Goal: Task Accomplishment & Management: Manage account settings

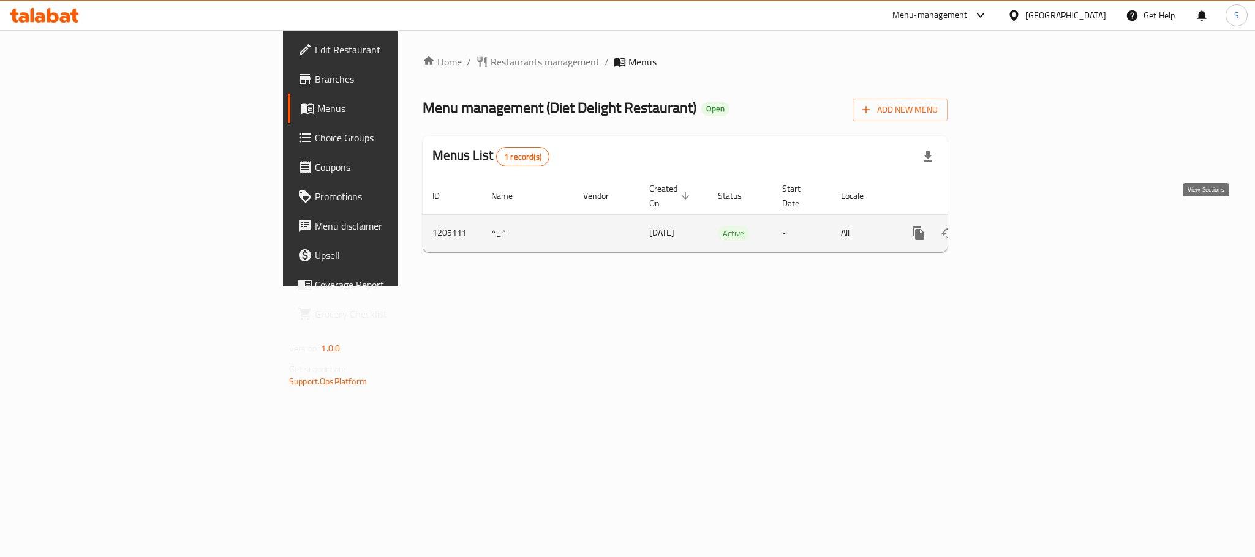
click at [1014, 226] on icon "enhanced table" at bounding box center [1006, 233] width 15 height 15
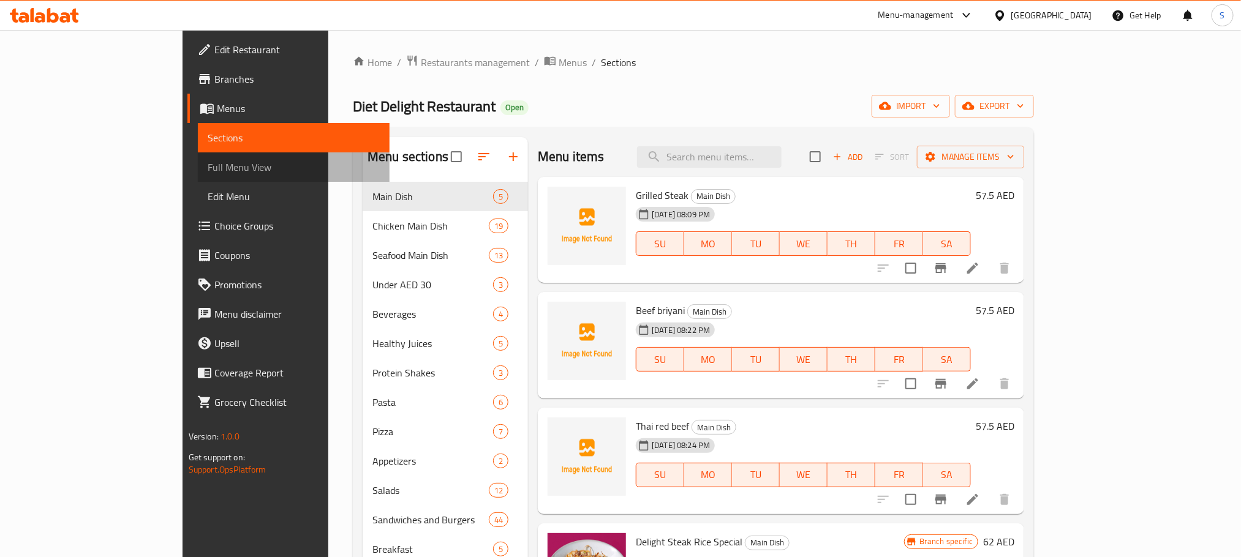
click at [208, 170] on span "Full Menu View" at bounding box center [294, 167] width 172 height 15
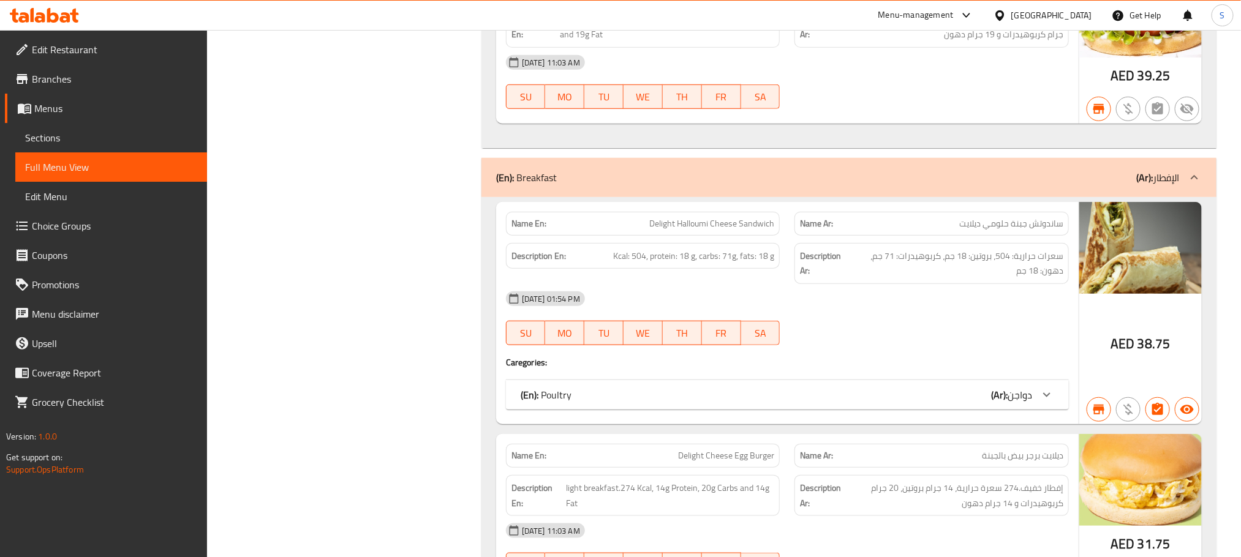
scroll to position [8303, 0]
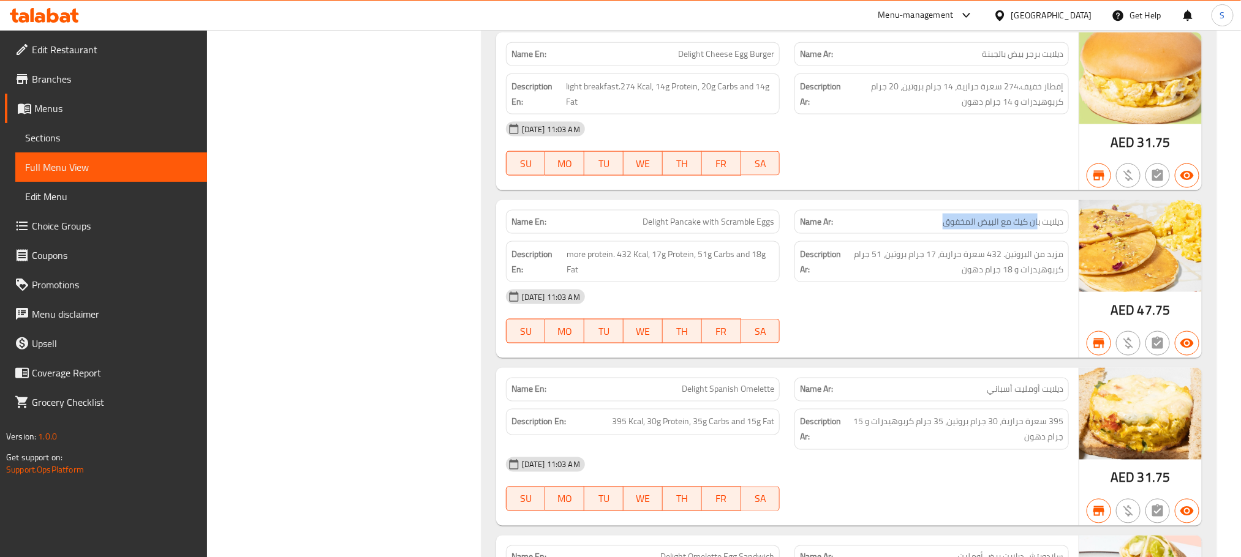
drag, startPoint x: 1036, startPoint y: 282, endPoint x: 919, endPoint y: 289, distance: 117.2
click at [919, 234] on div "Name Ar: ديلايت بان كيك مع البيض المخفوق" at bounding box center [931, 222] width 274 height 24
drag, startPoint x: 1042, startPoint y: 279, endPoint x: 913, endPoint y: 280, distance: 129.2
click at [913, 228] on p "Name Ar: ديلايت بان كيك مع البيض المخفوق" at bounding box center [931, 222] width 263 height 13
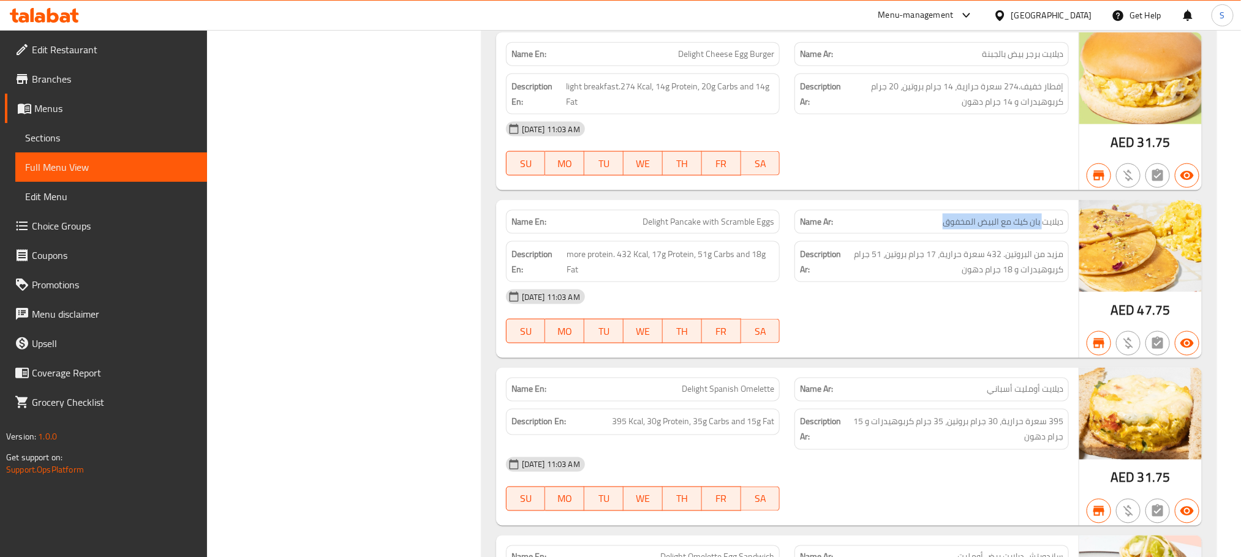
copy span "بان كيك مع البيض المخفوق"
copy span "أومليت أسباني"
drag, startPoint x: 1042, startPoint y: 451, endPoint x: 975, endPoint y: 452, distance: 66.2
click at [975, 396] on p "Name Ar: ديلايت أومليت أسباني" at bounding box center [931, 389] width 263 height 13
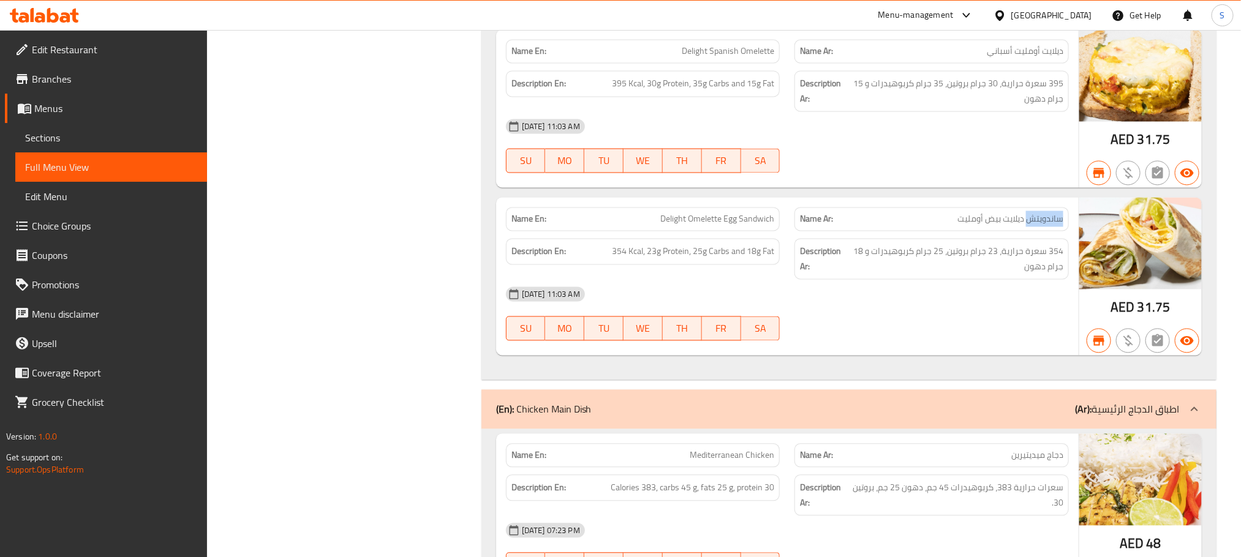
drag, startPoint x: 1065, startPoint y: 280, endPoint x: 1029, endPoint y: 283, distance: 36.9
click at [1029, 231] on div "Name Ar: ساندويتش ديلايت بيض أومليت" at bounding box center [931, 220] width 274 height 24
copy span "ساندويتش"
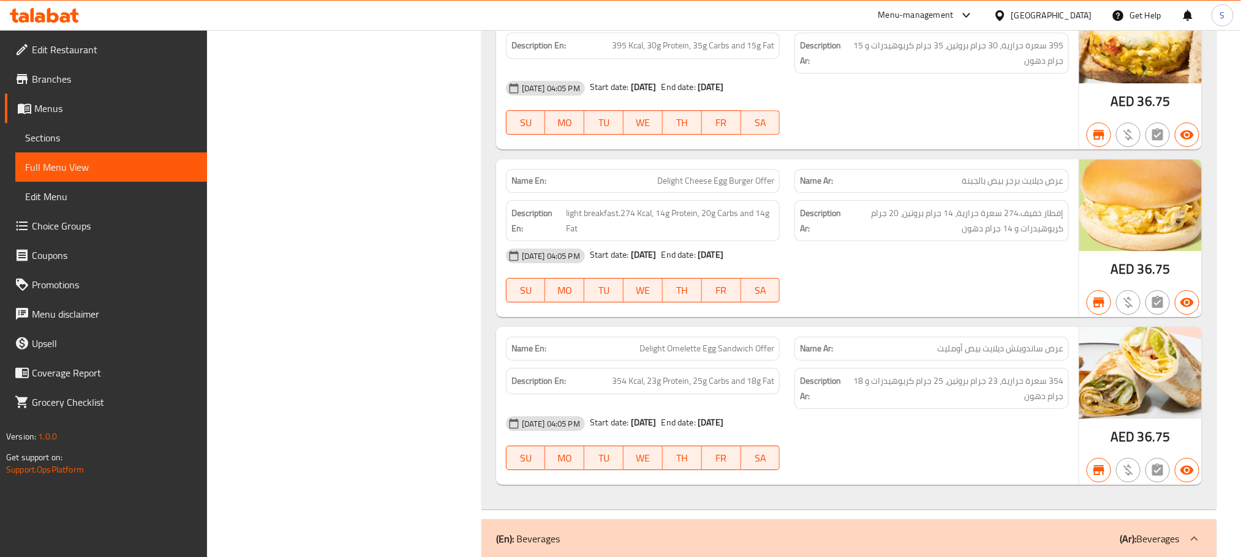
scroll to position [8134, 0]
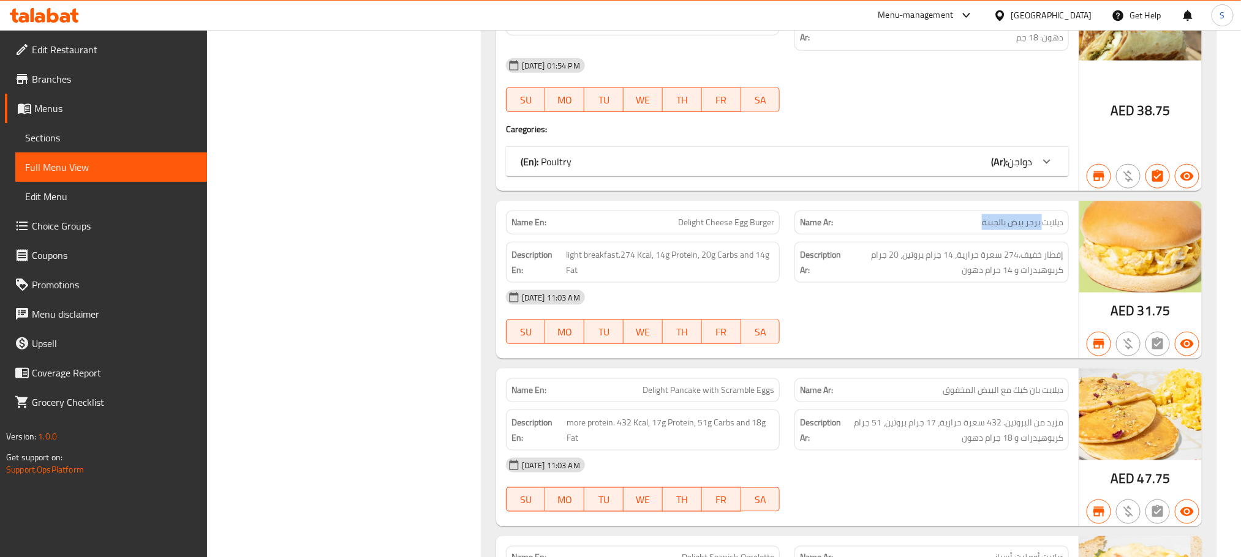
copy span "برجر بيض بالجبنة"
drag, startPoint x: 1040, startPoint y: 282, endPoint x: 959, endPoint y: 281, distance: 80.8
click at [959, 229] on p "Name Ar: ديلايت برجر بيض بالجبنة" at bounding box center [931, 222] width 263 height 13
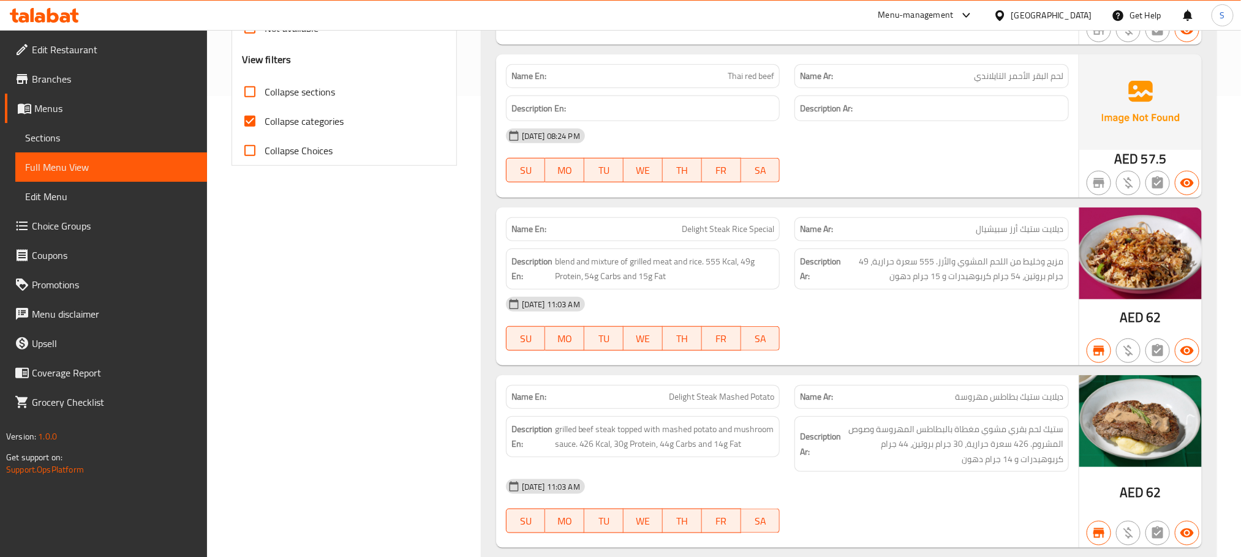
scroll to position [21555, 0]
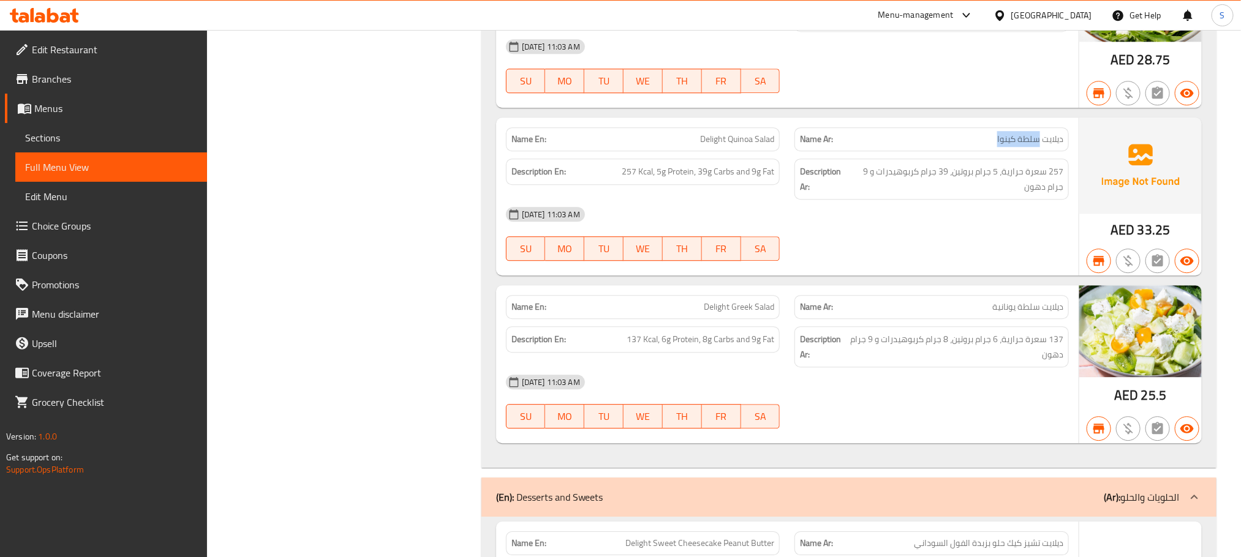
drag, startPoint x: 1037, startPoint y: 280, endPoint x: 978, endPoint y: 285, distance: 59.0
click at [978, 151] on div "Name Ar: ديلايت سلطة كينوا" at bounding box center [931, 139] width 274 height 24
copy span "سلطة كينوا"
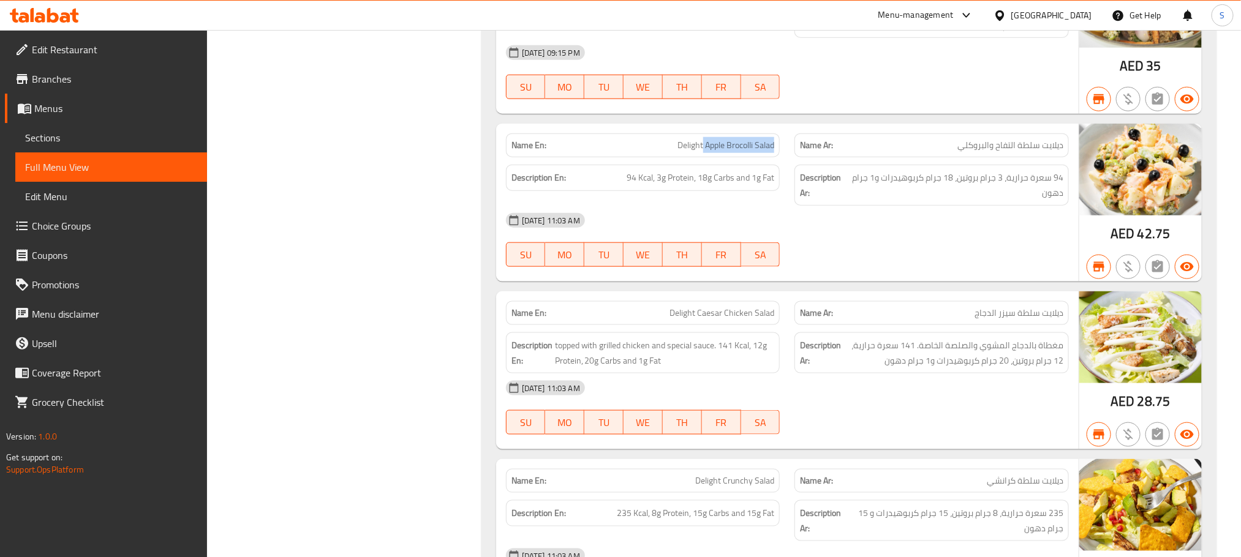
drag, startPoint x: 702, startPoint y: 279, endPoint x: 781, endPoint y: 278, distance: 79.6
click at [781, 165] on div "Name En: Delight Apple Brocolli Salad" at bounding box center [642, 145] width 289 height 39
copy span "Apple Brocolli Salad"
copy span "سلطة التفاح والبروكلي"
drag, startPoint x: 1043, startPoint y: 283, endPoint x: 931, endPoint y: 276, distance: 112.3
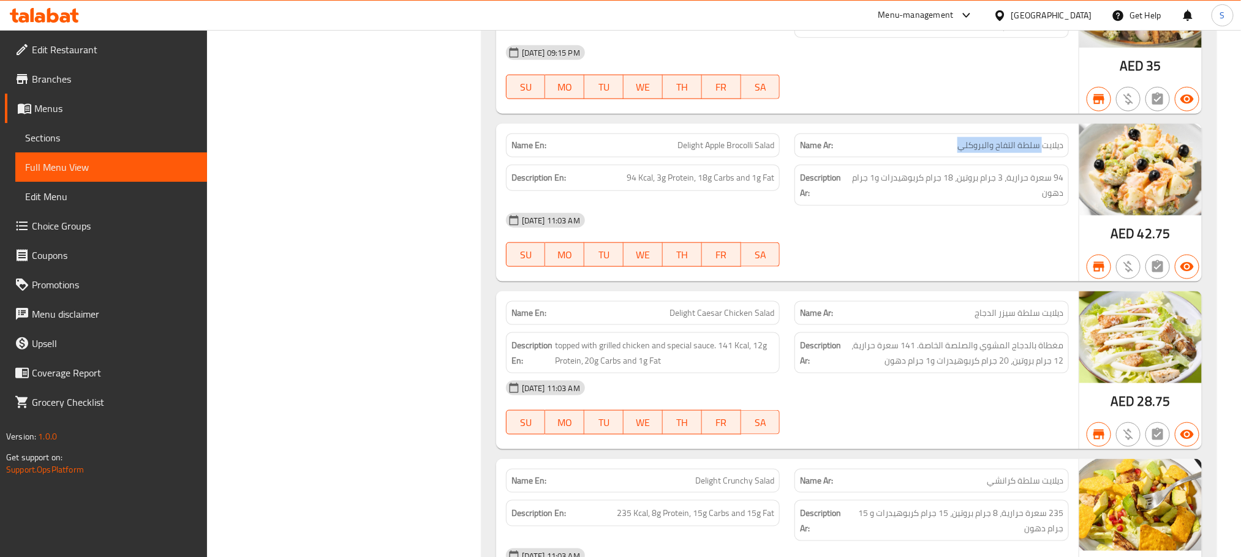
click at [931, 152] on p "Name Ar: ديلايت سلطة التفاح والبروكلي" at bounding box center [931, 145] width 263 height 13
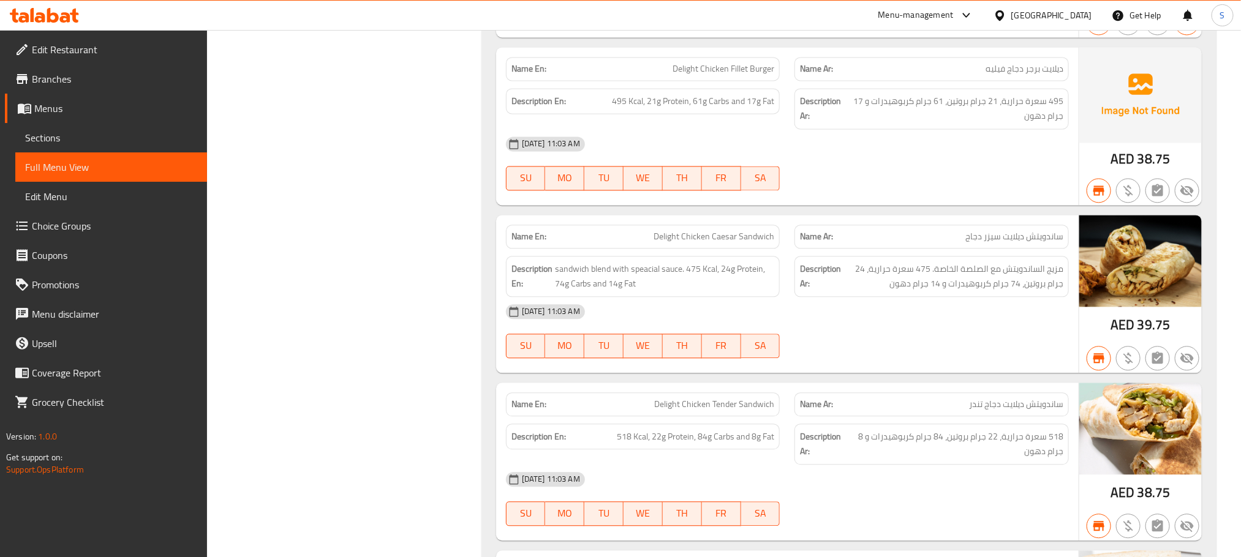
scroll to position [2082, 0]
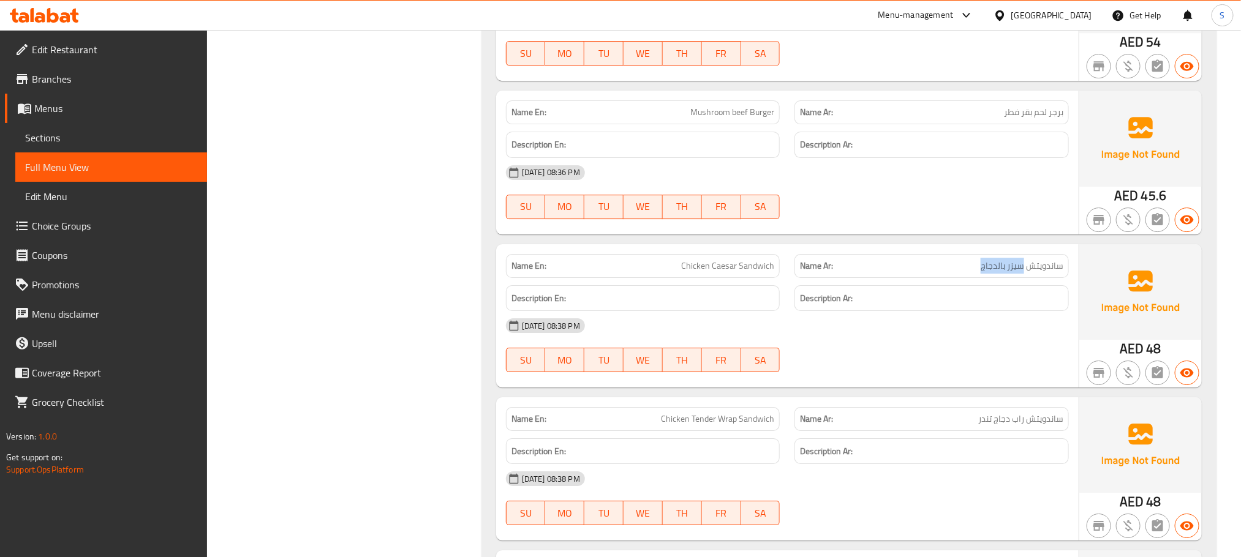
copy span "سيزر بالدجاج"
drag, startPoint x: 1024, startPoint y: 276, endPoint x: 966, endPoint y: 287, distance: 58.6
click at [966, 278] on div "Name Ar: ساندويتش سيزر بالدجاج" at bounding box center [931, 266] width 274 height 24
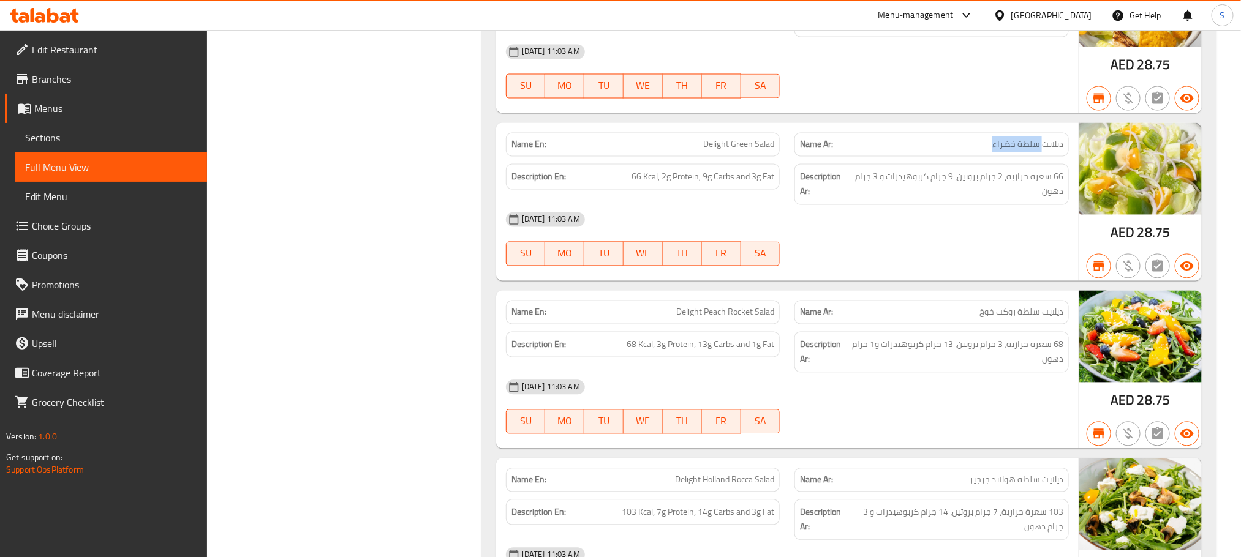
copy span "سلطة خضراء"
drag, startPoint x: 1042, startPoint y: 274, endPoint x: 975, endPoint y: 283, distance: 67.3
click at [975, 151] on p "Name Ar: ديلايت سلطة خضراء" at bounding box center [931, 144] width 263 height 13
drag, startPoint x: 1040, startPoint y: 109, endPoint x: 981, endPoint y: 116, distance: 59.8
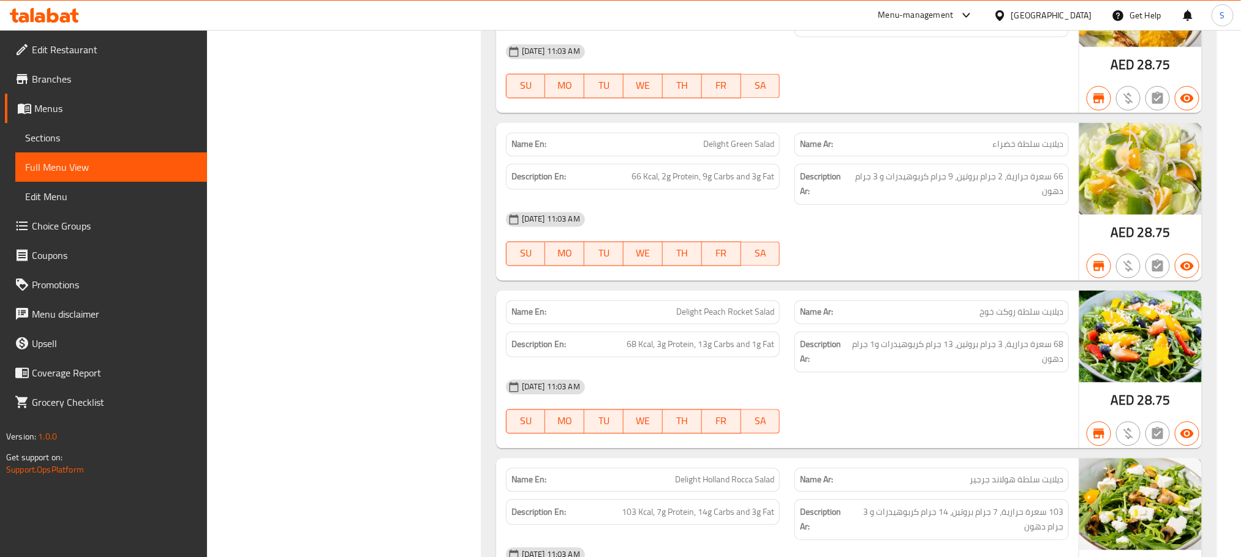
copy span "سلطة كرانشي"
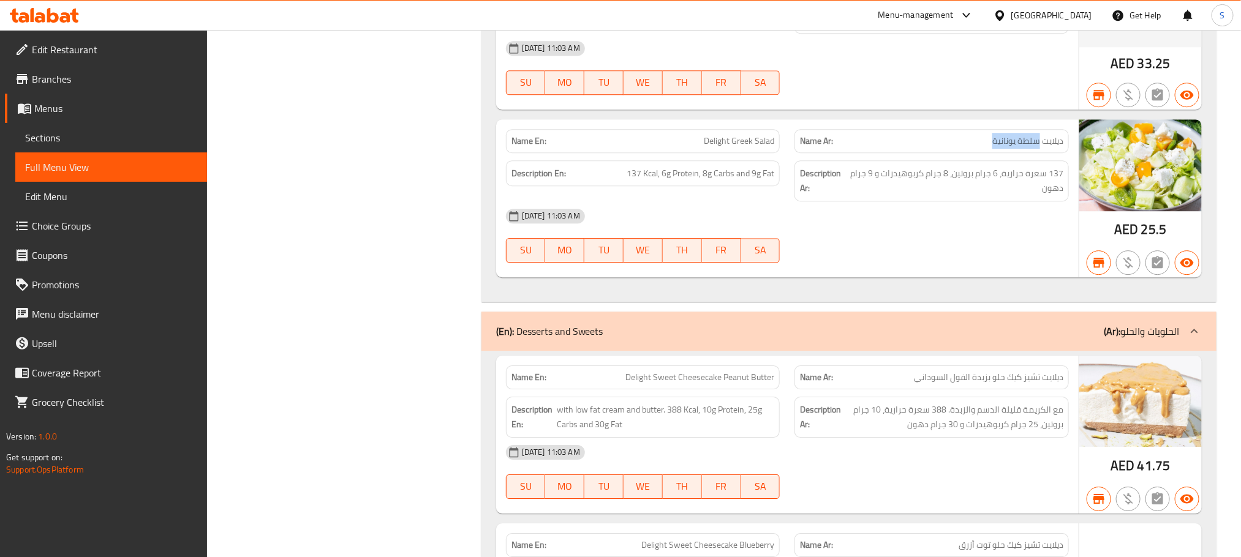
drag, startPoint x: 1038, startPoint y: 277, endPoint x: 980, endPoint y: 282, distance: 58.3
click at [980, 148] on p "Name Ar: ديلايت سلطة يونانية" at bounding box center [931, 141] width 263 height 13
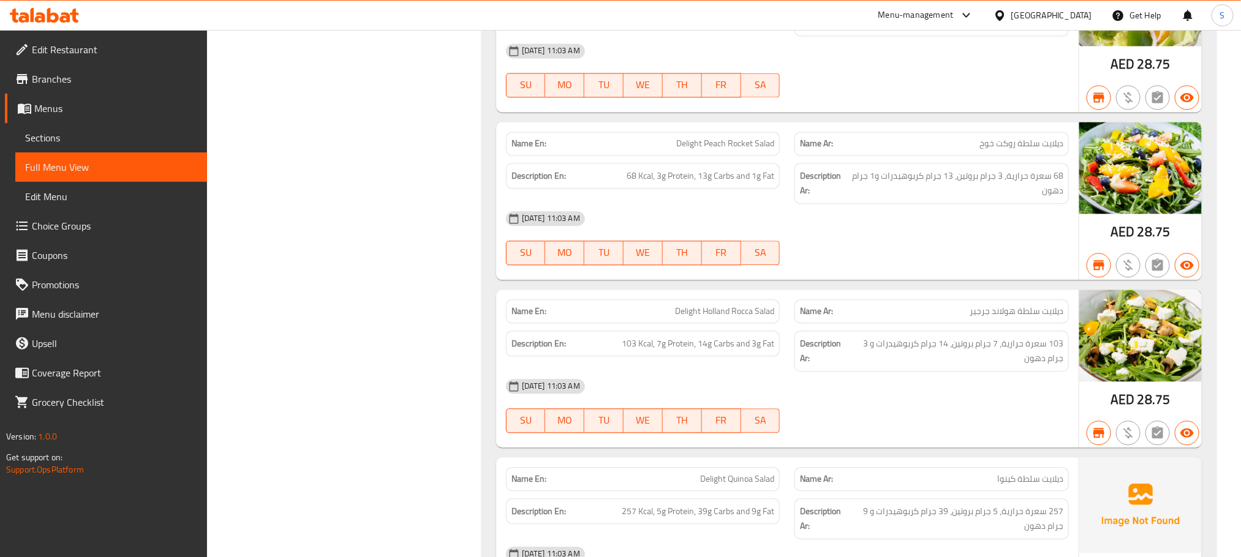
scroll to position [19866, 0]
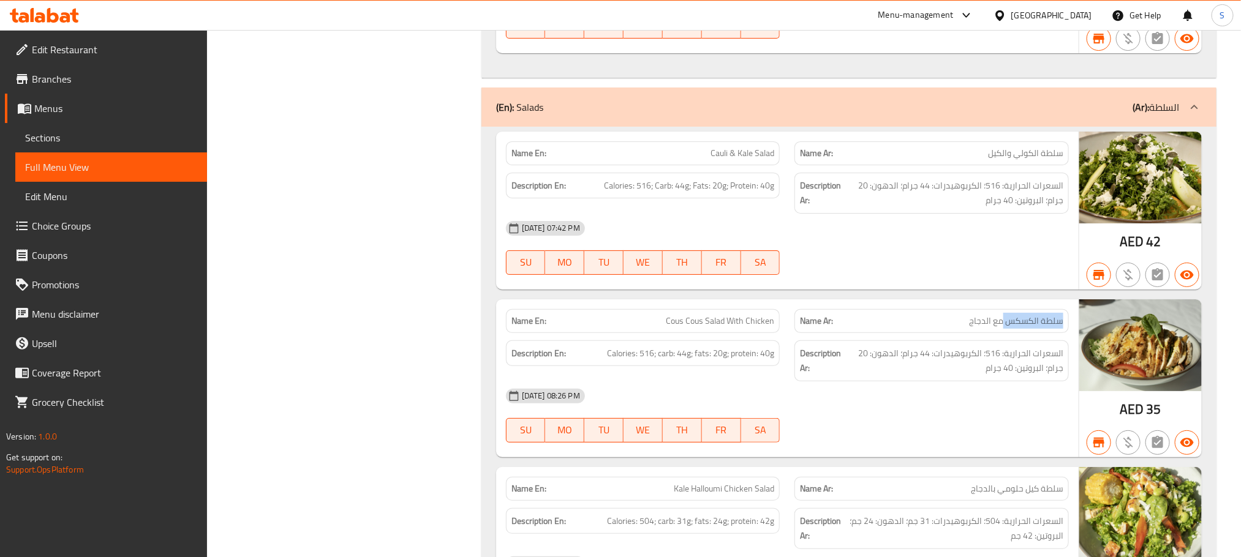
drag, startPoint x: 1065, startPoint y: 450, endPoint x: 1004, endPoint y: 452, distance: 61.9
click at [1004, 333] on div "Name Ar: سلطة الكسكس مع الدجاج" at bounding box center [931, 321] width 274 height 24
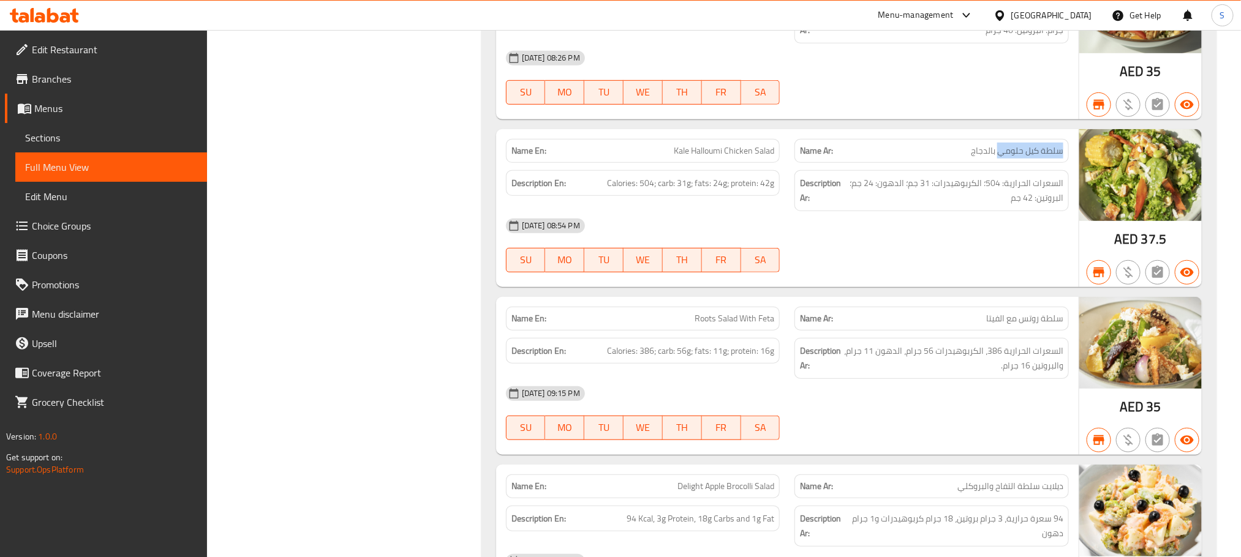
drag, startPoint x: 1066, startPoint y: 279, endPoint x: 1001, endPoint y: 287, distance: 65.4
click at [1001, 163] on div "Name Ar: سلطة كيل حلومي بالدجاج" at bounding box center [931, 151] width 274 height 24
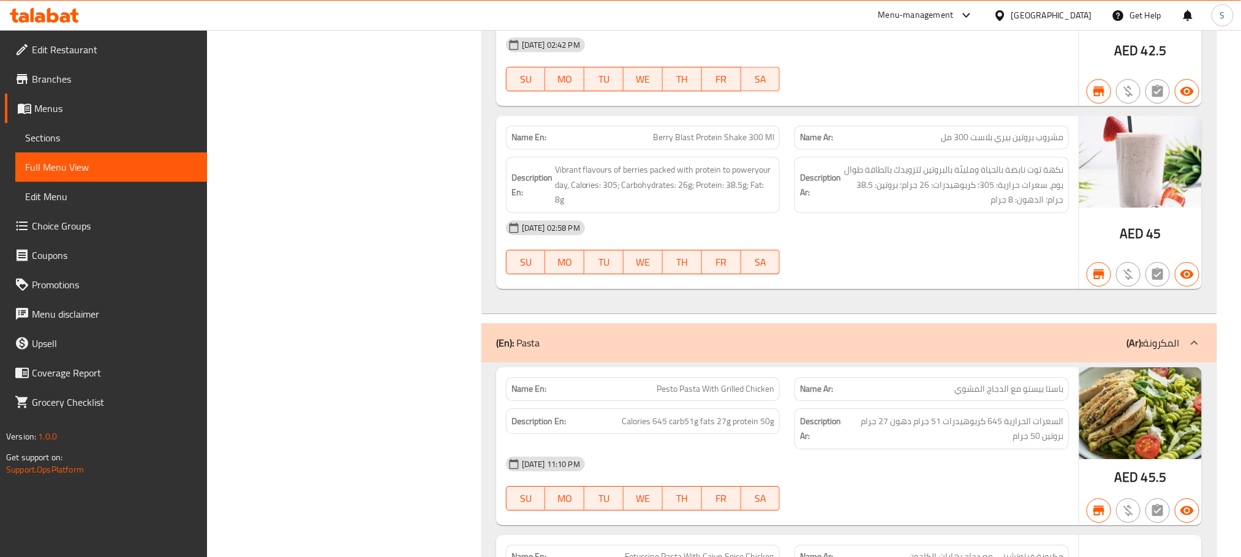
scroll to position [21386, 0]
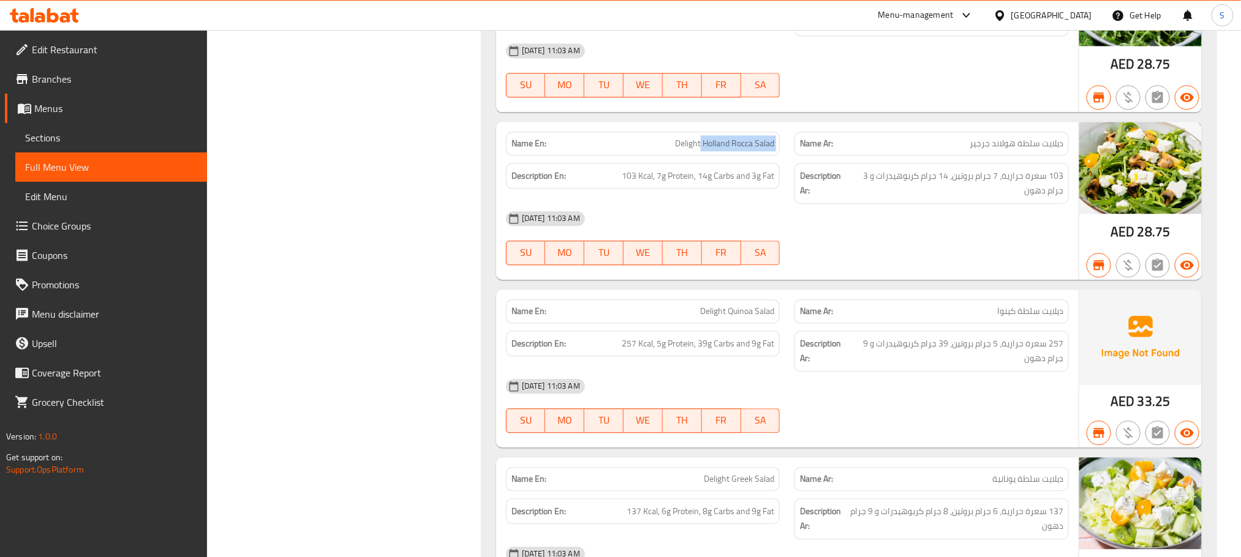
drag, startPoint x: 700, startPoint y: 279, endPoint x: 801, endPoint y: 276, distance: 101.7
click at [801, 163] on div "Name En: Delight Holland Rocca Salad Name Ar: ديلايت سلطة هولاند جرجير" at bounding box center [786, 143] width 577 height 39
drag, startPoint x: 1042, startPoint y: 283, endPoint x: 950, endPoint y: 274, distance: 91.8
click at [950, 150] on p "Name Ar: ديلايت سلطة هولاند جرجير" at bounding box center [931, 143] width 263 height 13
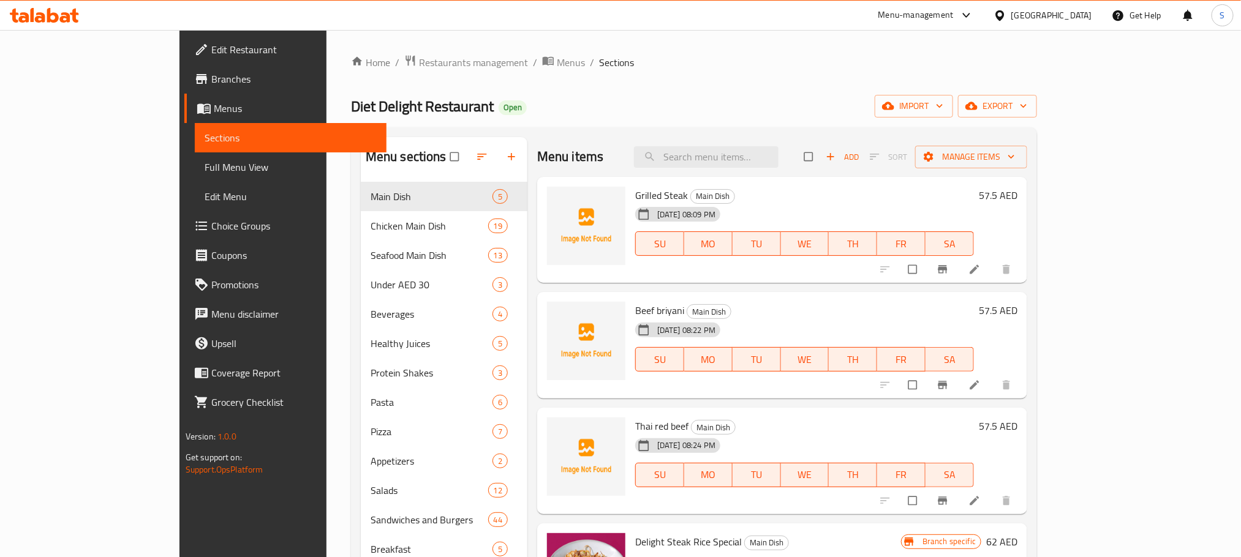
click at [638, 78] on div "Home / Restaurants management / Menus / Sections Diet Delight Restaurant Open i…" at bounding box center [694, 379] width 686 height 650
click at [476, 157] on icon "button" at bounding box center [482, 157] width 12 height 12
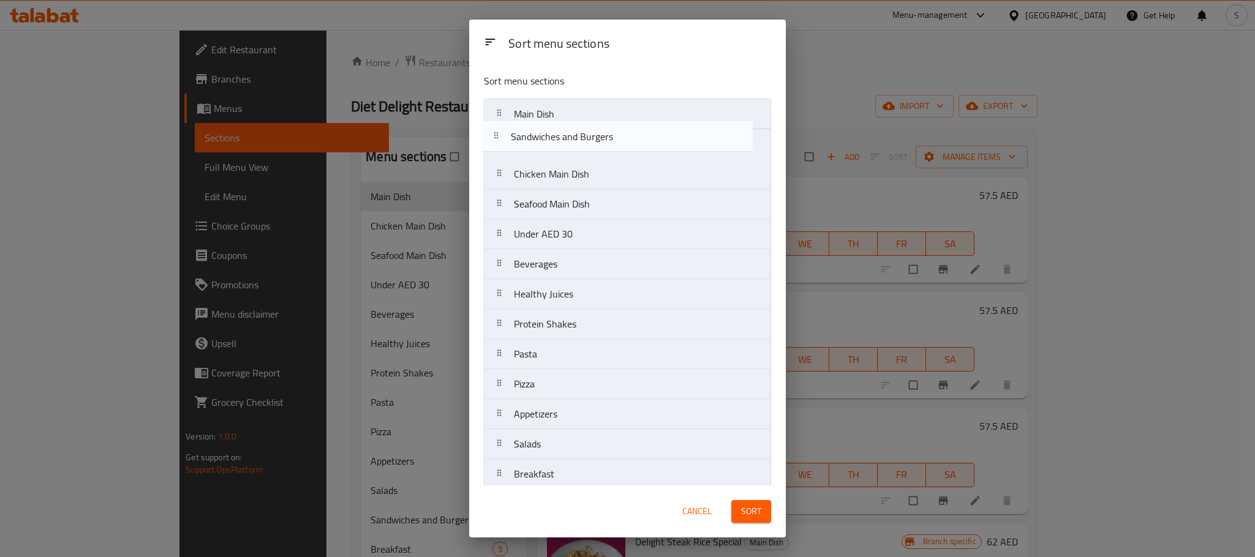
drag, startPoint x: 568, startPoint y: 451, endPoint x: 566, endPoint y: 120, distance: 330.6
click at [566, 120] on nav "Main Dish Chicken Main Dish Seafood Main Dish Under AED 30 Beverages Healthy Ju…" at bounding box center [627, 309] width 287 height 421
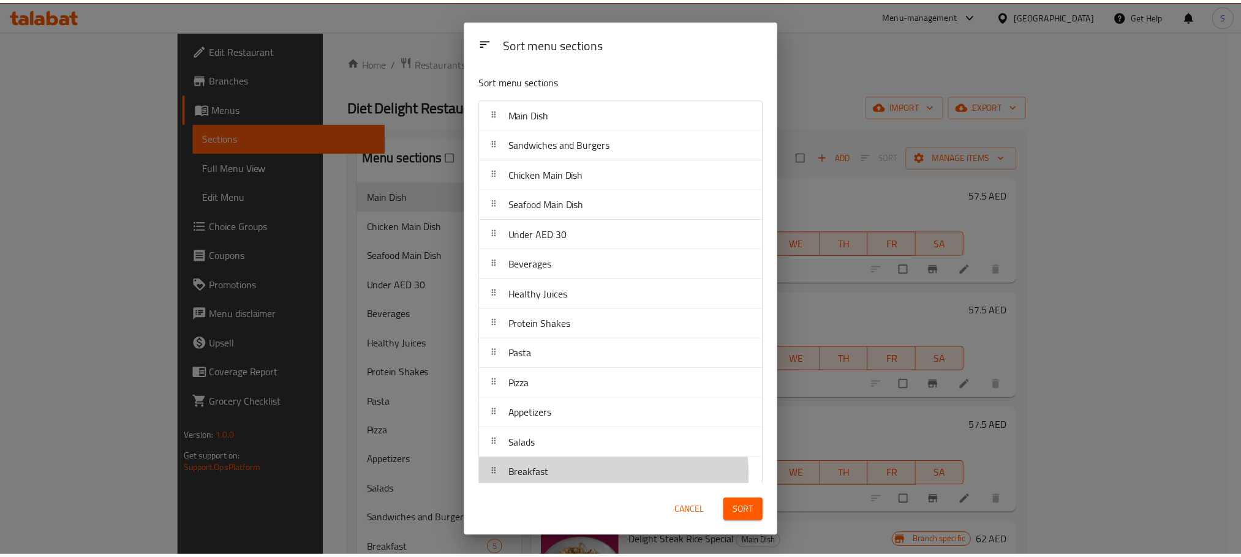
scroll to position [2, 0]
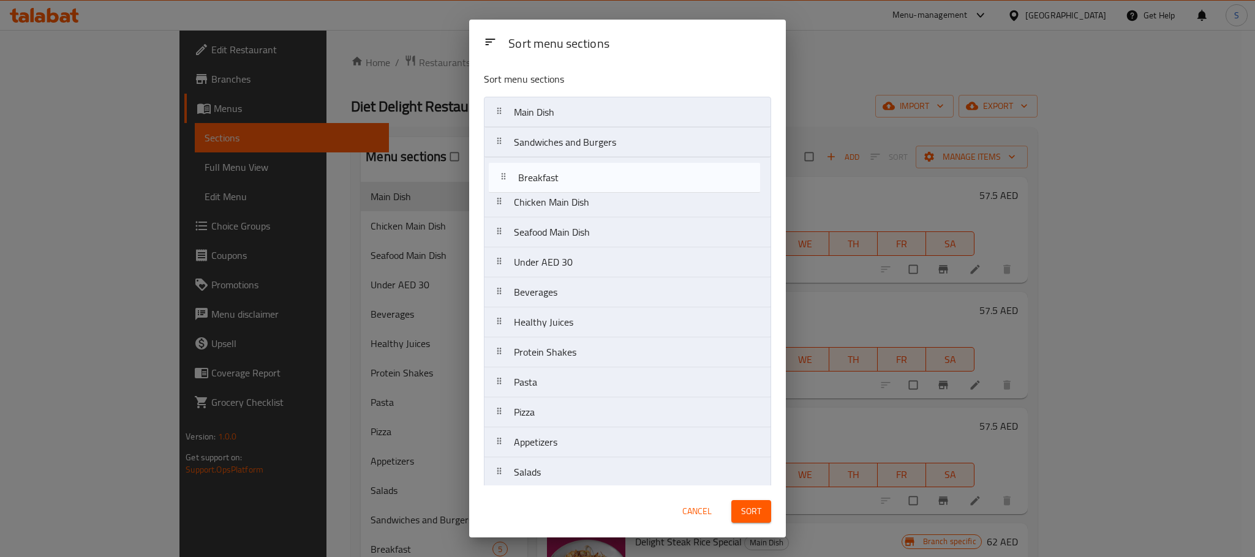
drag, startPoint x: 557, startPoint y: 481, endPoint x: 561, endPoint y: 175, distance: 306.8
click at [561, 175] on nav "Main Dish Sandwiches and Burgers Chicken Main Dish Seafood Main Dish Under AED …" at bounding box center [627, 307] width 287 height 421
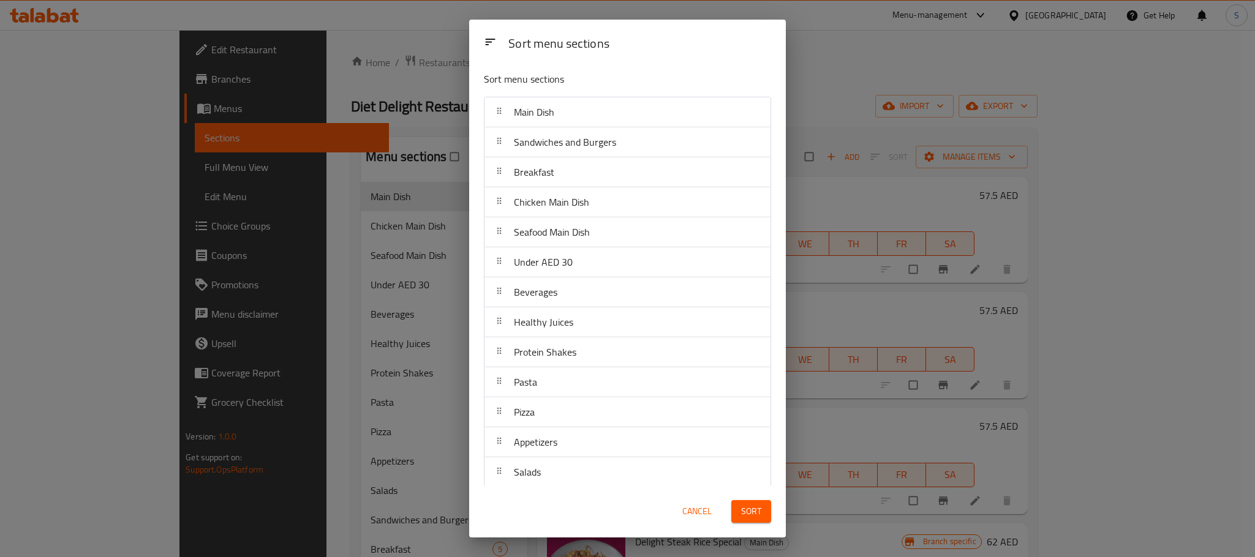
click at [754, 511] on span "Sort" at bounding box center [751, 511] width 20 height 15
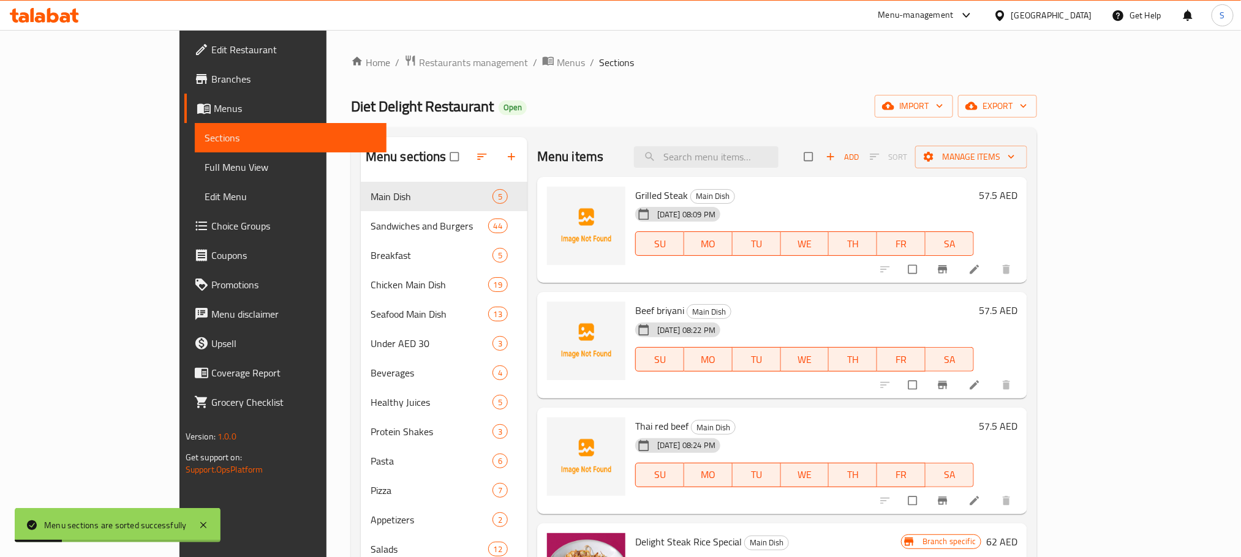
click at [594, 58] on ol "Home / Restaurants management / Menus / Sections" at bounding box center [694, 62] width 686 height 16
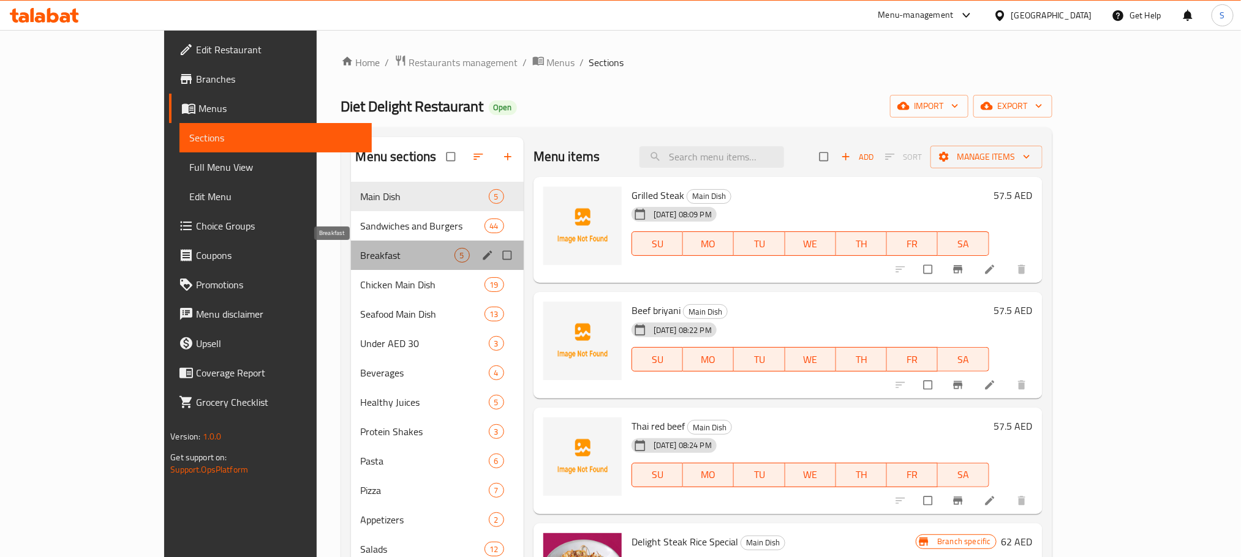
click at [361, 252] on span "Breakfast" at bounding box center [408, 255] width 94 height 15
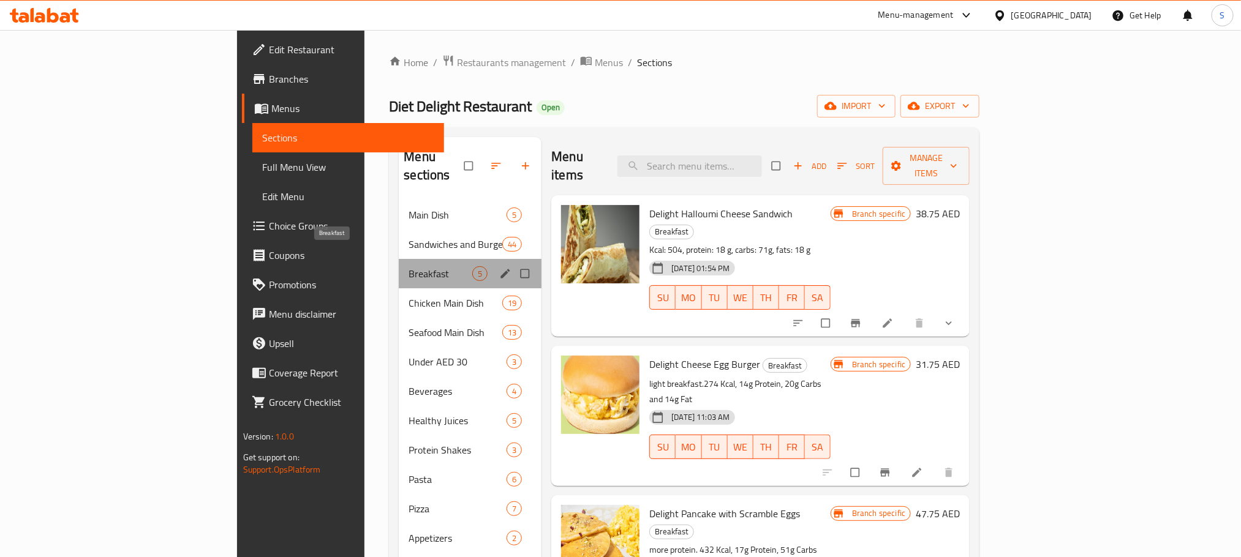
click at [408, 266] on span "Breakfast" at bounding box center [440, 273] width 64 height 15
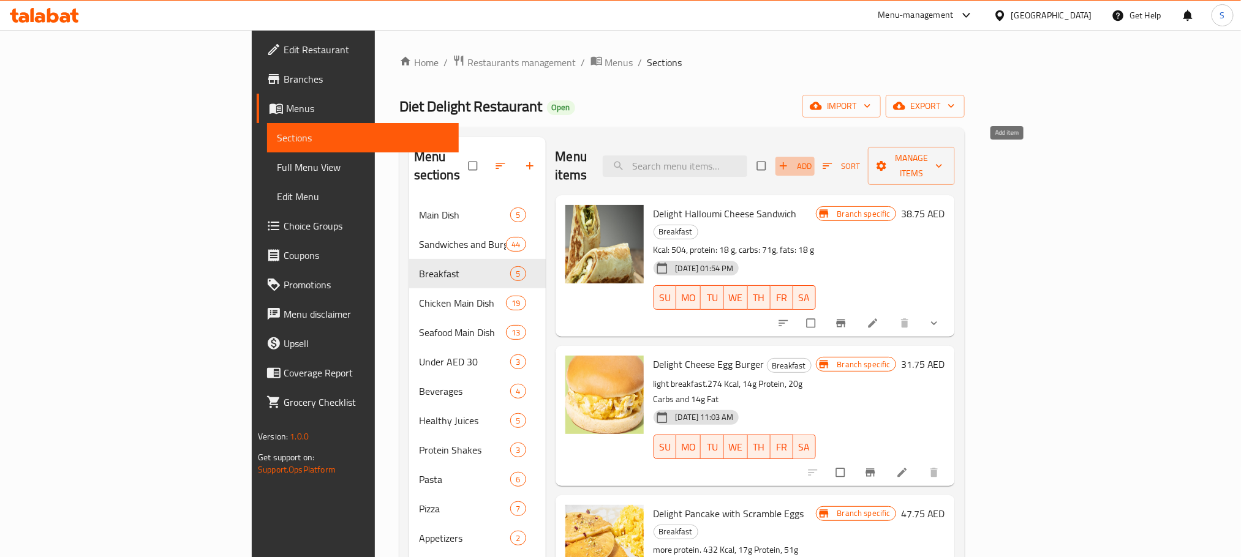
click at [787, 163] on icon "button" at bounding box center [782, 166] width 7 height 7
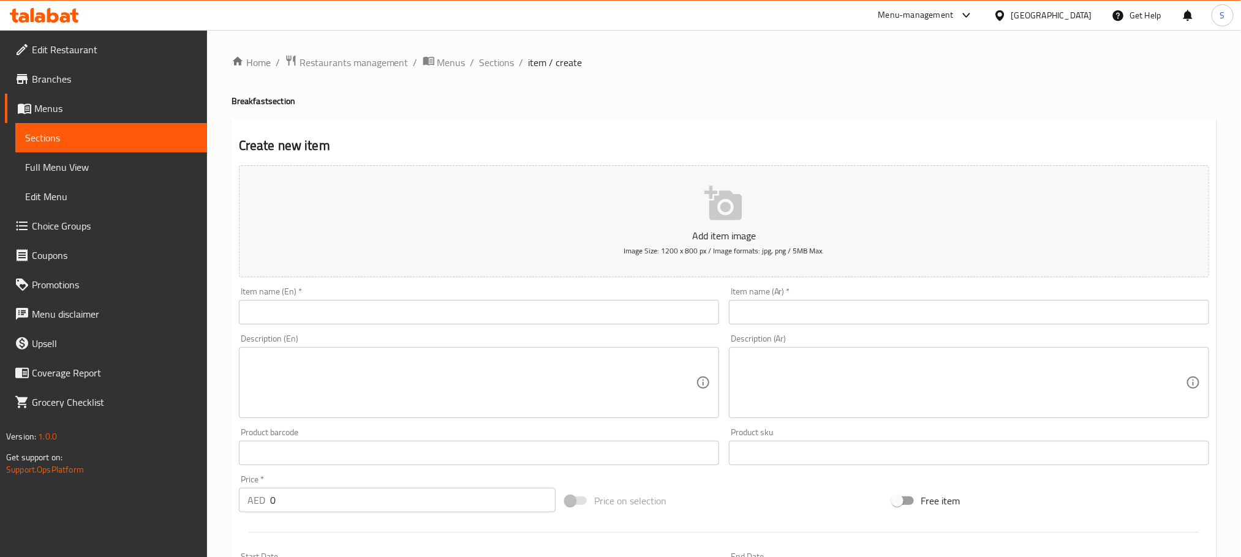
paste input "Cheese Egg Wrap"
click at [343, 314] on input "text" at bounding box center [479, 312] width 480 height 24
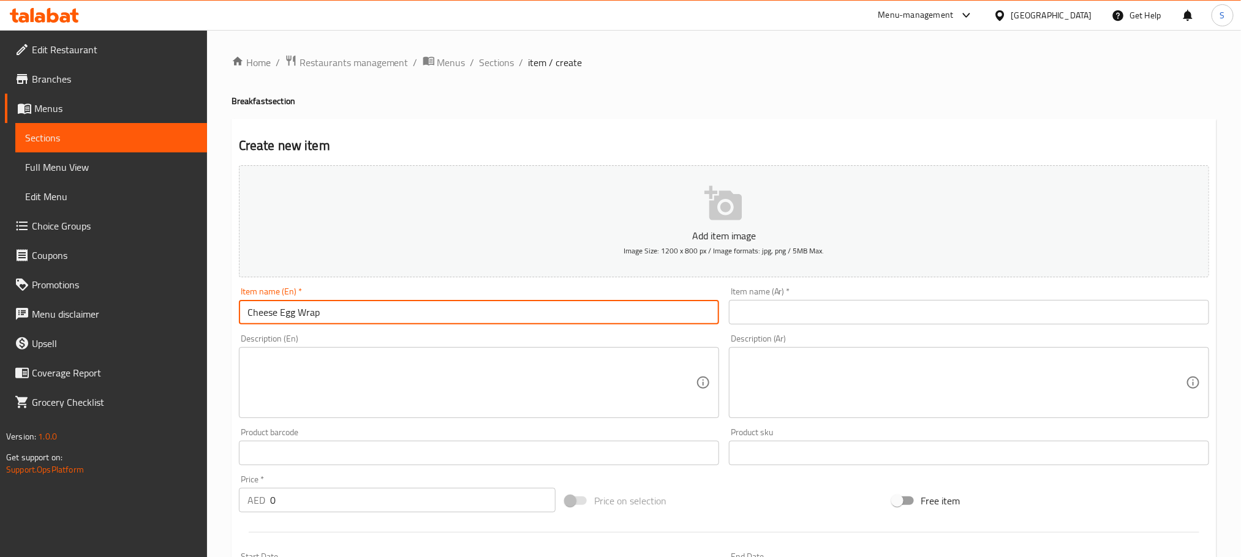
type input "Cheese Egg Wrap"
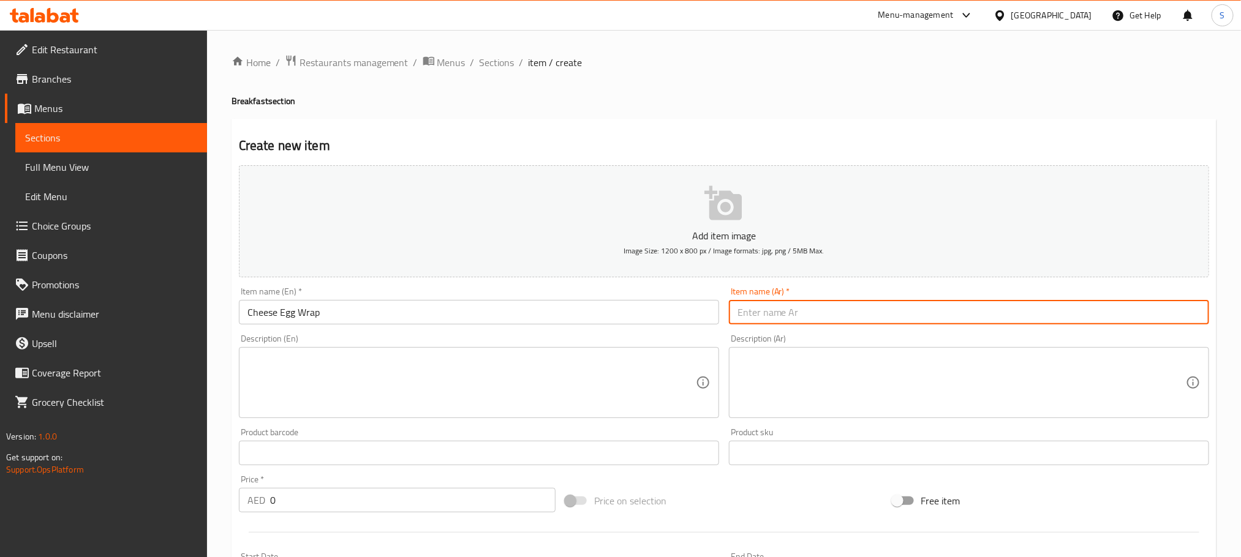
click at [754, 311] on input "text" at bounding box center [969, 312] width 480 height 24
type input "v"
paste input "لبيض والجبن"
click at [784, 318] on input "راب لبيض والجبن" at bounding box center [969, 312] width 480 height 24
click at [751, 316] on input "راب بيض والجبن" at bounding box center [969, 312] width 480 height 24
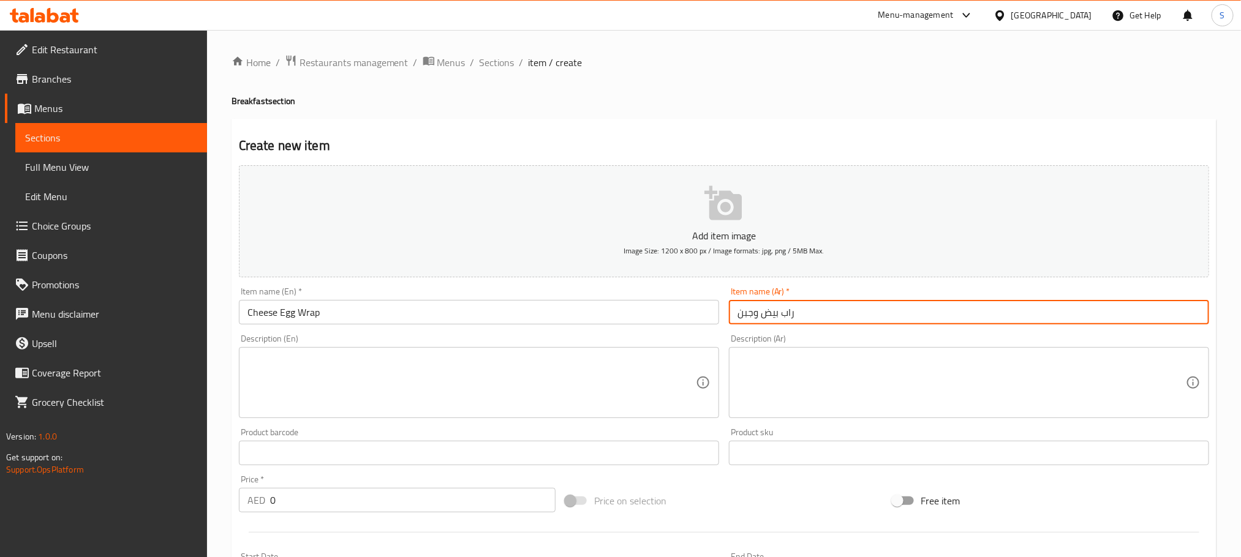
type input "راب بيض وجبن"
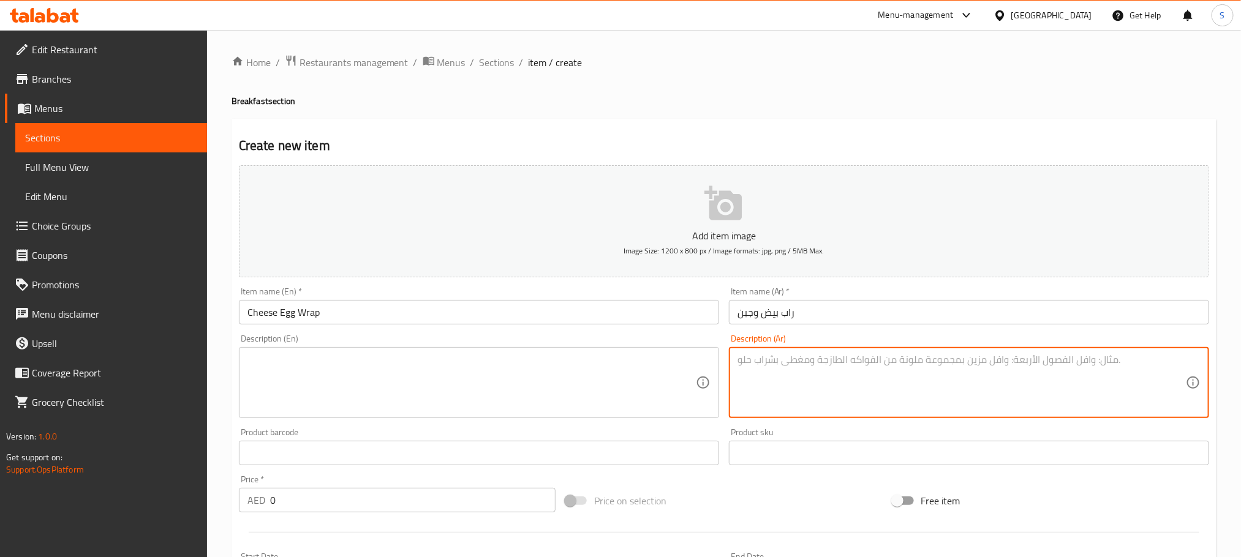
click at [827, 375] on textarea at bounding box center [961, 383] width 448 height 58
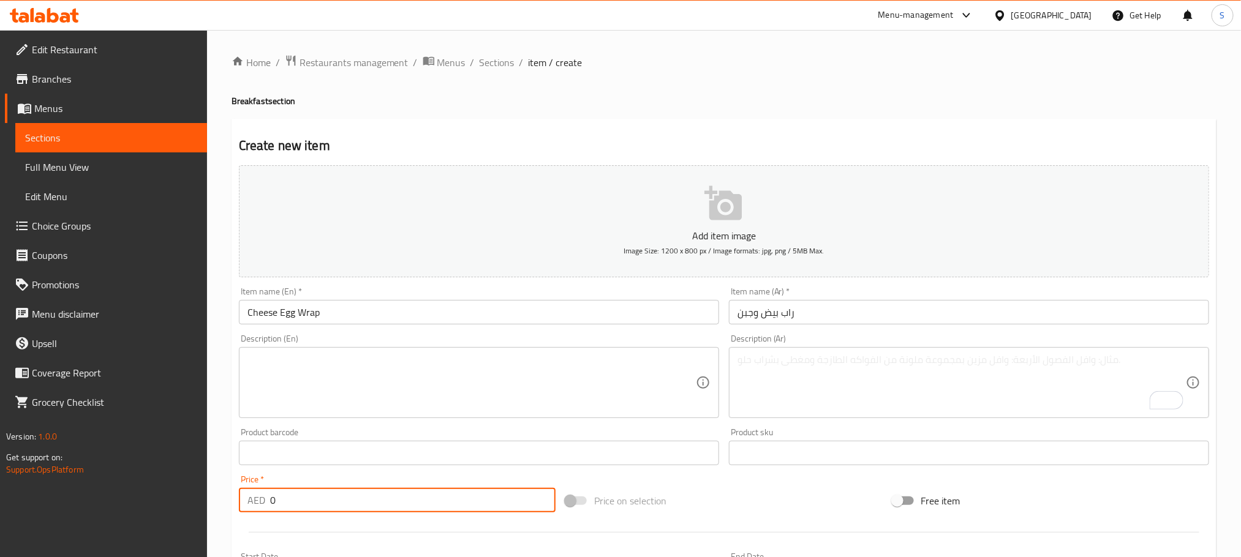
drag, startPoint x: 288, startPoint y: 505, endPoint x: 256, endPoint y: 508, distance: 32.5
click at [256, 508] on div "AED 0 Price *" at bounding box center [397, 500] width 317 height 24
type input "36"
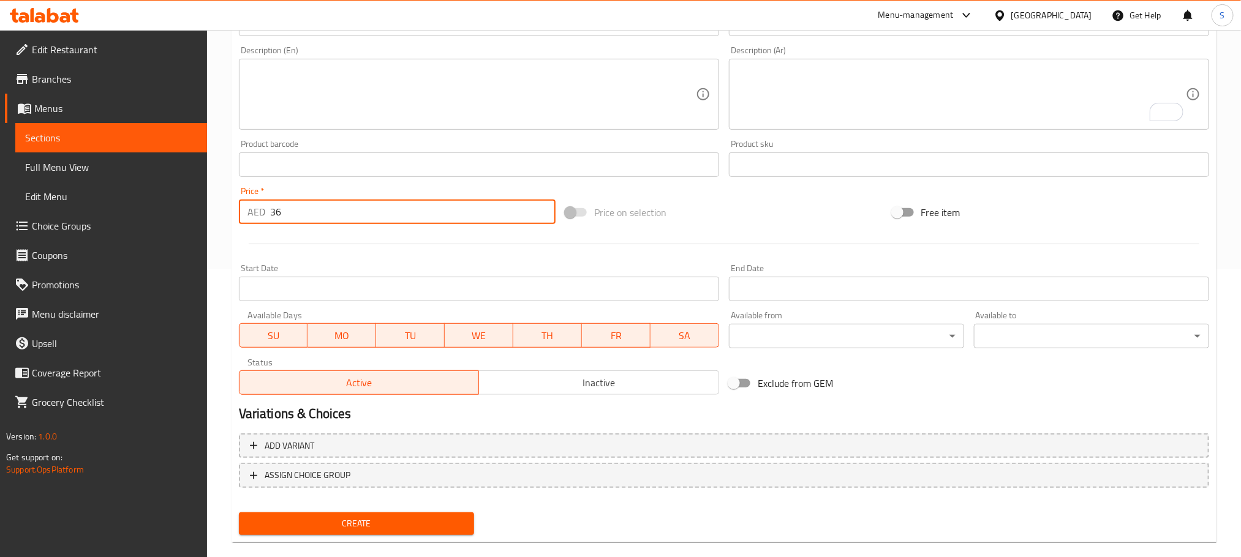
scroll to position [307, 0]
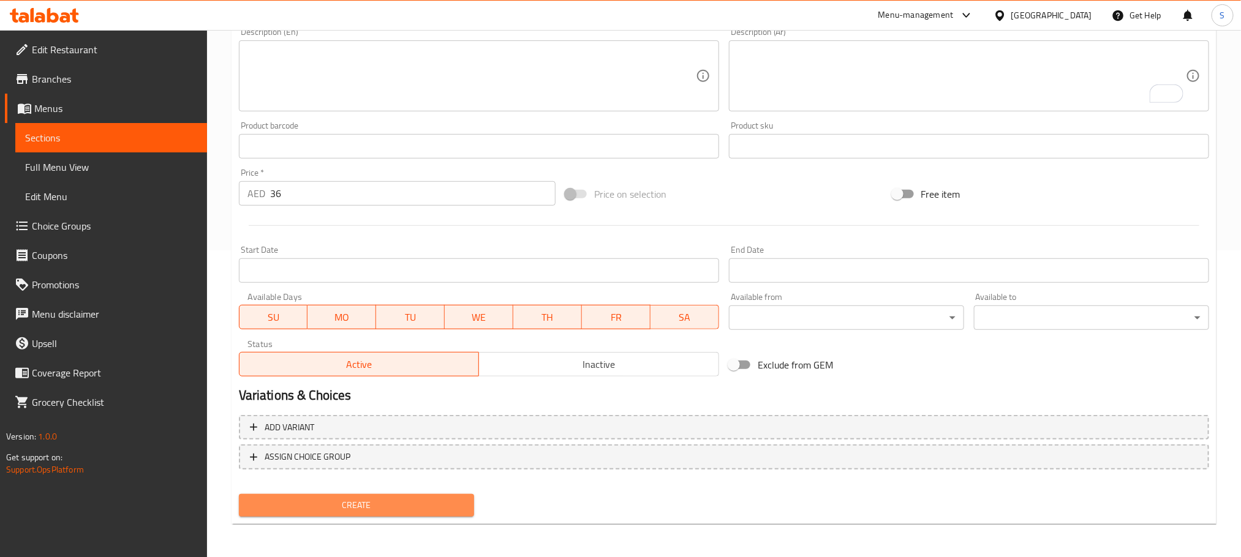
click at [448, 505] on span "Create" at bounding box center [357, 505] width 216 height 15
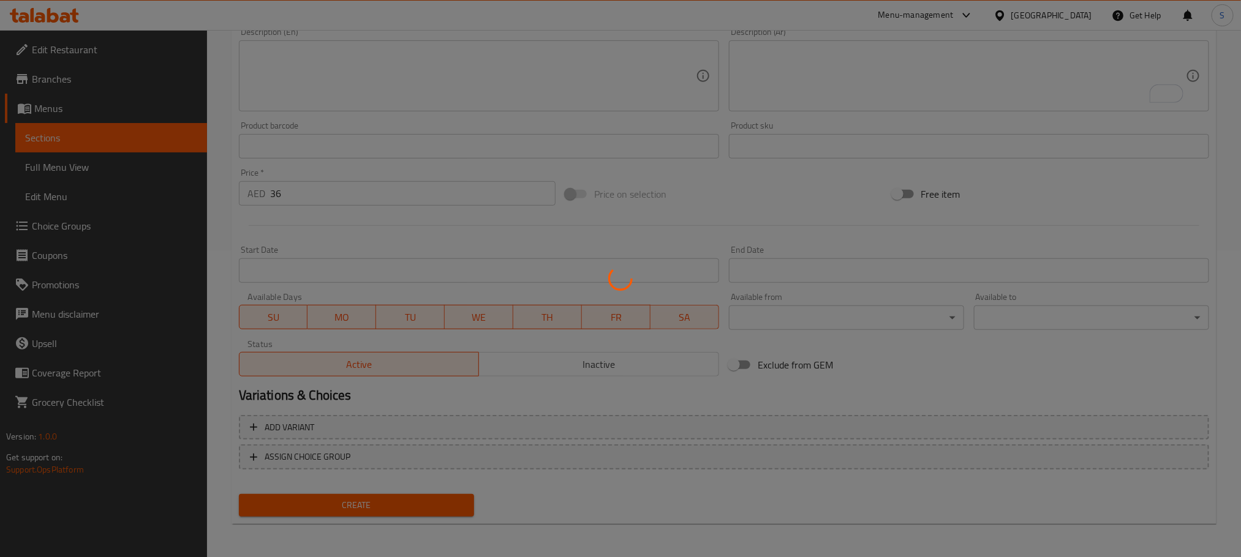
type input "0"
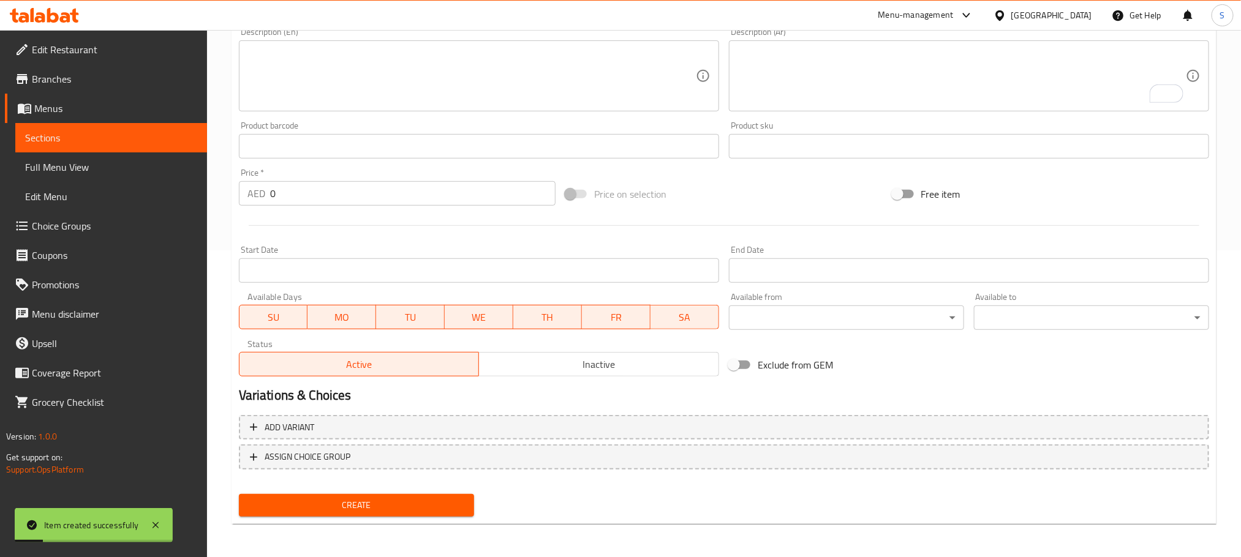
scroll to position [0, 0]
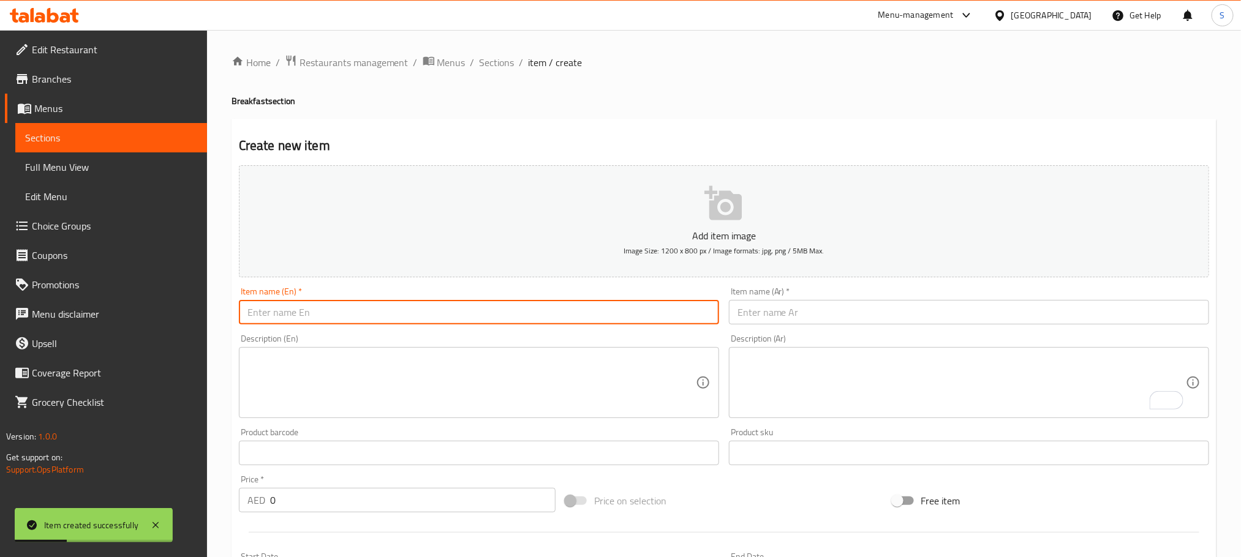
click at [410, 309] on input "text" at bounding box center [479, 312] width 480 height 24
paste input "Halloumi Cheese Wrap"
type input "Halloumi Cheese Wrap"
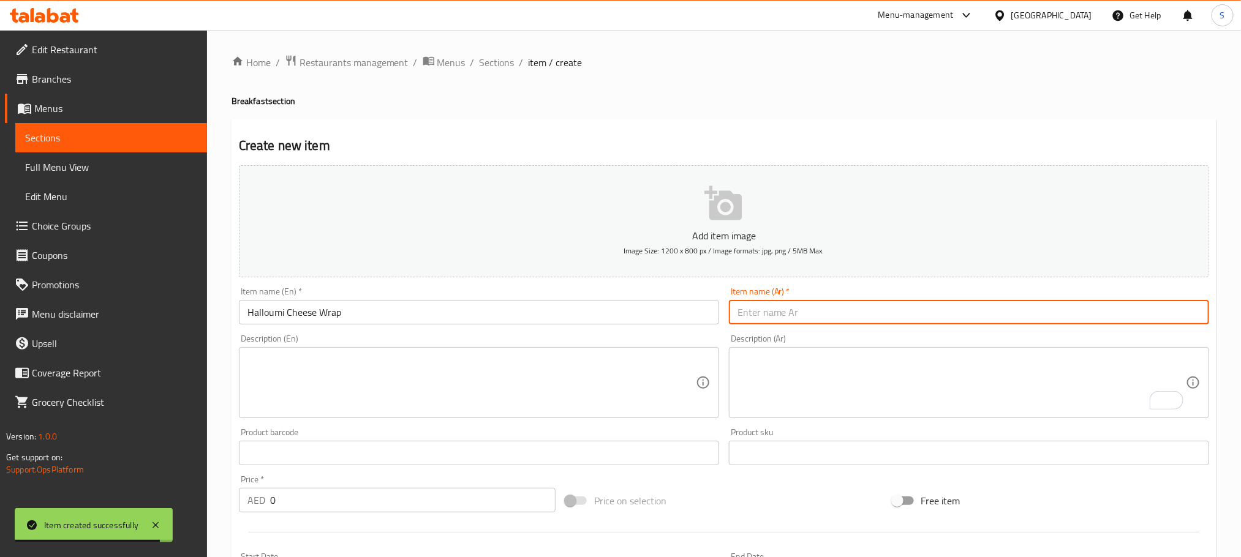
paste input "لفائف جبنة الحلومي"
click at [796, 311] on input "text" at bounding box center [969, 312] width 480 height 24
drag, startPoint x: 819, startPoint y: 311, endPoint x: 797, endPoint y: 314, distance: 22.3
click at [797, 314] on input "لفائف جبنة الحلومي" at bounding box center [969, 312] width 480 height 24
click at [765, 315] on input "راب جبنة الحلومي" at bounding box center [969, 312] width 480 height 24
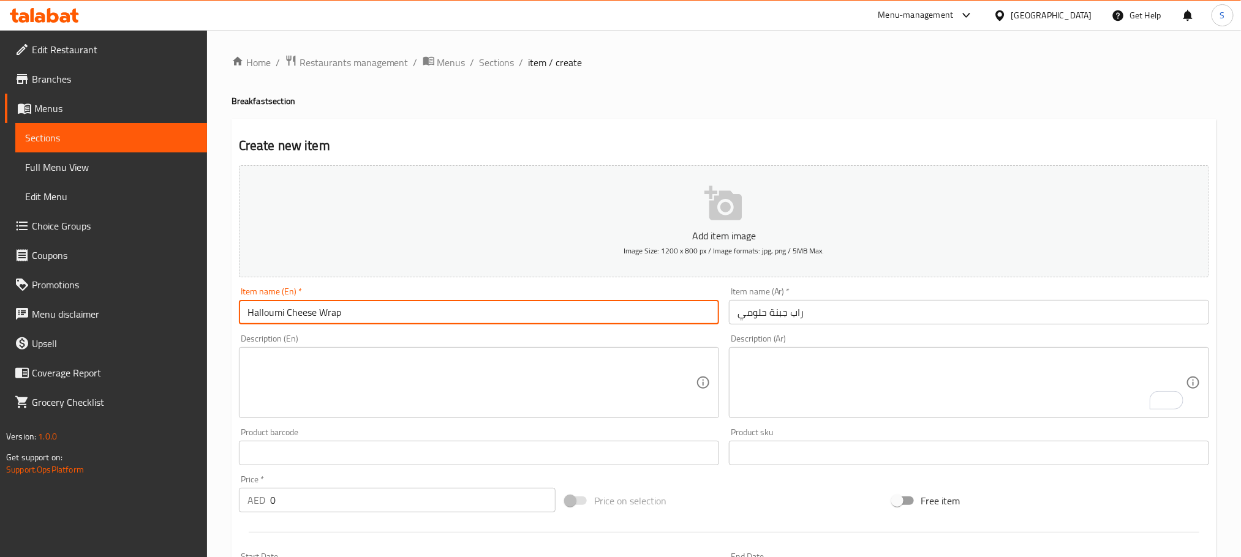
drag, startPoint x: 316, startPoint y: 316, endPoint x: 239, endPoint y: 316, distance: 76.5
click at [239, 316] on input "Halloumi Cheese Wrap" at bounding box center [479, 312] width 480 height 24
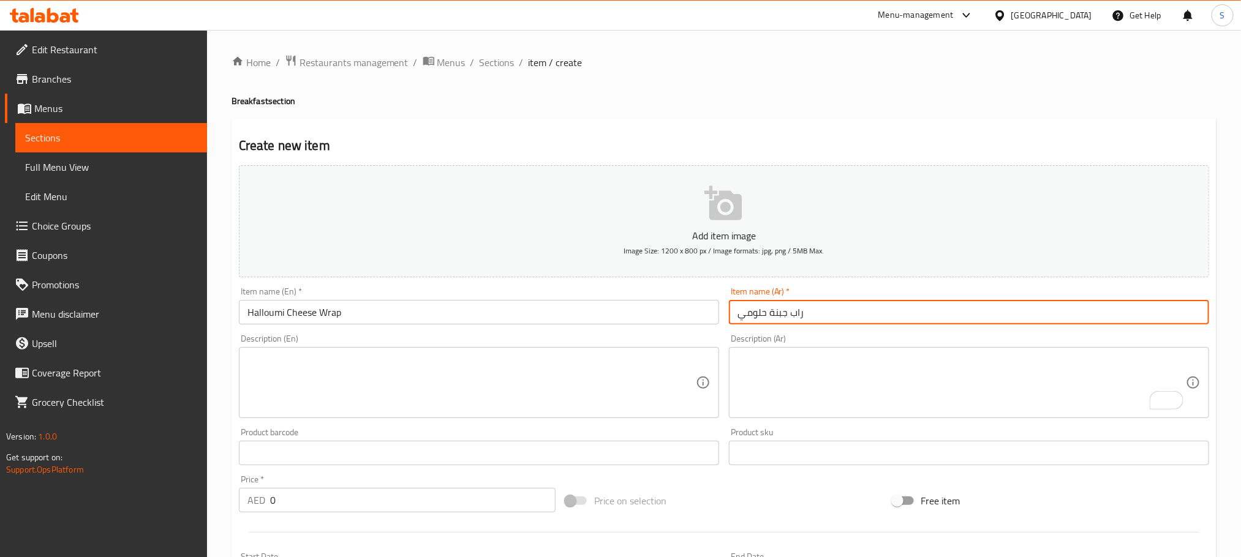
click at [852, 324] on input "راب جبنة حلومي" at bounding box center [969, 312] width 480 height 24
type input "راب جبنة حلوم"
click at [368, 305] on input "Halloumi Cheese Wrap" at bounding box center [479, 312] width 480 height 24
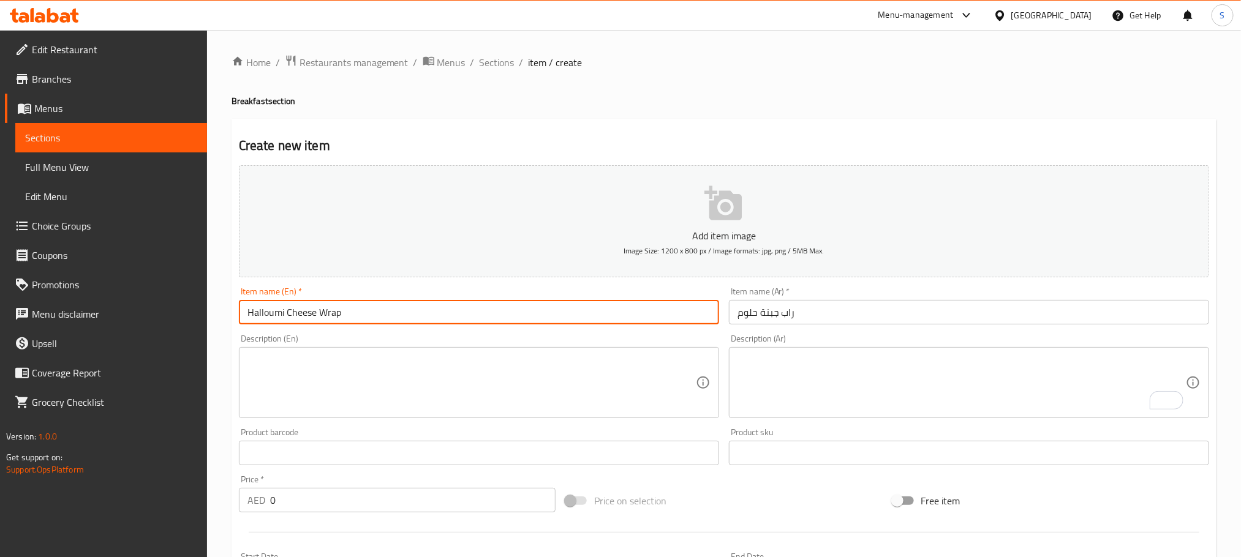
click at [368, 305] on input "Halloumi Cheese Wrap" at bounding box center [479, 312] width 480 height 24
click at [406, 369] on textarea at bounding box center [471, 383] width 448 height 58
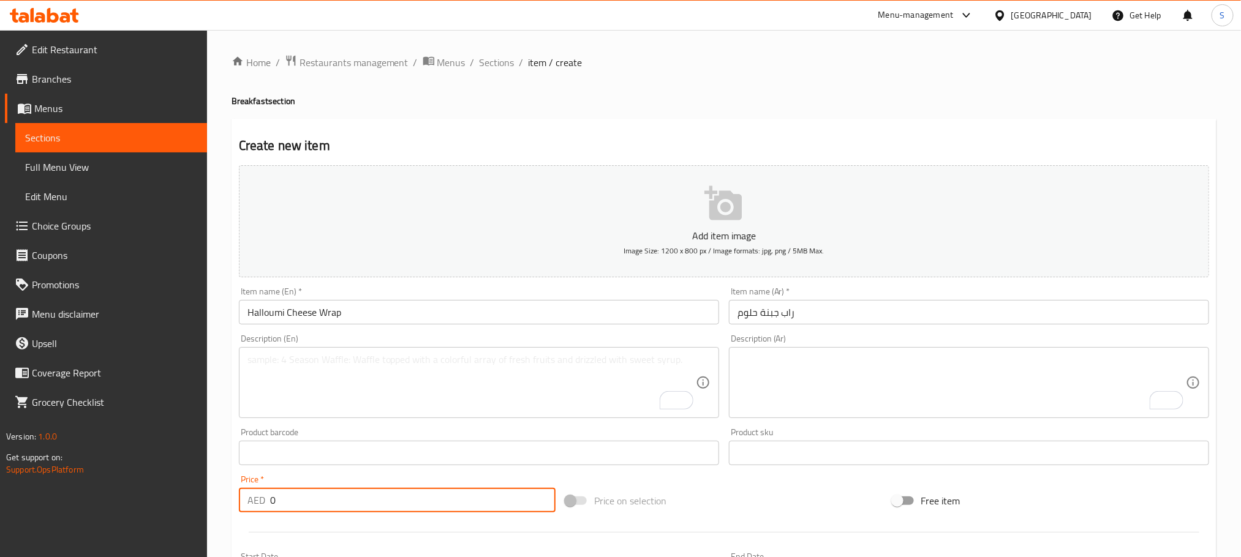
drag, startPoint x: 291, startPoint y: 511, endPoint x: 242, endPoint y: 509, distance: 48.4
click at [242, 509] on div "AED 0 Price *" at bounding box center [397, 500] width 317 height 24
type input "36"
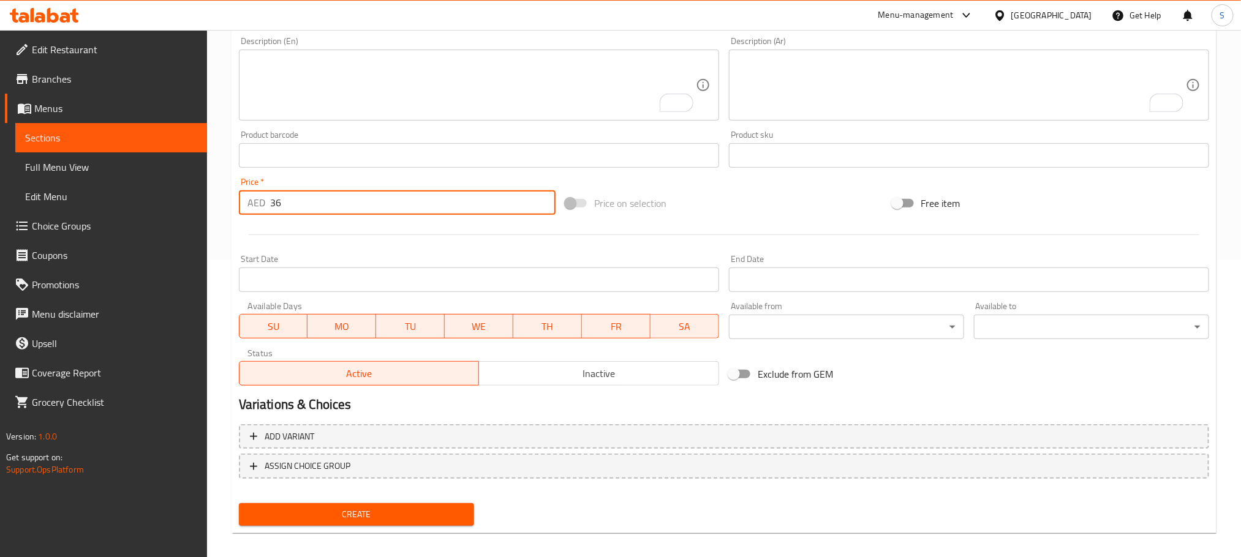
scroll to position [307, 0]
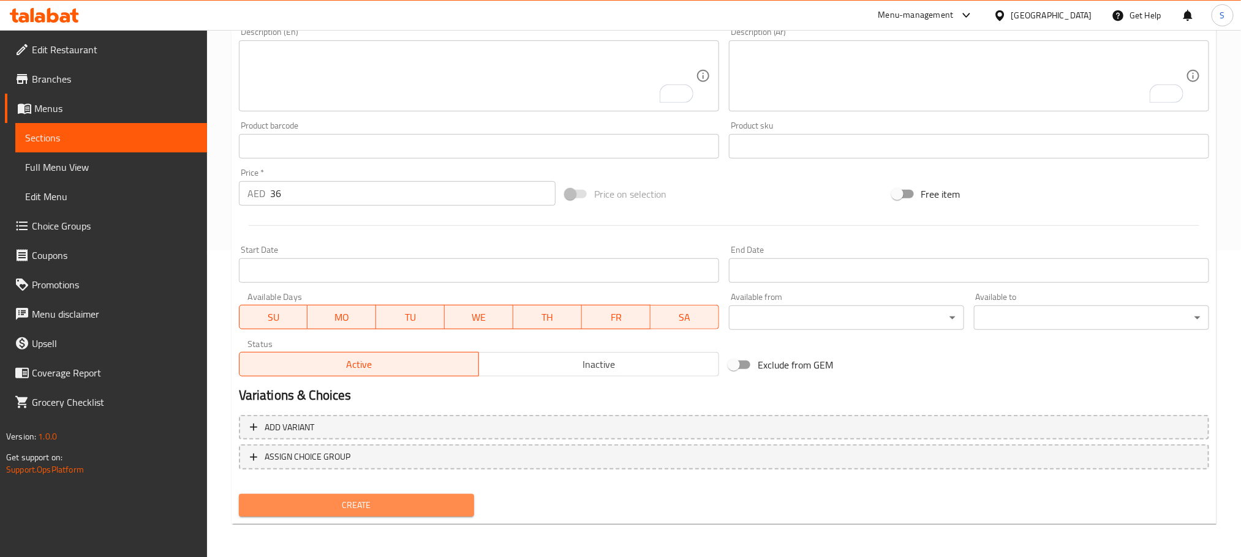
click at [440, 500] on span "Create" at bounding box center [357, 505] width 216 height 15
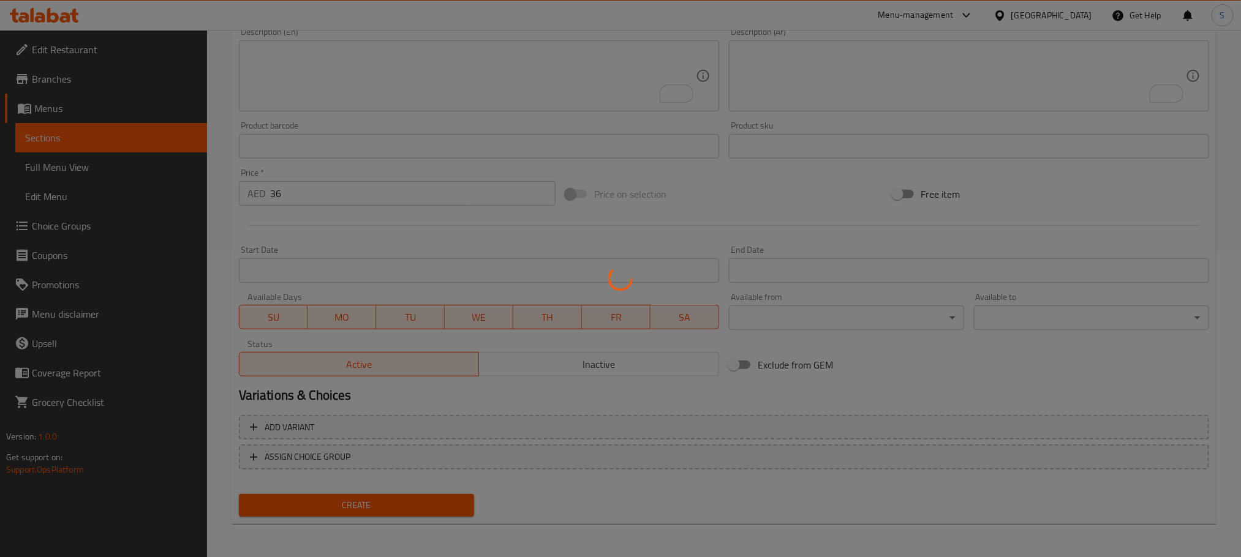
type input "0"
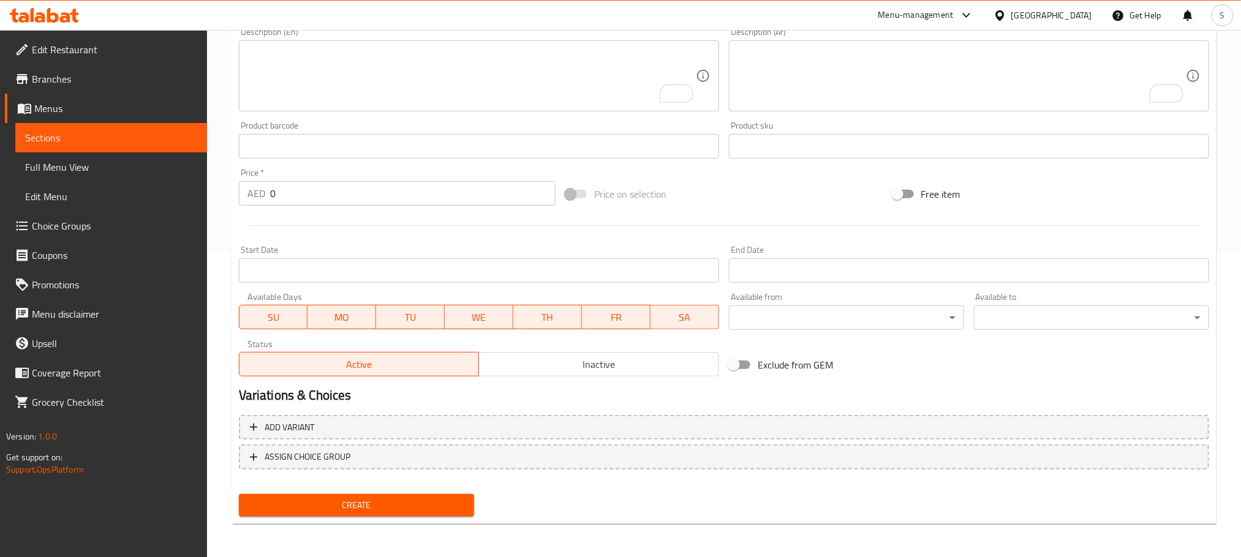
scroll to position [0, 0]
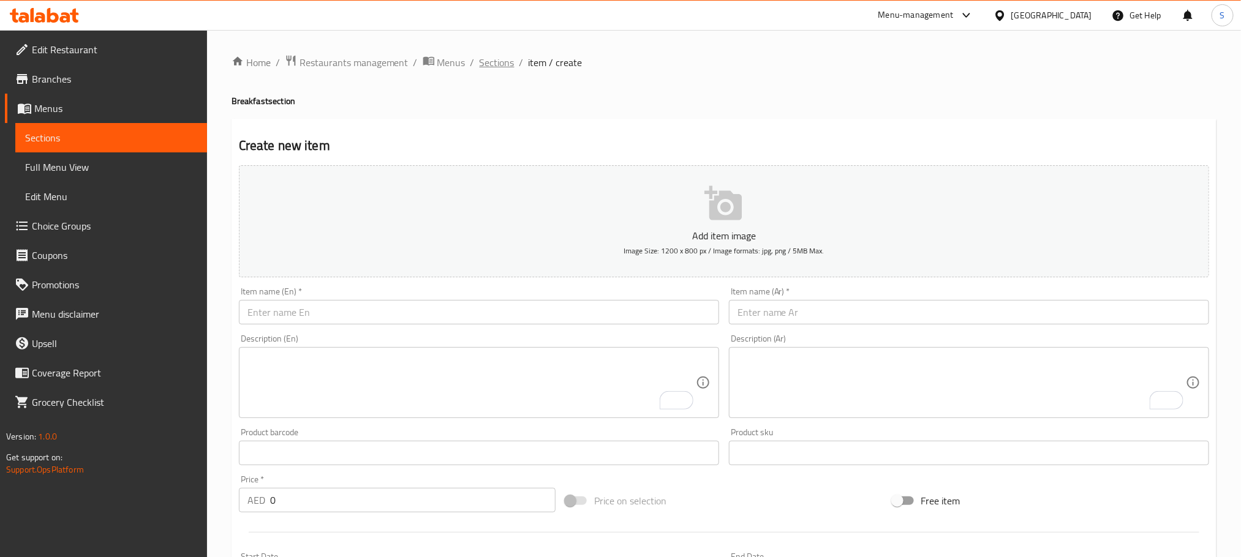
click at [491, 66] on span "Sections" at bounding box center [496, 62] width 35 height 15
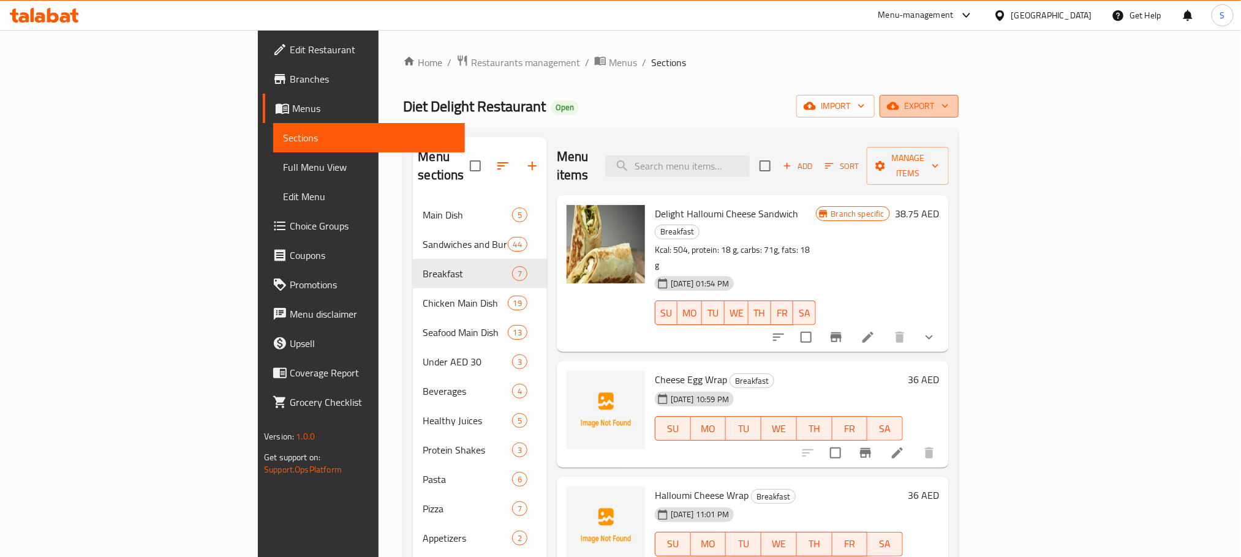
click at [948, 105] on span "export" at bounding box center [918, 106] width 59 height 15
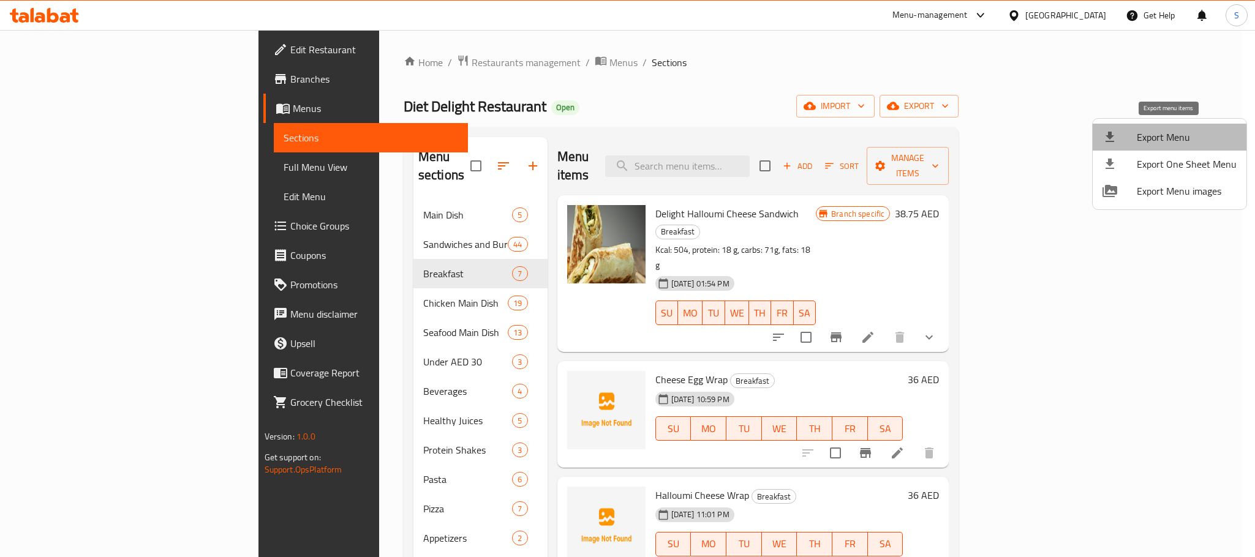
click at [1174, 130] on span "Export Menu" at bounding box center [1186, 137] width 100 height 15
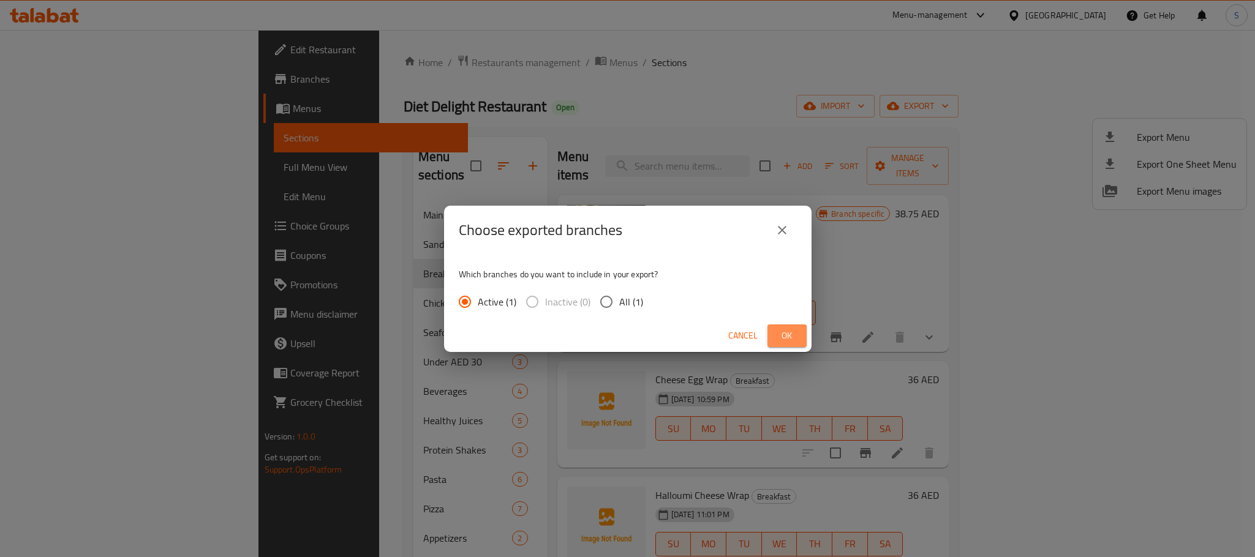
click at [778, 335] on span "Ok" at bounding box center [787, 335] width 20 height 15
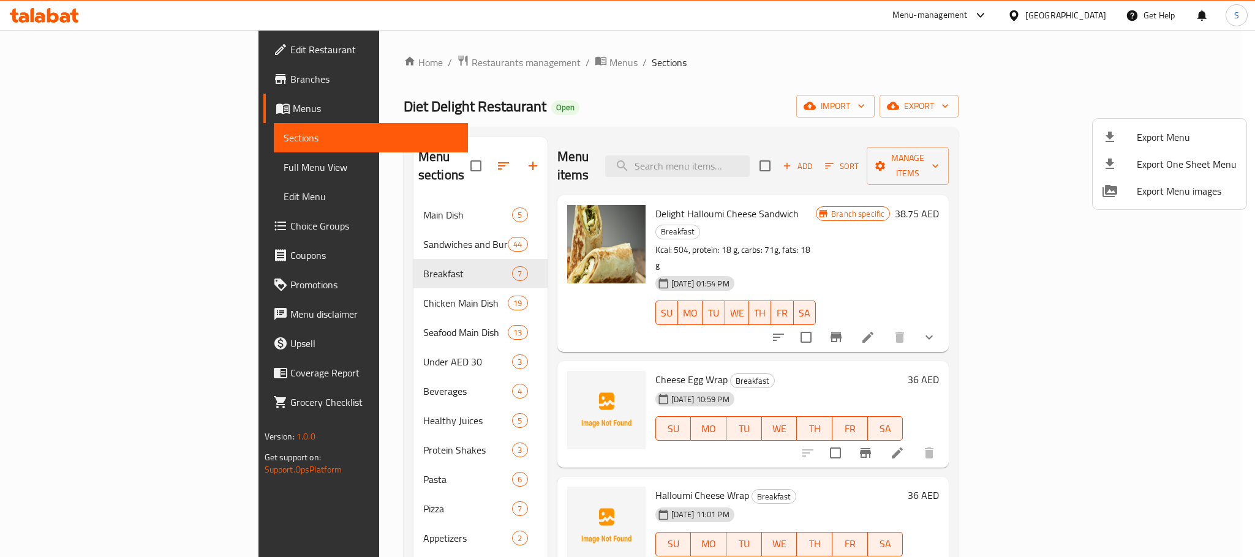
click at [386, 256] on div at bounding box center [627, 278] width 1255 height 557
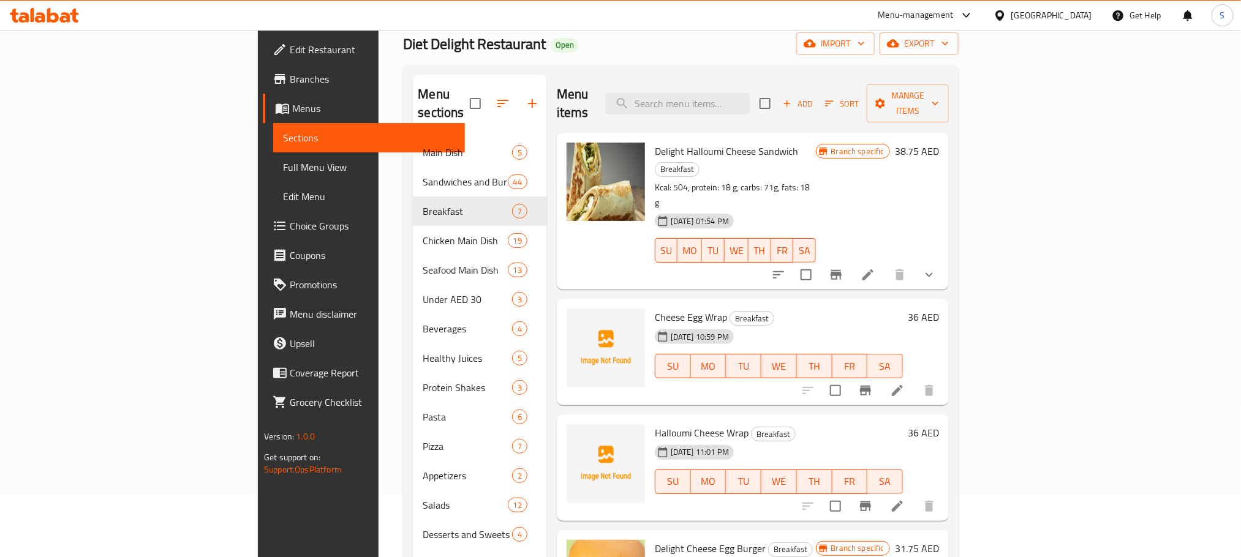
scroll to position [43, 0]
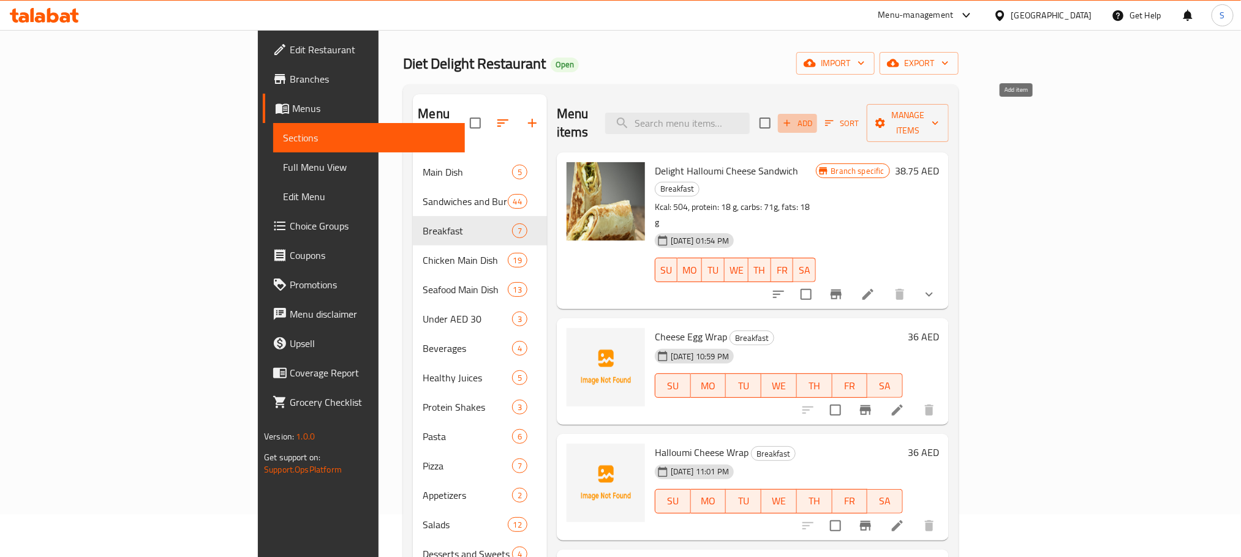
click at [814, 118] on span "Add" at bounding box center [797, 123] width 33 height 14
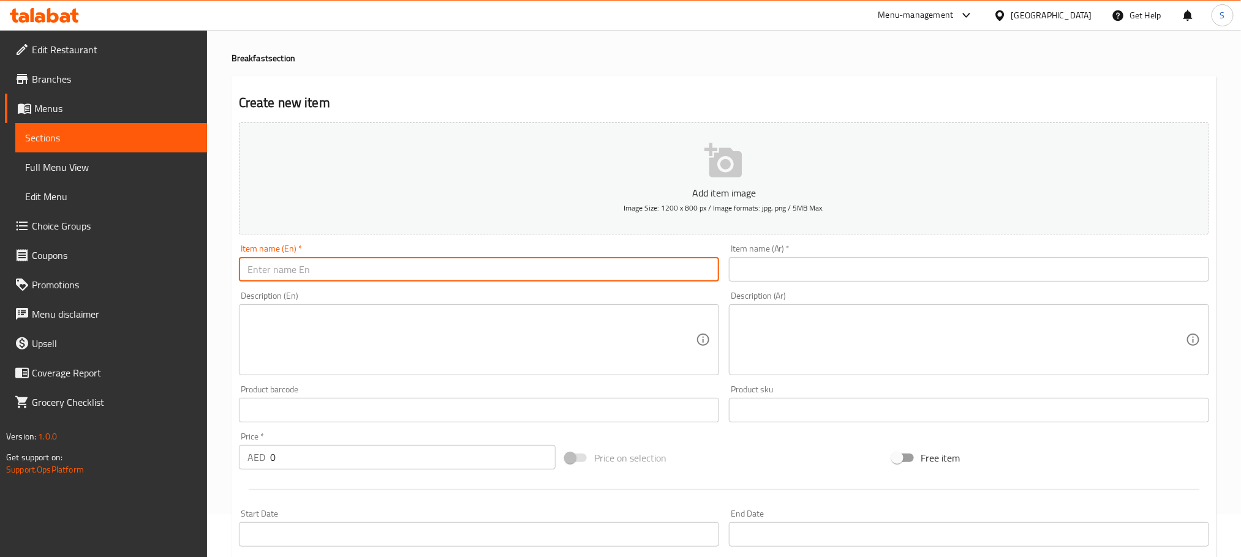
click at [505, 272] on input "text" at bounding box center [479, 269] width 480 height 24
paste input "Pancake with Scamble Eggs"
type input "Pancake with Scamble Eggs"
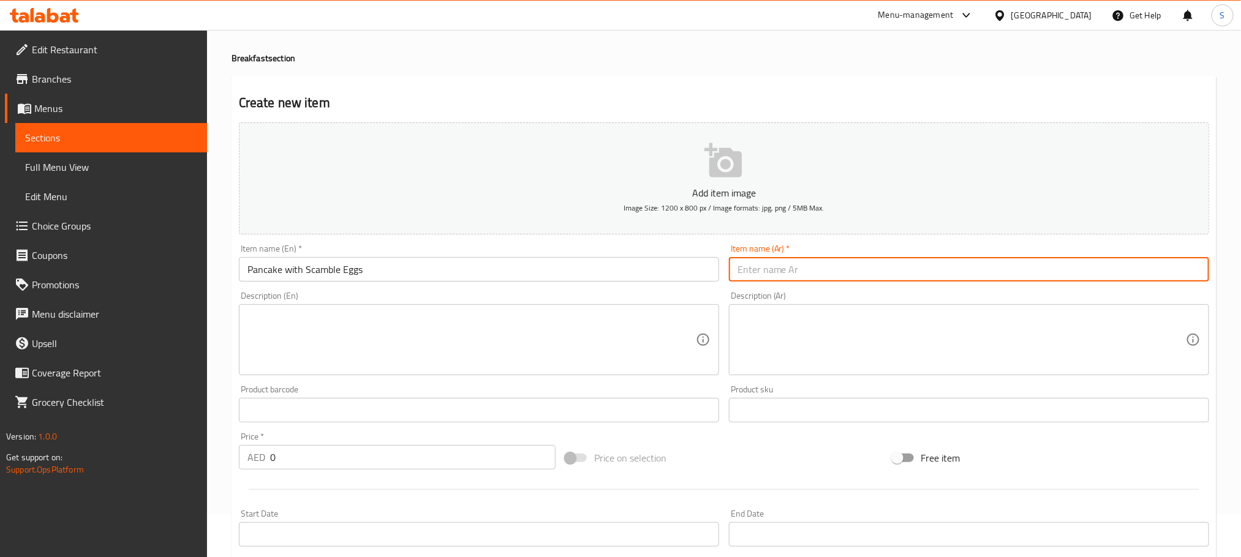
click at [773, 274] on input "text" at bounding box center [969, 269] width 480 height 24
paste input "بان كيك مع البيض المخفوق"
type input "بان كيك مع البيض المخفوق"
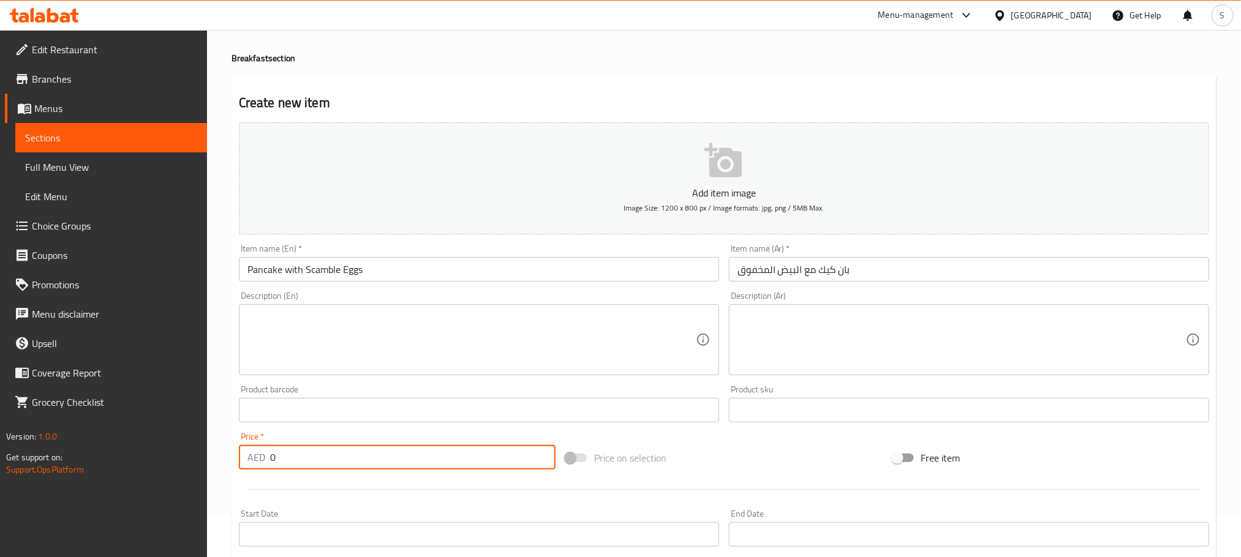
drag, startPoint x: 312, startPoint y: 448, endPoint x: 241, endPoint y: 454, distance: 71.2
click at [241, 454] on div "AED 0 Price *" at bounding box center [397, 457] width 317 height 24
type input "36"
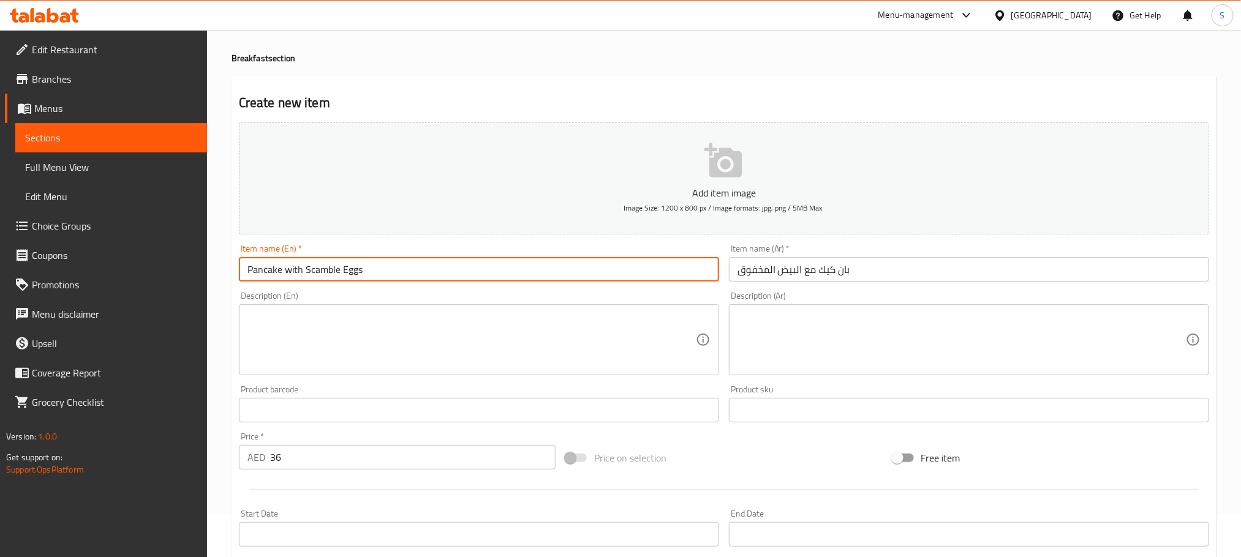
drag, startPoint x: 340, startPoint y: 274, endPoint x: 305, endPoint y: 272, distance: 35.6
click at [305, 272] on input "Pancake with Scamble Eggs" at bounding box center [479, 269] width 480 height 24
click at [445, 350] on textarea at bounding box center [471, 340] width 448 height 58
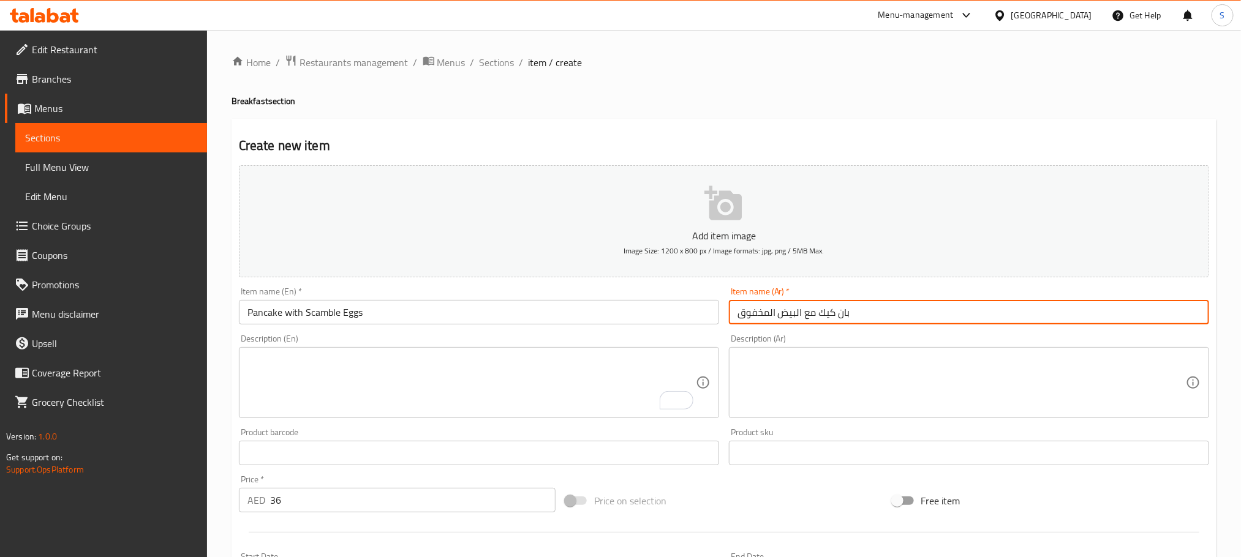
click at [796, 314] on input "بان كيك مع البيض المخفوق" at bounding box center [969, 312] width 480 height 24
click at [799, 314] on input "بان كيك مع البيض المخفوق" at bounding box center [969, 312] width 480 height 24
click at [772, 317] on input "بان كيك مع بيض المخفوق" at bounding box center [969, 312] width 480 height 24
click at [760, 313] on input "بان كيك مع بيض مخفوق" at bounding box center [969, 312] width 480 height 24
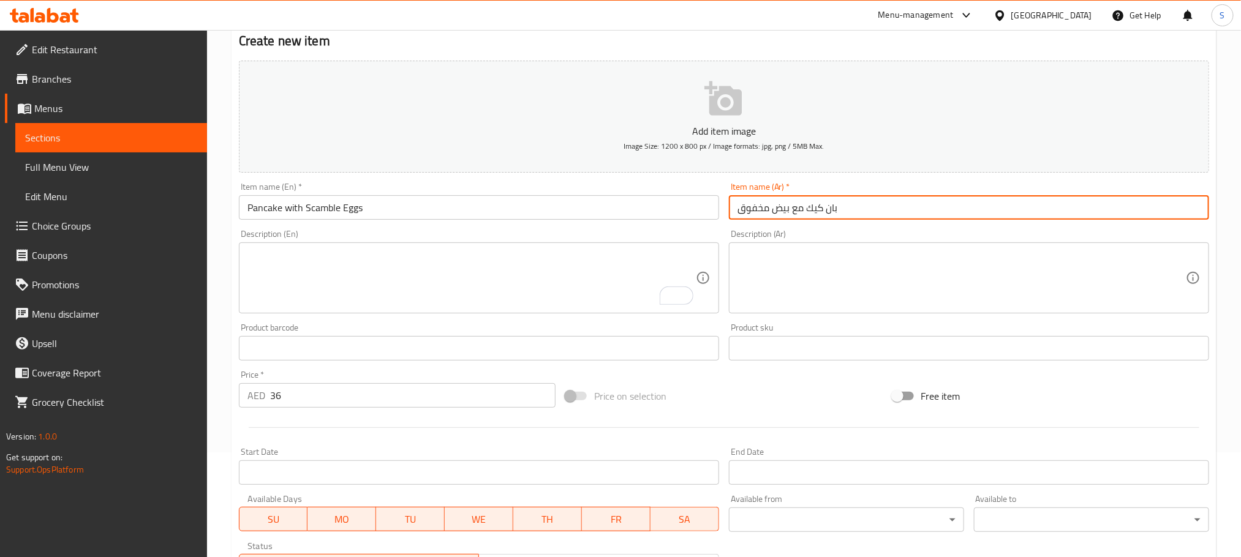
scroll to position [307, 0]
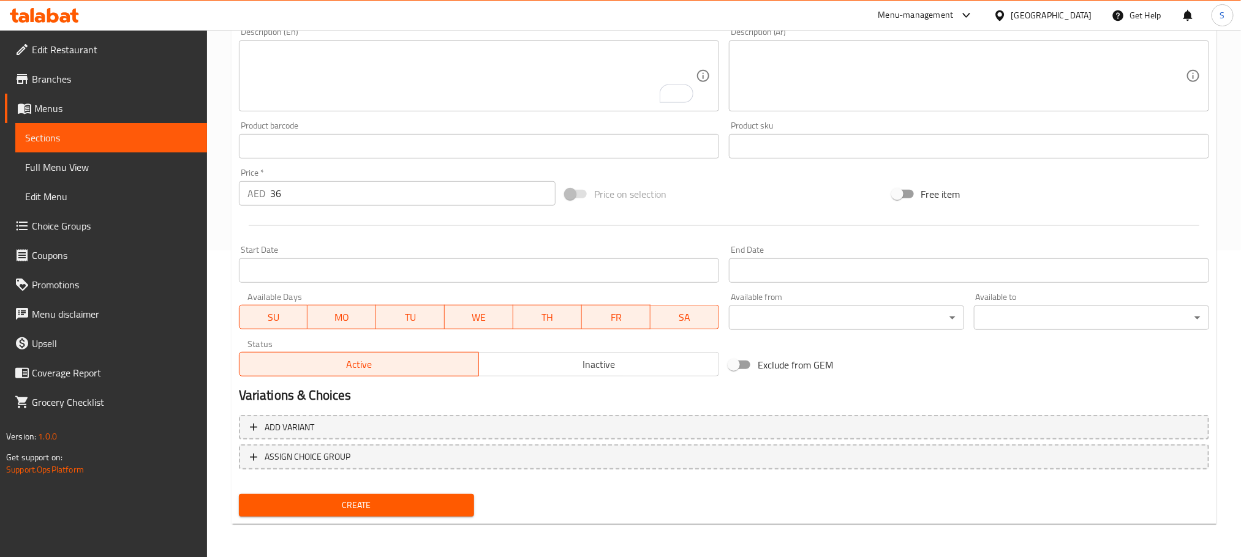
type input "بان كيك مع بيض مخفوق"
click at [446, 492] on div "Create" at bounding box center [356, 505] width 245 height 32
click at [454, 500] on span "Create" at bounding box center [357, 505] width 216 height 15
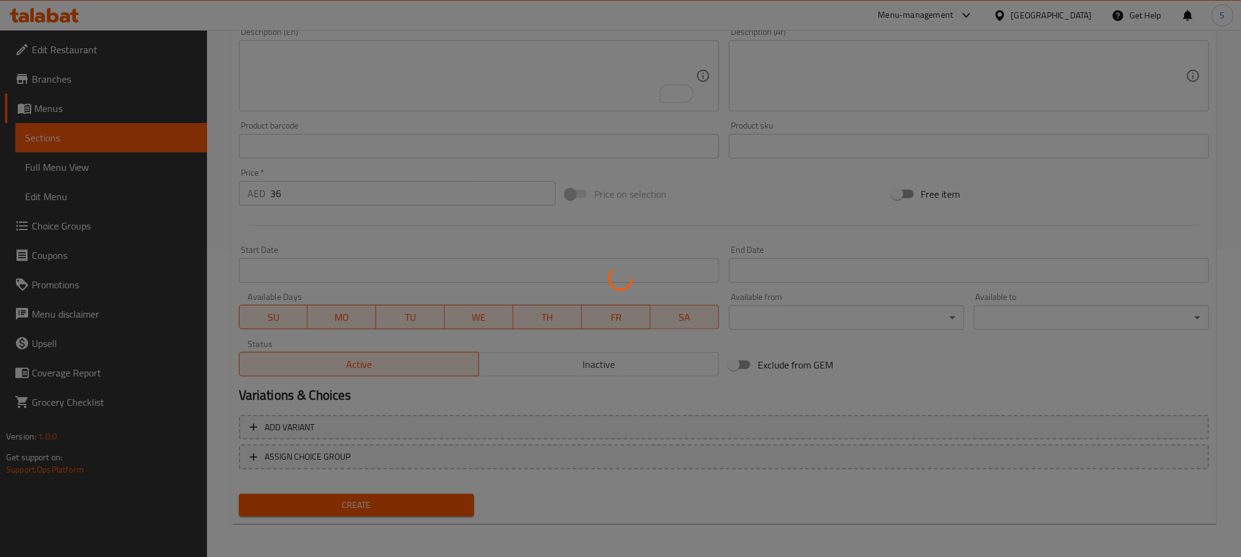
type input "0"
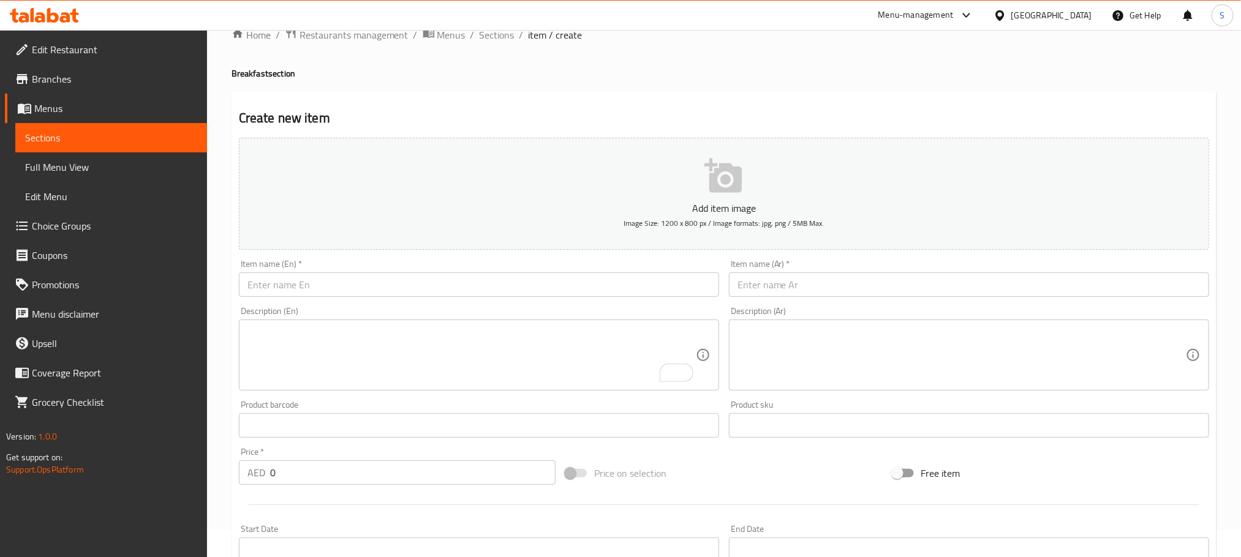
scroll to position [0, 0]
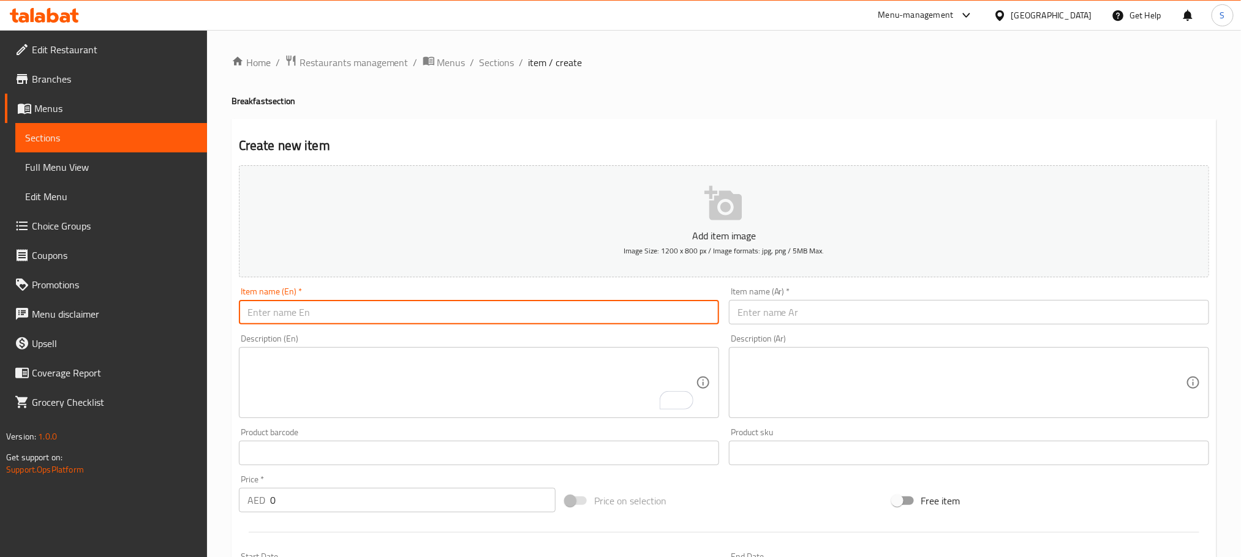
click at [593, 313] on input "text" at bounding box center [479, 312] width 480 height 24
paste input "Spanish Omellete Sandwich"
type input "Spanish Omellete Sandwich"
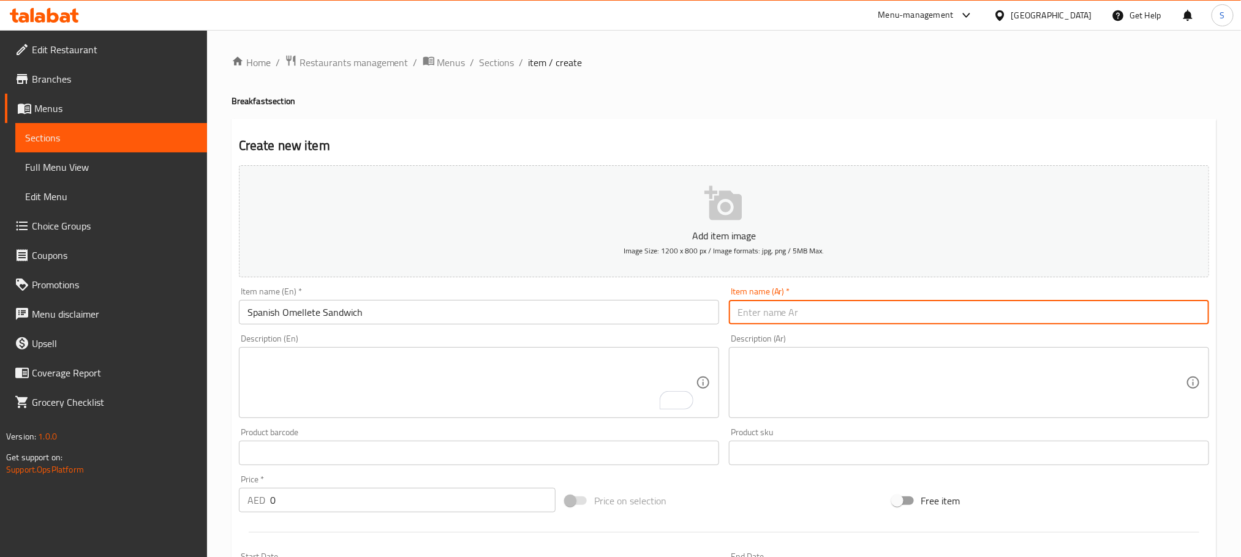
click at [828, 311] on input "text" at bounding box center [969, 312] width 480 height 24
paste input "أومليت أسباني"
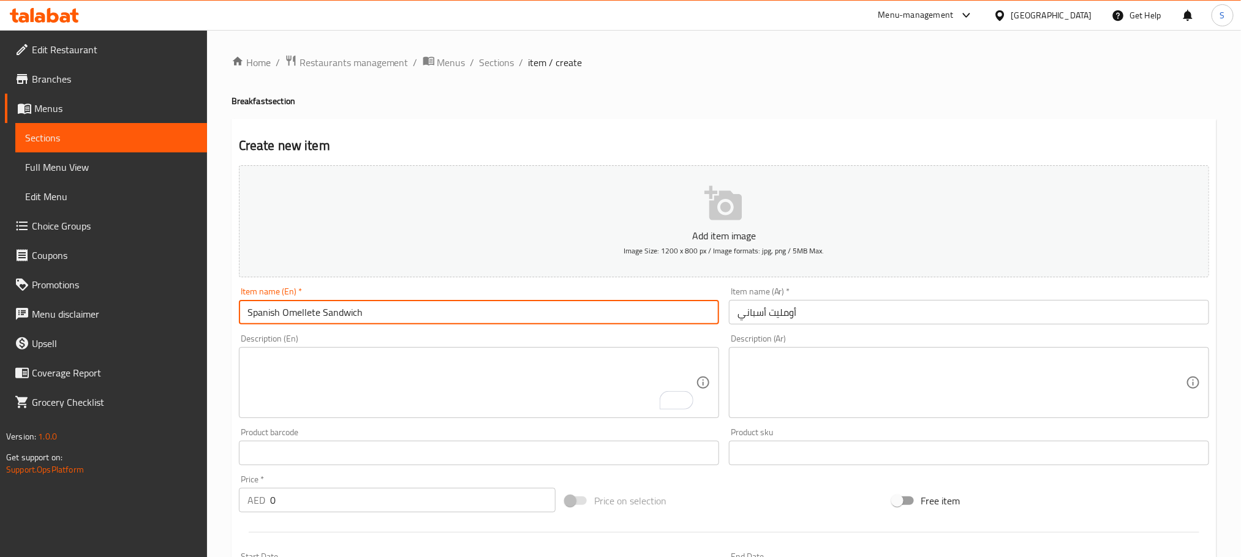
drag, startPoint x: 371, startPoint y: 312, endPoint x: 323, endPoint y: 315, distance: 47.8
click at [323, 315] on input "Spanish Omellete Sandwich" at bounding box center [479, 312] width 480 height 24
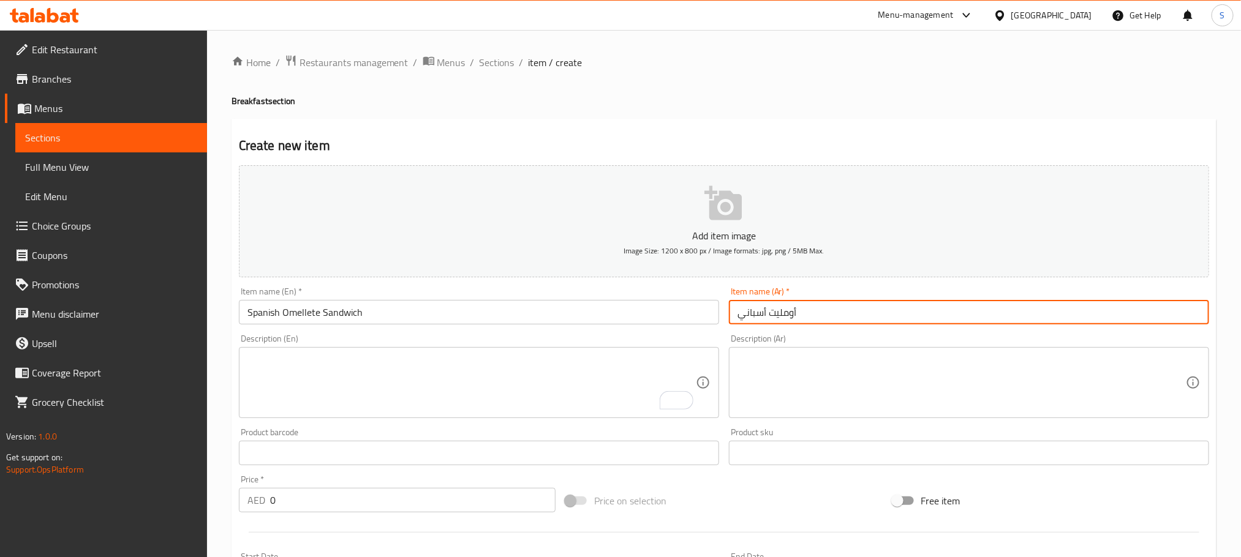
click at [737, 320] on input "أومليت أسباني" at bounding box center [969, 312] width 480 height 24
paste input "ساندويتش"
drag, startPoint x: 735, startPoint y: 316, endPoint x: 864, endPoint y: 331, distance: 129.5
click at [864, 331] on div "Add item image Image Size: 1200 x 800 px / Image formats: jpg, png / 5MB Max. I…" at bounding box center [724, 424] width 980 height 528
type input "ساندويتش أومليت أسباني"
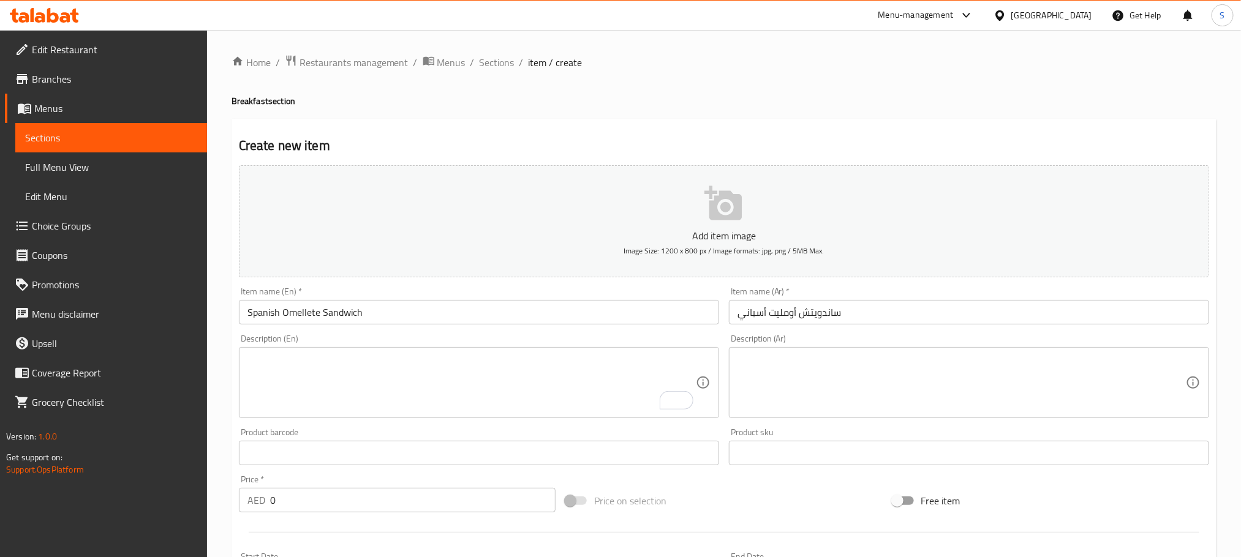
click at [864, 331] on div "Description (Ar) Description (Ar)" at bounding box center [969, 376] width 490 height 94
click at [854, 367] on textarea at bounding box center [961, 383] width 448 height 58
drag, startPoint x: 289, startPoint y: 505, endPoint x: 216, endPoint y: 516, distance: 74.3
click at [216, 516] on div "Home / Restaurants management / Menus / Sections / item / create Breakfast sect…" at bounding box center [724, 447] width 1034 height 835
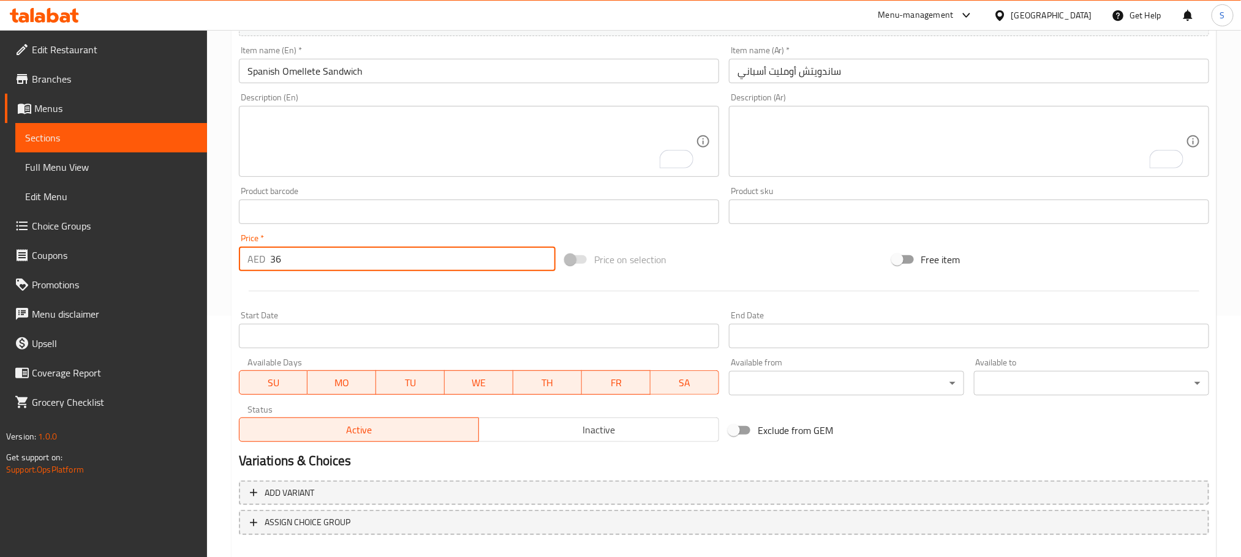
scroll to position [307, 0]
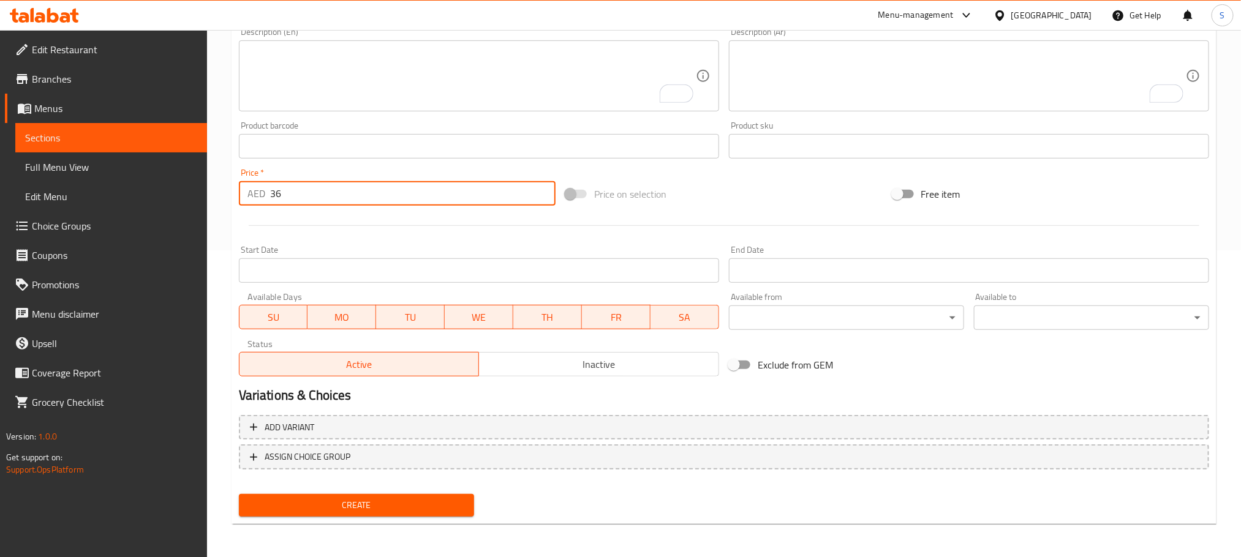
type input "36"
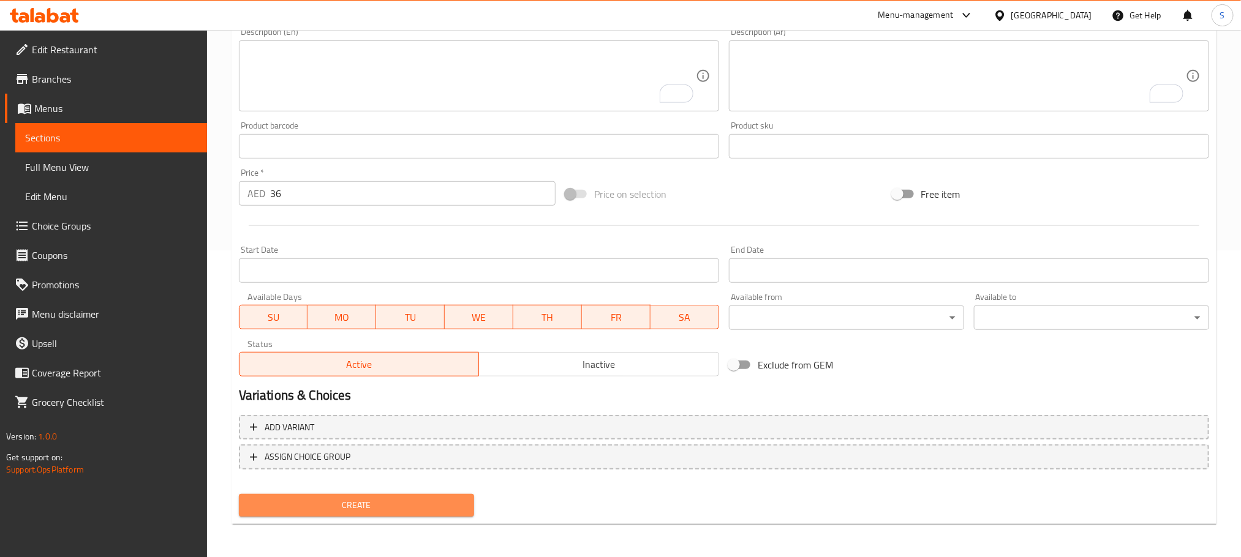
click at [451, 500] on span "Create" at bounding box center [357, 505] width 216 height 15
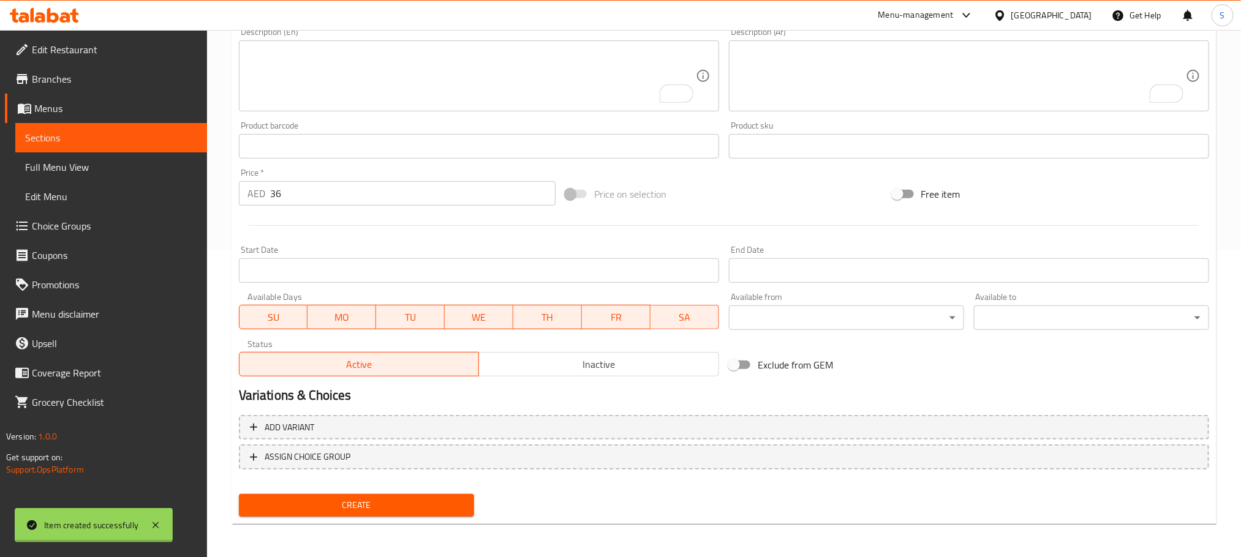
type input "0"
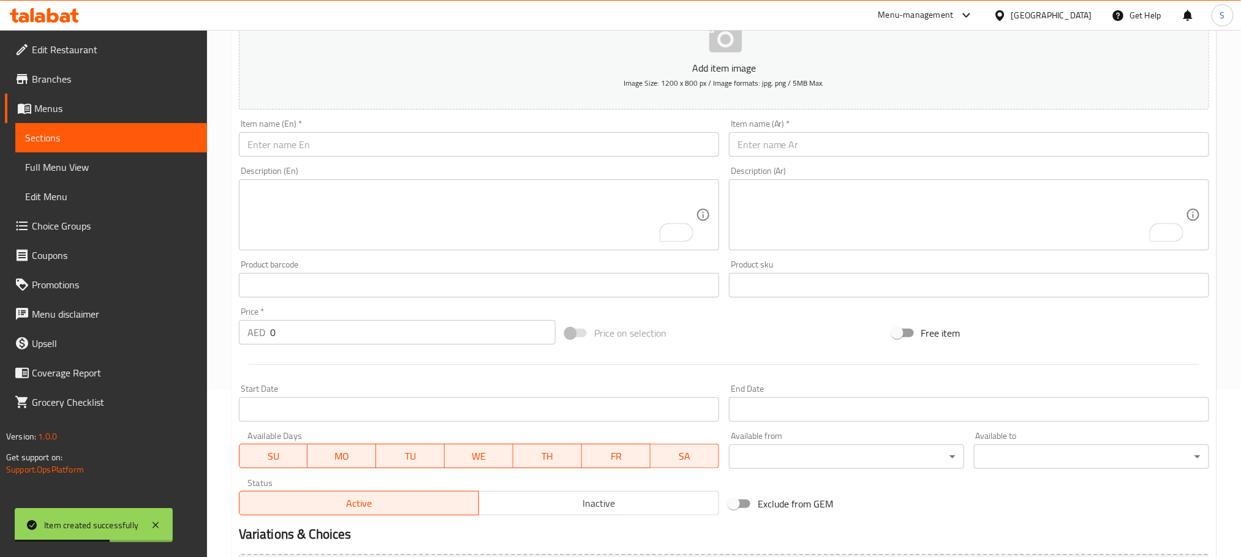
scroll to position [131, 0]
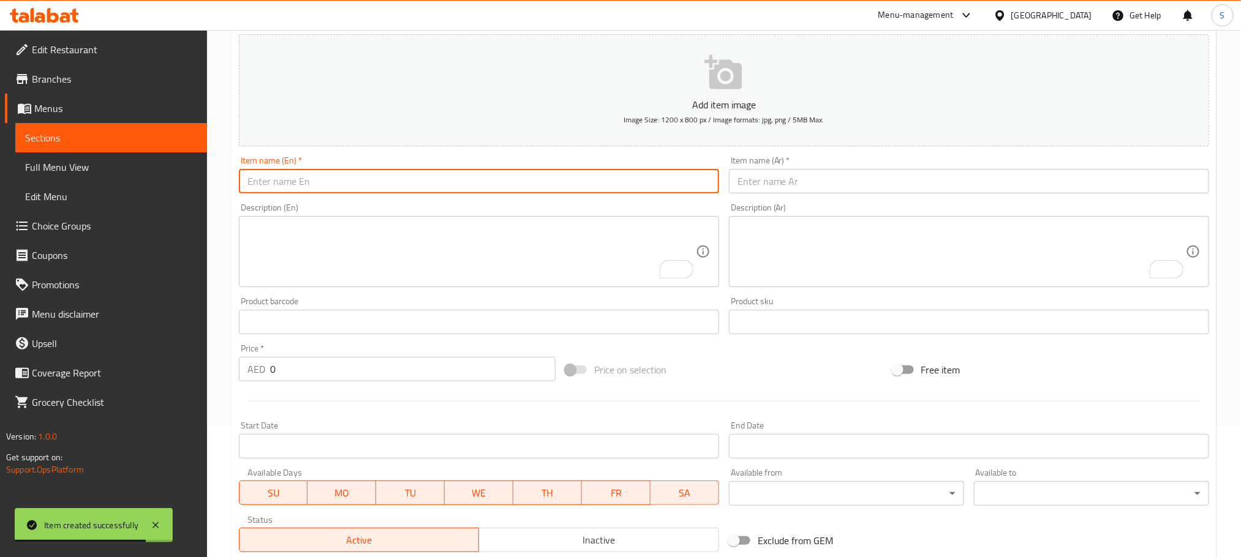
click at [332, 182] on input "text" at bounding box center [479, 181] width 480 height 24
paste input "Cheese Egg Burger"
type input "Cheese Egg Burger"
paste input "برجر بيض بالجبنة"
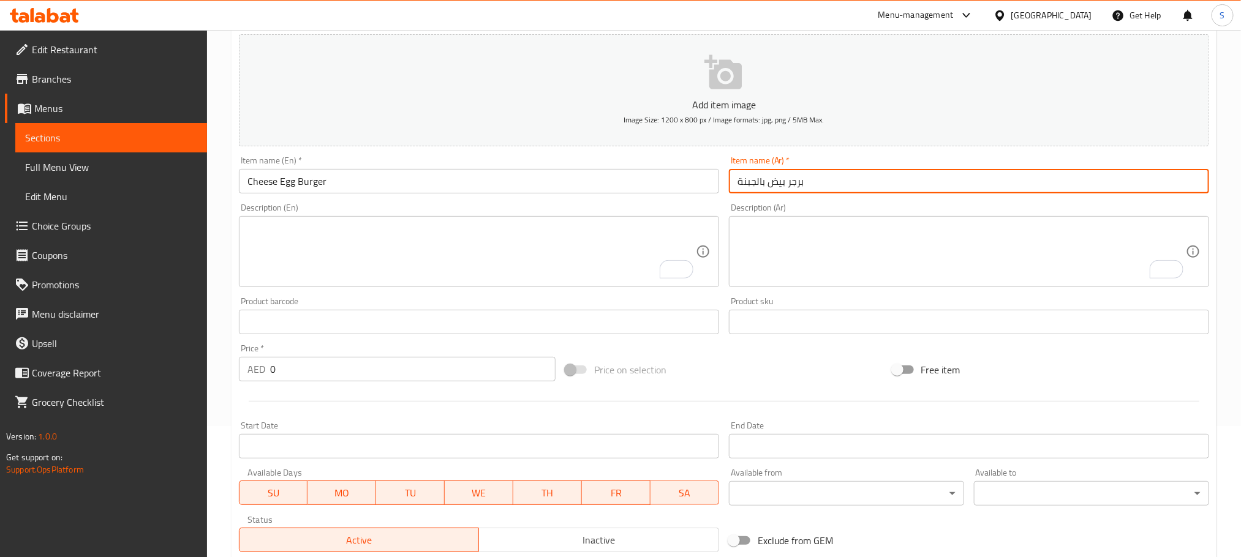
click at [786, 190] on input "برجر بيض بالجبنة" at bounding box center [969, 181] width 480 height 24
type input "برجر بيض بالجبنة"
click at [295, 358] on input "0" at bounding box center [412, 369] width 285 height 24
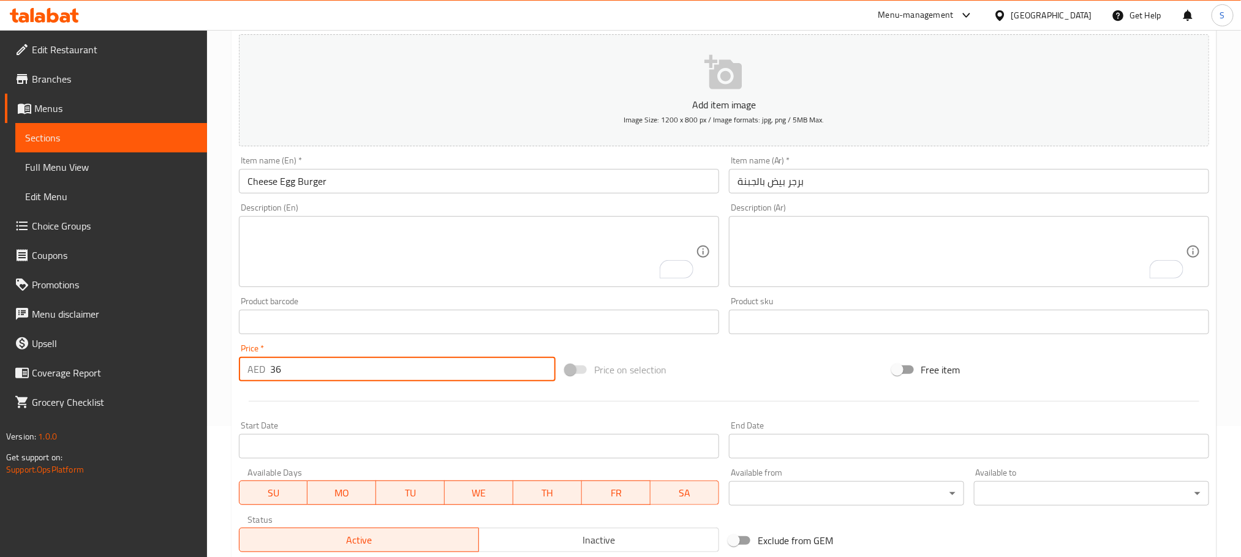
type input "36"
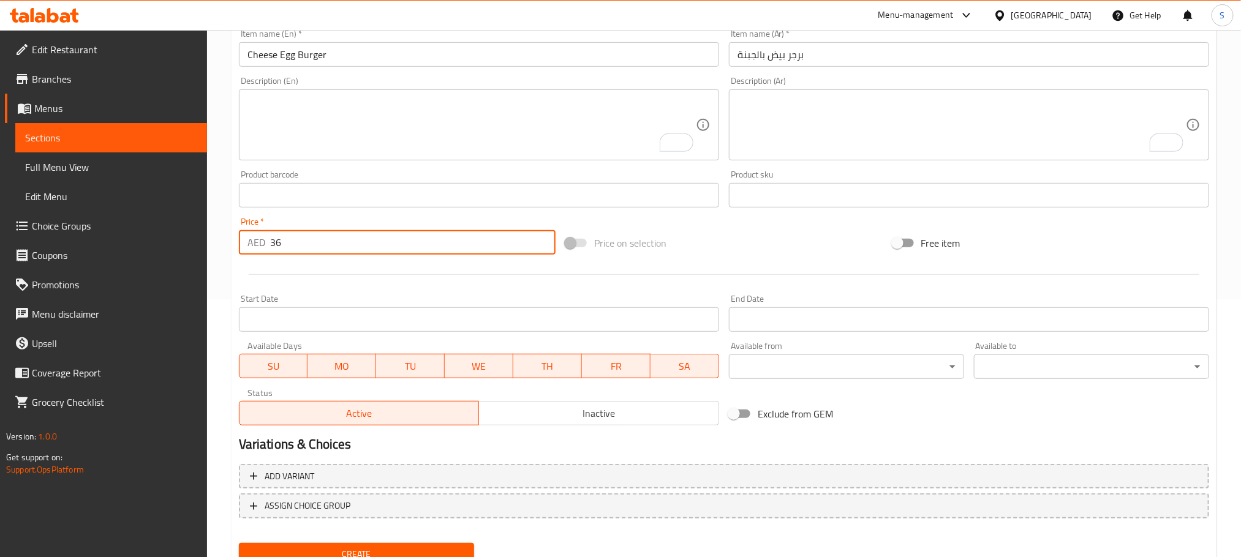
scroll to position [307, 0]
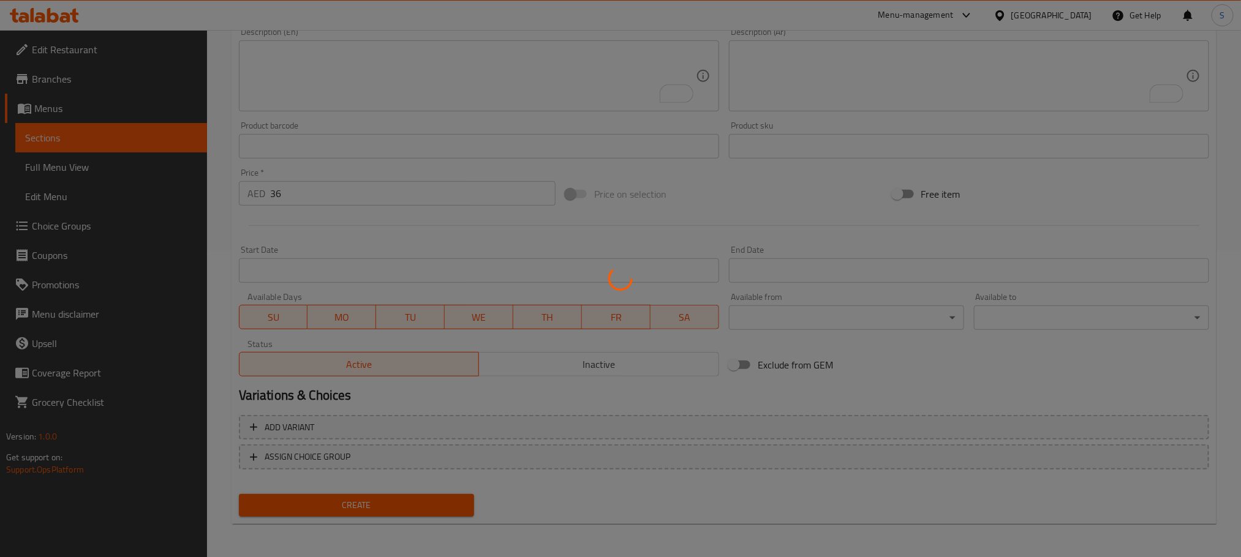
scroll to position [307, 0]
type input "0"
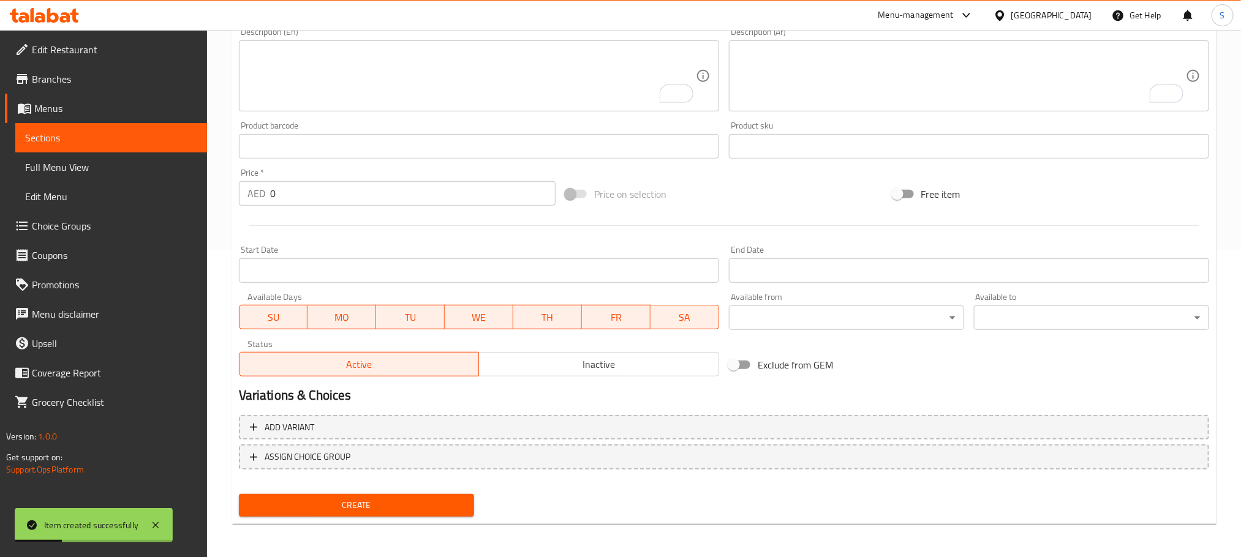
scroll to position [4, 0]
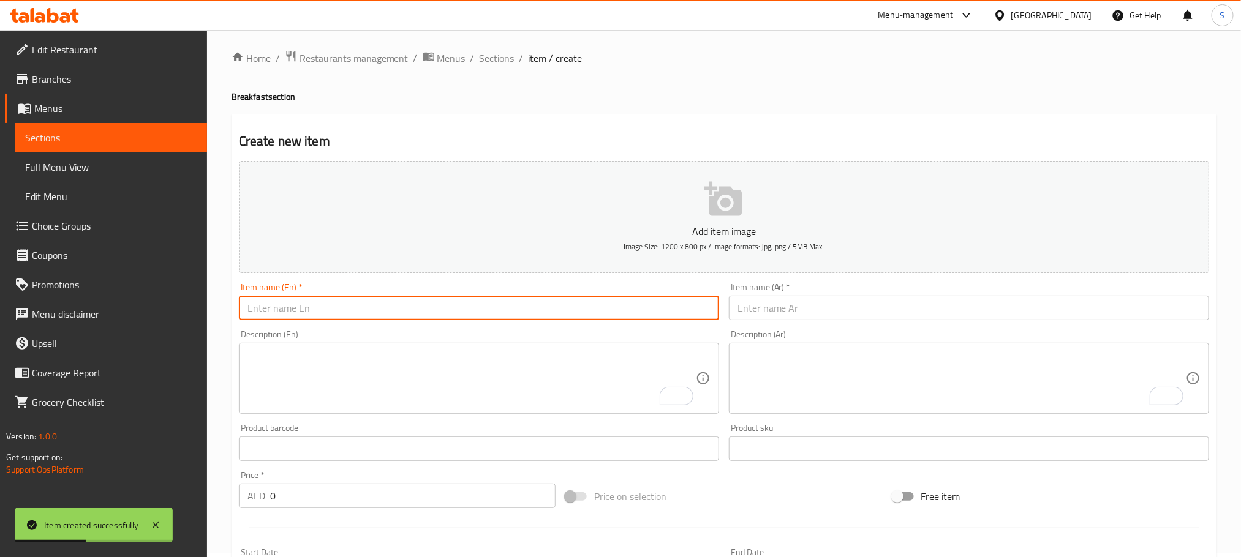
click at [441, 316] on input "text" at bounding box center [479, 308] width 480 height 24
paste input "Pancake Peanut Butter"
type input "Pancake Peanut Butter"
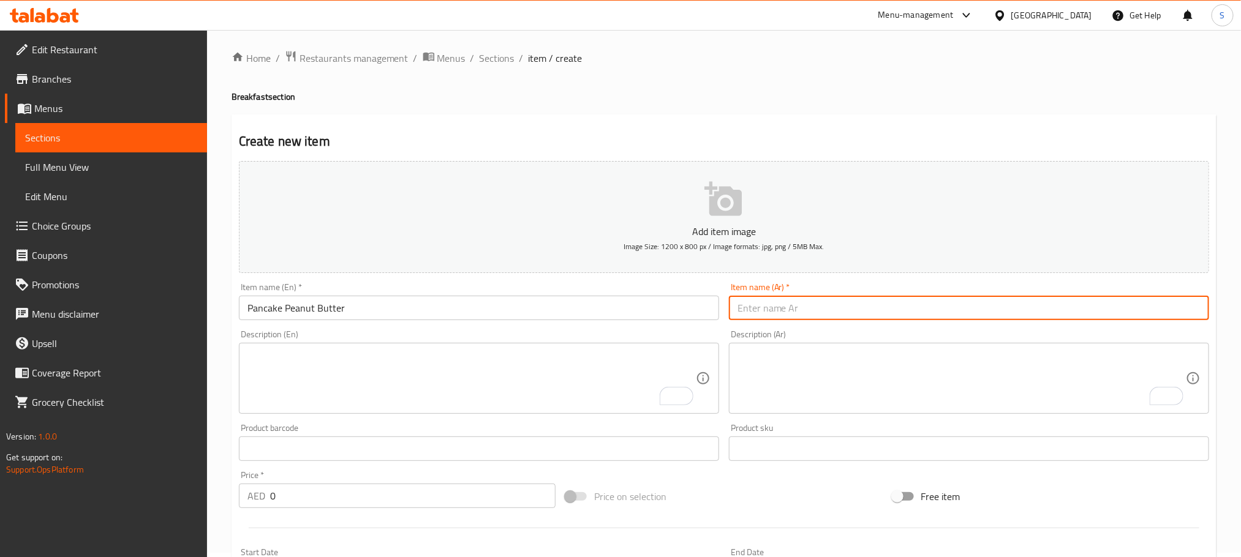
click at [842, 311] on input "text" at bounding box center [969, 308] width 480 height 24
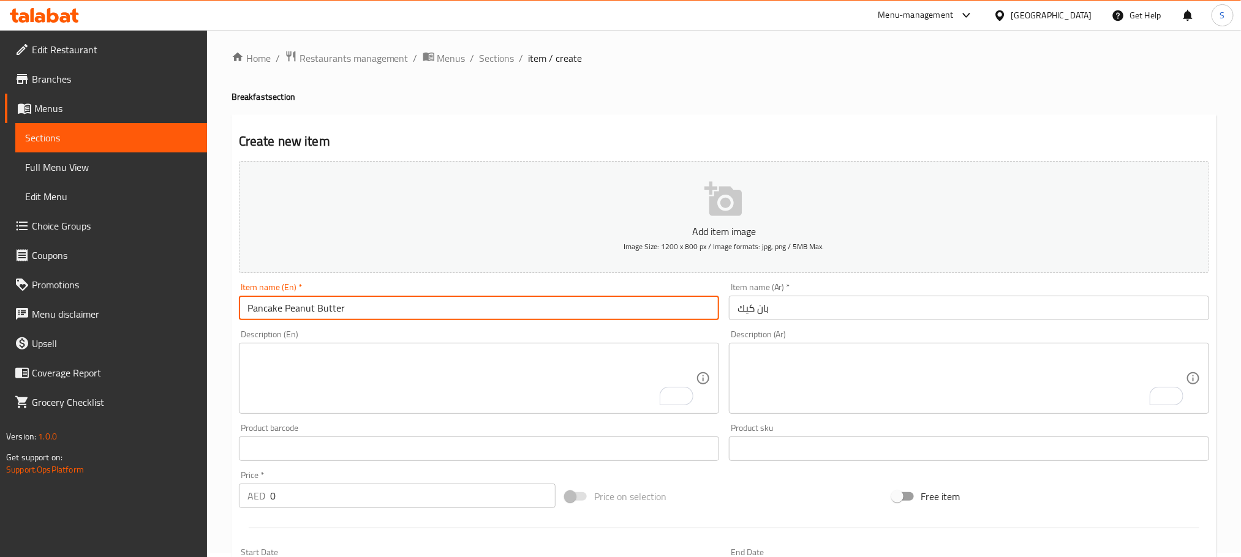
drag, startPoint x: 356, startPoint y: 304, endPoint x: 283, endPoint y: 315, distance: 74.3
click at [283, 315] on input "Pancake Peanut Butter" at bounding box center [479, 308] width 480 height 24
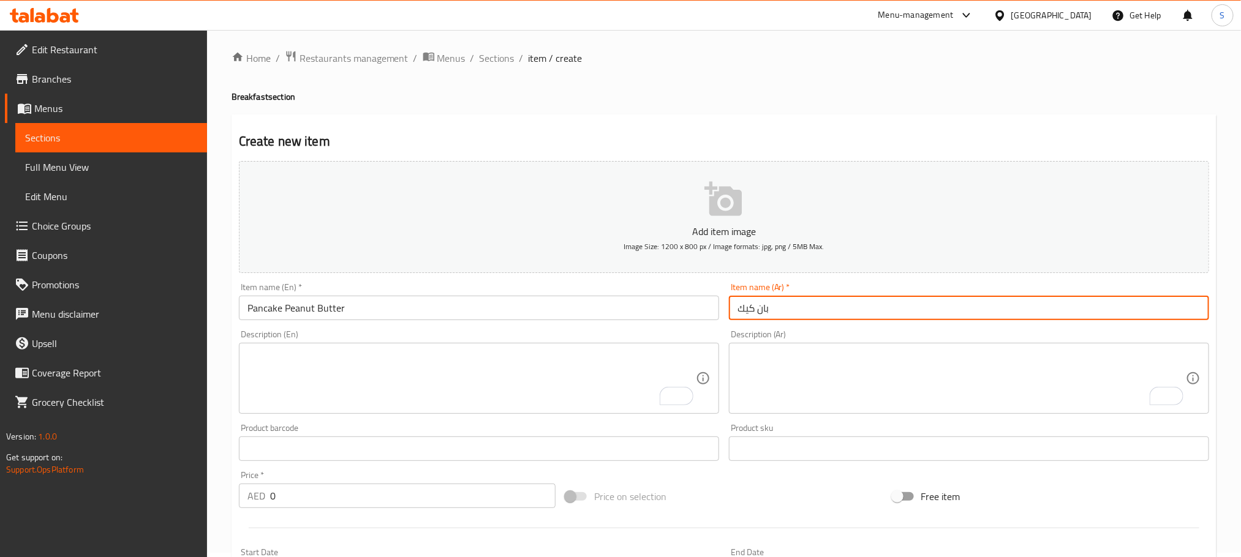
click at [825, 309] on input "بان كيك" at bounding box center [969, 308] width 480 height 24
paste input "زبدة فول سوداني"
click at [807, 309] on input "بان كيك زبدة فول سوداني" at bounding box center [969, 308] width 480 height 24
click at [810, 309] on input "بان كيك زبدة فول سوداني" at bounding box center [969, 308] width 480 height 24
type input "بان كيك بزبدة فول سوداني"
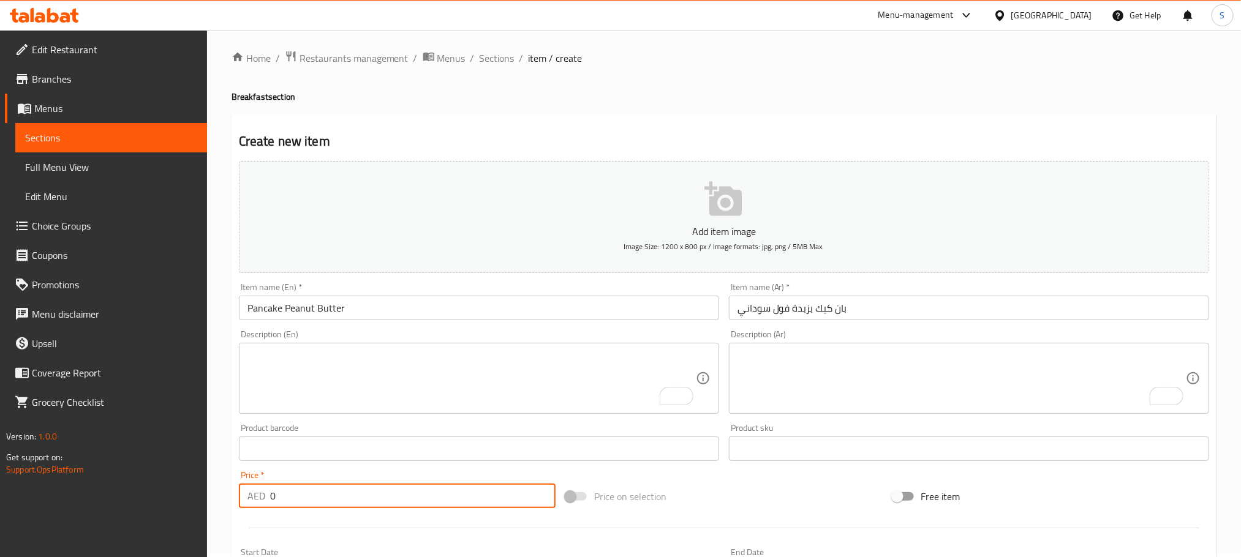
drag, startPoint x: 287, startPoint y: 500, endPoint x: 235, endPoint y: 498, distance: 51.4
click at [235, 498] on div "Price   * AED 0 Price *" at bounding box center [397, 489] width 326 height 47
type input "36"
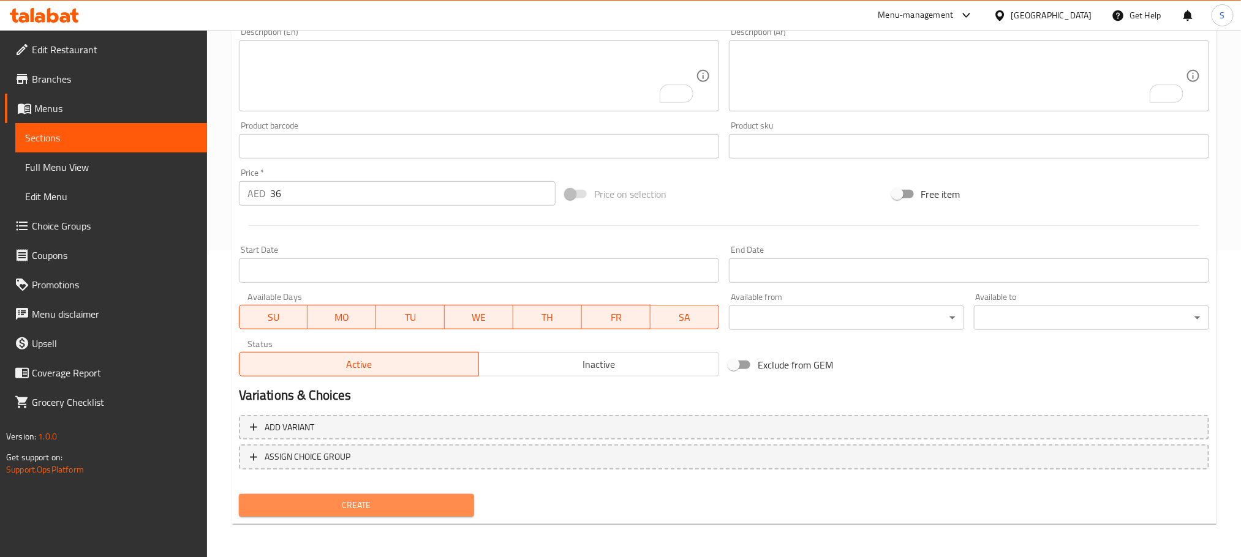
click at [426, 511] on span "Create" at bounding box center [357, 505] width 216 height 15
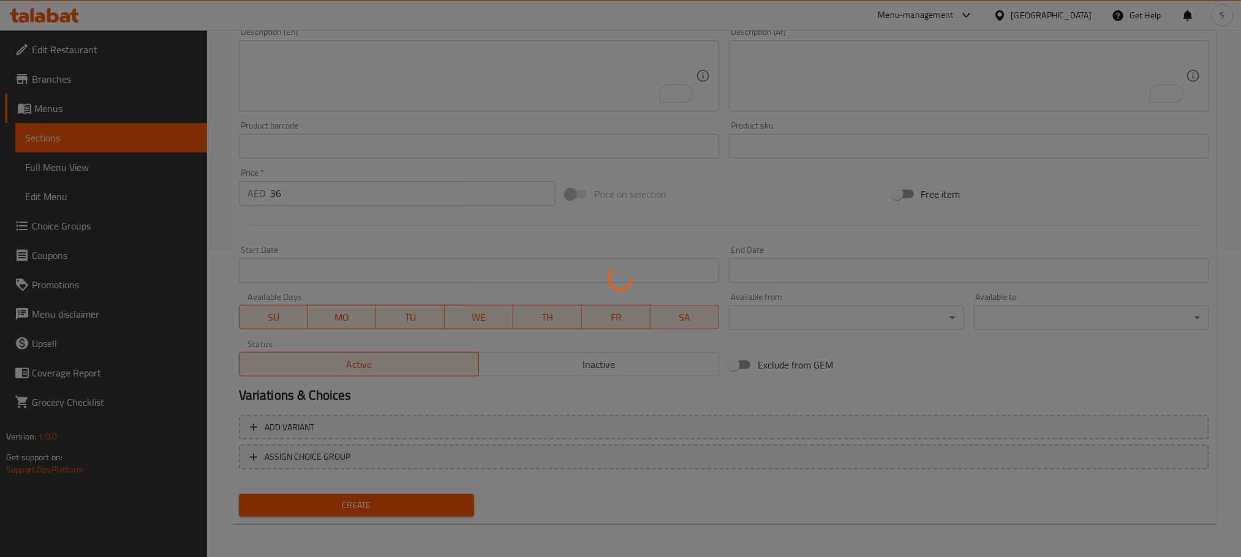
type input "0"
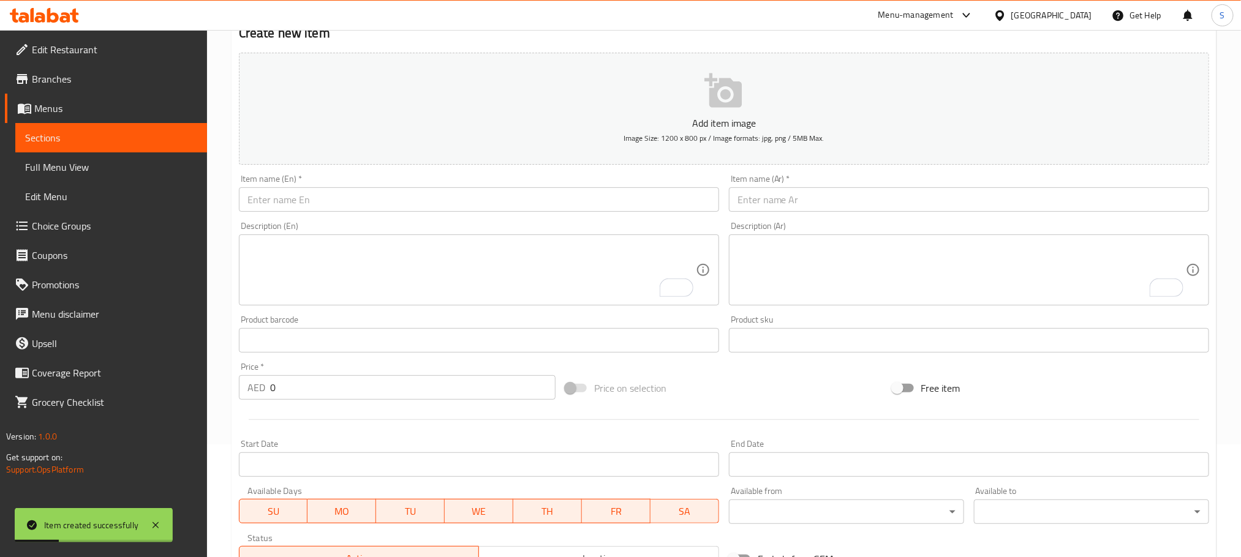
scroll to position [86, 0]
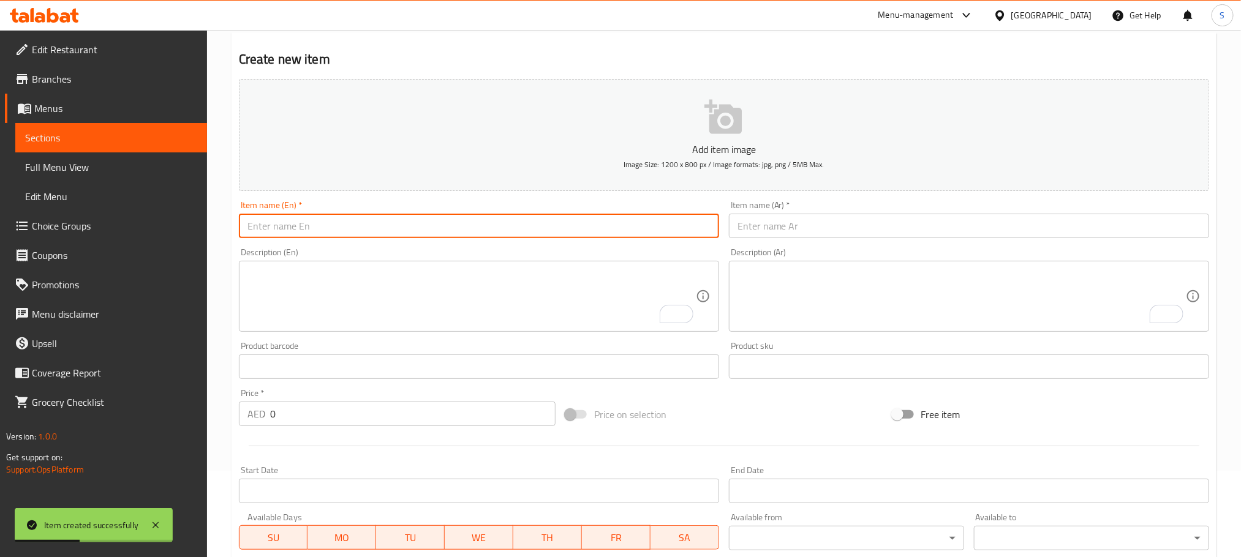
click at [390, 227] on input "text" at bounding box center [479, 226] width 480 height 24
paste input "Pancake Protein"
type input "Pancake Protein"
click at [796, 223] on input "text" at bounding box center [969, 226] width 480 height 24
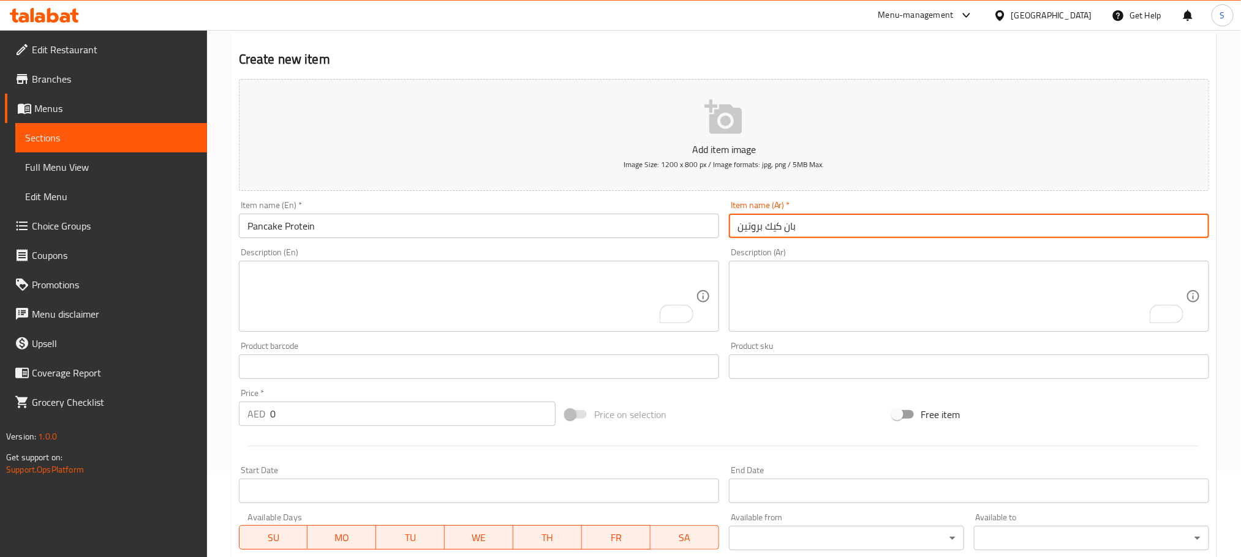
type input "بان كيك بروتين"
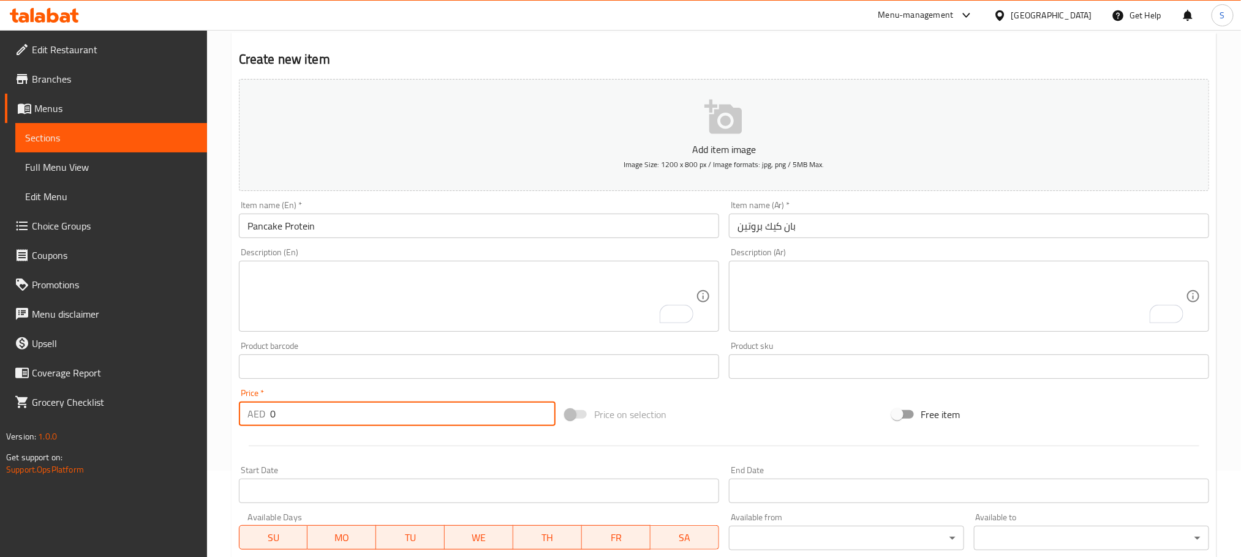
drag, startPoint x: 289, startPoint y: 426, endPoint x: 236, endPoint y: 441, distance: 55.3
click at [236, 441] on div "Add item image Image Size: 1200 x 800 px / Image formats: jpg, png / 5MB Max. I…" at bounding box center [724, 338] width 980 height 528
type input "36"
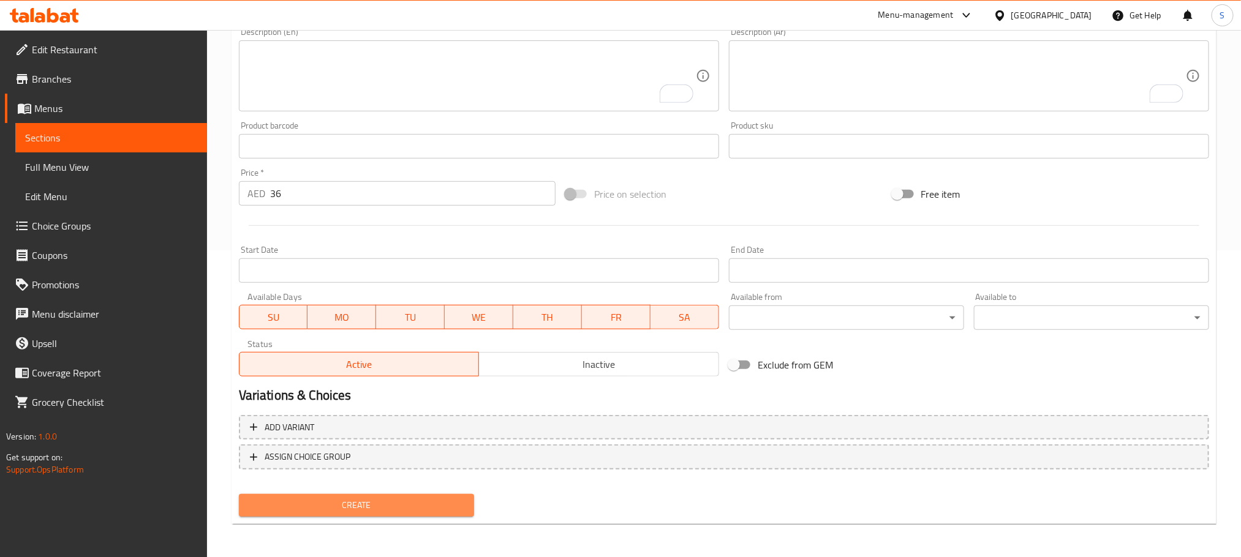
click at [443, 494] on button "Create" at bounding box center [356, 505] width 235 height 23
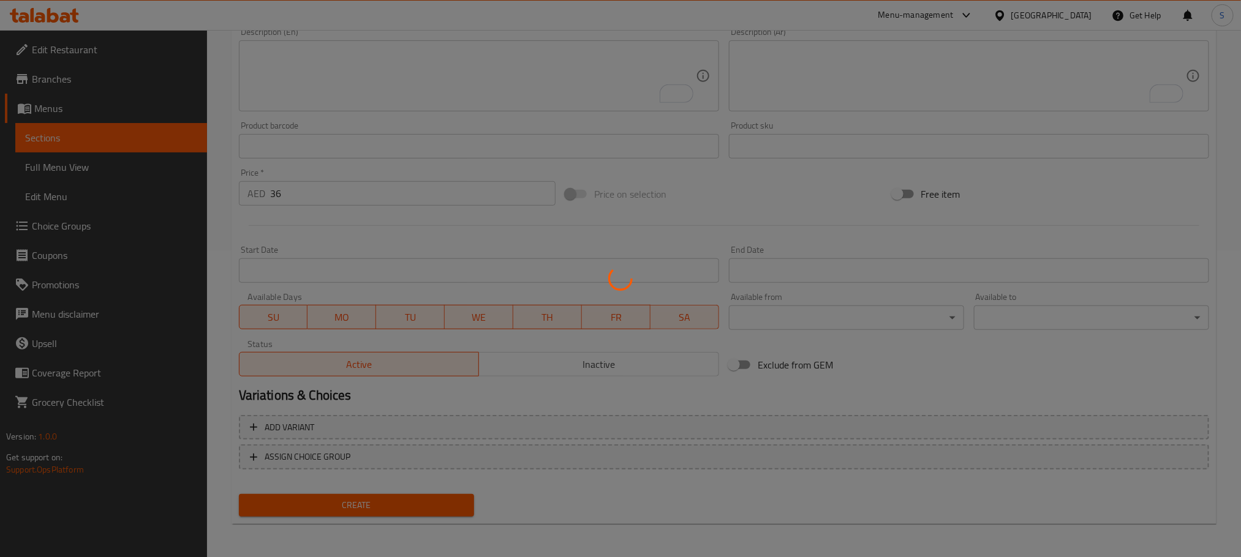
type input "0"
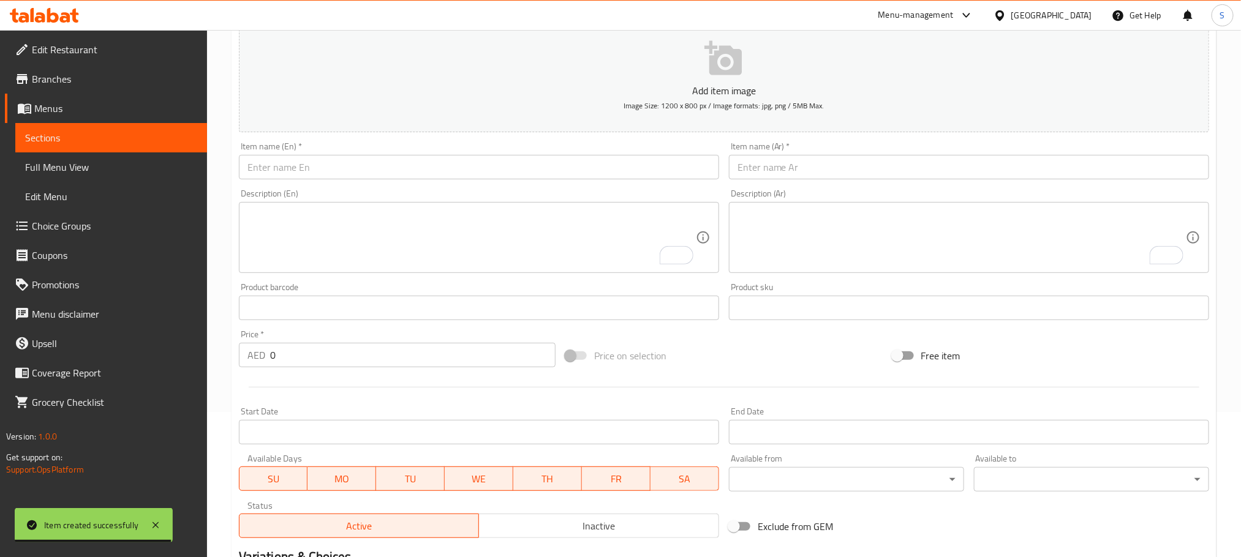
scroll to position [118, 0]
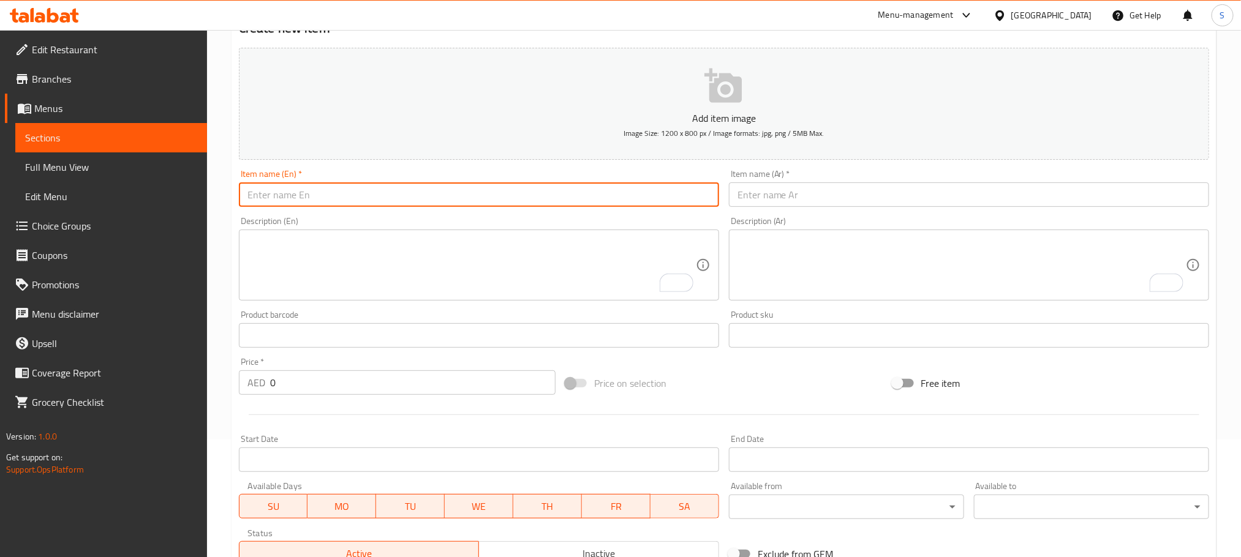
click at [373, 192] on input "text" at bounding box center [479, 194] width 480 height 24
paste input "Pancake Choclate"
type input "Pancake Choclate"
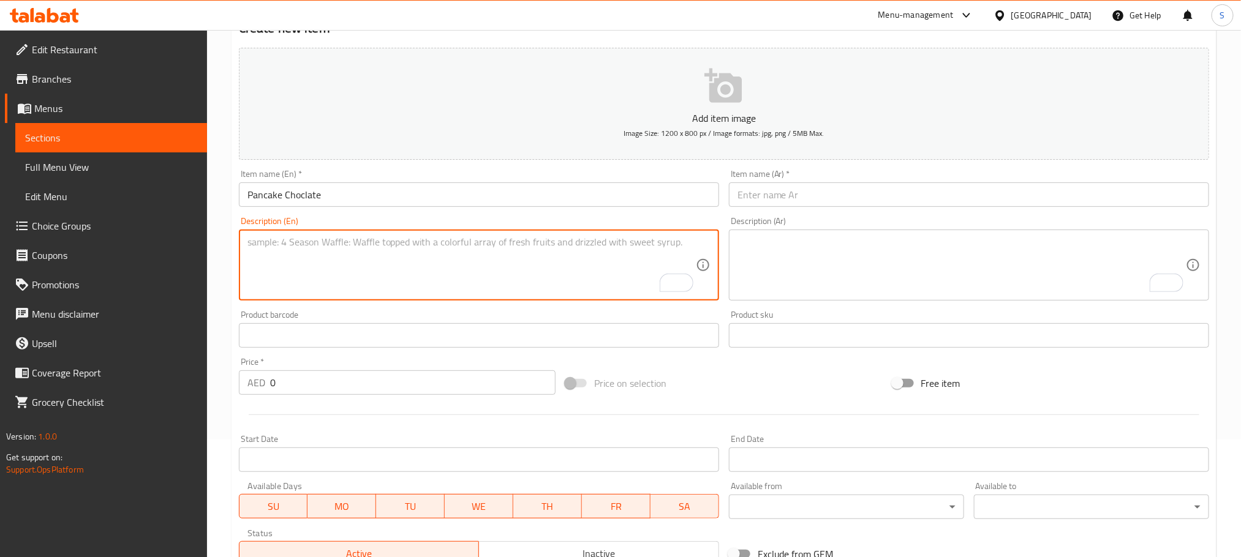
click at [465, 281] on textarea "To enrich screen reader interactions, please activate Accessibility in Grammarl…" at bounding box center [471, 265] width 448 height 58
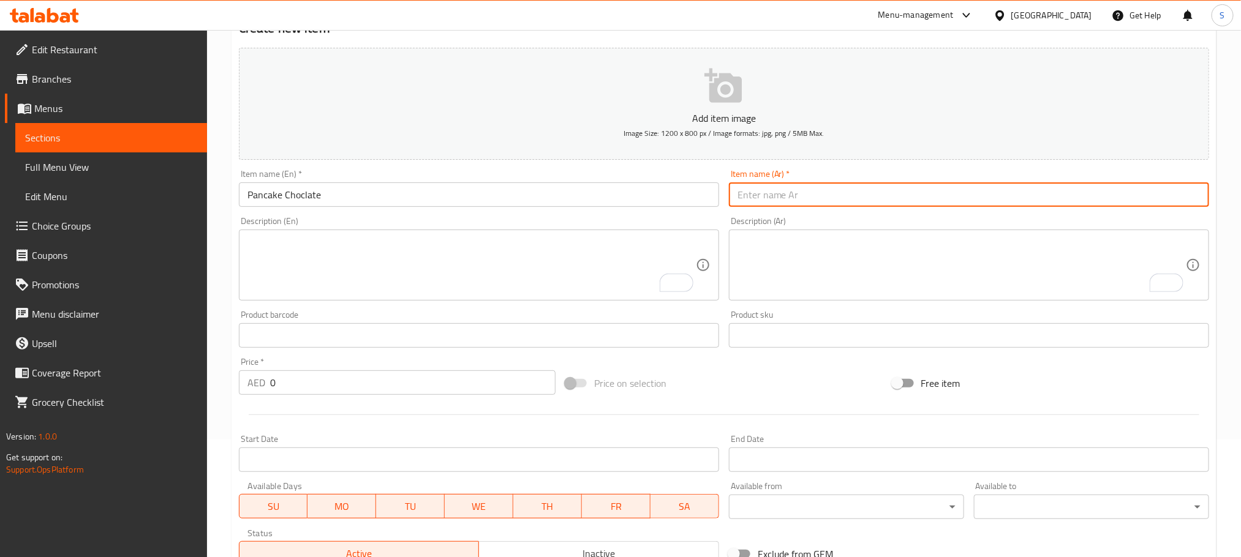
click at [821, 197] on input "text" at bounding box center [969, 194] width 480 height 24
click at [783, 187] on input "text" at bounding box center [969, 194] width 480 height 24
paste input "الشوكولاتة"
type input "بان كيك الشوكولاتة"
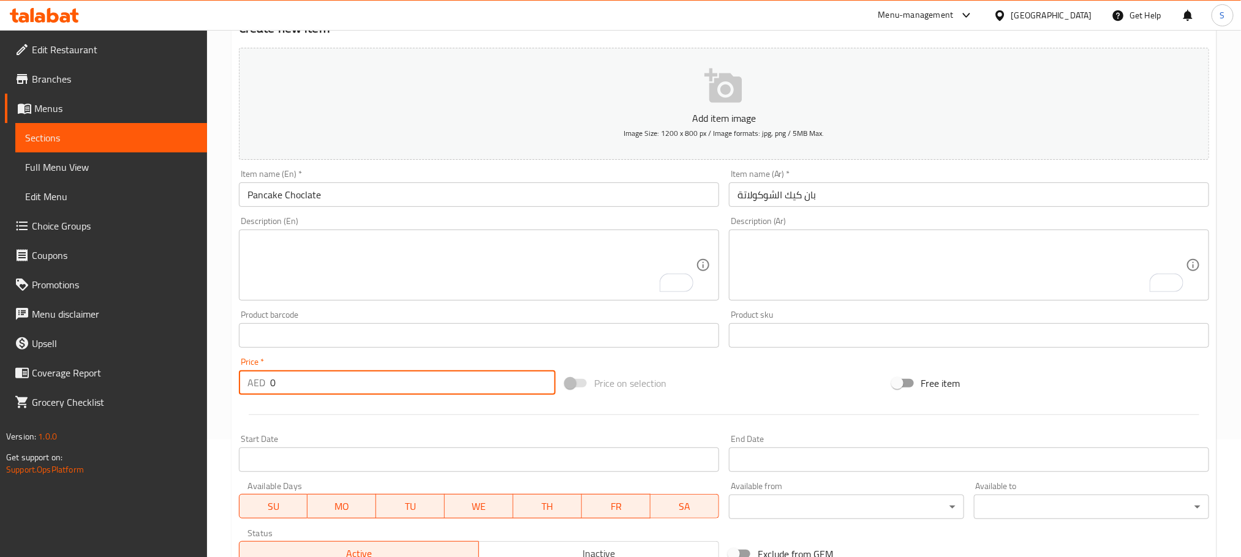
drag, startPoint x: 292, startPoint y: 389, endPoint x: 241, endPoint y: 399, distance: 51.6
click at [241, 399] on div "Price   * AED 0 Price *" at bounding box center [397, 376] width 326 height 47
type input "36"
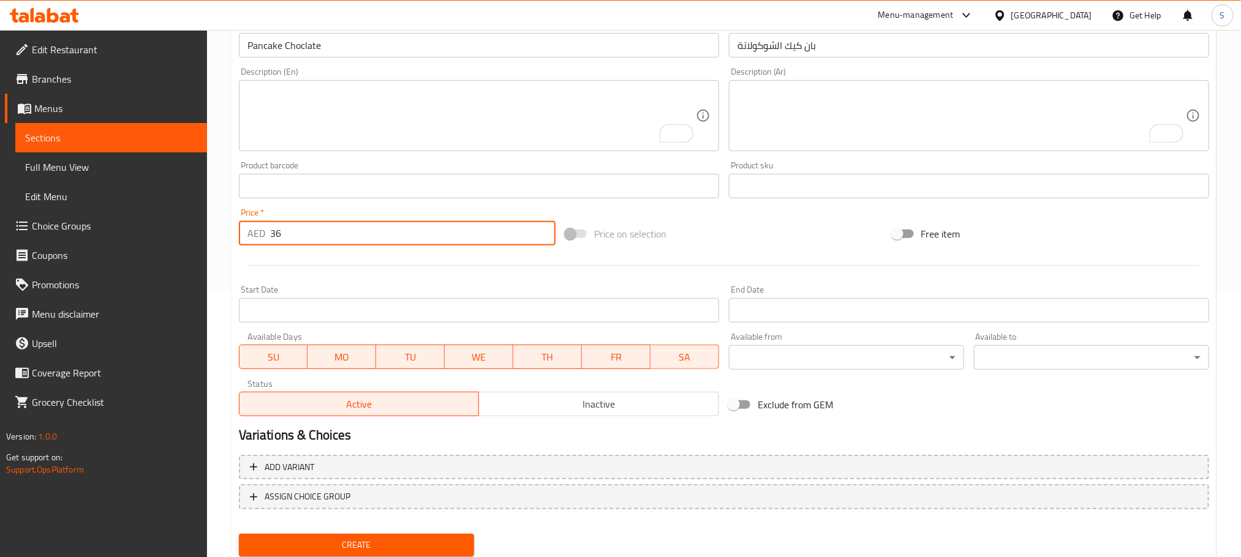
scroll to position [269, 0]
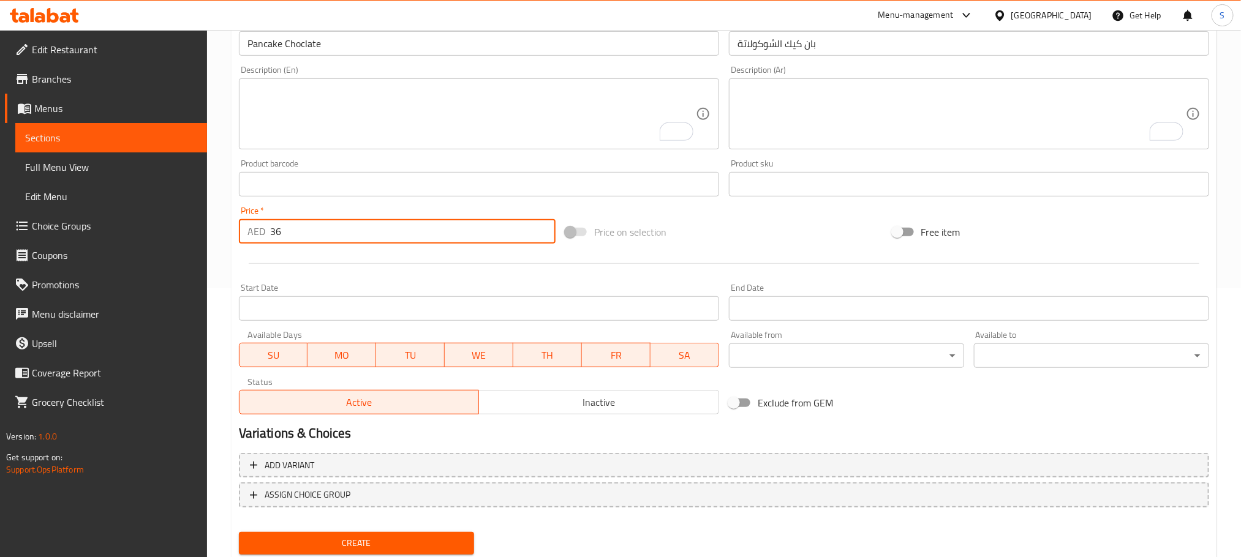
click at [421, 546] on span "Create" at bounding box center [357, 543] width 216 height 15
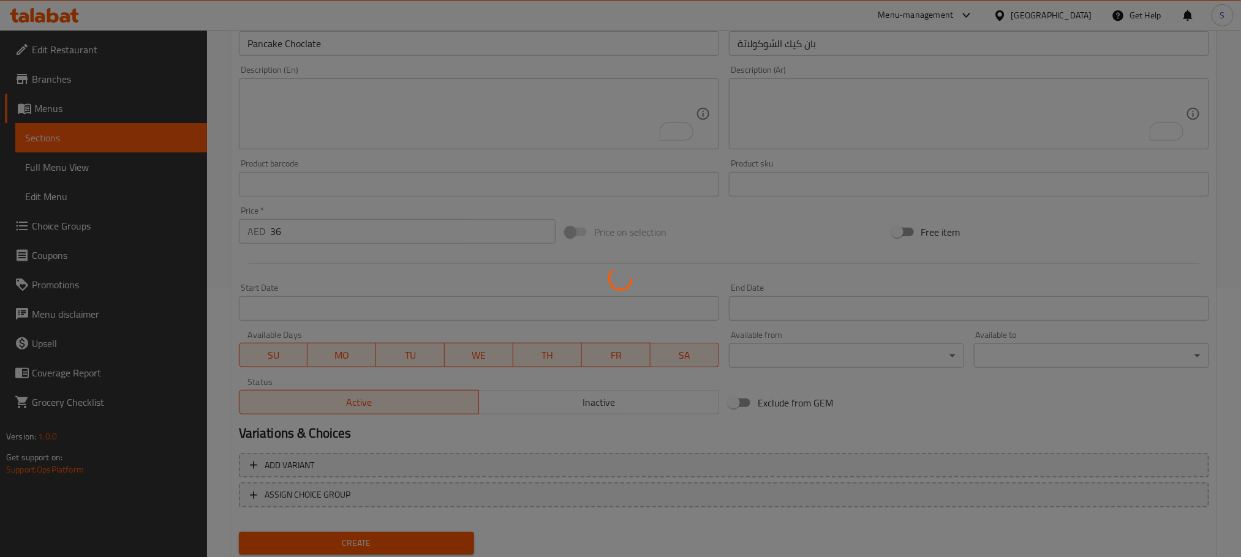
type input "0"
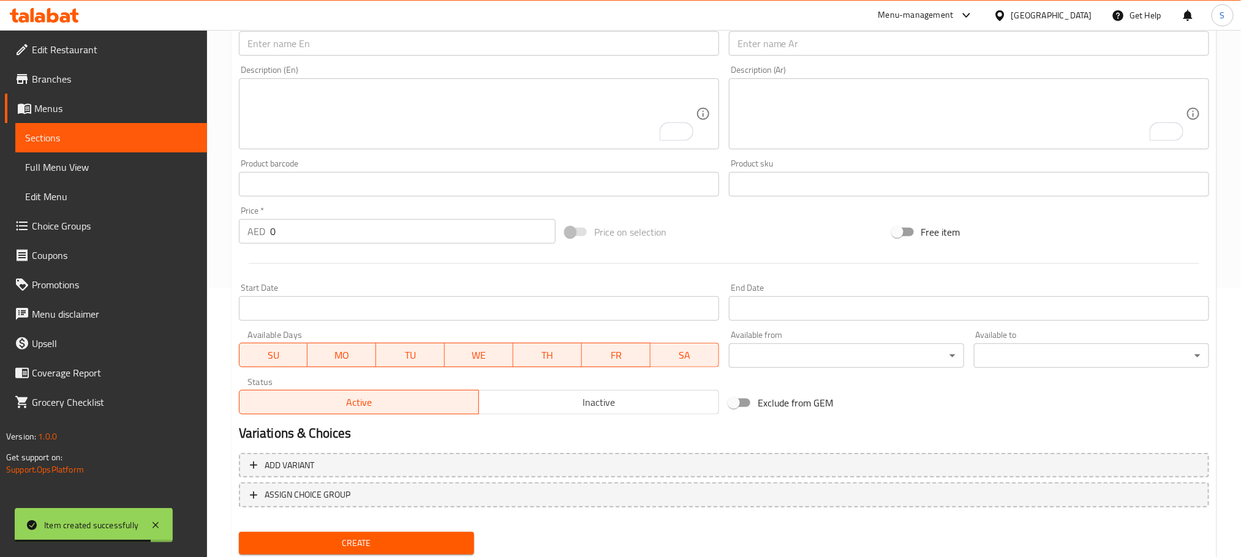
click at [676, 41] on input "text" at bounding box center [479, 43] width 480 height 24
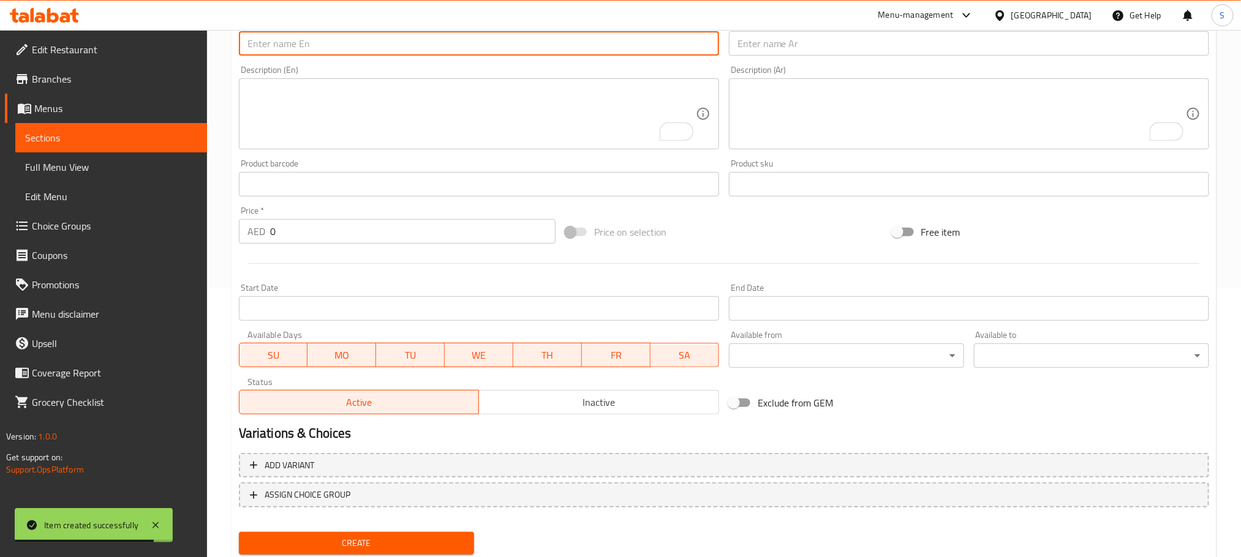
paste input "Truffle Creamy Egg Burger"
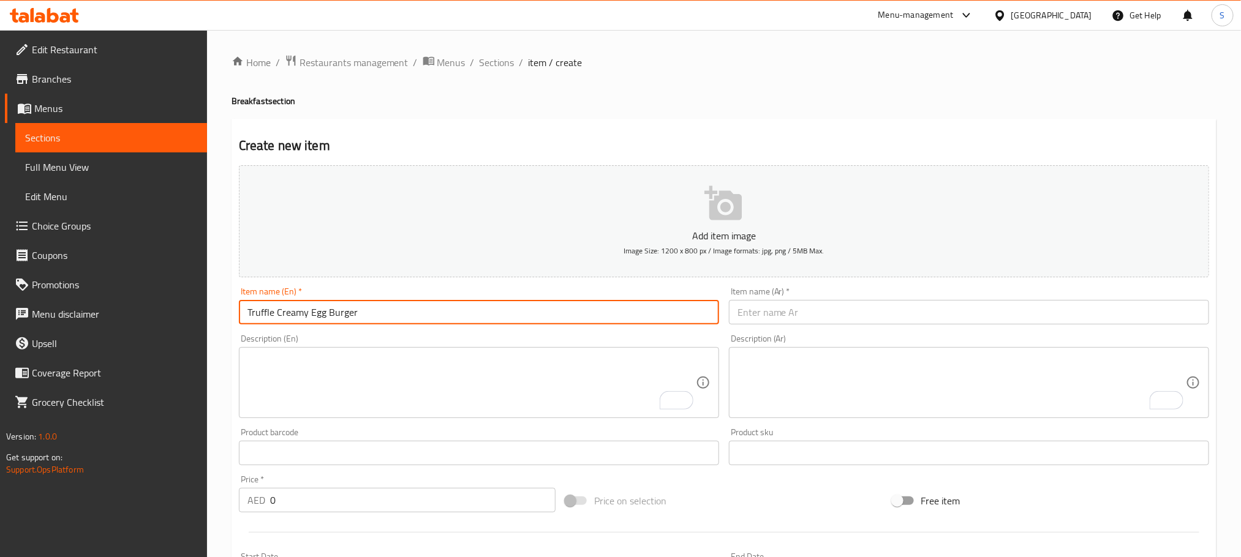
drag, startPoint x: 676, startPoint y: 41, endPoint x: 468, endPoint y: -99, distance: 250.5
click at [468, 0] on html "​ Menu-management United Arab Emirates Get Help S Edit Restaurant Branches Menu…" at bounding box center [620, 278] width 1241 height 557
type input "Truffle Creamy Egg Burger"
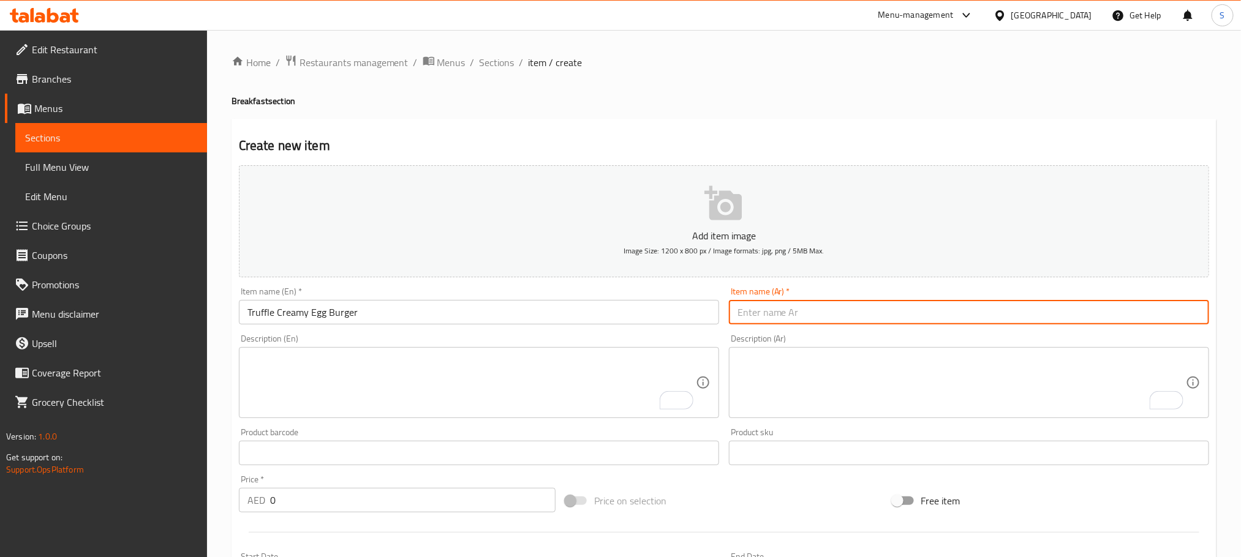
click at [788, 302] on input "text" at bounding box center [969, 312] width 480 height 24
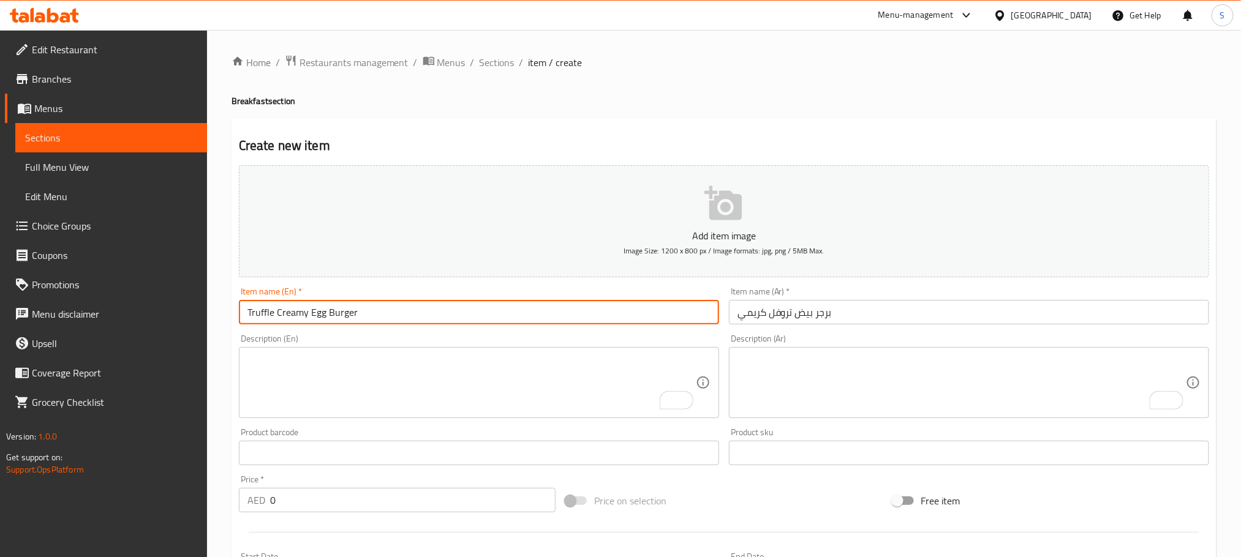
drag, startPoint x: 272, startPoint y: 313, endPoint x: 236, endPoint y: 312, distance: 36.7
click at [236, 312] on div "Item name (En)   * Truffle Creamy Egg Burger Item name (En) *" at bounding box center [479, 305] width 490 height 47
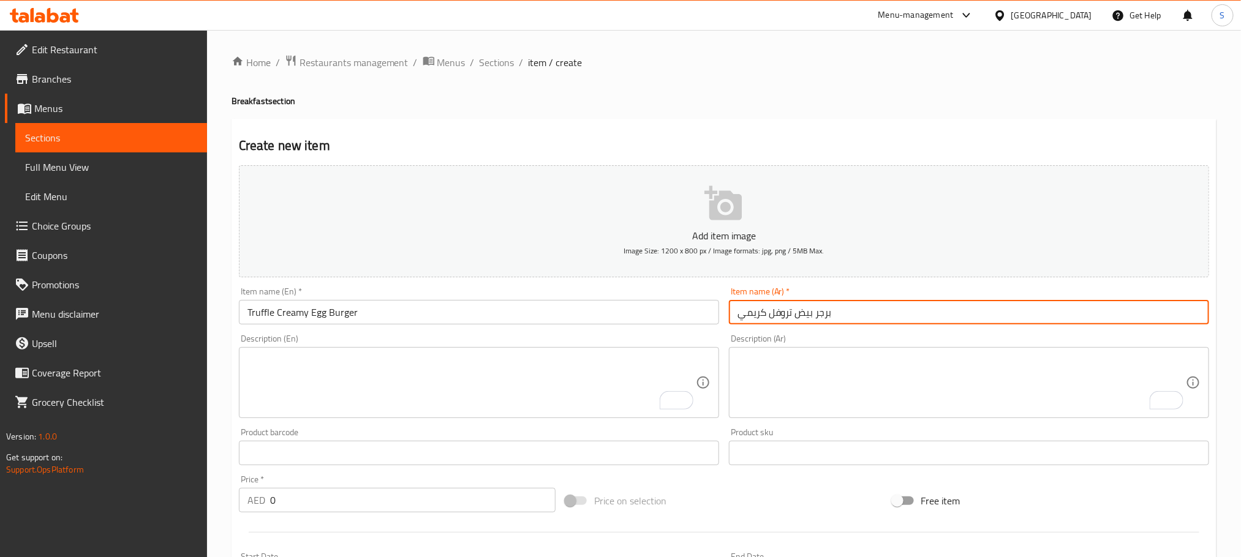
click at [877, 318] on input "برجر بيض تروفل كريمي" at bounding box center [969, 312] width 480 height 24
type input "برجر بيض تروفل كريمي"
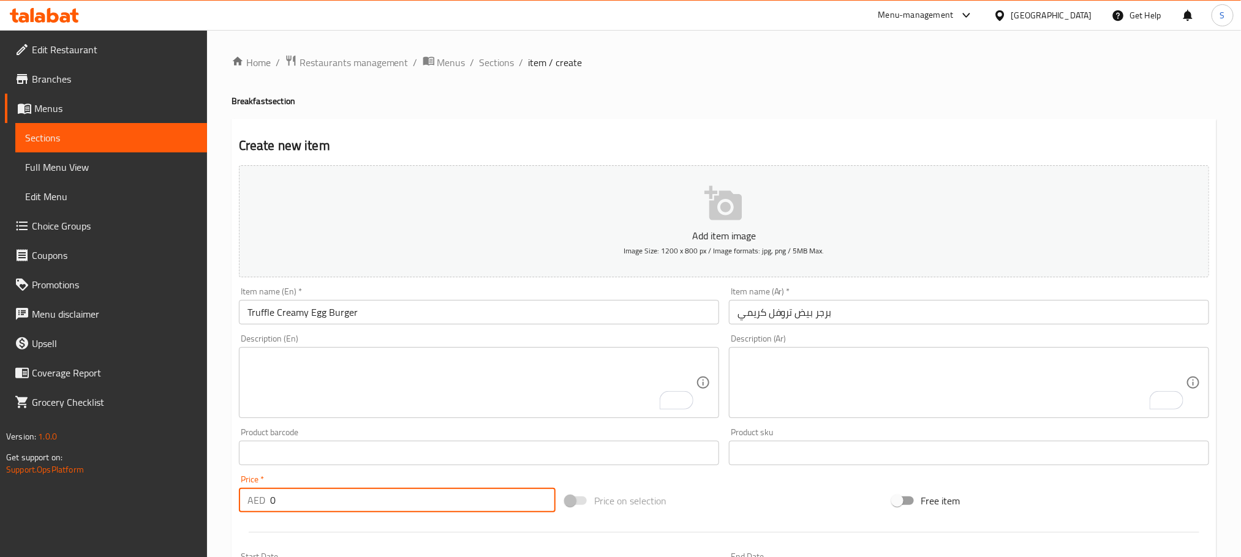
drag, startPoint x: 288, startPoint y: 507, endPoint x: 246, endPoint y: 509, distance: 42.3
click at [246, 509] on div "AED 0 Price *" at bounding box center [397, 500] width 317 height 24
type input "36"
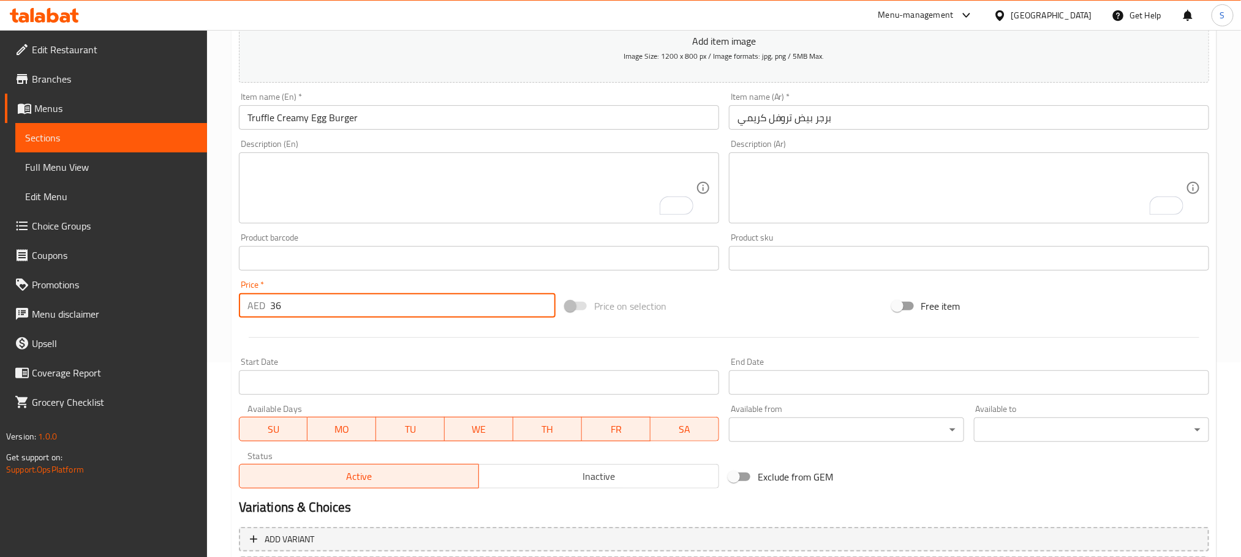
scroll to position [252, 0]
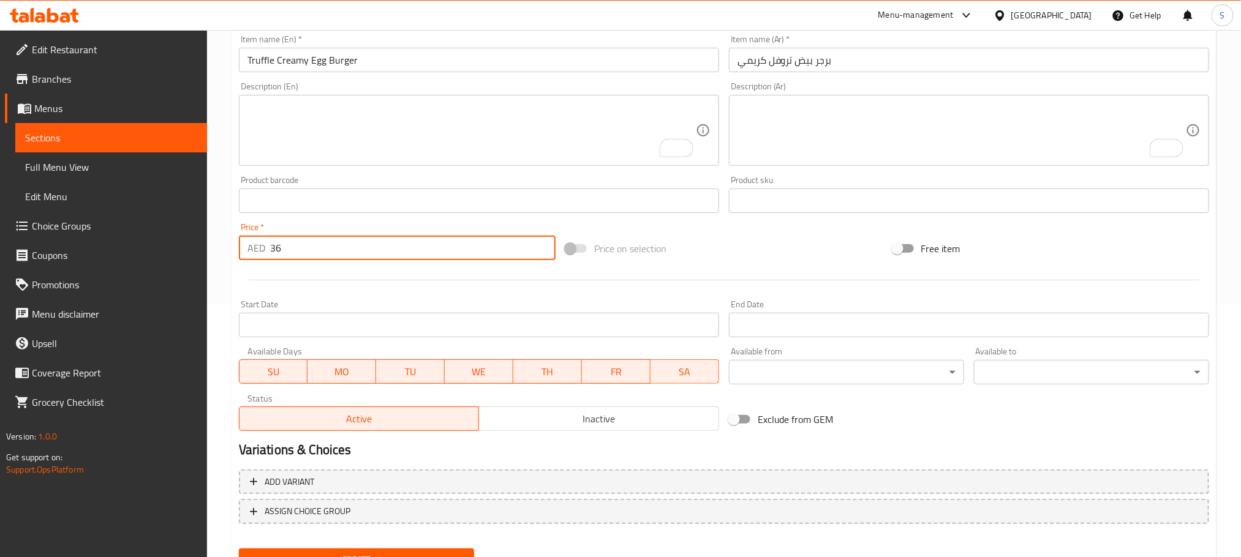
click at [465, 549] on button "Create" at bounding box center [356, 560] width 235 height 23
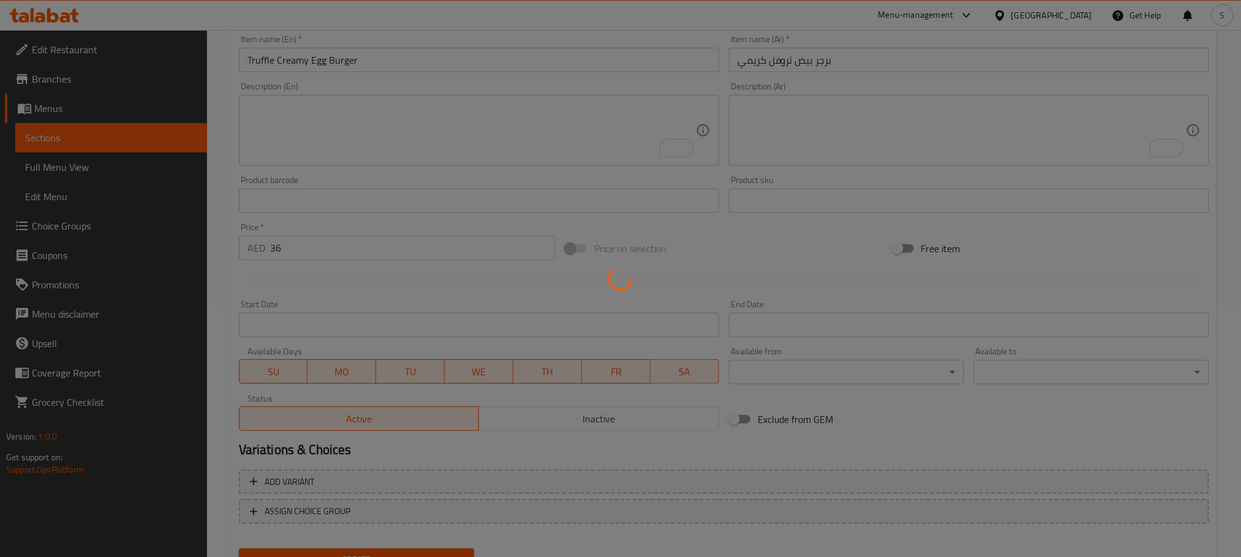
type input "0"
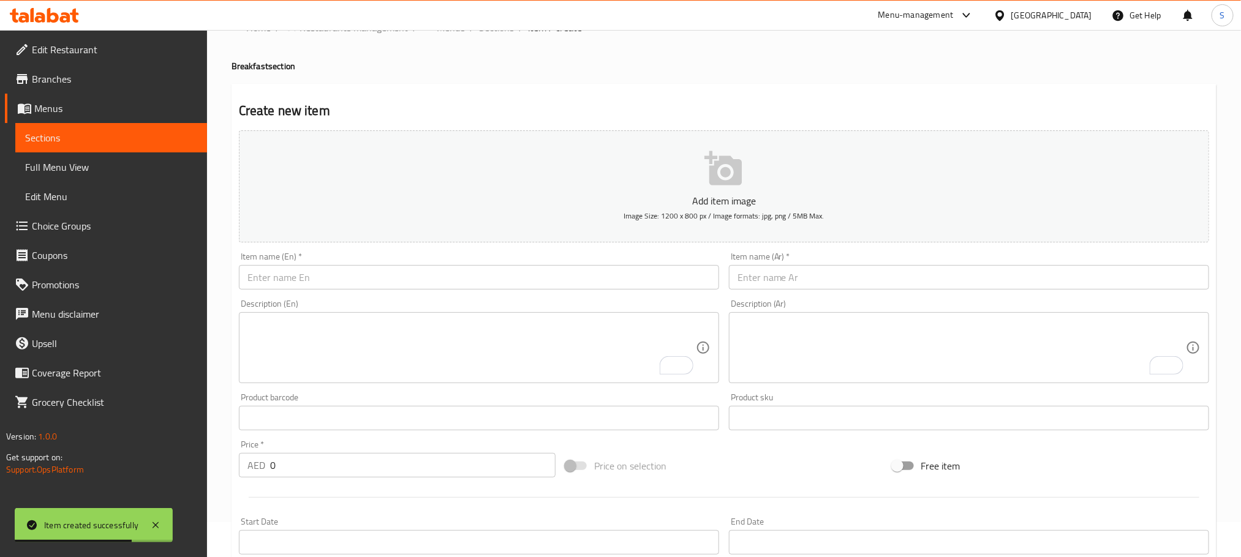
scroll to position [9, 0]
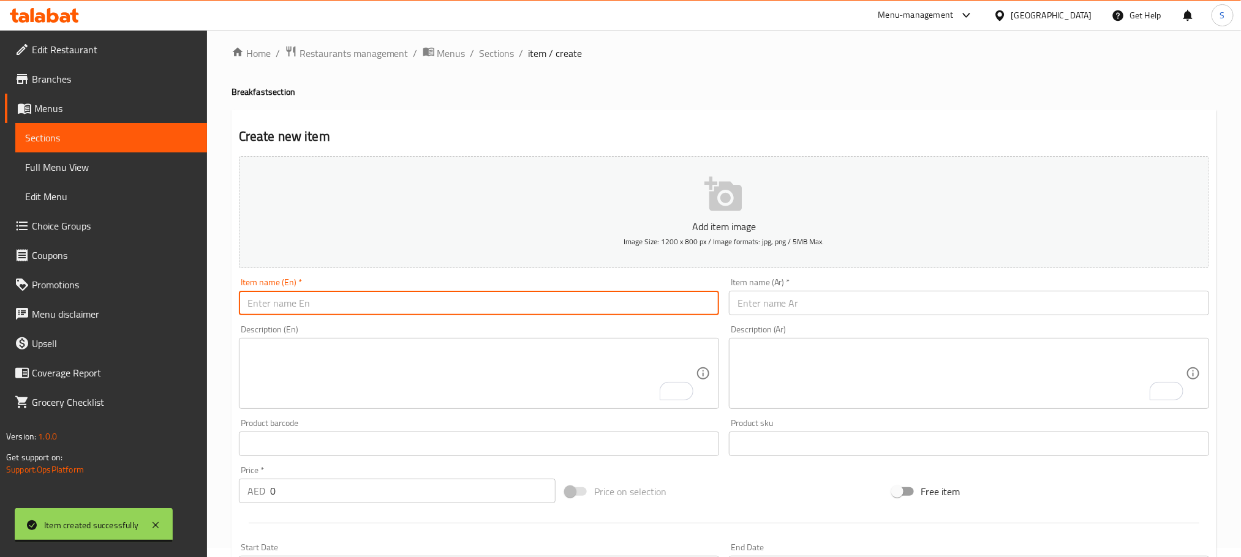
click at [399, 302] on input "text" at bounding box center [479, 303] width 480 height 24
paste input "Balalit Egg"
type input "Balalit Egg"
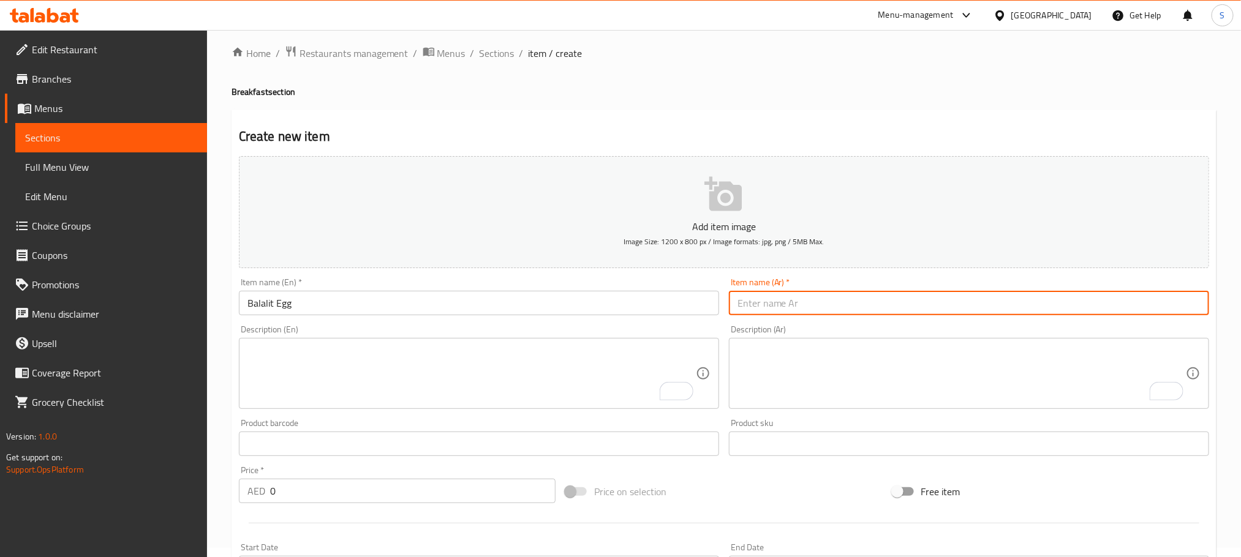
click at [805, 307] on input "text" at bounding box center [969, 303] width 480 height 24
type input "f"
type input "بيض بلاليط"
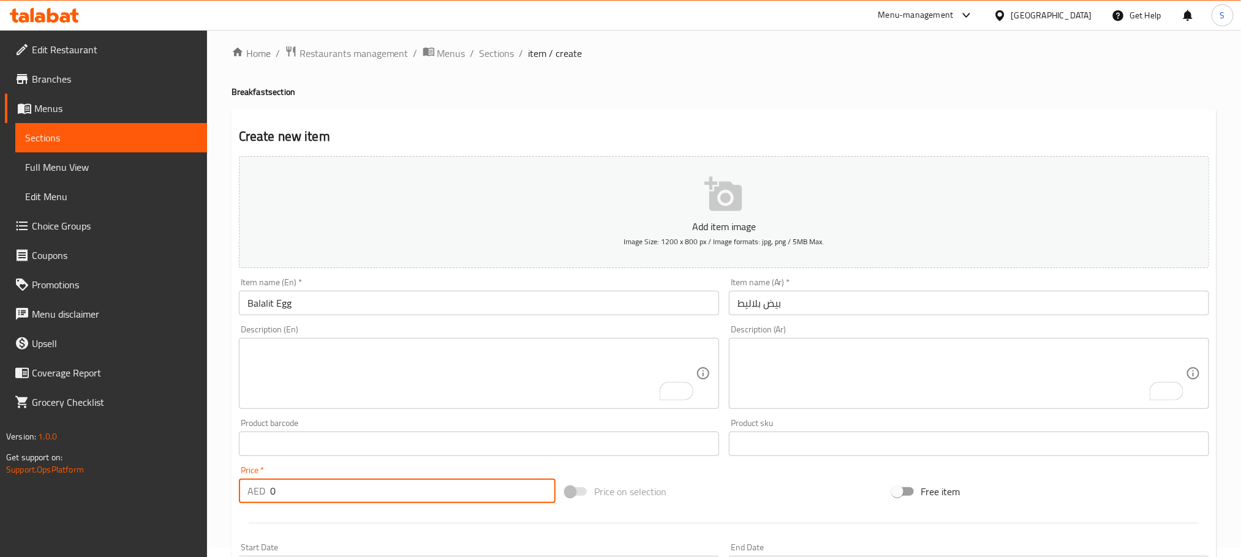
drag, startPoint x: 290, startPoint y: 496, endPoint x: 254, endPoint y: 501, distance: 36.5
click at [254, 501] on div "AED 0 Price *" at bounding box center [397, 491] width 317 height 24
type input "36"
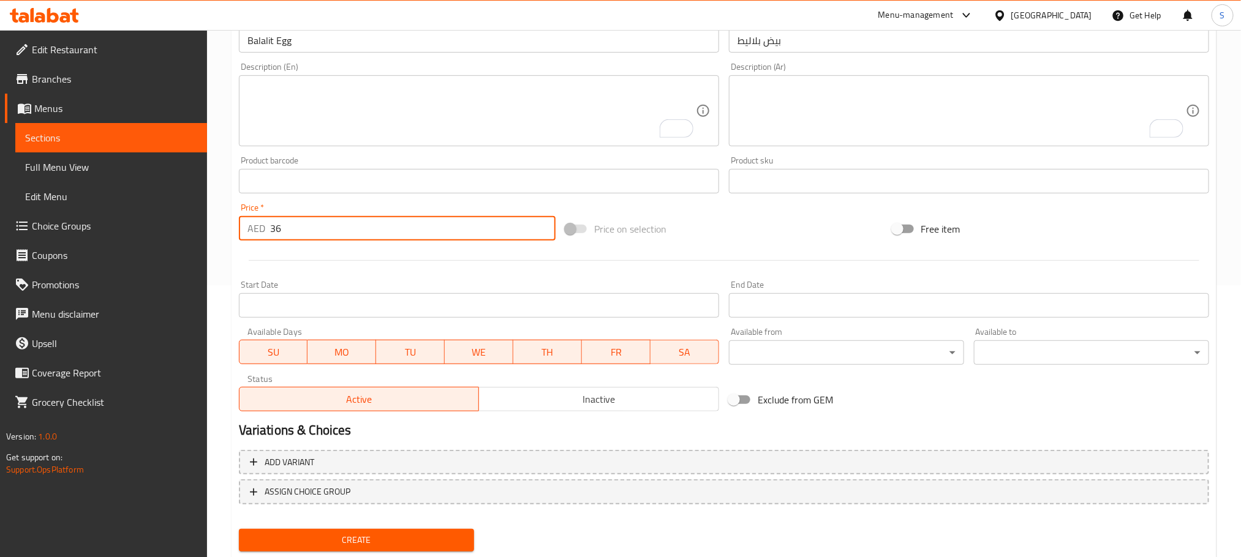
scroll to position [307, 0]
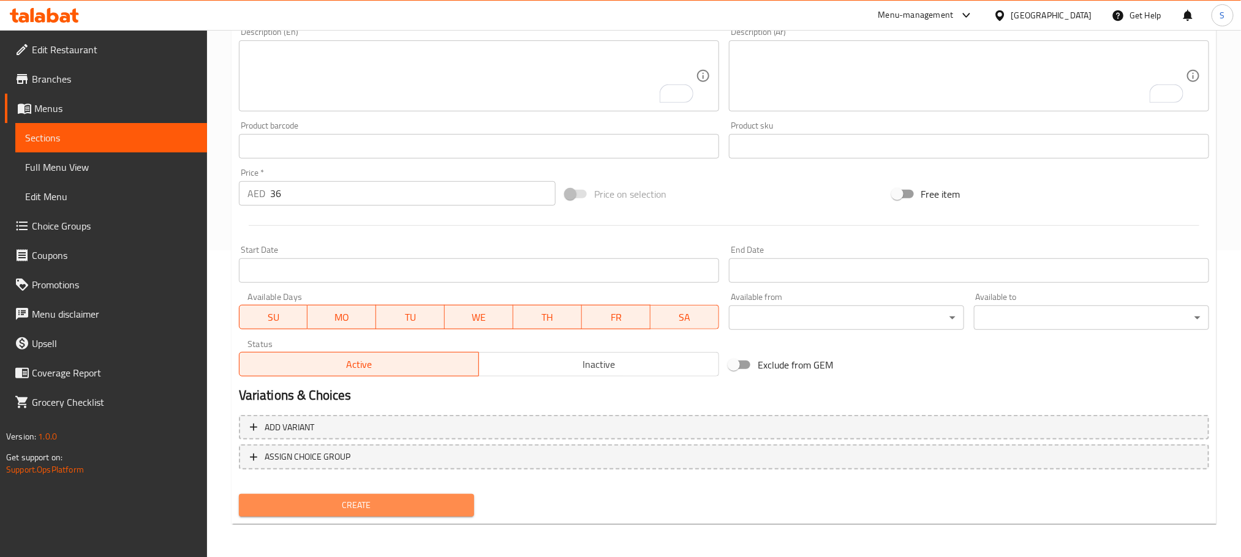
click at [430, 503] on span "Create" at bounding box center [357, 505] width 216 height 15
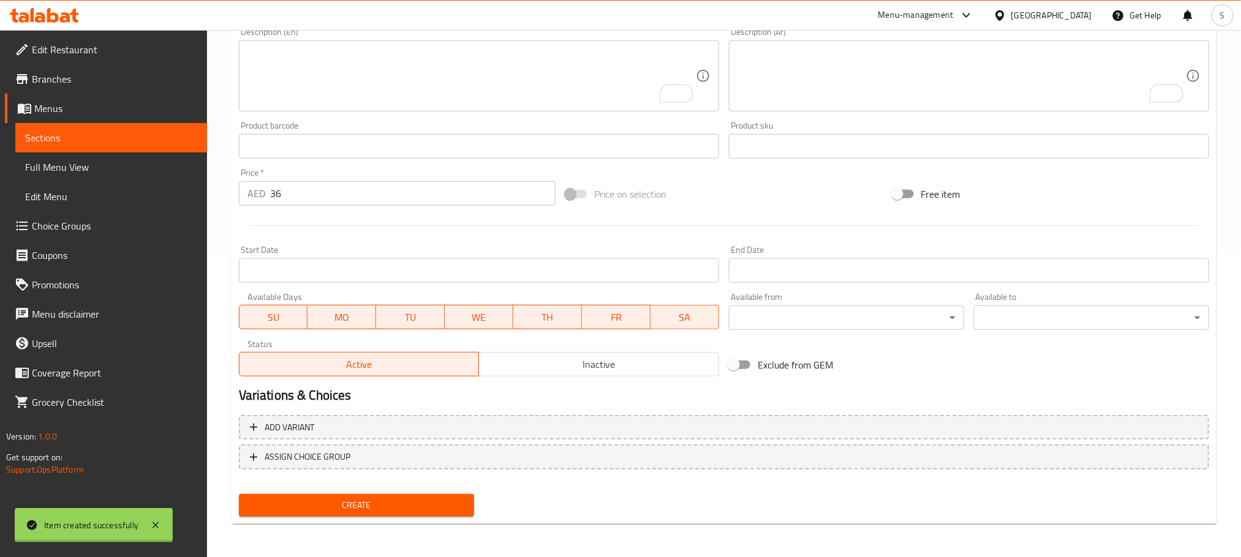
type input "0"
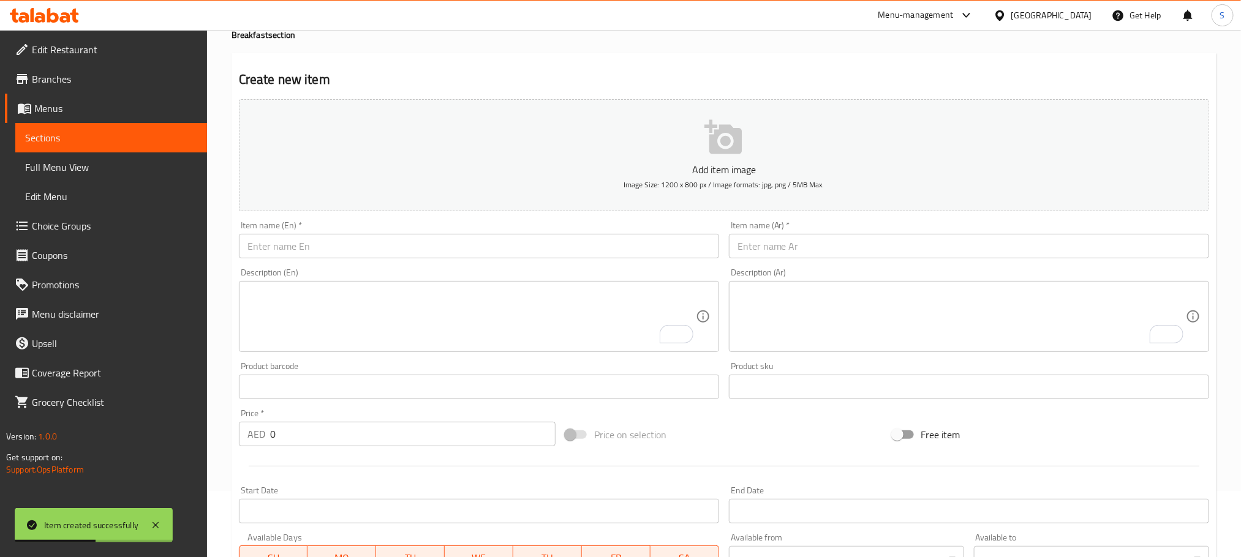
scroll to position [51, 0]
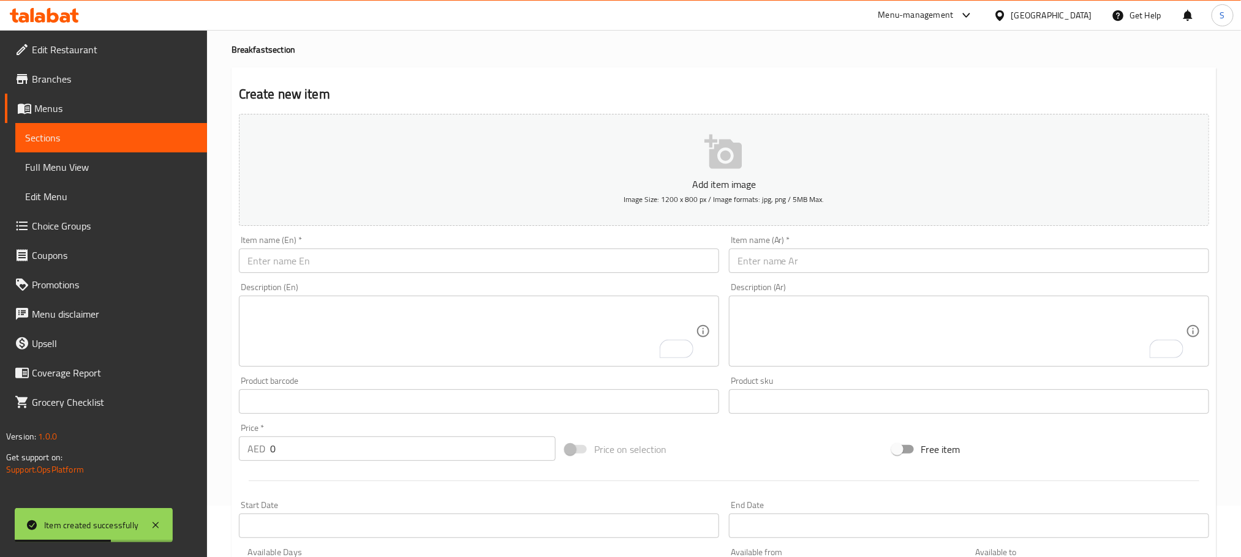
paste input "Egg Tomato Sandwich"
click at [369, 263] on input "text" at bounding box center [479, 261] width 480 height 24
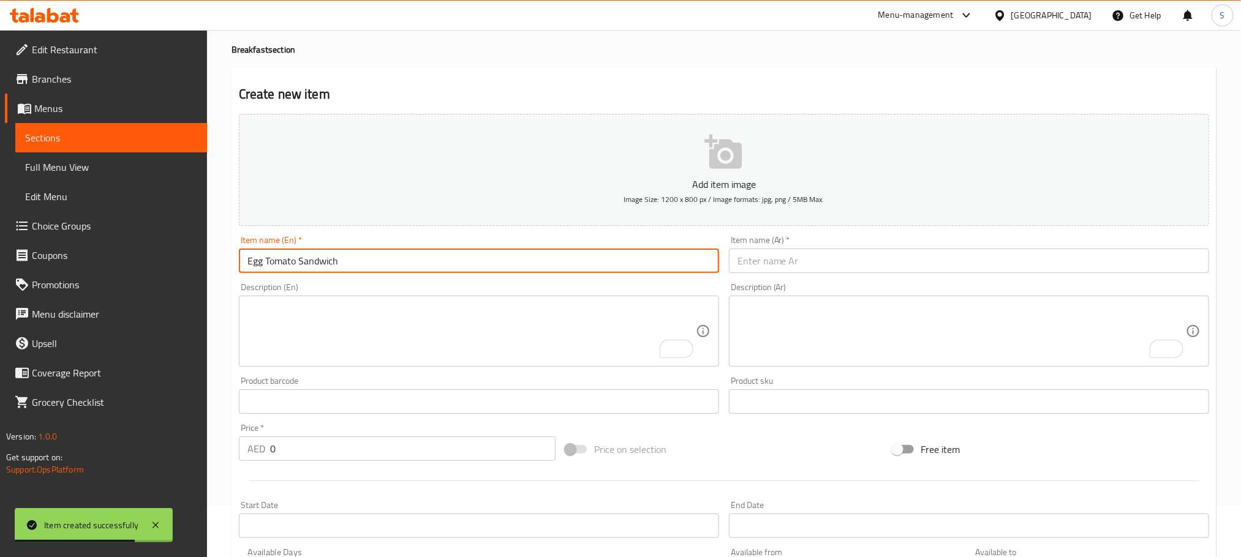
type input "Egg Tomato Sandwich"
click at [830, 259] on input "text" at bounding box center [969, 261] width 480 height 24
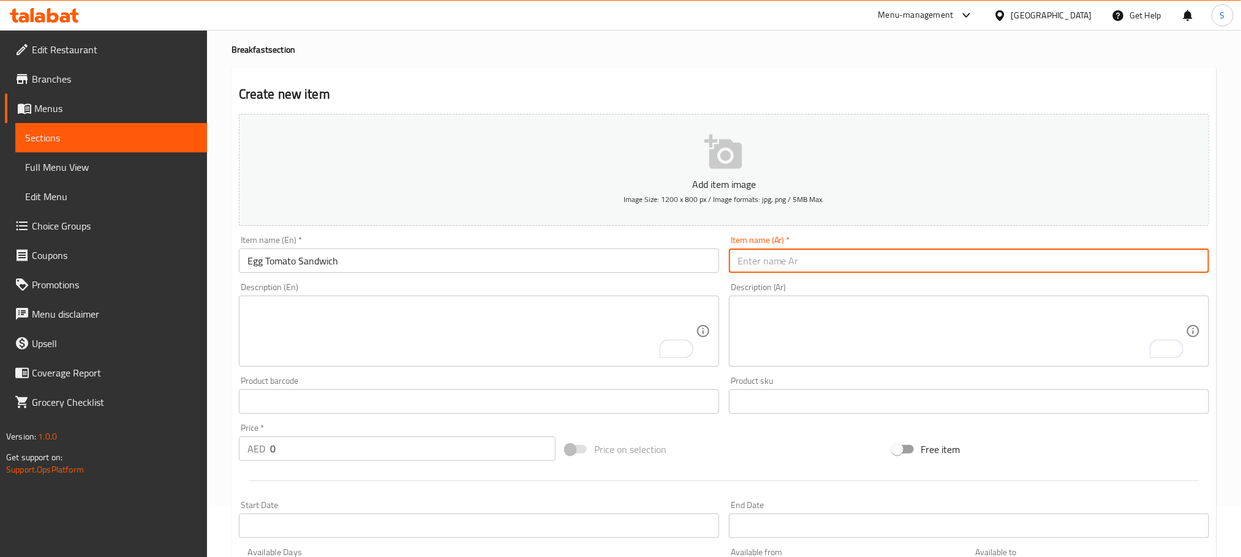
paste input "ساندويتش البيض والطماطم"
click at [798, 263] on input "ساندويتش البيض والطماطم" at bounding box center [969, 261] width 480 height 24
type input "ساندويتش البيض والطماطم"
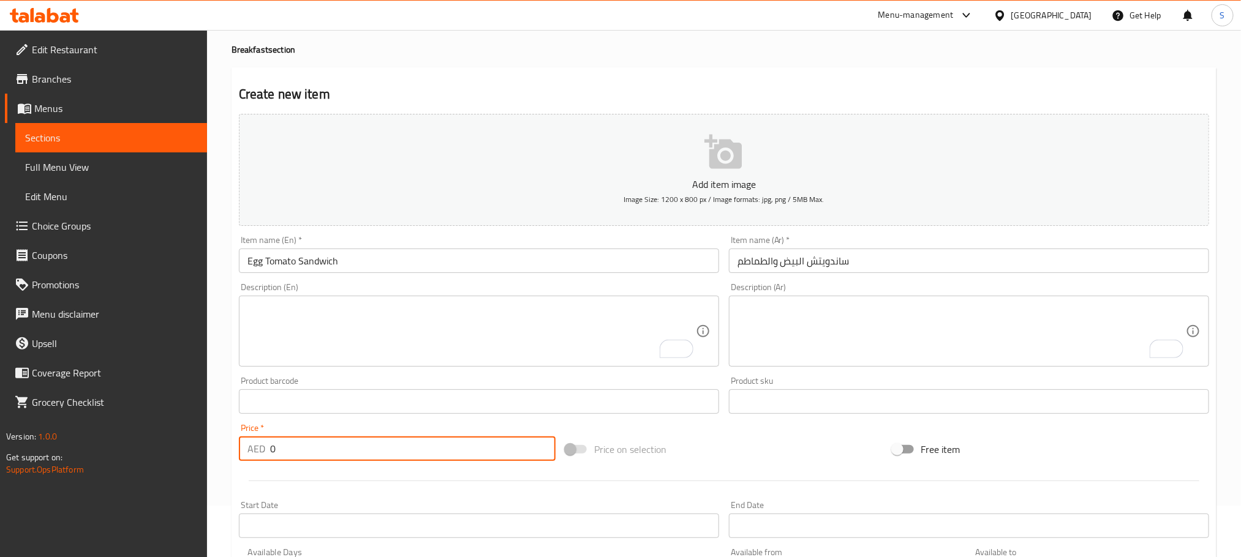
drag, startPoint x: 292, startPoint y: 443, endPoint x: 246, endPoint y: 446, distance: 46.1
click at [246, 446] on div "AED 0 Price *" at bounding box center [397, 449] width 317 height 24
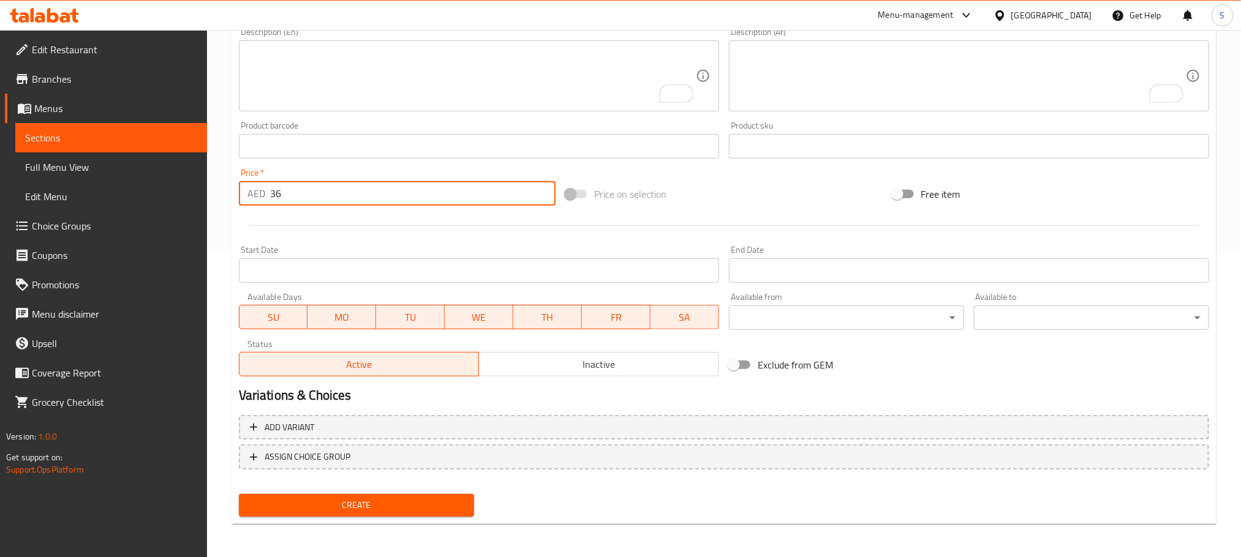
type input "36"
click at [441, 489] on div "Create" at bounding box center [356, 505] width 245 height 32
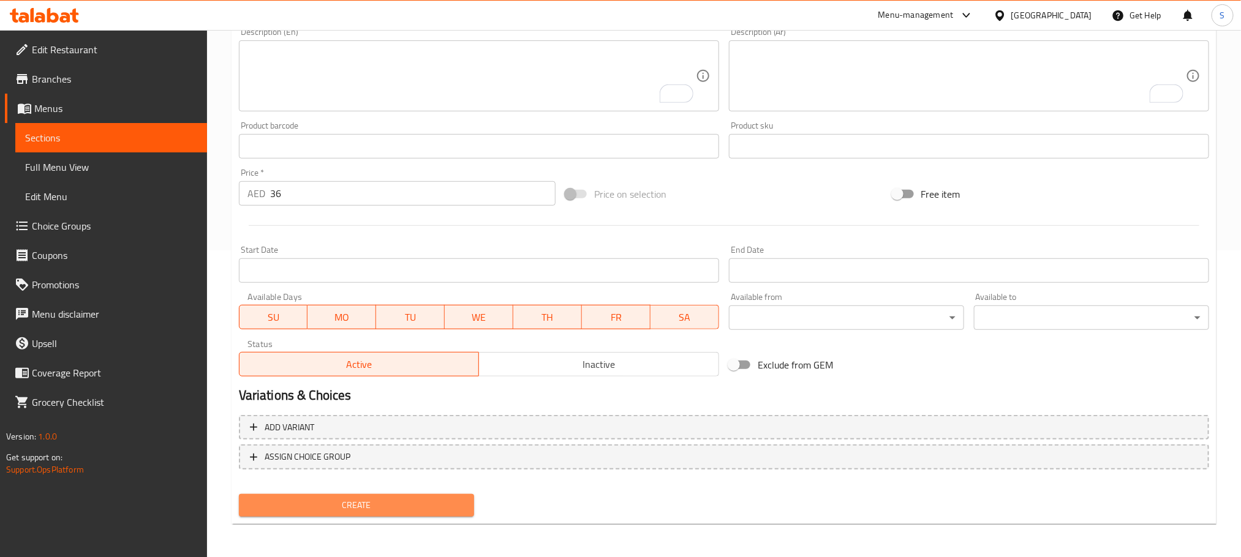
click at [451, 501] on span "Create" at bounding box center [357, 505] width 216 height 15
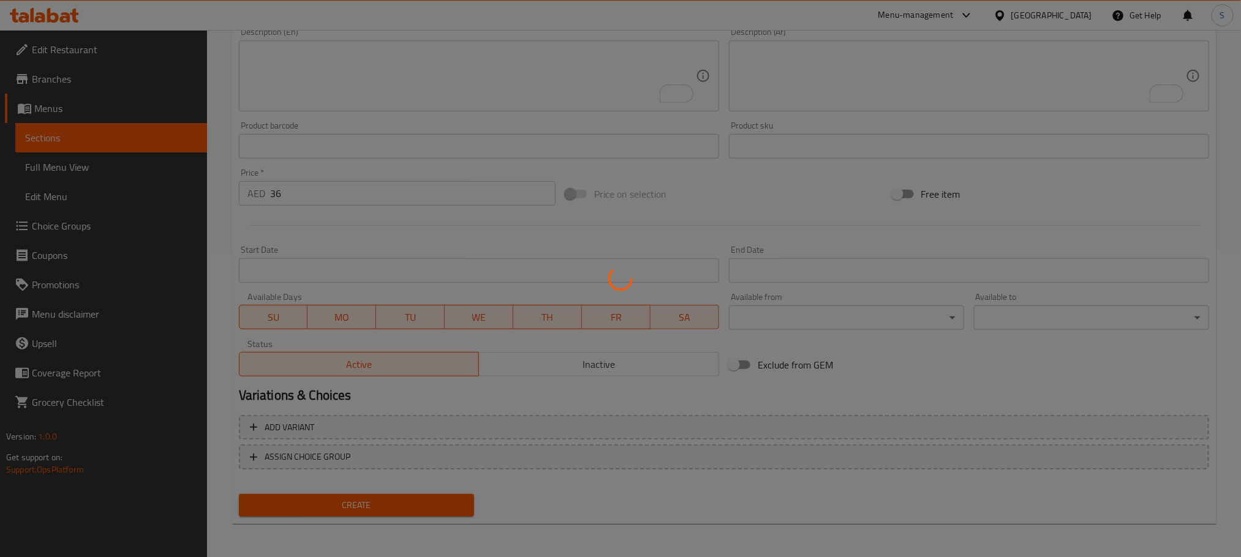
type input "0"
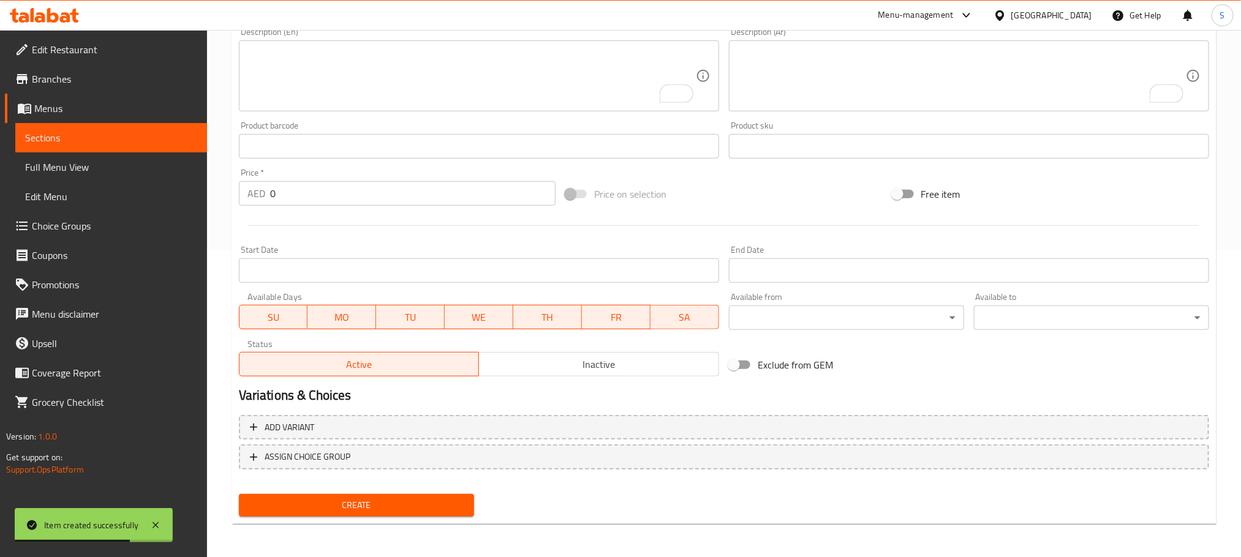
scroll to position [136, 0]
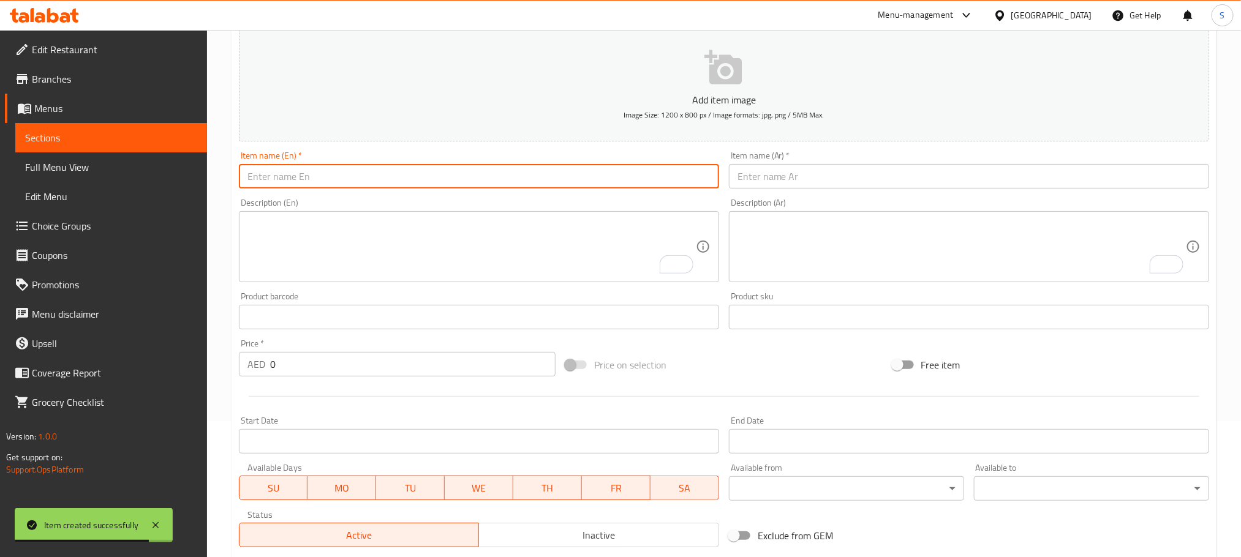
click at [507, 182] on input "text" at bounding box center [479, 176] width 480 height 24
paste input "Oats Peanut Butter"
type input "Oats Peanut Butter"
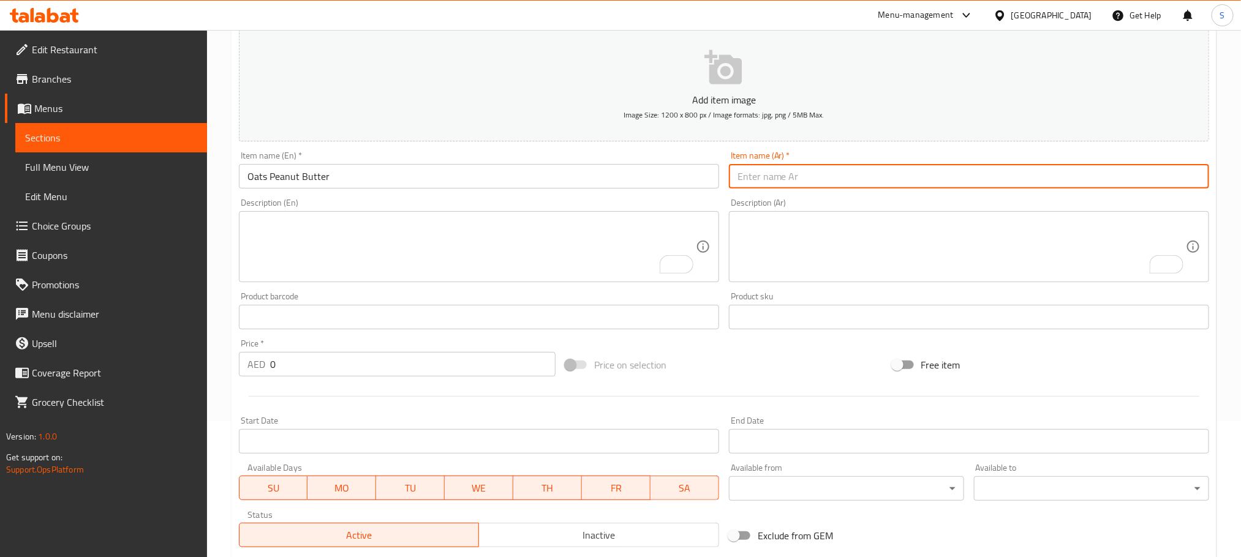
paste input "الشوفان وزبدة الفول السوداني"
click at [794, 182] on input "text" at bounding box center [969, 176] width 480 height 24
click at [853, 182] on input "الشوفان وزبدة الفول السوداني" at bounding box center [969, 176] width 480 height 24
click at [794, 177] on input "شوفان وزبدة الفول السوداني" at bounding box center [969, 176] width 480 height 24
type input "شوفان وزبدة الفول السوداني"
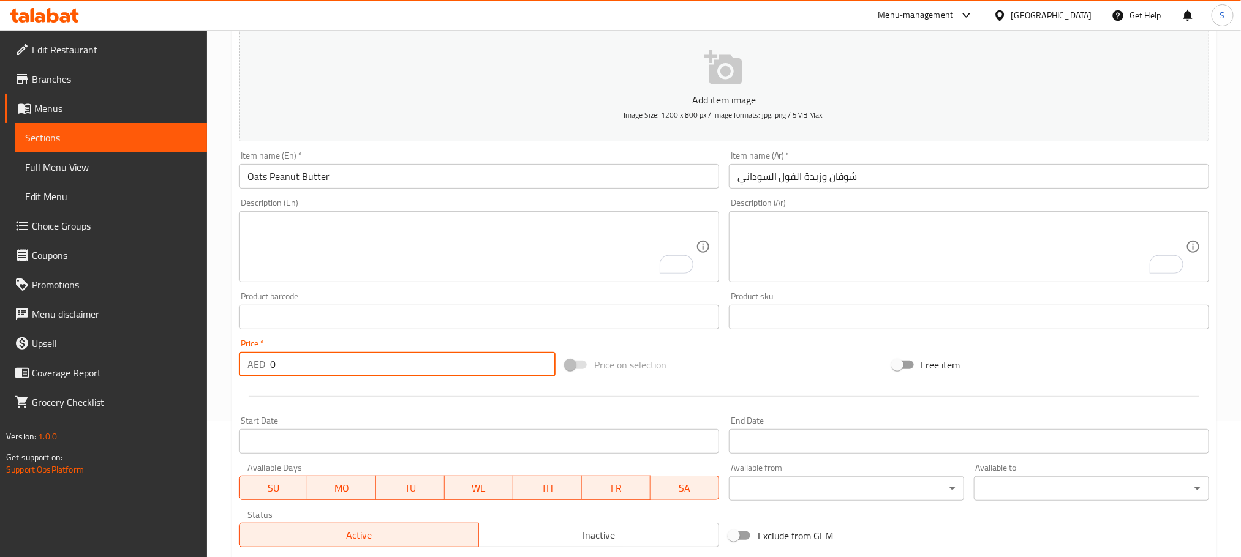
drag, startPoint x: 296, startPoint y: 362, endPoint x: 260, endPoint y: 364, distance: 36.2
click at [260, 364] on div "AED 0 Price *" at bounding box center [397, 364] width 317 height 24
type input "36"
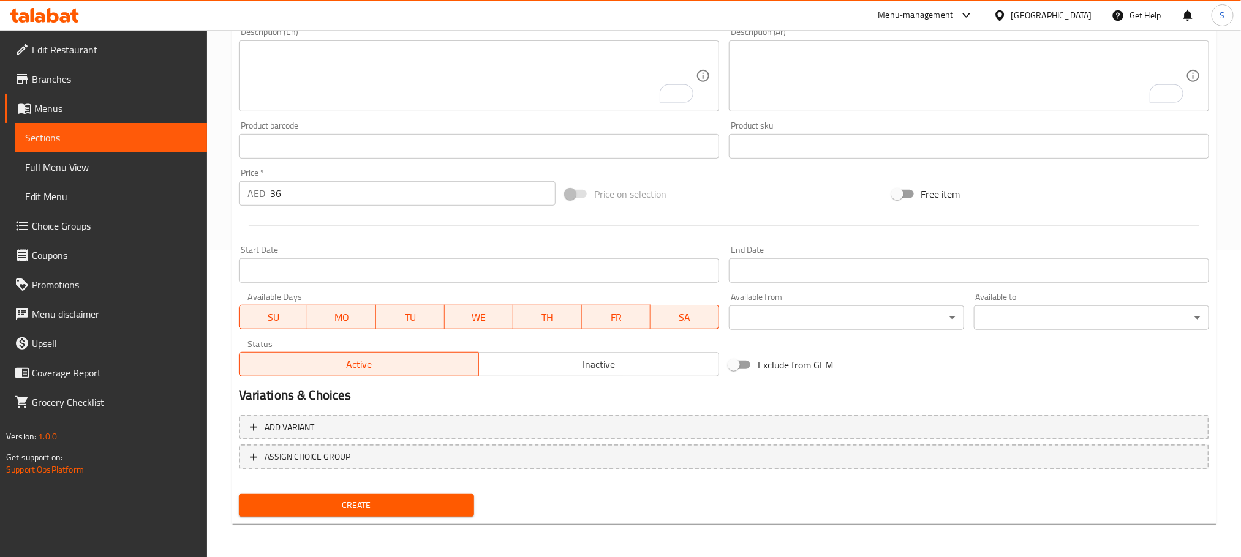
click at [426, 489] on div "Create" at bounding box center [356, 505] width 245 height 32
click at [439, 498] on span "Create" at bounding box center [357, 505] width 216 height 15
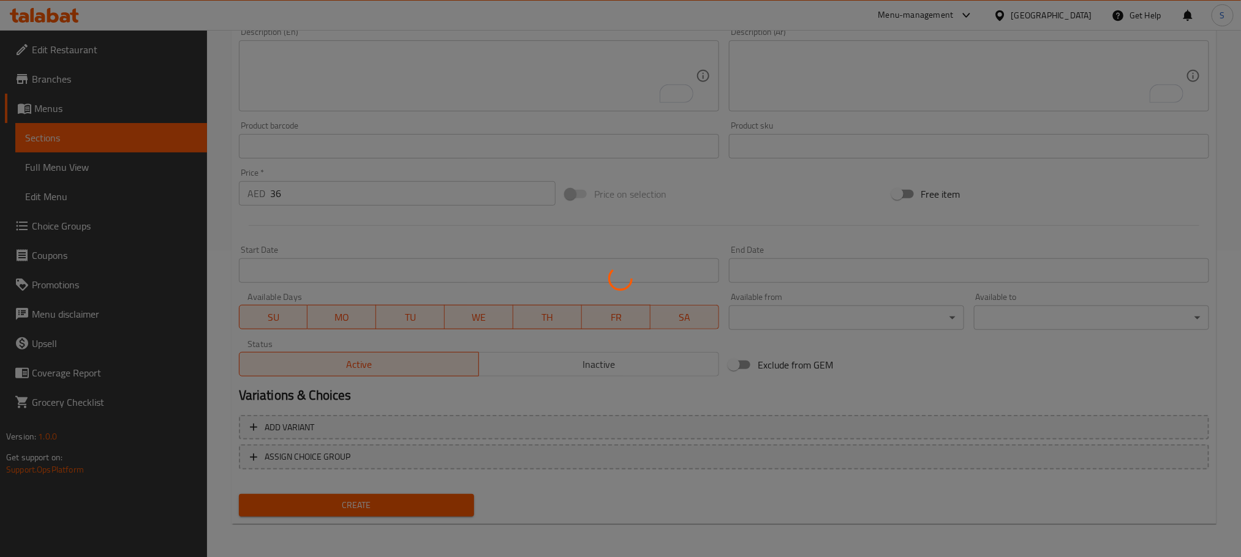
type input "0"
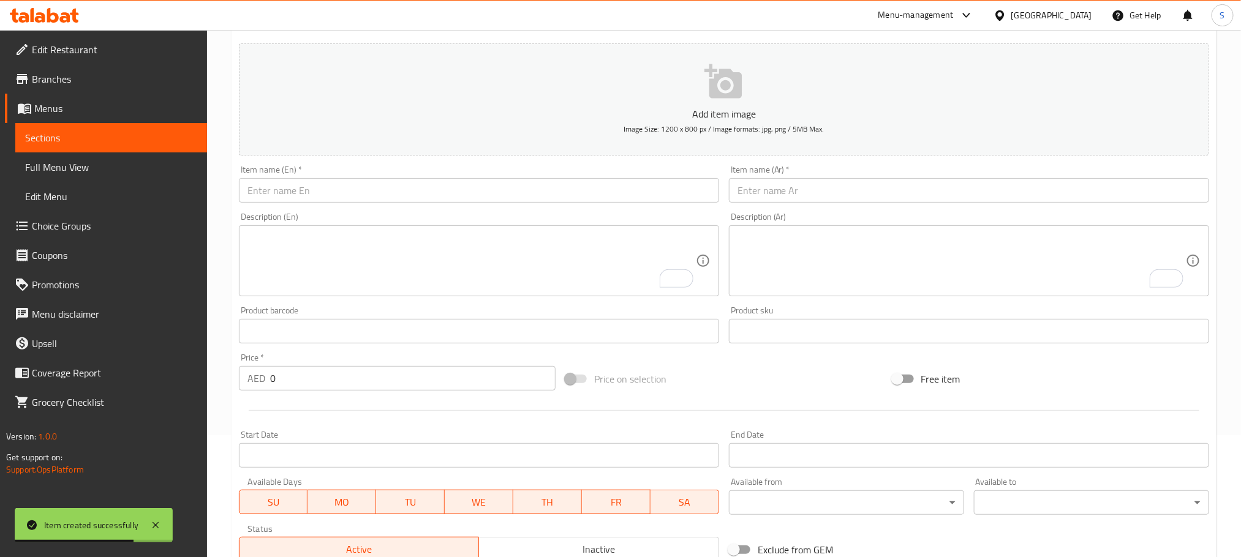
scroll to position [121, 0]
click at [375, 184] on input "text" at bounding box center [479, 191] width 480 height 24
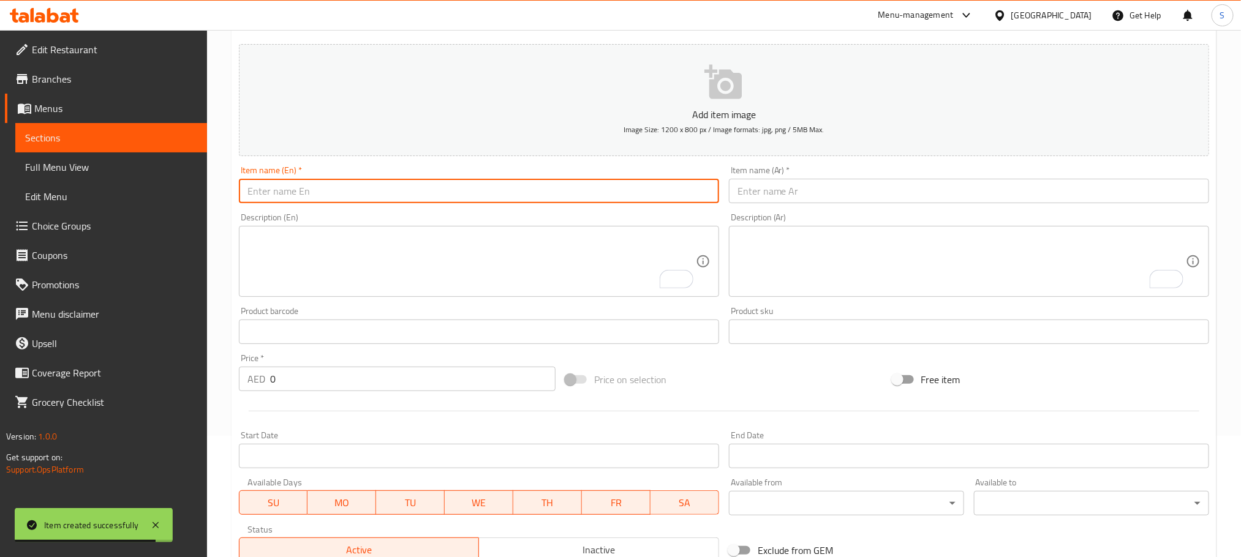
paste input "Mushroom Omelette"
type input "Mushroom Omelette"
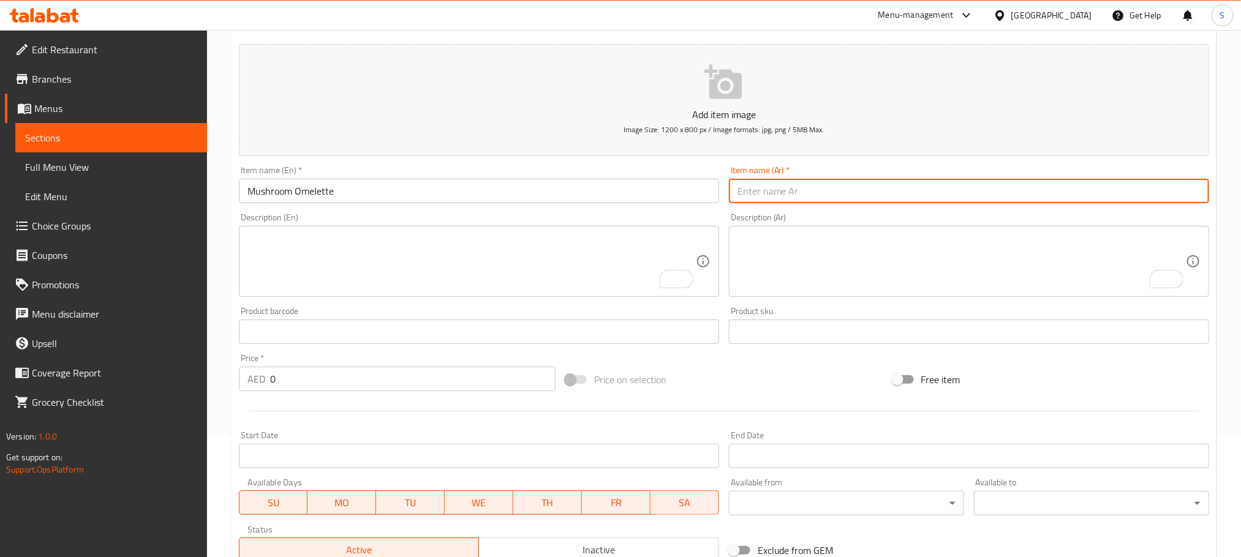
click at [753, 197] on input "text" at bounding box center [969, 191] width 480 height 24
type input "H"
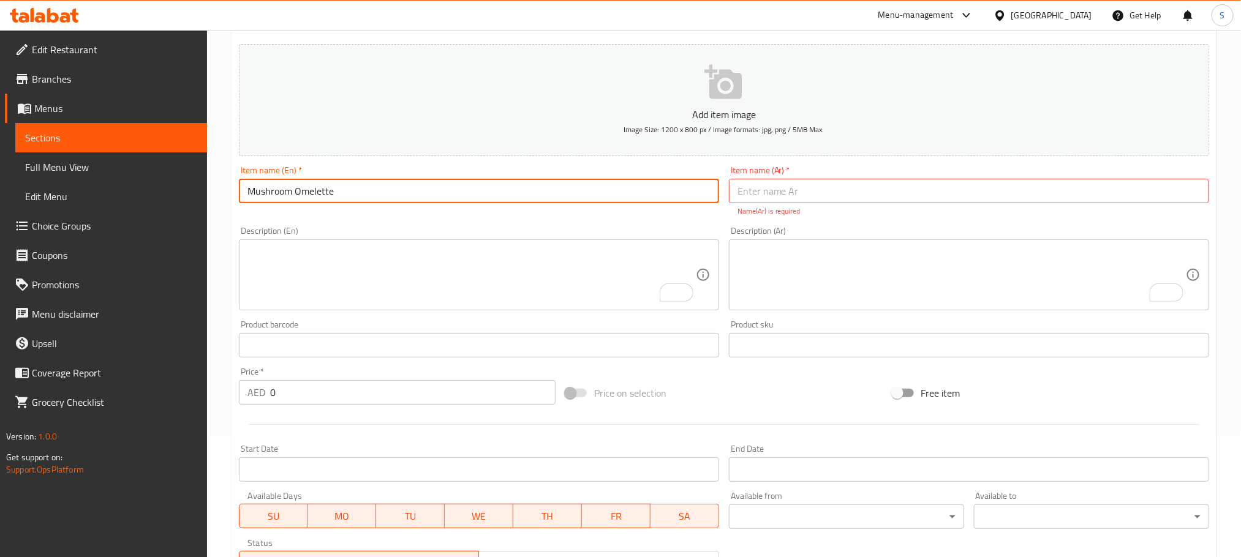
drag, startPoint x: 339, startPoint y: 186, endPoint x: 296, endPoint y: 199, distance: 44.9
click at [296, 199] on input "Mushroom Omelette" at bounding box center [479, 191] width 480 height 24
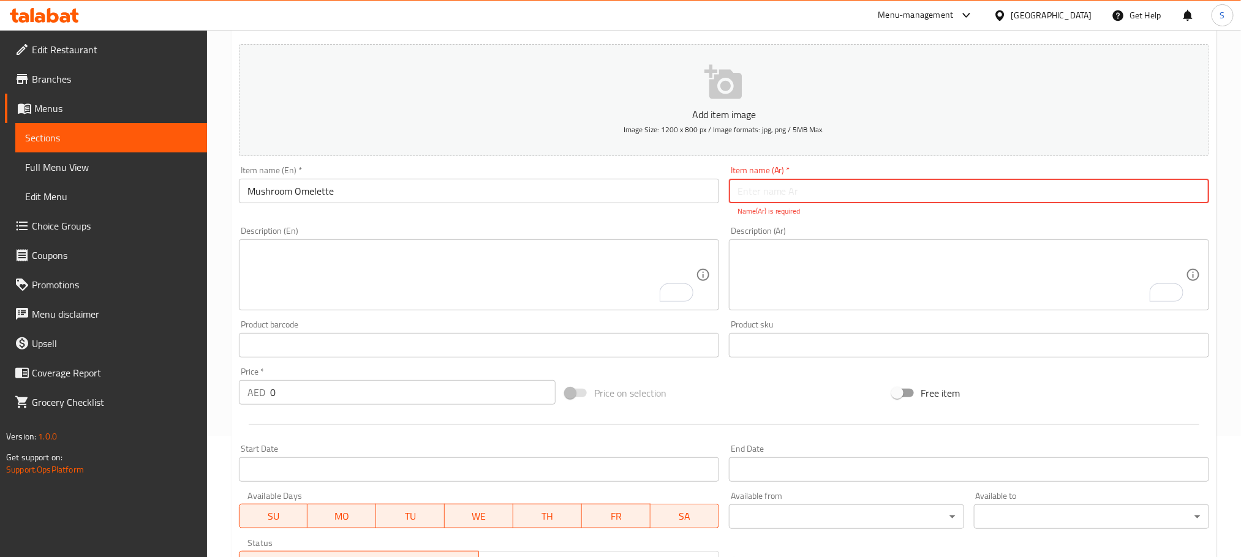
paste input "أومليت"
click at [875, 186] on input "text" at bounding box center [969, 191] width 480 height 24
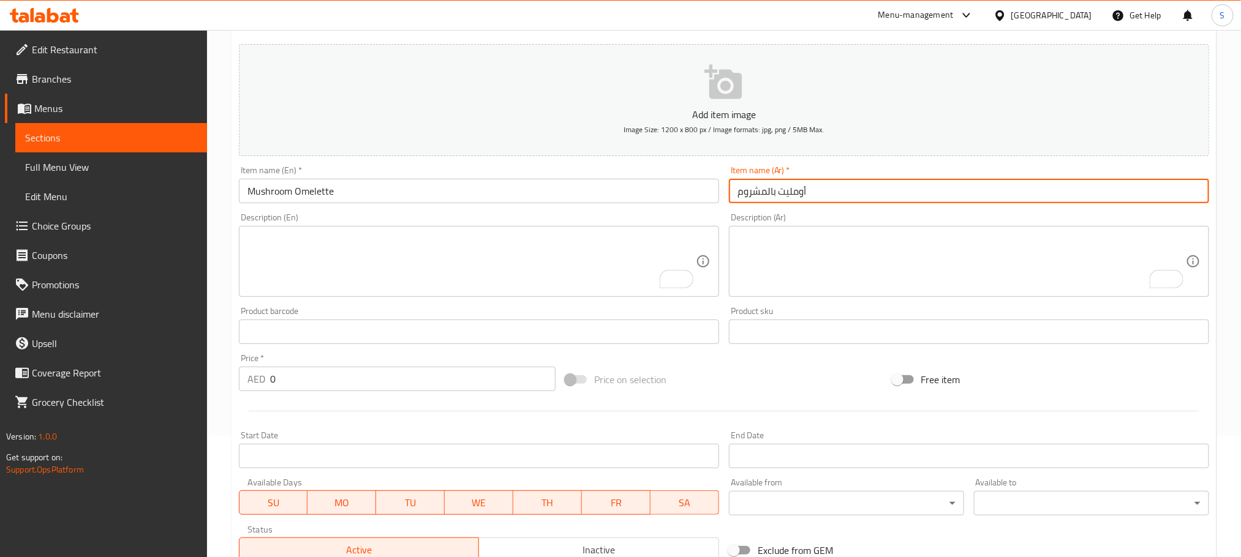
type input "أومليت بالمشروم"
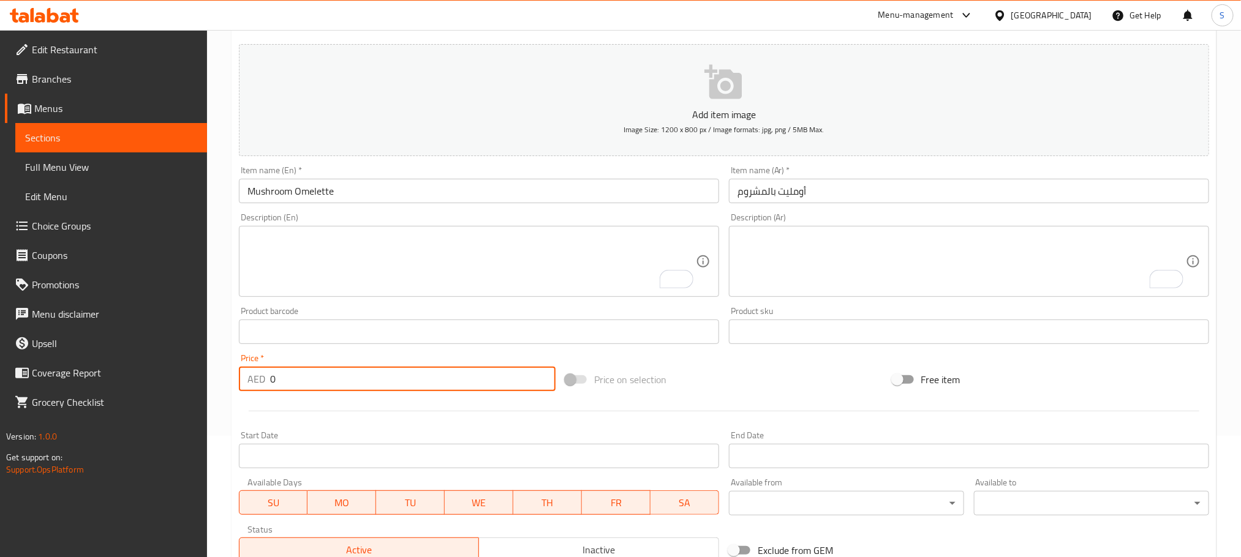
drag, startPoint x: 312, startPoint y: 377, endPoint x: 249, endPoint y: 380, distance: 63.8
click at [249, 380] on div "AED 0 Price *" at bounding box center [397, 379] width 317 height 24
type input "36"
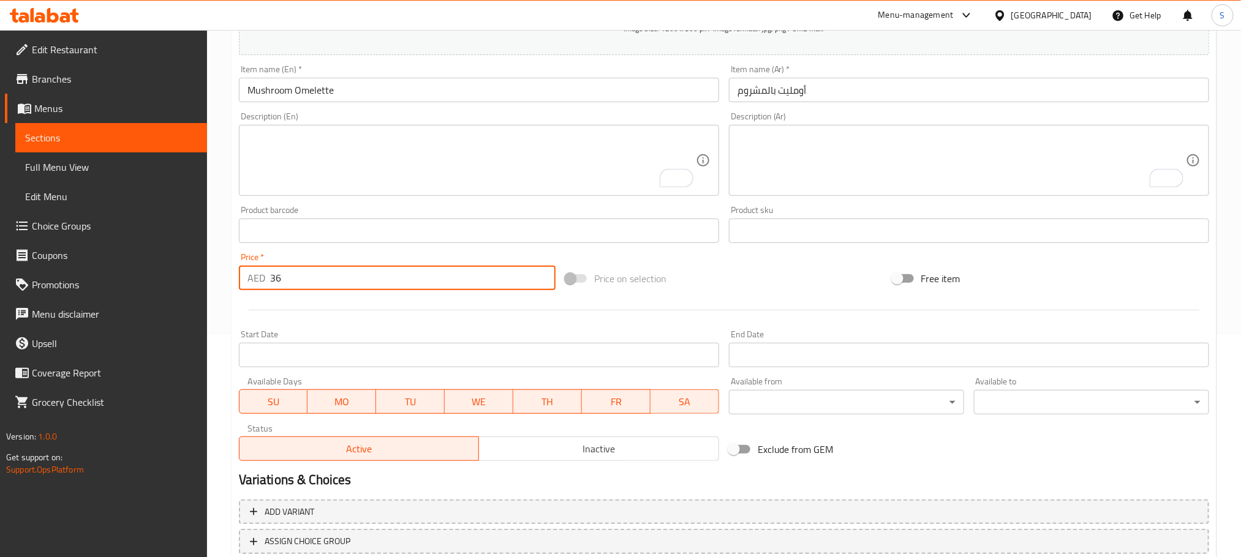
scroll to position [307, 0]
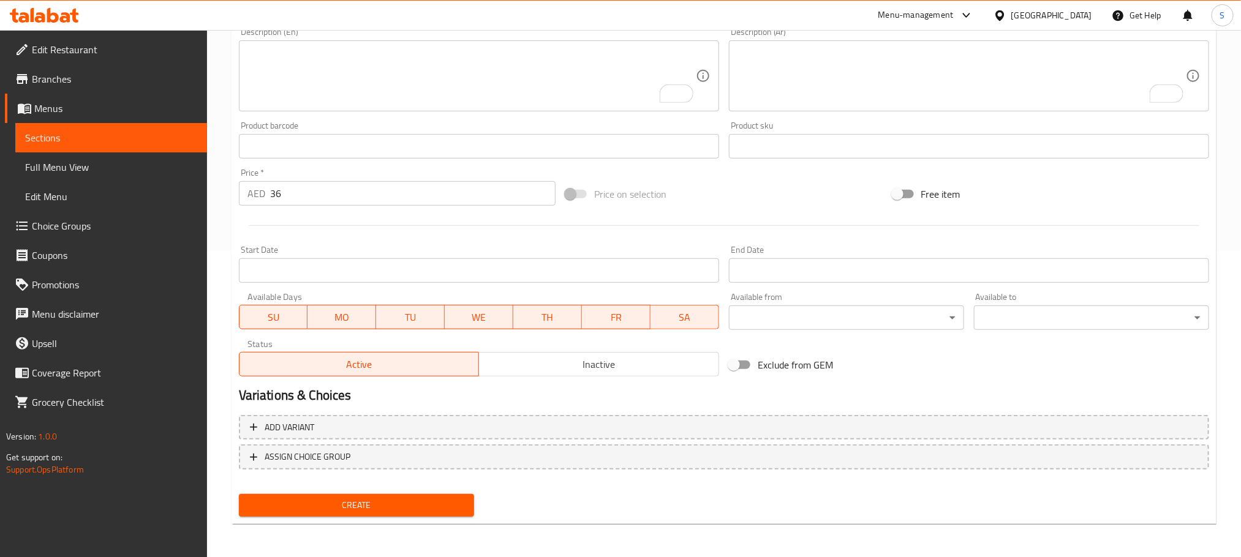
click at [434, 486] on div "Add variant ASSIGN CHOICE GROUP" at bounding box center [724, 450] width 980 height 80
click at [446, 498] on span "Create" at bounding box center [357, 505] width 216 height 15
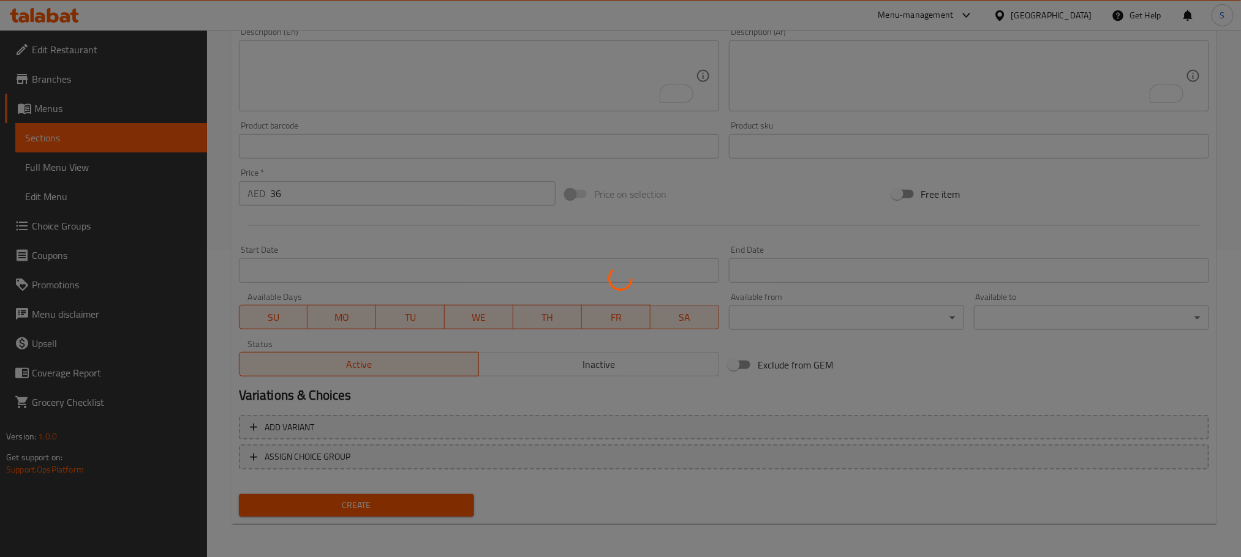
type input "0"
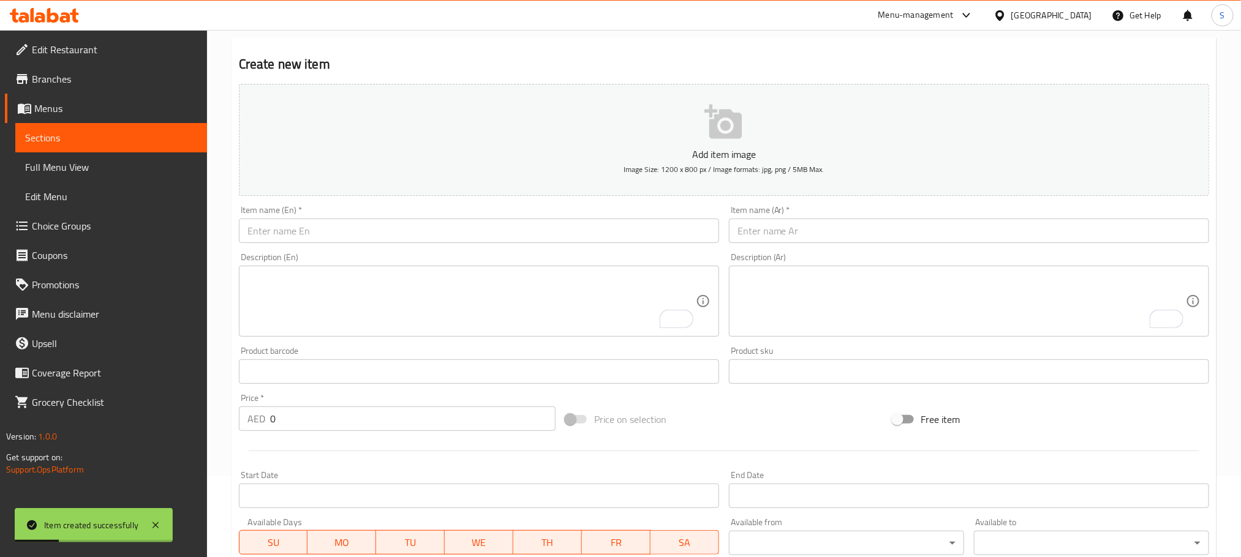
scroll to position [75, 0]
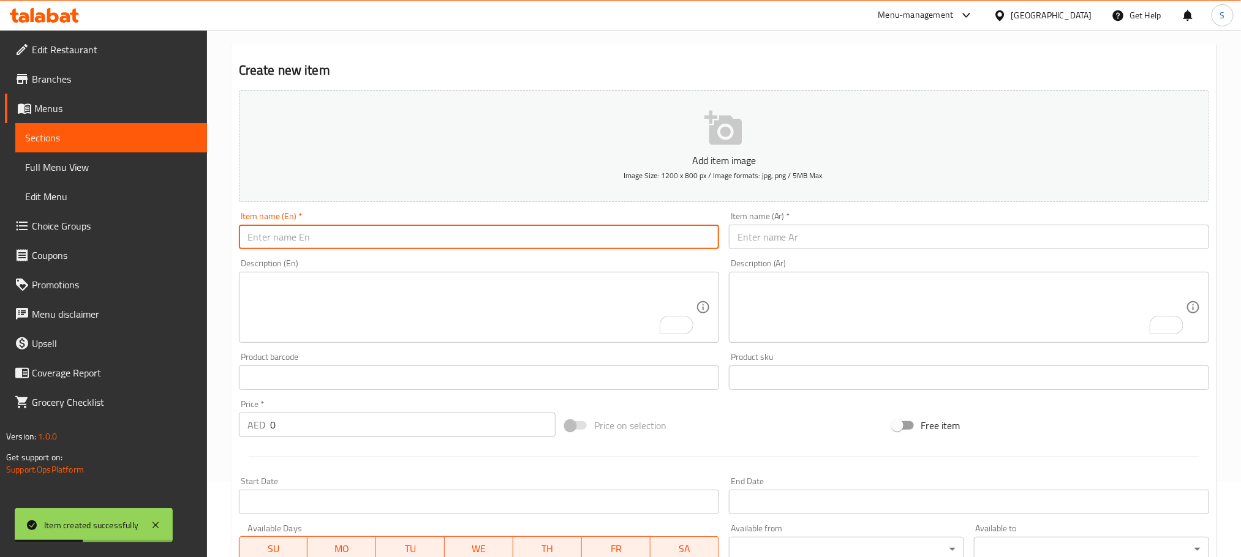
click at [369, 239] on input "text" at bounding box center [479, 237] width 480 height 24
paste input "shaksuka"
type input "shaksuka"
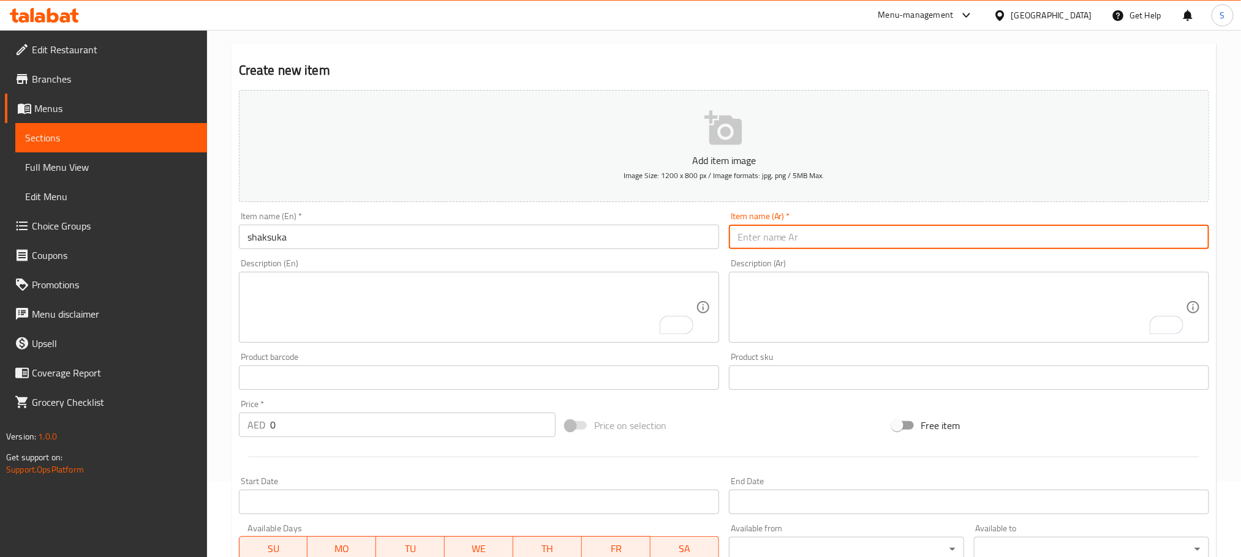
click at [796, 238] on input "text" at bounding box center [969, 237] width 480 height 24
paste input "شكشوكة"
type input "شكشوكة"
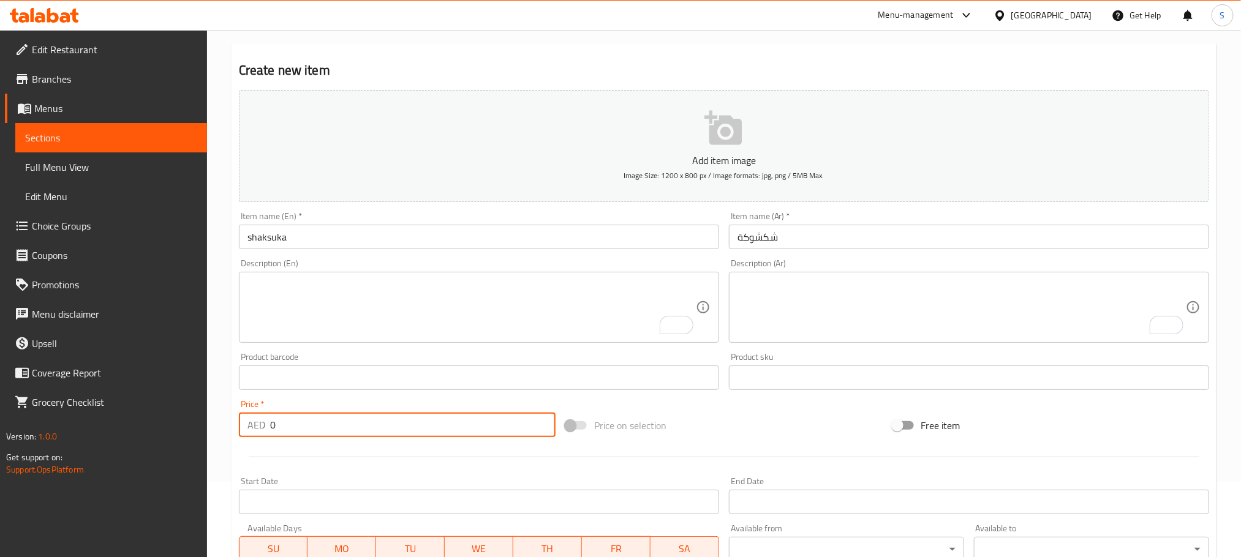
drag, startPoint x: 287, startPoint y: 421, endPoint x: 248, endPoint y: 427, distance: 39.1
click at [248, 427] on div "AED 0 Price *" at bounding box center [397, 425] width 317 height 24
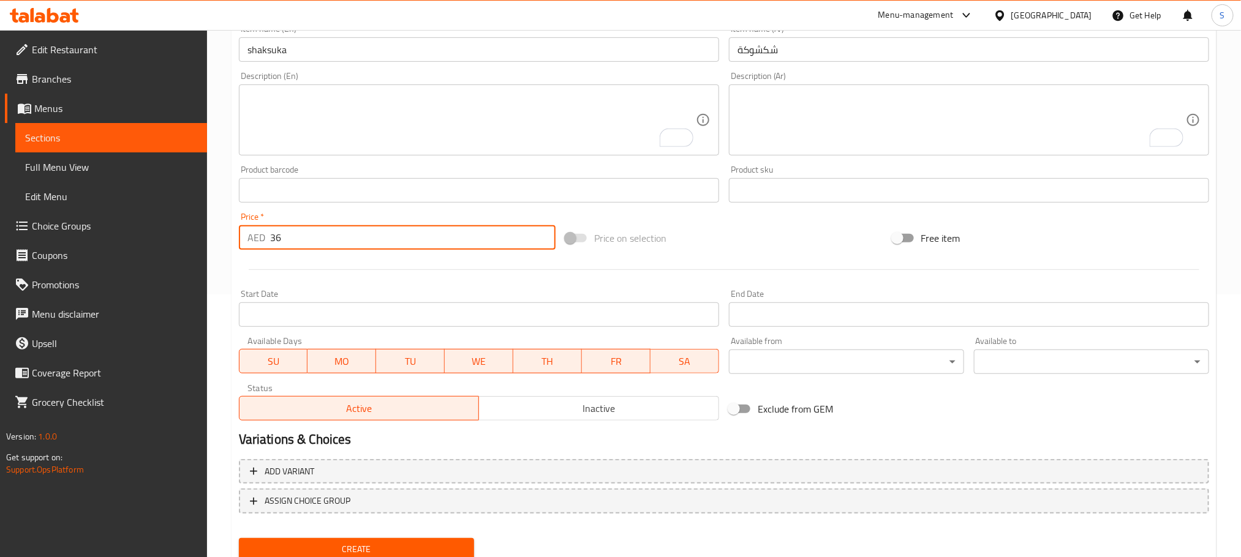
scroll to position [307, 0]
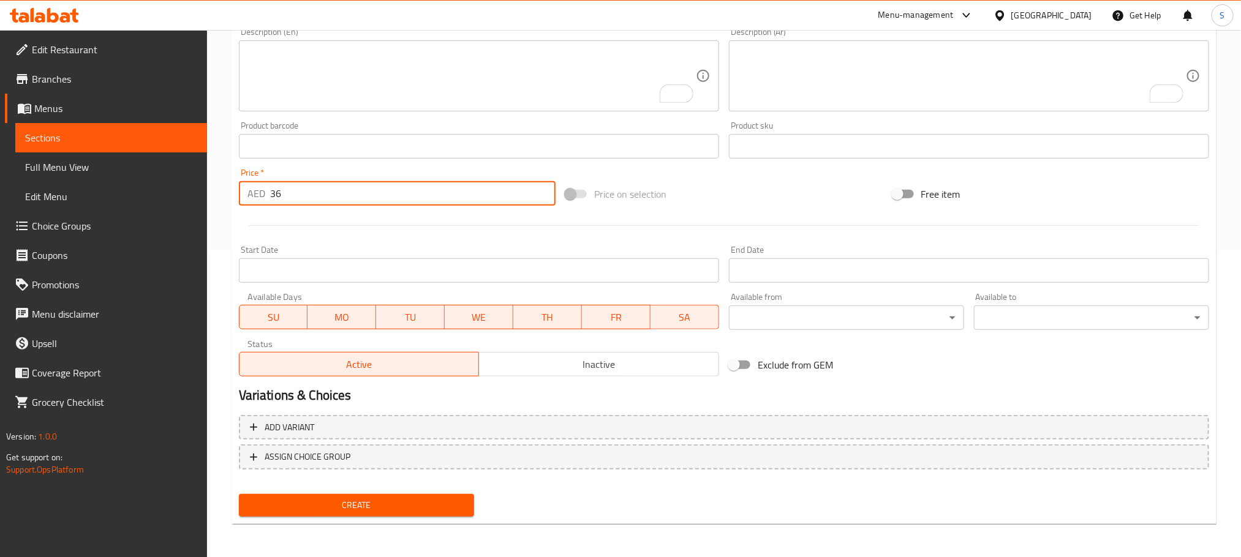
type input "36"
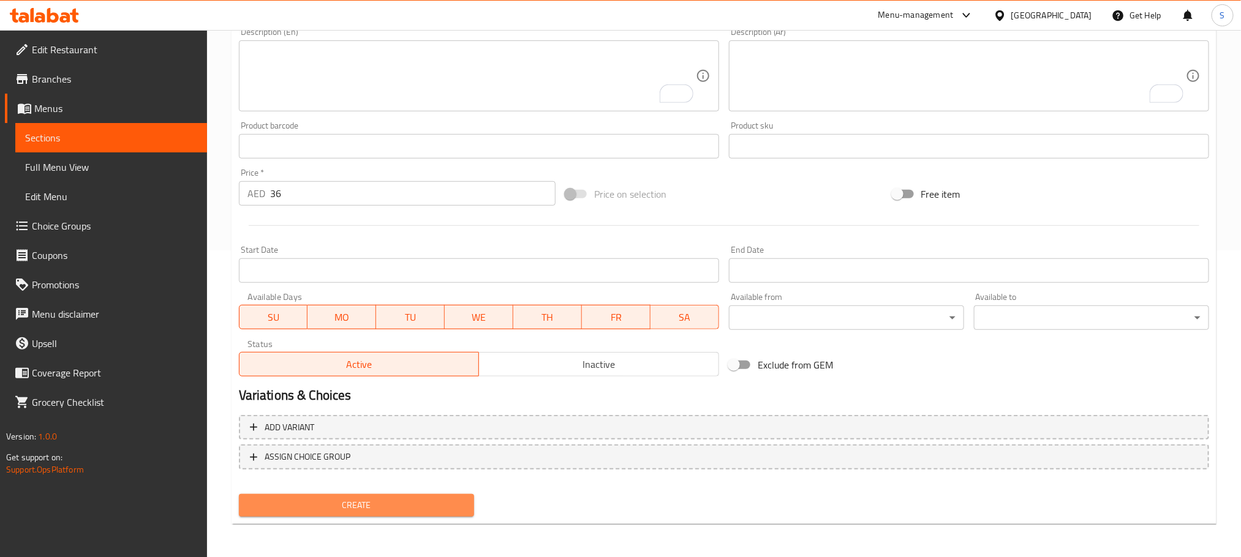
click at [441, 498] on span "Create" at bounding box center [357, 505] width 216 height 15
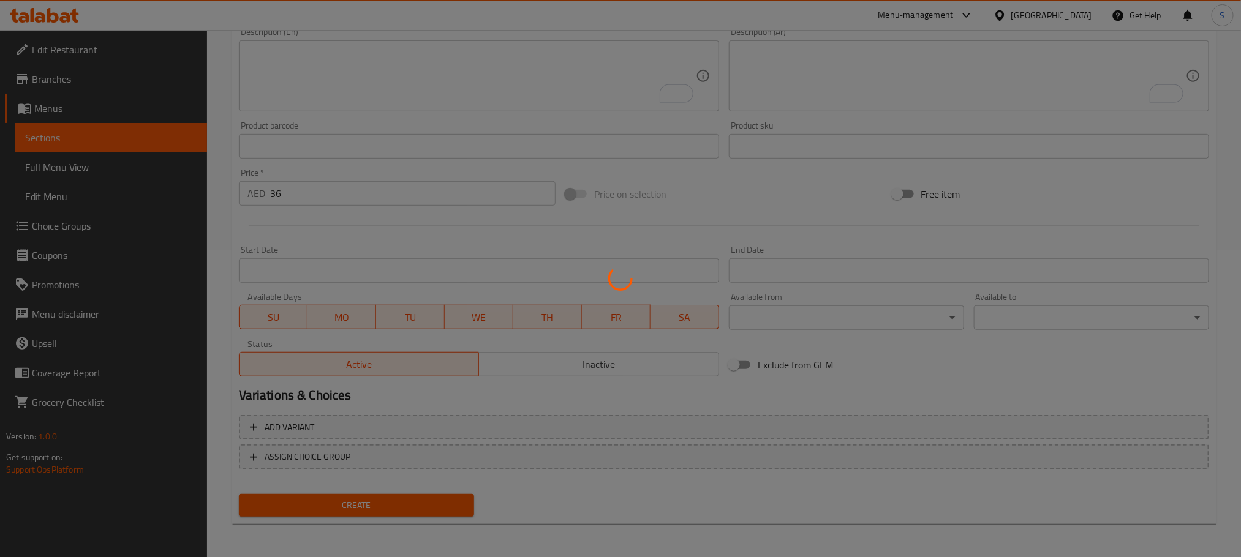
type input "0"
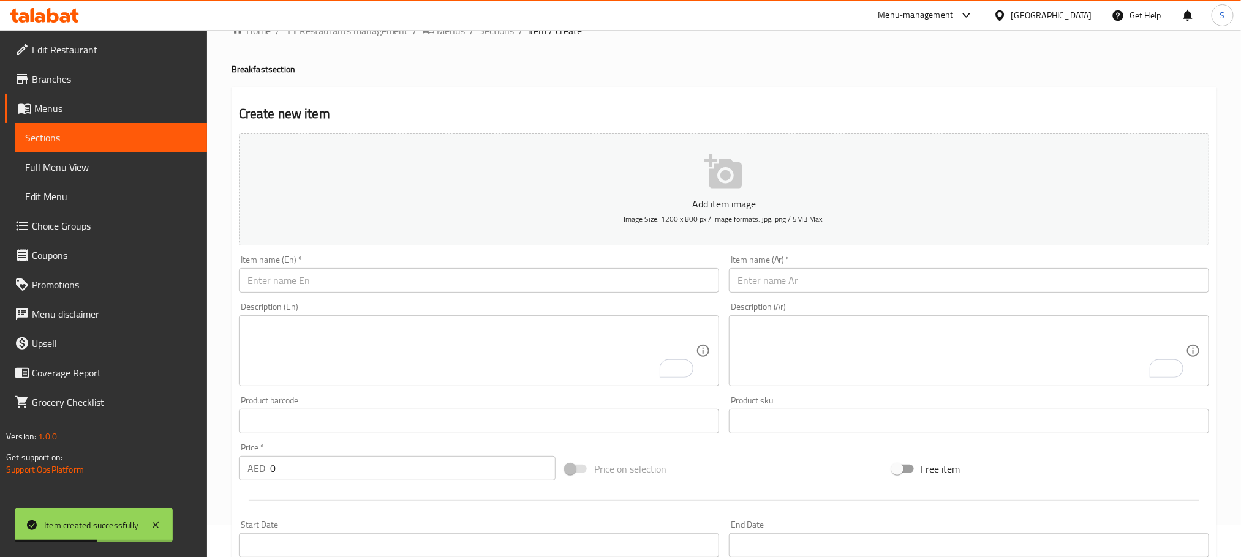
scroll to position [12, 0]
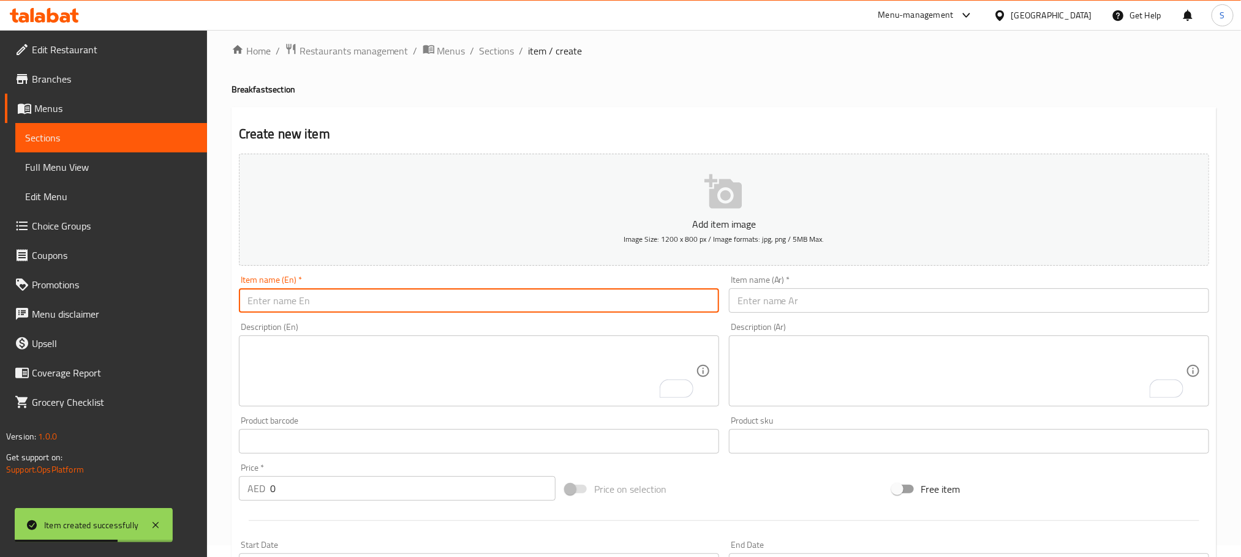
paste input "Spinach Egg"
click at [410, 303] on input "Spinach Egg" at bounding box center [479, 300] width 480 height 24
type input "Spinach Egg"
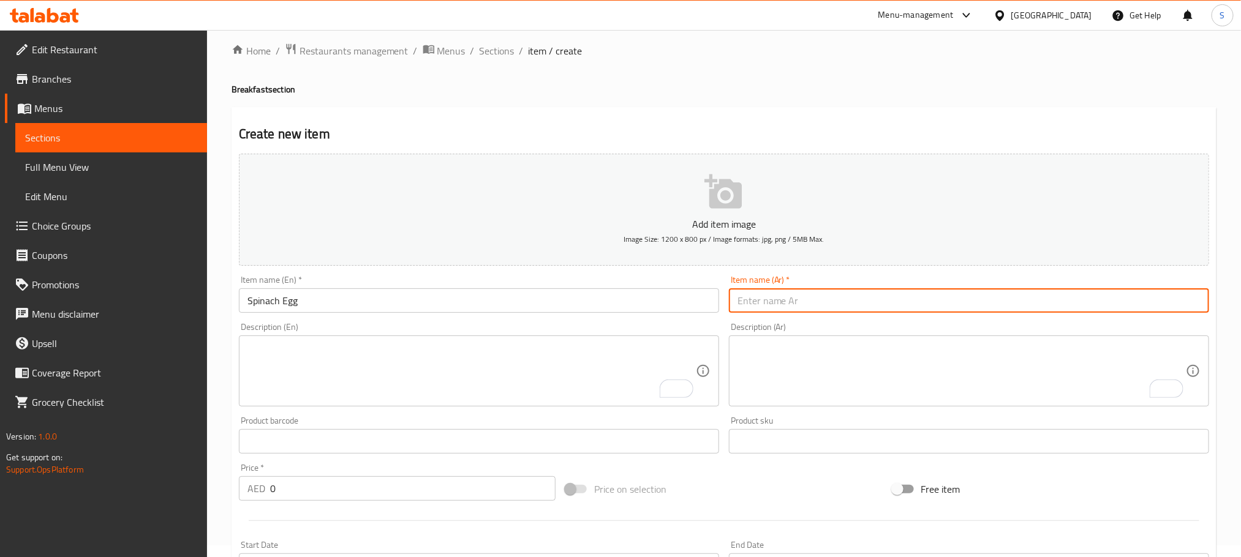
click at [788, 298] on input "text" at bounding box center [969, 300] width 480 height 24
type input "بيض بالسبانخ"
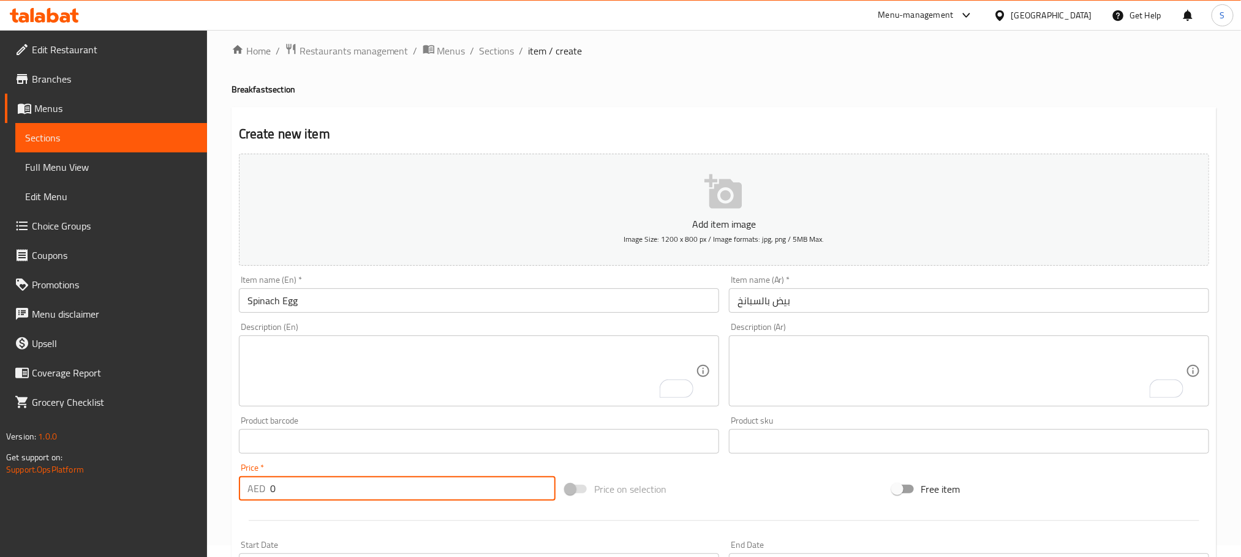
drag, startPoint x: 287, startPoint y: 495, endPoint x: 241, endPoint y: 495, distance: 46.5
click at [241, 495] on div "AED 0 Price *" at bounding box center [397, 488] width 317 height 24
type input "36"
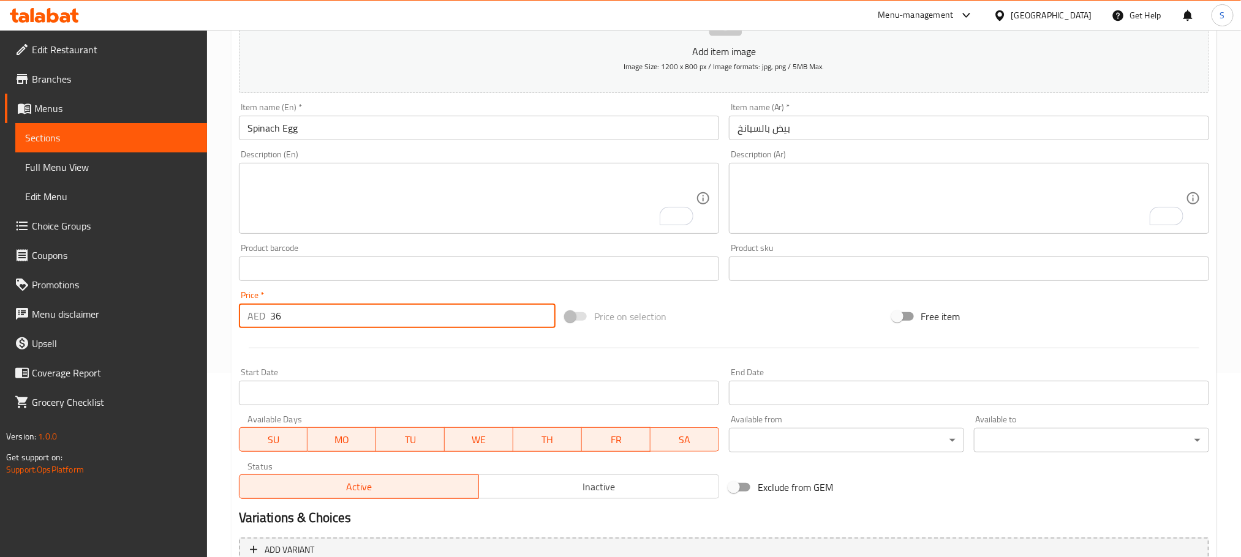
scroll to position [307, 0]
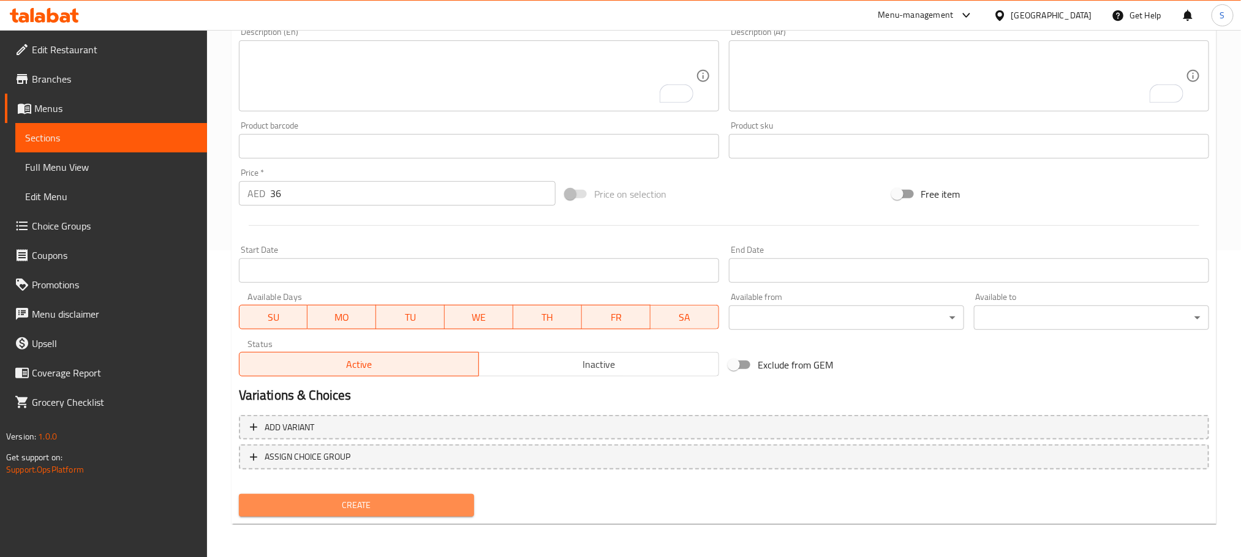
click at [454, 498] on span "Create" at bounding box center [357, 505] width 216 height 15
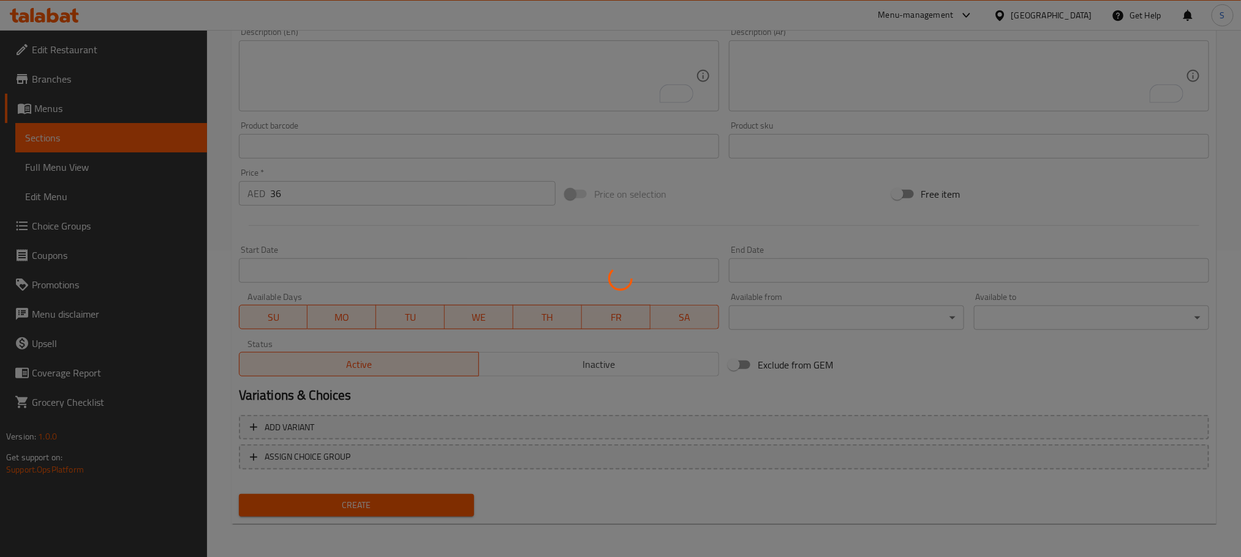
type input "0"
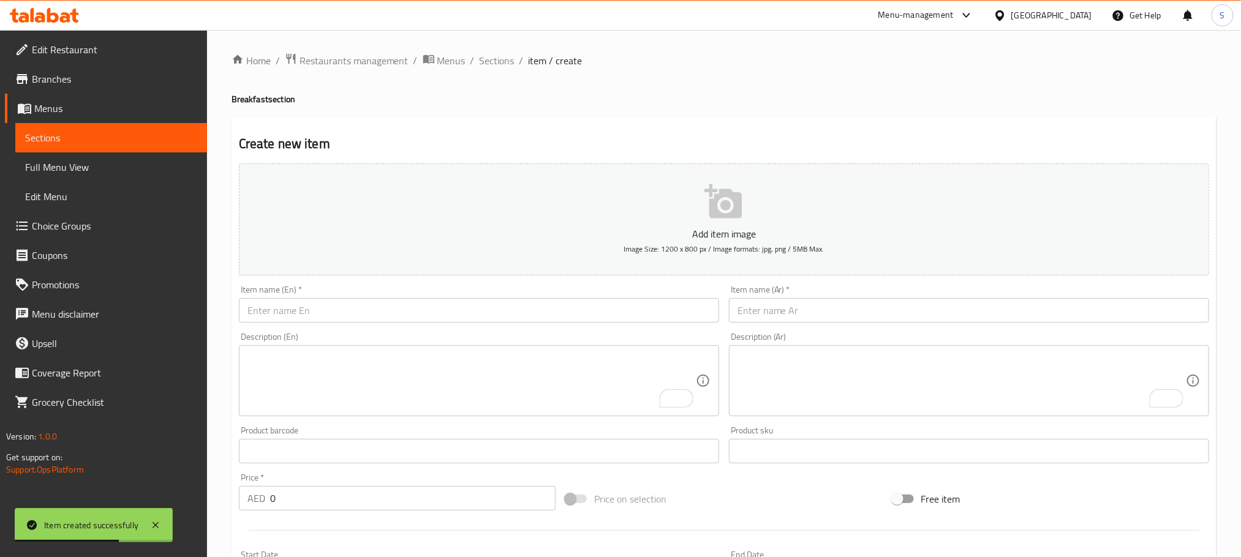
scroll to position [0, 0]
click at [430, 317] on input "text" at bounding box center [479, 312] width 480 height 24
paste input "Egg Avocado Burger"
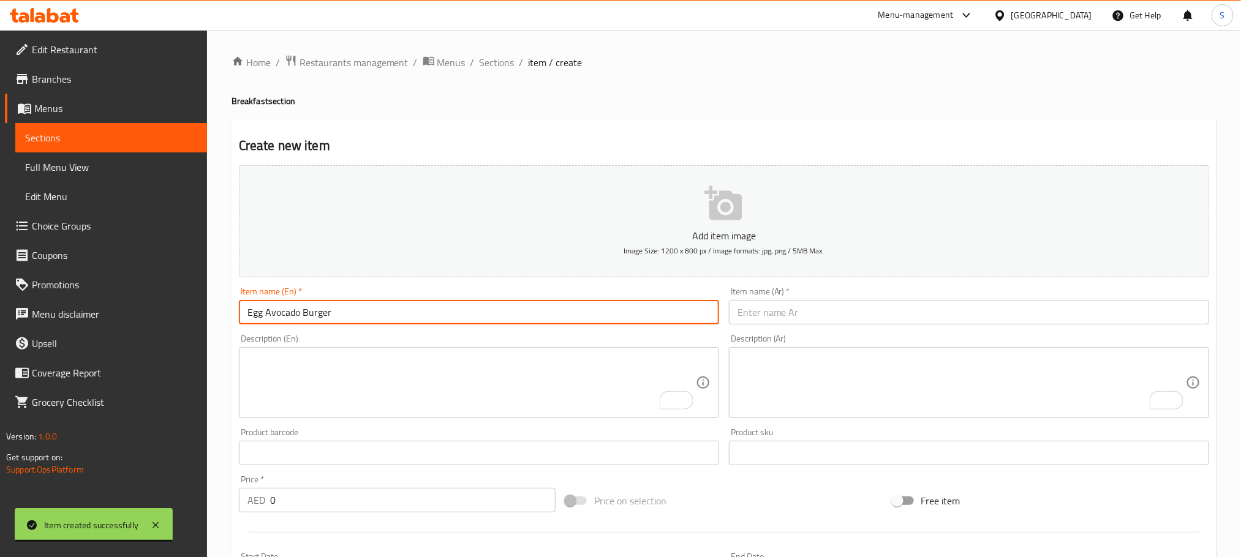
type input "Egg Avocado Burger"
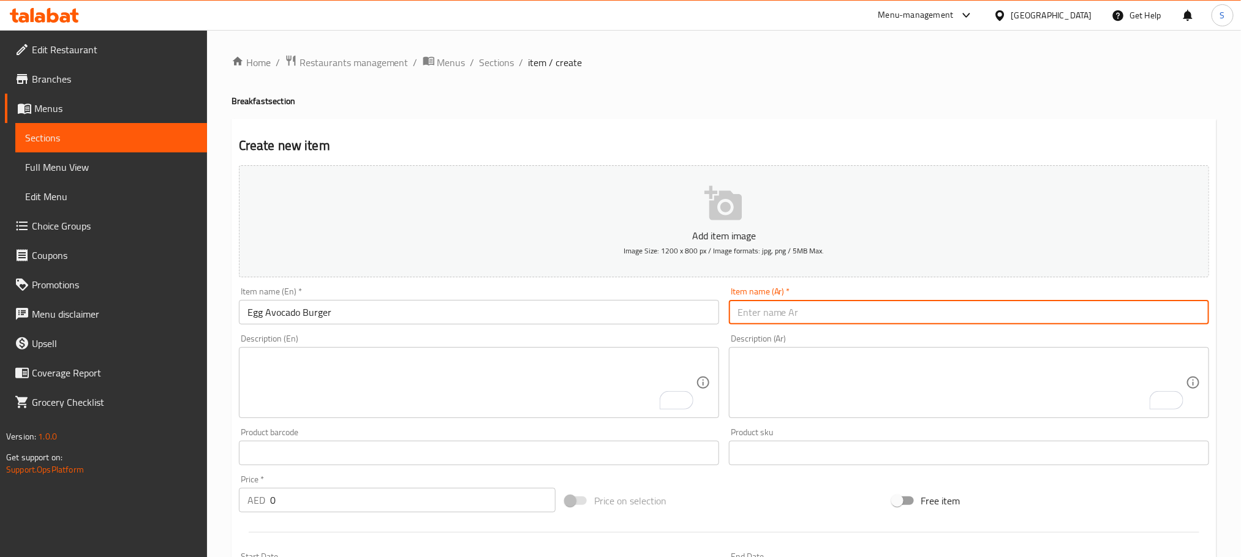
paste input "برجر البيض والأفوكادو"
click at [773, 312] on input "text" at bounding box center [969, 312] width 480 height 24
type input "برجر البيض والأفوكادو"
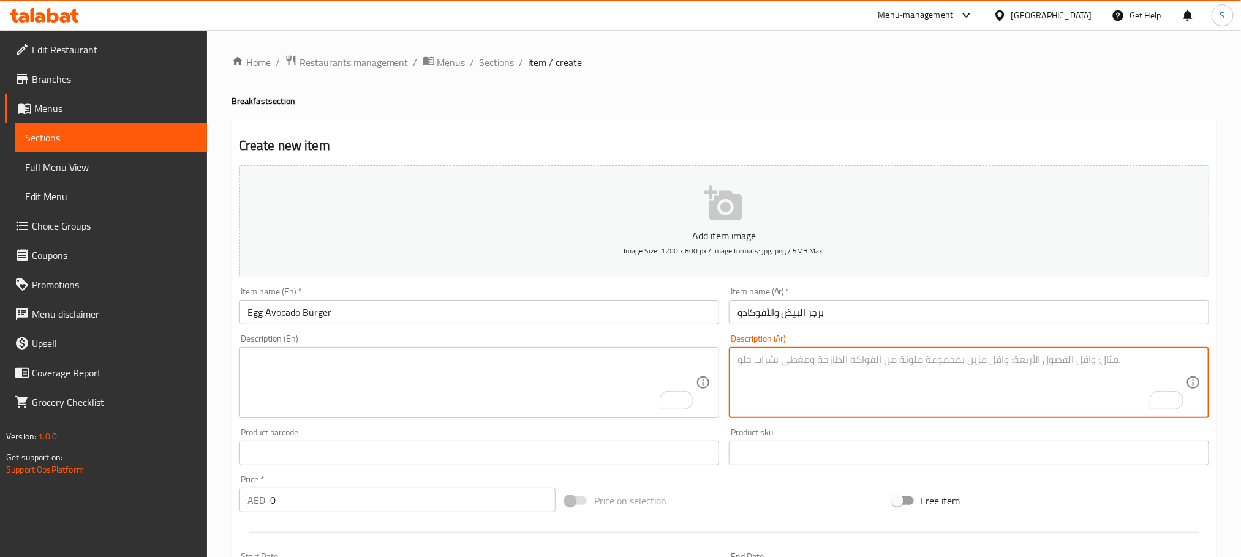
click at [794, 364] on textarea "To enrich screen reader interactions, please activate Accessibility in Grammarl…" at bounding box center [961, 383] width 448 height 58
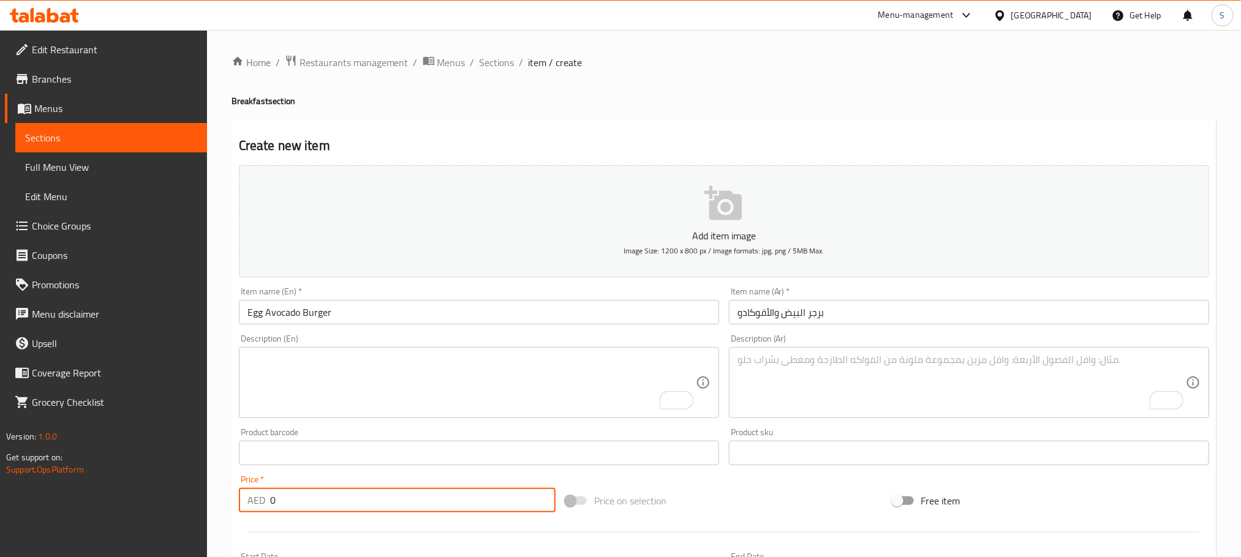
drag, startPoint x: 296, startPoint y: 500, endPoint x: 260, endPoint y: 502, distance: 36.2
click at [260, 502] on div "AED 0 Price *" at bounding box center [397, 500] width 317 height 24
type input "36"
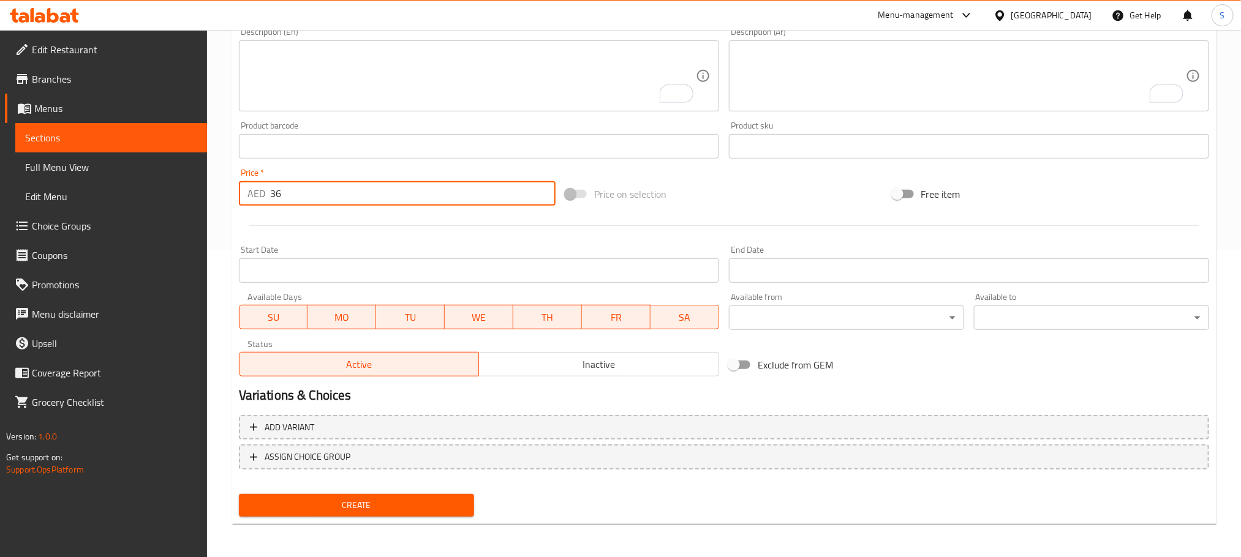
scroll to position [35, 0]
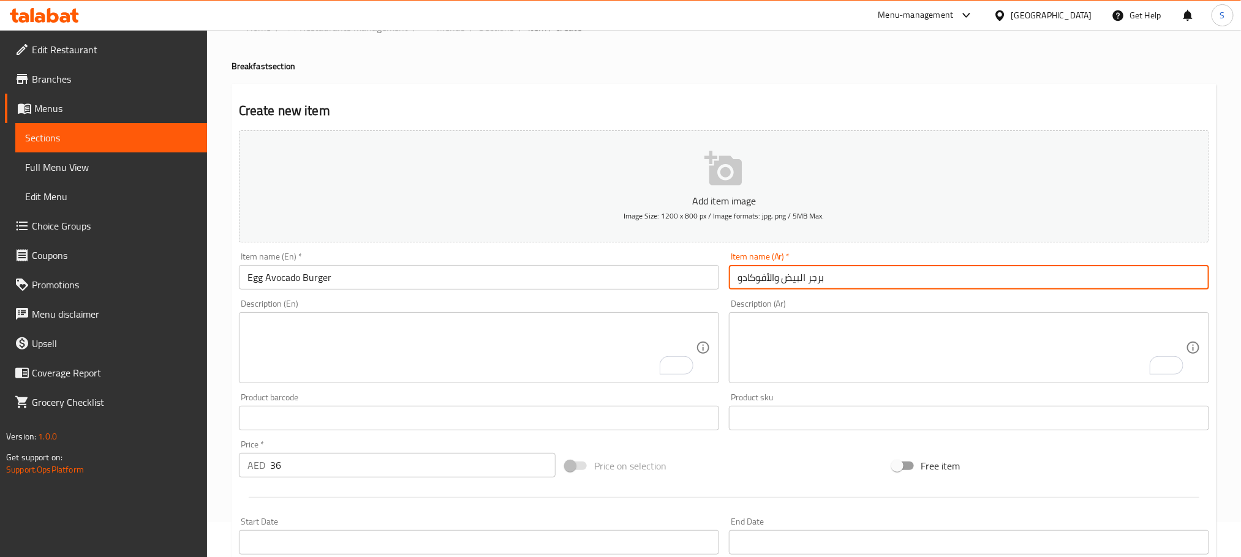
click at [806, 278] on input "برجر البيض والأفوكادو" at bounding box center [969, 277] width 480 height 24
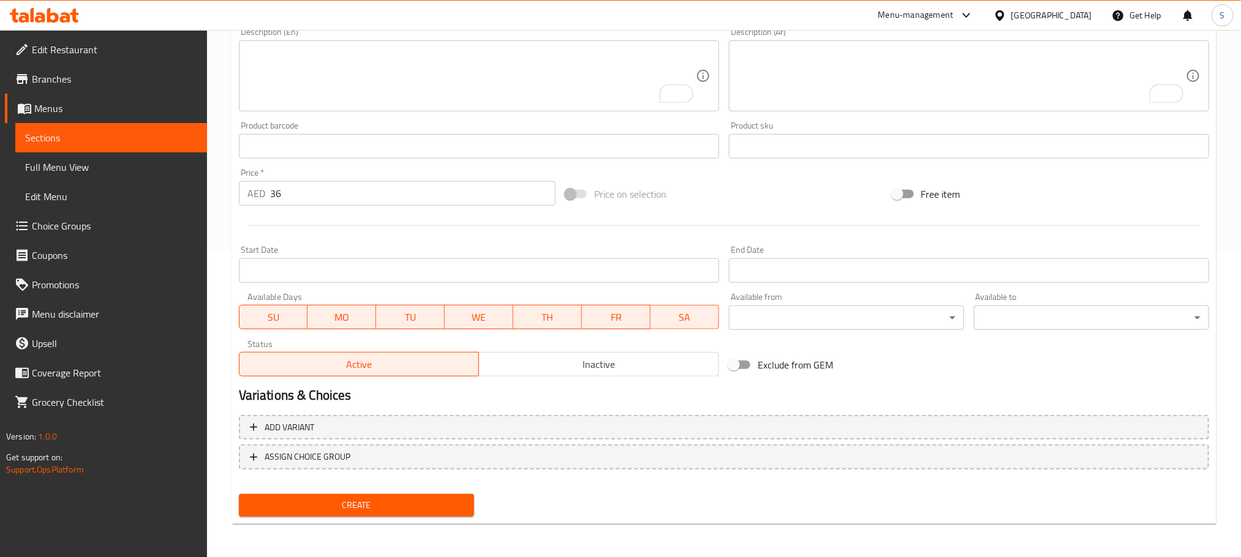
type input "برجر بالبيض والأفوكادو"
click at [456, 505] on span "Create" at bounding box center [357, 505] width 216 height 15
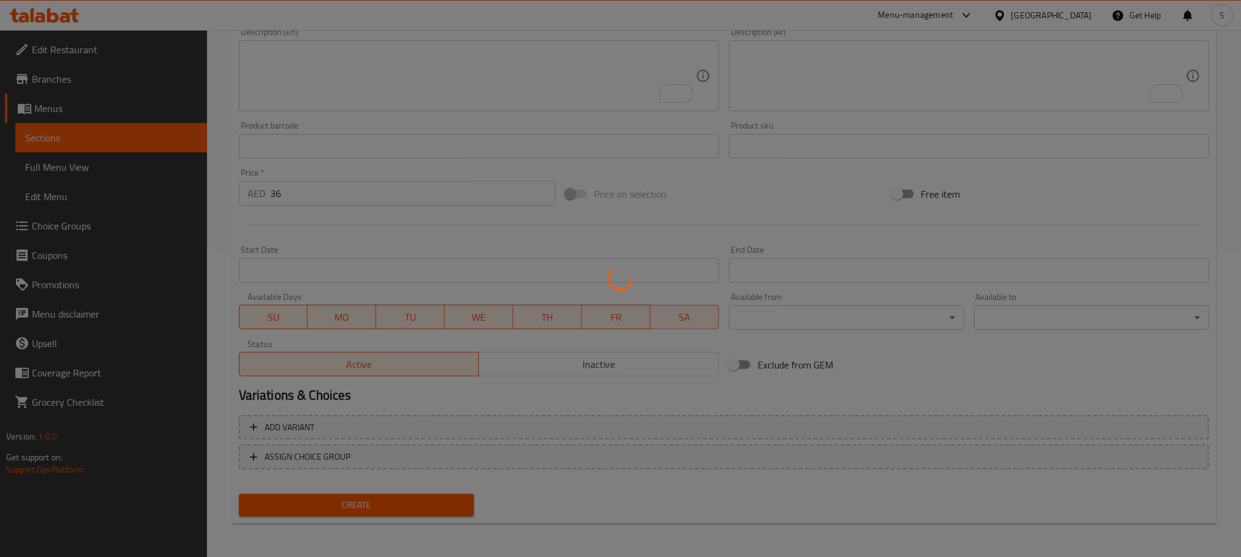
type input "0"
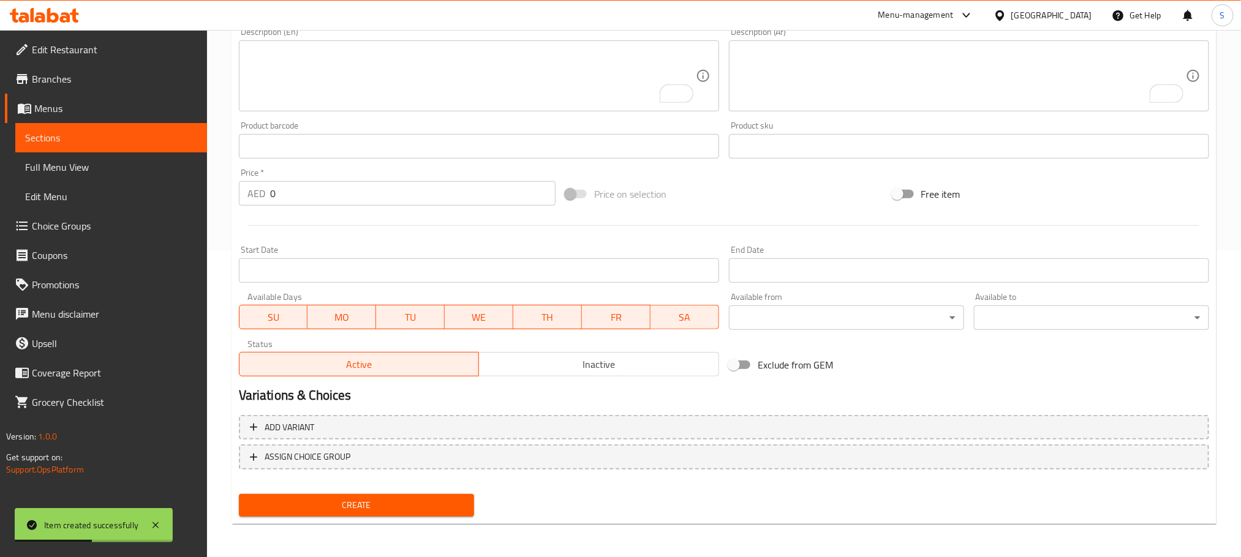
scroll to position [0, 0]
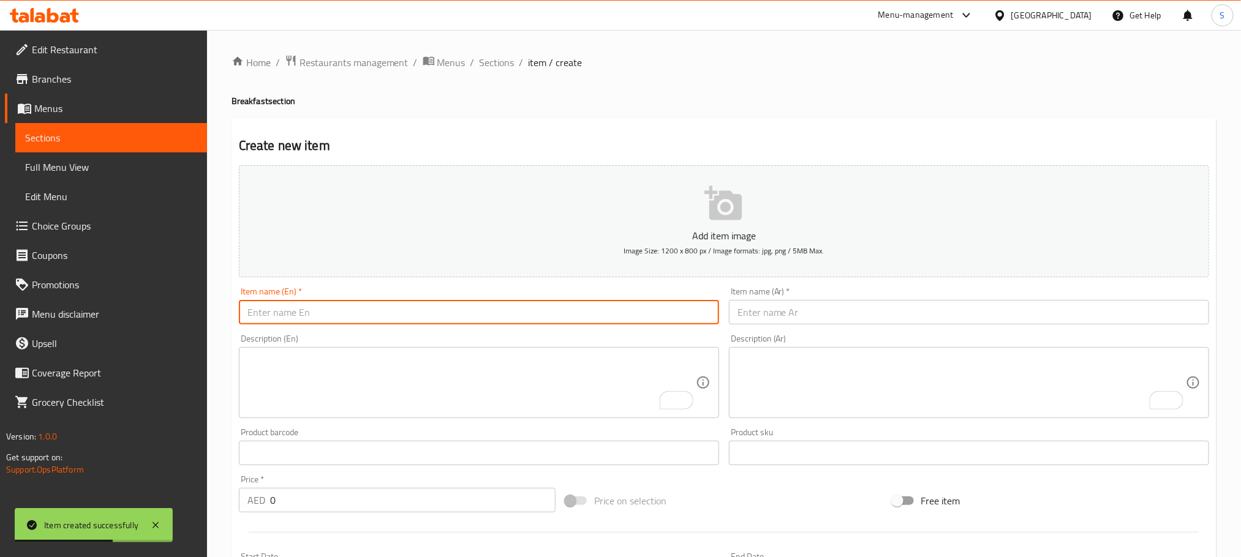
paste input "Freanch Toast"
click at [538, 318] on input "text" at bounding box center [479, 312] width 480 height 24
type input "Freanch Toast"
click at [771, 310] on input "text" at bounding box center [969, 312] width 480 height 24
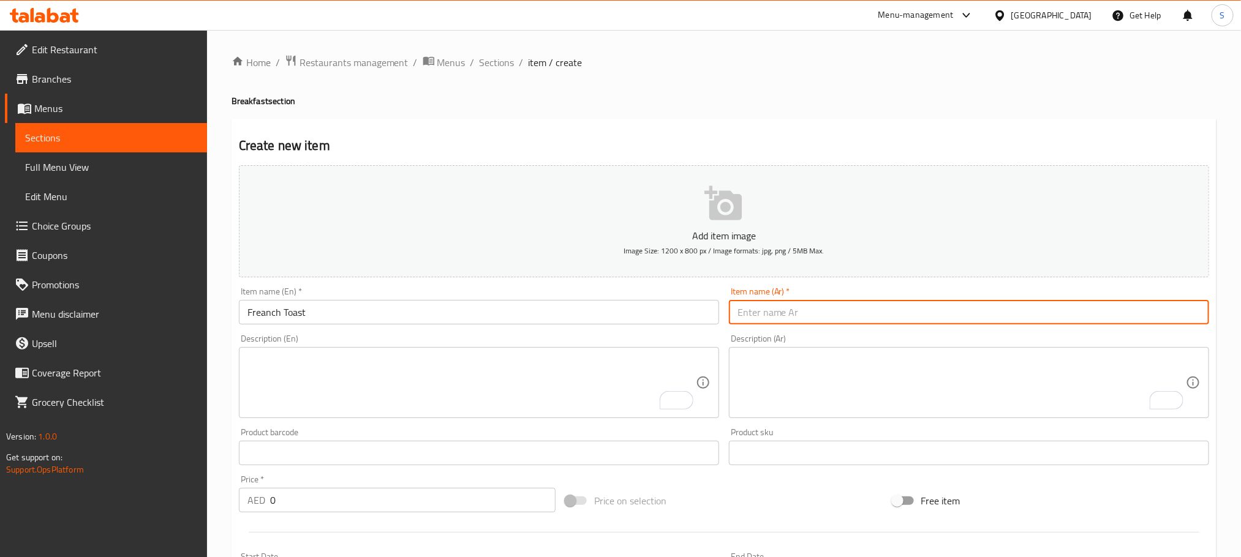
paste input "خبز فرنسي محمص"
type input "خبز فرنسي محمص"
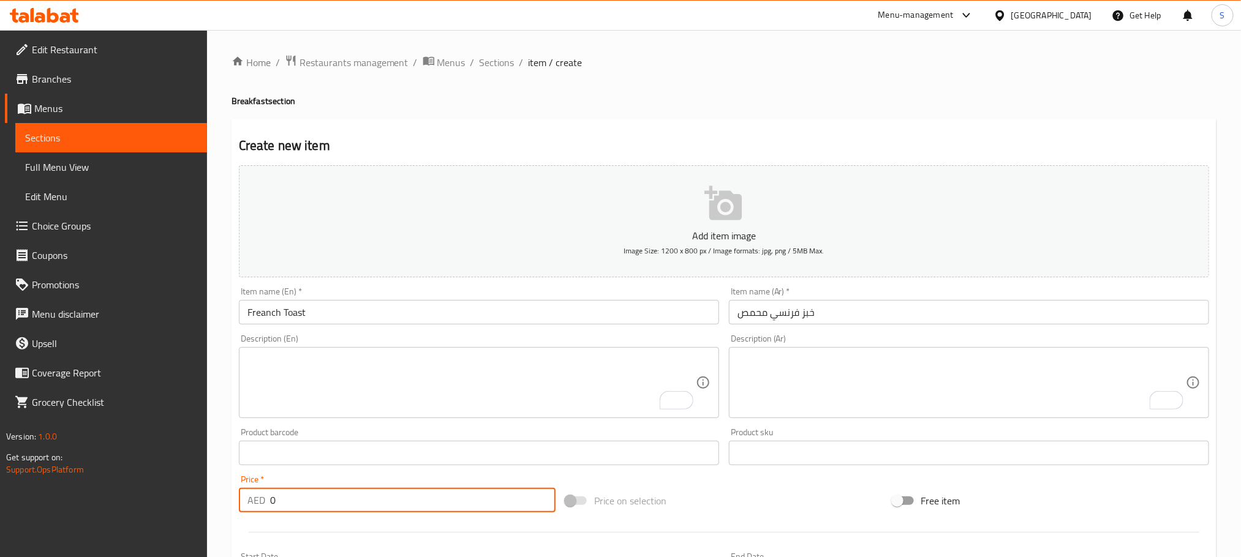
drag, startPoint x: 287, startPoint y: 501, endPoint x: 241, endPoint y: 498, distance: 45.4
click at [241, 498] on div "AED 0 Price *" at bounding box center [397, 500] width 317 height 24
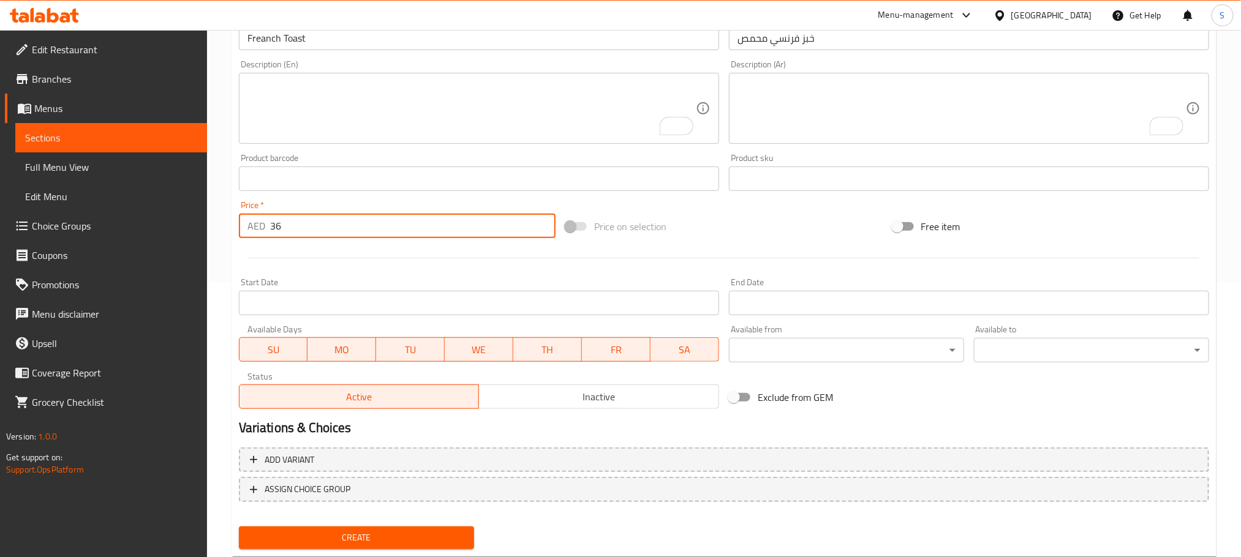
scroll to position [307, 0]
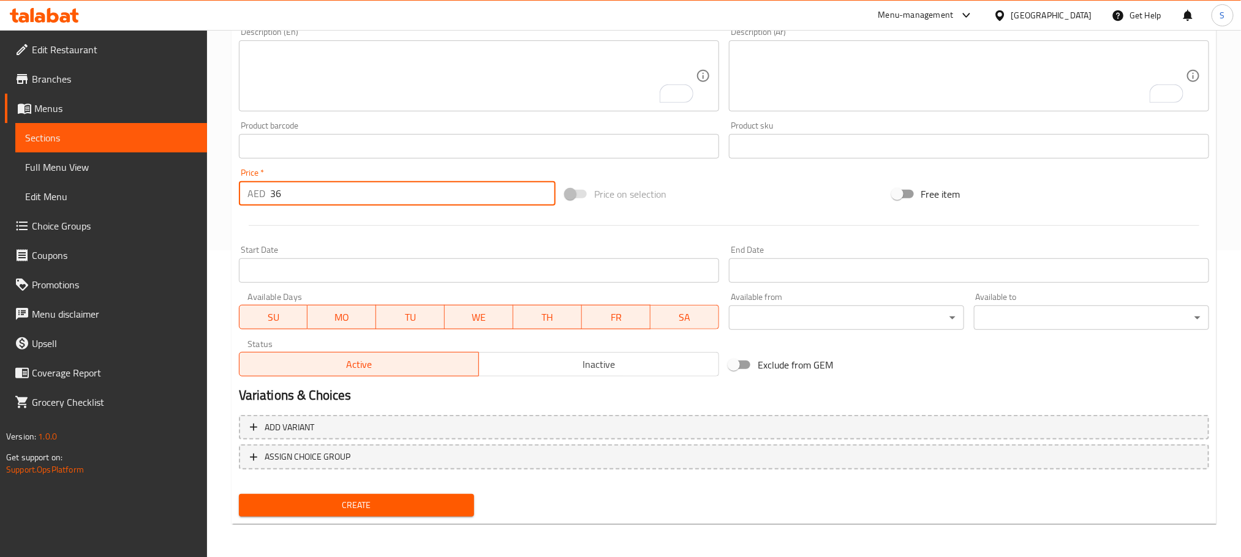
type input "36"
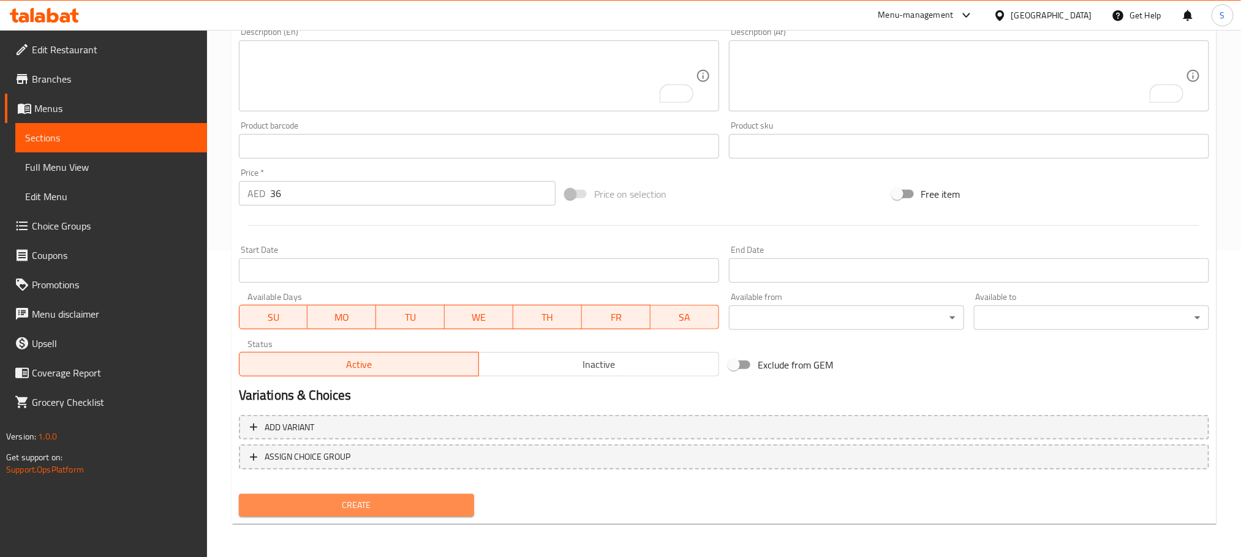
click at [418, 496] on button "Create" at bounding box center [356, 505] width 235 height 23
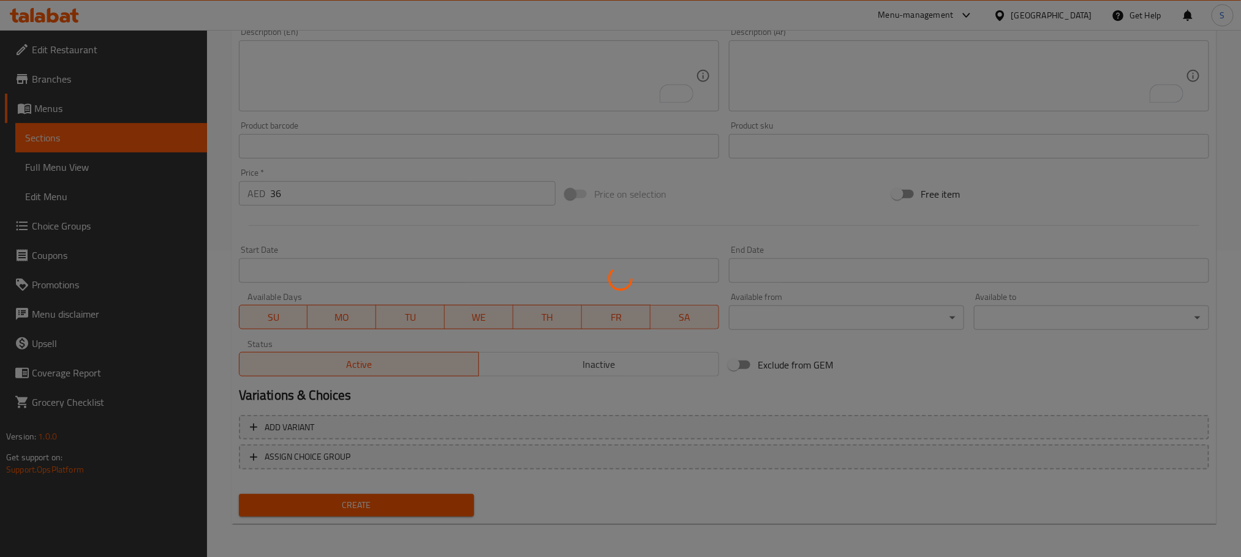
type input "0"
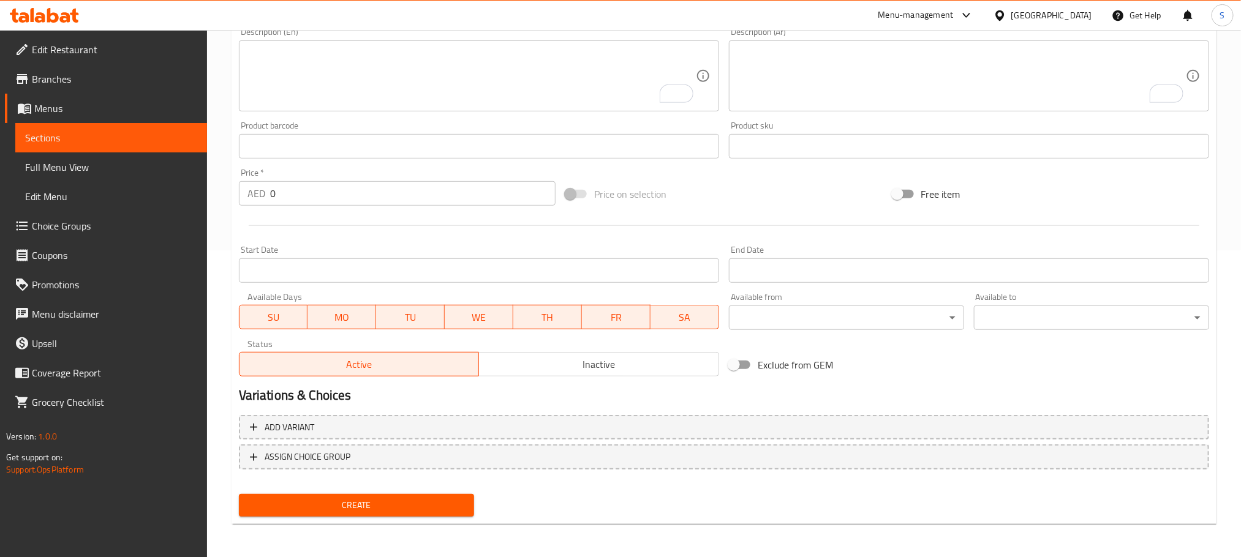
scroll to position [84, 0]
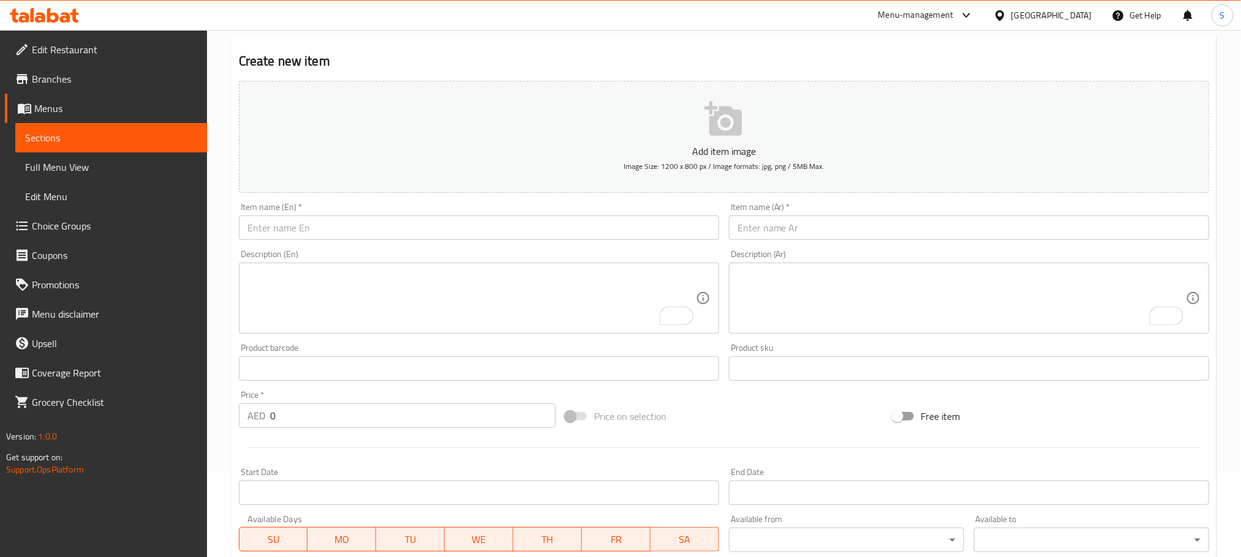
click at [415, 233] on input "text" at bounding box center [479, 228] width 480 height 24
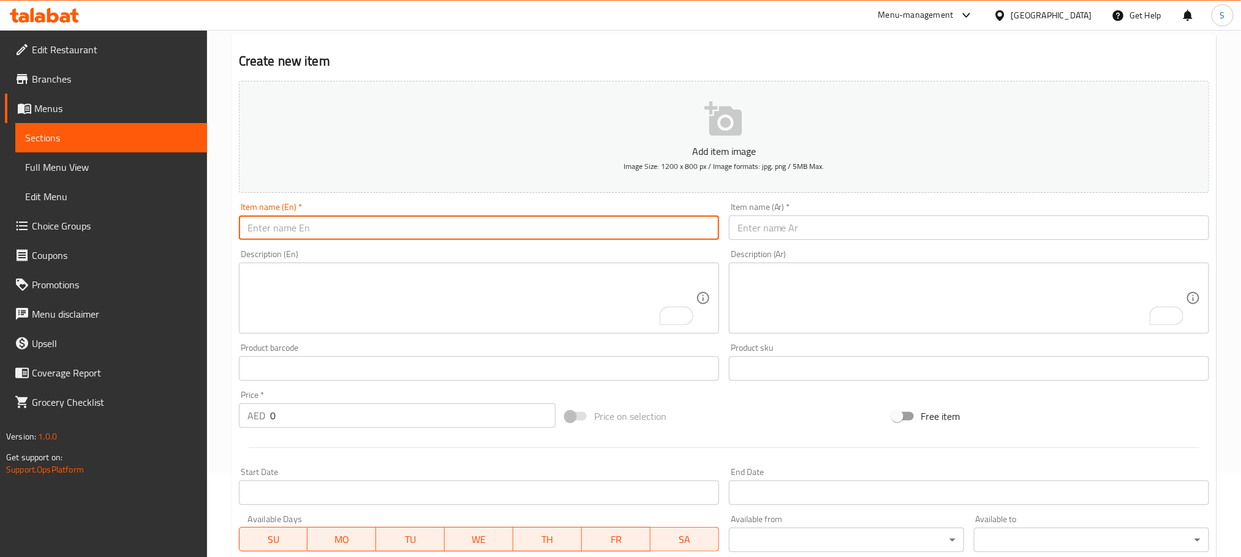
paste input "Boil Egg Sandwich"
type input "Boil Egg Sandwich"
paste input "ساندويتش البيض المسلوق"
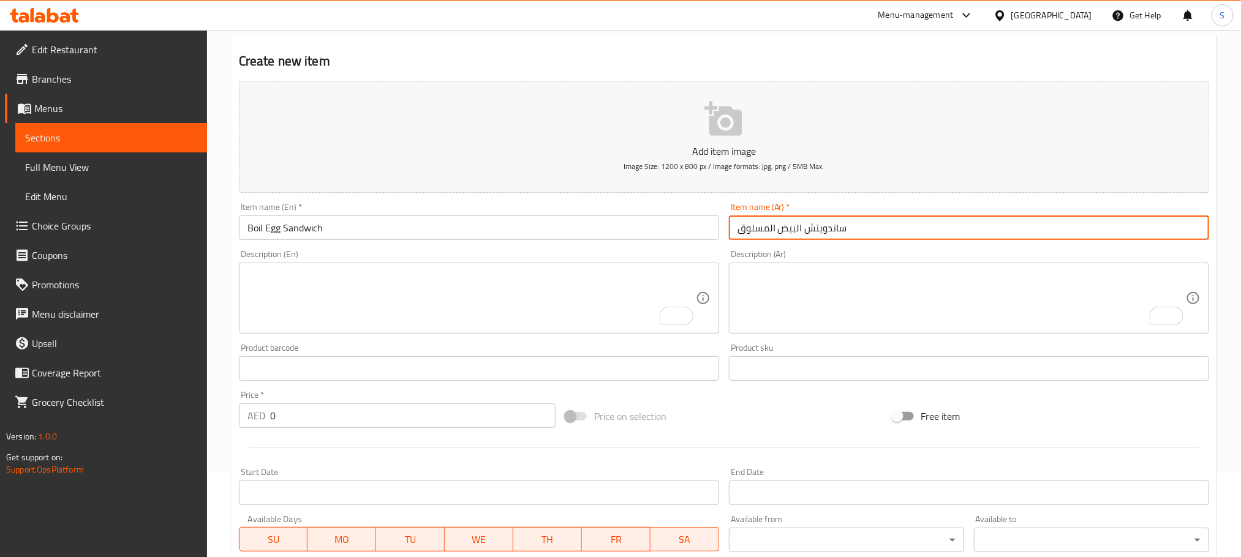
click at [762, 230] on input "ساندويتش البيض المسلوق" at bounding box center [969, 228] width 480 height 24
click at [797, 230] on input "ساندويتش البيض المسلوق" at bounding box center [969, 228] width 480 height 24
click at [770, 230] on input "ساندويتش بيض المسلوق" at bounding box center [969, 228] width 480 height 24
type input "ساندويتش بيض مسلوق"
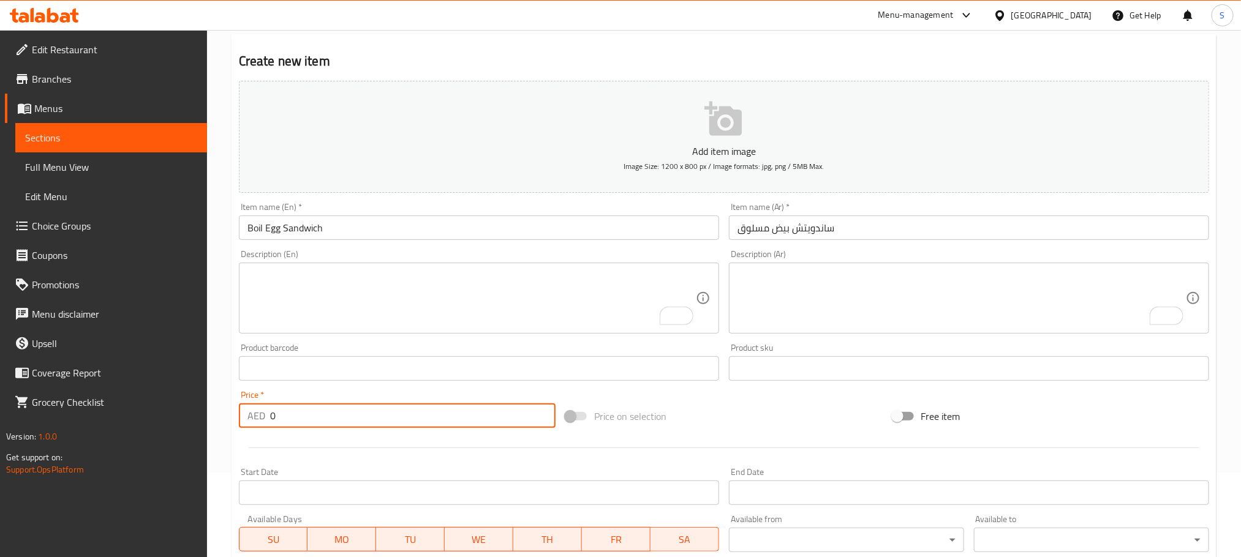
drag, startPoint x: 285, startPoint y: 418, endPoint x: 263, endPoint y: 426, distance: 24.2
click at [263, 426] on div "AED 0 Price *" at bounding box center [397, 416] width 317 height 24
type input "36"
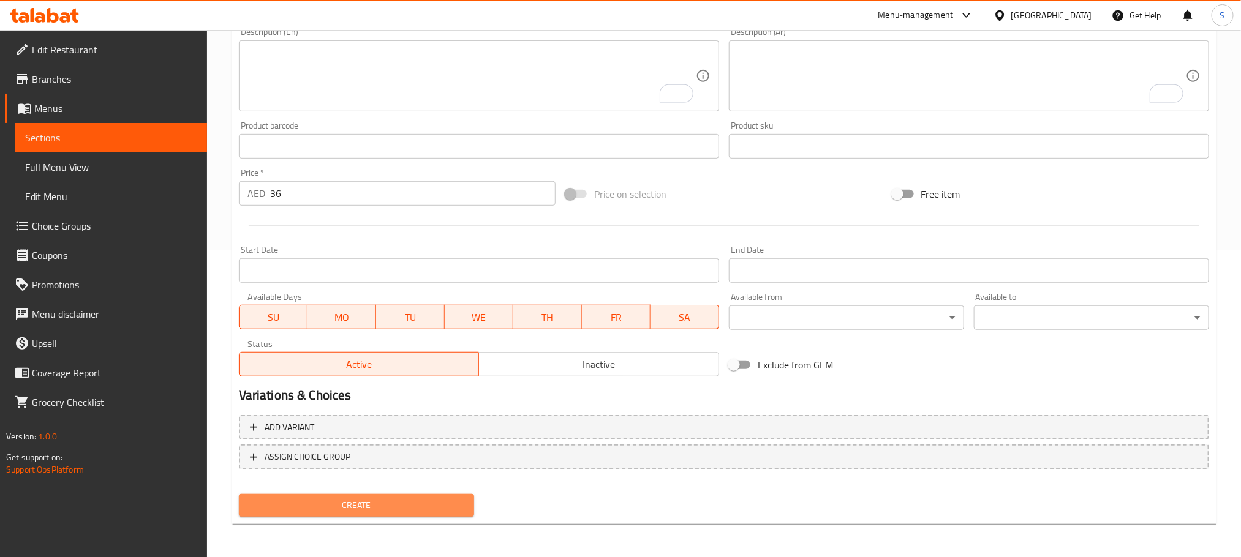
click at [445, 501] on span "Create" at bounding box center [357, 505] width 216 height 15
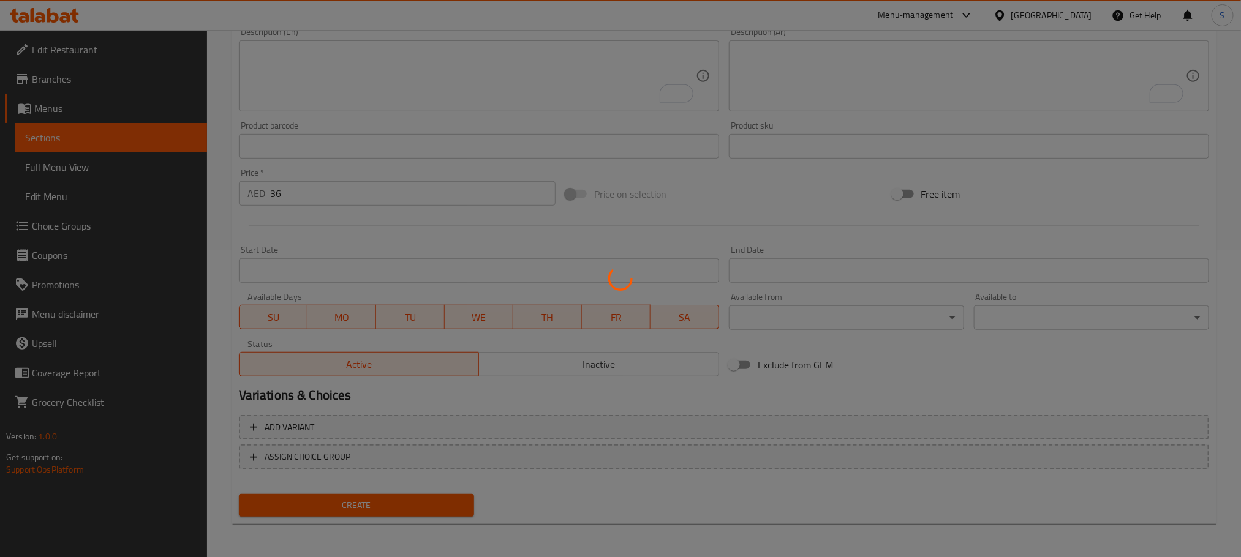
type input "0"
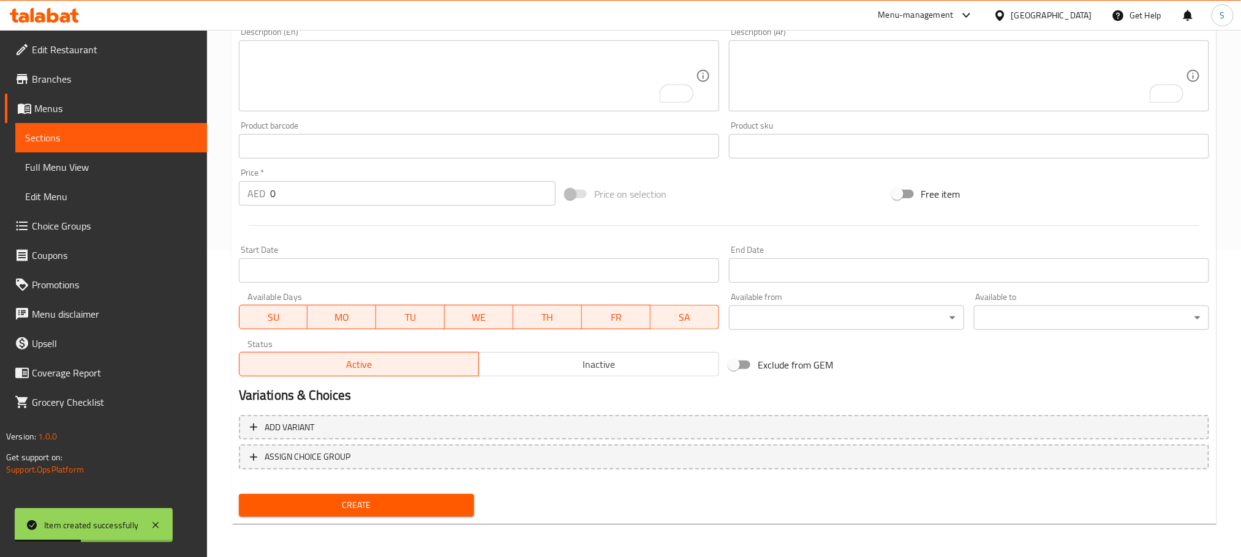
scroll to position [0, 0]
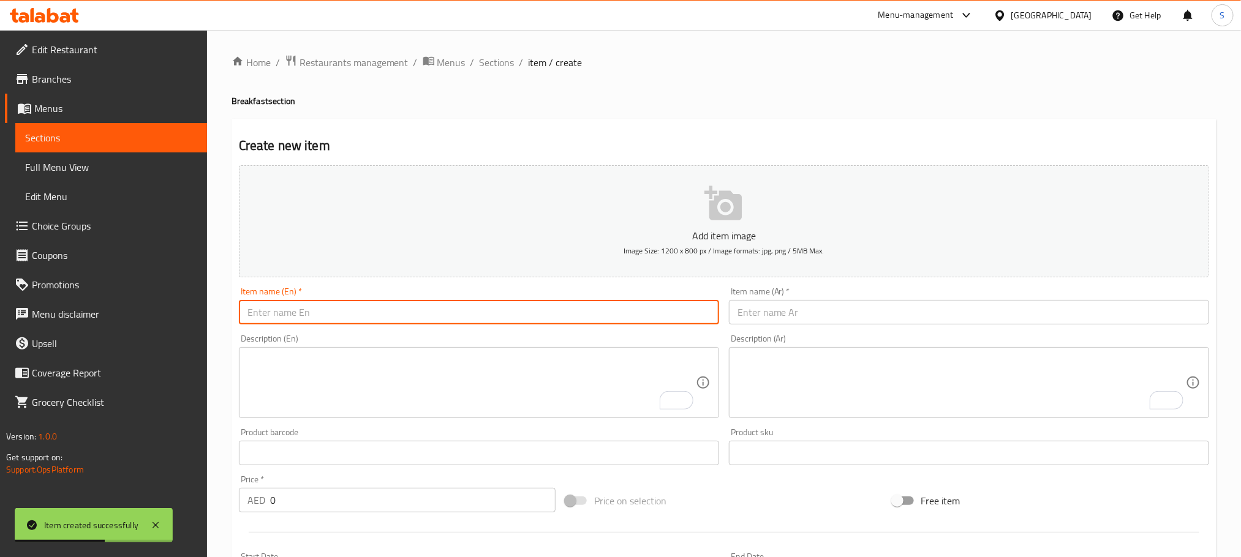
click at [619, 325] on input "text" at bounding box center [479, 312] width 480 height 24
paste input "Egg Rooll"
type input "Egg Rooll"
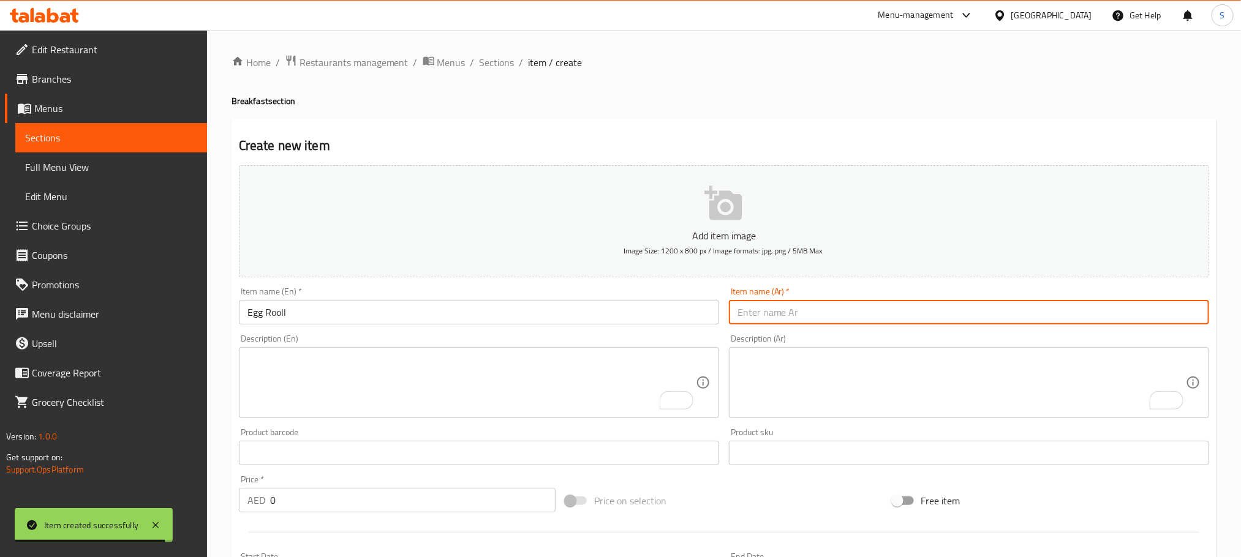
click at [768, 309] on input "text" at bounding box center [969, 312] width 480 height 24
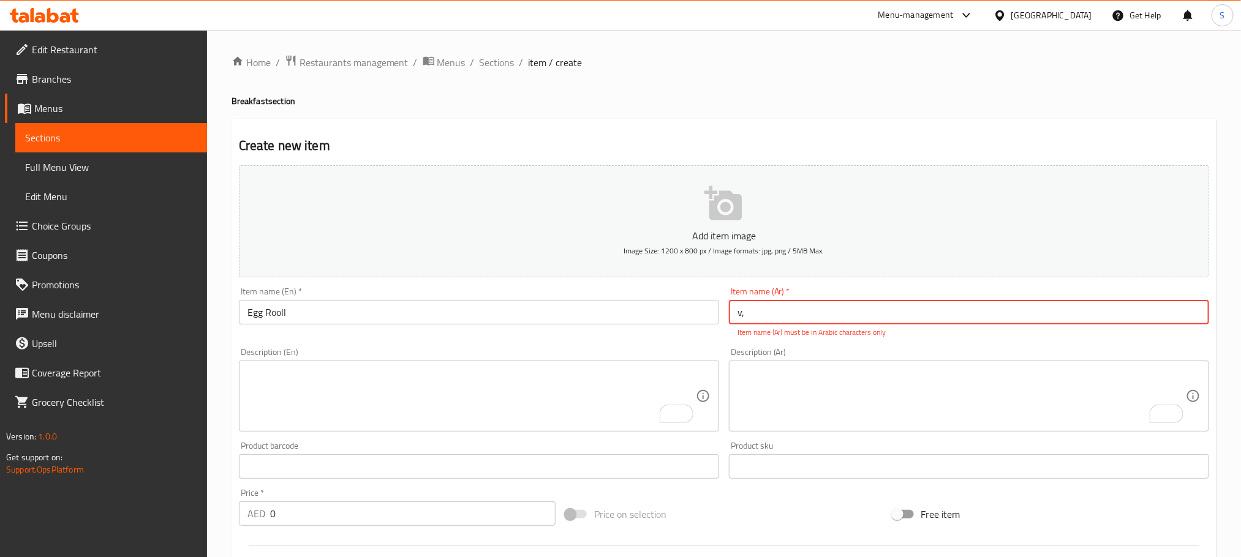
type input "v"
type input "رول بيض"
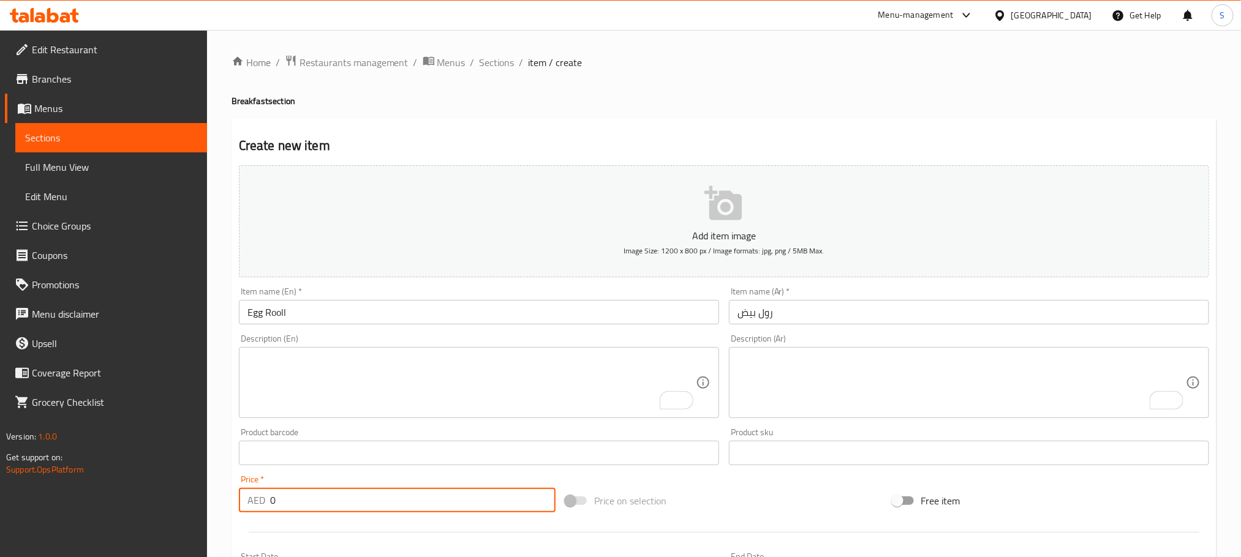
drag, startPoint x: 291, startPoint y: 507, endPoint x: 252, endPoint y: 514, distance: 39.3
click at [252, 514] on div "Price   * AED 0 Price *" at bounding box center [397, 493] width 326 height 47
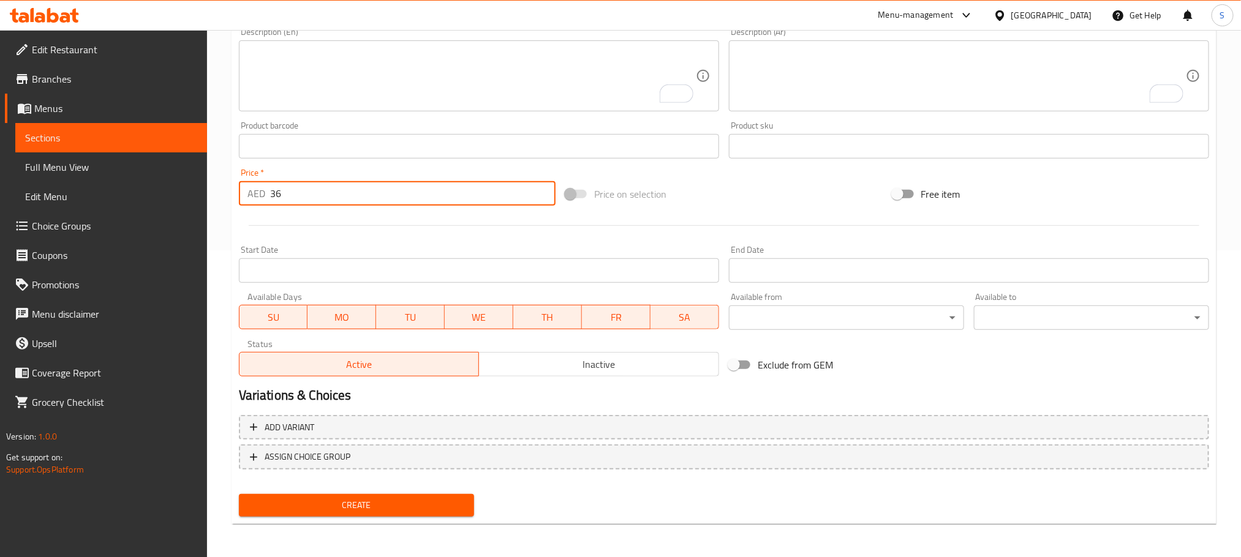
type input "36"
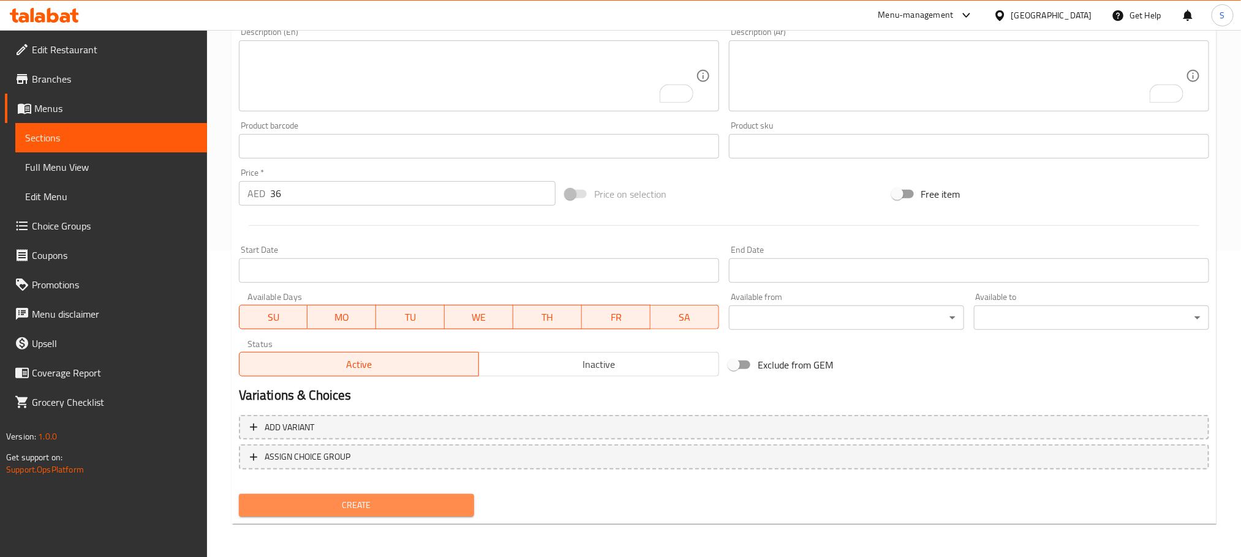
click at [447, 508] on span "Create" at bounding box center [357, 505] width 216 height 15
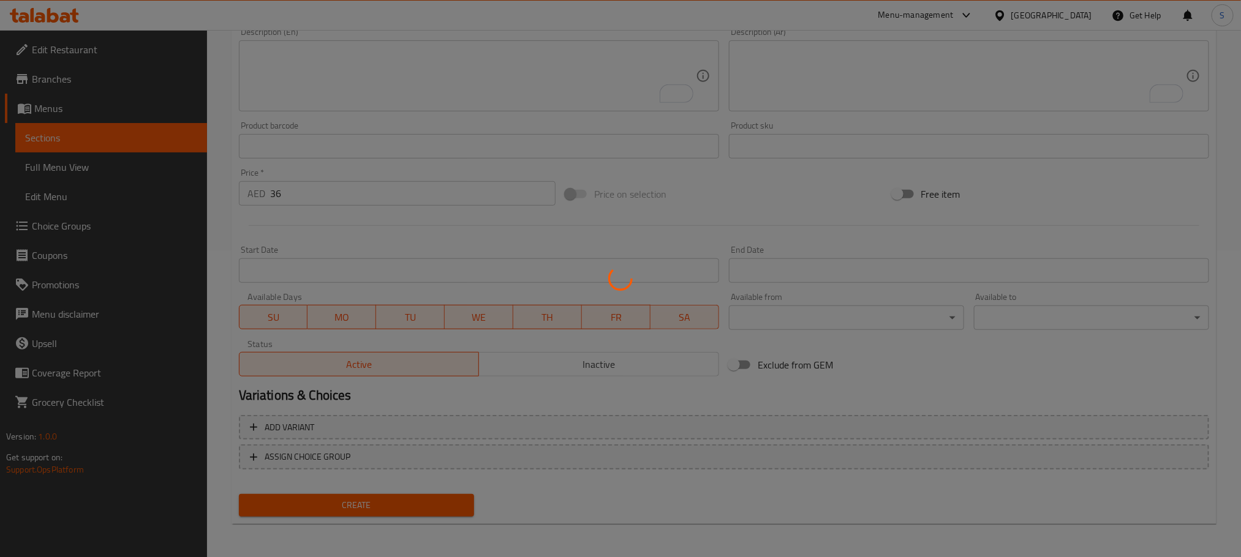
type input "0"
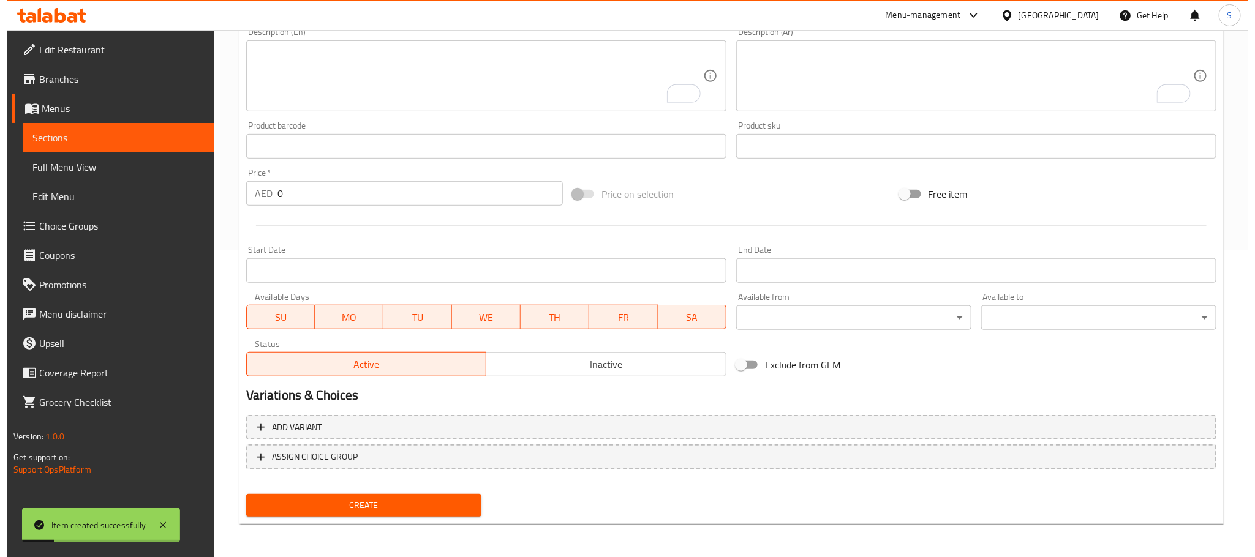
scroll to position [0, 0]
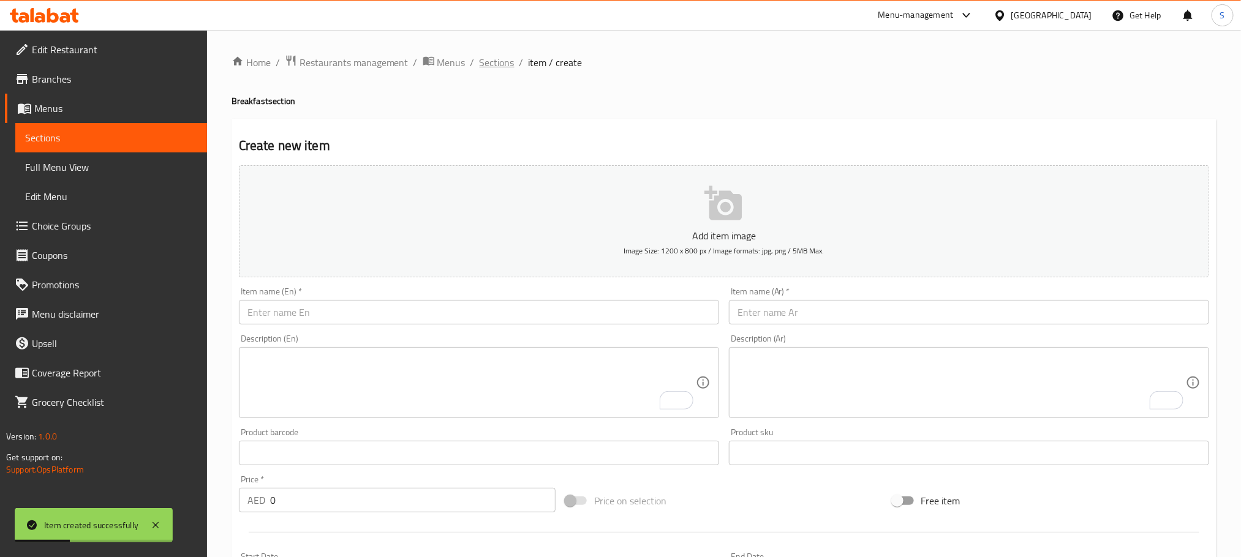
click at [492, 59] on span "Sections" at bounding box center [496, 62] width 35 height 15
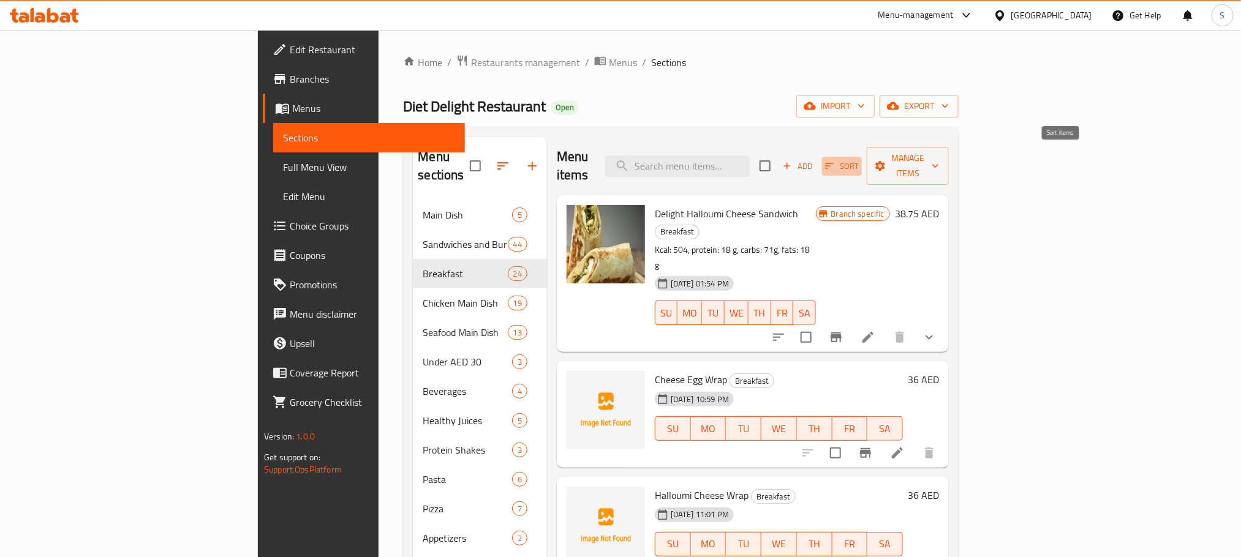
click at [833, 163] on icon "button" at bounding box center [829, 166] width 9 height 6
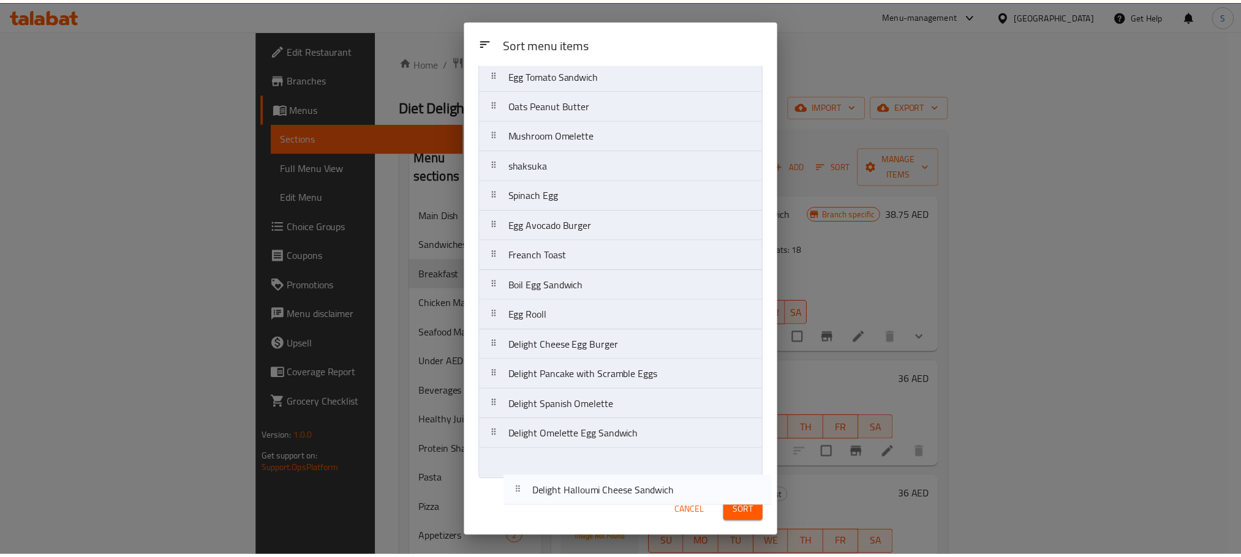
scroll to position [346, 0]
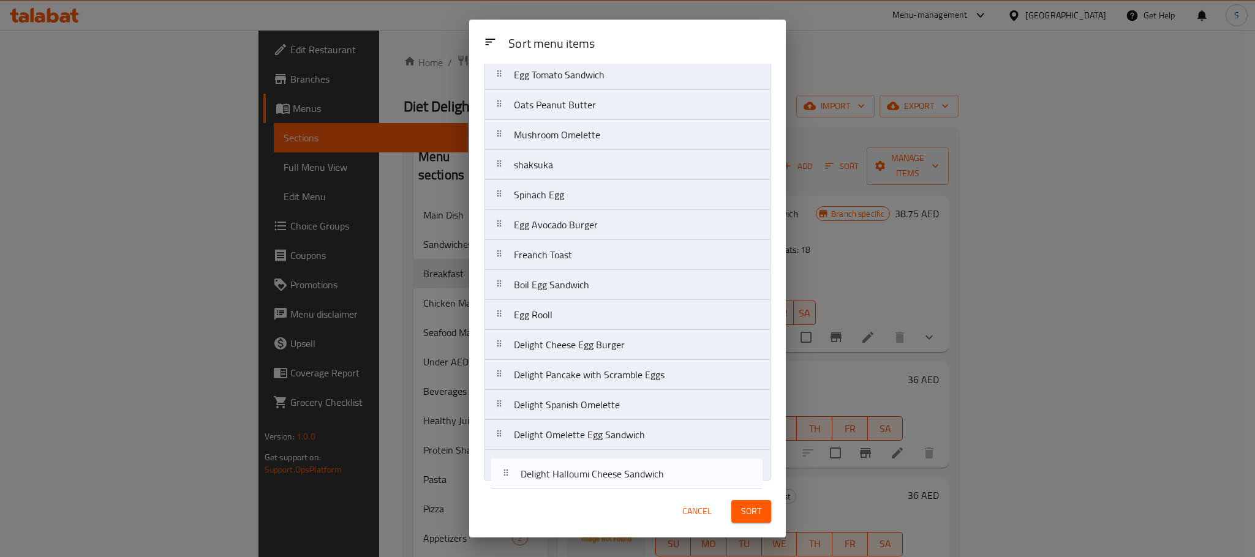
drag, startPoint x: 580, startPoint y: 124, endPoint x: 587, endPoint y: 494, distance: 370.5
click at [587, 494] on div "Sort menu items Sort menu items Delight Halloumi Cheese Sandwich Cheese Egg Wra…" at bounding box center [627, 279] width 317 height 518
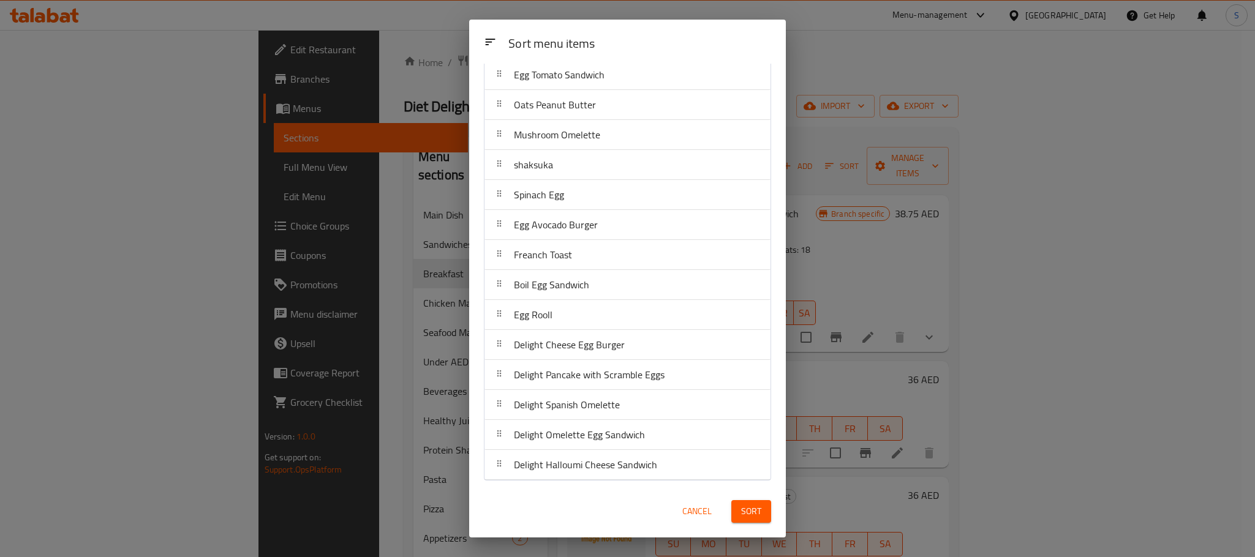
click at [752, 513] on span "Sort" at bounding box center [751, 511] width 20 height 15
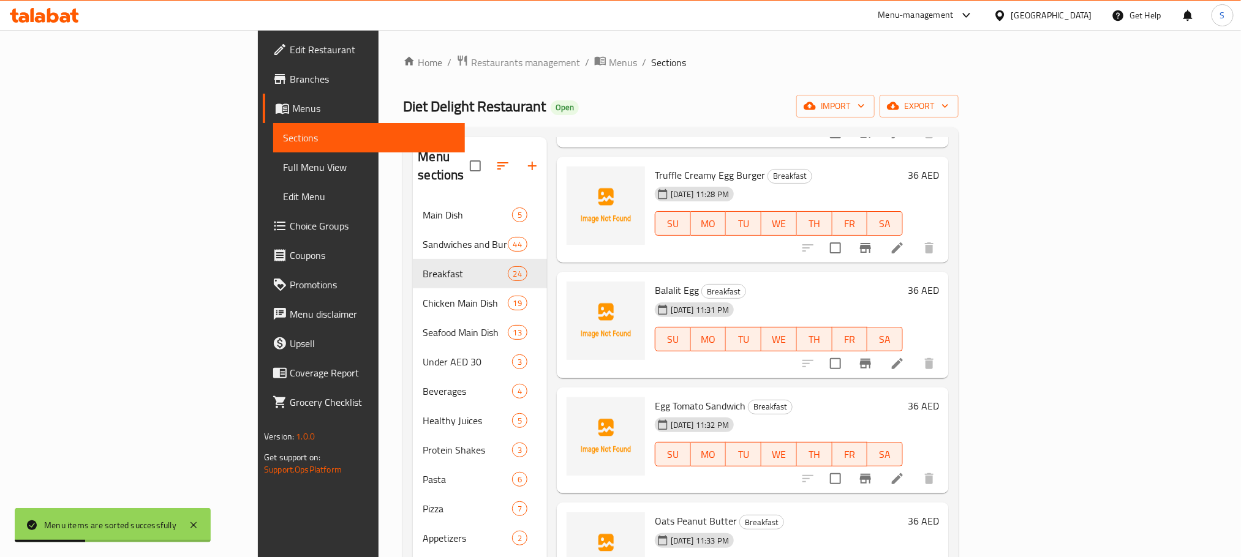
scroll to position [2071, 0]
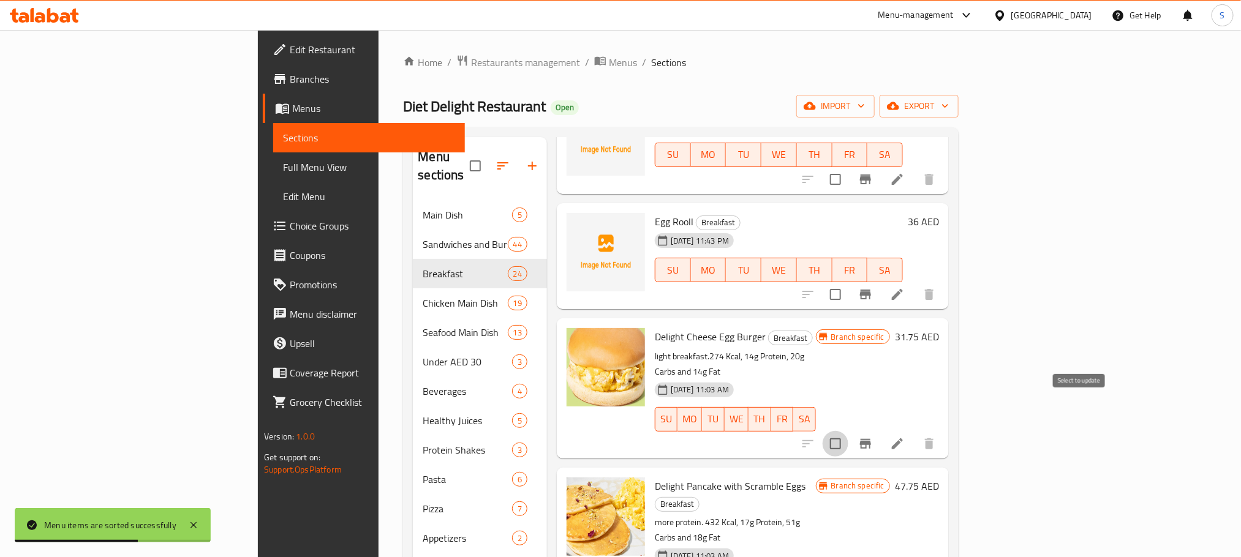
click at [848, 431] on input "checkbox" at bounding box center [835, 444] width 26 height 26
checkbox input "true"
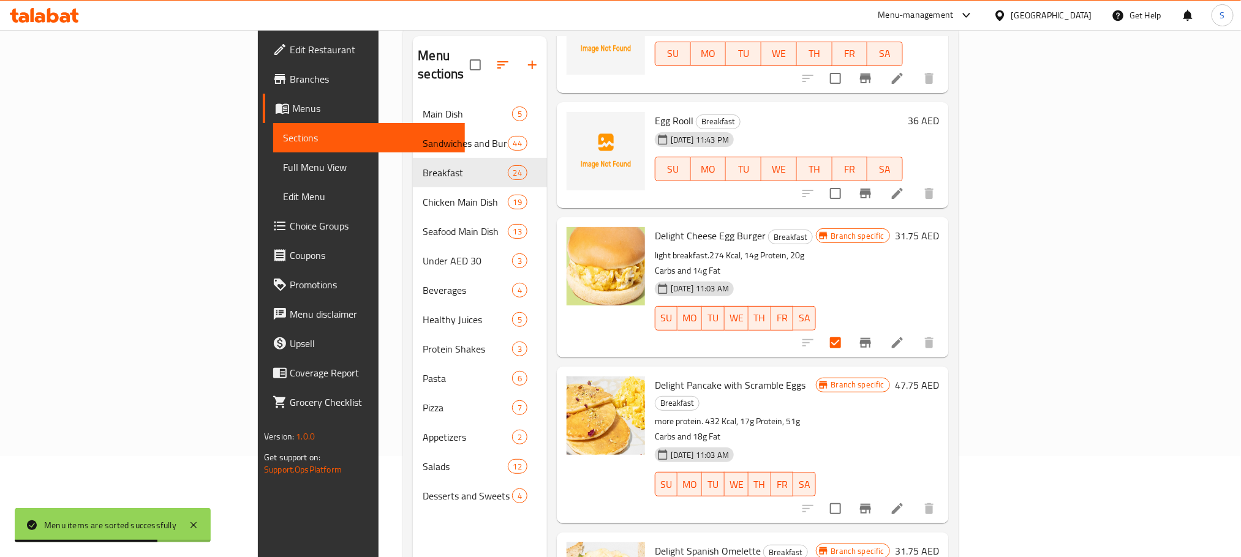
scroll to position [171, 0]
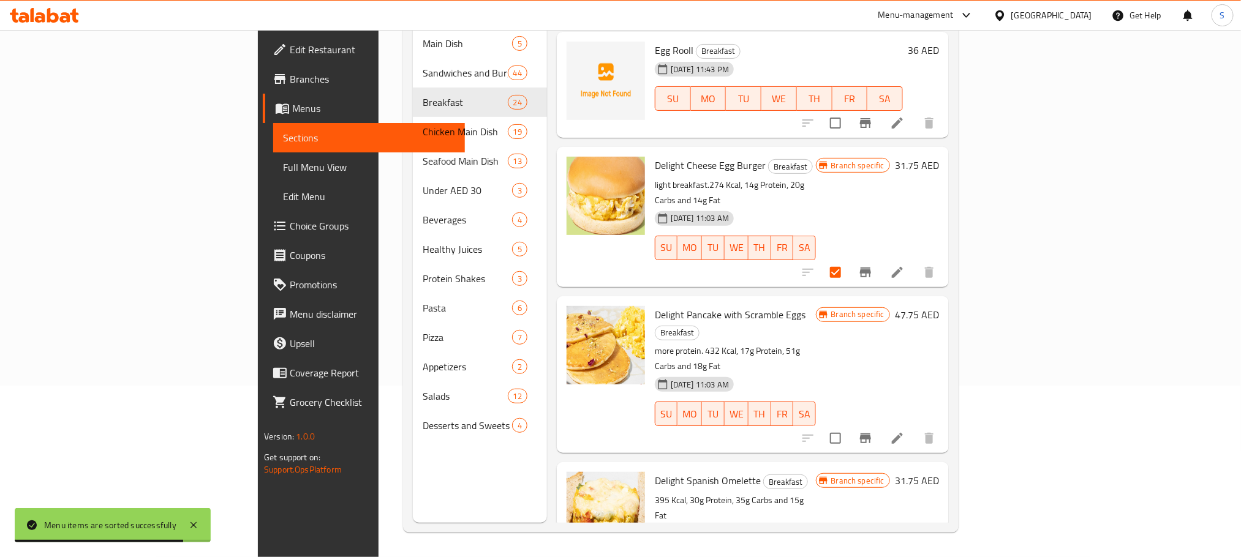
click at [944, 424] on div at bounding box center [868, 438] width 151 height 29
click at [848, 426] on input "checkbox" at bounding box center [835, 439] width 26 height 26
checkbox input "true"
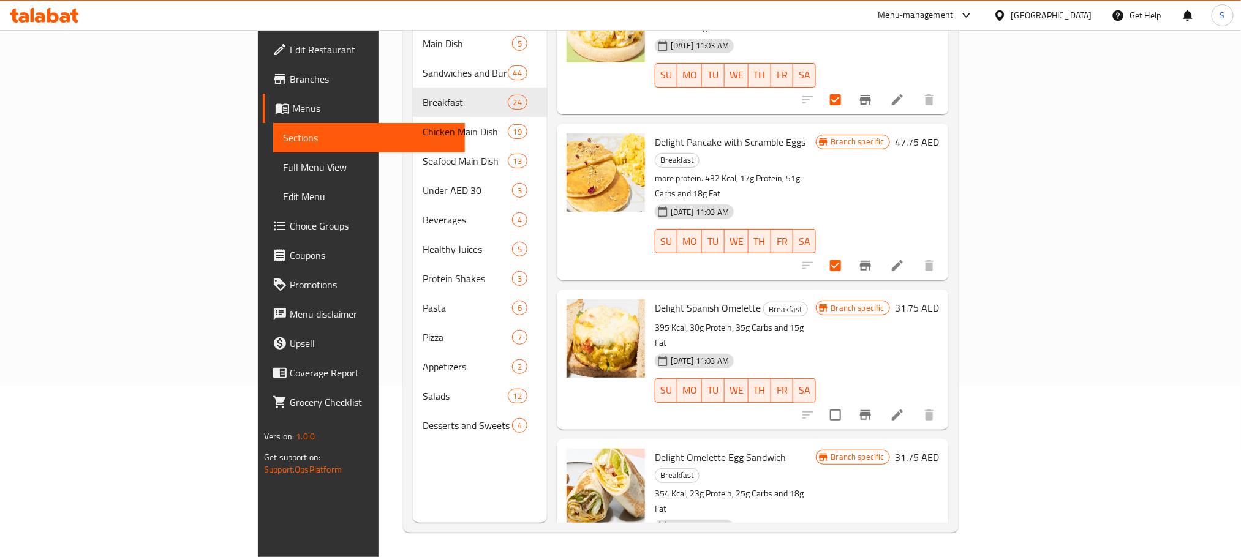
scroll to position [2335, 0]
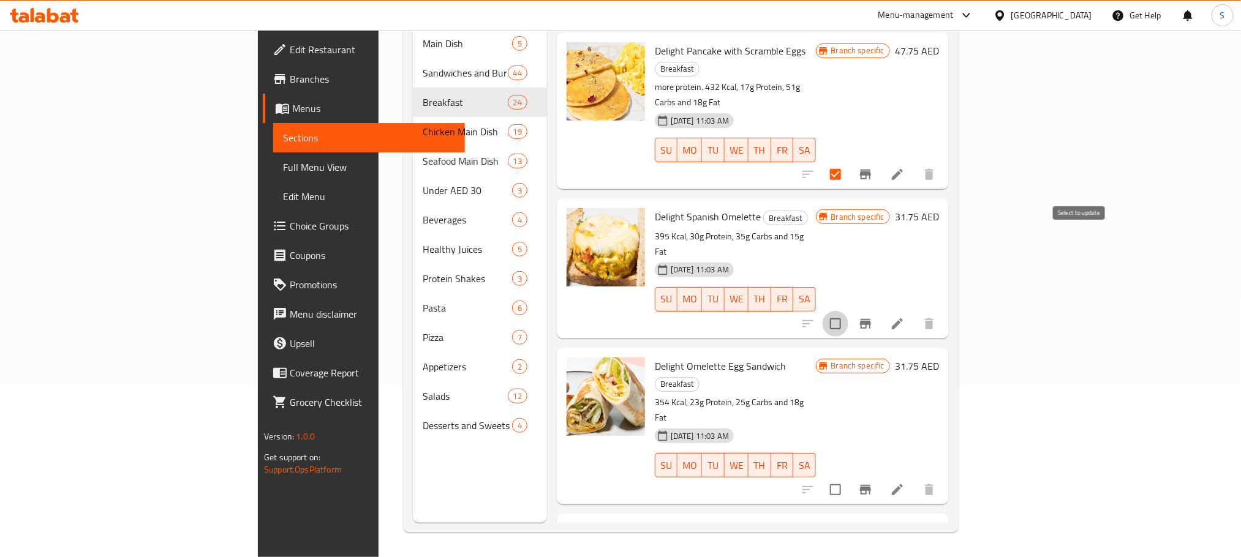
click at [848, 311] on input "checkbox" at bounding box center [835, 324] width 26 height 26
checkbox input "true"
click at [848, 477] on input "checkbox" at bounding box center [835, 490] width 26 height 26
checkbox input "true"
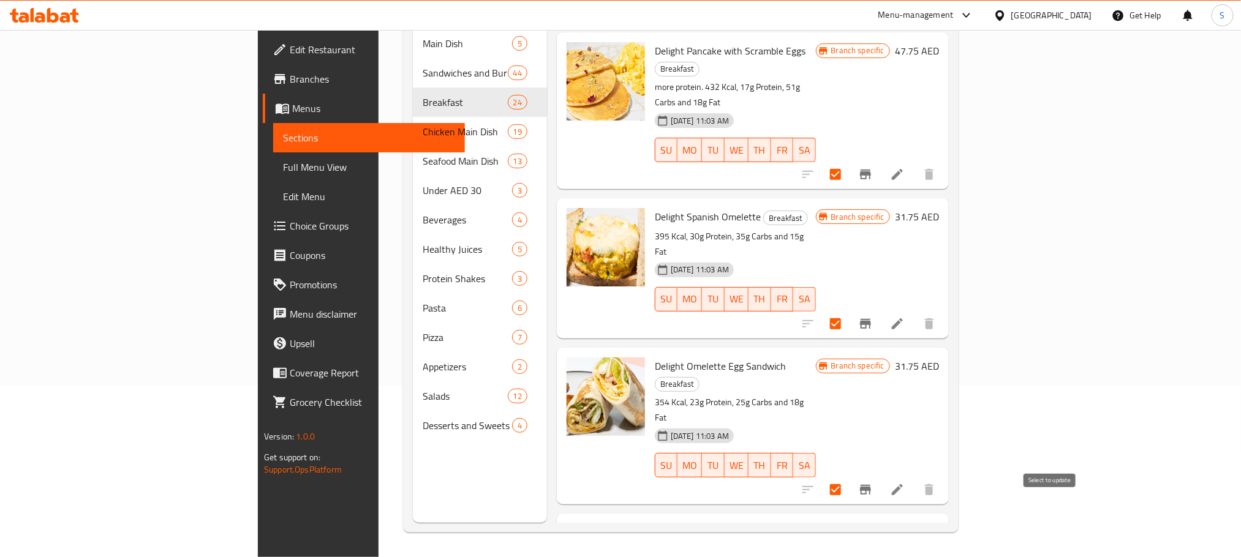
checkbox input "true"
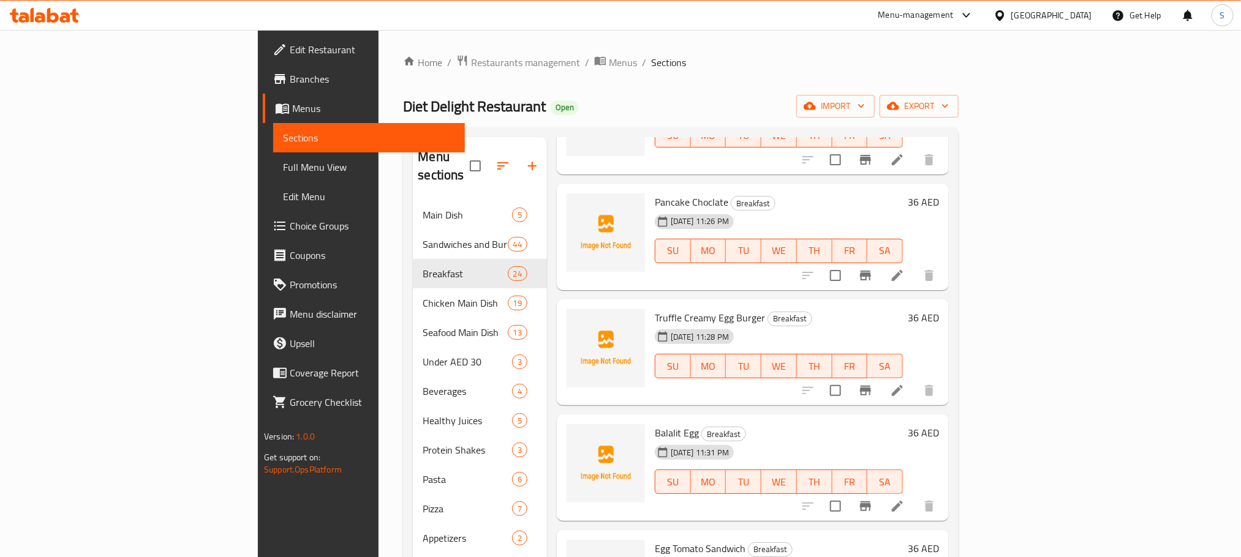
scroll to position [0, 0]
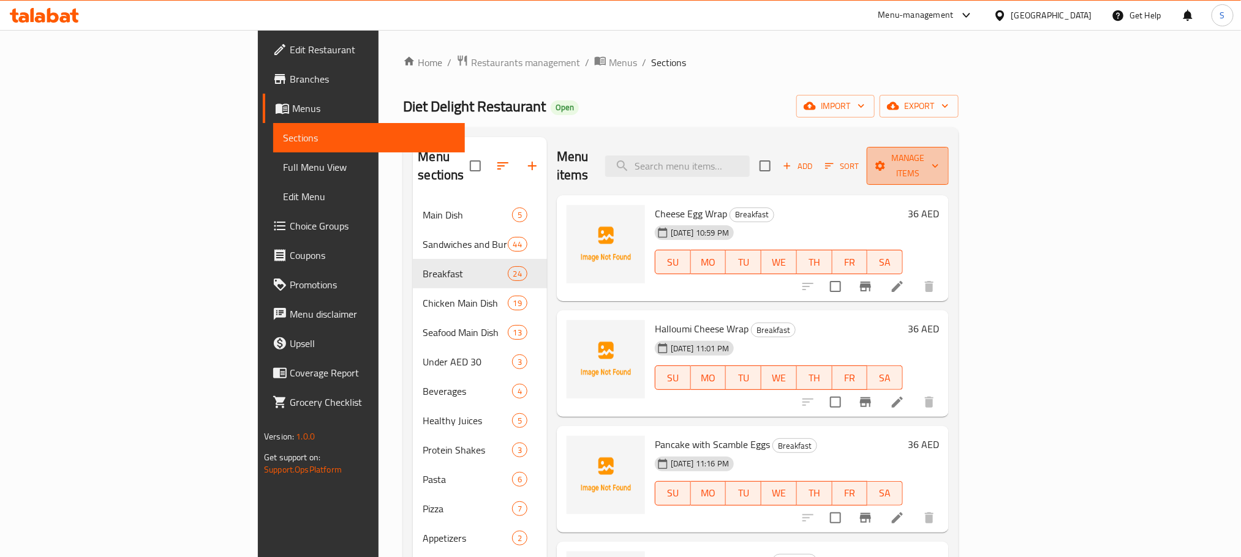
click at [939, 162] on span "Manage items" at bounding box center [907, 166] width 62 height 31
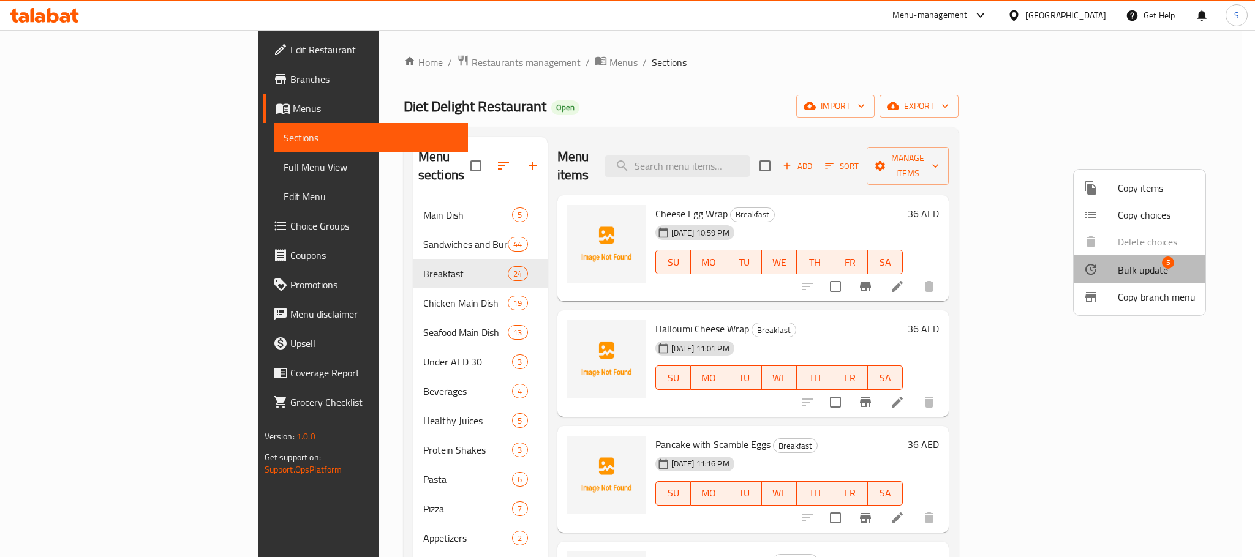
click at [1132, 266] on span "Bulk update" at bounding box center [1142, 270] width 50 height 15
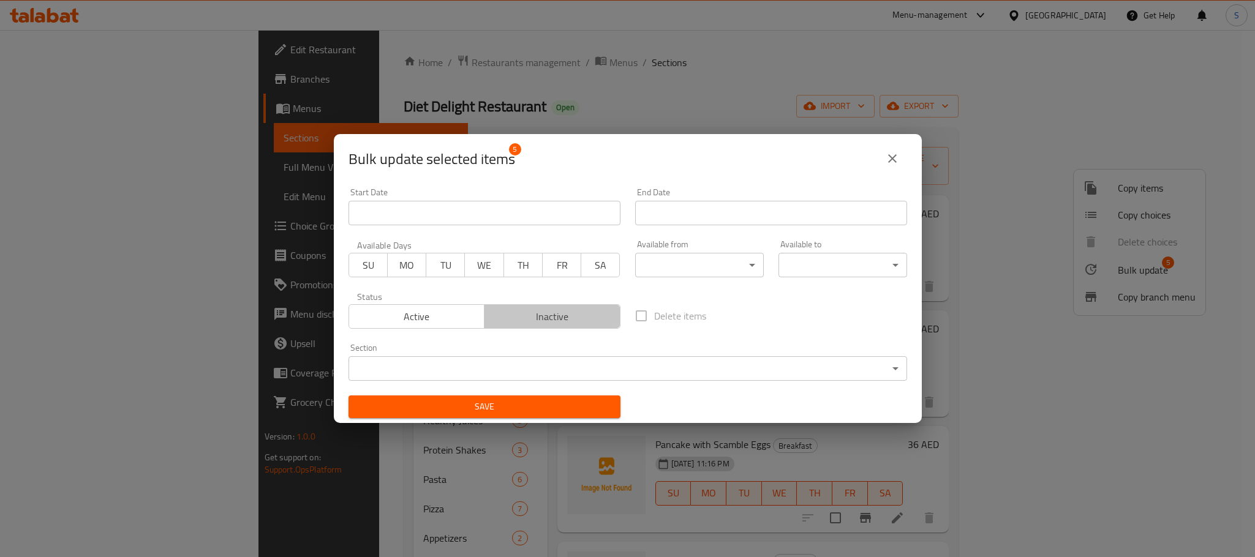
click at [563, 318] on span "Inactive" at bounding box center [552, 317] width 126 height 18
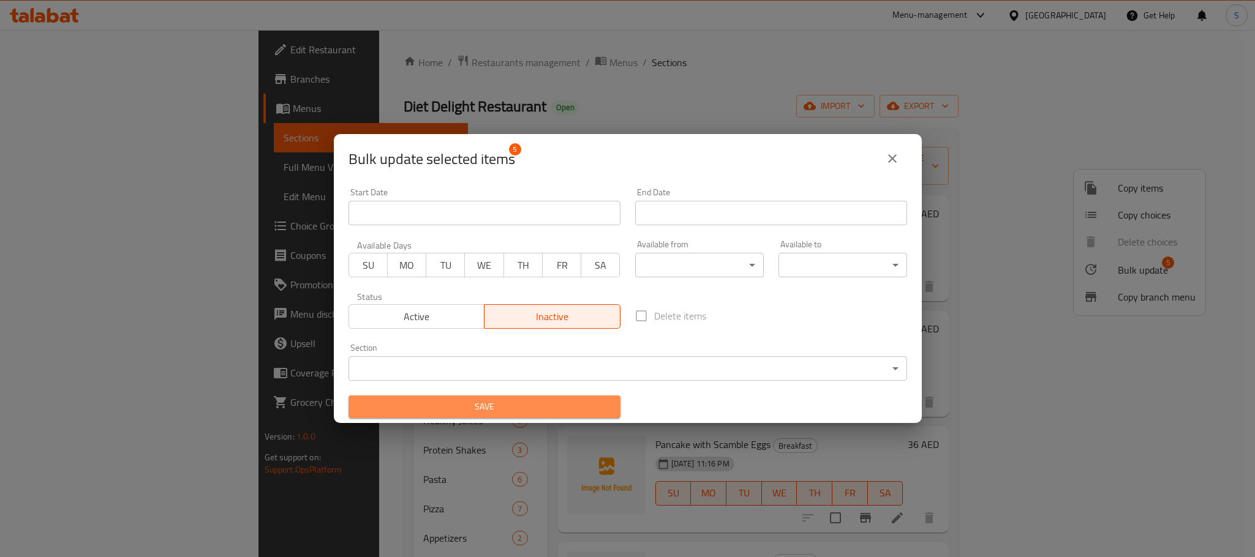
click at [577, 413] on span "Save" at bounding box center [484, 406] width 252 height 15
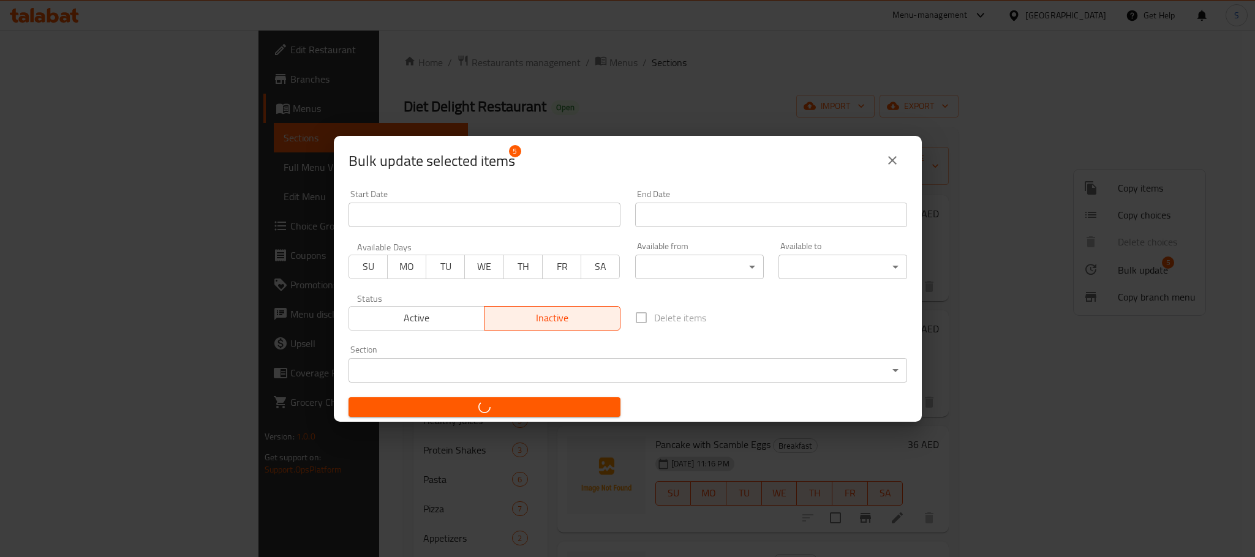
checkbox input "false"
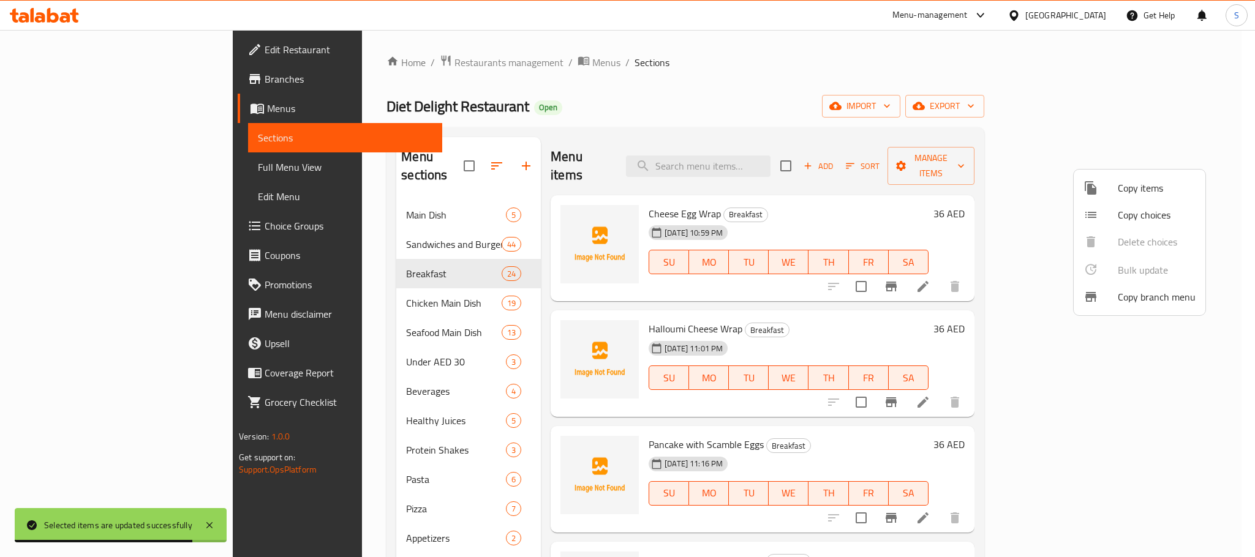
click at [771, 83] on div at bounding box center [627, 278] width 1255 height 557
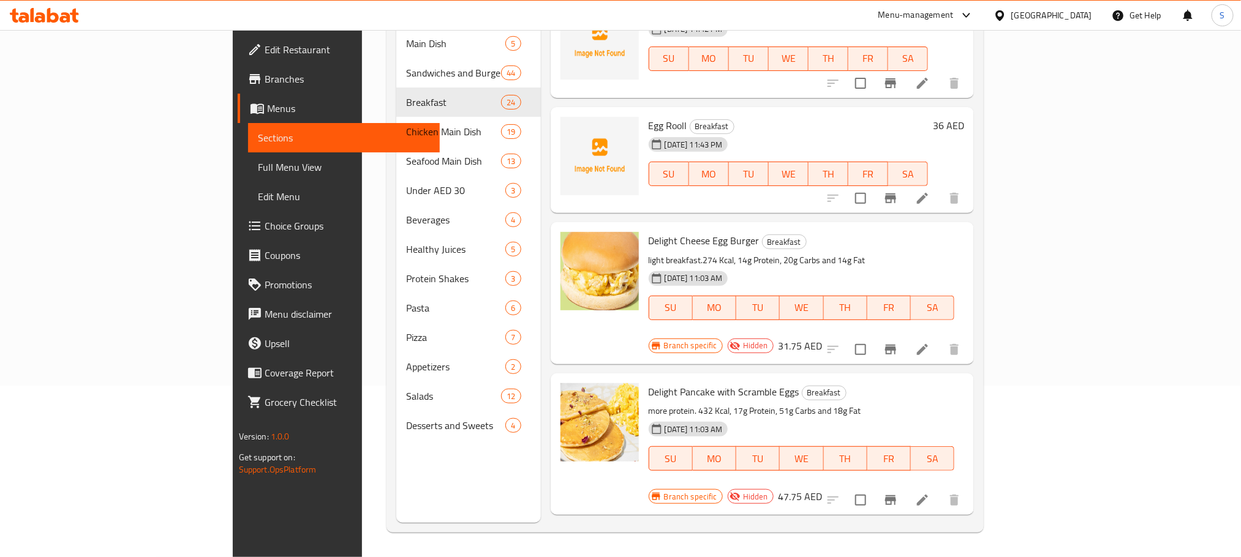
scroll to position [2010, 0]
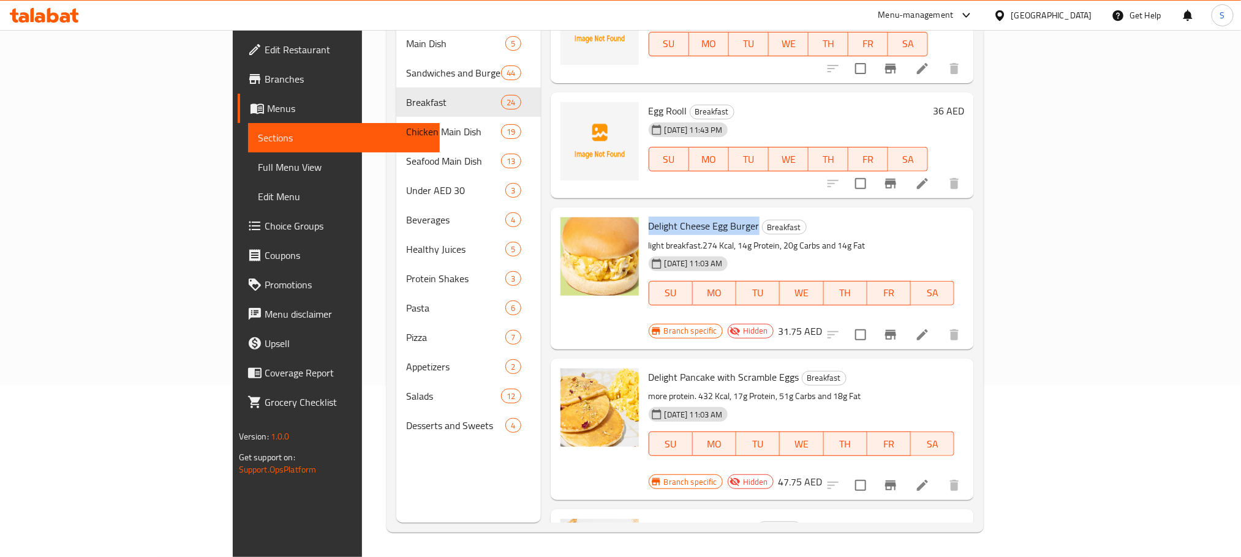
drag, startPoint x: 699, startPoint y: 209, endPoint x: 593, endPoint y: 208, distance: 105.3
click at [648, 217] on h6 "Delight Cheese Egg Burger Breakfast" at bounding box center [801, 225] width 306 height 17
copy span "Delight Cheese Egg Burger"
drag, startPoint x: 737, startPoint y: 342, endPoint x: 643, endPoint y: 333, distance: 94.1
click at [648, 368] on span "Delight Pancake with Scramble Eggs" at bounding box center [723, 377] width 151 height 18
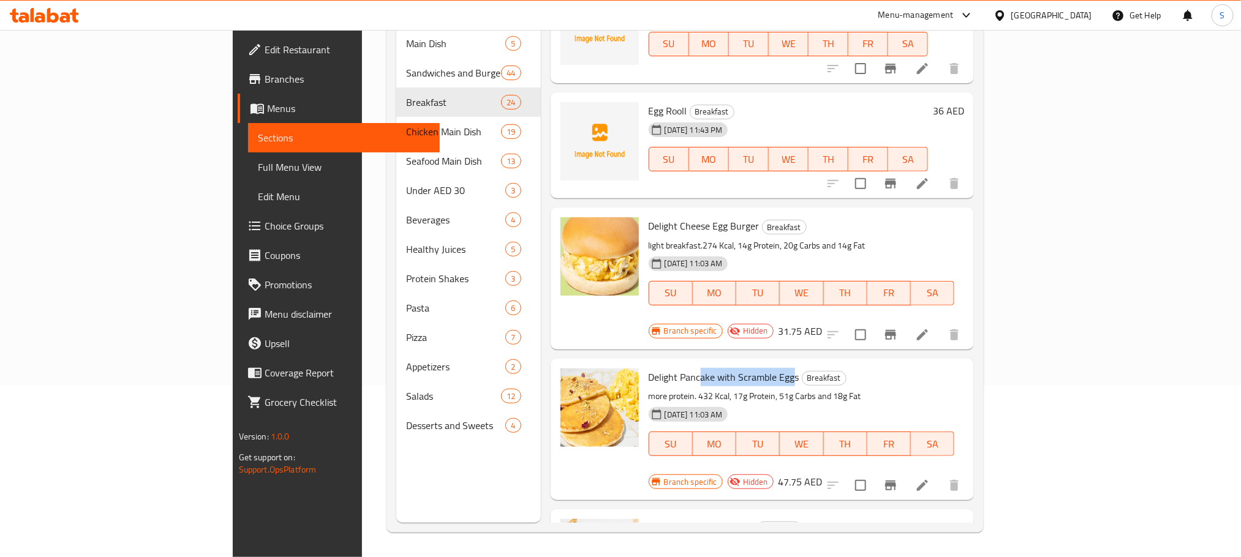
click at [648, 368] on span "Delight Pancake with Scramble Eggs" at bounding box center [723, 377] width 151 height 18
copy h6 "Delight Pancake with Scramble Eggs"
drag, startPoint x: 741, startPoint y: 340, endPoint x: 590, endPoint y: 334, distance: 151.4
click at [648, 369] on h6 "Delight Pancake with Scramble Eggs Breakfast" at bounding box center [801, 377] width 306 height 17
drag, startPoint x: 693, startPoint y: 478, endPoint x: 588, endPoint y: 473, distance: 104.8
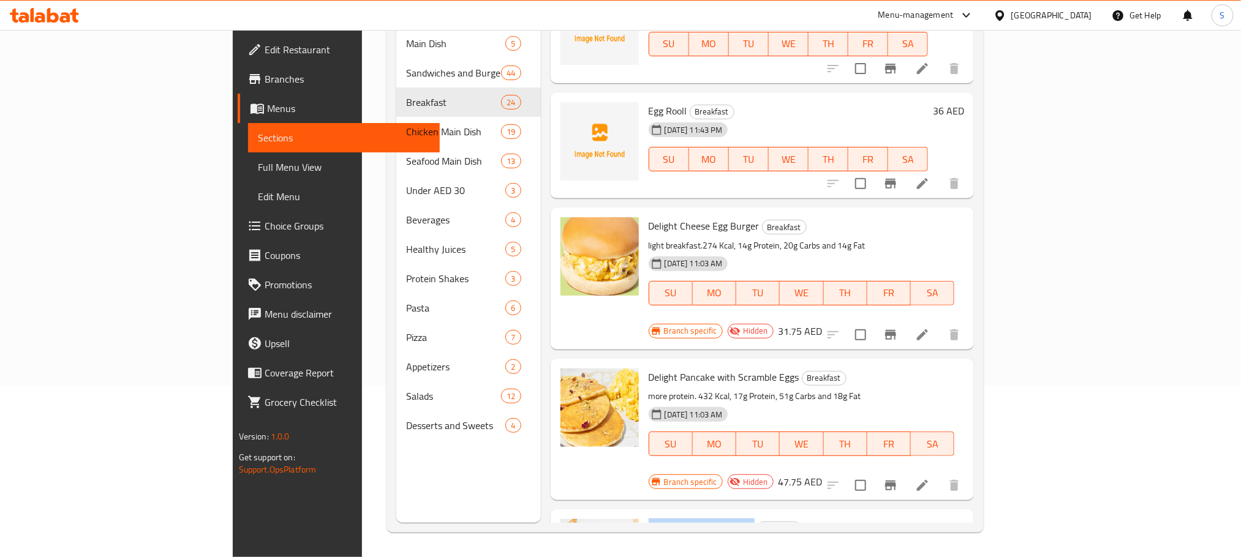
copy span "Delight Spanish Omelette"
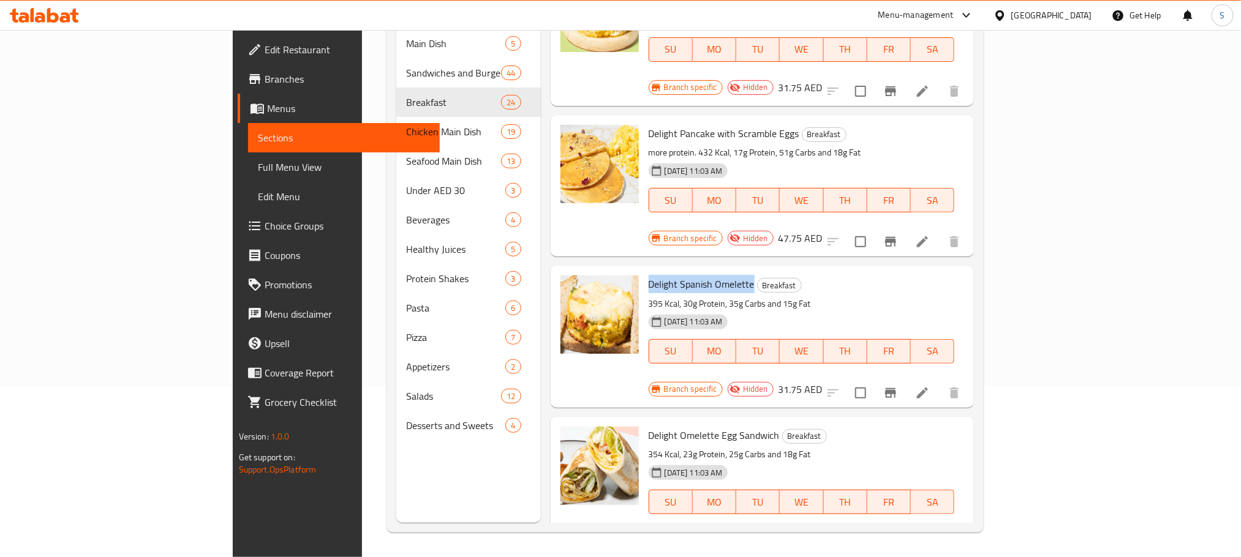
scroll to position [2335, 0]
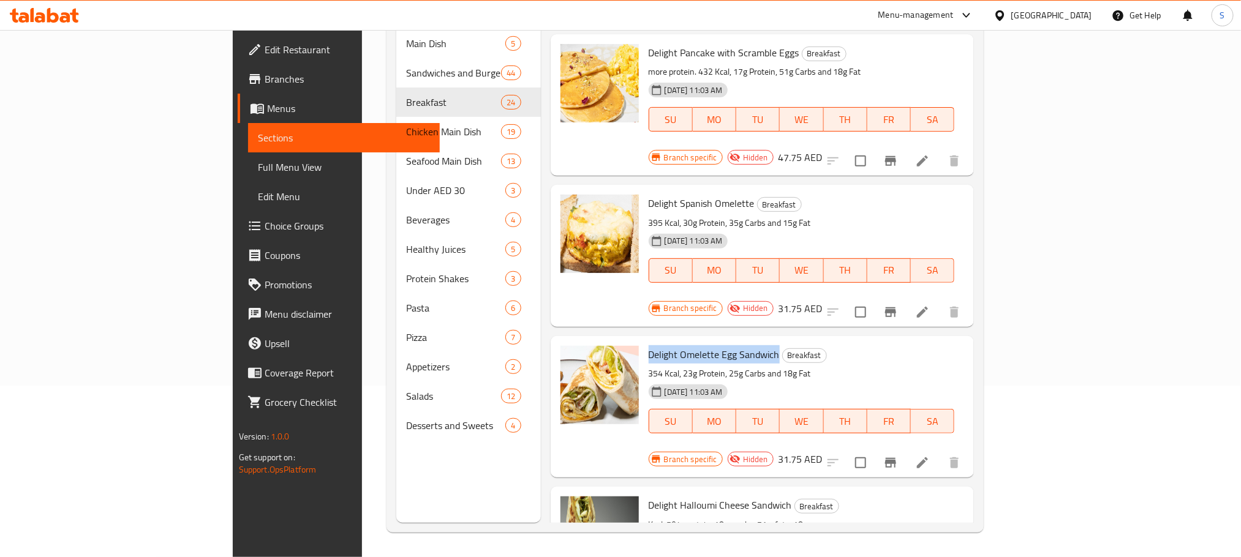
drag, startPoint x: 718, startPoint y: 281, endPoint x: 588, endPoint y: 282, distance: 130.4
click at [644, 341] on div "Delight Omelette Egg Sandwich Breakfast 354 Kcal, 23g Protein, 25g Carbs and 18…" at bounding box center [802, 398] width 316 height 114
copy span "Delight Omelette Egg Sandwich"
click at [672, 496] on span "Delight Halloumi Cheese Sandwich" at bounding box center [719, 505] width 143 height 18
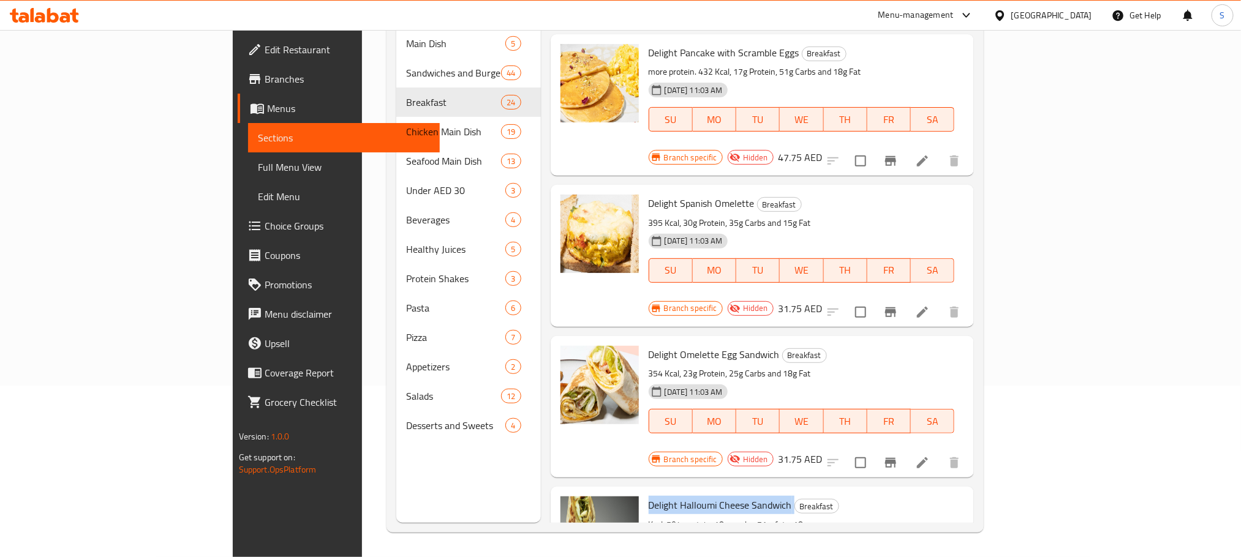
click at [672, 496] on span "Delight Halloumi Cheese Sandwich" at bounding box center [719, 505] width 143 height 18
copy h6 "Delight Halloumi Cheese Sandwich"
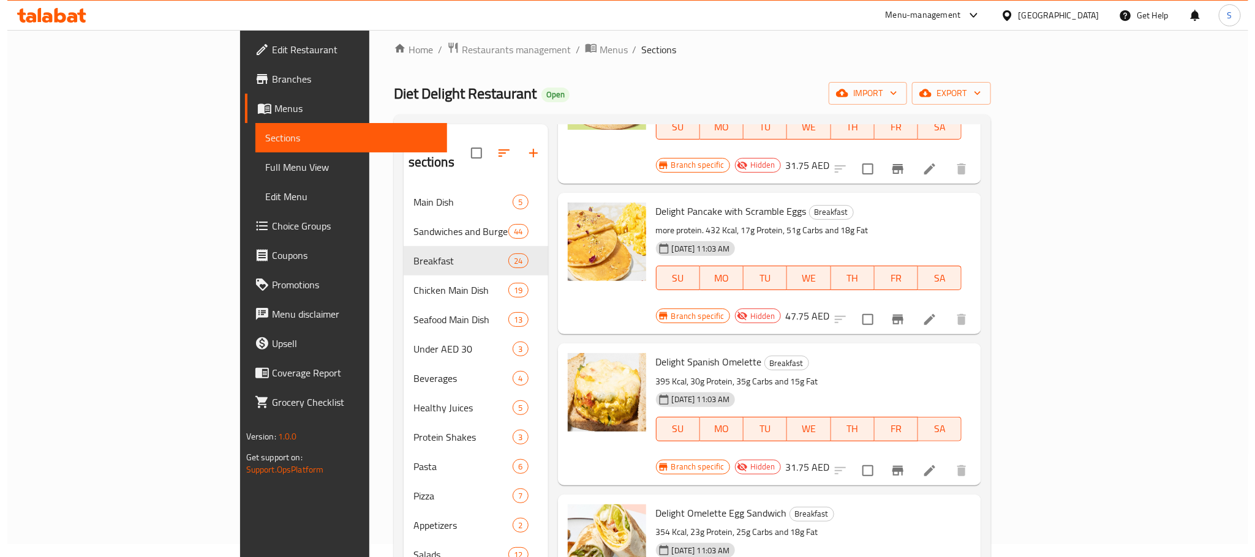
scroll to position [0, 0]
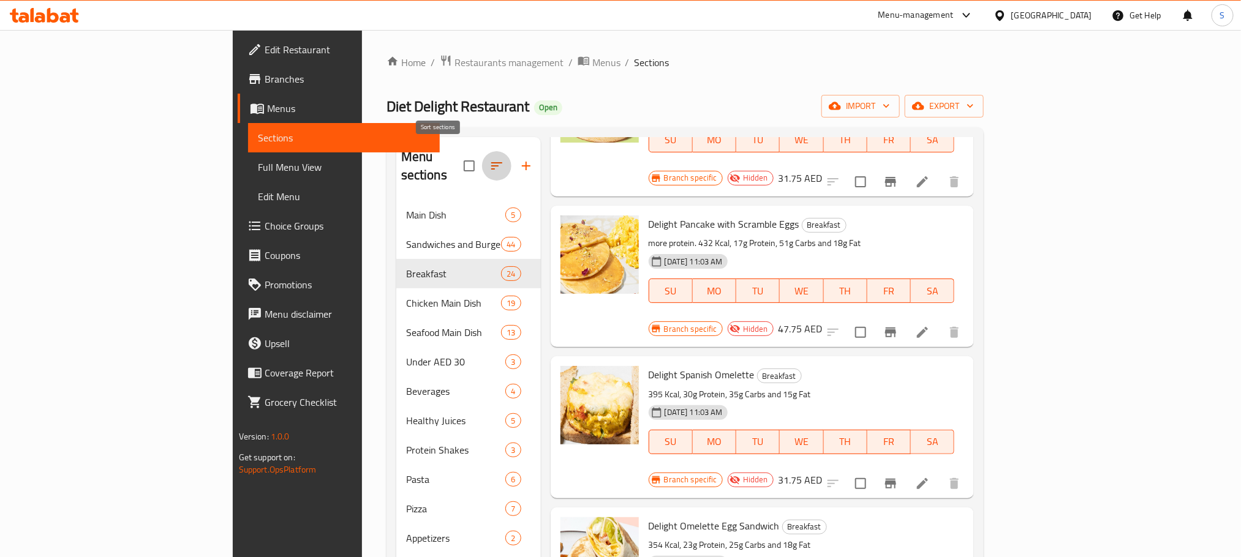
click at [489, 159] on icon "button" at bounding box center [496, 166] width 15 height 15
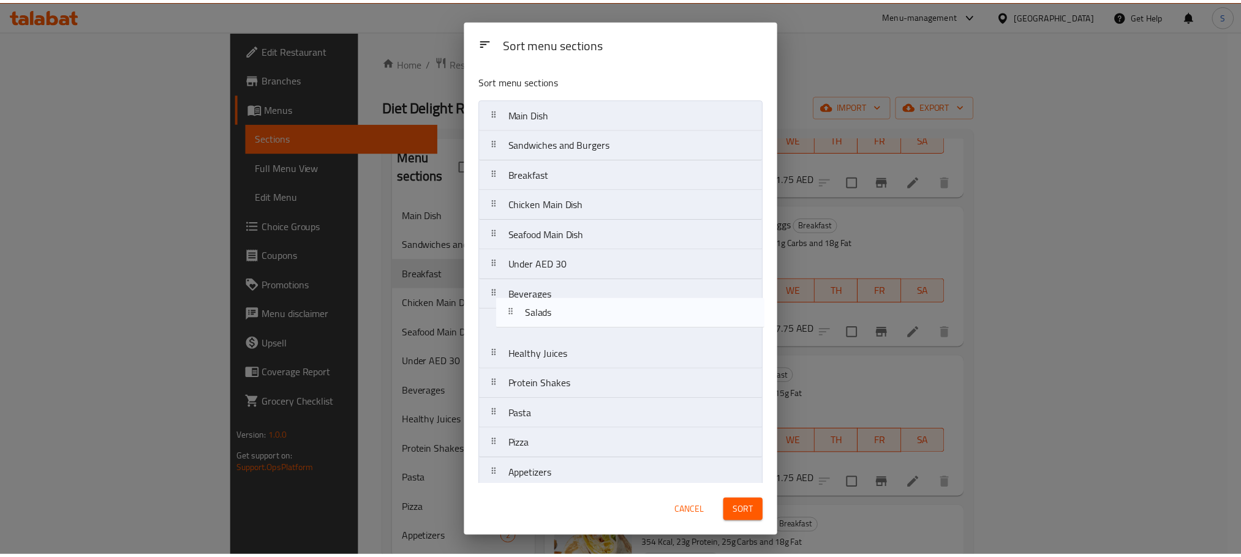
scroll to position [2, 0]
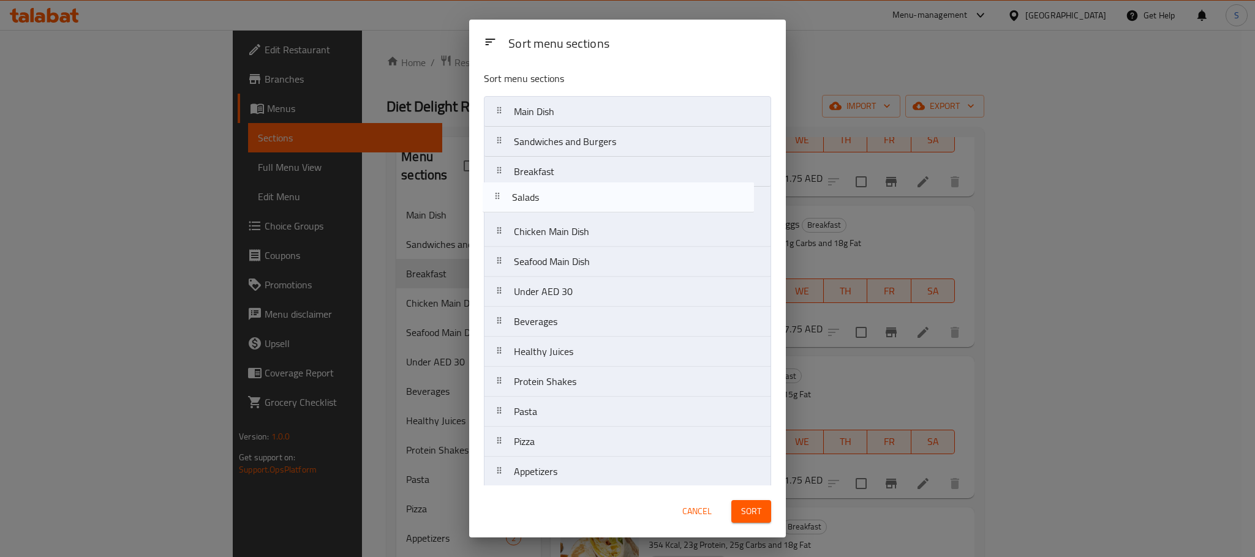
drag, startPoint x: 559, startPoint y: 486, endPoint x: 557, endPoint y: 193, distance: 292.7
click at [557, 193] on nav "Main Dish Sandwiches and Burgers Breakfast Chicken Main Dish Seafood Main Dish …" at bounding box center [627, 306] width 287 height 421
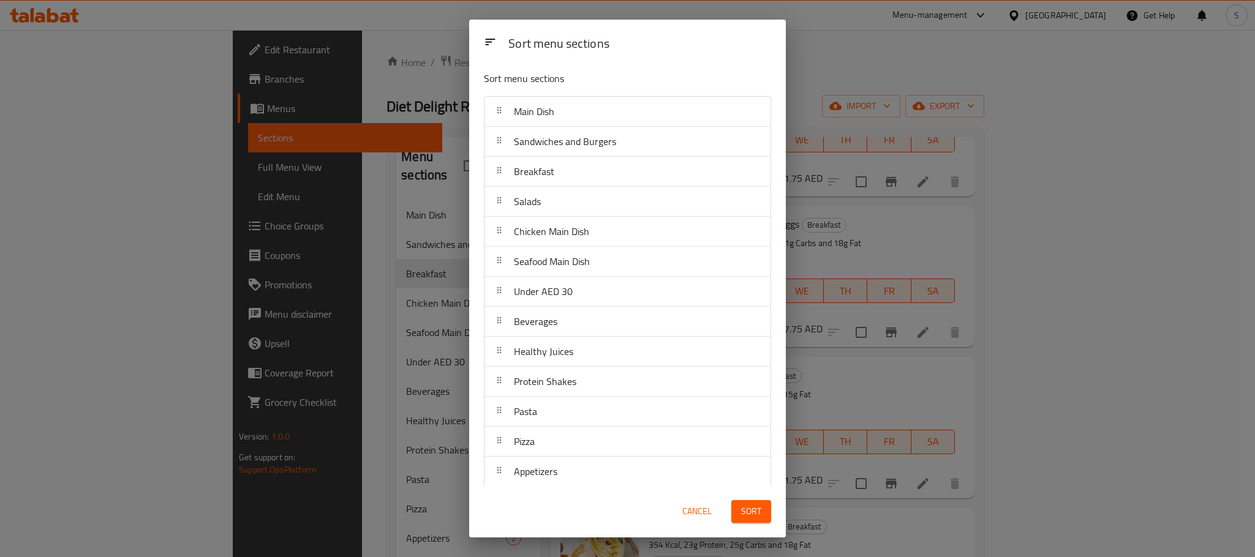
click at [748, 508] on span "Sort" at bounding box center [751, 511] width 20 height 15
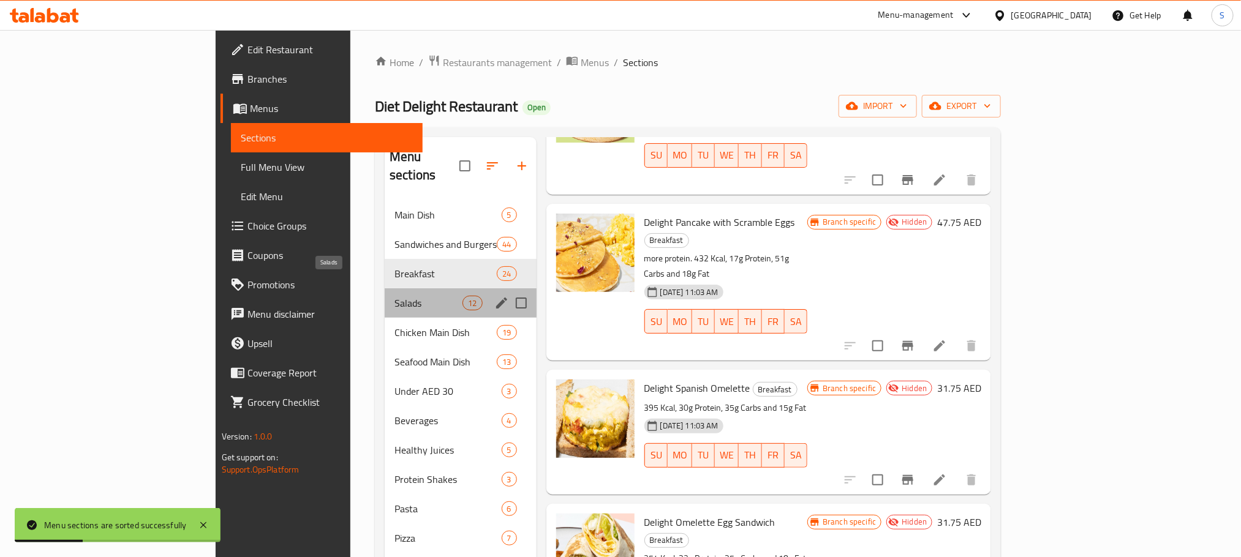
click at [394, 296] on span "Salads" at bounding box center [428, 303] width 68 height 15
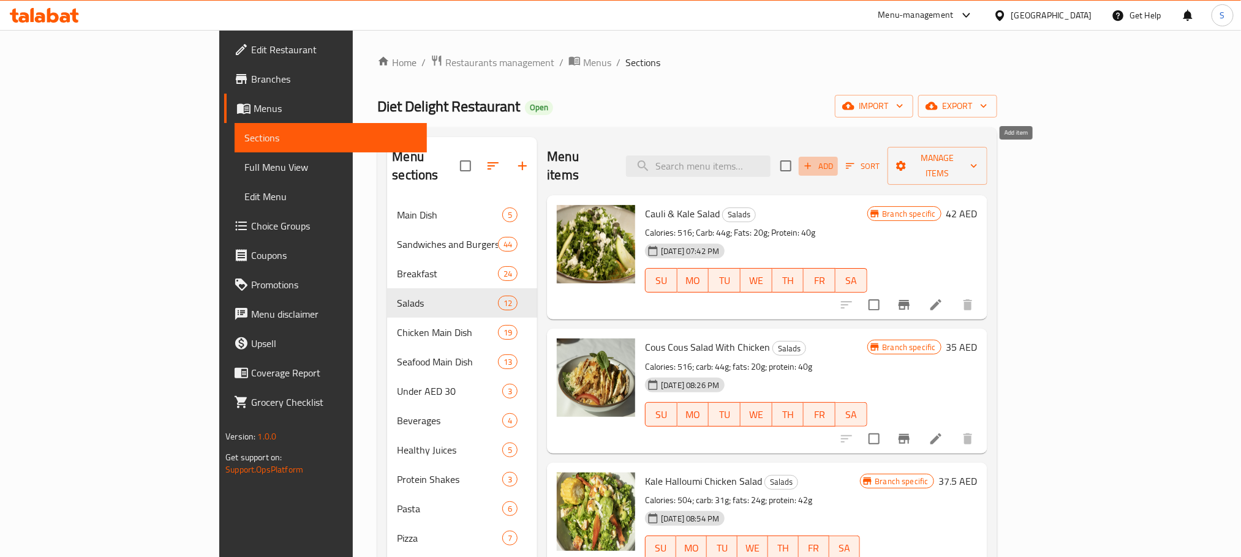
click at [813, 160] on icon "button" at bounding box center [807, 165] width 11 height 11
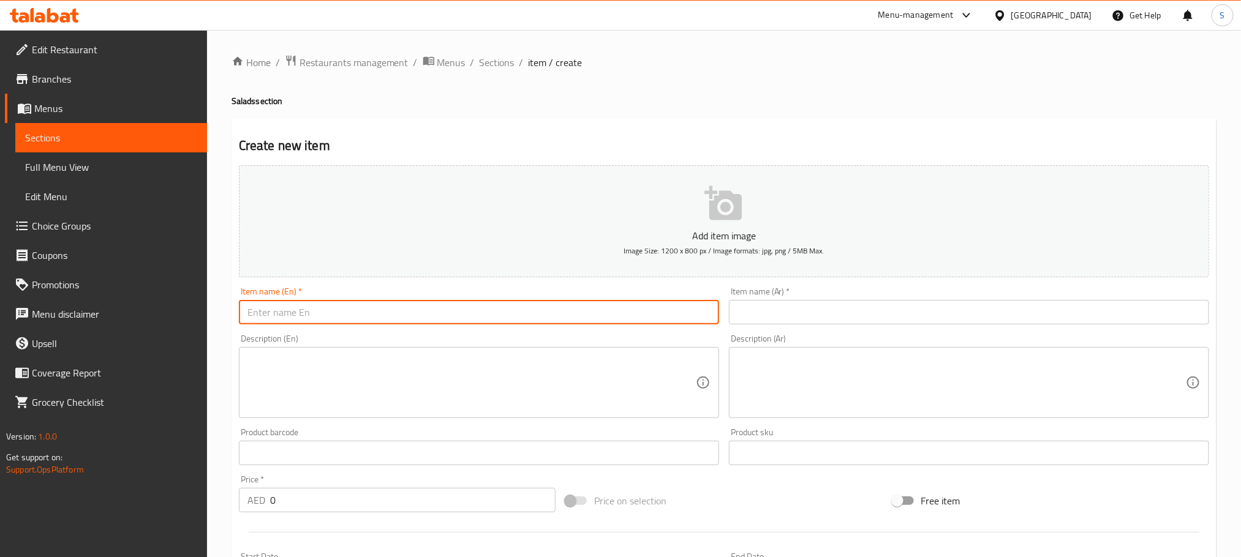
click at [370, 316] on input "text" at bounding box center [479, 312] width 480 height 24
paste input "Quinoa Salad"
type input "Quinoa Salad"
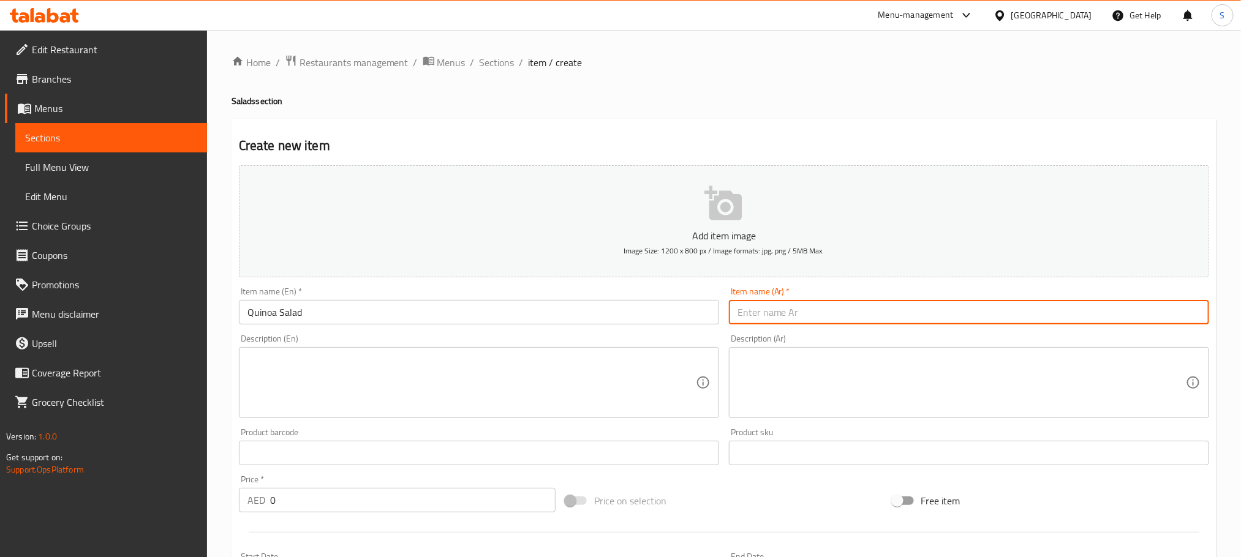
click at [770, 314] on input "text" at bounding box center [969, 312] width 480 height 24
paste input "سلطة كينوا"
type input "سلطة كينوا"
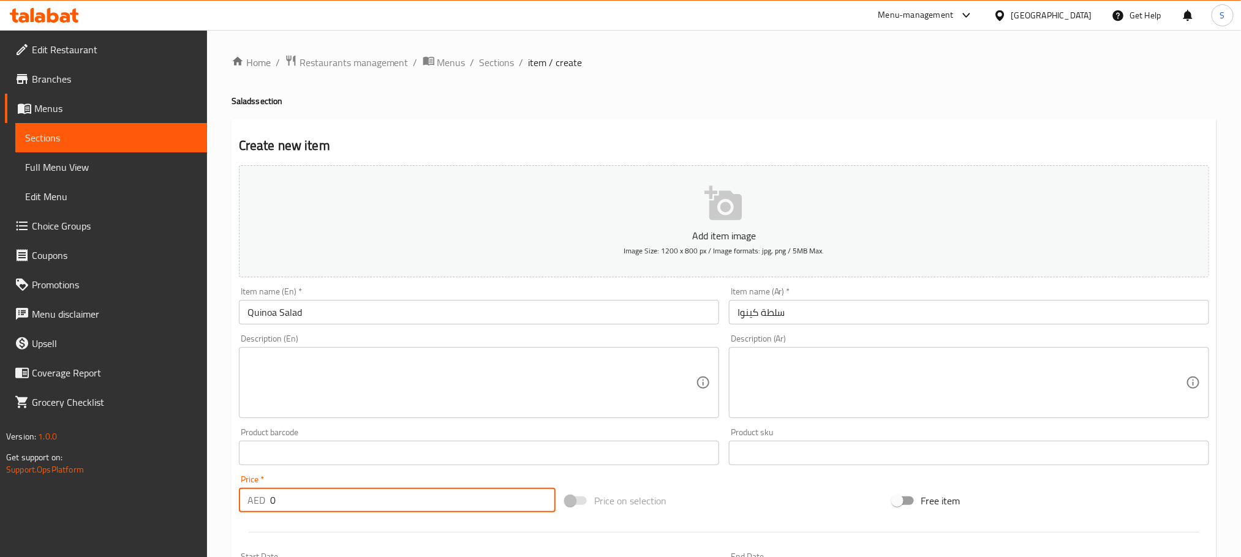
drag, startPoint x: 285, startPoint y: 505, endPoint x: 250, endPoint y: 509, distance: 35.1
click at [250, 509] on div "AED 0 Price *" at bounding box center [397, 500] width 317 height 24
paste input "39.6"
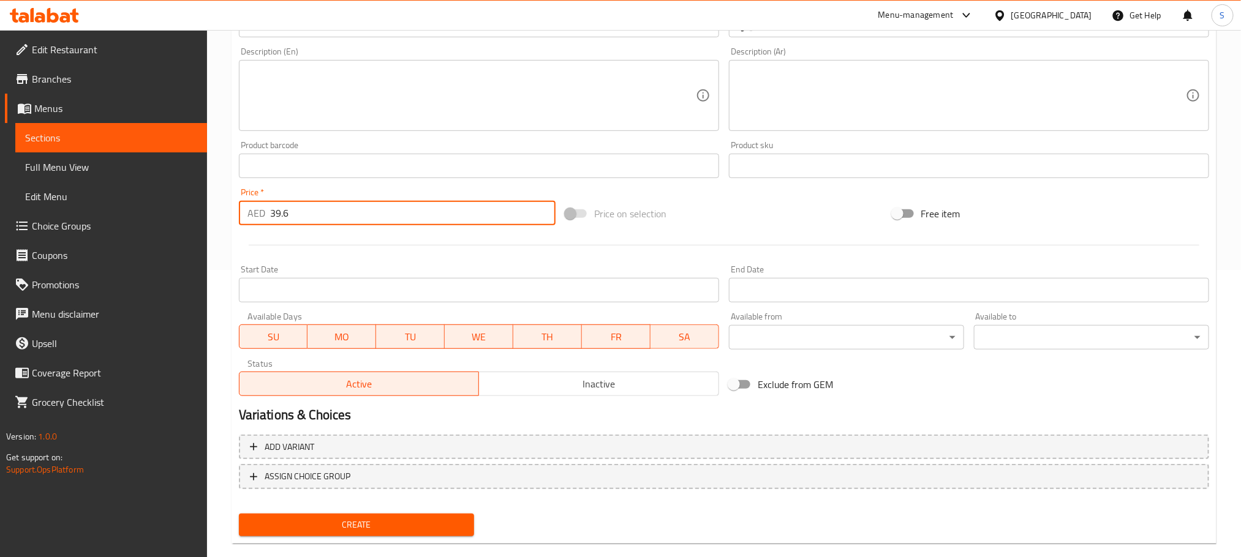
scroll to position [307, 0]
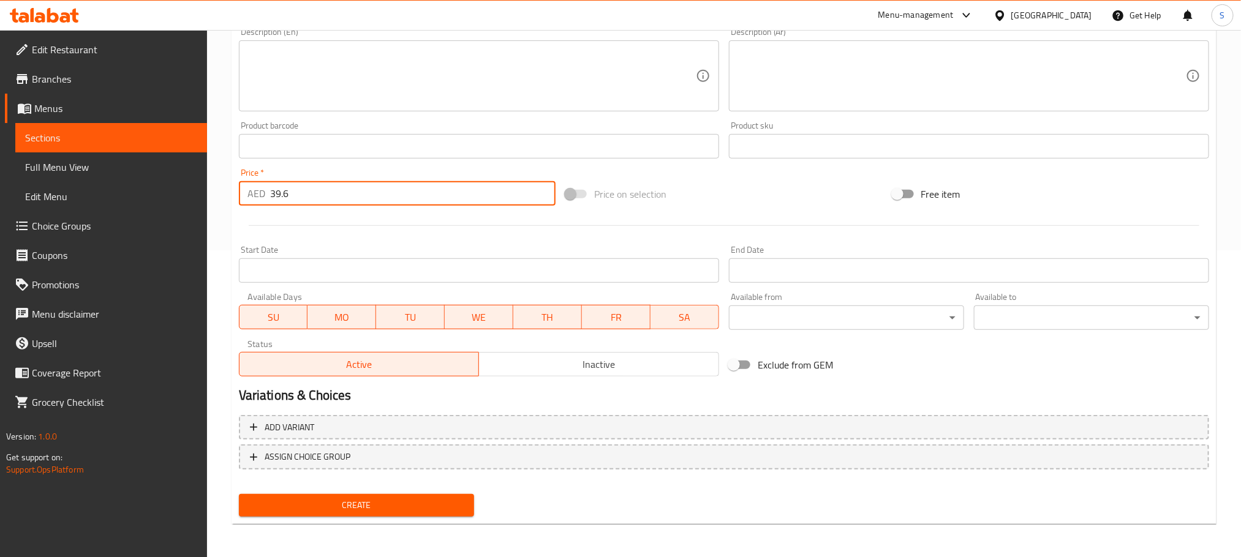
type input "39.6"
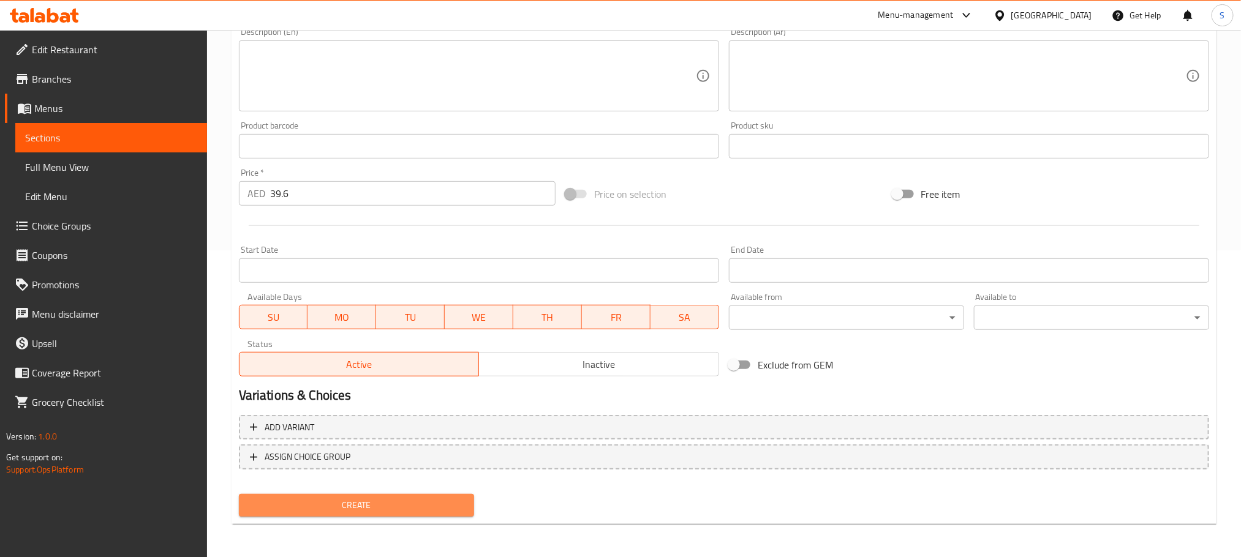
click at [443, 498] on span "Create" at bounding box center [357, 505] width 216 height 15
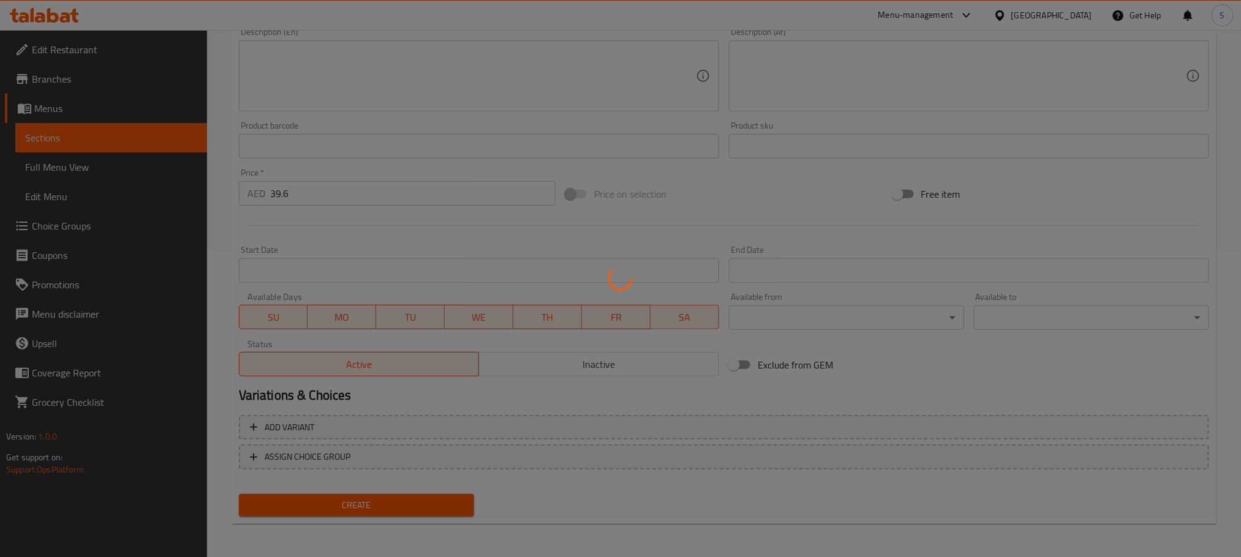
type input "0"
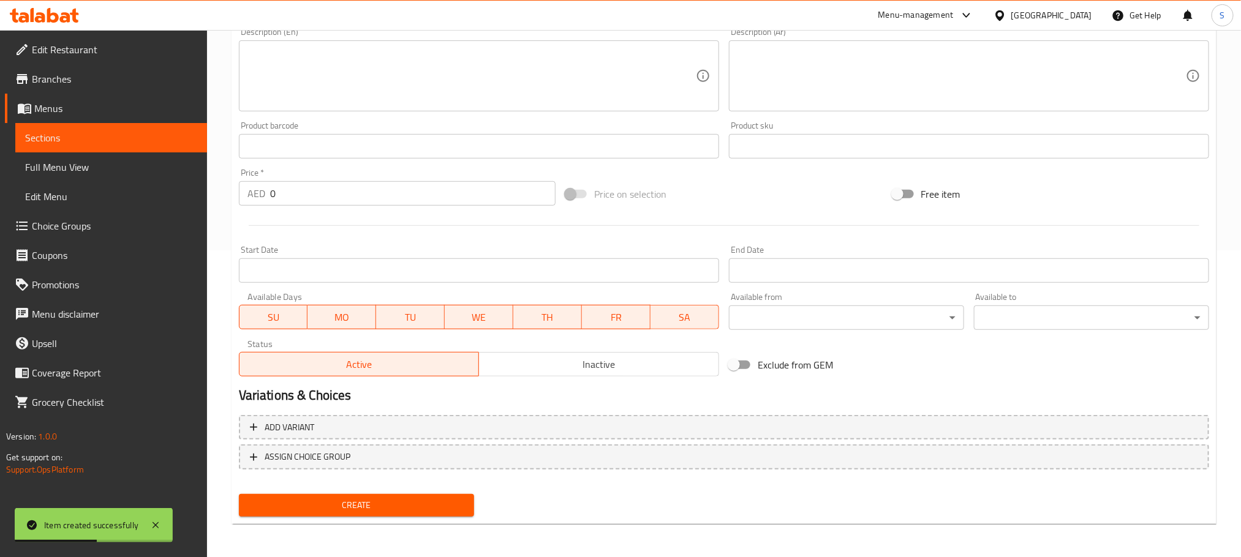
scroll to position [87, 0]
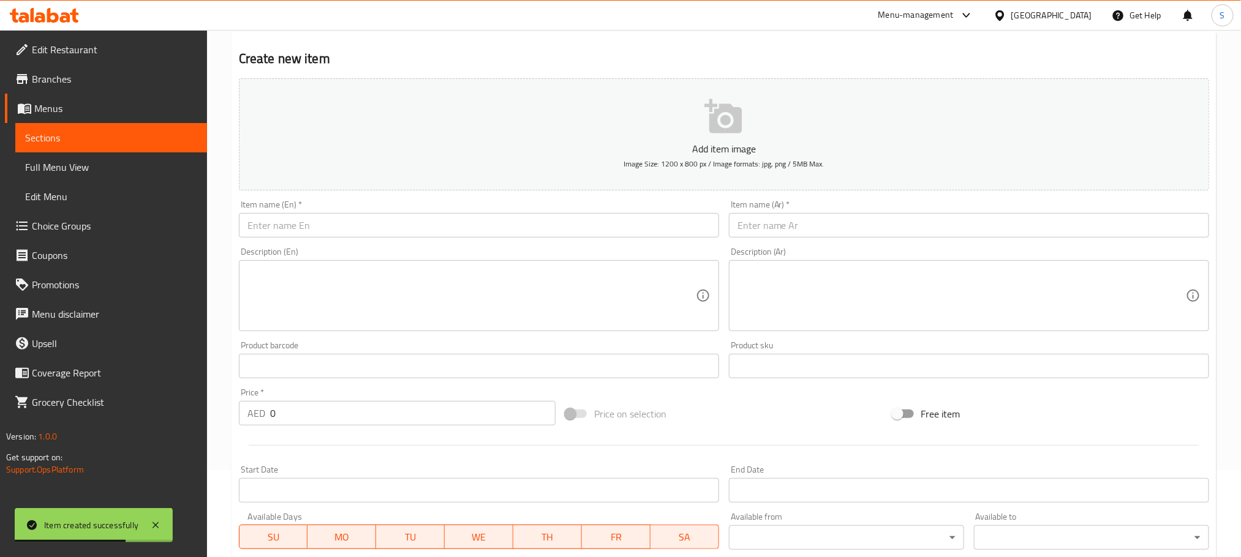
drag, startPoint x: 438, startPoint y: 211, endPoint x: 459, endPoint y: 233, distance: 30.7
click at [459, 233] on div "Item name (En)   * Item name (En) *" at bounding box center [479, 218] width 480 height 37
click at [459, 233] on input "text" at bounding box center [479, 225] width 480 height 24
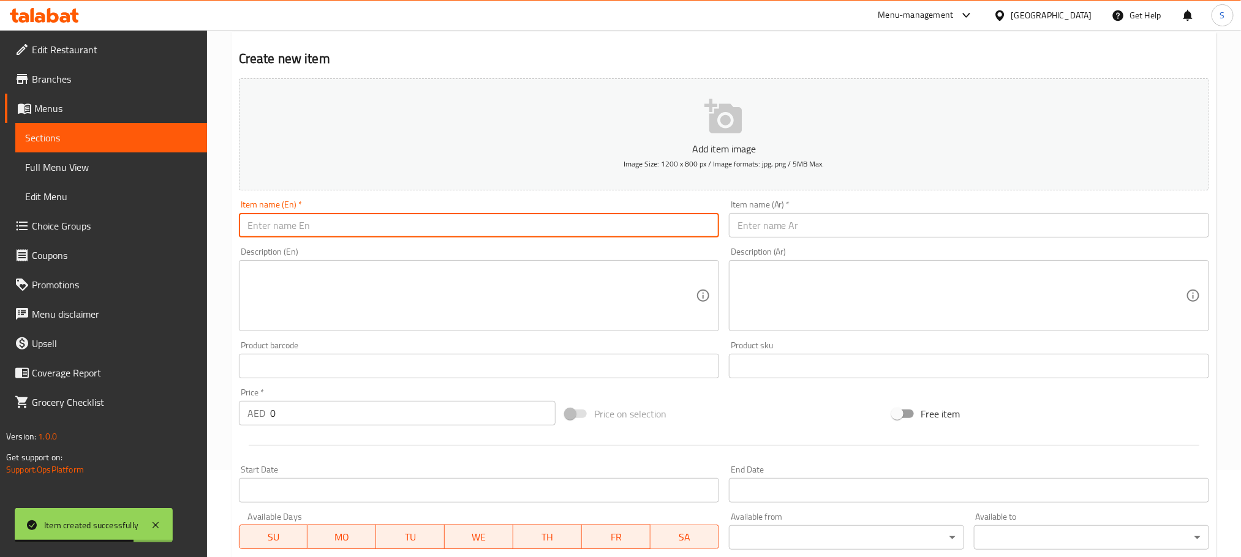
paste input "Apple Brocolli Salad"
type input "Apple Brocolli Salad"
click at [771, 226] on input "text" at bounding box center [969, 225] width 480 height 24
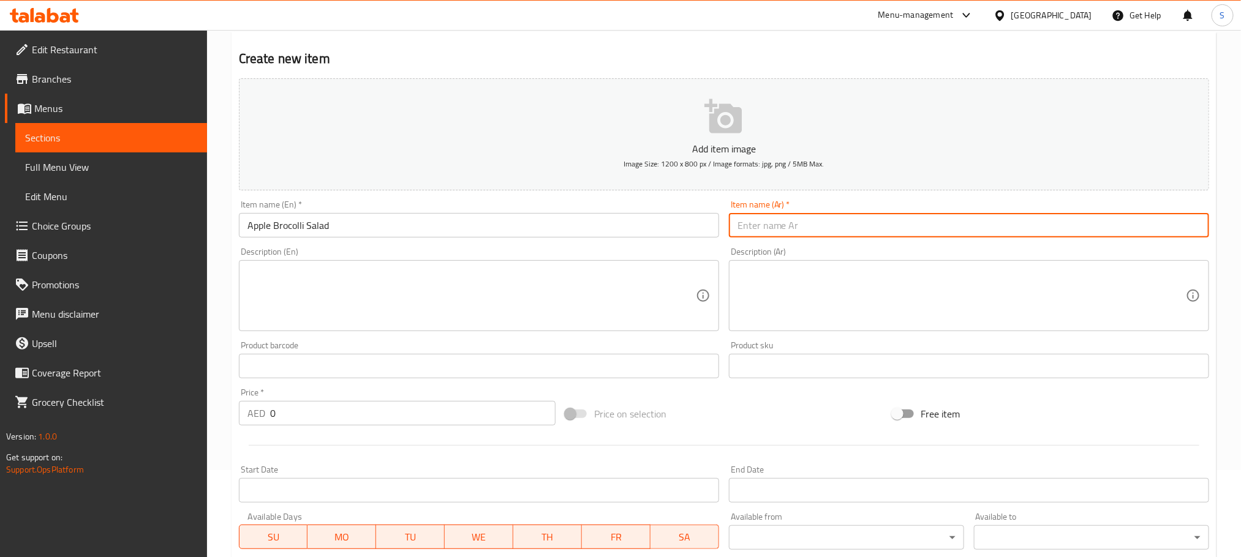
paste input "سلطة التفاح والبروكلي"
drag, startPoint x: 741, startPoint y: 233, endPoint x: 697, endPoint y: 230, distance: 44.2
click at [697, 230] on div "Add item image Image Size: 1200 x 800 px / Image formats: jpg, png / 5MB Max. I…" at bounding box center [724, 337] width 980 height 528
type input "سلطة التفاح والبروكلي"
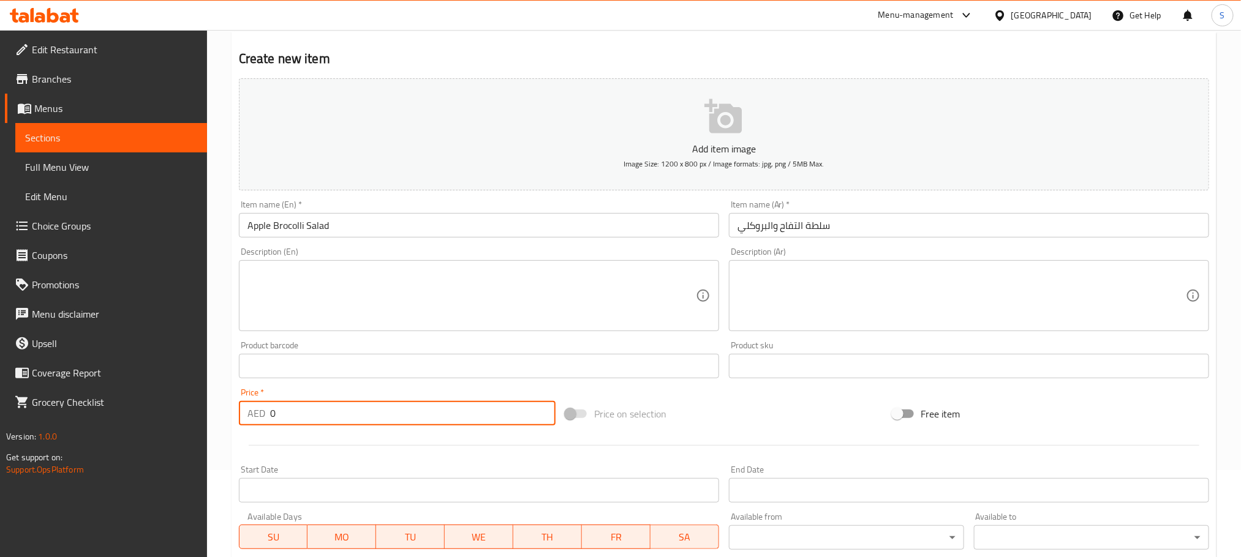
drag, startPoint x: 278, startPoint y: 419, endPoint x: 248, endPoint y: 422, distance: 30.2
click at [248, 422] on div "AED 0 Price *" at bounding box center [397, 413] width 317 height 24
paste input "48"
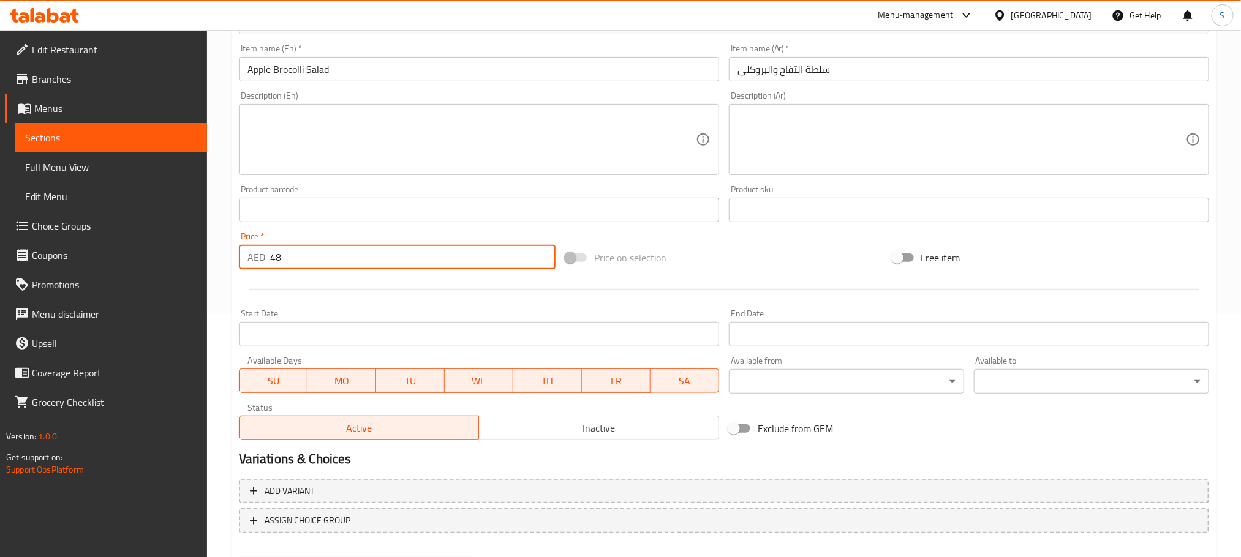
scroll to position [307, 0]
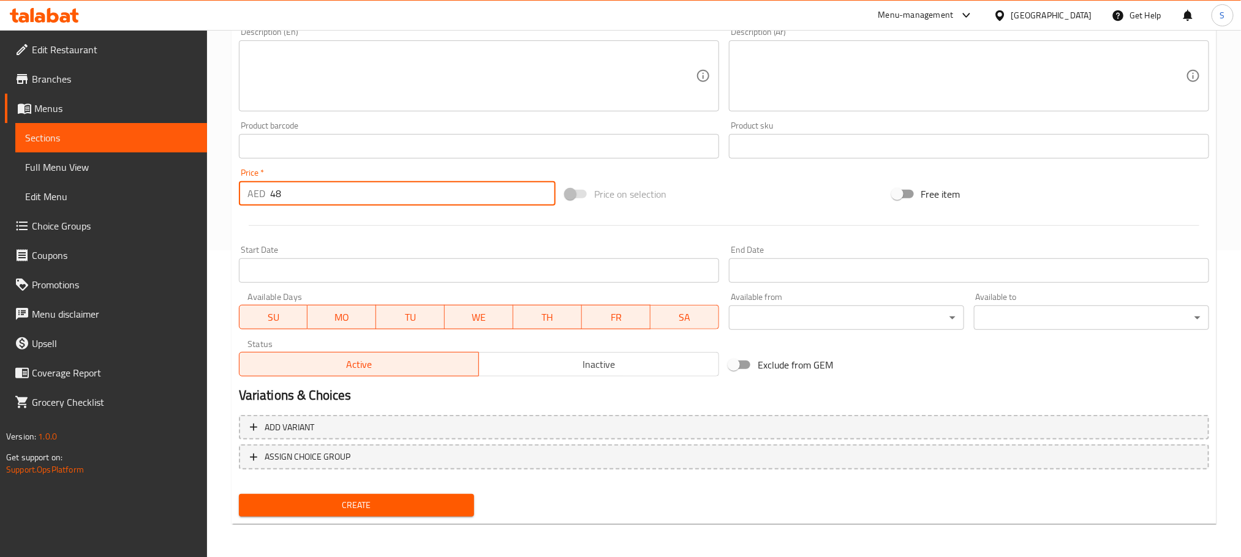
type input "48"
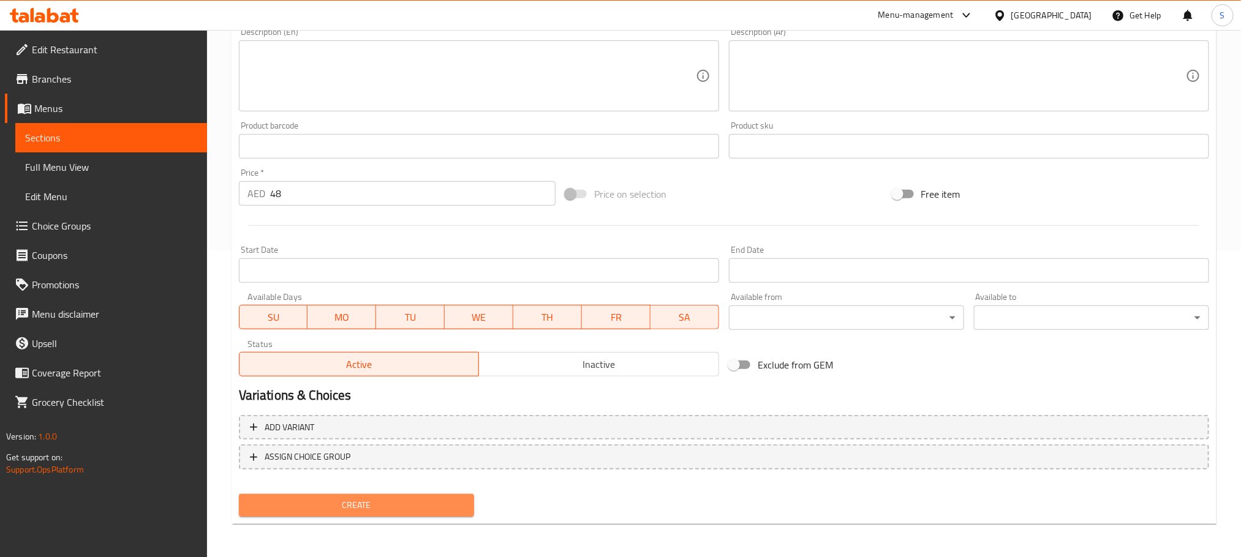
click at [424, 505] on span "Create" at bounding box center [357, 505] width 216 height 15
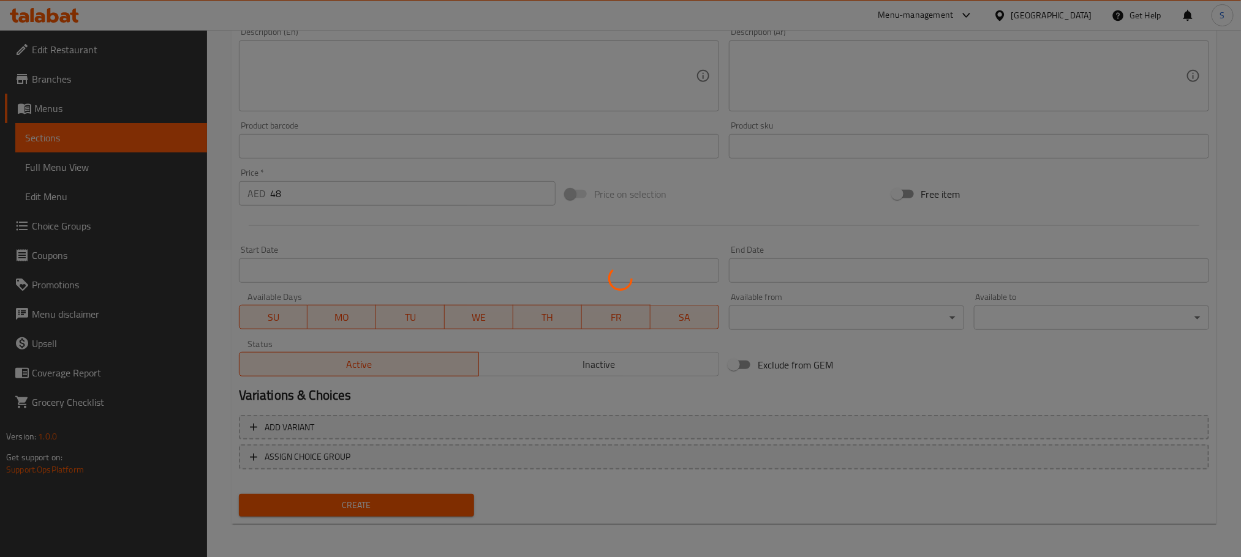
type input "0"
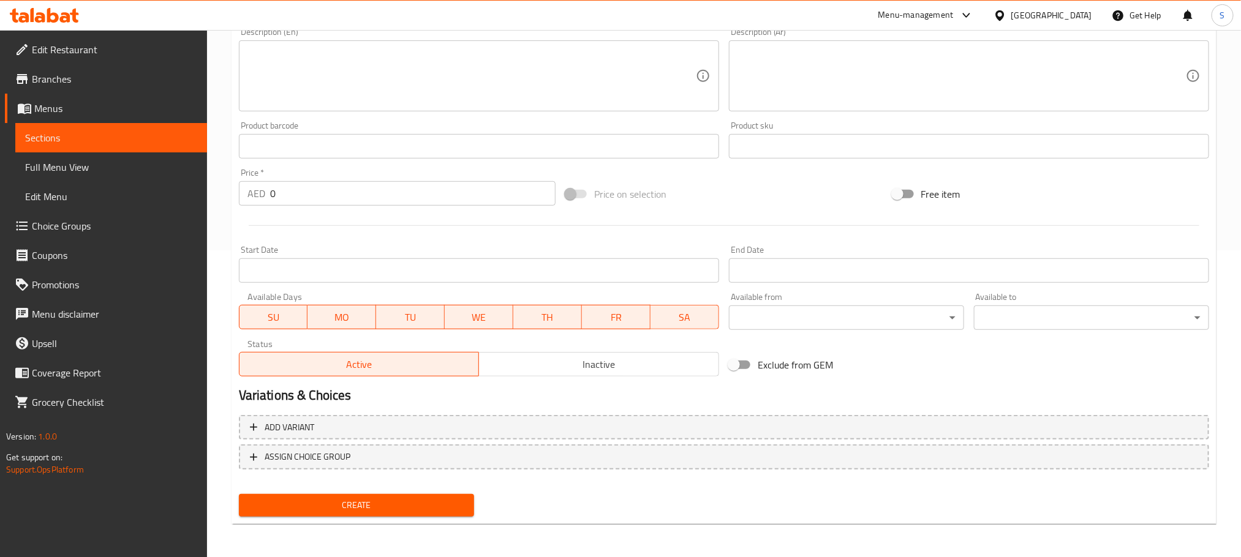
scroll to position [0, 0]
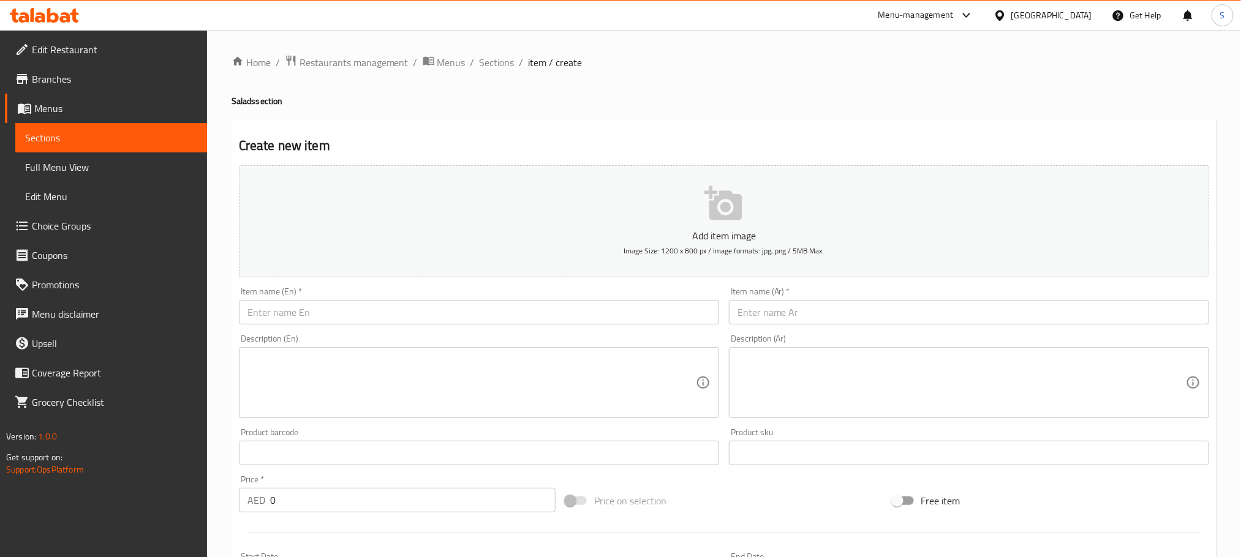
paste input "Chicken Caesar Salad"
click at [456, 317] on input "text" at bounding box center [479, 312] width 480 height 24
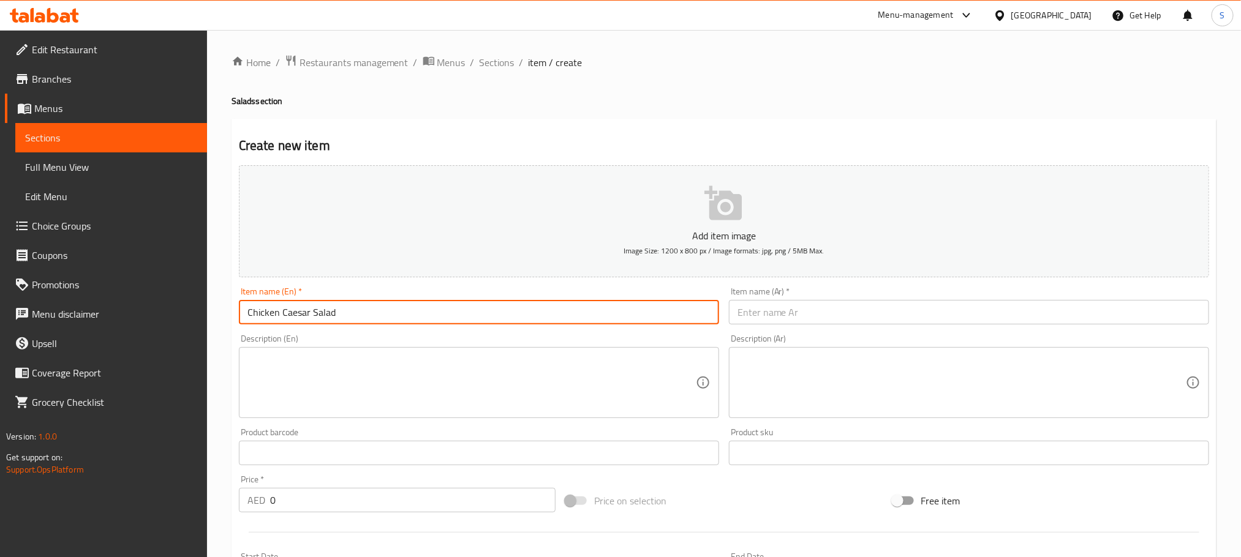
type input "Chicken Caesar Salad"
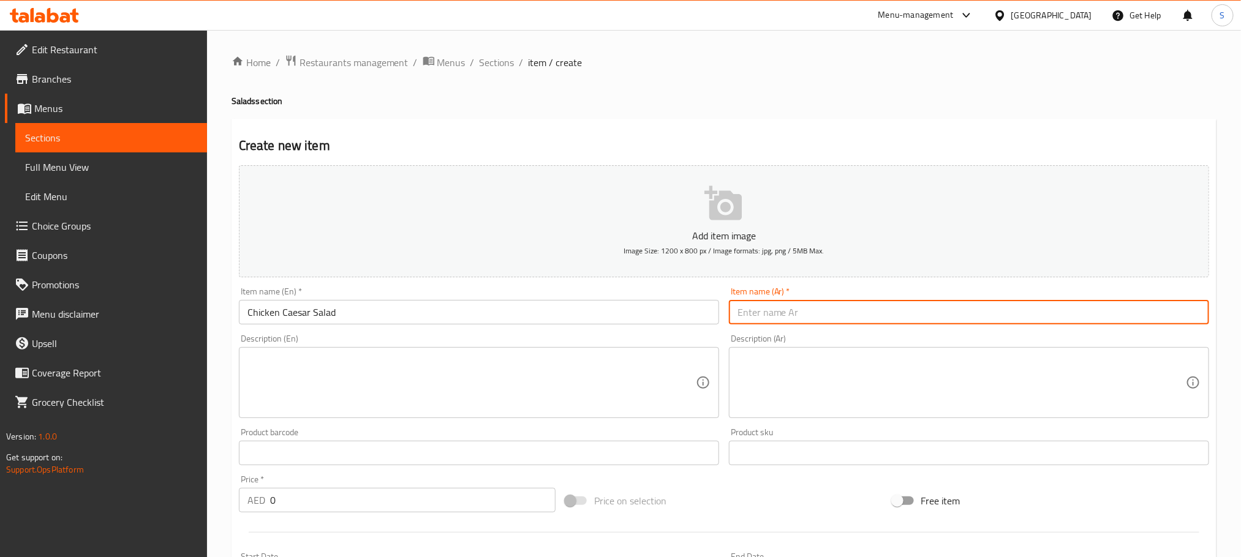
click at [770, 307] on input "text" at bounding box center [969, 312] width 480 height 24
paste input "سيزر بالدجاج"
type input "سلطة سيزر بالدجاج"
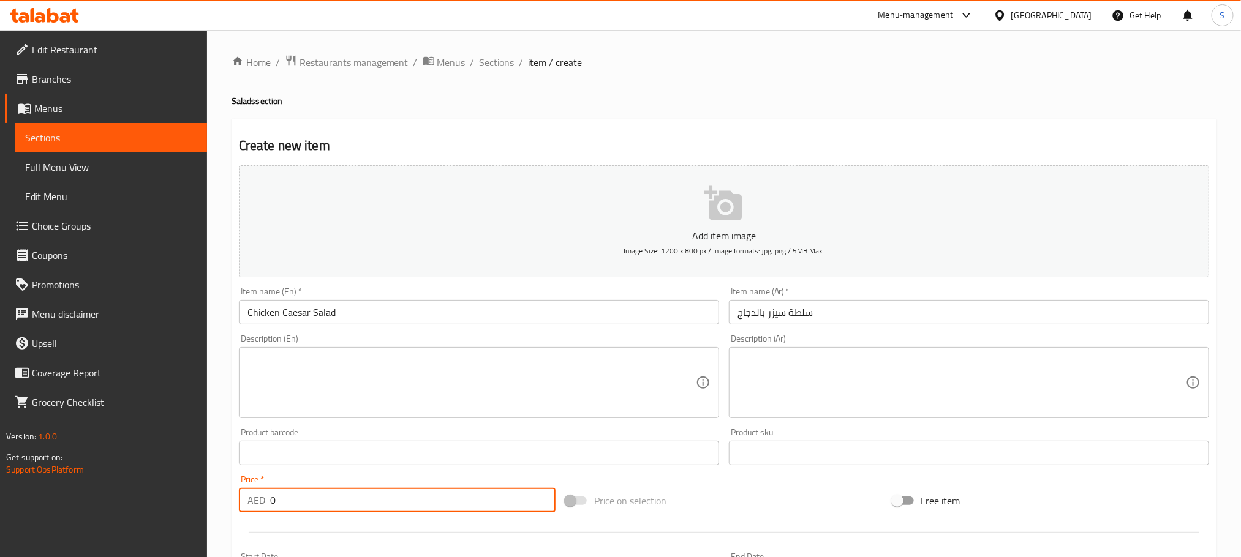
drag, startPoint x: 287, startPoint y: 498, endPoint x: 252, endPoint y: 503, distance: 35.3
click at [252, 503] on div "AED 0 Price *" at bounding box center [397, 500] width 317 height 24
paste input "36"
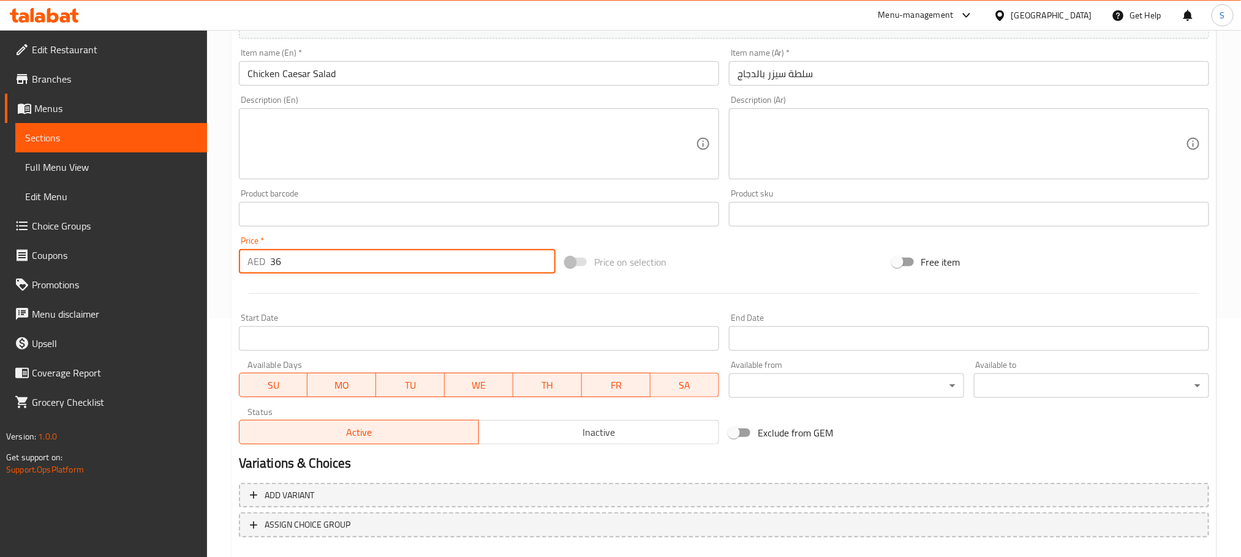
scroll to position [252, 0]
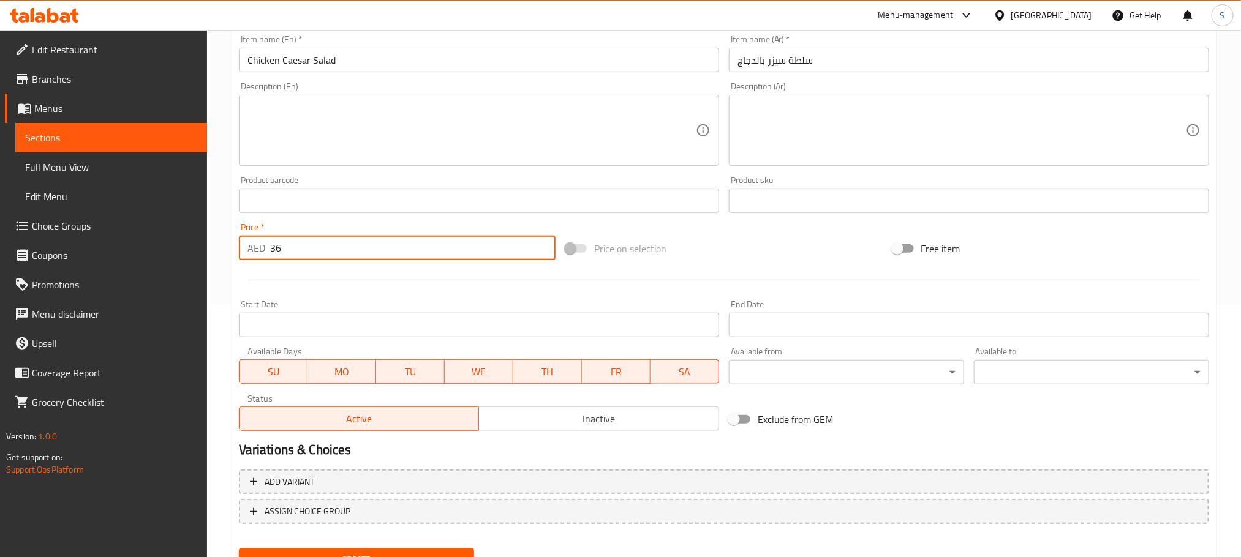
type input "36"
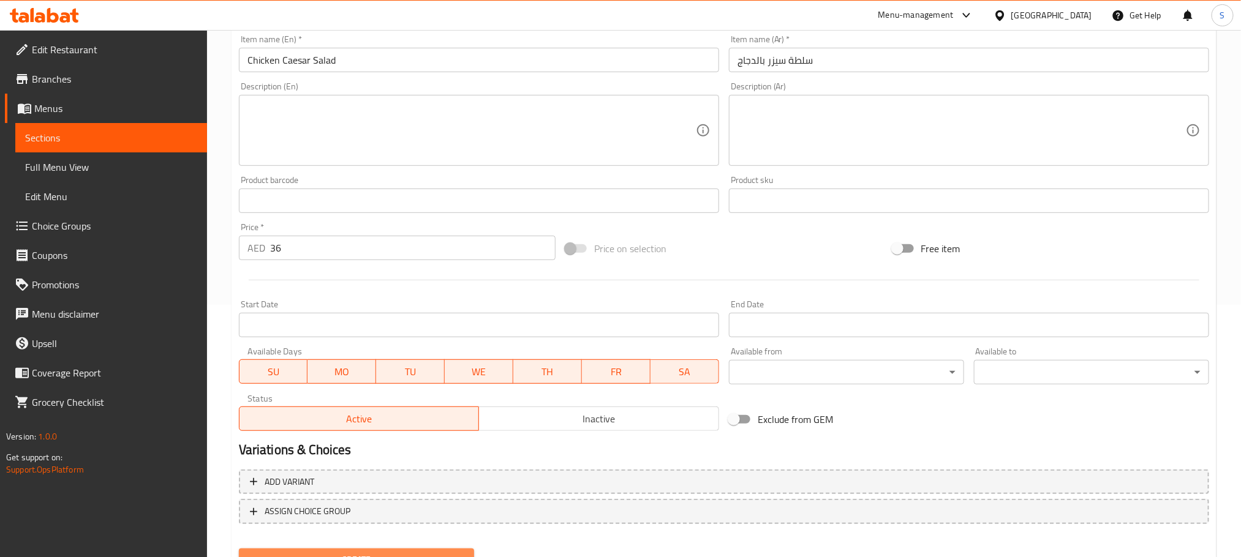
click at [450, 549] on button "Create" at bounding box center [356, 560] width 235 height 23
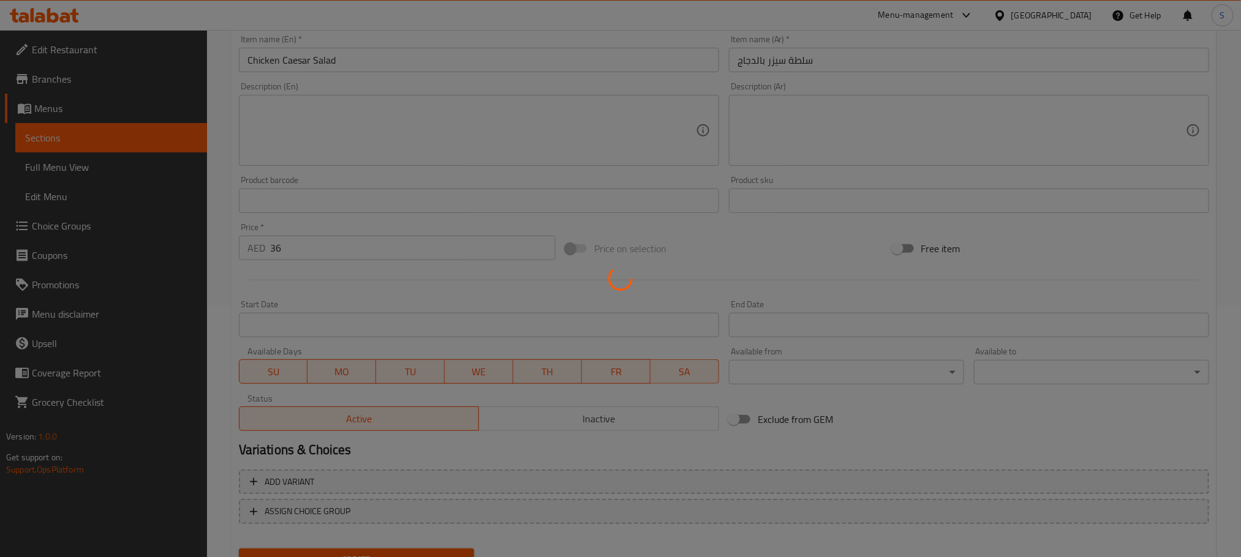
type input "0"
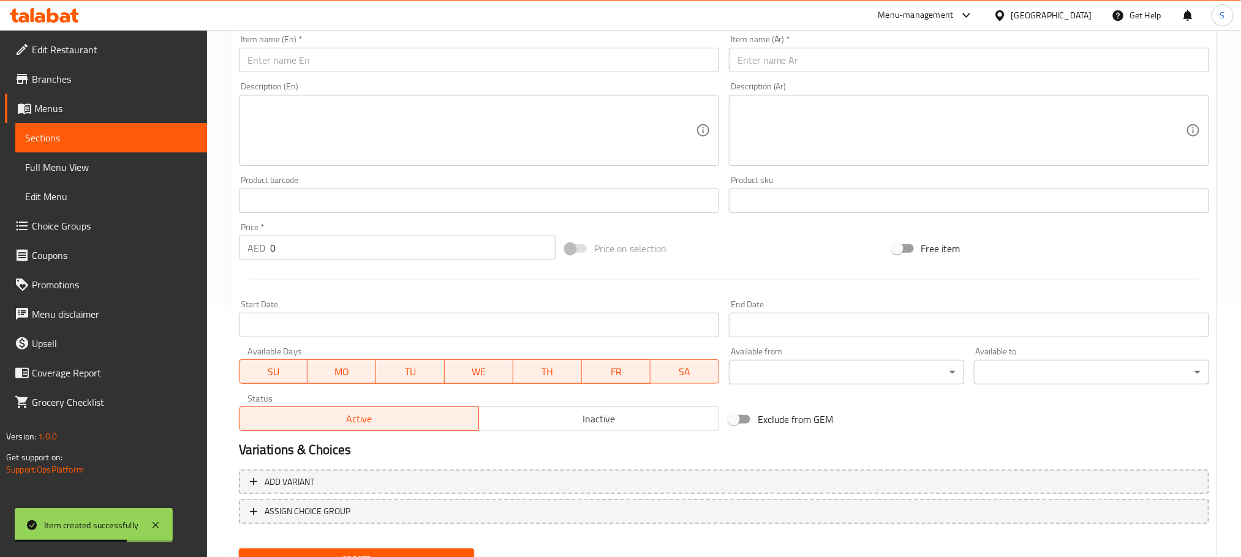
scroll to position [0, 0]
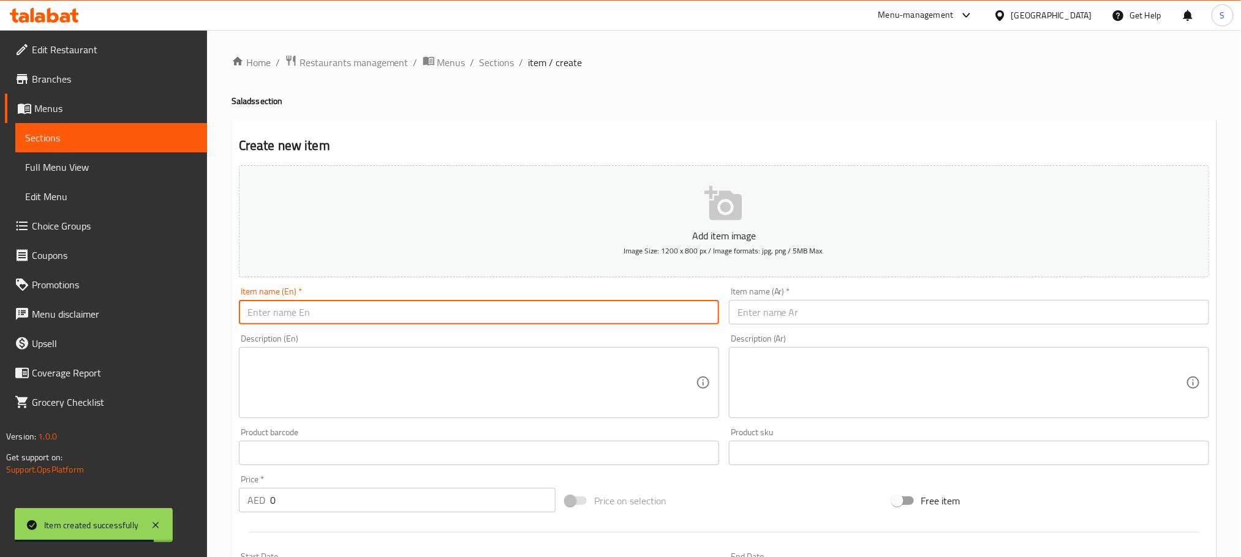
paste input "Green Salad"
click at [429, 315] on input "text" at bounding box center [479, 312] width 480 height 24
paste input "سلطة خضراء"
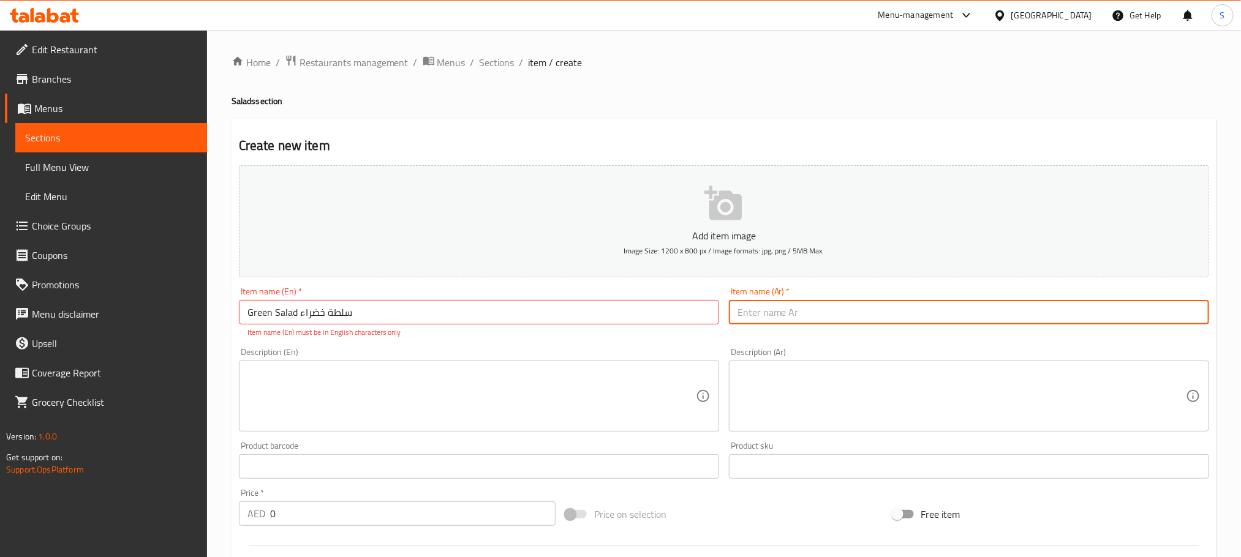
click at [809, 307] on input "text" at bounding box center [969, 312] width 480 height 24
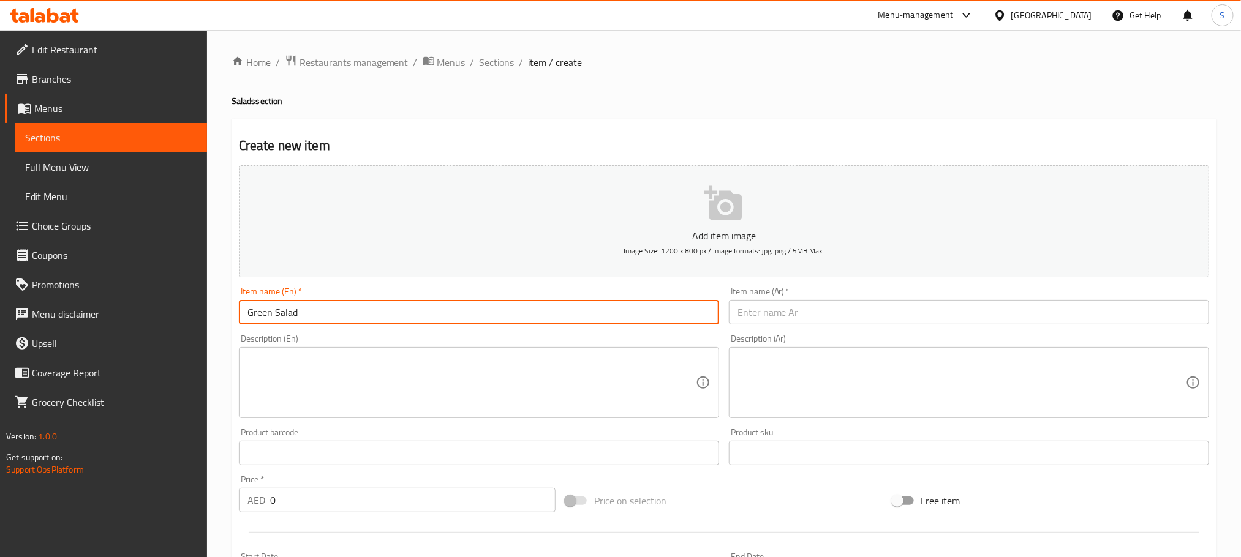
type input "Green Salad"
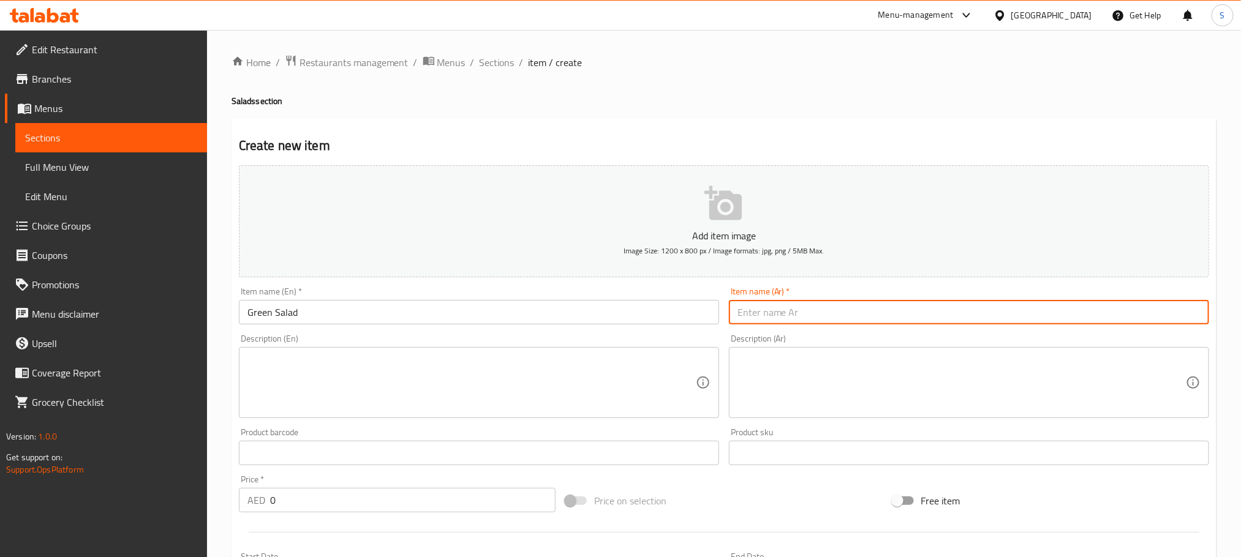
click at [809, 307] on input "text" at bounding box center [969, 312] width 480 height 24
paste input "سلطة خضراء"
type input "سلطة خضراء"
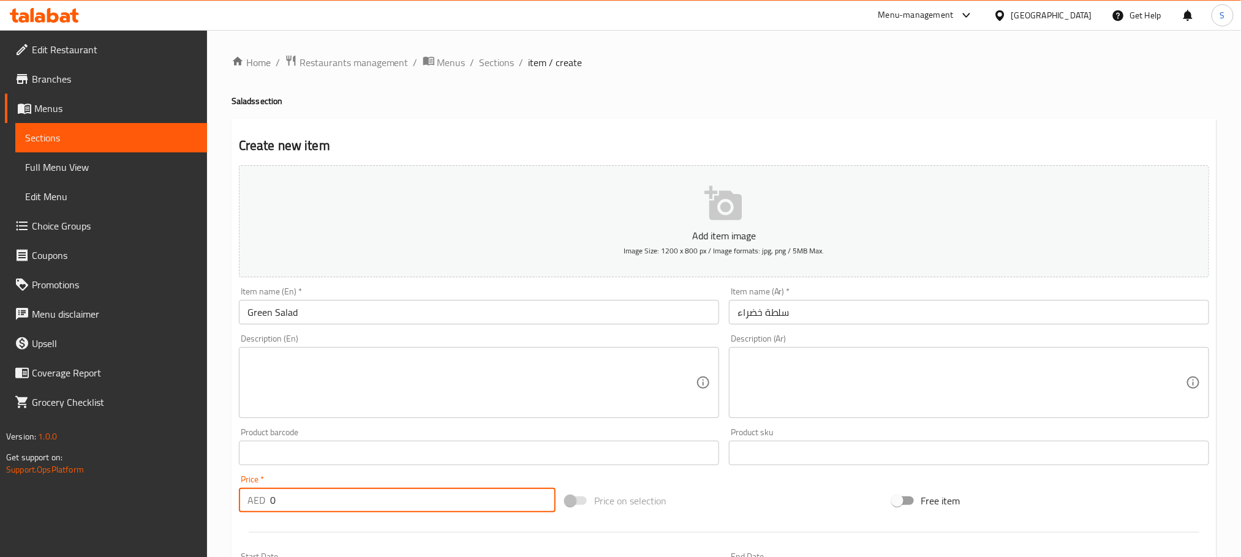
drag, startPoint x: 285, startPoint y: 500, endPoint x: 255, endPoint y: 507, distance: 30.3
click at [255, 507] on div "AED 0 Price *" at bounding box center [397, 500] width 317 height 24
paste input "3"
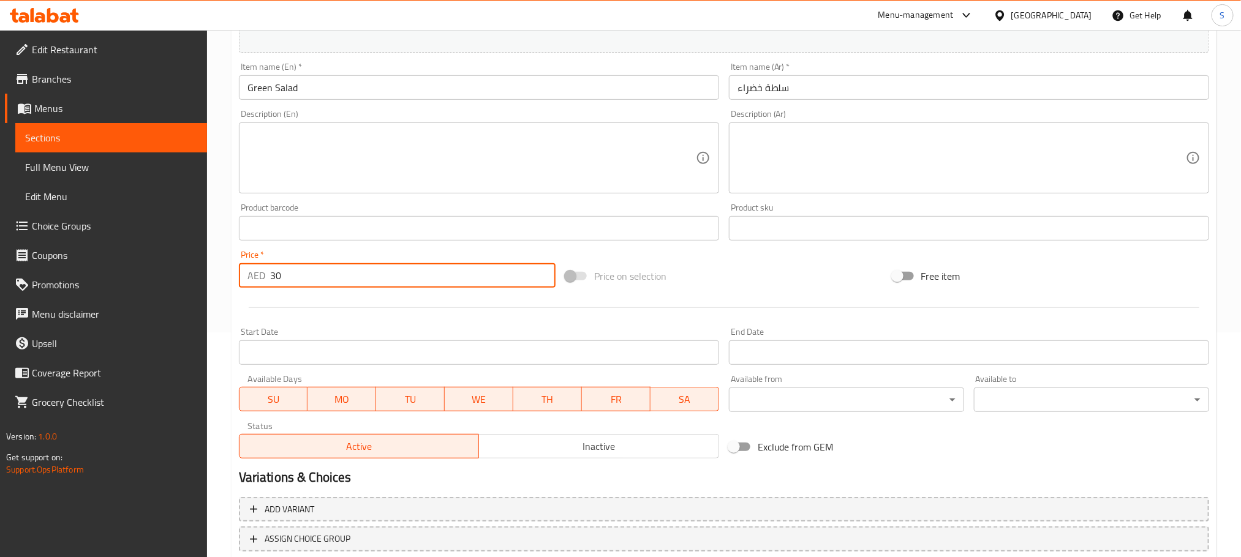
scroll to position [307, 0]
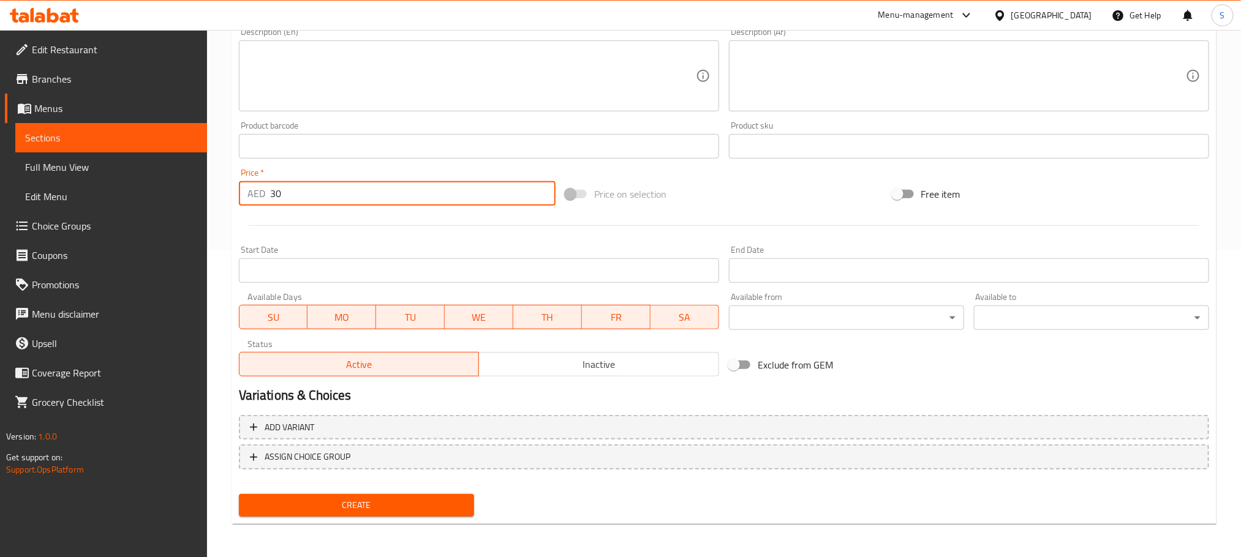
type input "30"
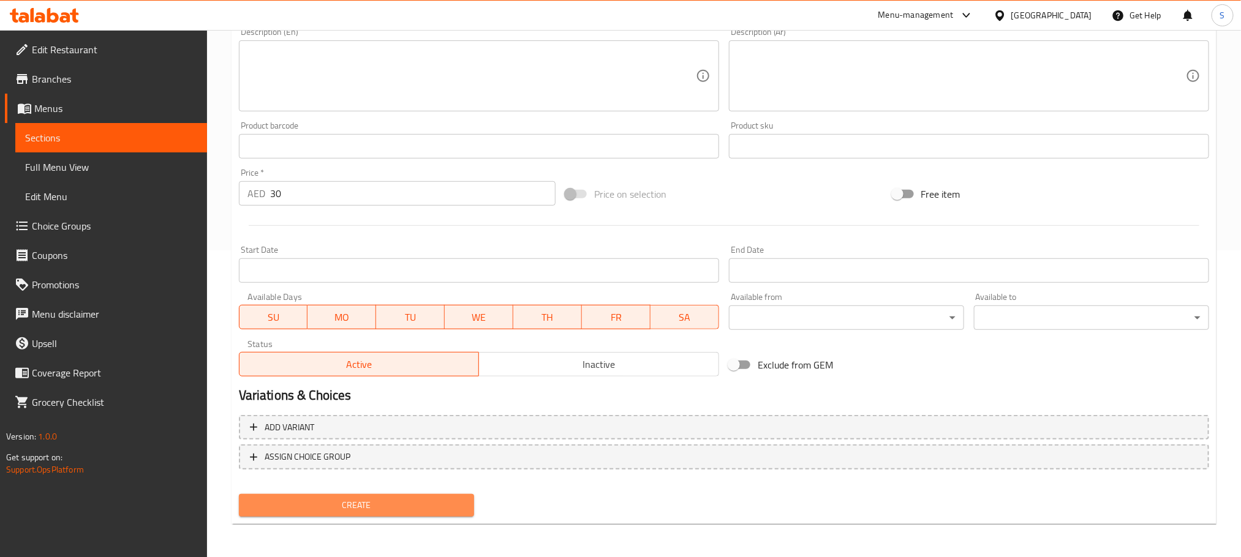
click at [410, 498] on span "Create" at bounding box center [357, 505] width 216 height 15
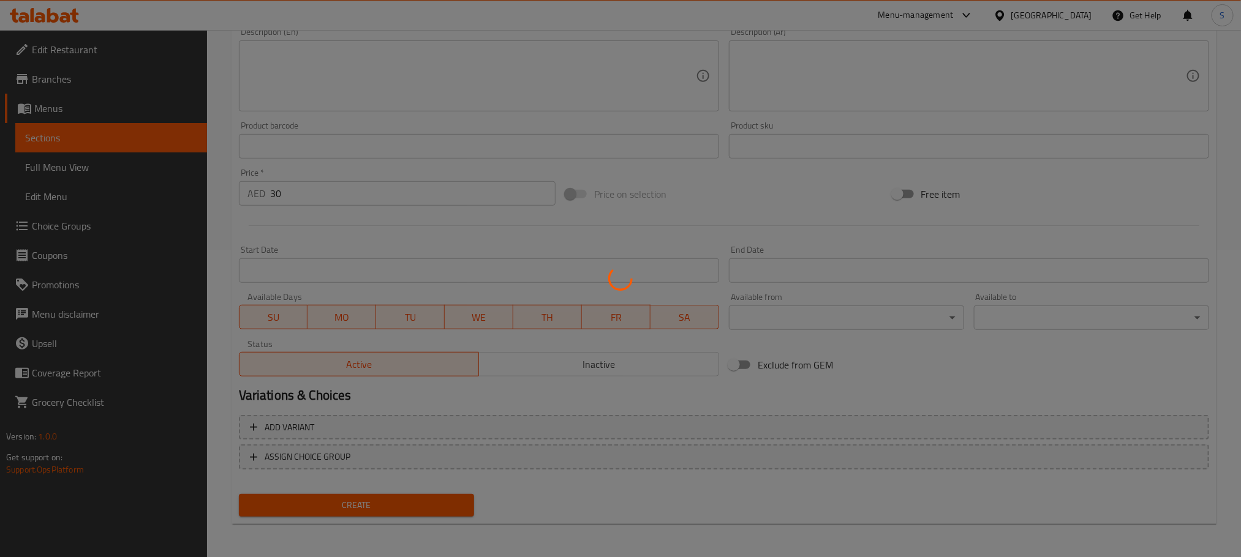
type input "0"
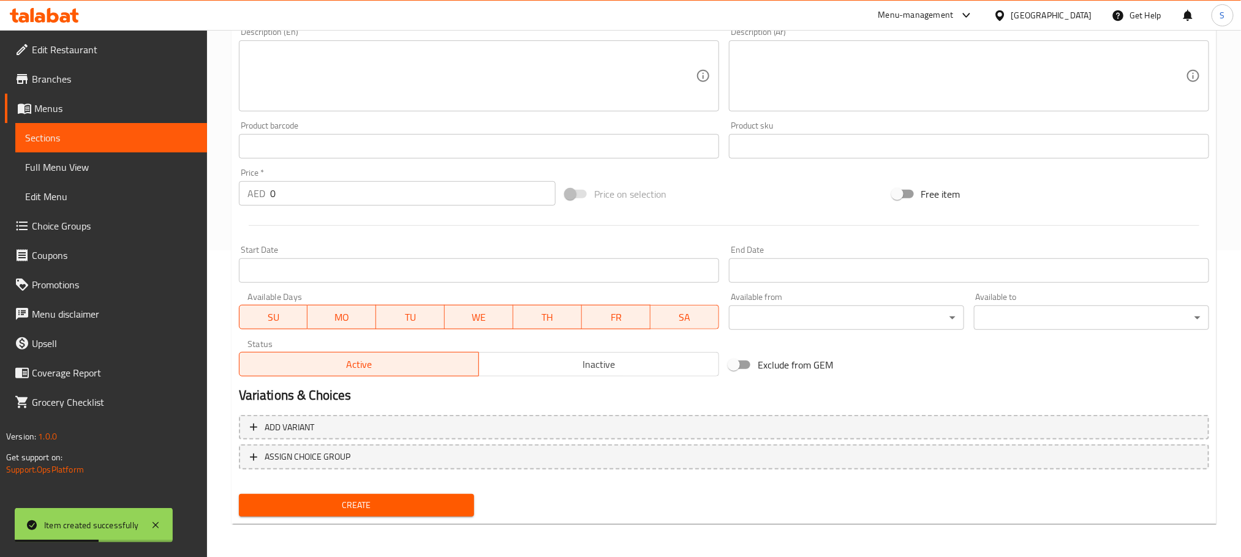
scroll to position [0, 0]
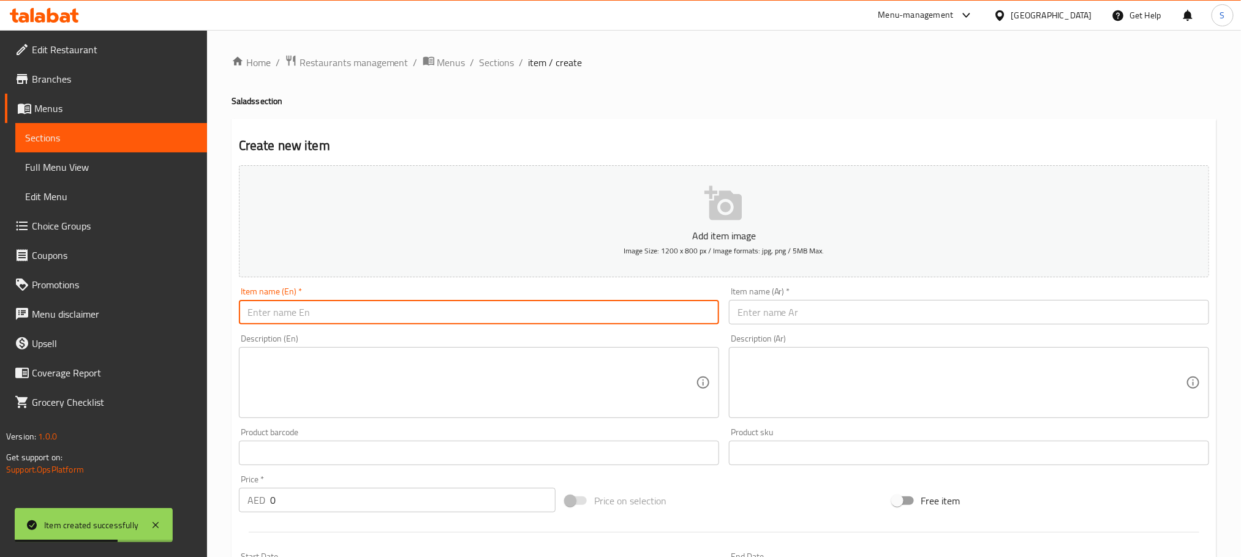
paste input "Crunchy Salad"
click at [484, 318] on input "text" at bounding box center [479, 312] width 480 height 24
type input "Crunchy Salad"
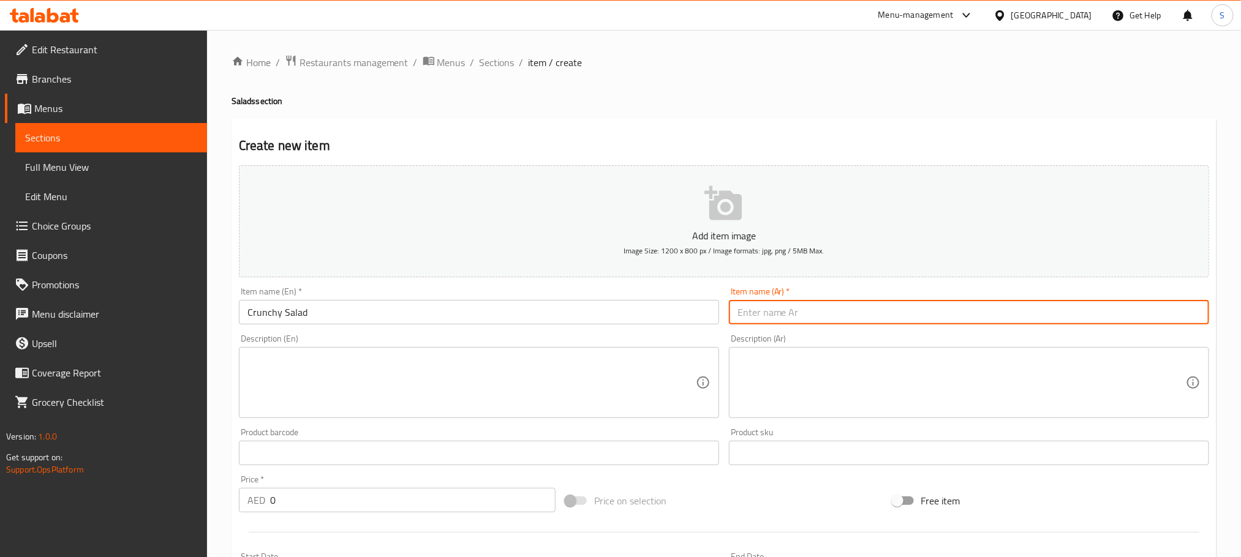
paste input "سلطة كرانشي"
click at [789, 312] on input "سلطة كرانشي" at bounding box center [969, 312] width 480 height 24
type input "سلطة كرانشي"
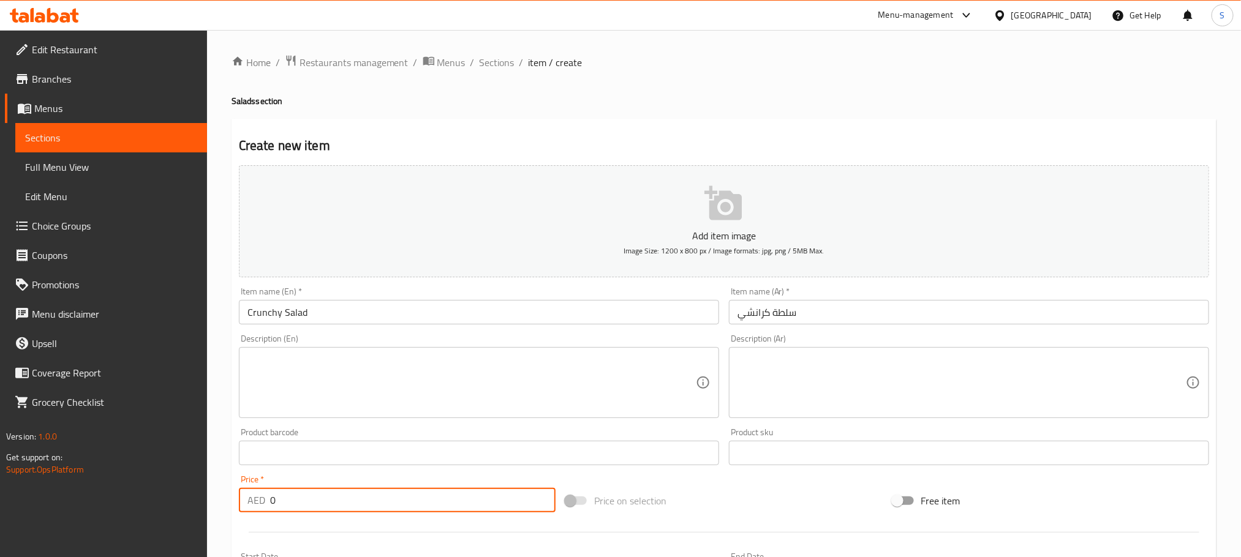
drag, startPoint x: 287, startPoint y: 504, endPoint x: 261, endPoint y: 512, distance: 27.7
click at [261, 512] on div "AED 0 Price *" at bounding box center [397, 500] width 317 height 24
paste input "36"
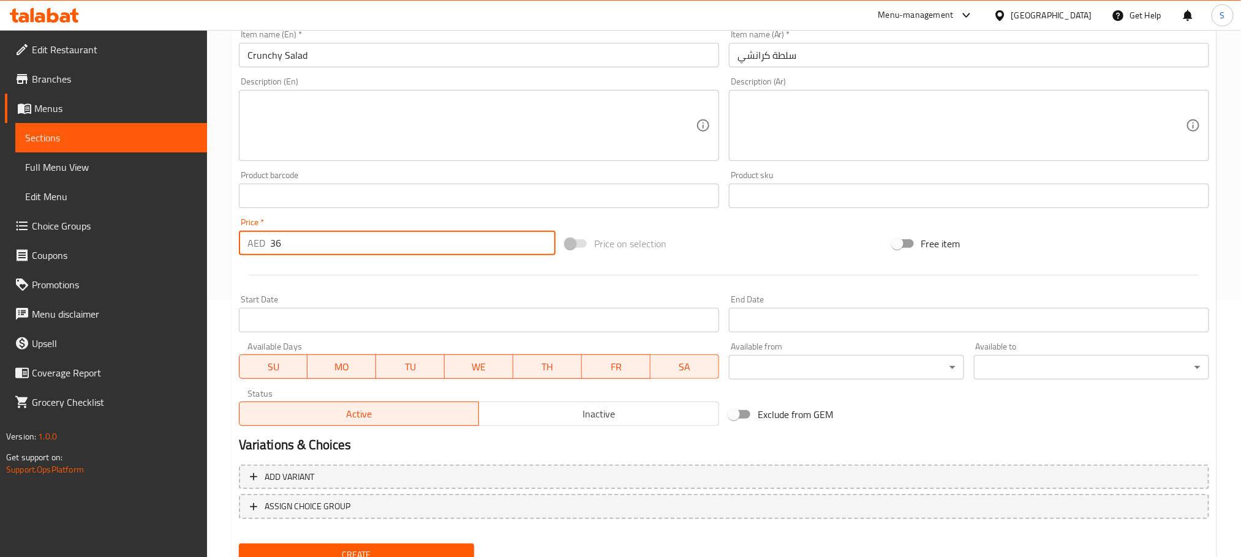
scroll to position [307, 0]
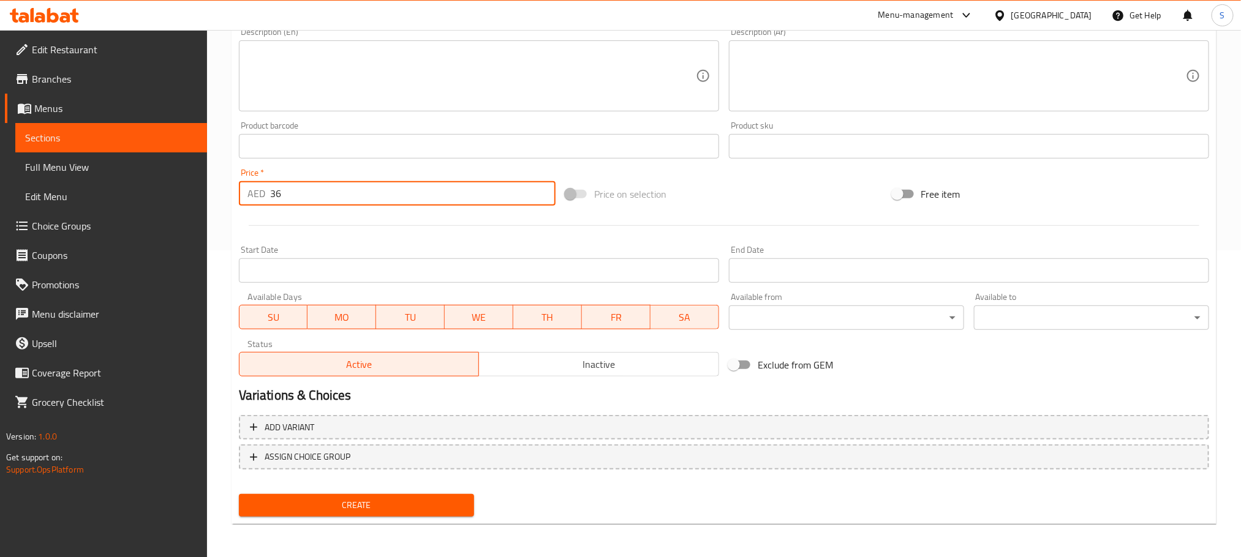
type input "36"
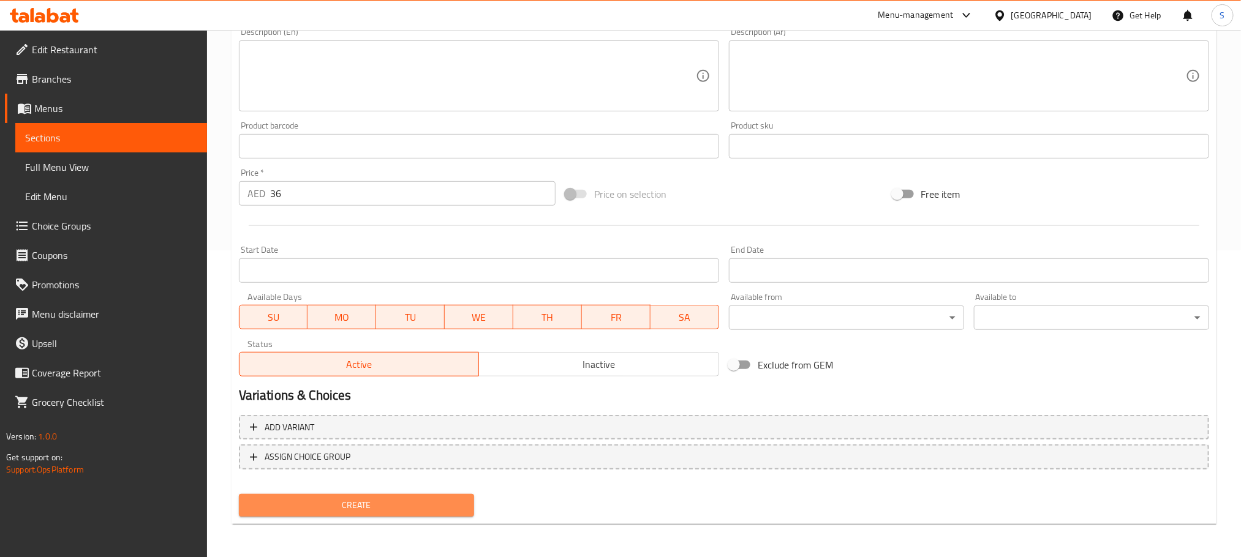
click at [370, 498] on span "Create" at bounding box center [357, 505] width 216 height 15
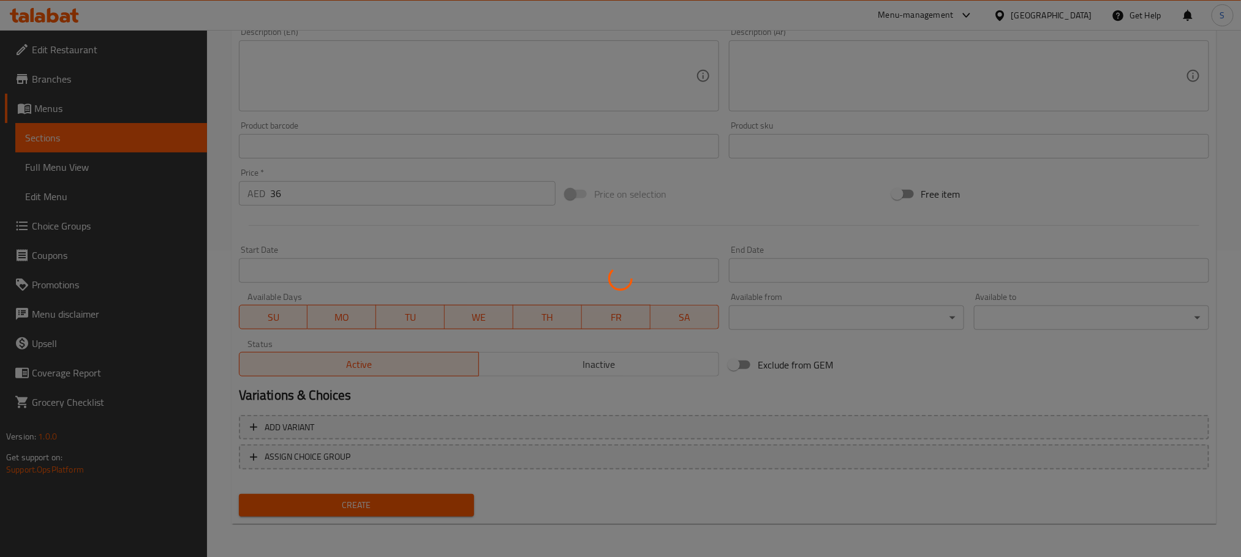
type input "0"
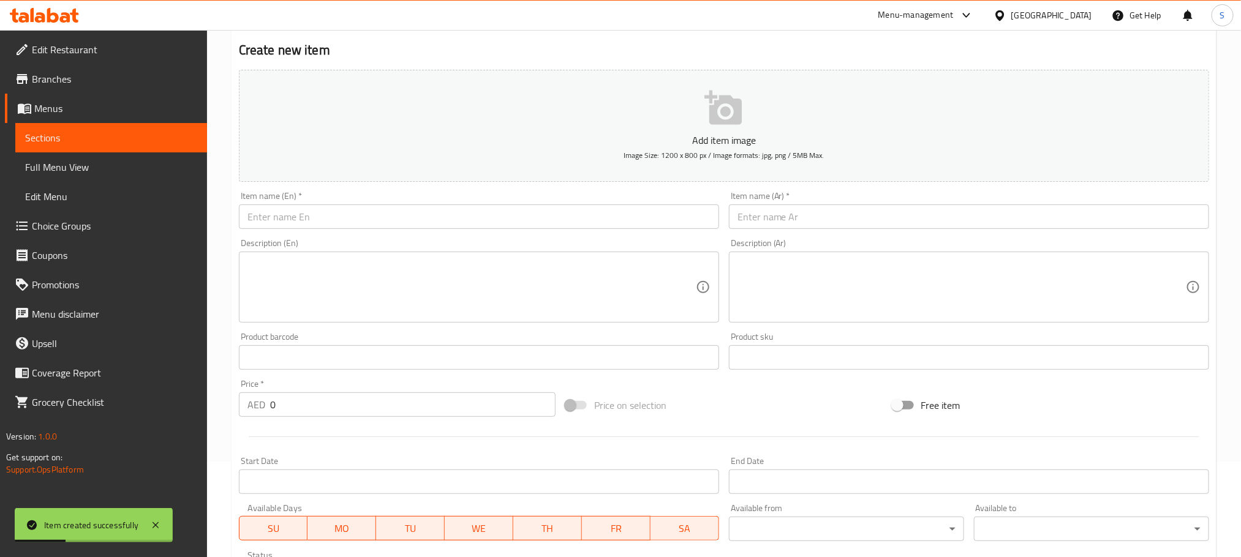
scroll to position [86, 0]
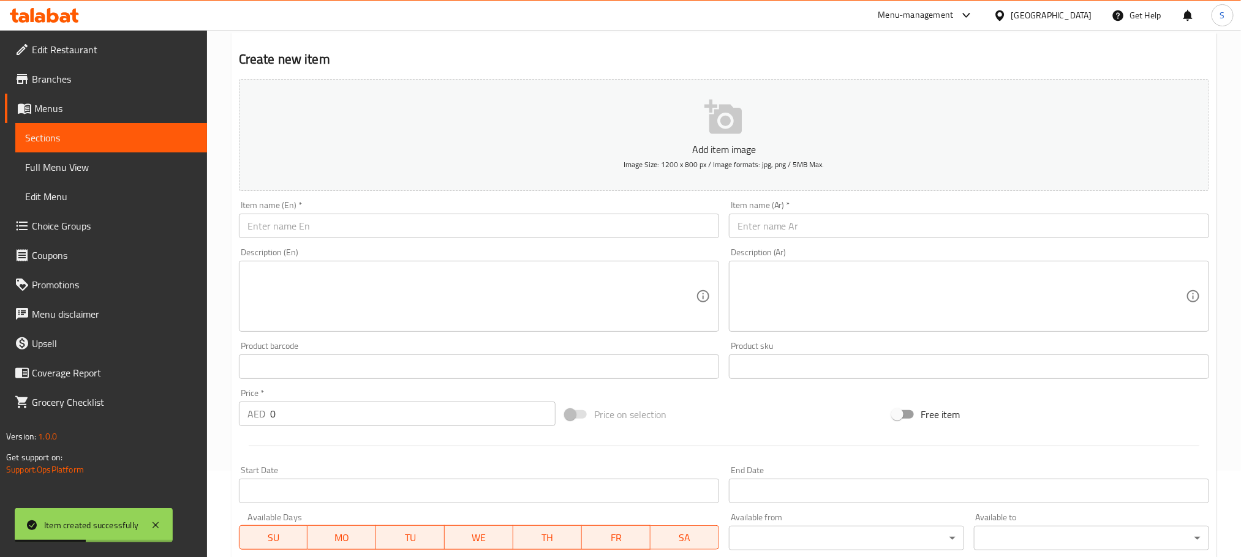
paste input "Greek Salad"
click at [389, 225] on input "text" at bounding box center [479, 226] width 480 height 24
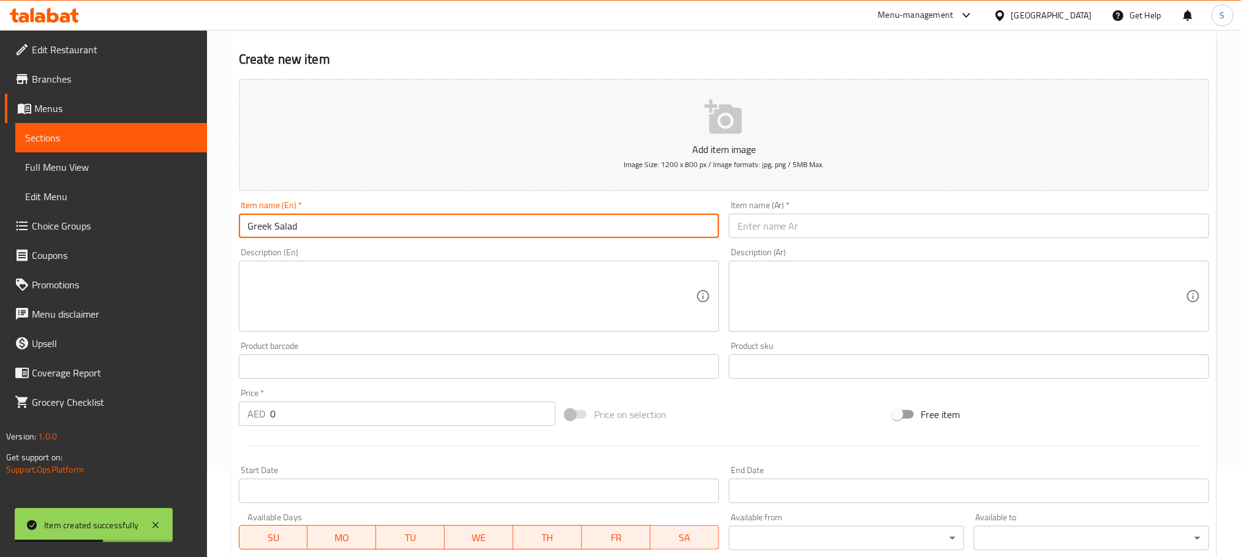
type input "Greek Salad"
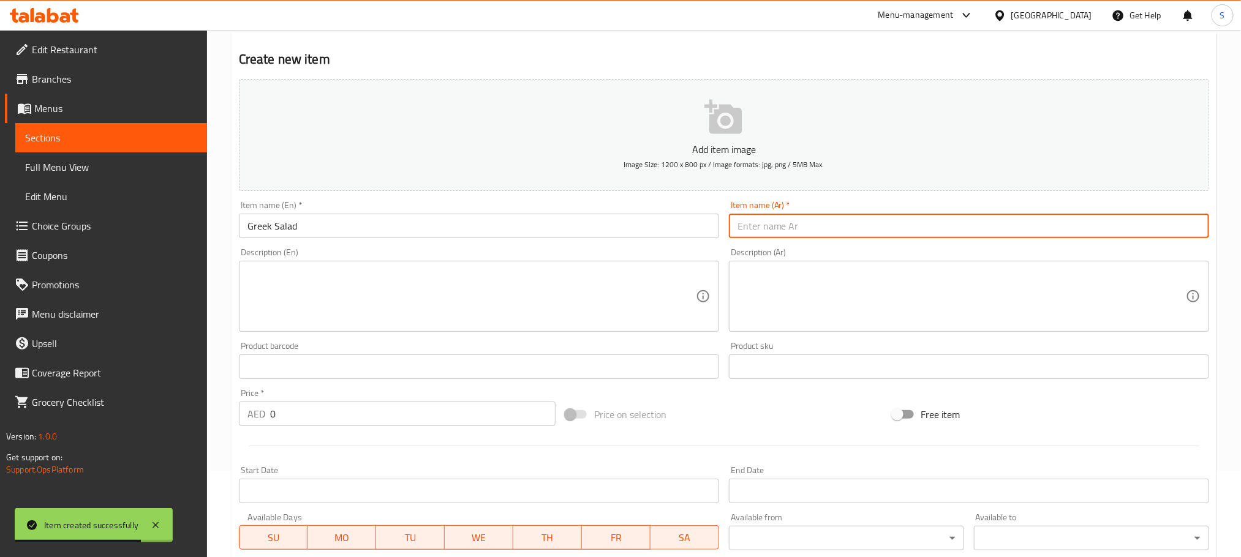
click at [768, 223] on input "text" at bounding box center [969, 226] width 480 height 24
paste input "سلطة يونانية"
type input "سلطة يونانية"
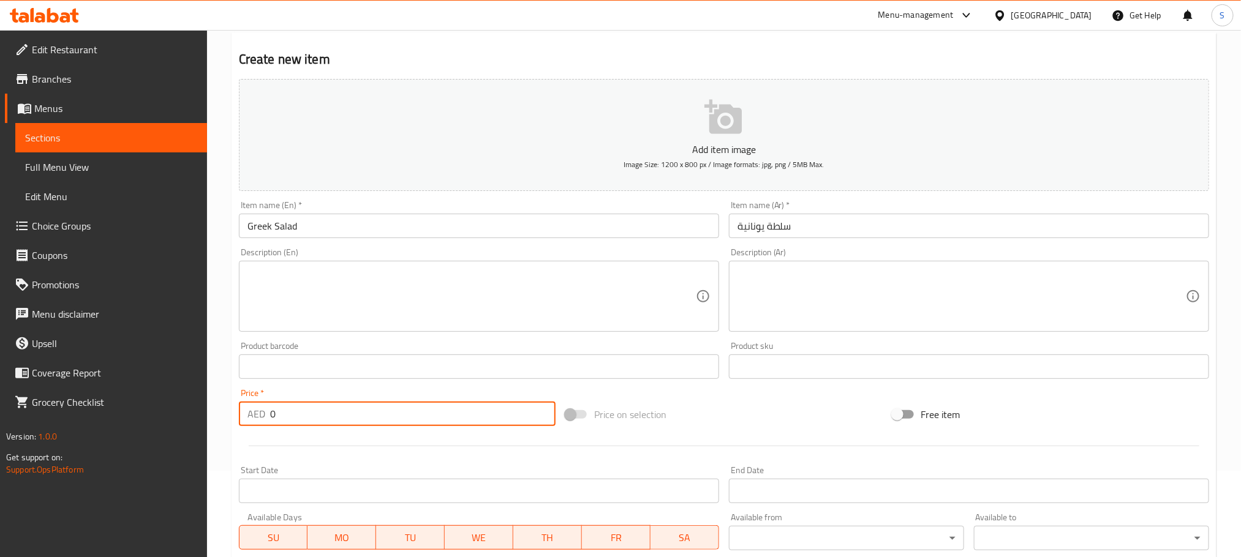
drag, startPoint x: 293, startPoint y: 421, endPoint x: 256, endPoint y: 428, distance: 37.5
click at [256, 428] on div "Price   * AED 0 Price *" at bounding box center [397, 407] width 326 height 47
paste input "36"
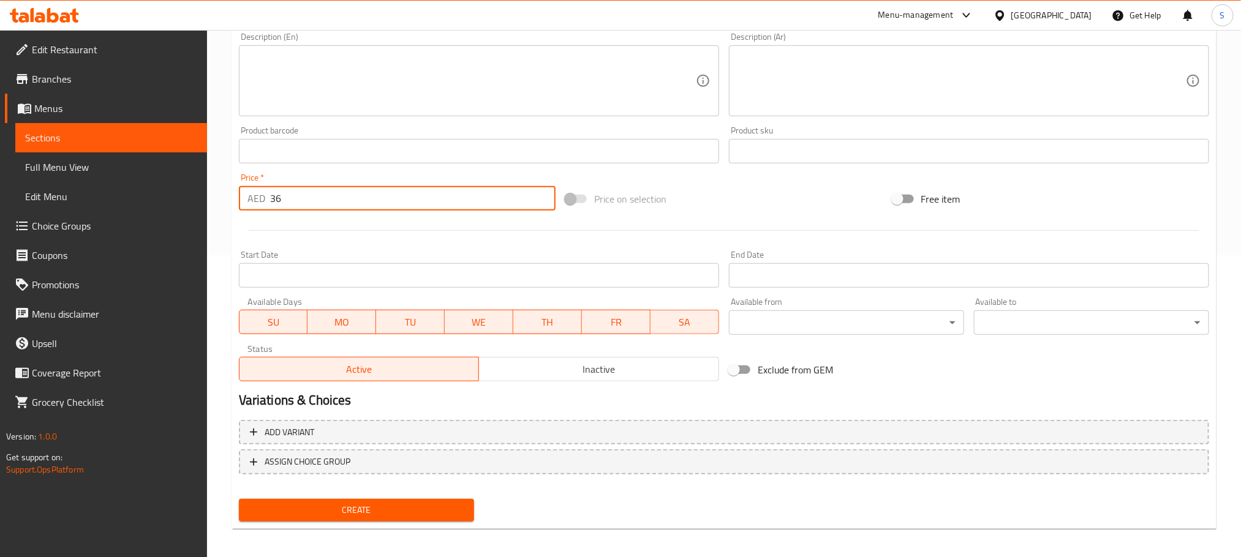
scroll to position [307, 0]
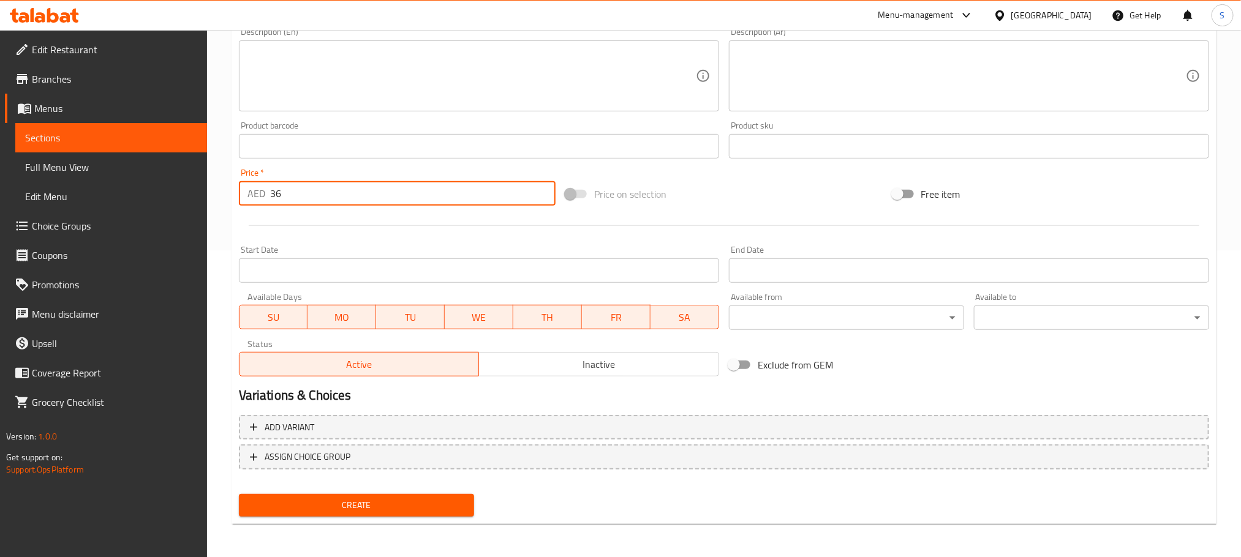
type input "36"
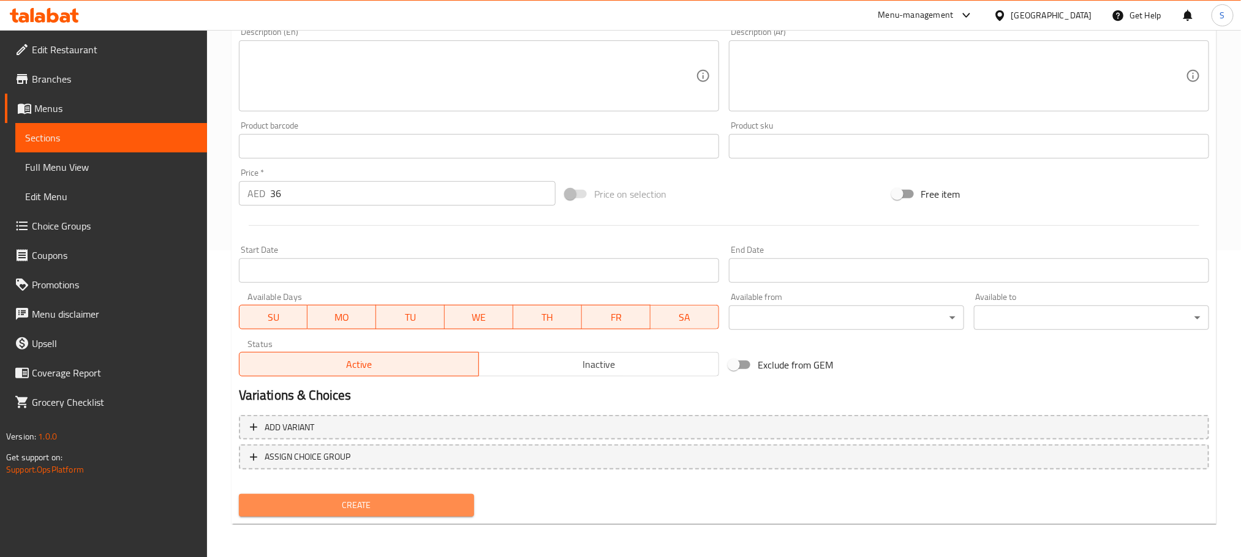
click at [443, 503] on span "Create" at bounding box center [357, 505] width 216 height 15
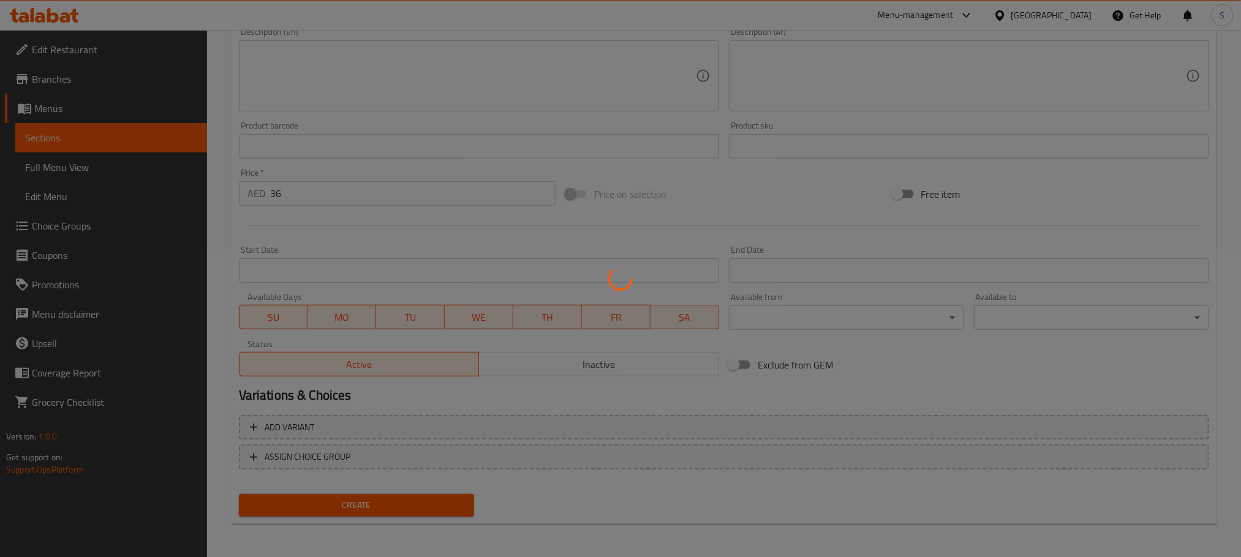
type input "0"
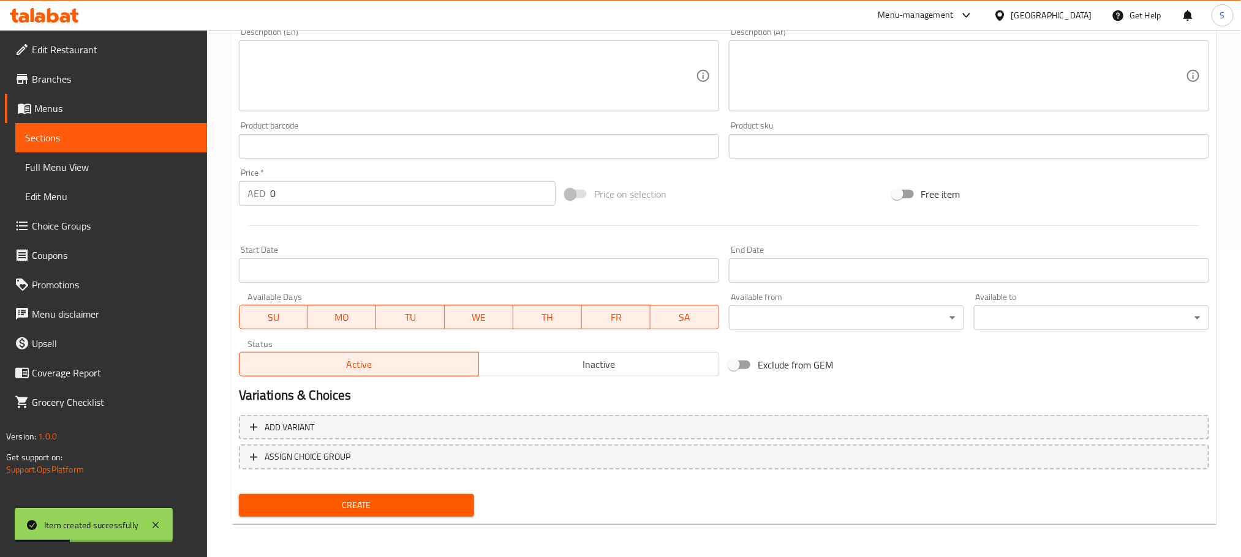
scroll to position [83, 0]
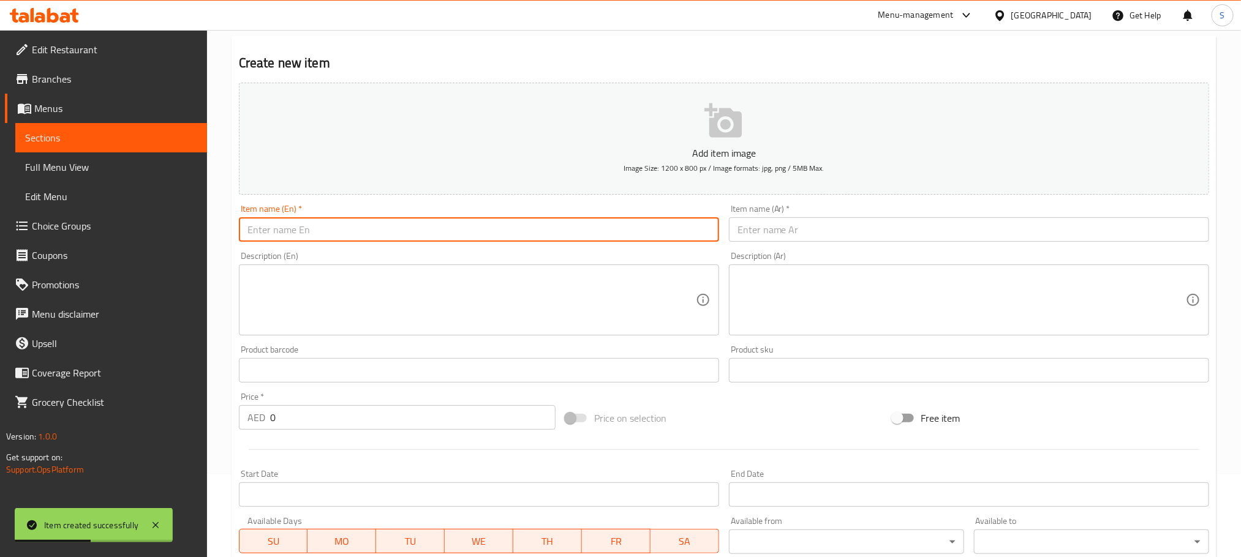
paste input "Peach Rocca Salad"
click at [362, 235] on input "Peach Rocca Salad" at bounding box center [479, 229] width 480 height 24
type input "Peach Rocca Salad"
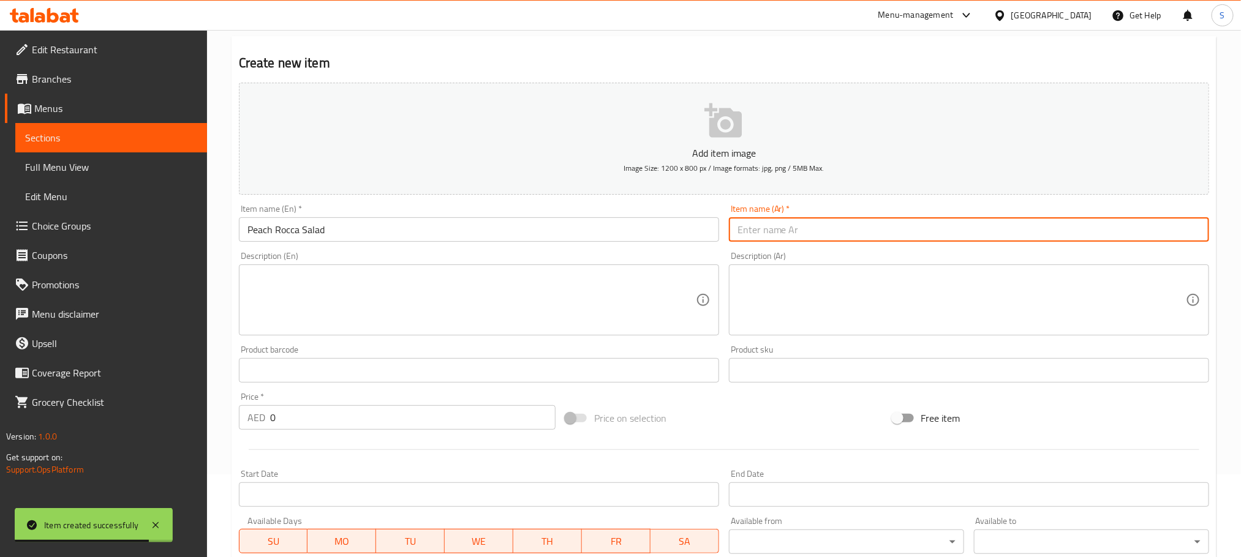
paste input "سلطة الخوخ والجرجير"
click at [773, 228] on input "سلطة الخوخ والجرجير" at bounding box center [969, 229] width 480 height 24
type input "سلطة الخوخ والجرجير"
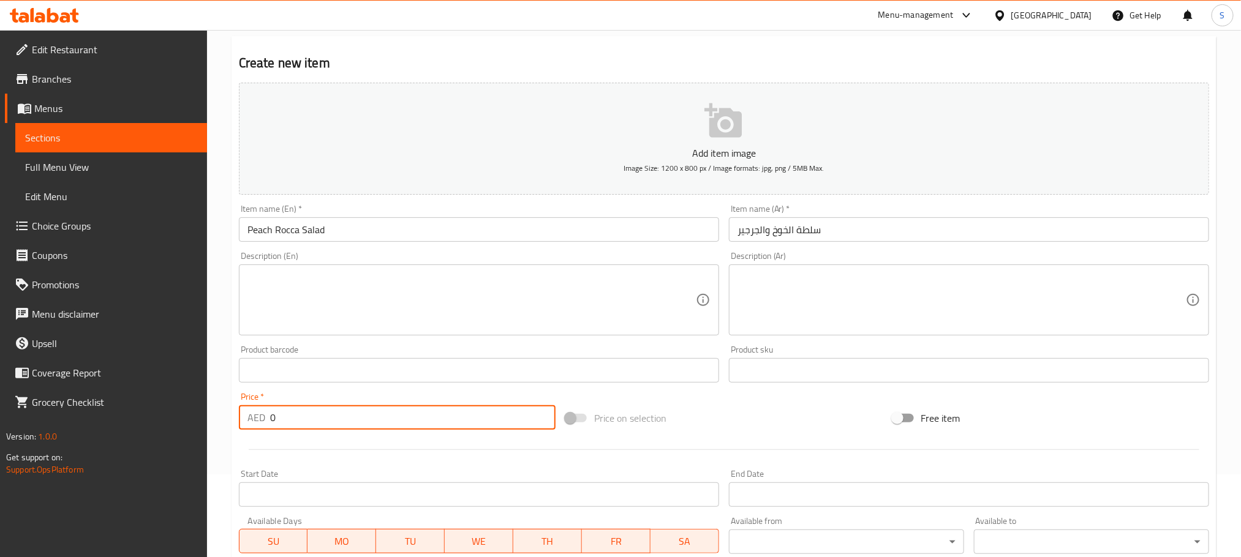
drag, startPoint x: 278, startPoint y: 422, endPoint x: 255, endPoint y: 427, distance: 23.1
click at [255, 427] on div "AED 0 Price *" at bounding box center [397, 417] width 317 height 24
paste input "36"
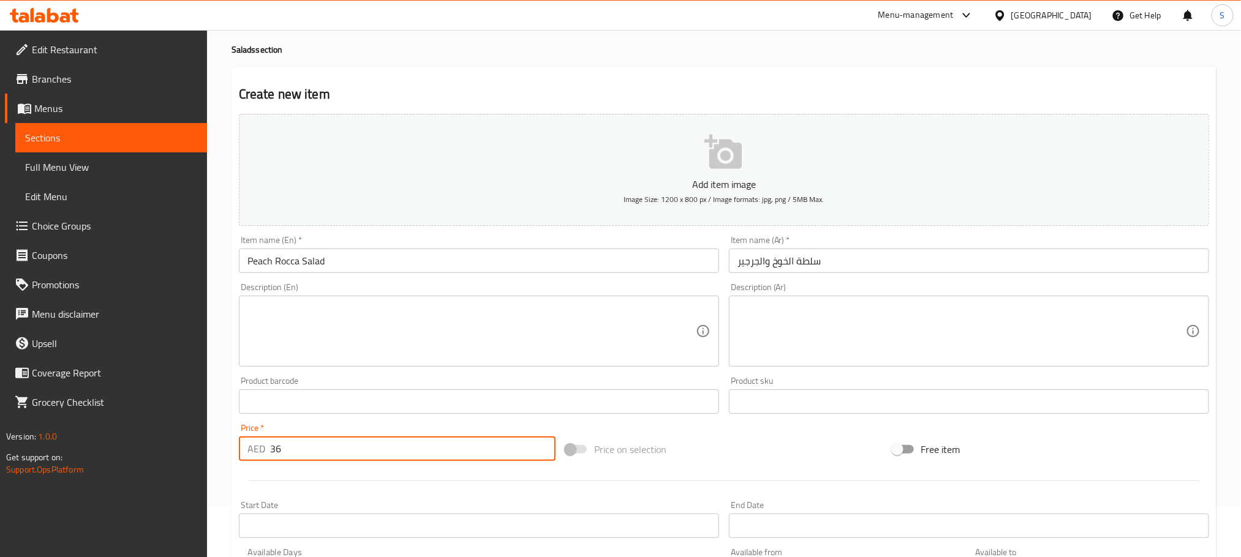
scroll to position [307, 0]
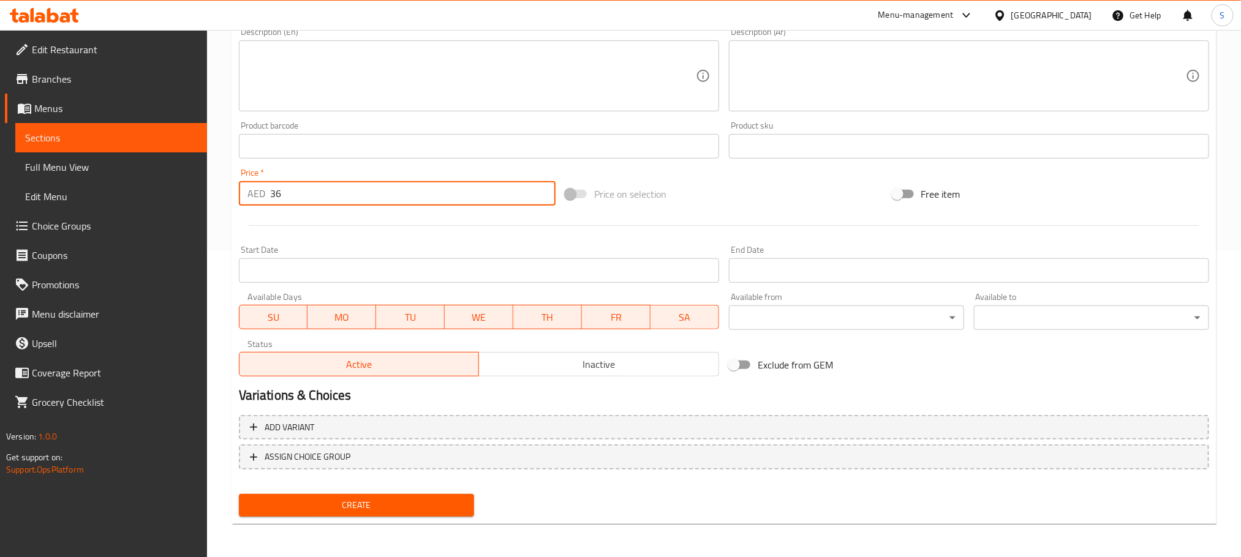
type input "36"
click at [416, 502] on span "Create" at bounding box center [357, 505] width 216 height 15
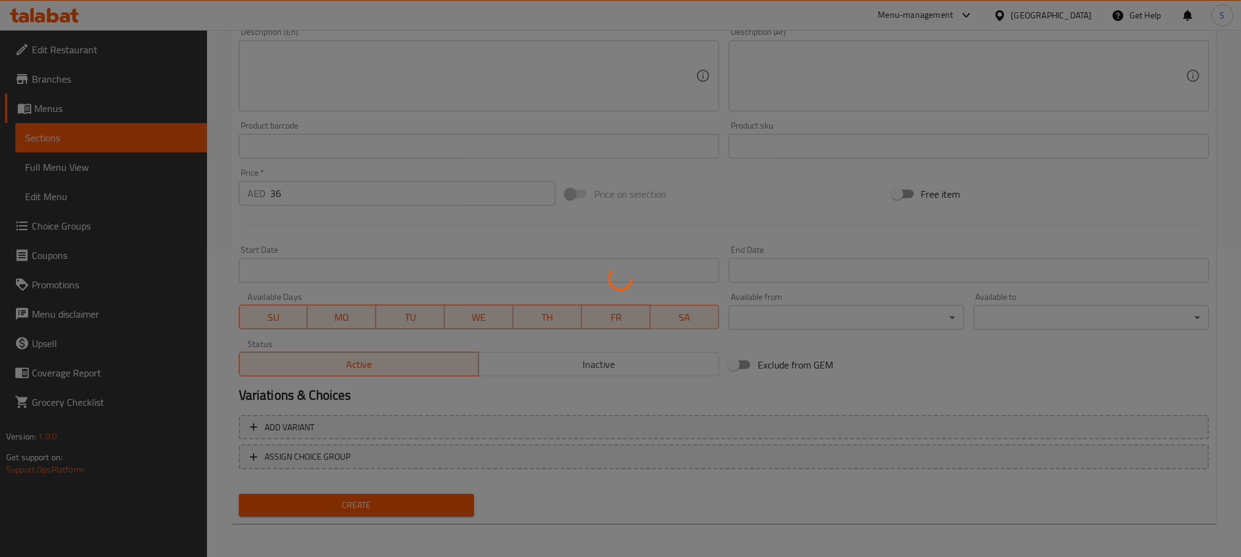
type input "0"
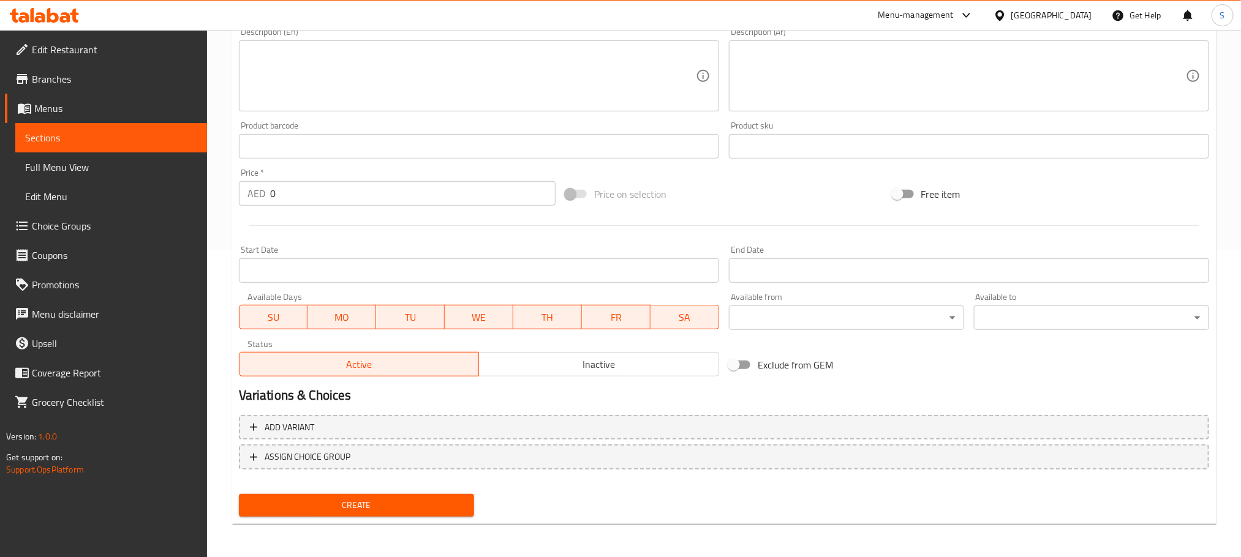
scroll to position [0, 0]
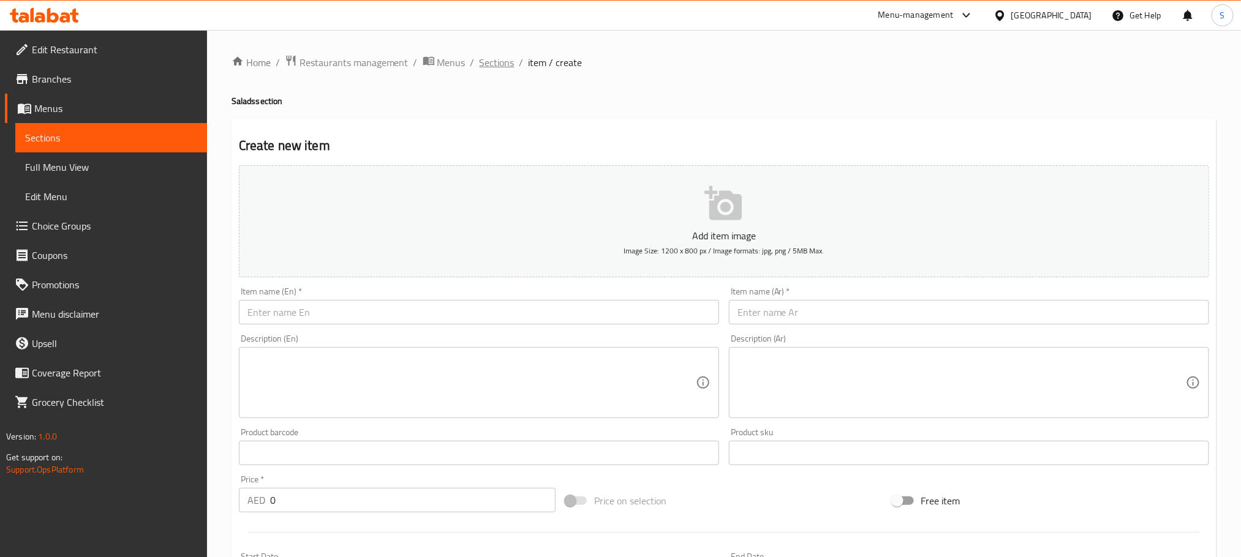
click at [487, 64] on span "Sections" at bounding box center [496, 62] width 35 height 15
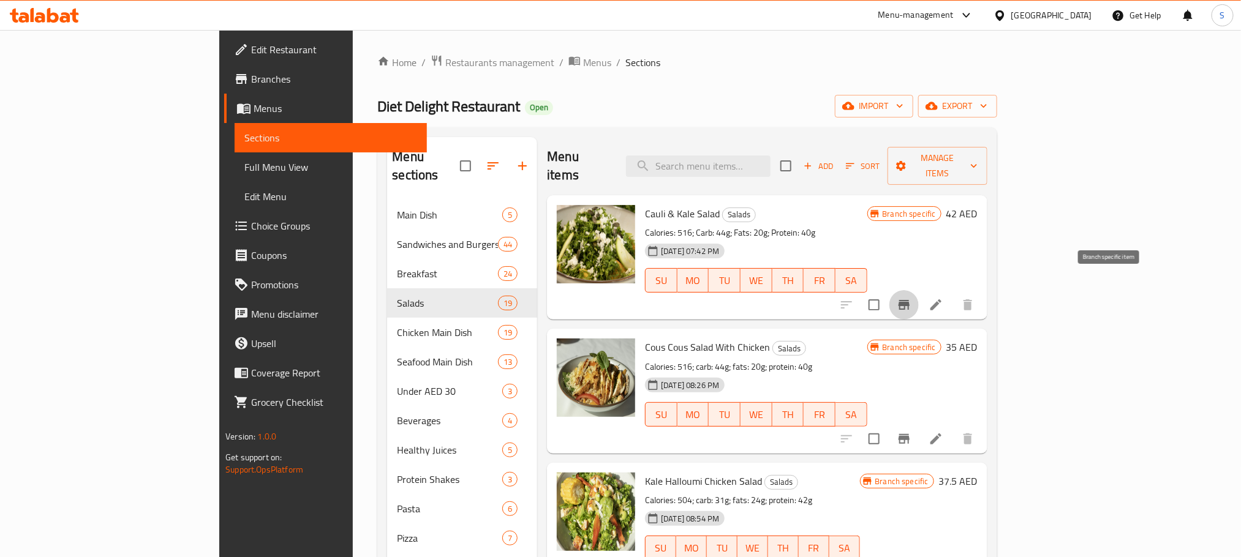
click at [909, 300] on icon "Branch-specific-item" at bounding box center [903, 305] width 11 height 10
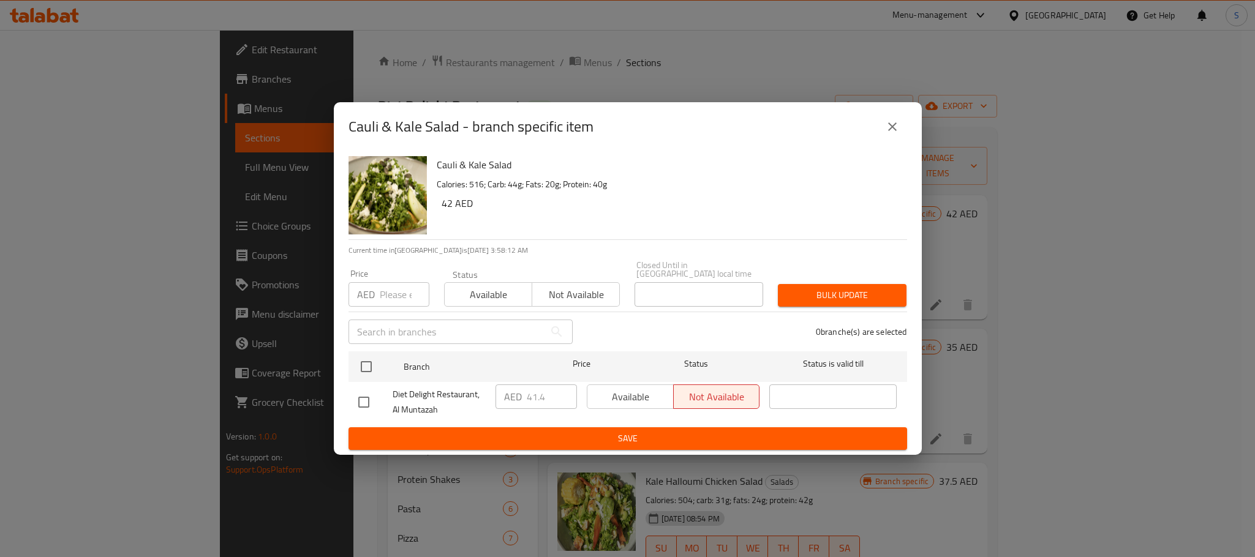
click at [368, 400] on input "checkbox" at bounding box center [364, 402] width 26 height 26
checkbox input "true"
drag, startPoint x: 546, startPoint y: 399, endPoint x: 512, endPoint y: 400, distance: 33.7
click at [512, 400] on div "AED 41.4 ​" at bounding box center [535, 397] width 81 height 24
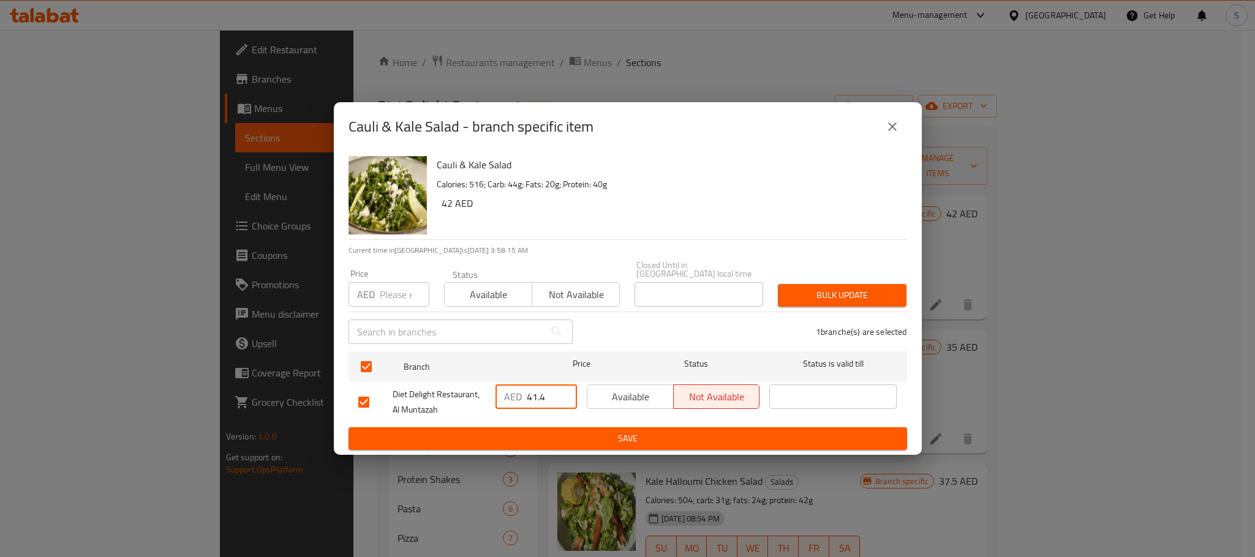
paste input "3.2"
type input "43.2"
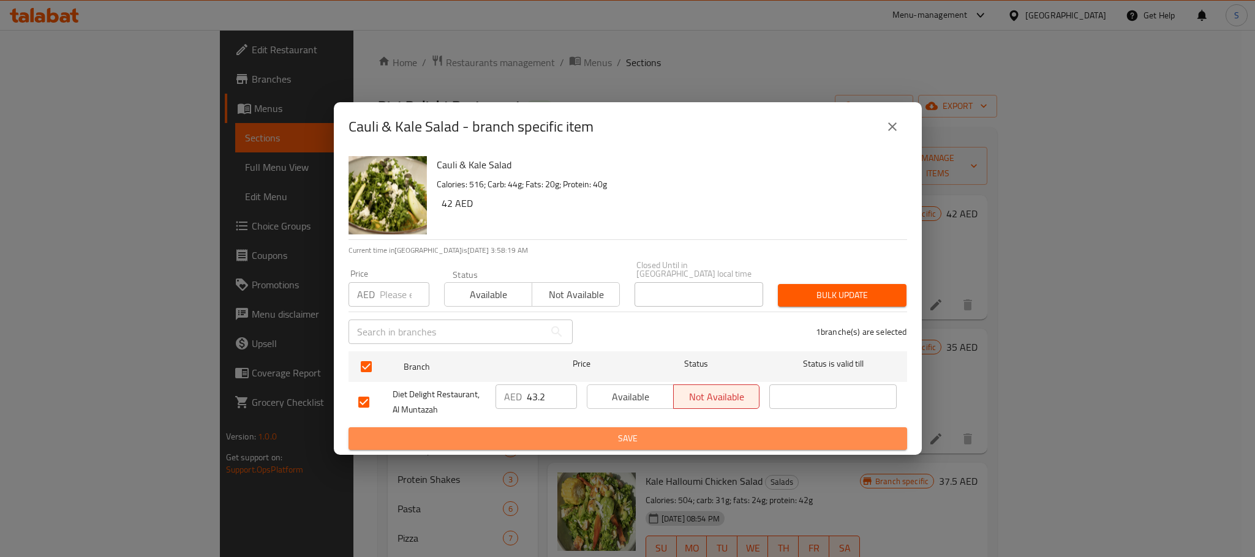
click at [648, 432] on span "Save" at bounding box center [627, 438] width 539 height 15
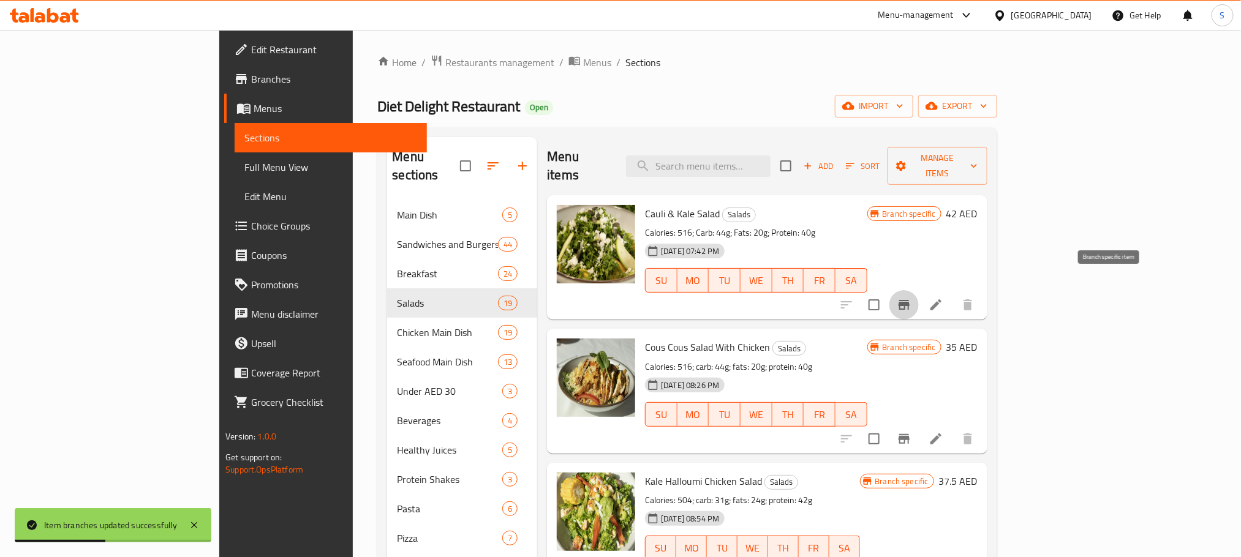
click at [909, 300] on icon "Branch-specific-item" at bounding box center [903, 305] width 11 height 10
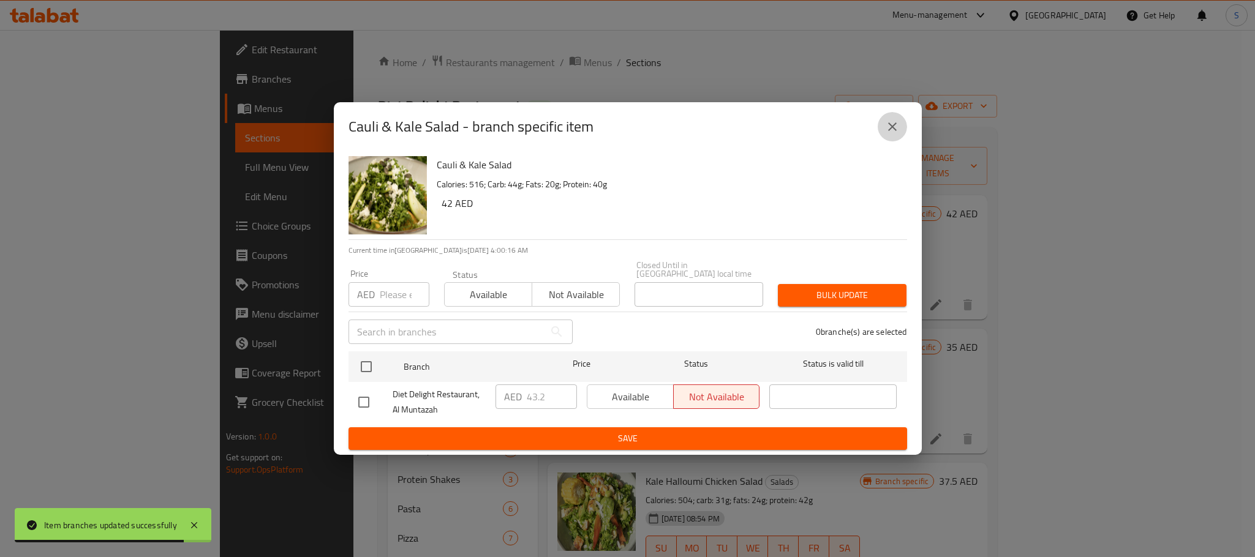
click at [891, 118] on button "close" at bounding box center [891, 126] width 29 height 29
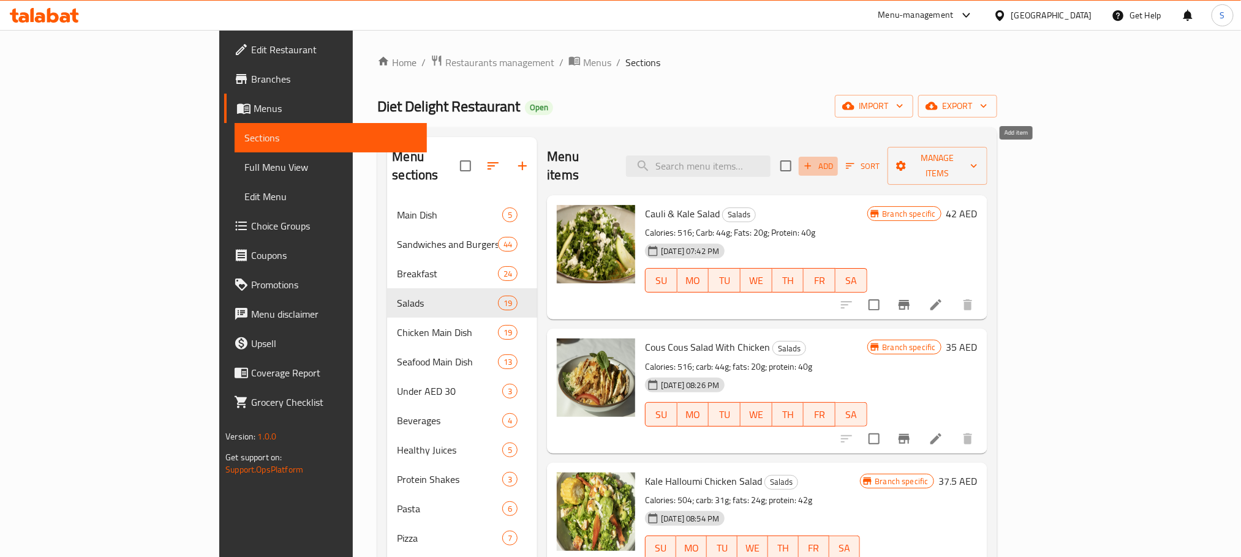
click at [835, 159] on span "Add" at bounding box center [817, 166] width 33 height 14
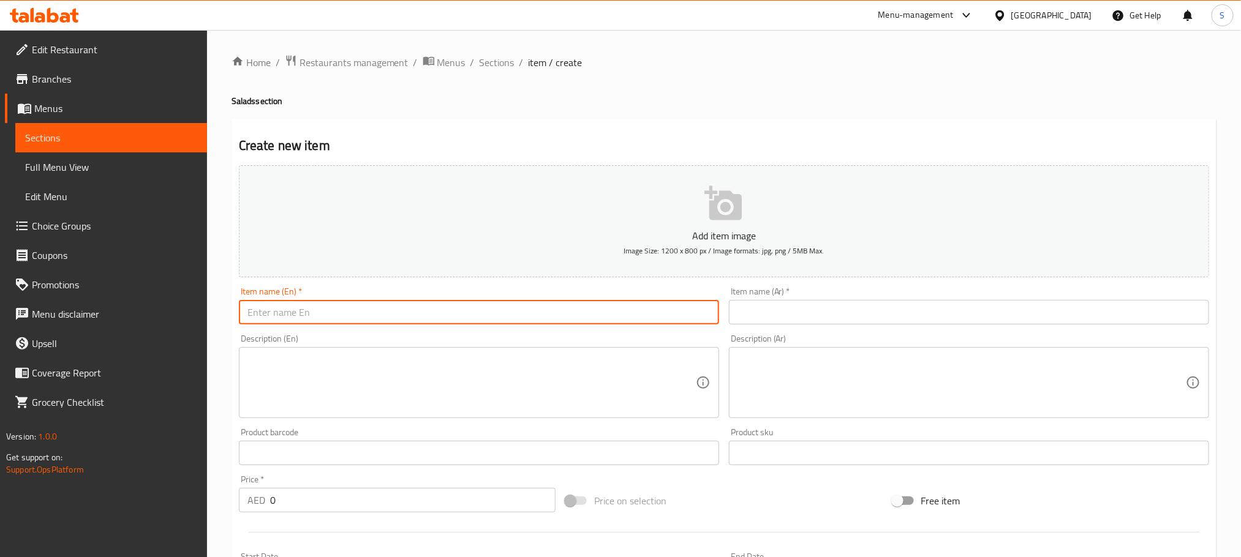
click at [459, 313] on input "text" at bounding box center [479, 312] width 480 height 24
paste input "Cous Cous Salad"
type input "Cous Cous Salad"
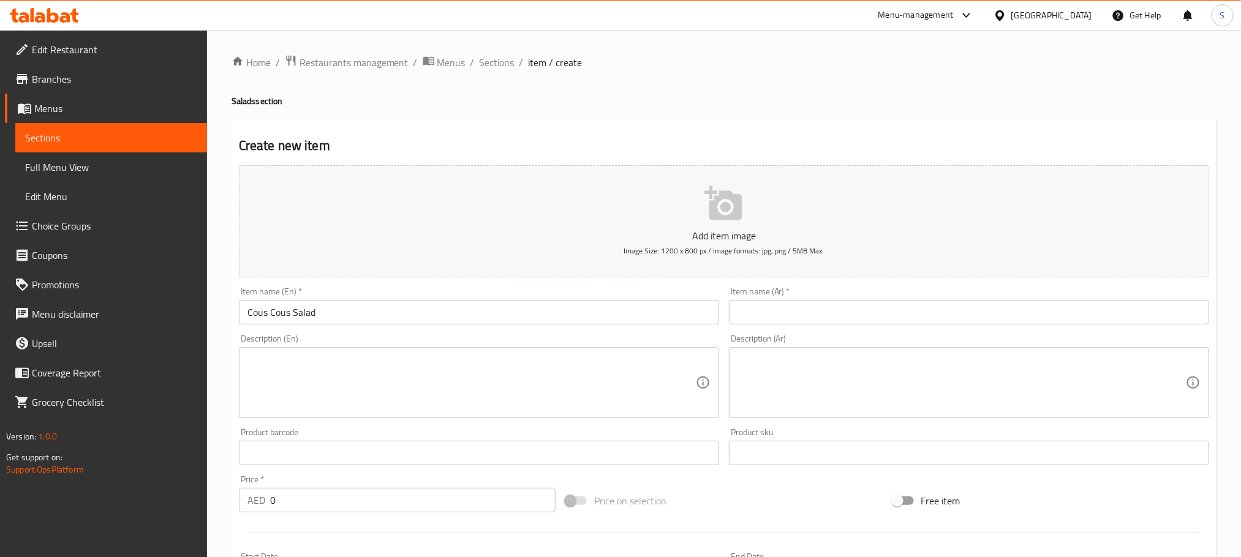
click at [809, 326] on div "Item name (Ar)   * Item name (Ar) *" at bounding box center [969, 305] width 490 height 47
paste input "سلطة الكسكس"
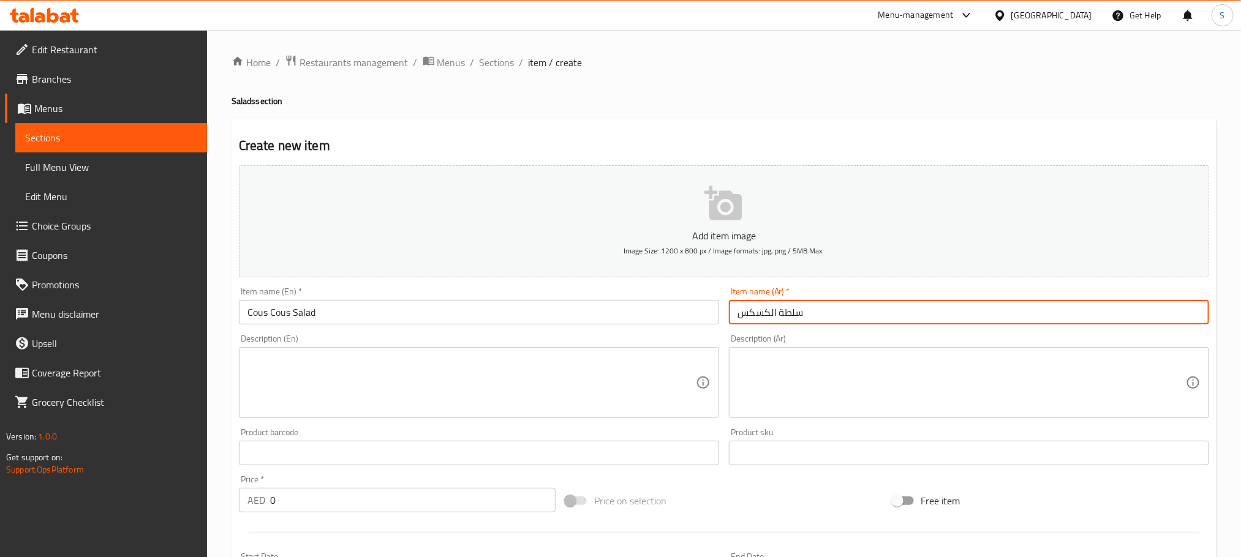
click at [788, 313] on input "سلطة الكسكس" at bounding box center [969, 312] width 480 height 24
type input "سلطة الكسكس"
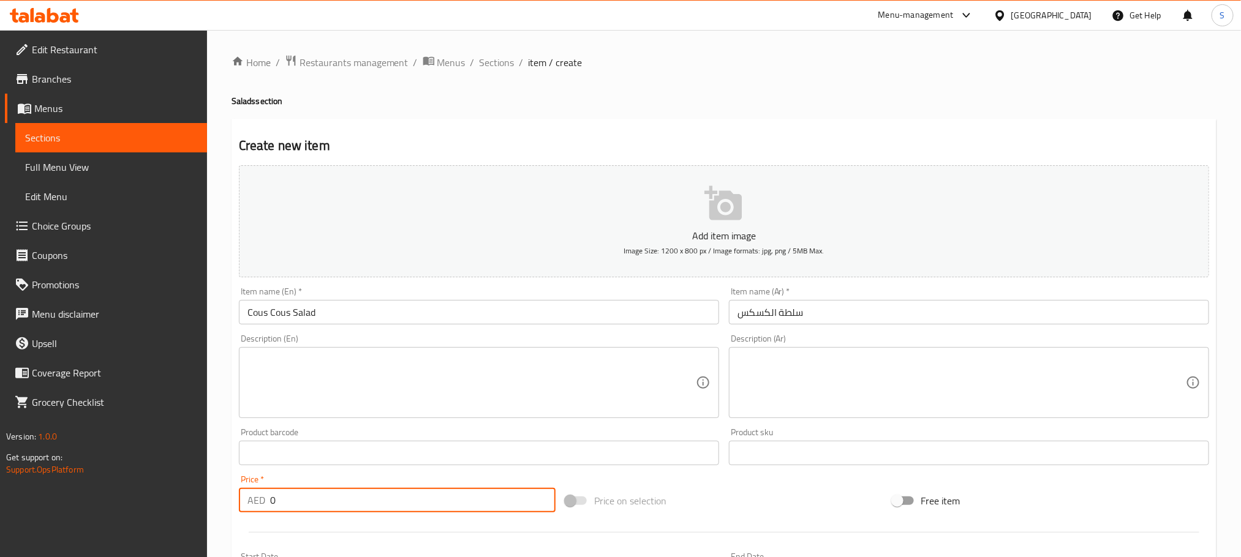
drag, startPoint x: 287, startPoint y: 497, endPoint x: 261, endPoint y: 504, distance: 26.7
click at [261, 504] on div "AED 0 Price *" at bounding box center [397, 500] width 317 height 24
paste input "38.4"
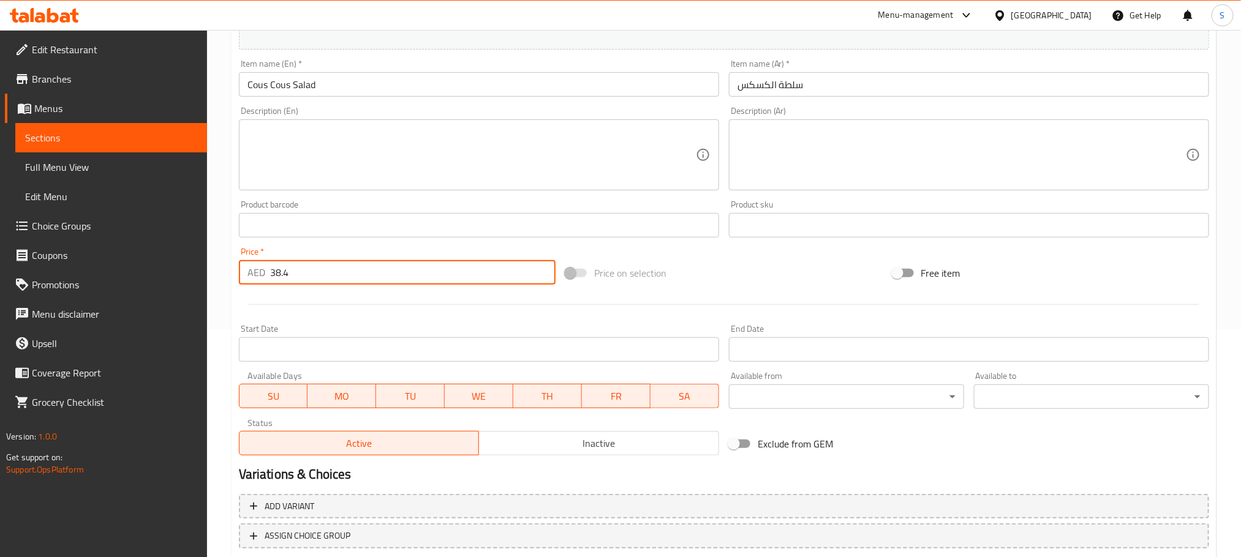
scroll to position [307, 0]
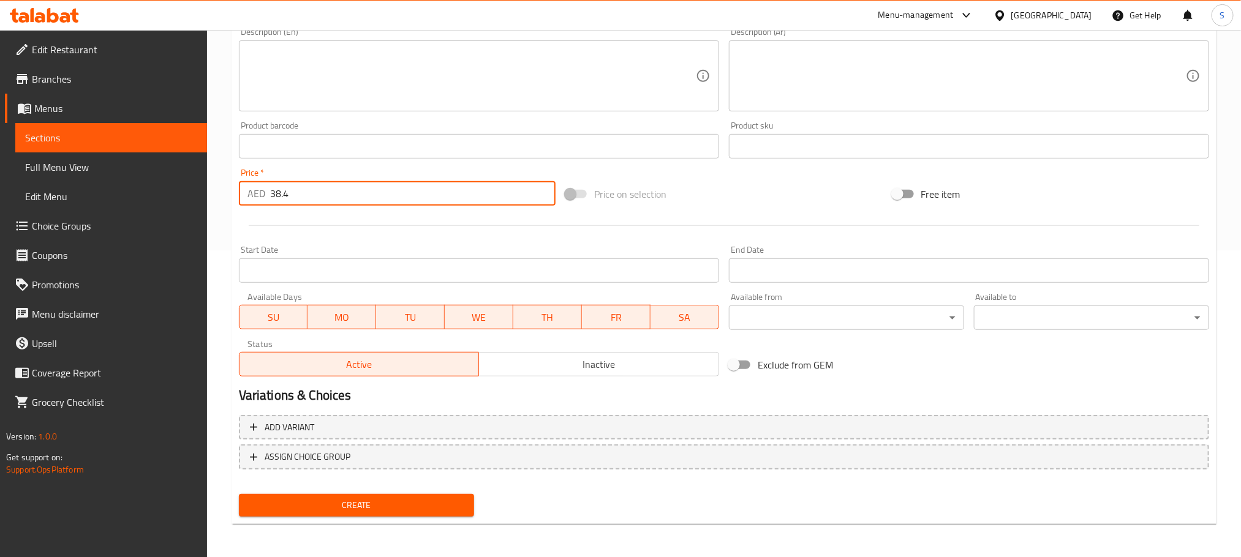
type input "38.4"
click at [432, 490] on div "Create" at bounding box center [356, 505] width 245 height 32
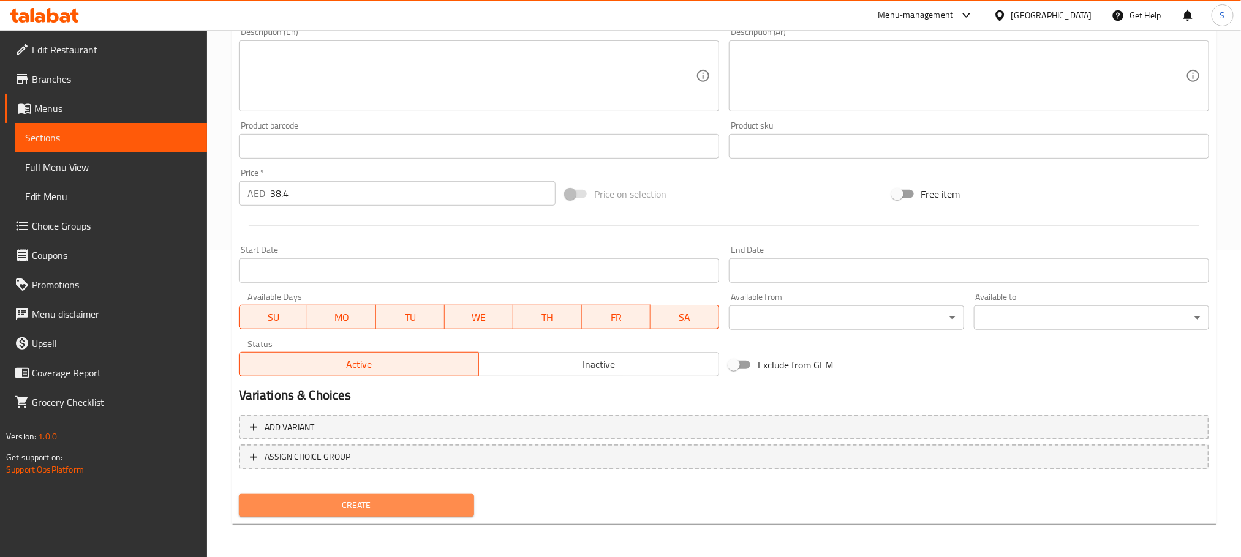
click at [334, 502] on span "Create" at bounding box center [357, 505] width 216 height 15
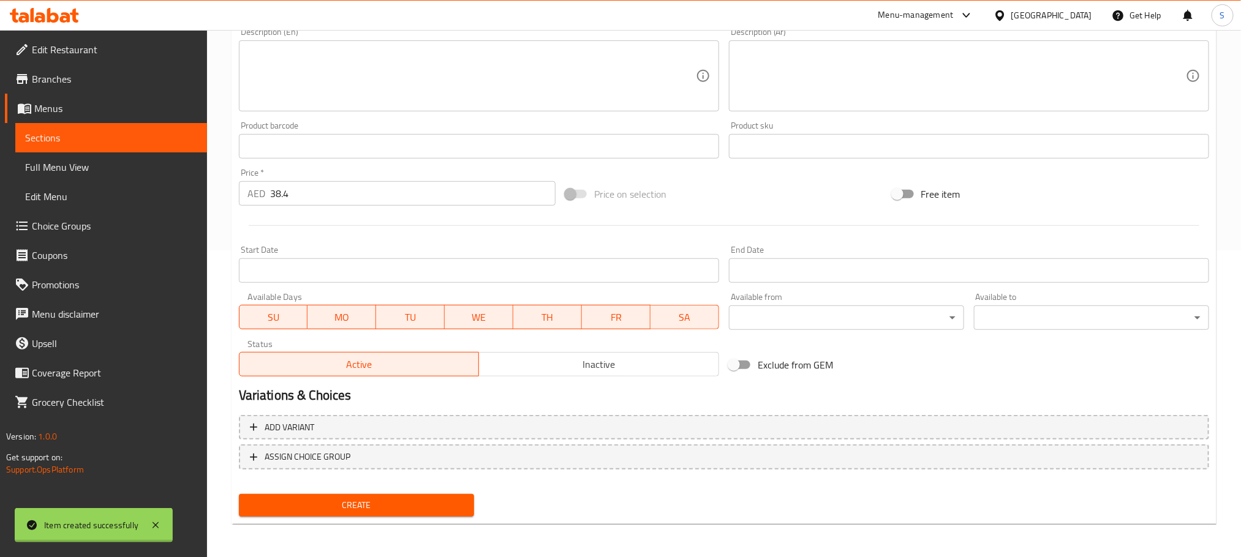
type input "0"
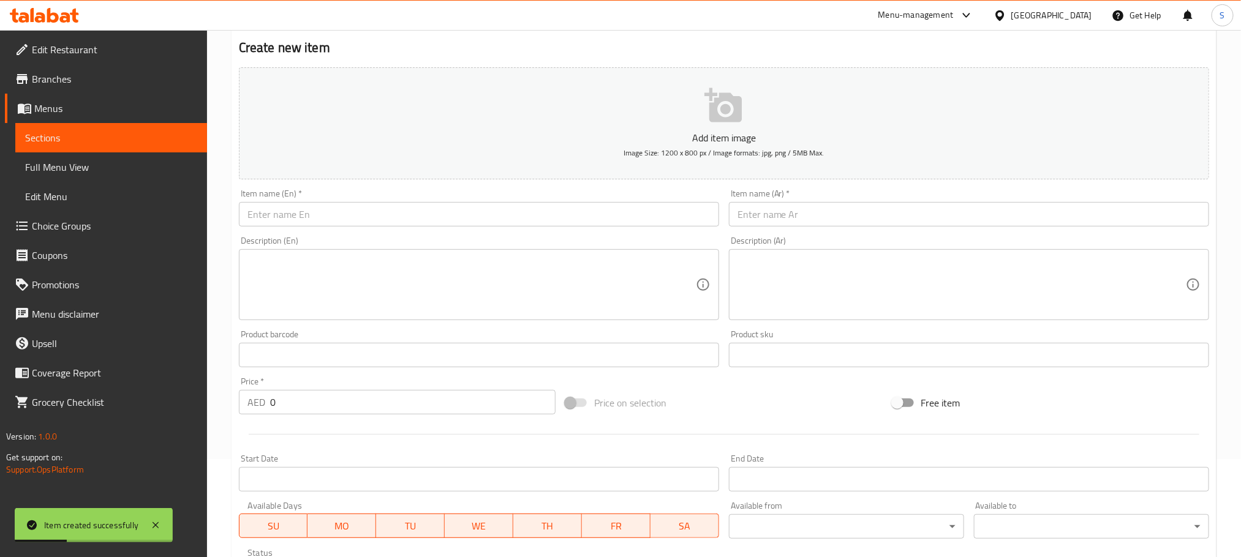
scroll to position [50, 0]
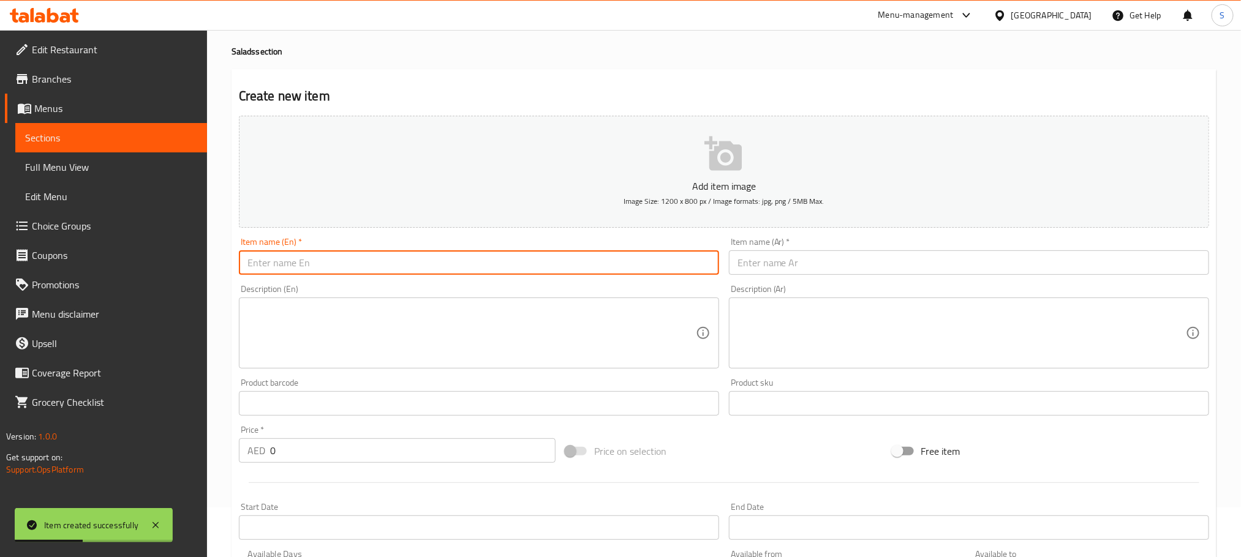
click at [504, 258] on input "text" at bounding box center [479, 262] width 480 height 24
paste input "Kale Halloumi Salad"
type input "Kale Halloumi Salad"
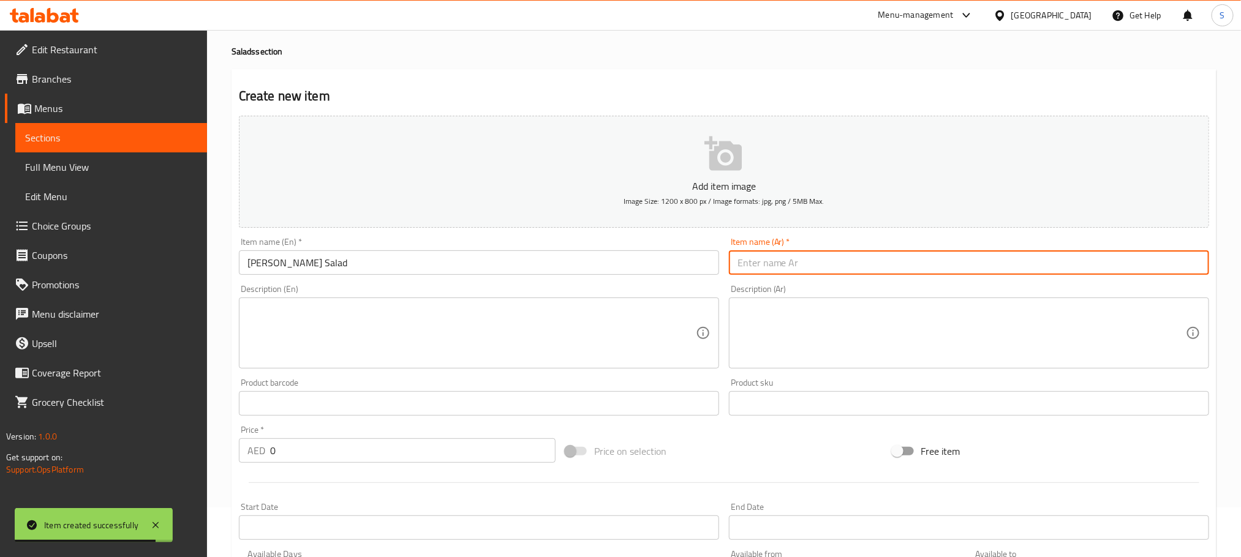
paste input "سلطة كيل حلومي"
click at [796, 268] on input "سلطة كيل حلومي" at bounding box center [969, 262] width 480 height 24
type input "سلطة كيل حلوم"
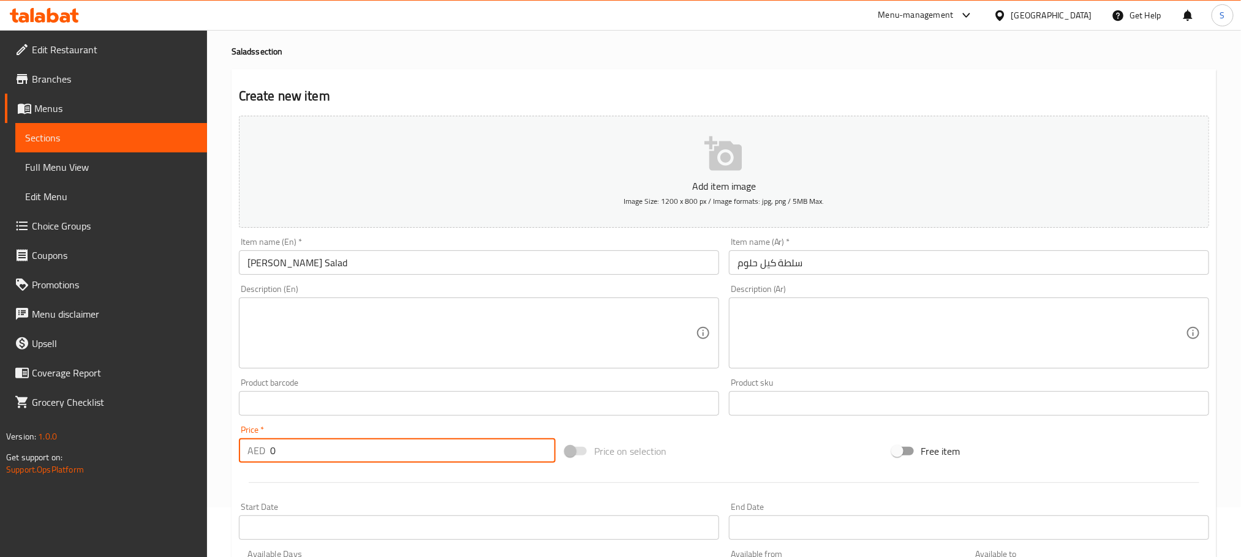
paste input "38.4"
drag, startPoint x: 305, startPoint y: 445, endPoint x: 259, endPoint y: 456, distance: 47.1
click at [259, 456] on div "AED 38.4 Price *" at bounding box center [397, 450] width 317 height 24
type input "38.4"
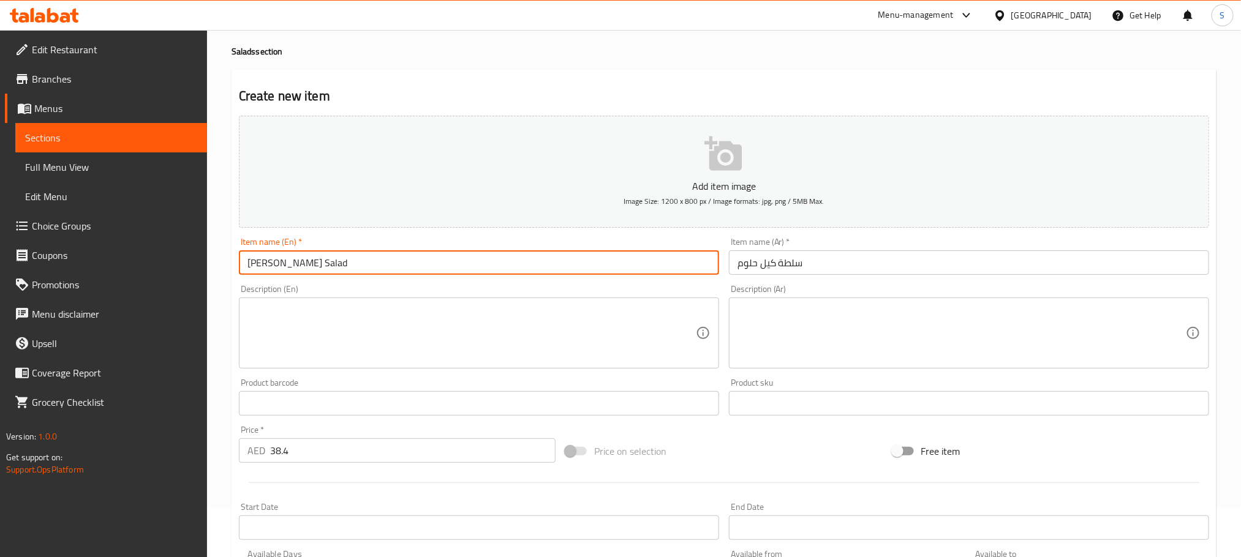
drag, startPoint x: 265, startPoint y: 267, endPoint x: 232, endPoint y: 271, distance: 32.7
click at [232, 271] on div "Create new item Add item image Image Size: 1200 x 800 px / Image formats: jpg, …" at bounding box center [723, 425] width 985 height 713
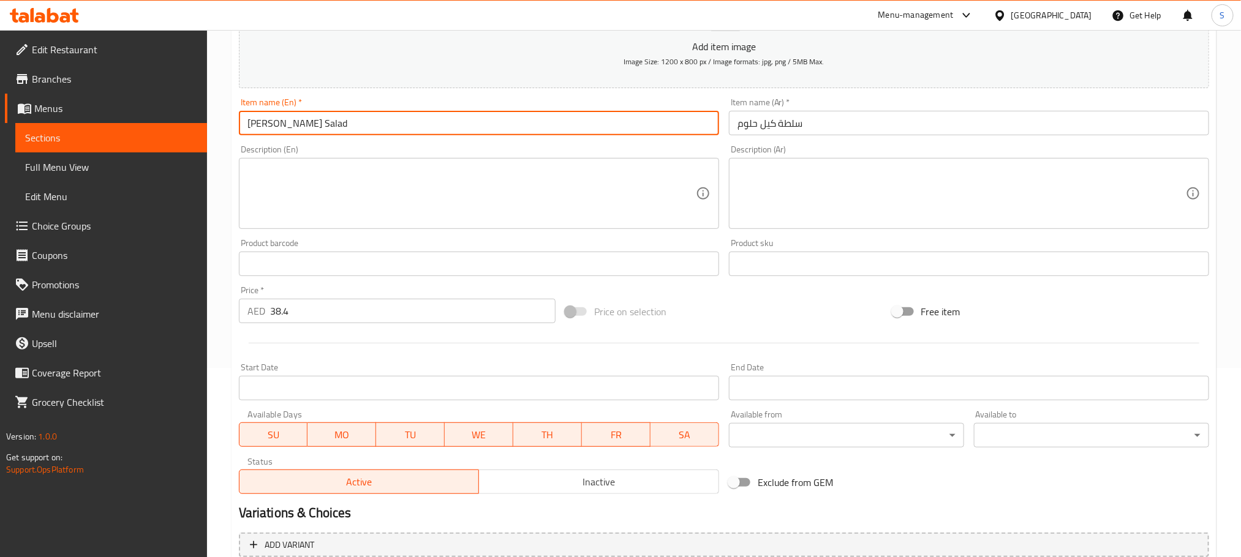
scroll to position [290, 0]
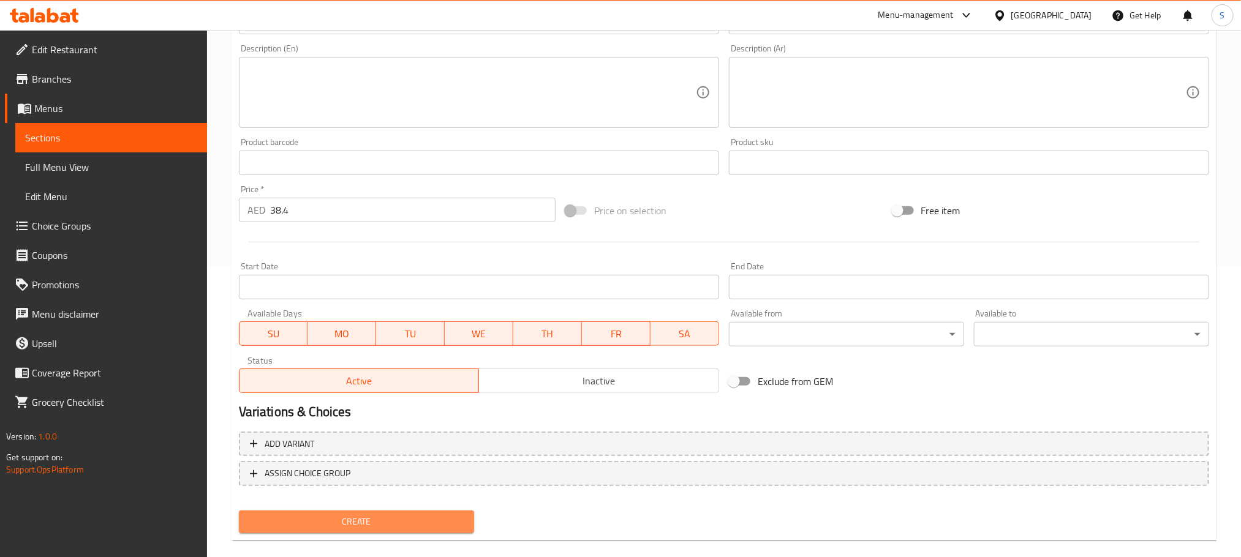
click at [430, 511] on button "Create" at bounding box center [356, 522] width 235 height 23
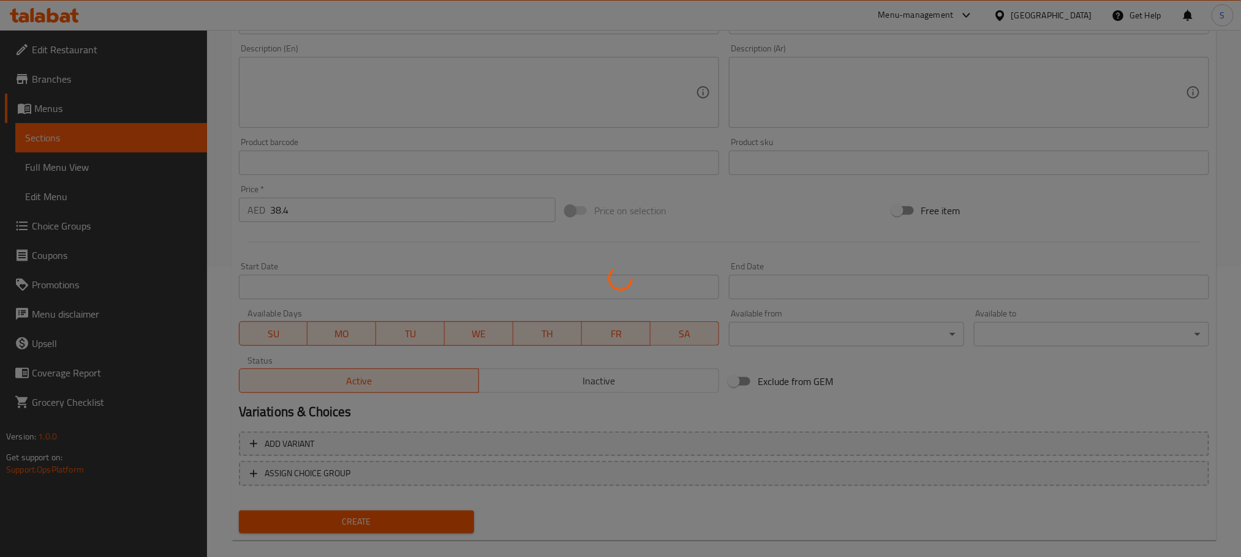
type input "0"
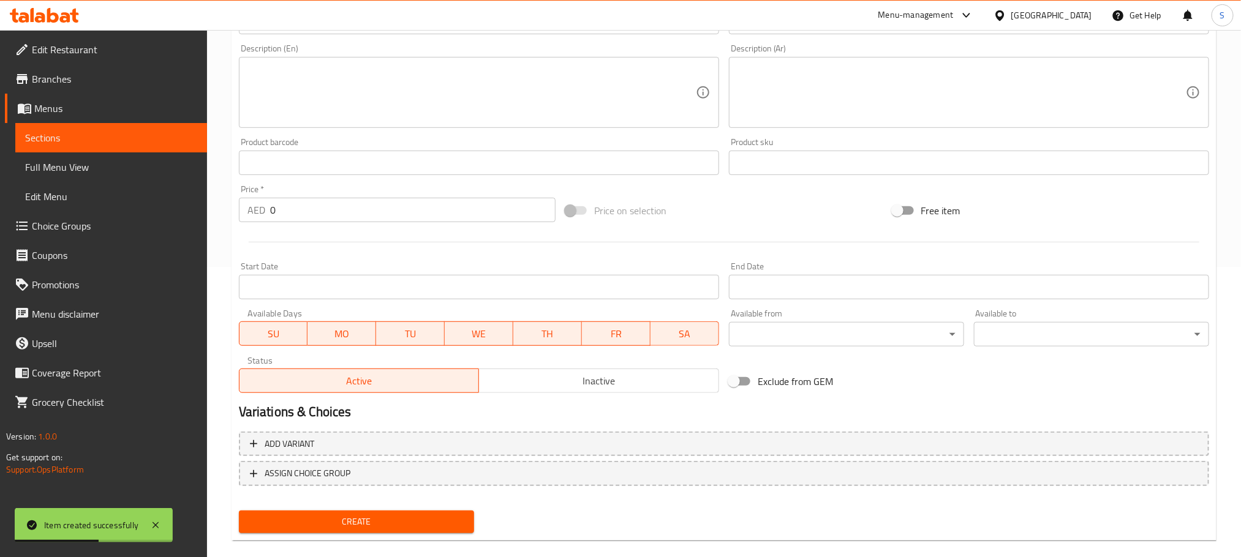
scroll to position [0, 0]
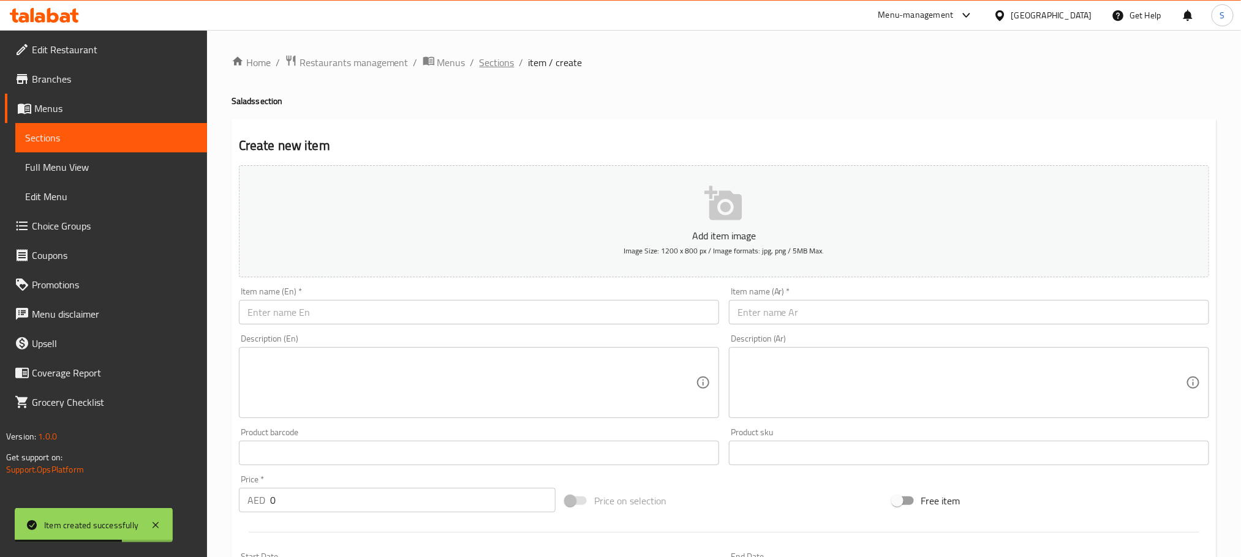
click at [493, 56] on span "Sections" at bounding box center [496, 62] width 35 height 15
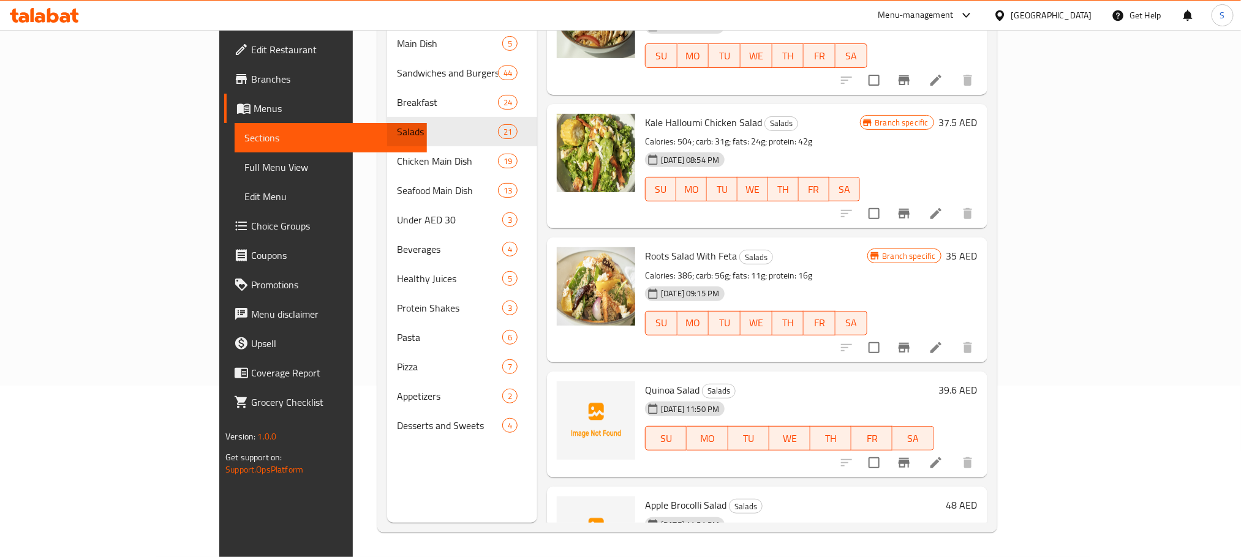
scroll to position [239, 0]
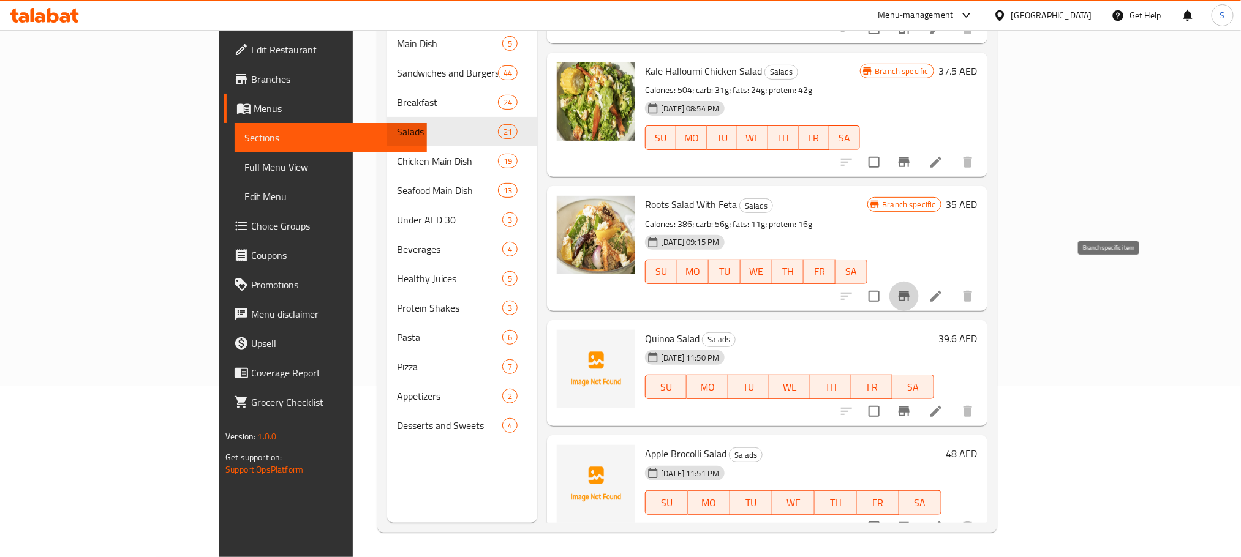
click at [909, 291] on icon "Branch-specific-item" at bounding box center [903, 296] width 11 height 10
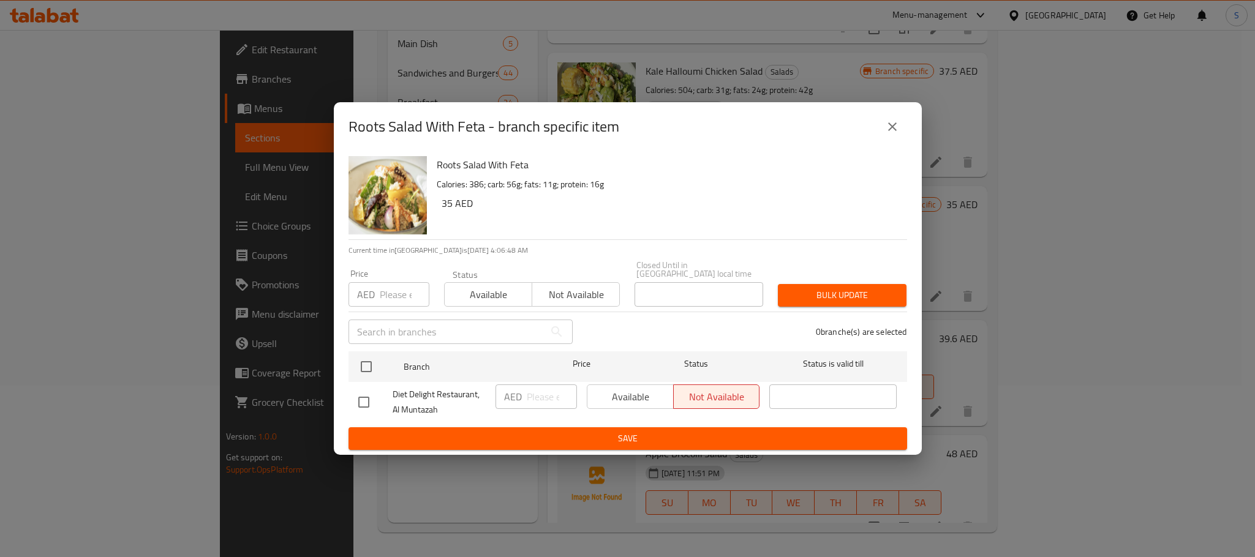
click at [355, 400] on input "checkbox" at bounding box center [364, 402] width 26 height 26
checkbox input "true"
click at [541, 396] on input "number" at bounding box center [552, 397] width 50 height 24
paste input "33.6"
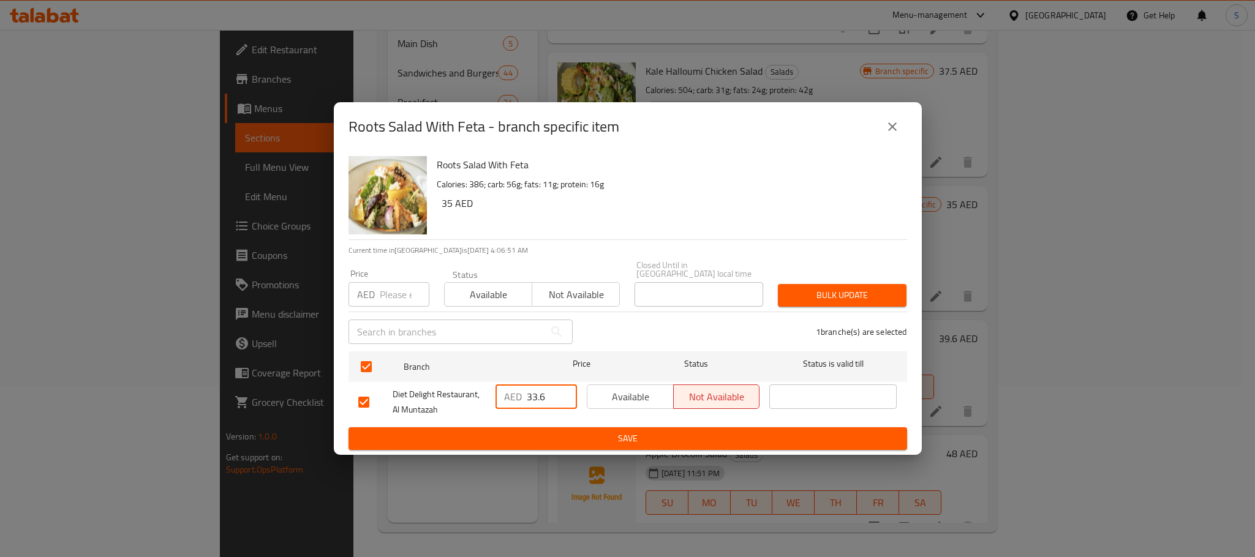
type input "33.6"
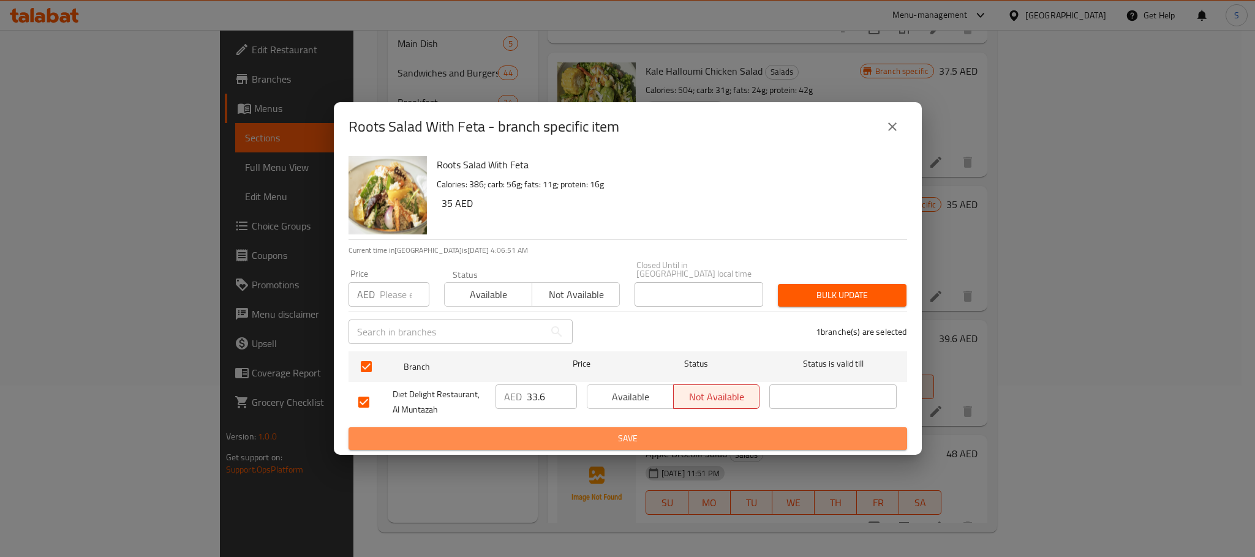
click at [610, 431] on span "Save" at bounding box center [627, 438] width 539 height 15
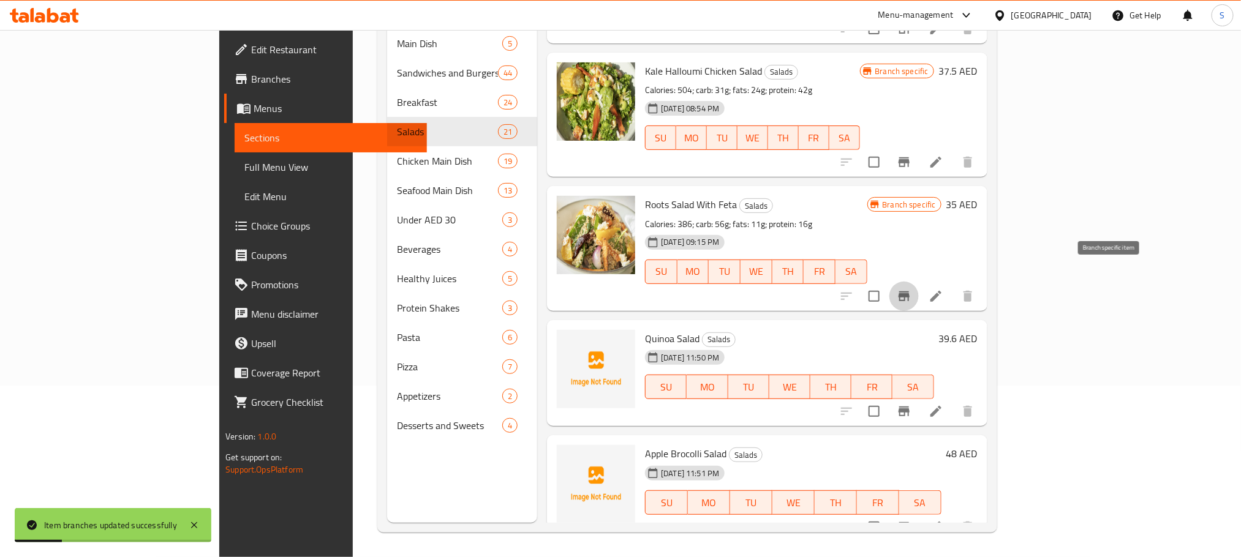
click at [911, 289] on icon "Branch-specific-item" at bounding box center [903, 296] width 15 height 15
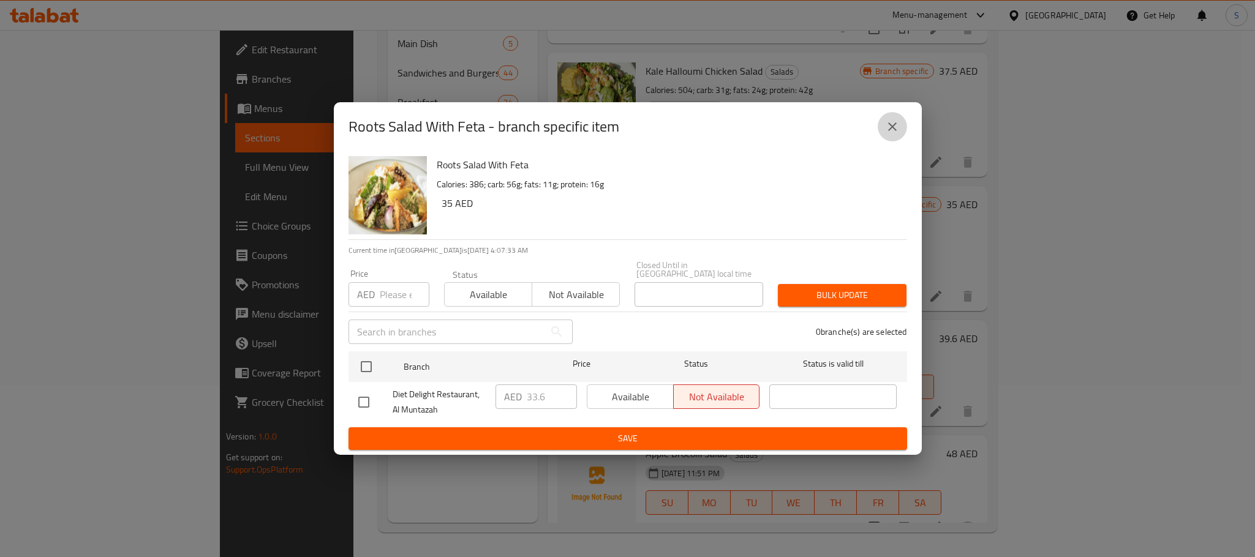
click at [879, 119] on button "close" at bounding box center [891, 126] width 29 height 29
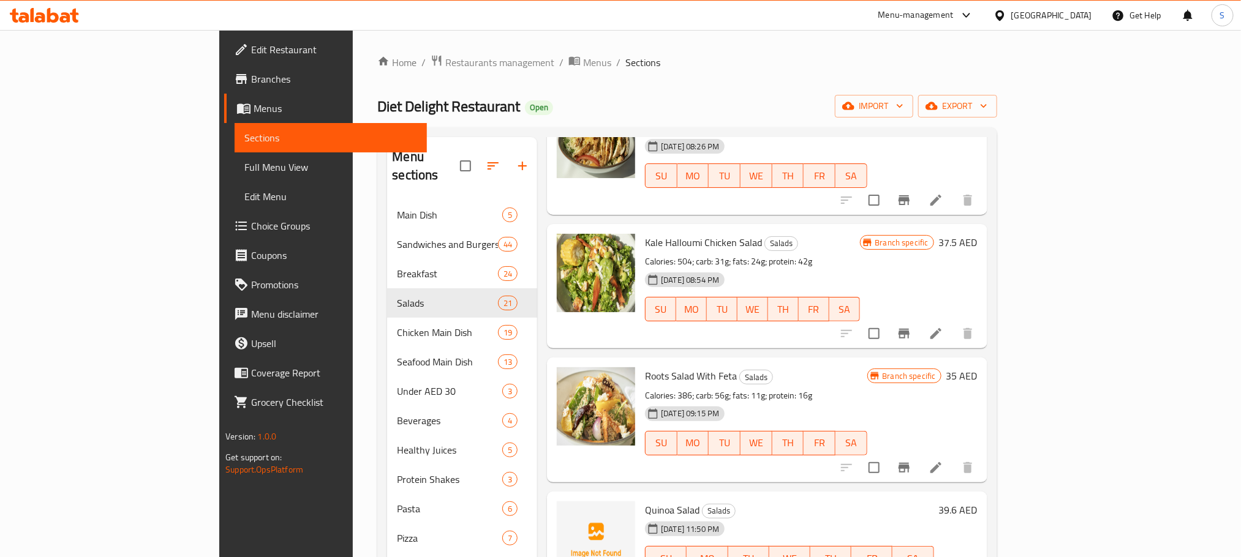
scroll to position [0, 0]
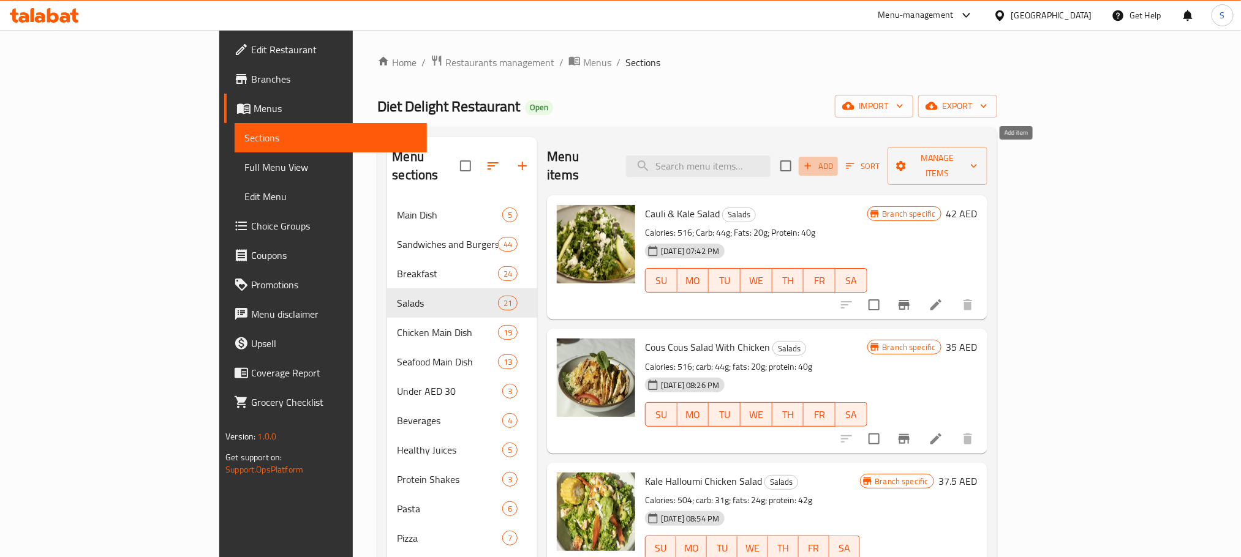
click at [835, 159] on span "Add" at bounding box center [817, 166] width 33 height 14
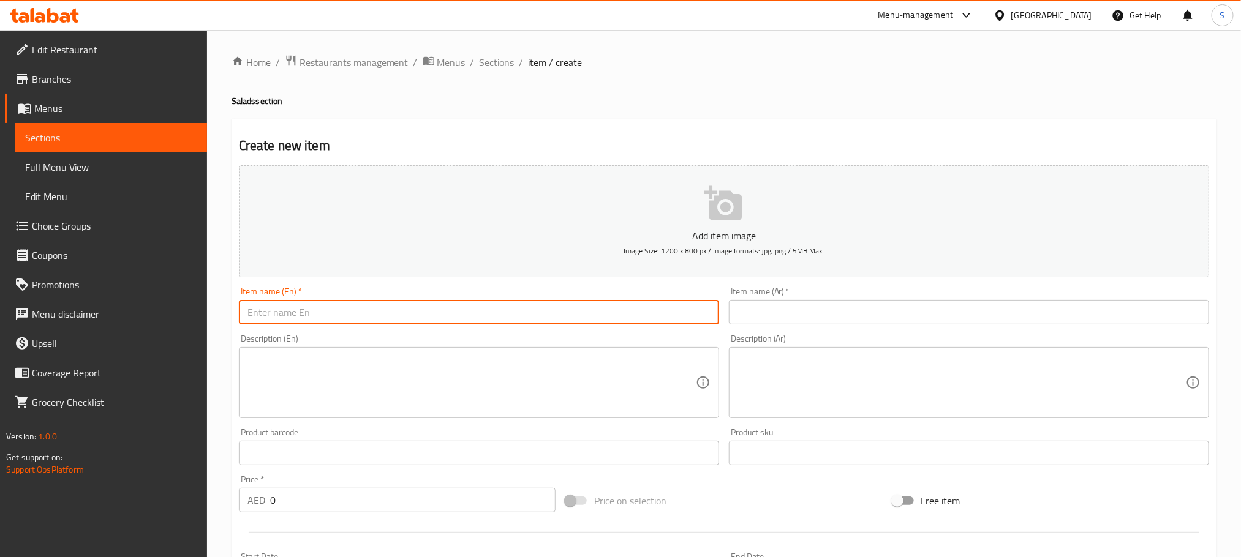
click at [402, 313] on input "text" at bounding box center [479, 312] width 480 height 24
paste input "Berries salad"
click at [283, 316] on input "Berries salad" at bounding box center [479, 312] width 480 height 24
type input "Berries Salad"
click at [762, 315] on input "text" at bounding box center [969, 312] width 480 height 24
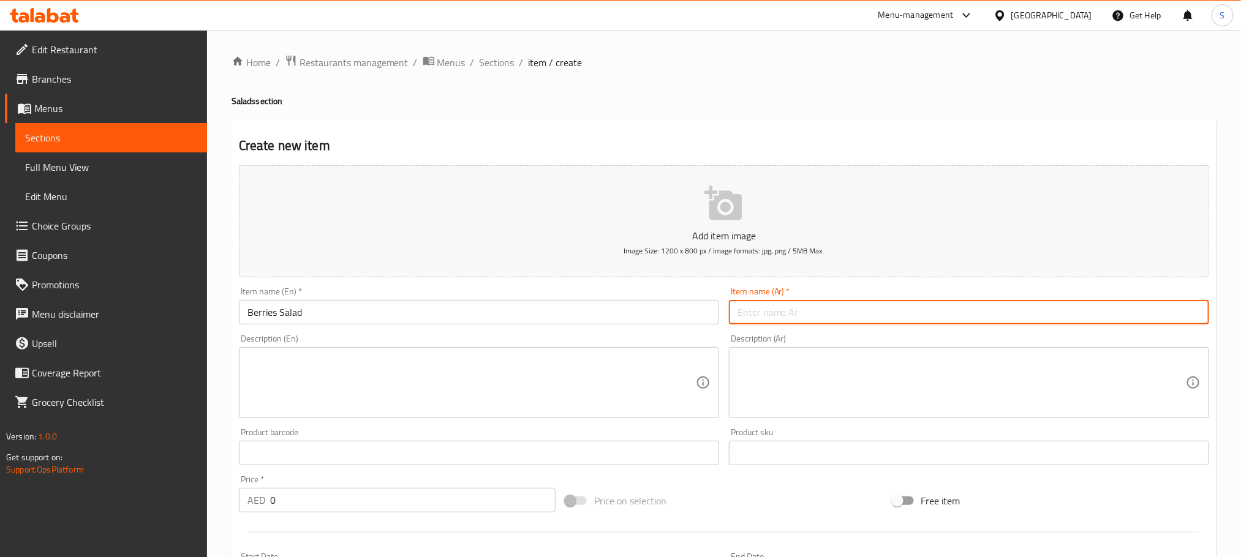
paste input "سلطة التوت"
type input "سلطة التوت"
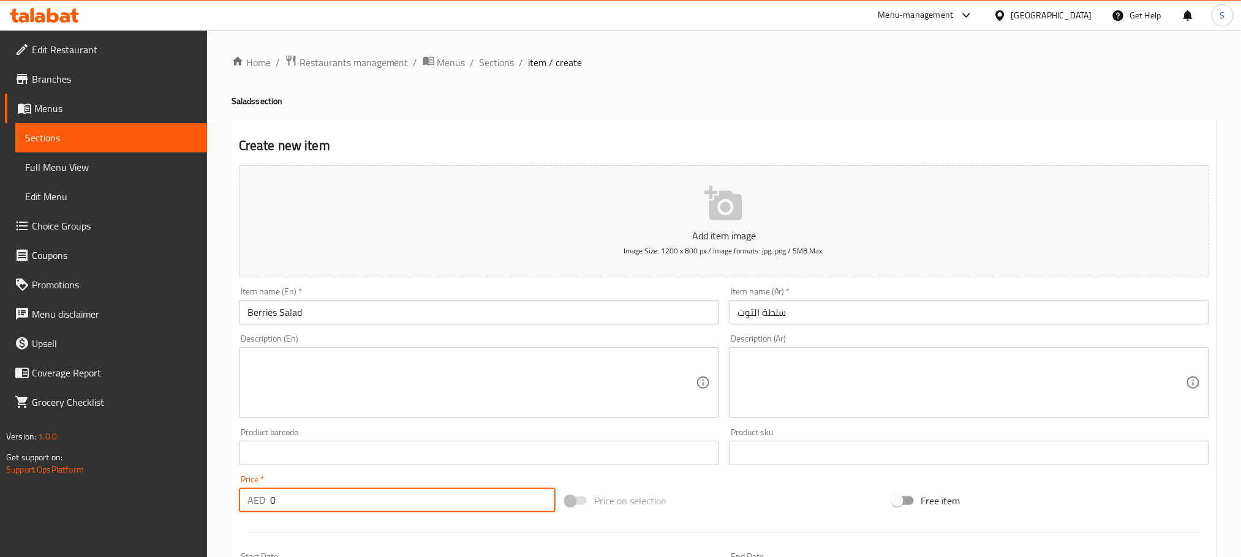
drag, startPoint x: 296, startPoint y: 495, endPoint x: 254, endPoint y: 504, distance: 42.6
click at [254, 504] on div "AED 0 Price *" at bounding box center [397, 500] width 317 height 24
paste input "36"
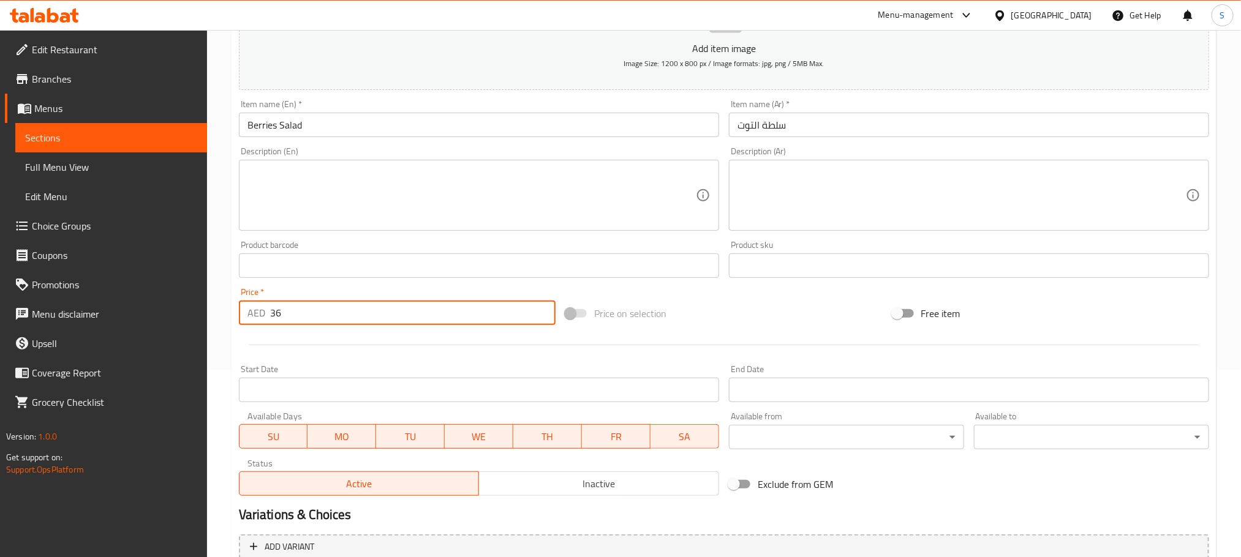
scroll to position [307, 0]
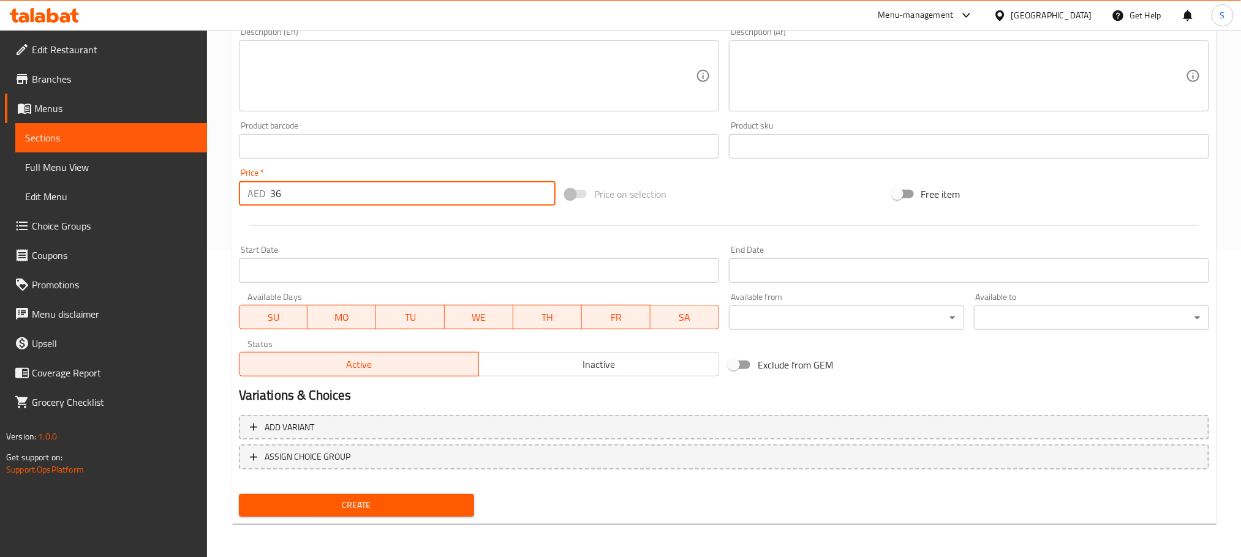
type input "36"
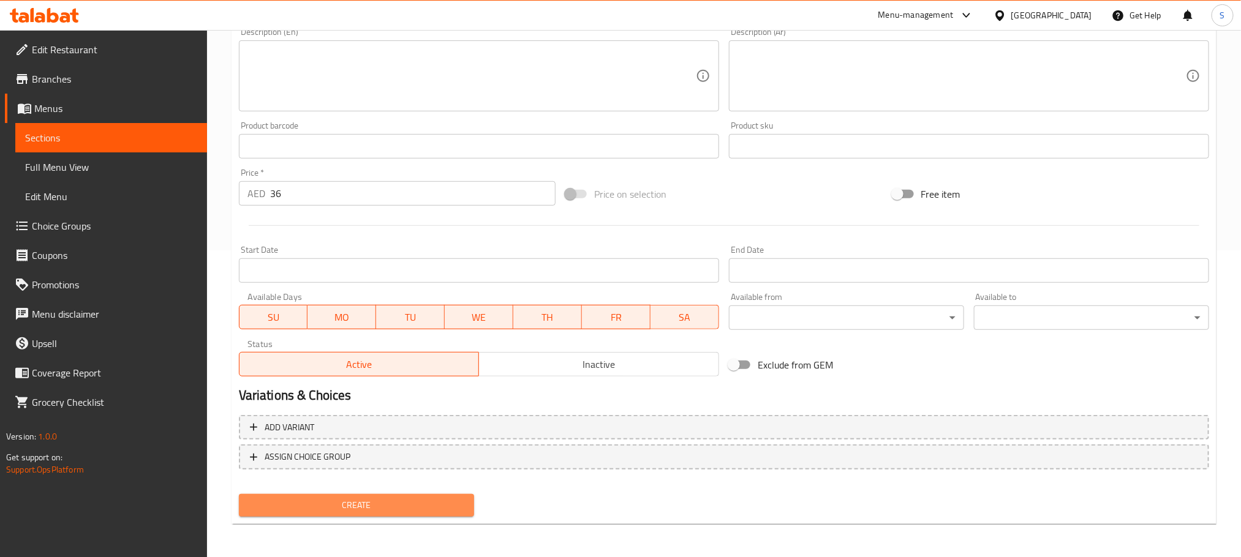
click at [405, 500] on span "Create" at bounding box center [357, 505] width 216 height 15
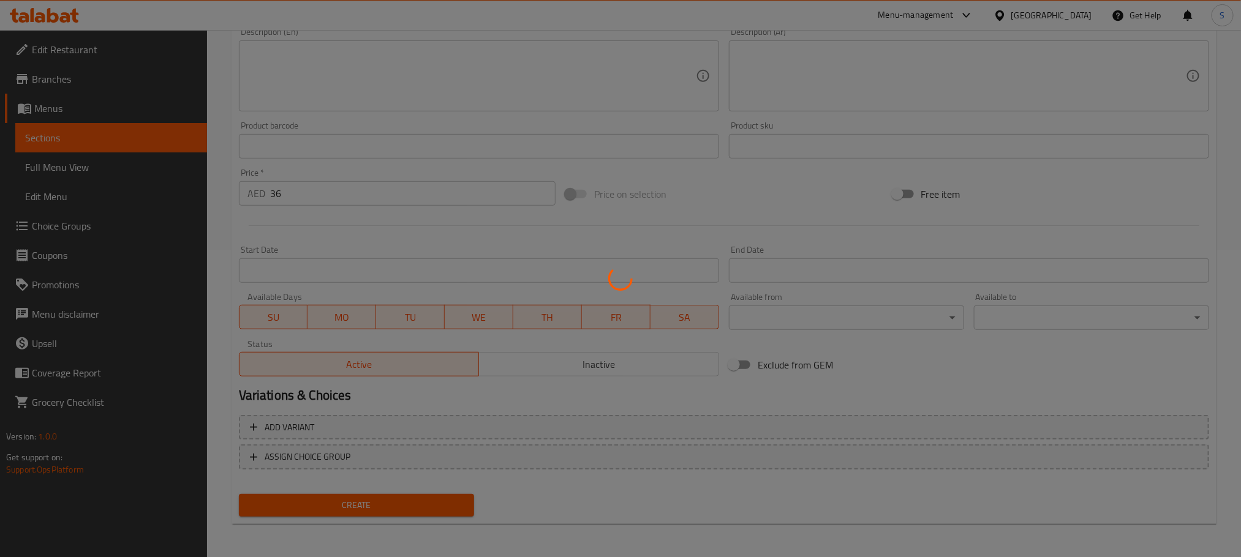
type input "0"
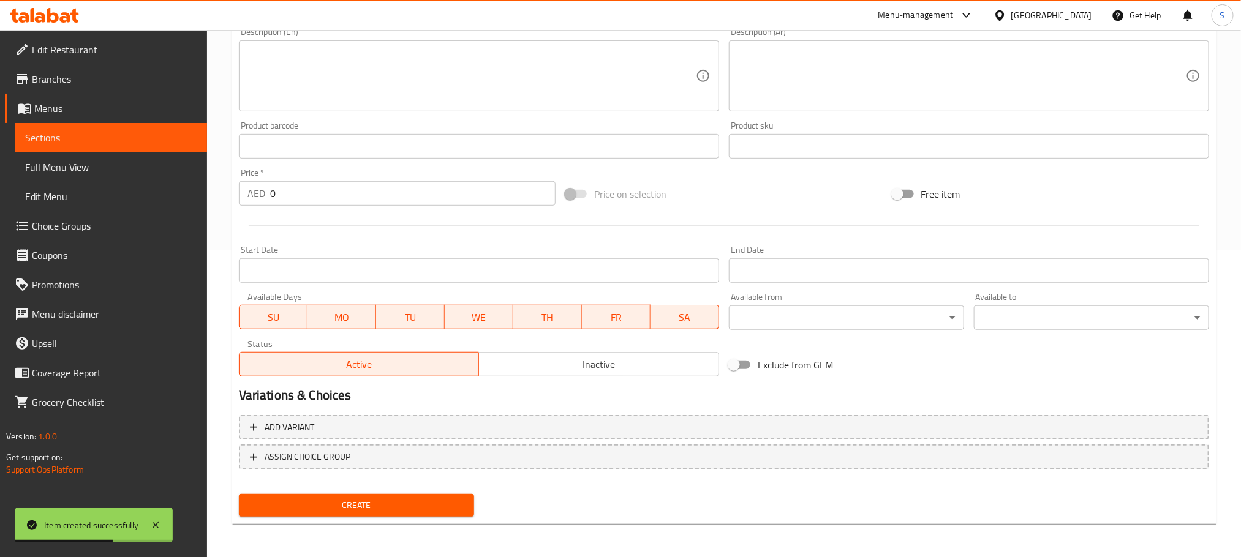
scroll to position [0, 0]
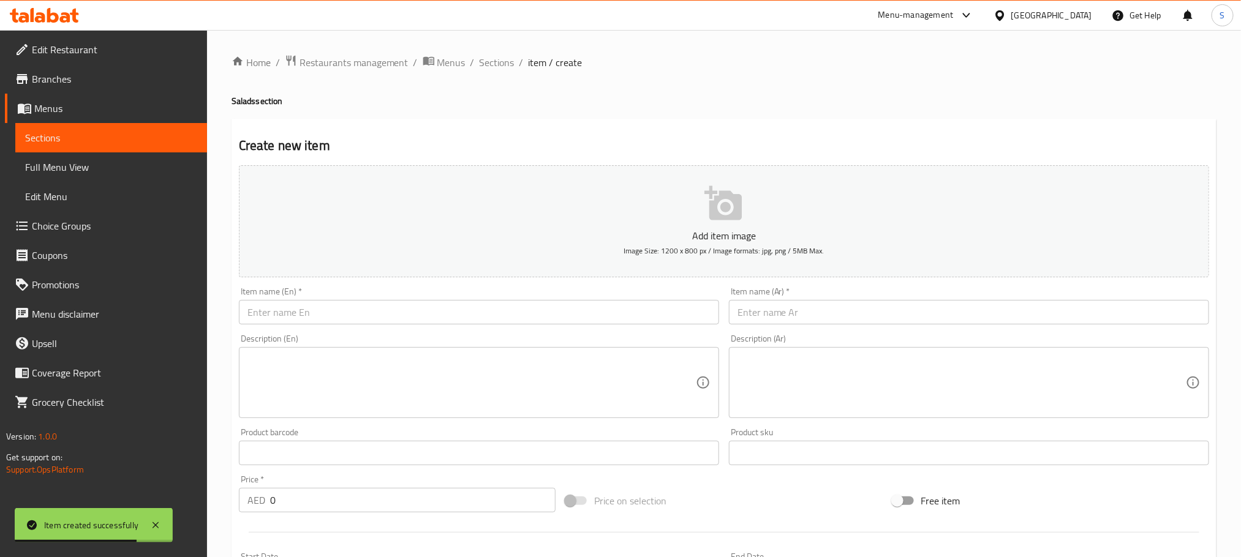
paste input "Garden salad"
click at [467, 306] on input "Garden salad" at bounding box center [479, 312] width 480 height 24
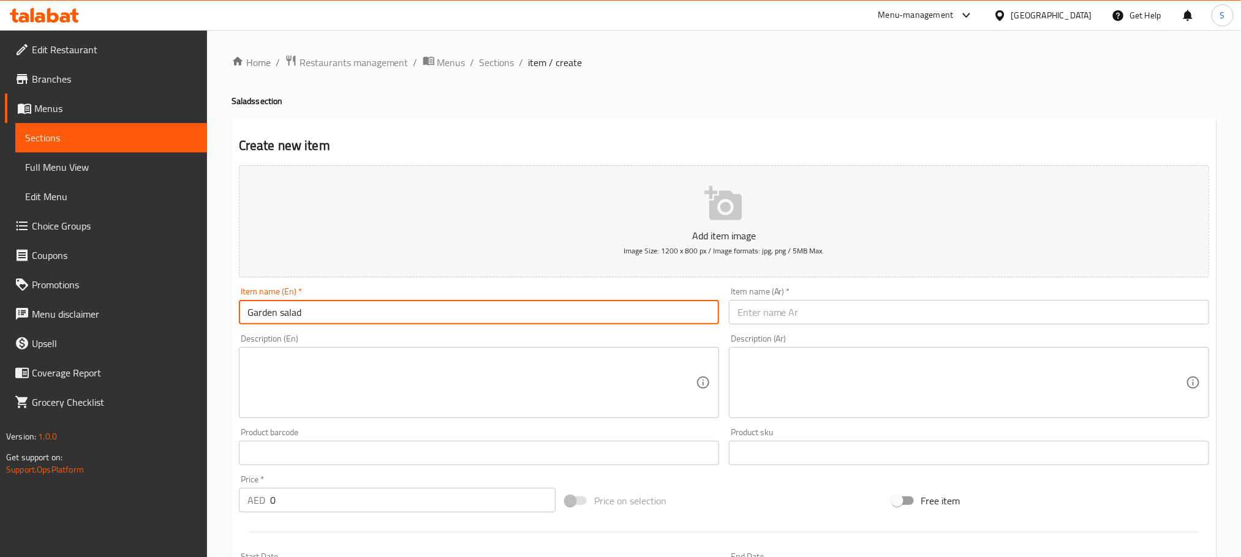
click at [287, 309] on input "Garden salad" at bounding box center [479, 312] width 480 height 24
click at [283, 310] on input "Garden salad" at bounding box center [479, 312] width 480 height 24
type input "Garden Salad"
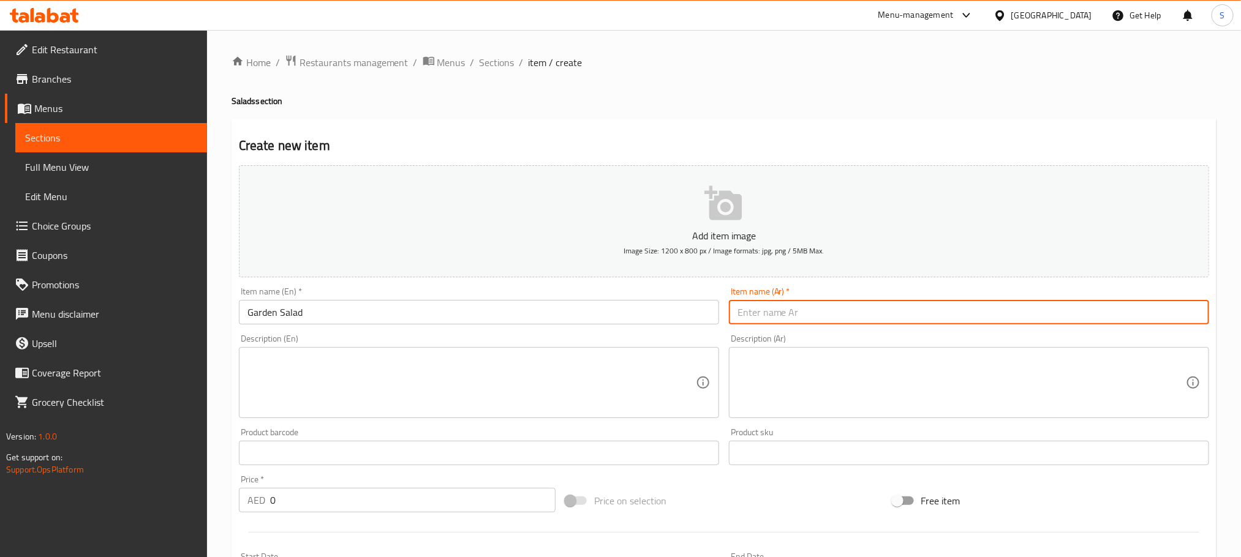
click at [819, 315] on input "text" at bounding box center [969, 312] width 480 height 24
type input "s"
type input "سلطة جاردن"
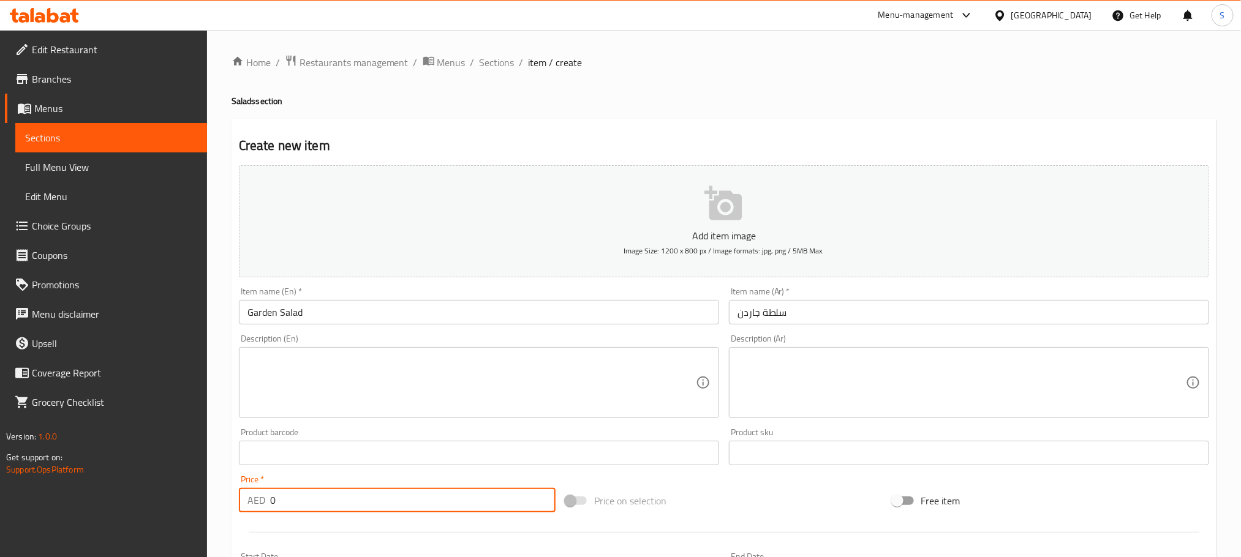
drag, startPoint x: 306, startPoint y: 505, endPoint x: 263, endPoint y: 513, distance: 43.6
click at [263, 513] on div "Price   * AED 0 Price *" at bounding box center [397, 493] width 326 height 47
paste input "36"
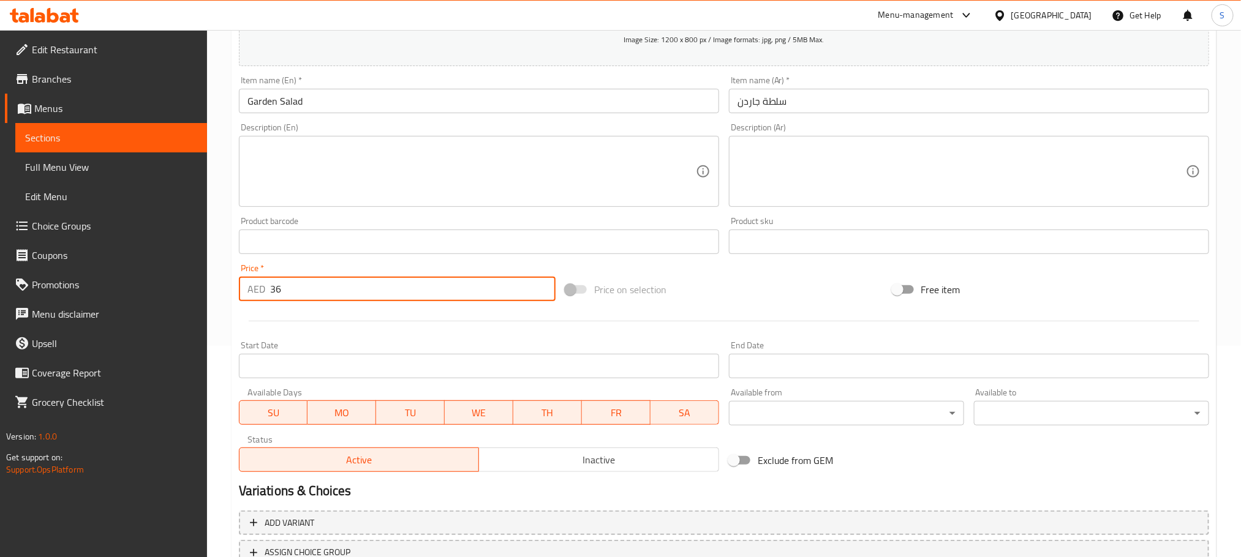
scroll to position [307, 0]
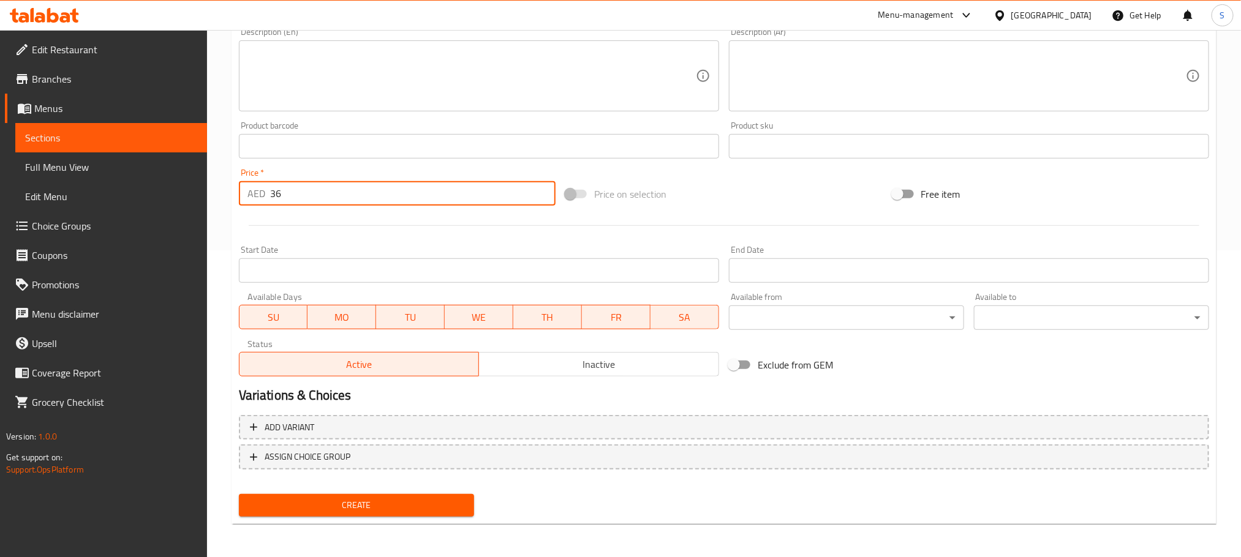
type input "36"
click at [449, 504] on span "Create" at bounding box center [357, 505] width 216 height 15
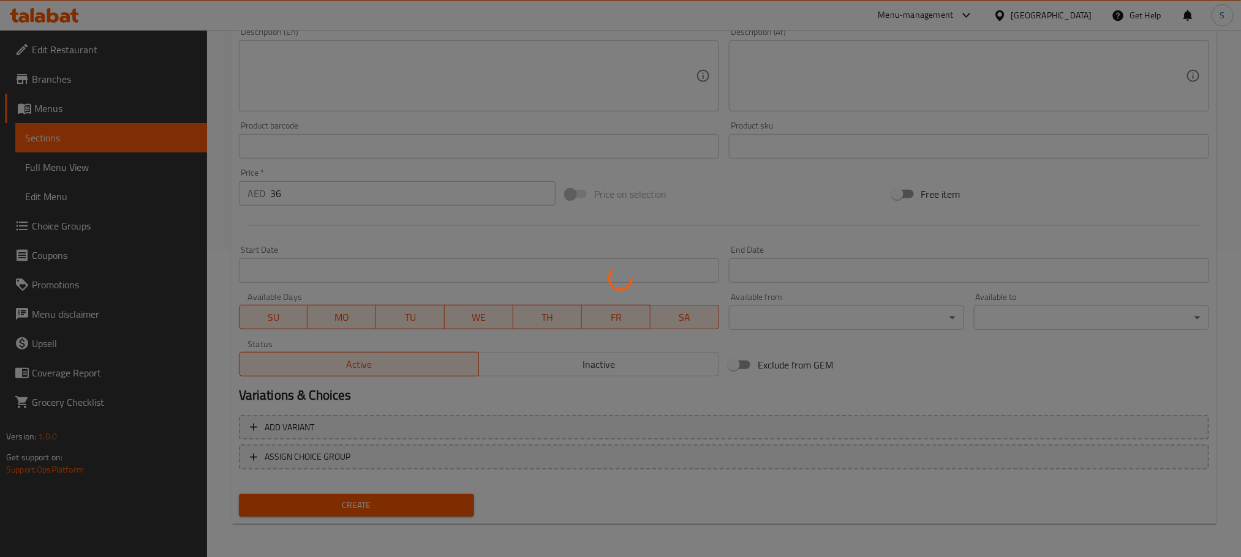
type input "0"
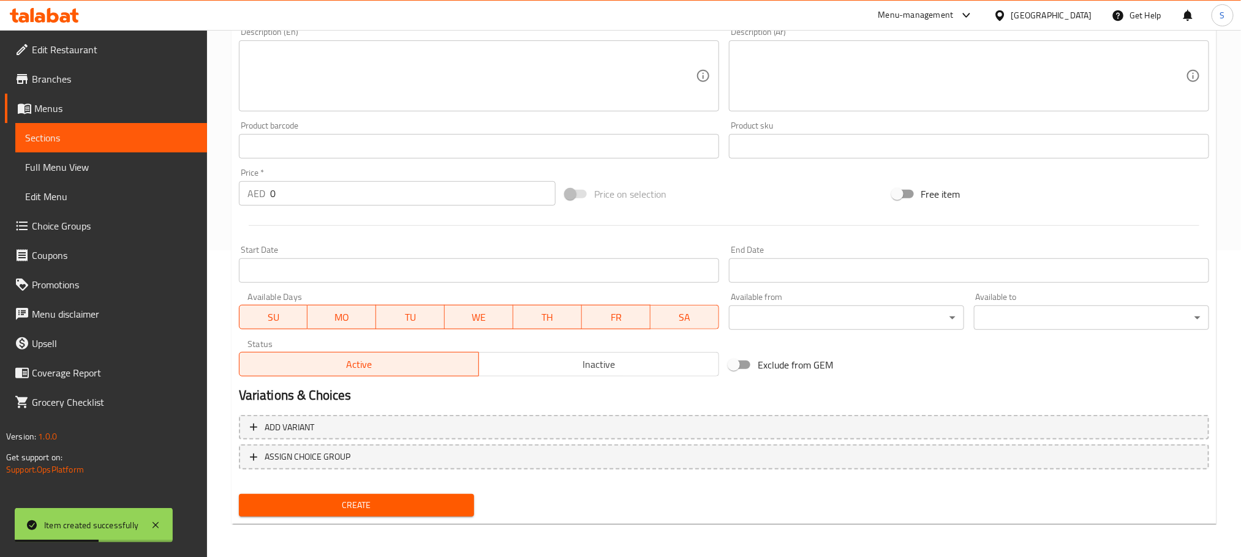
scroll to position [0, 0]
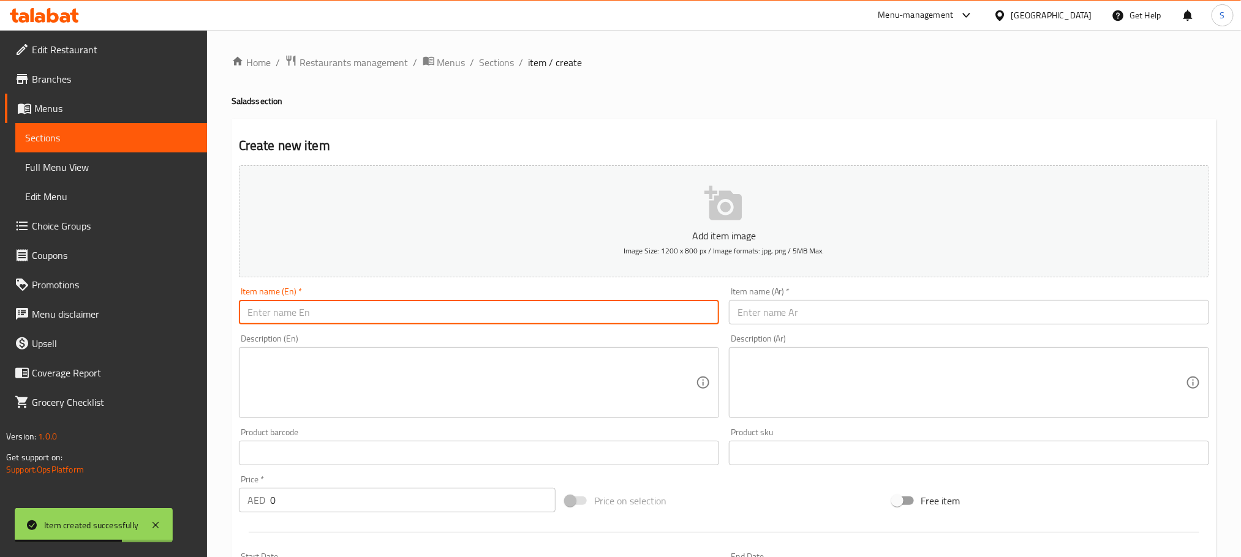
paste input "Holland Rocca Salad"
click at [402, 313] on input "text" at bounding box center [479, 312] width 480 height 24
type input "Holland Rocca Salad"
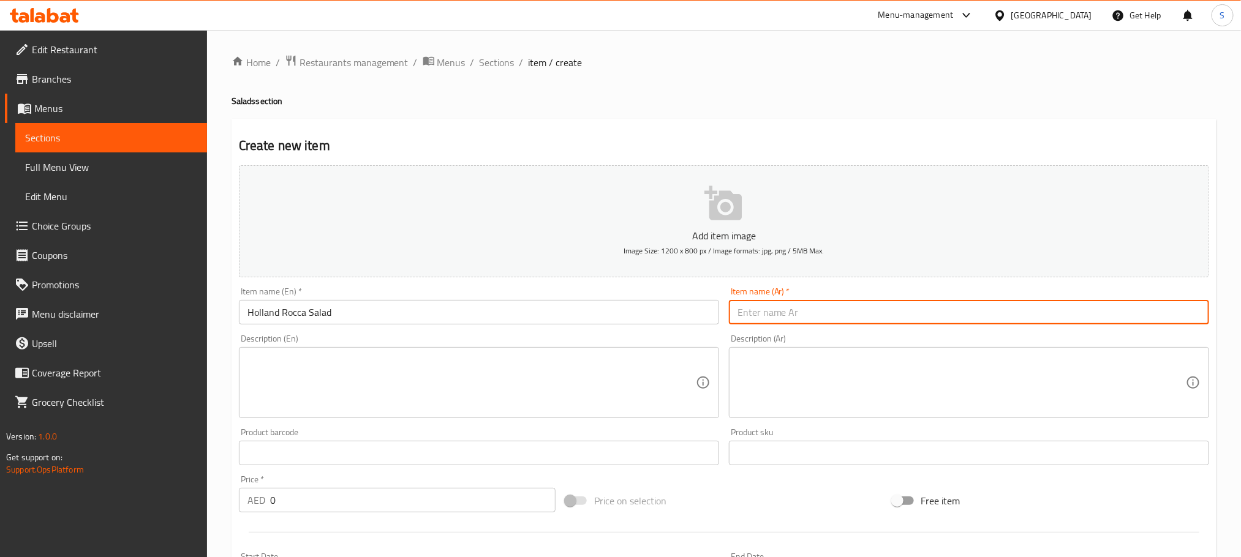
click at [789, 320] on input "text" at bounding box center [969, 312] width 480 height 24
paste input "سلطة هولاند جرجير"
type input "سلطة هولاند جرجير"
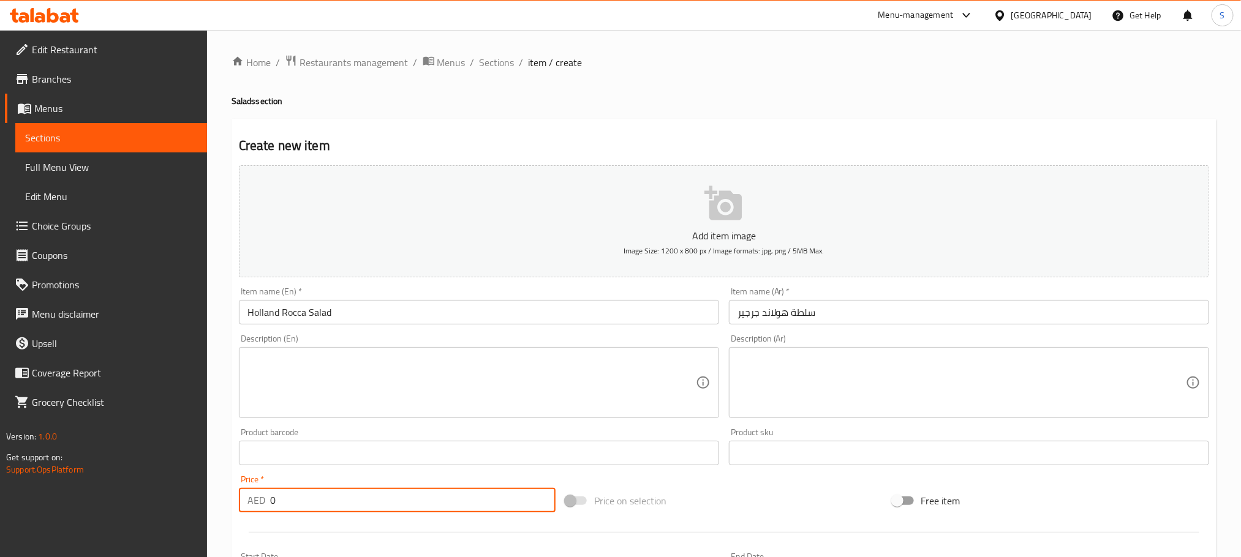
drag, startPoint x: 295, startPoint y: 512, endPoint x: 266, endPoint y: 518, distance: 28.7
click at [266, 518] on div "Add item image Image Size: 1200 x 800 px / Image formats: jpg, png / 5MB Max. I…" at bounding box center [724, 424] width 980 height 528
paste input "36"
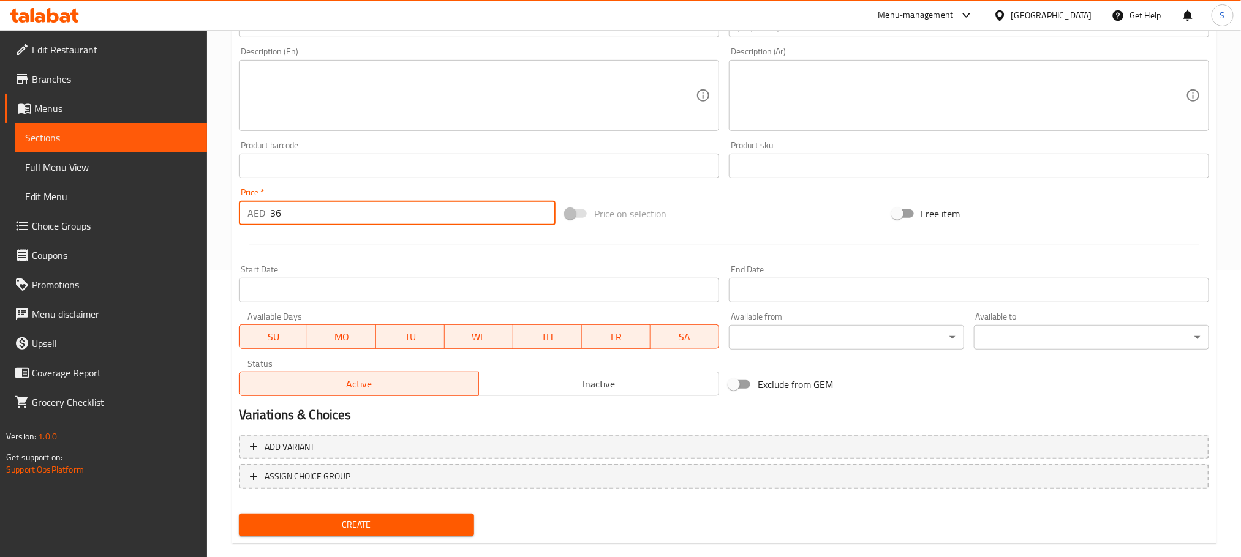
scroll to position [307, 0]
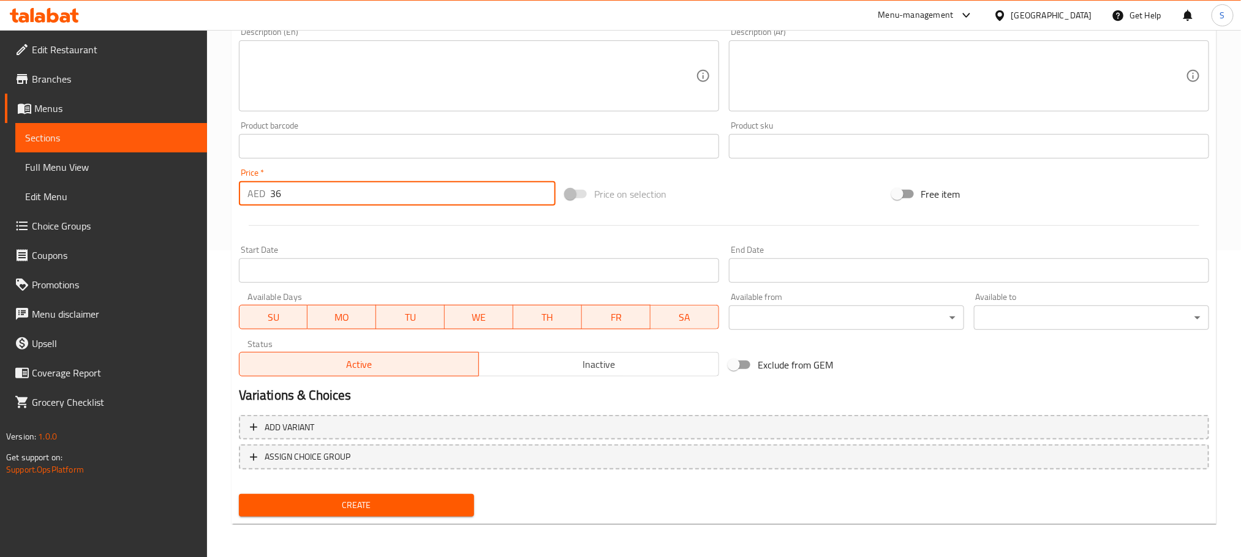
type input "36"
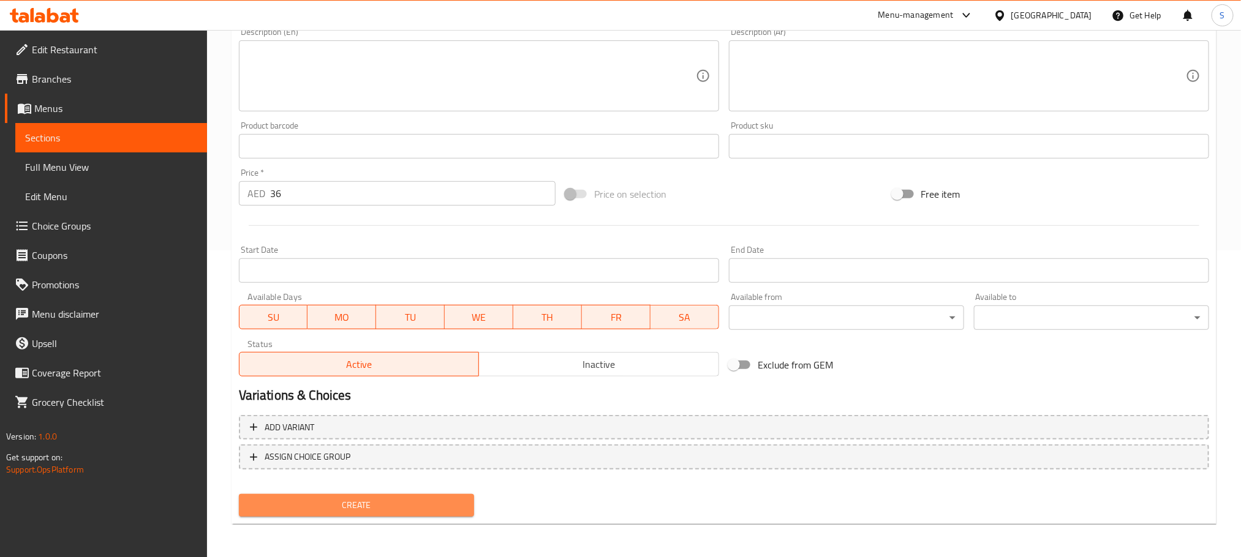
click at [417, 498] on span "Create" at bounding box center [357, 505] width 216 height 15
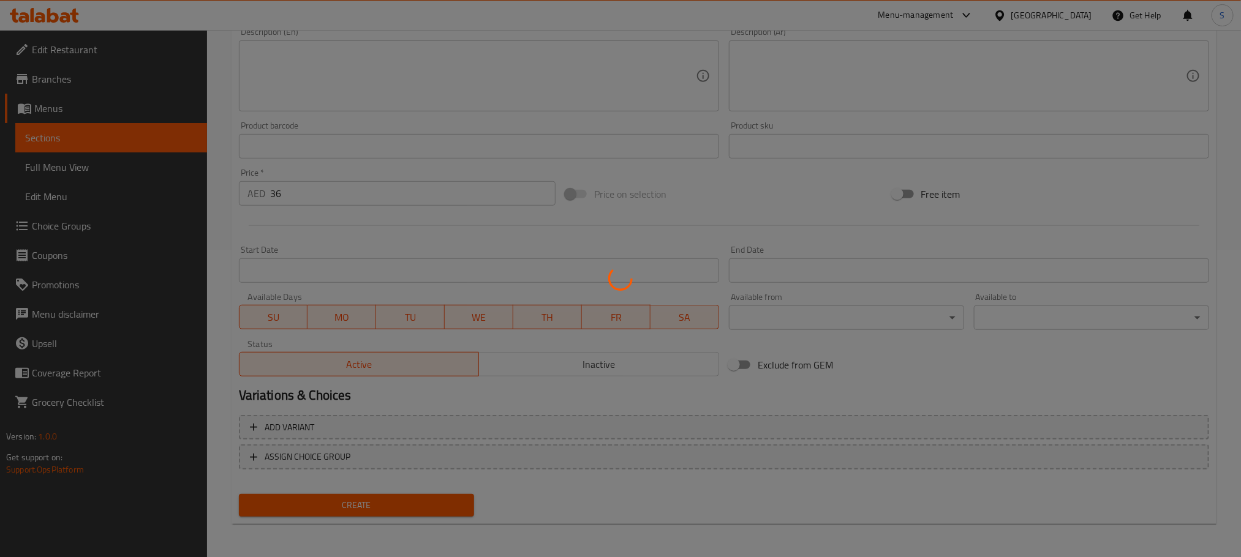
type input "0"
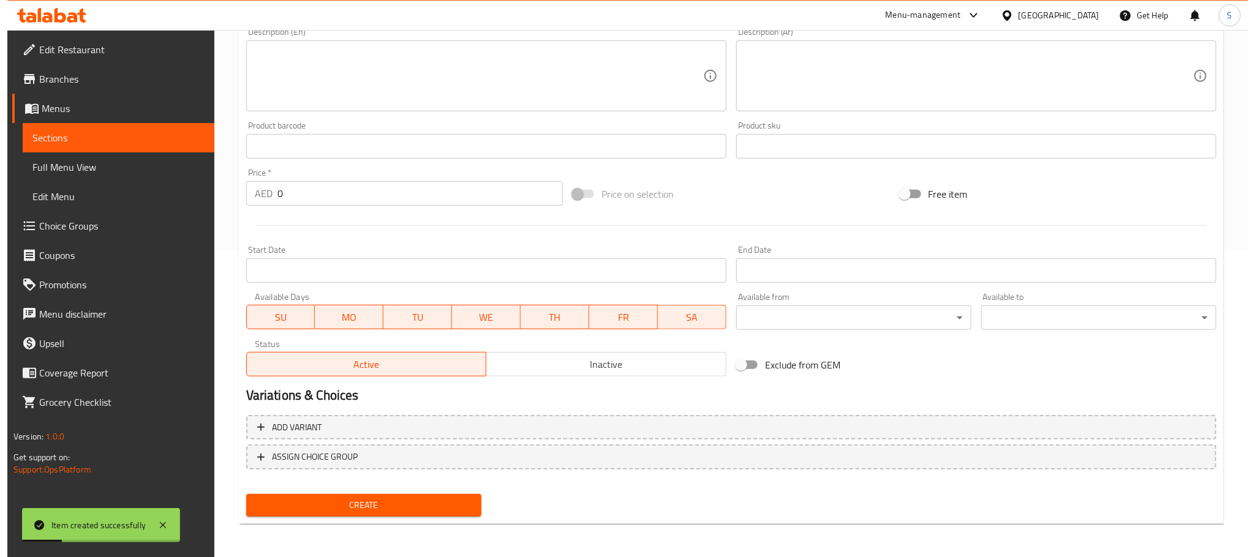
scroll to position [0, 0]
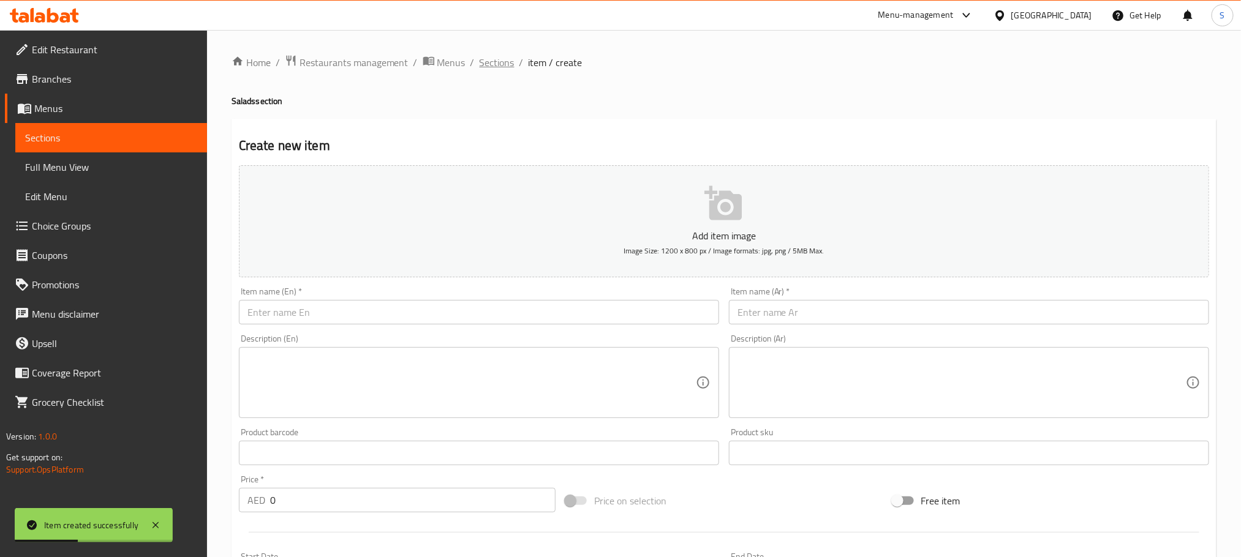
click at [487, 55] on span "Sections" at bounding box center [496, 62] width 35 height 15
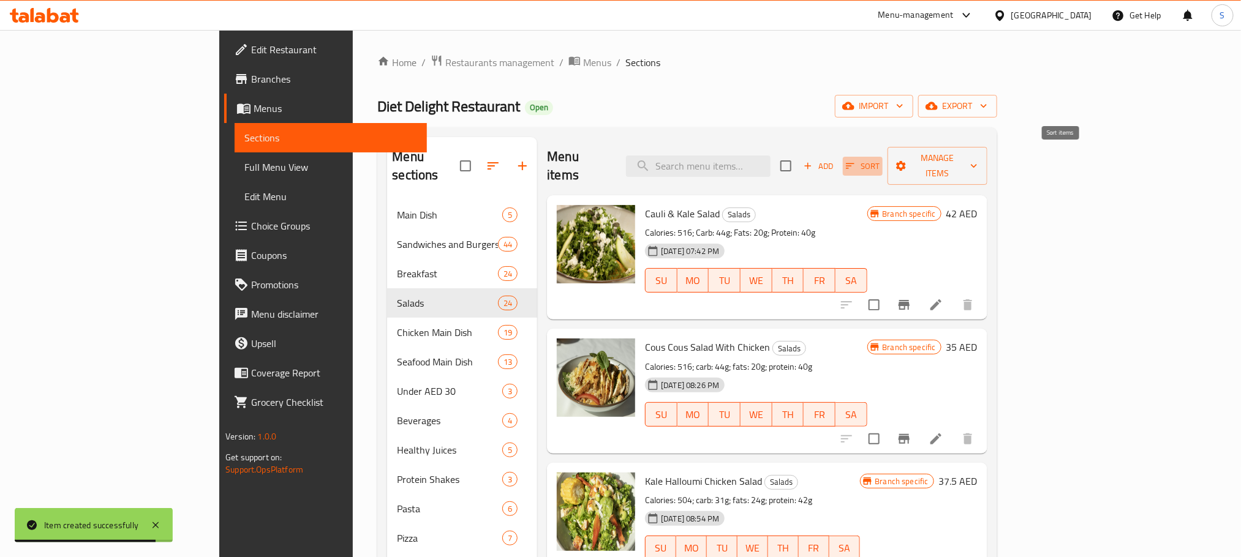
click at [879, 159] on span "Sort" at bounding box center [863, 166] width 34 height 14
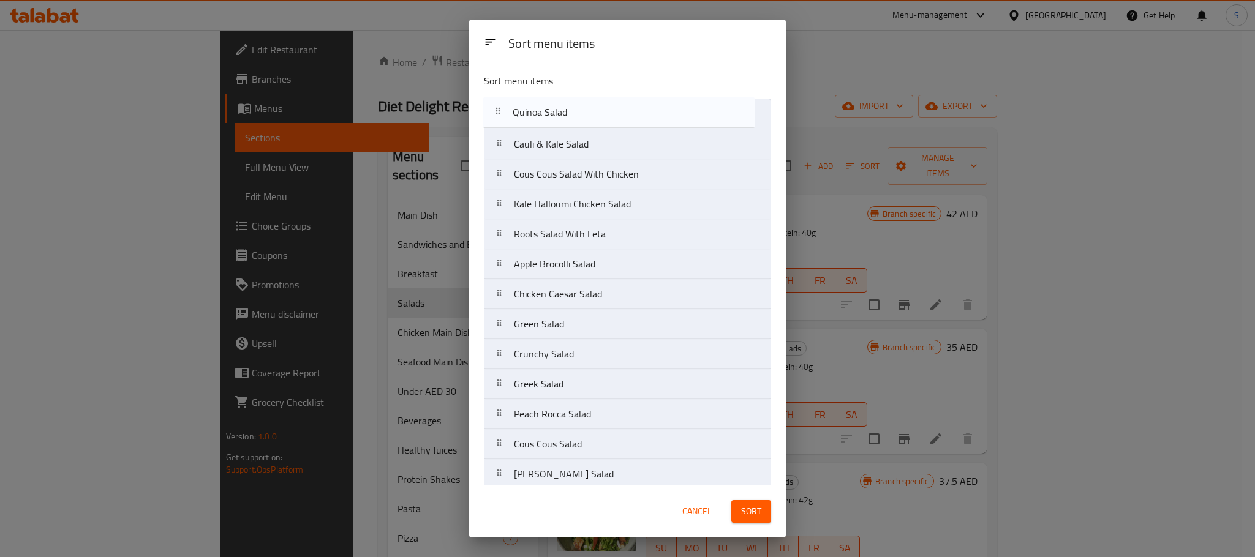
drag, startPoint x: 544, startPoint y: 245, endPoint x: 544, endPoint y: 118, distance: 127.4
click at [544, 118] on nav "Cauli & Kale Salad Cous Cous Salad With Chicken Kale Halloumi Chicken Salad Roo…" at bounding box center [627, 459] width 287 height 721
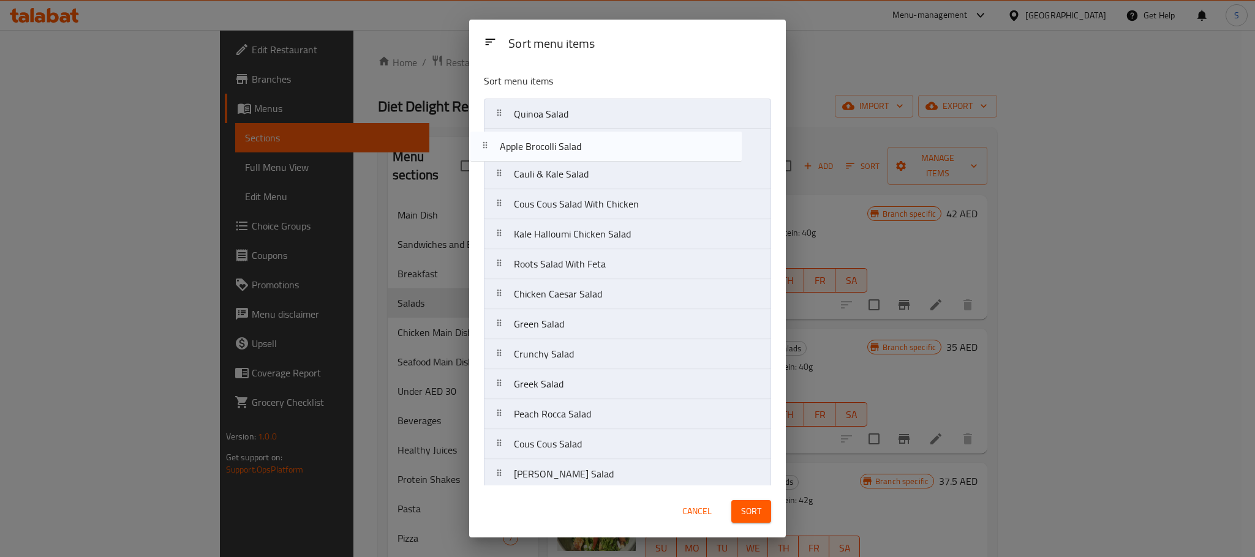
drag, startPoint x: 575, startPoint y: 271, endPoint x: 562, endPoint y: 133, distance: 138.4
click at [562, 133] on nav "Quinoa Salad Cauli & Kale Salad Cous Cous Salad With Chicken Kale Halloumi Chic…" at bounding box center [627, 459] width 287 height 721
drag, startPoint x: 566, startPoint y: 303, endPoint x: 555, endPoint y: 173, distance: 130.9
click at [555, 173] on nav "Quinoa Salad Apple Brocolli Salad Cauli & Kale Salad Cous Cous Salad With Chick…" at bounding box center [627, 459] width 287 height 721
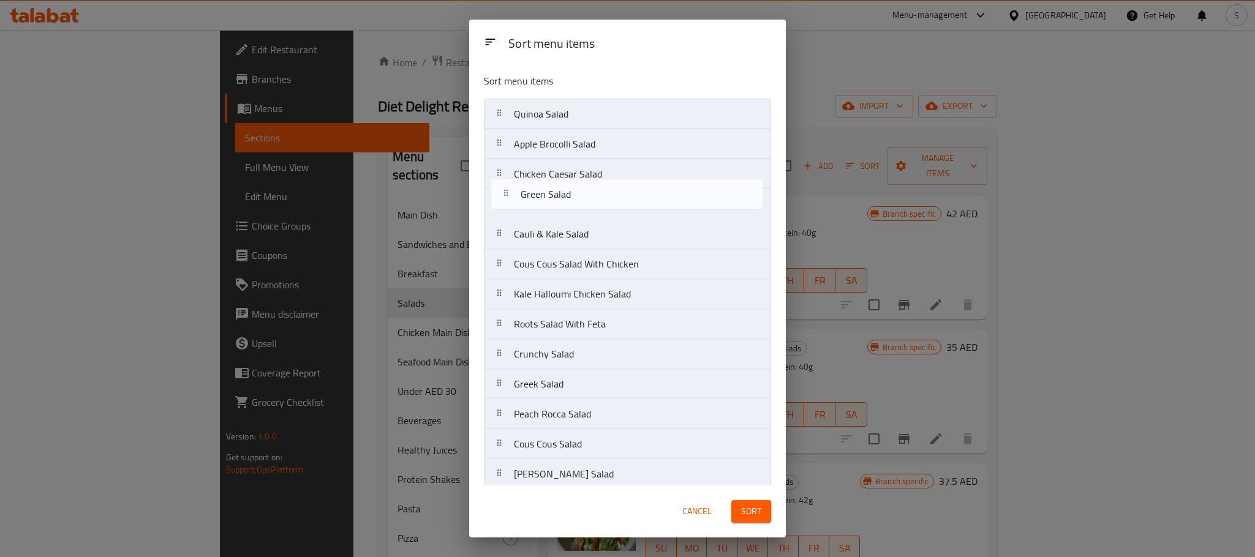
drag, startPoint x: 553, startPoint y: 331, endPoint x: 557, endPoint y: 193, distance: 137.2
click at [557, 193] on nav "Quinoa Salad Apple Brocolli Salad Chicken Caesar Salad Cauli & Kale Salad Cous …" at bounding box center [627, 459] width 287 height 721
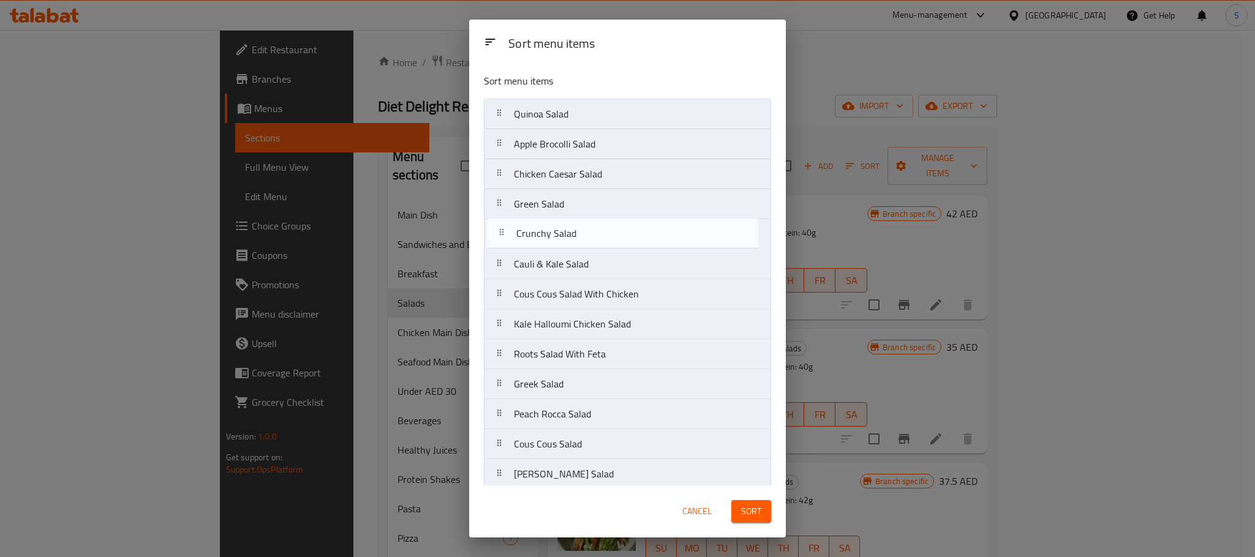
drag, startPoint x: 571, startPoint y: 364, endPoint x: 572, endPoint y: 232, distance: 132.3
click at [572, 232] on nav "Quinoa Salad Apple Brocolli Salad Chicken Caesar Salad Green Salad Cauli & Kale…" at bounding box center [627, 459] width 287 height 721
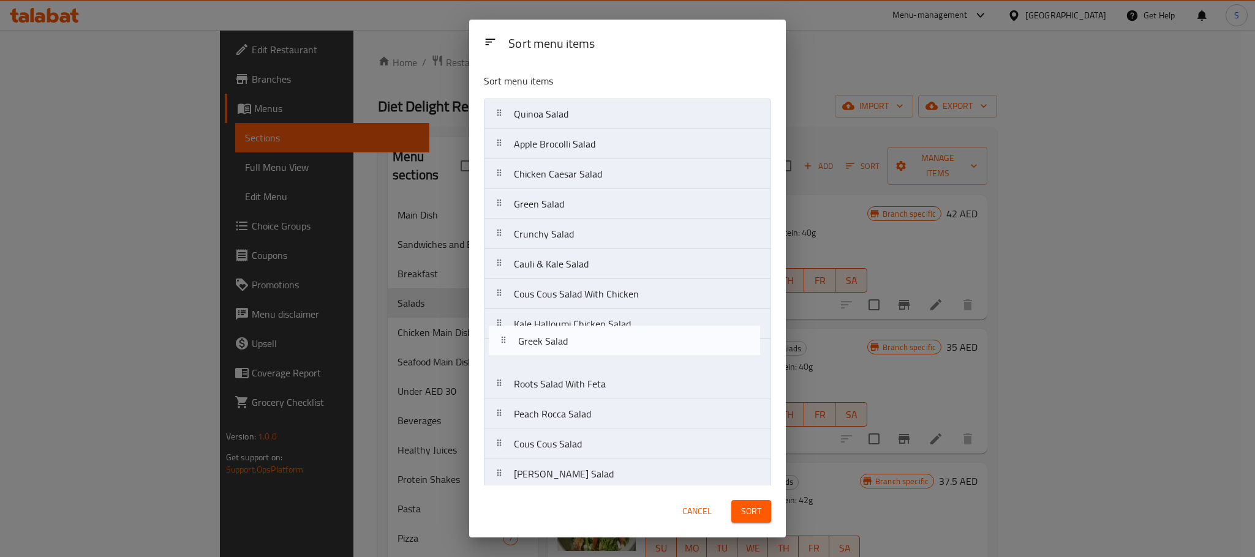
scroll to position [1, 0]
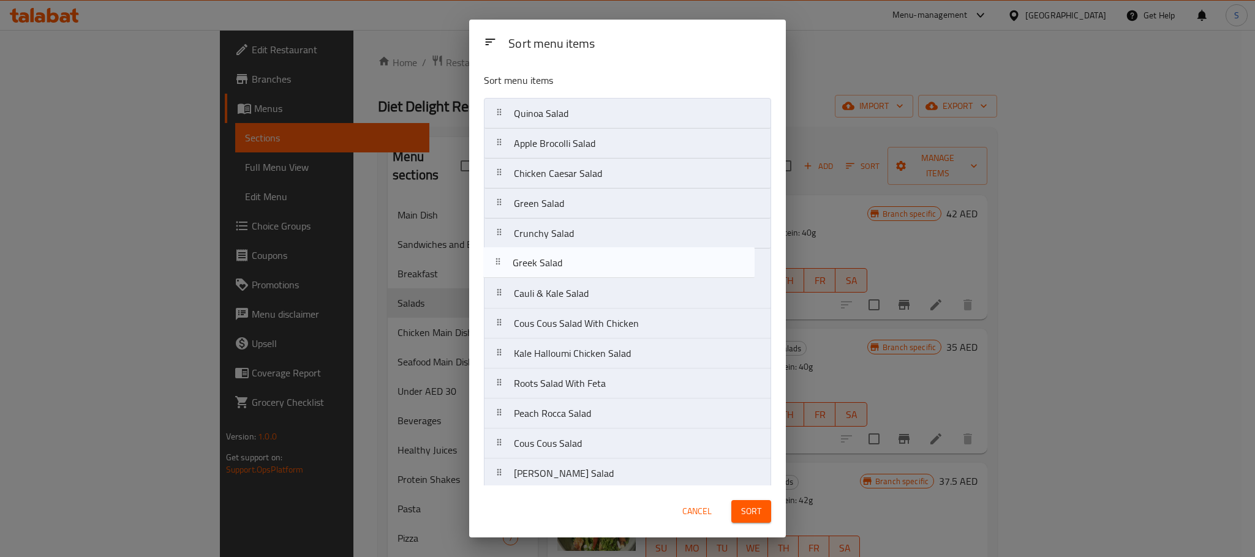
drag, startPoint x: 542, startPoint y: 394, endPoint x: 541, endPoint y: 261, distance: 132.3
click at [541, 261] on nav "Quinoa Salad Apple Brocolli Salad Chicken Caesar Salad Green Salad Crunchy Sala…" at bounding box center [627, 458] width 287 height 721
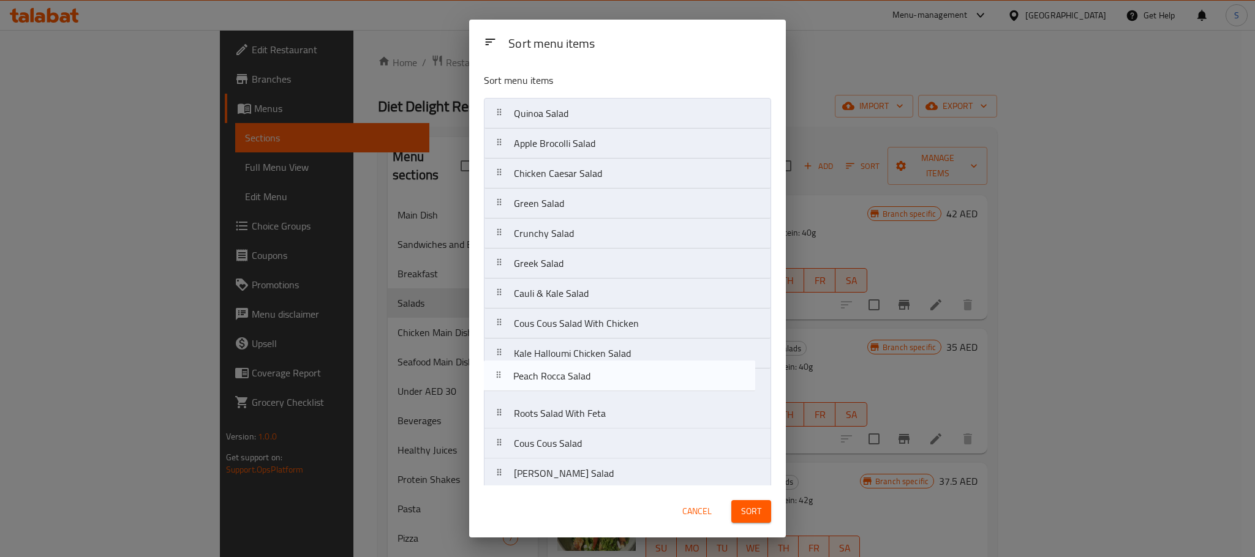
scroll to position [2, 0]
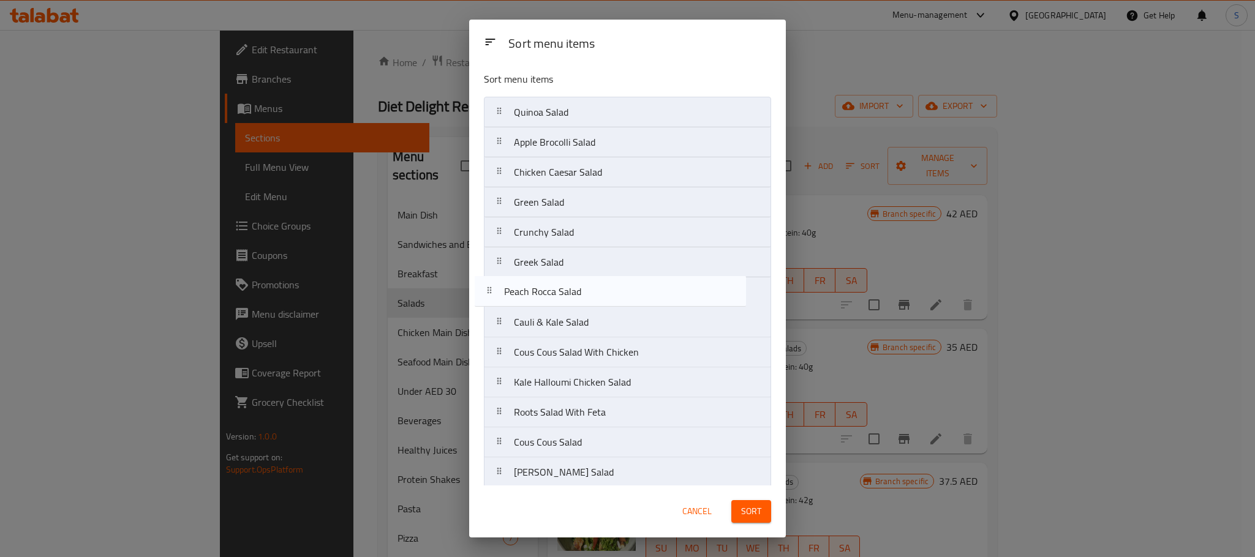
drag, startPoint x: 559, startPoint y: 425, endPoint x: 548, endPoint y: 293, distance: 132.7
click at [548, 293] on nav "Quinoa Salad Apple Brocolli Salad Chicken Caesar Salad Green Salad Crunchy Sala…" at bounding box center [627, 457] width 287 height 721
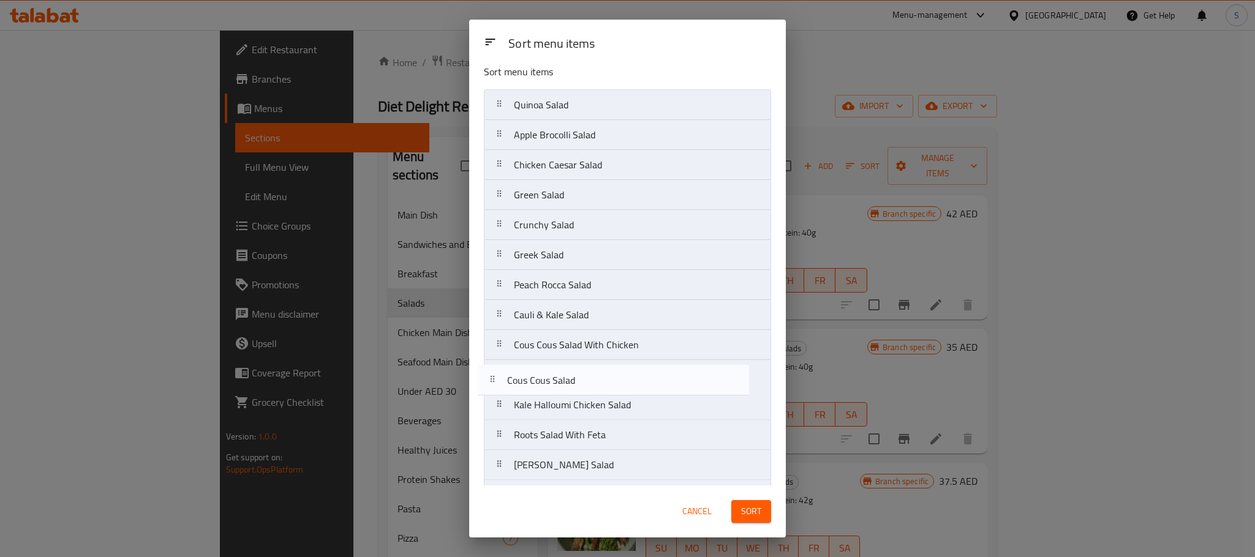
scroll to position [12, 0]
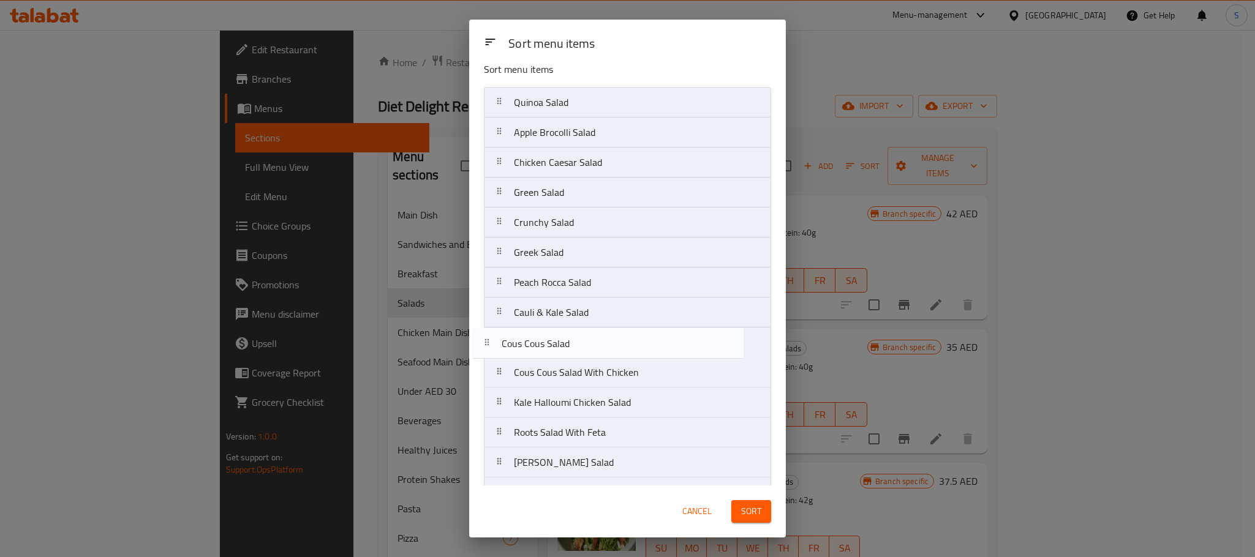
drag, startPoint x: 568, startPoint y: 452, endPoint x: 554, endPoint y: 346, distance: 106.9
click at [554, 346] on nav "Quinoa Salad Apple Brocolli Salad Chicken Caesar Salad Green Salad Crunchy Sala…" at bounding box center [627, 447] width 287 height 721
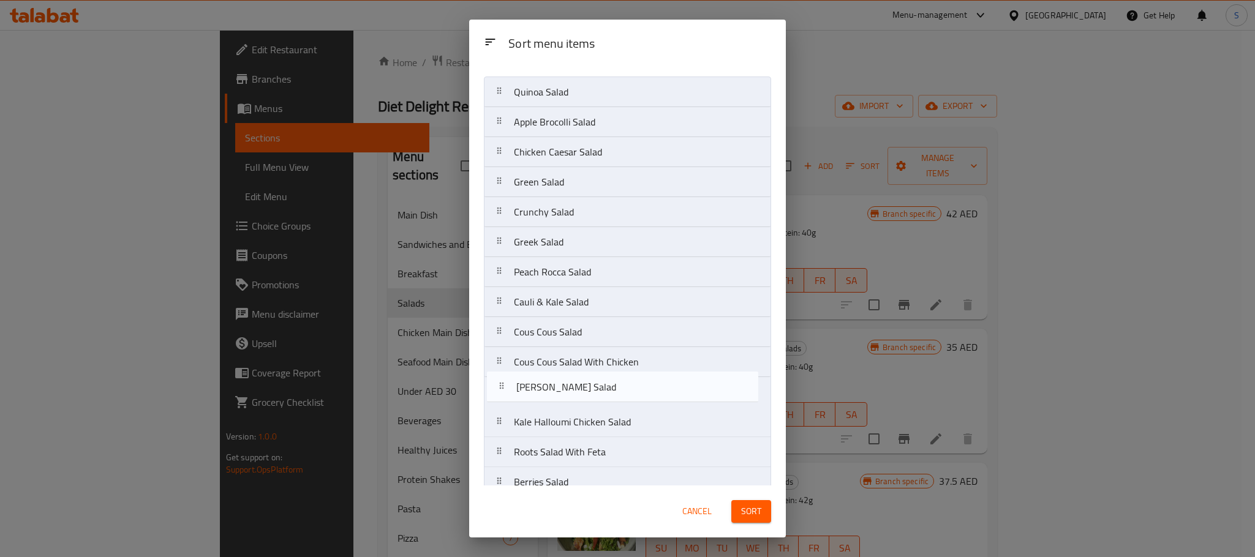
scroll to position [24, 0]
drag, startPoint x: 575, startPoint y: 473, endPoint x: 563, endPoint y: 359, distance: 114.5
click at [563, 359] on nav "Quinoa Salad Apple Brocolli Salad Chicken Caesar Salad Green Salad Crunchy Sala…" at bounding box center [627, 435] width 287 height 721
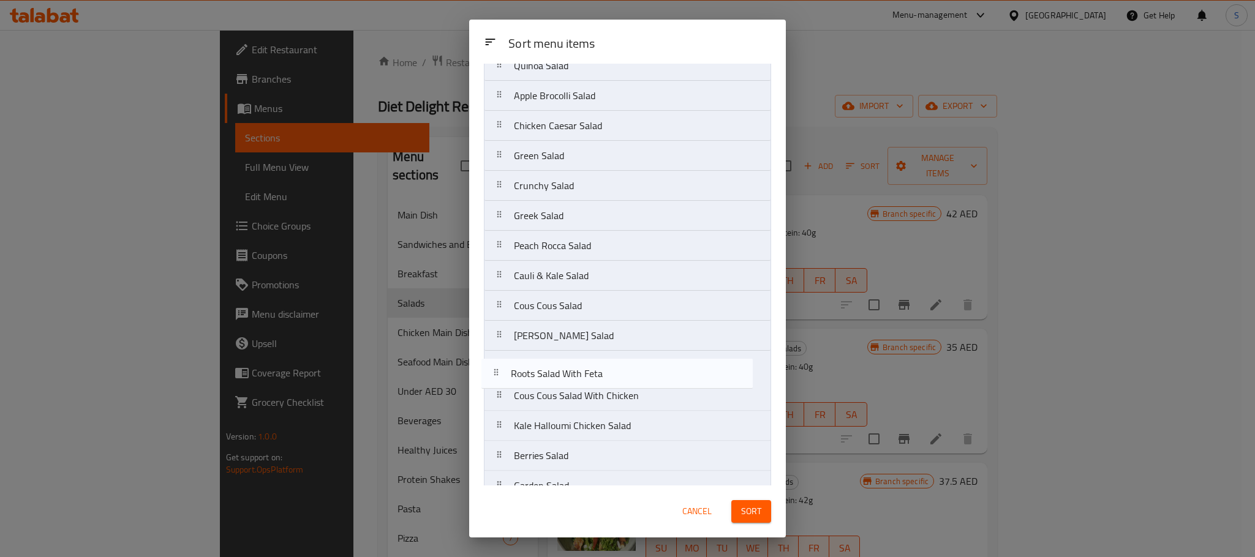
scroll to position [53, 0]
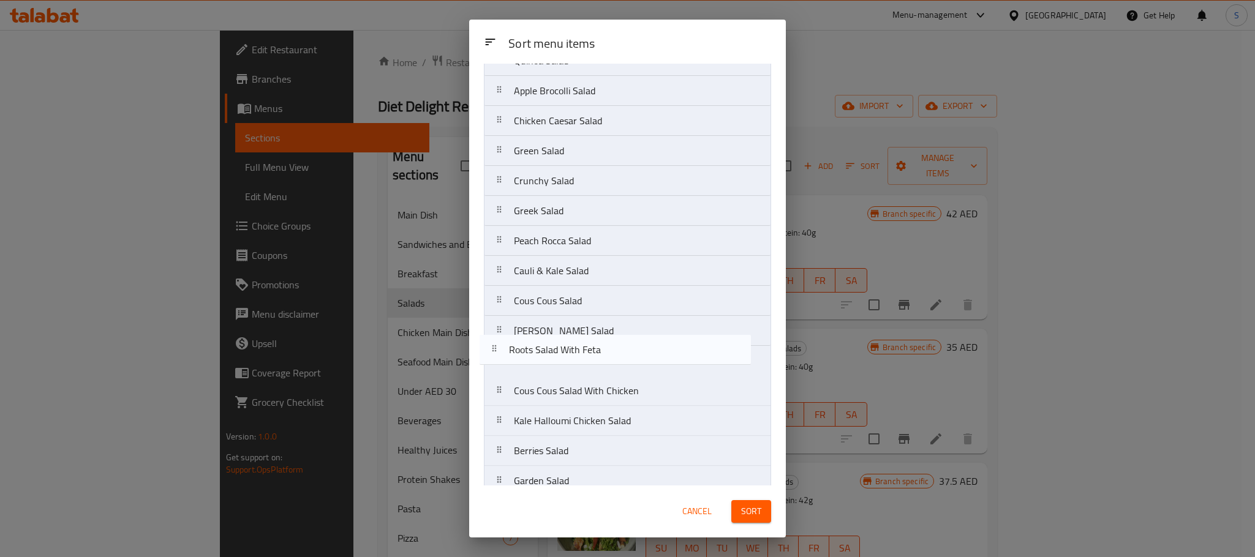
drag, startPoint x: 561, startPoint y: 461, endPoint x: 555, endPoint y: 358, distance: 103.0
click at [555, 358] on nav "Quinoa Salad Apple Brocolli Salad Chicken Caesar Salad Green Salad Crunchy Sala…" at bounding box center [627, 405] width 287 height 721
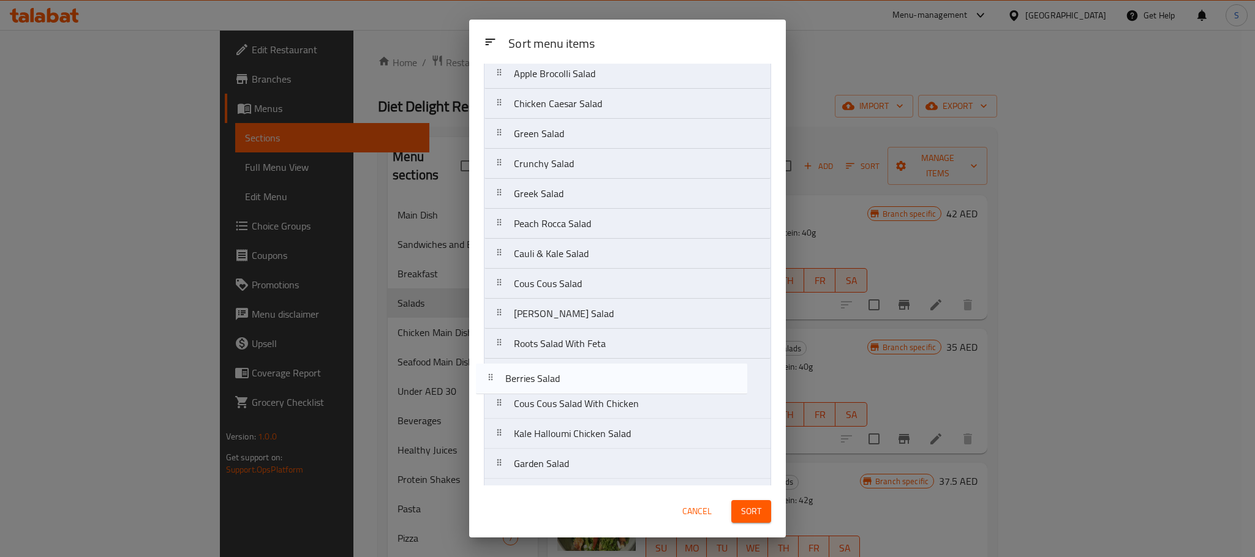
scroll to position [73, 0]
drag, startPoint x: 550, startPoint y: 459, endPoint x: 540, endPoint y: 373, distance: 86.3
click at [540, 373] on nav "Quinoa Salad Apple Brocolli Salad Chicken Caesar Salad Green Salad Crunchy Sala…" at bounding box center [627, 385] width 287 height 721
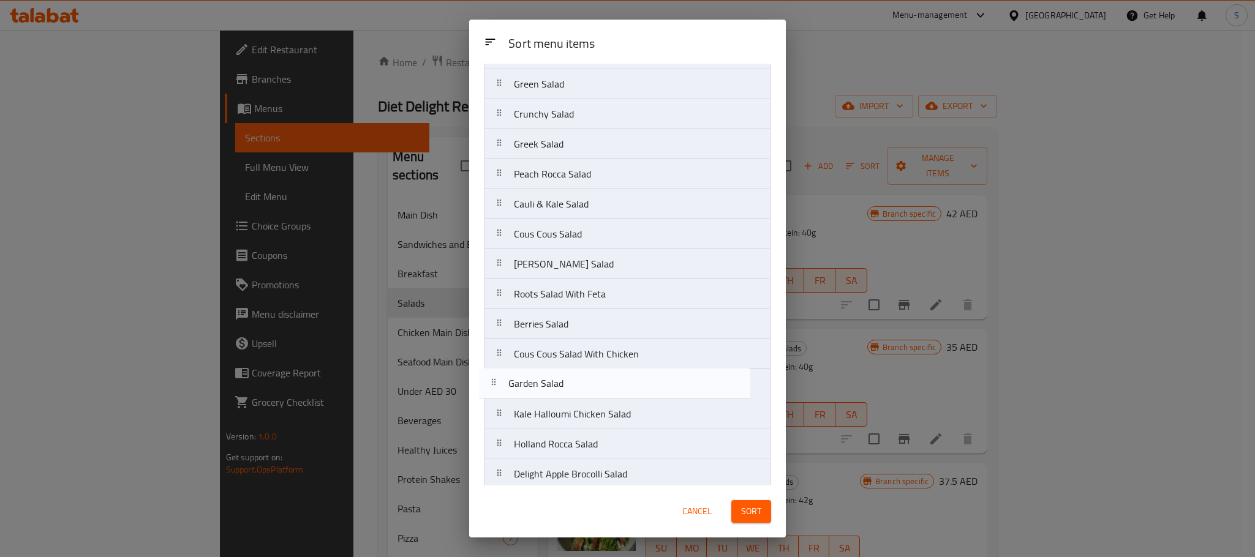
scroll to position [124, 0]
drag, startPoint x: 548, startPoint y: 465, endPoint x: 539, endPoint y: 353, distance: 113.0
click at [539, 353] on nav "Quinoa Salad Apple Brocolli Salad Chicken Caesar Salad Green Salad Crunchy Sala…" at bounding box center [627, 335] width 287 height 721
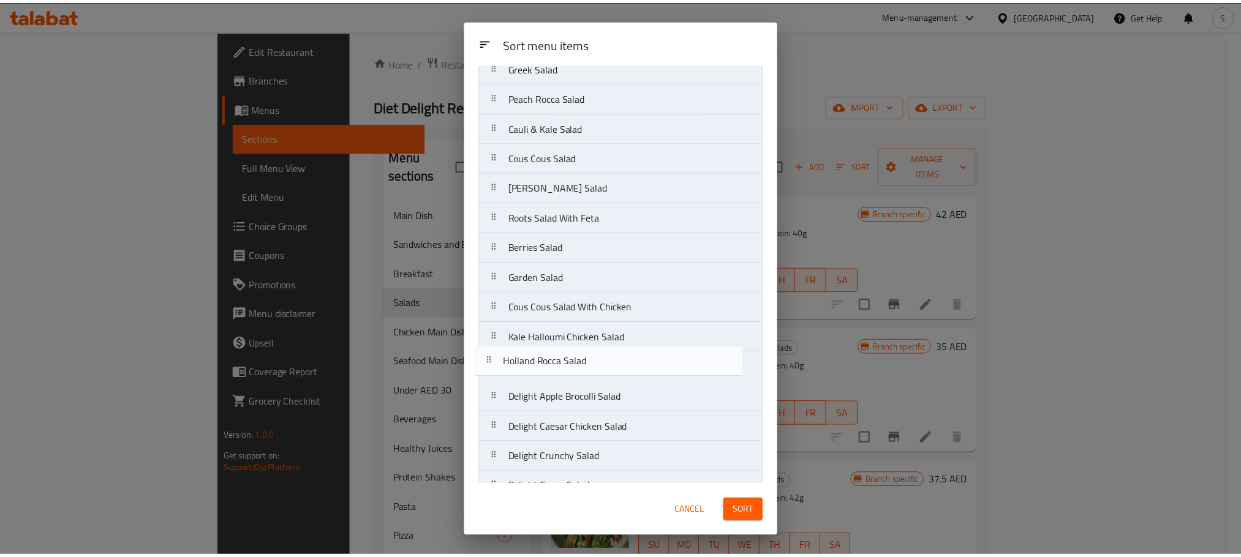
scroll to position [198, 0]
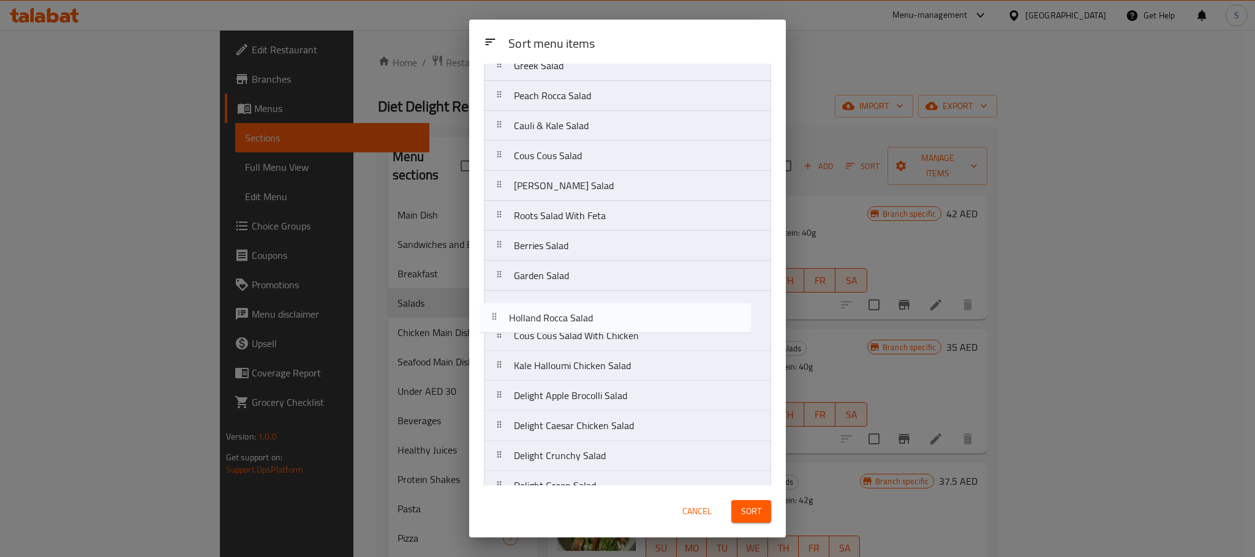
drag, startPoint x: 559, startPoint y: 450, endPoint x: 553, endPoint y: 322, distance: 128.1
click at [553, 322] on nav "Quinoa Salad Apple Brocolli Salad Chicken Caesar Salad Green Salad Crunchy Sala…" at bounding box center [627, 260] width 287 height 721
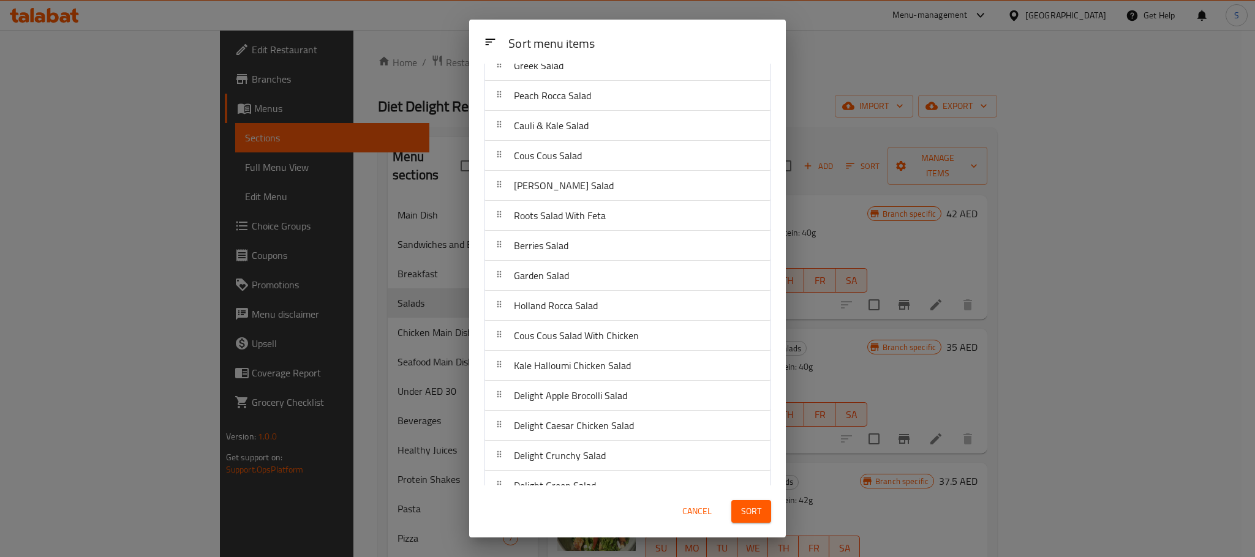
click at [741, 509] on span "Sort" at bounding box center [751, 511] width 20 height 15
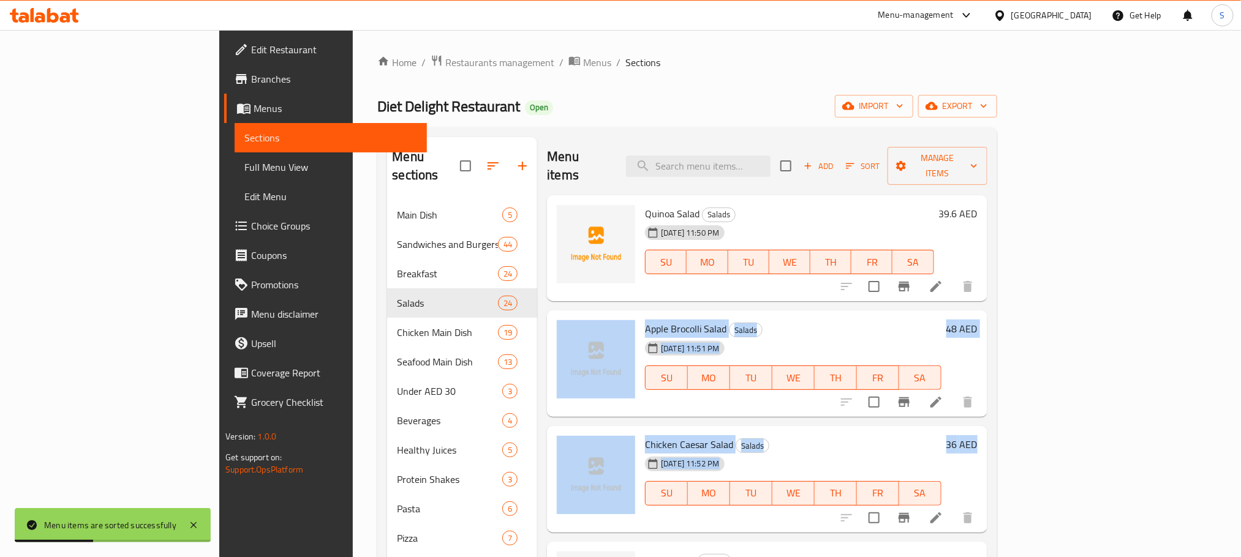
drag, startPoint x: 1191, startPoint y: 179, endPoint x: 1228, endPoint y: 471, distance: 294.4
click at [1021, 471] on div "Home / Restaurants management / Menus / Sections Diet Delight Restaurant Open i…" at bounding box center [687, 379] width 668 height 699
click at [1021, 241] on div "Home / Restaurants management / Menus / Sections Diet Delight Restaurant Open i…" at bounding box center [687, 379] width 668 height 699
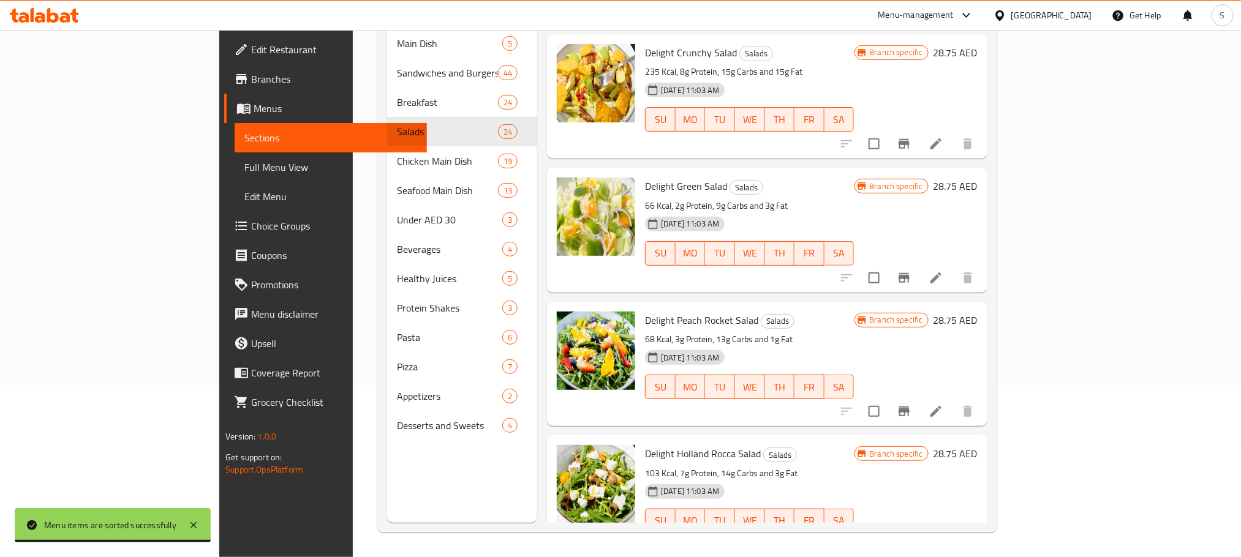
scroll to position [2462, 0]
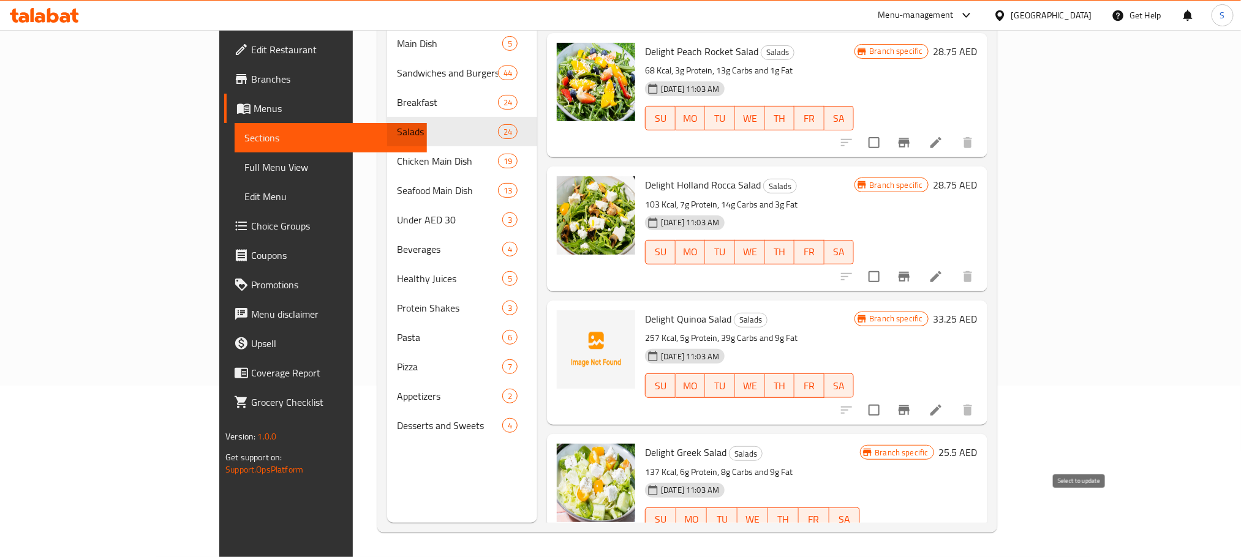
click at [887, 531] on input "checkbox" at bounding box center [874, 544] width 26 height 26
checkbox input "true"
click at [887, 397] on input "checkbox" at bounding box center [874, 410] width 26 height 26
checkbox input "true"
click at [887, 264] on input "checkbox" at bounding box center [874, 277] width 26 height 26
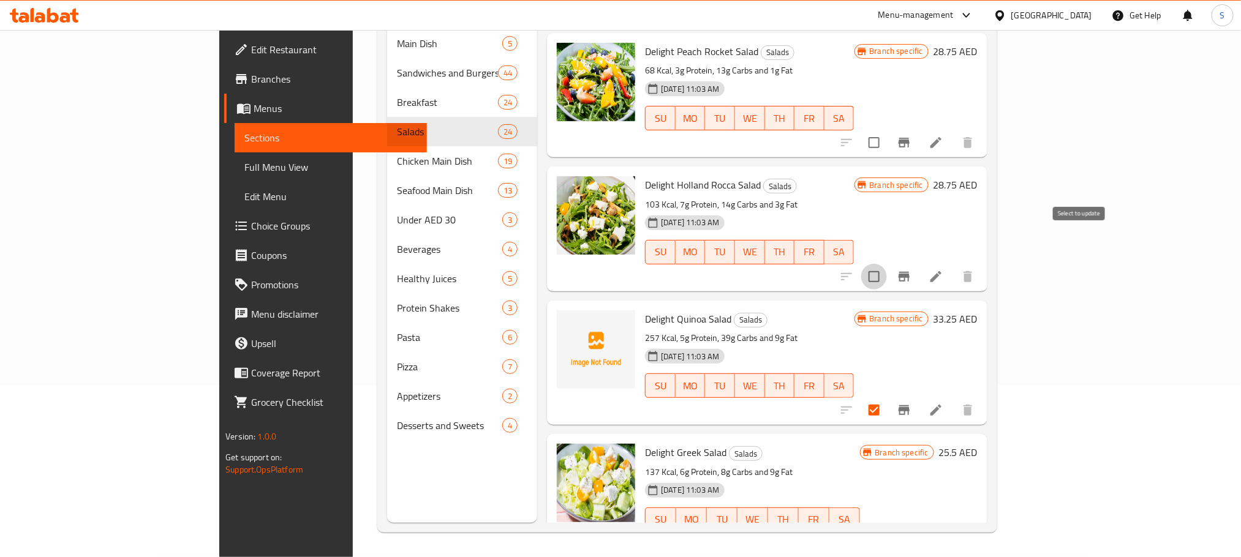
checkbox input "true"
click at [887, 130] on input "checkbox" at bounding box center [874, 143] width 26 height 26
checkbox input "true"
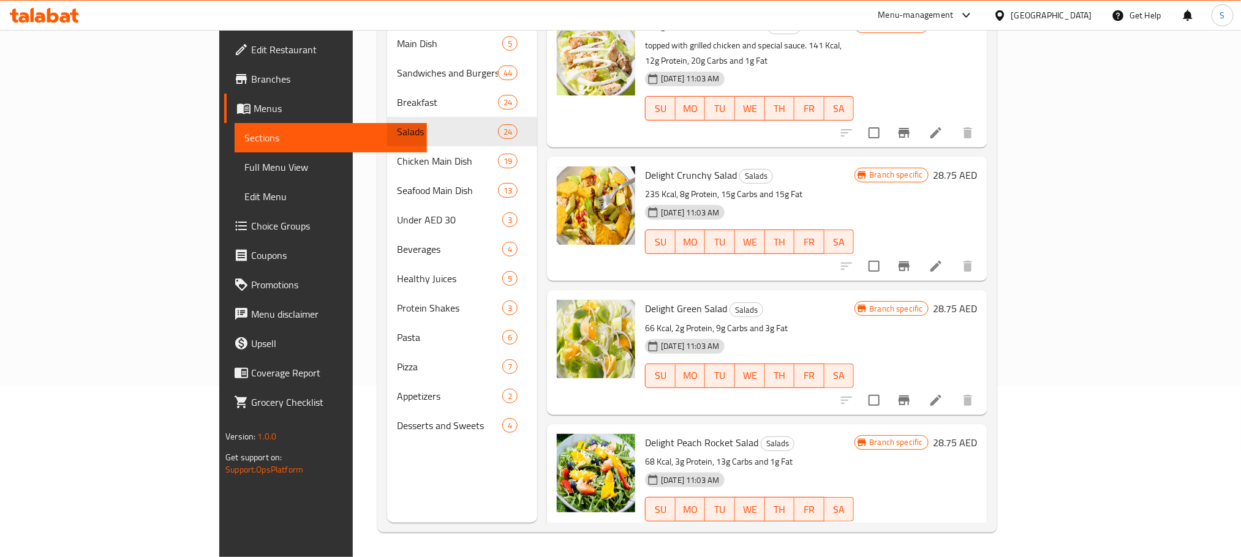
scroll to position [1971, 0]
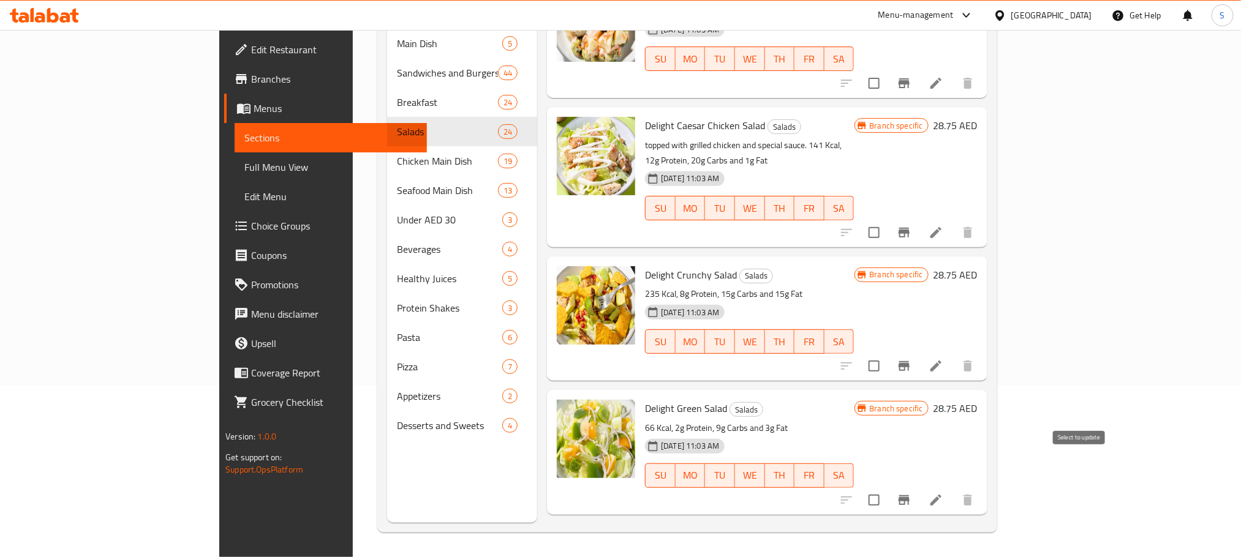
click at [887, 487] on input "checkbox" at bounding box center [874, 500] width 26 height 26
checkbox input "true"
click at [887, 353] on input "checkbox" at bounding box center [874, 366] width 26 height 26
checkbox input "true"
click at [887, 220] on input "checkbox" at bounding box center [874, 233] width 26 height 26
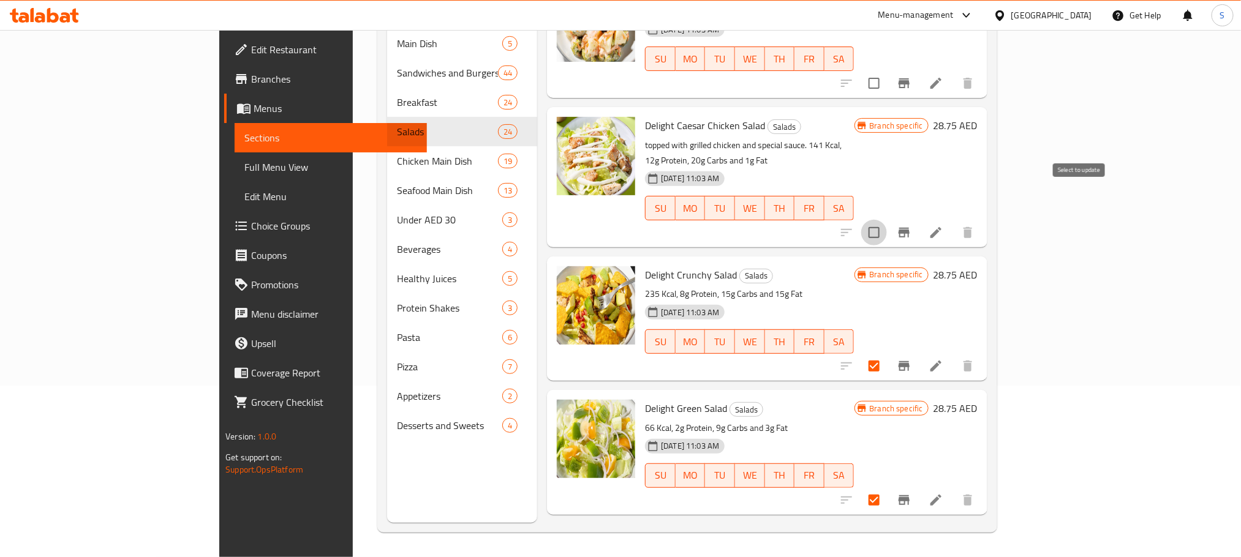
checkbox input "true"
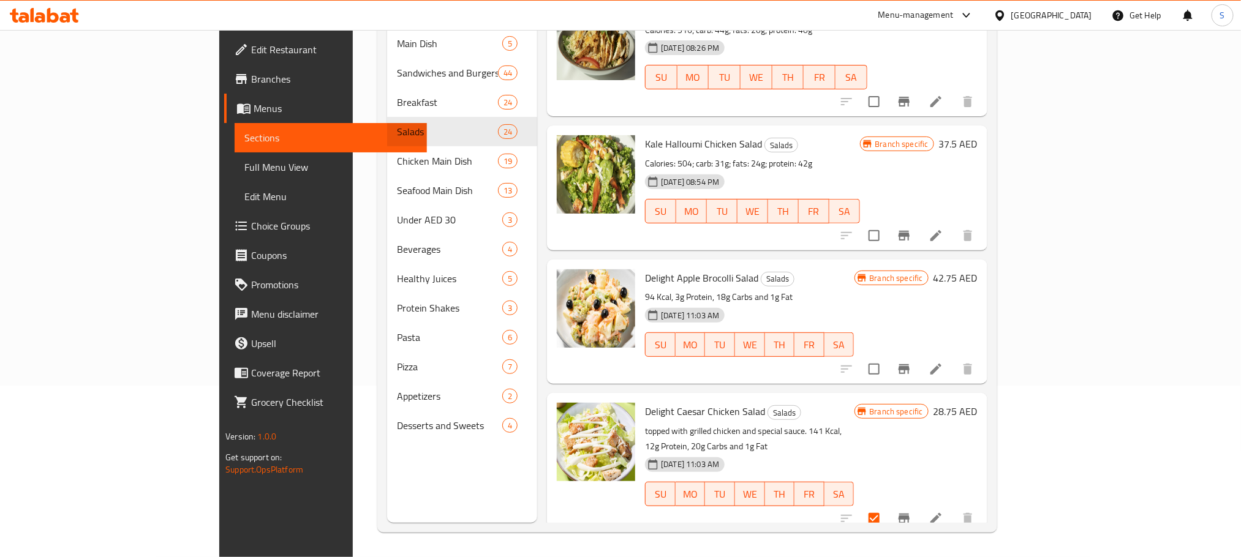
scroll to position [1659, 0]
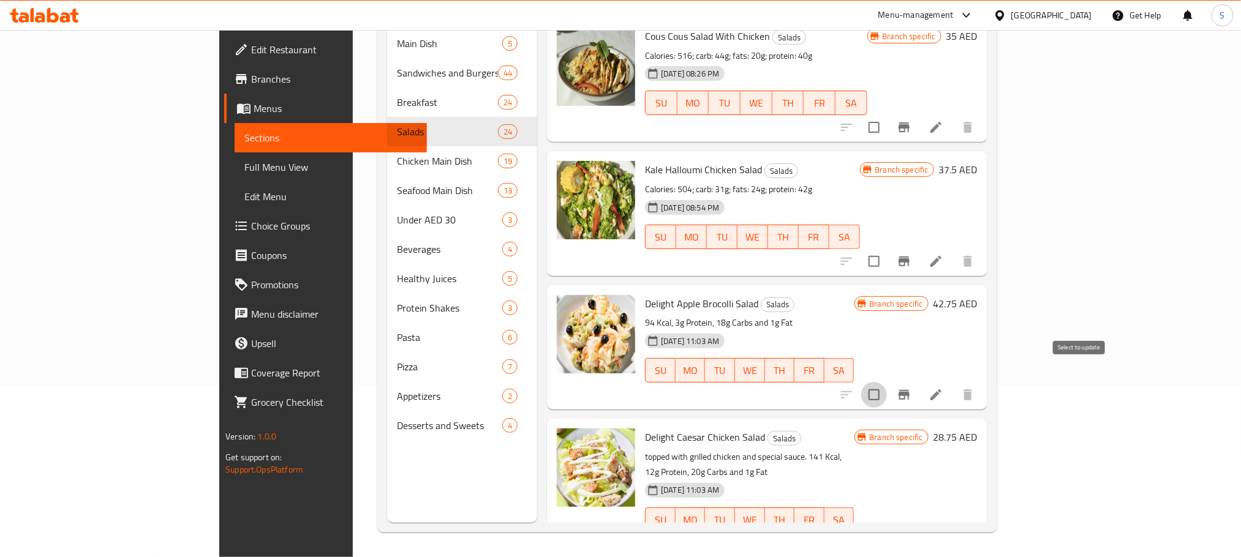
click at [887, 382] on input "checkbox" at bounding box center [874, 395] width 26 height 26
checkbox input "true"
click at [887, 249] on input "checkbox" at bounding box center [874, 262] width 26 height 26
checkbox input "true"
click at [887, 114] on input "checkbox" at bounding box center [874, 127] width 26 height 26
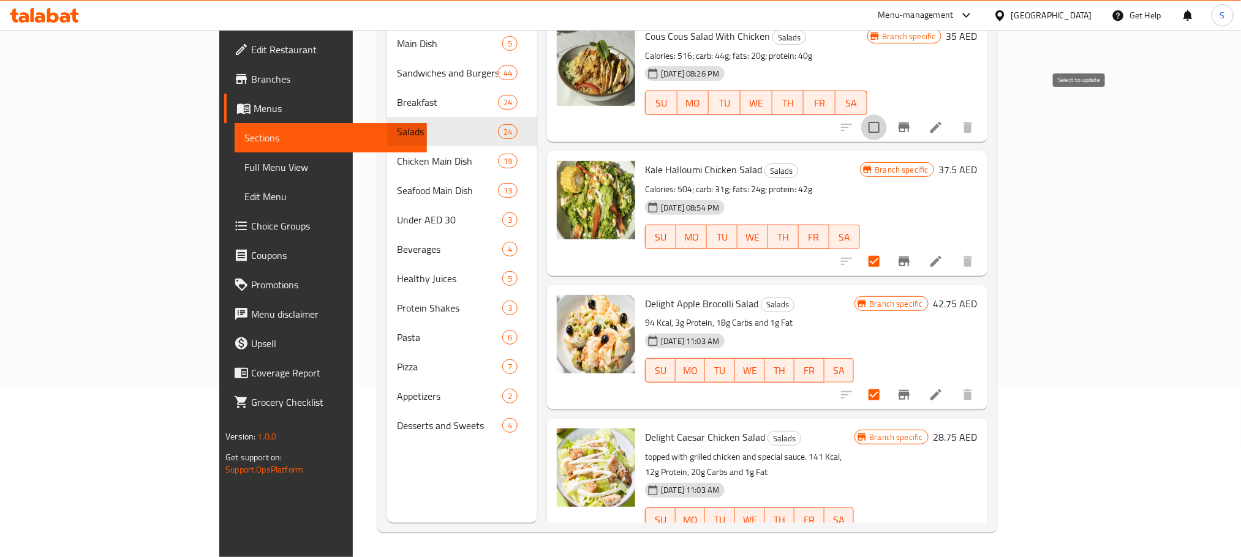
checkbox input "true"
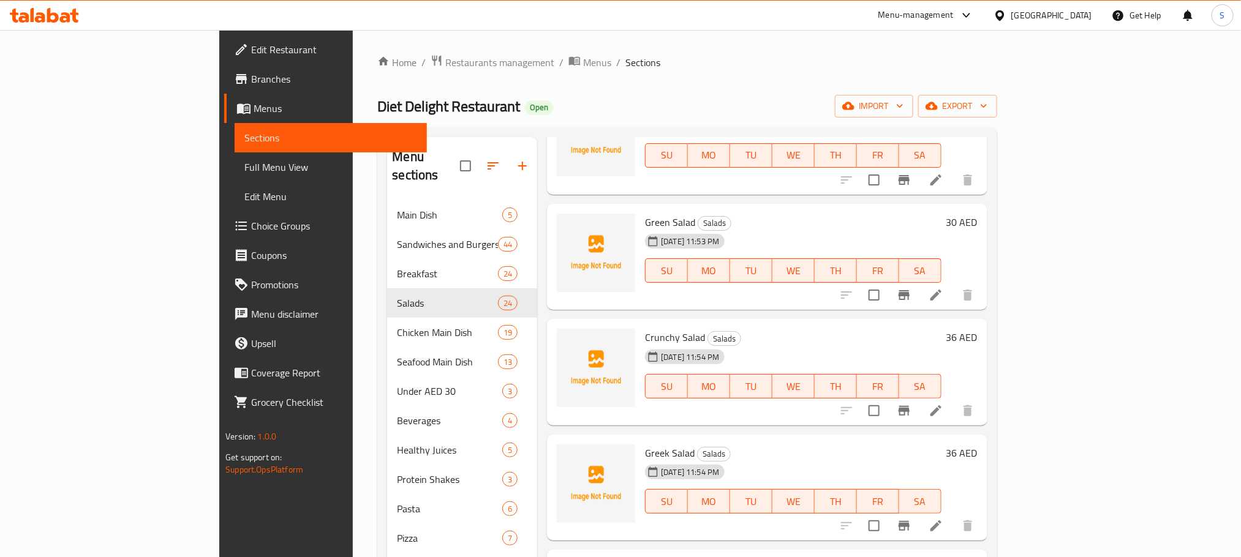
scroll to position [0, 0]
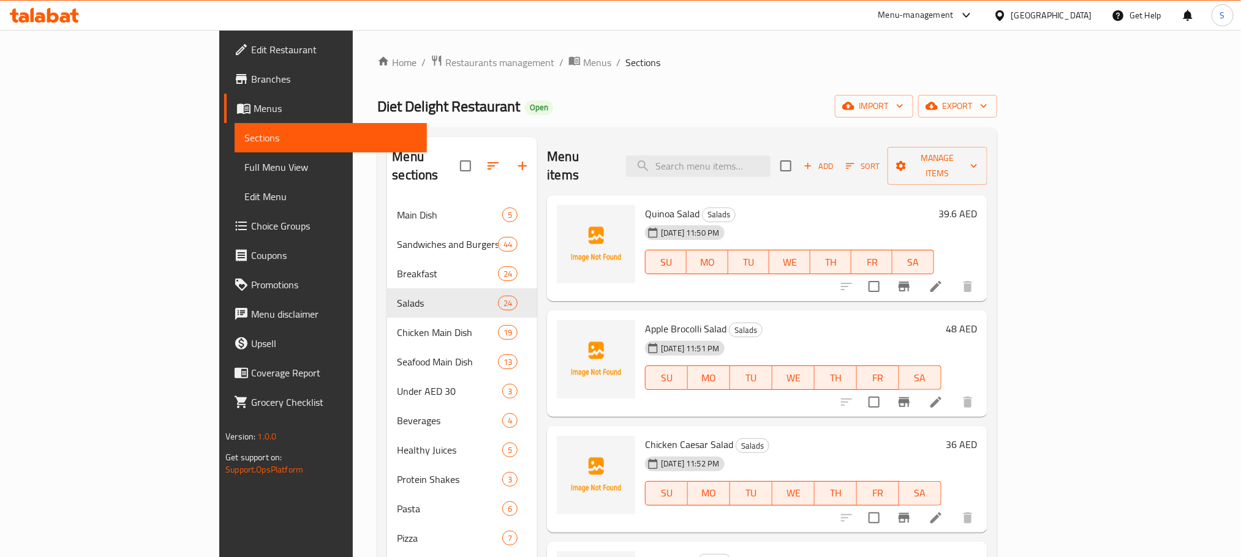
click at [986, 171] on div "Menu items Add Sort Manage items" at bounding box center [767, 166] width 440 height 58
click at [977, 157] on span "Manage items" at bounding box center [937, 166] width 80 height 31
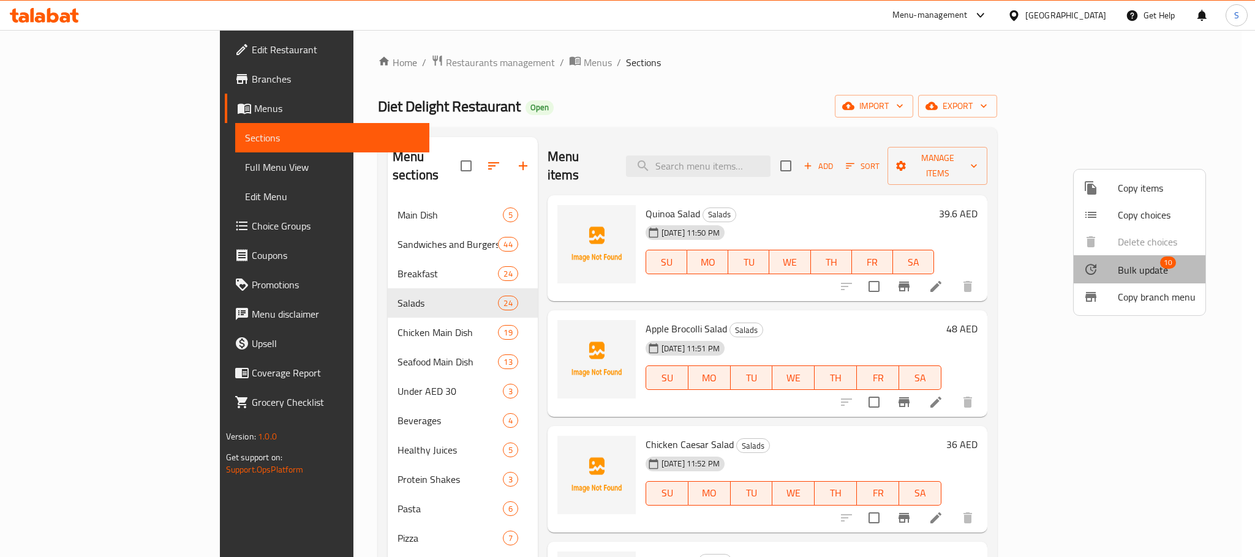
click at [1143, 267] on span "Bulk update" at bounding box center [1142, 270] width 50 height 15
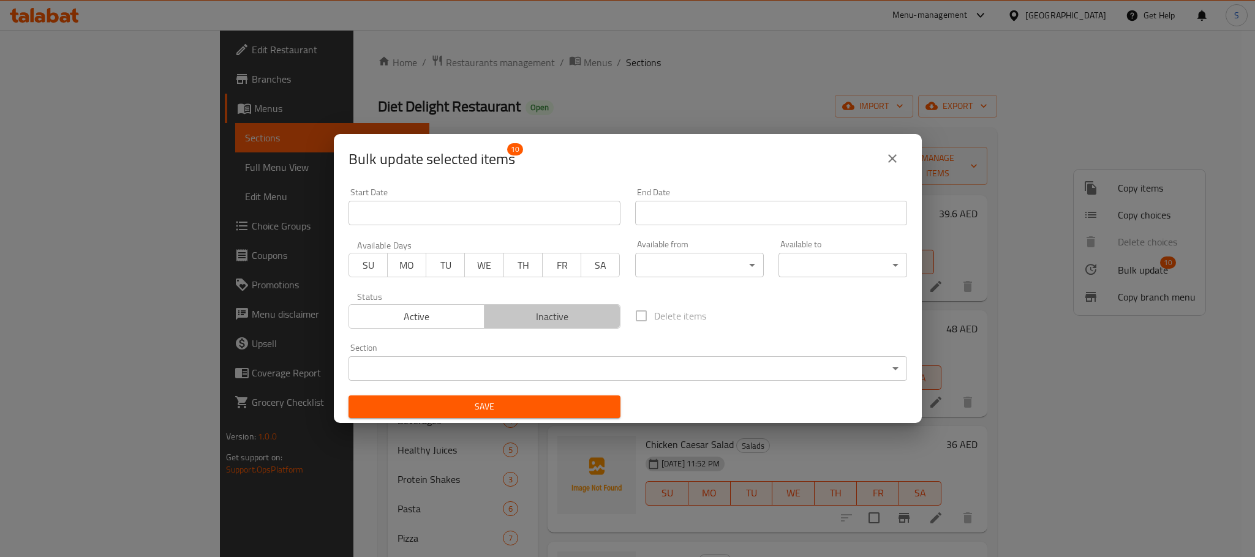
click at [552, 320] on span "Inactive" at bounding box center [552, 317] width 126 height 18
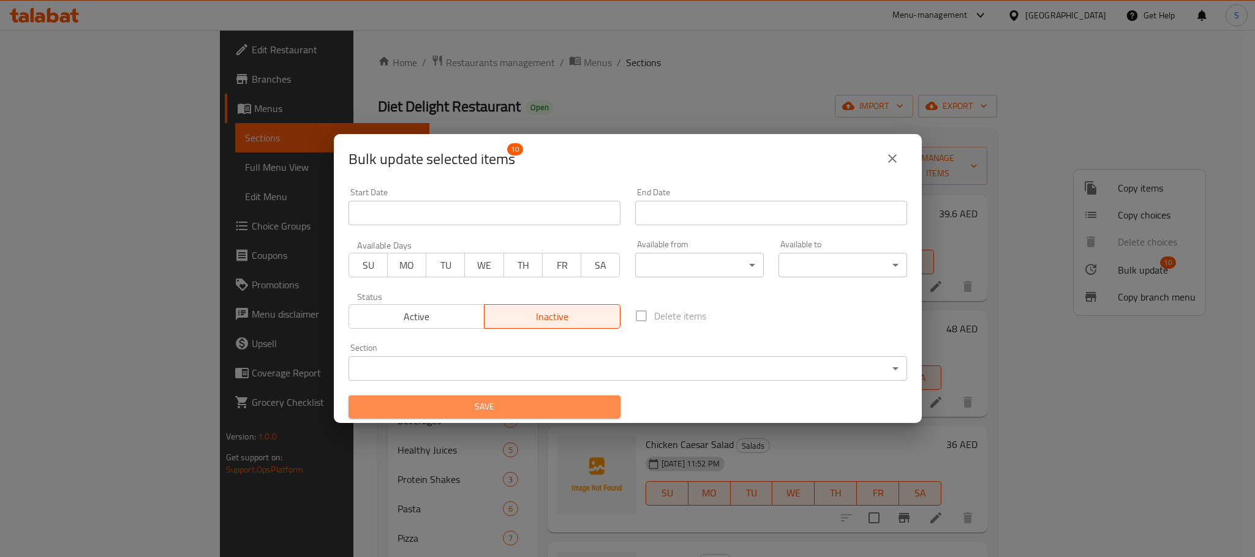
click at [557, 405] on span "Save" at bounding box center [484, 406] width 252 height 15
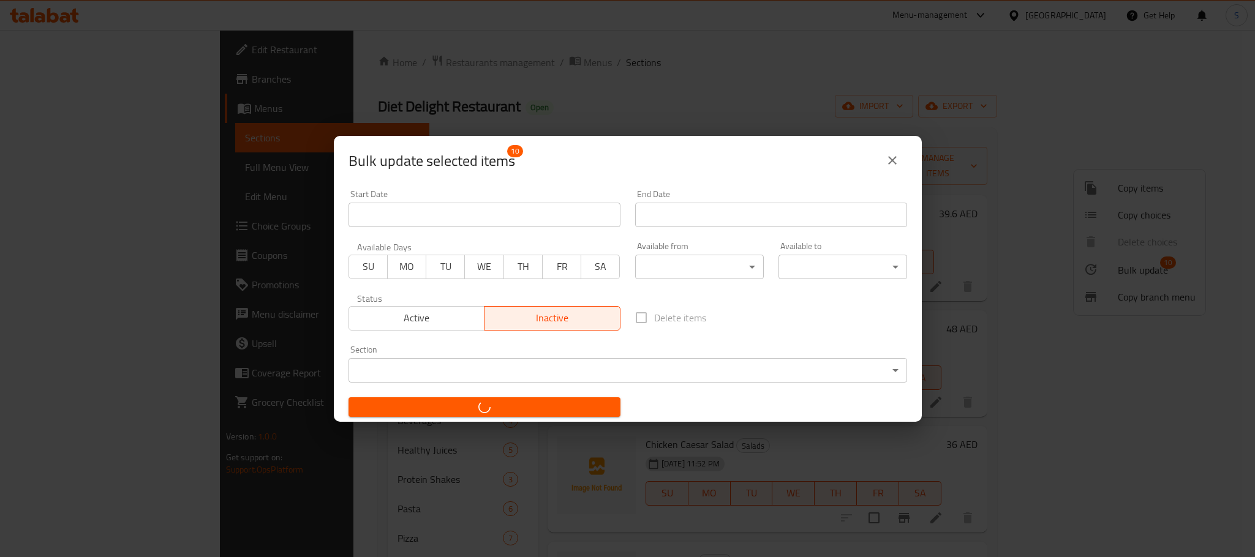
checkbox input "false"
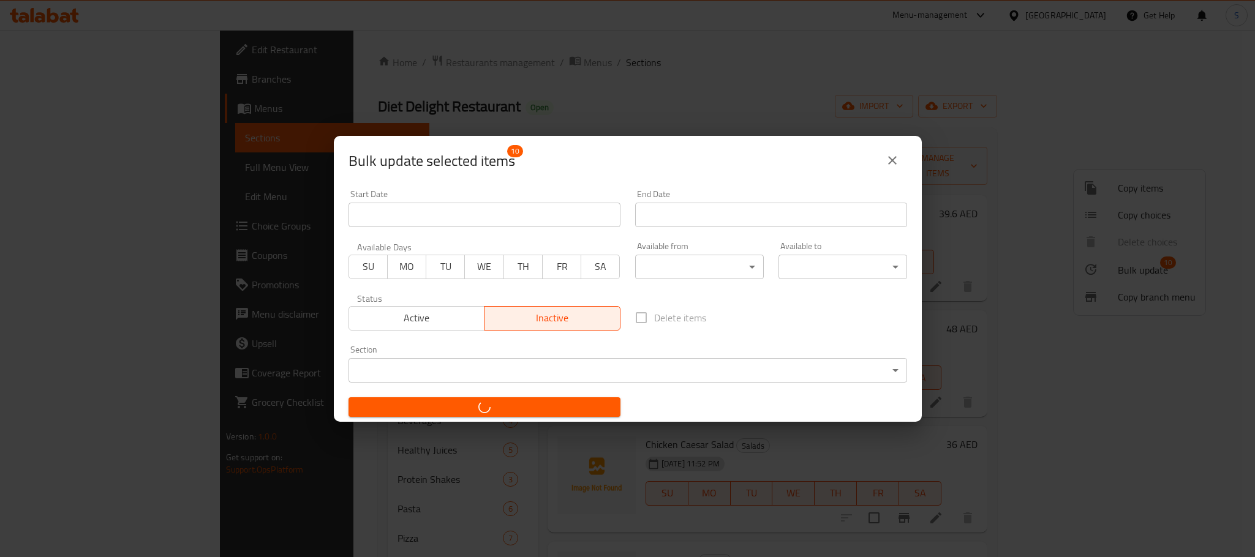
checkbox input "false"
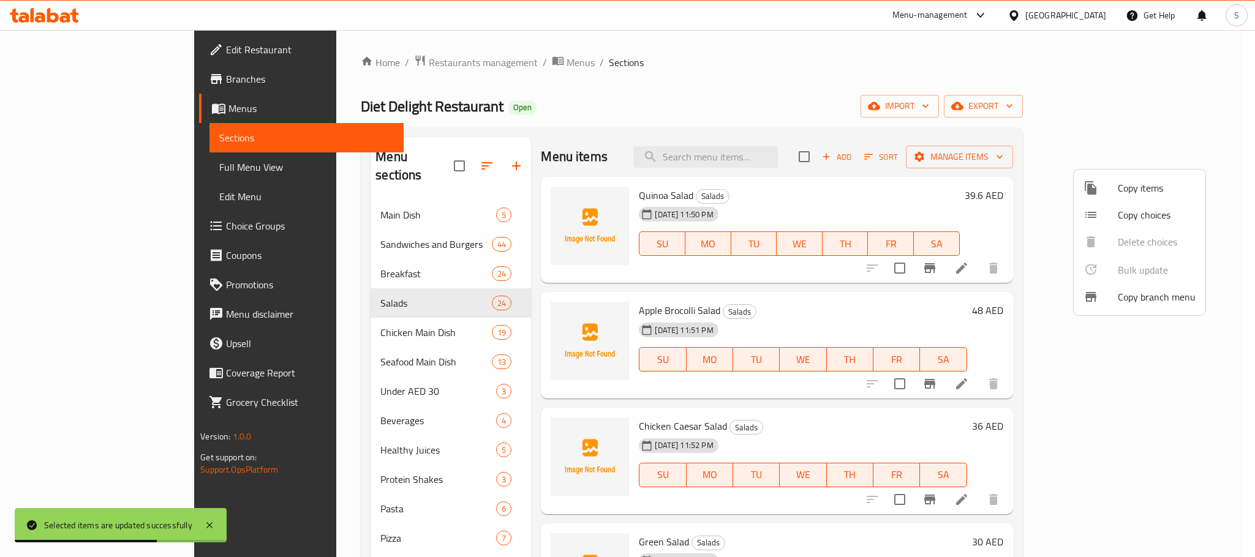
click at [685, 59] on div at bounding box center [627, 278] width 1255 height 557
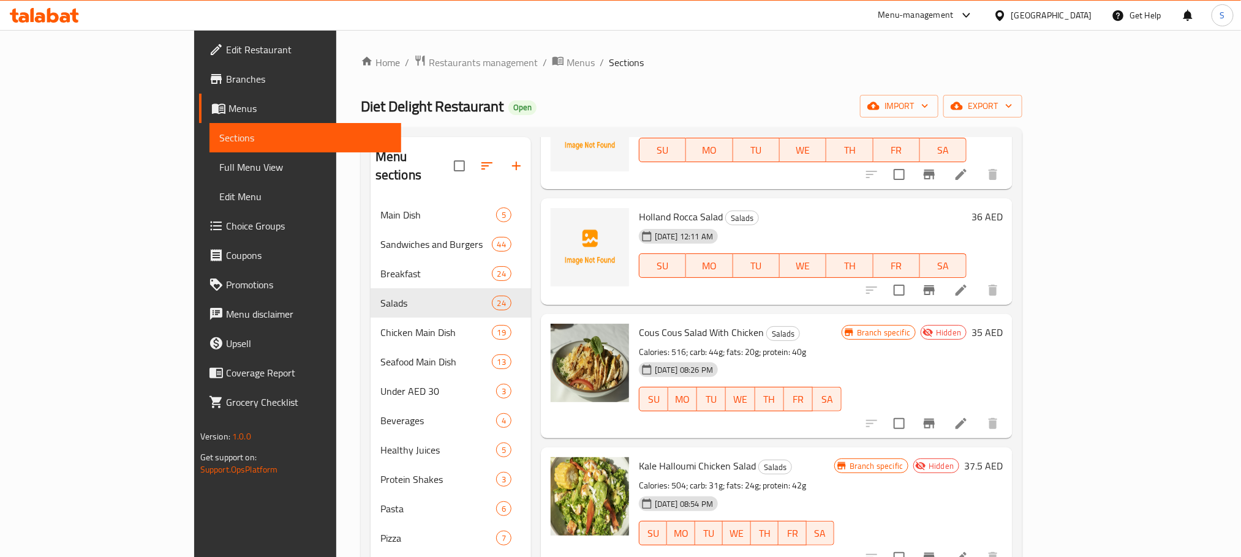
scroll to position [1558, 0]
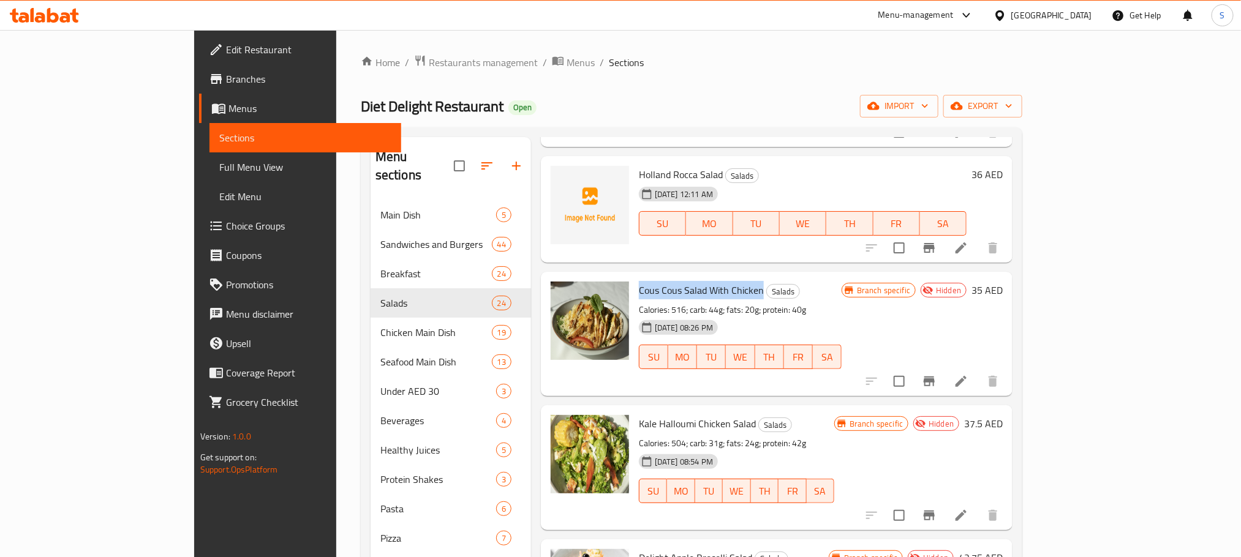
copy span "Cous Cous Salad With Chicken"
drag, startPoint x: 711, startPoint y: 292, endPoint x: 586, endPoint y: 296, distance: 125.6
click at [634, 296] on div "Cous Cous Salad With Chicken Salads Calories: 516; carb: 44g; fats: 20g; protei…" at bounding box center [740, 334] width 212 height 114
click at [674, 421] on span "Kale Halloumi Chicken Salad" at bounding box center [697, 424] width 117 height 18
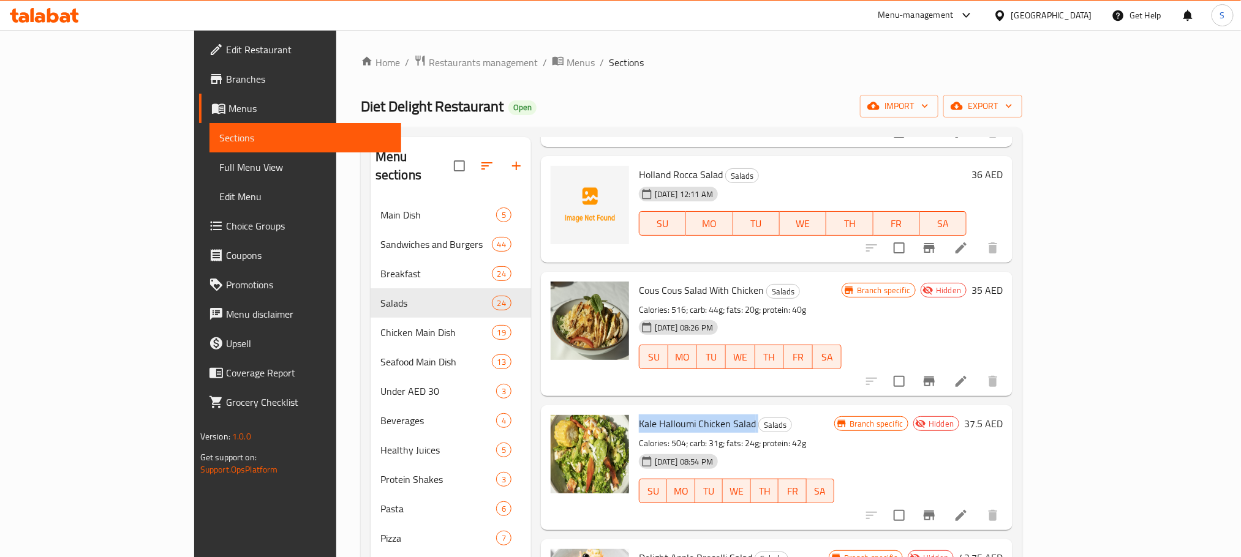
click at [674, 421] on span "Kale Halloumi Chicken Salad" at bounding box center [697, 424] width 117 height 18
copy h6 "Kale Halloumi Chicken Salad"
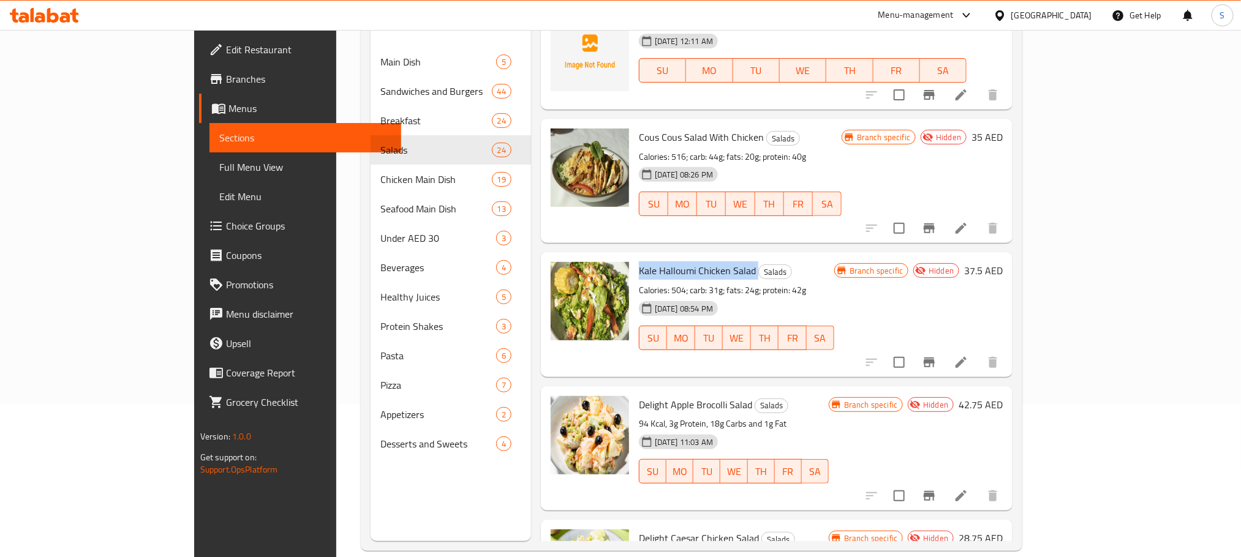
scroll to position [171, 0]
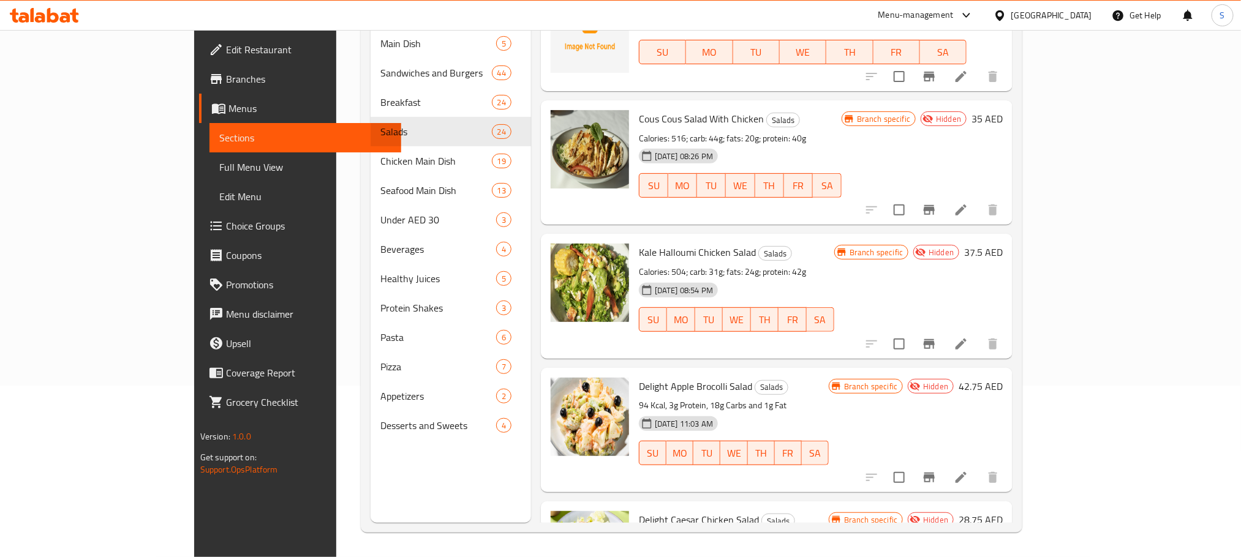
click at [663, 383] on span "Delight Apple Brocolli Salad" at bounding box center [695, 386] width 113 height 18
copy h6 "Delight Apple Brocolli Salad"
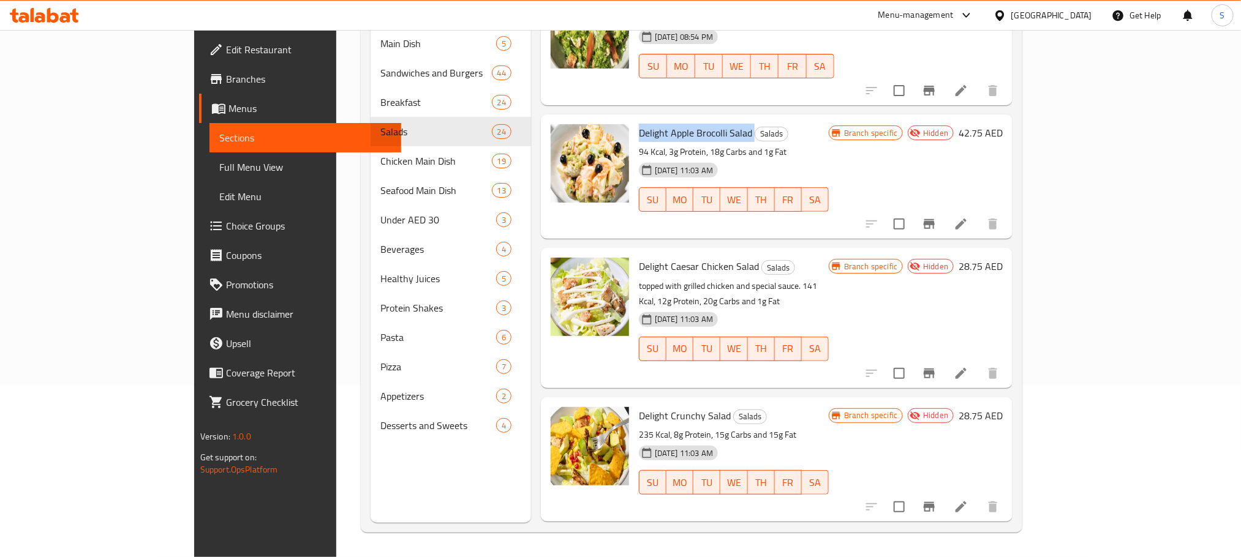
scroll to position [1828, 0]
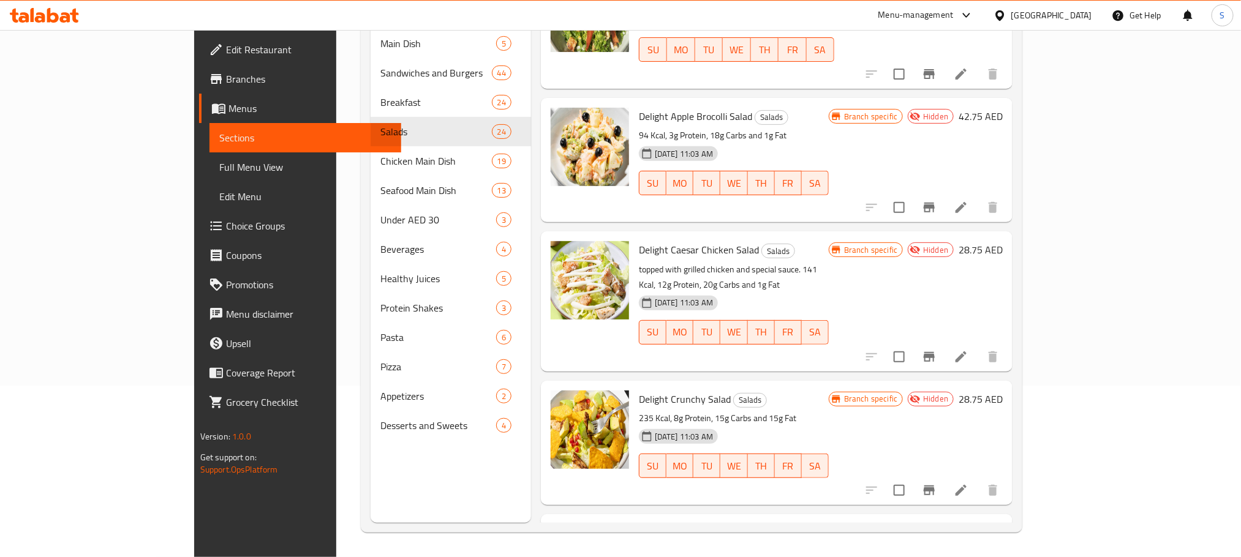
click at [667, 252] on span "Delight Caesar Chicken Salad" at bounding box center [699, 250] width 120 height 18
copy h6 "Delight Caesar Chicken Salad"
click at [640, 390] on span "Delight Crunchy Salad" at bounding box center [685, 399] width 92 height 18
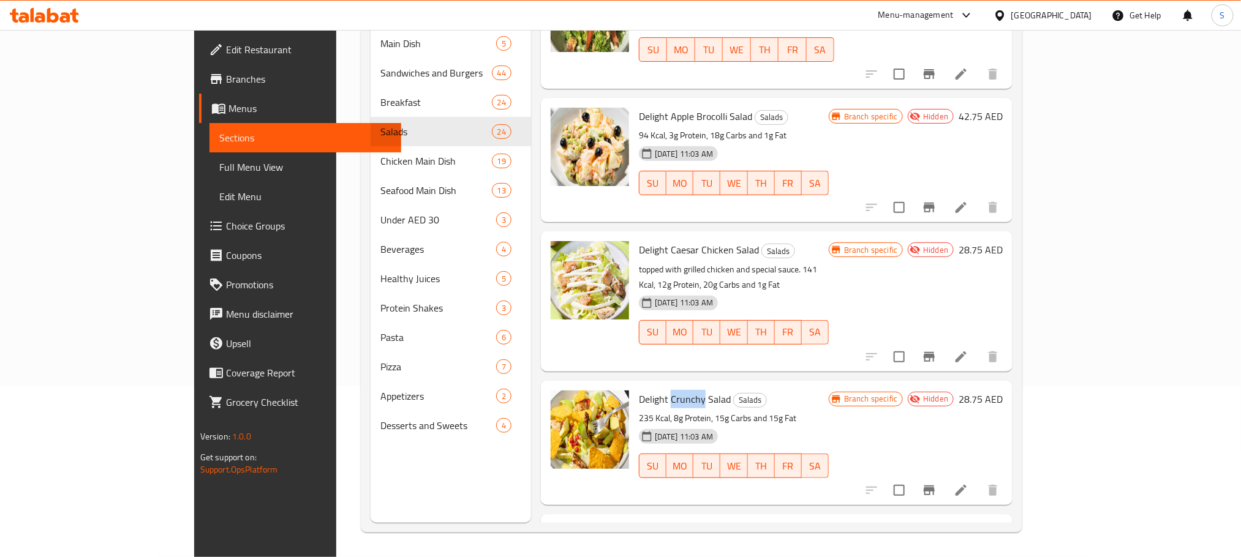
click at [640, 390] on span "Delight Crunchy Salad" at bounding box center [685, 399] width 92 height 18
copy h6 "Delight Crunchy Salad"
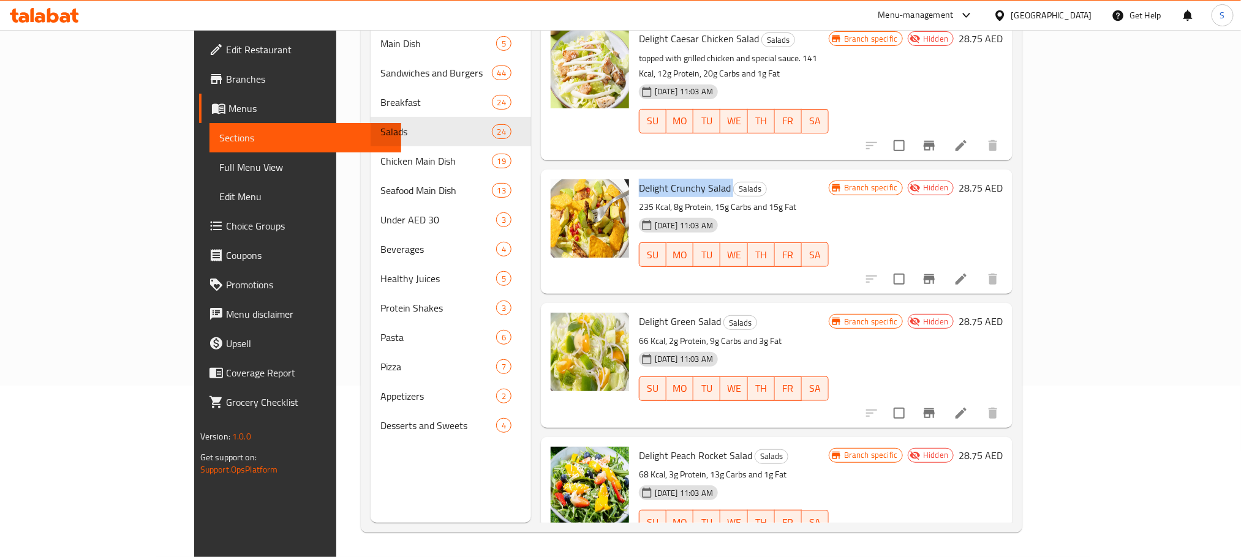
scroll to position [2166, 0]
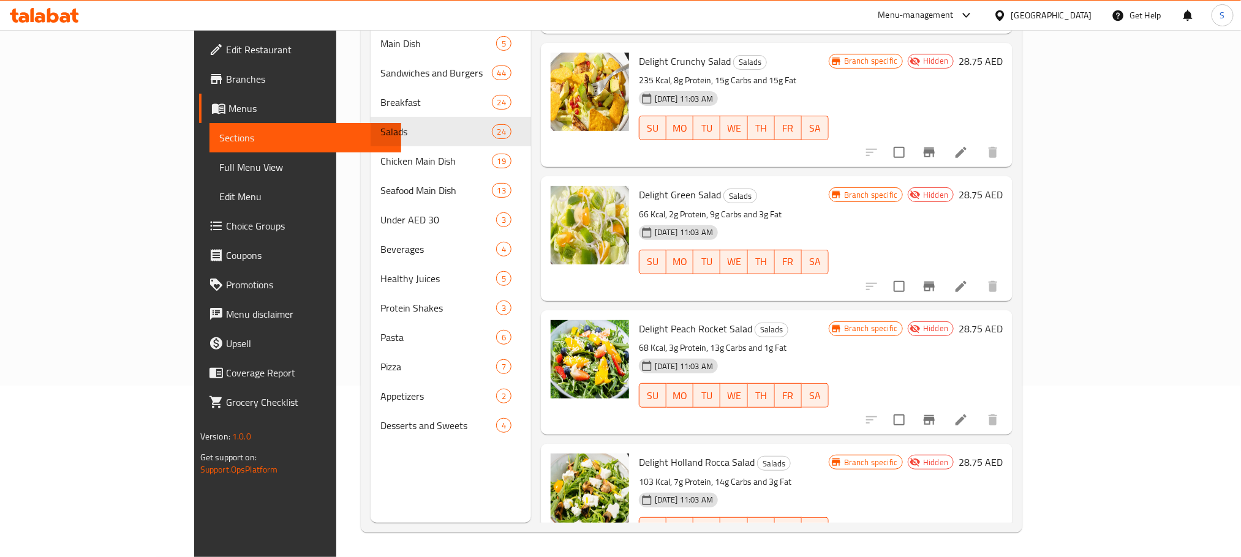
click at [647, 186] on span "Delight Green Salad" at bounding box center [680, 195] width 82 height 18
click at [670, 320] on span "Delight Peach Rocket Salad" at bounding box center [695, 329] width 113 height 18
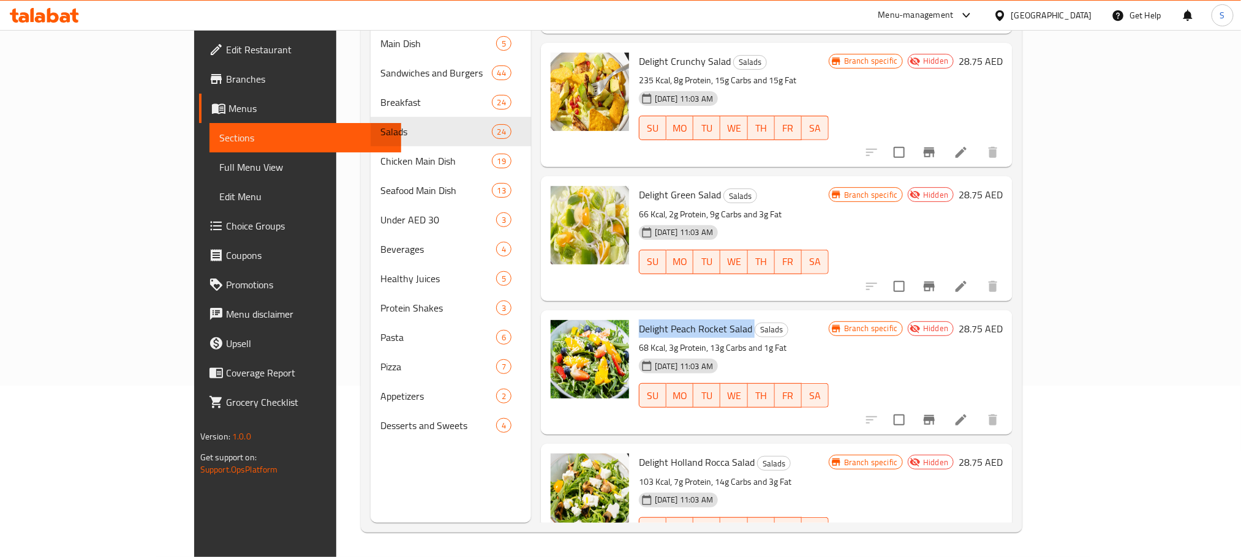
click at [670, 320] on span "Delight Peach Rocket Salad" at bounding box center [695, 329] width 113 height 18
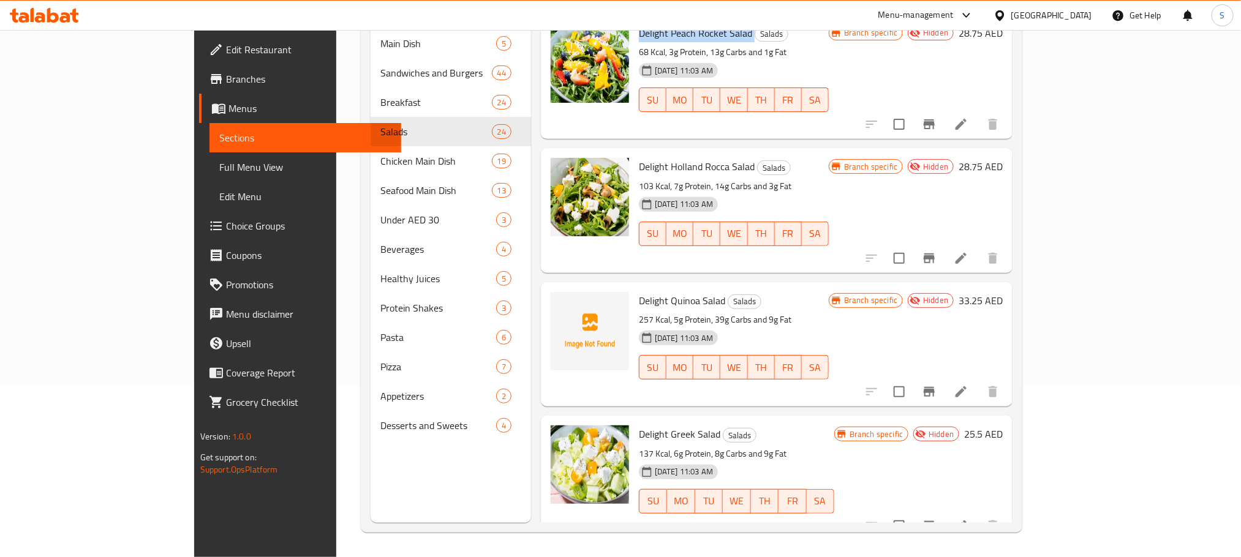
scroll to position [2451, 0]
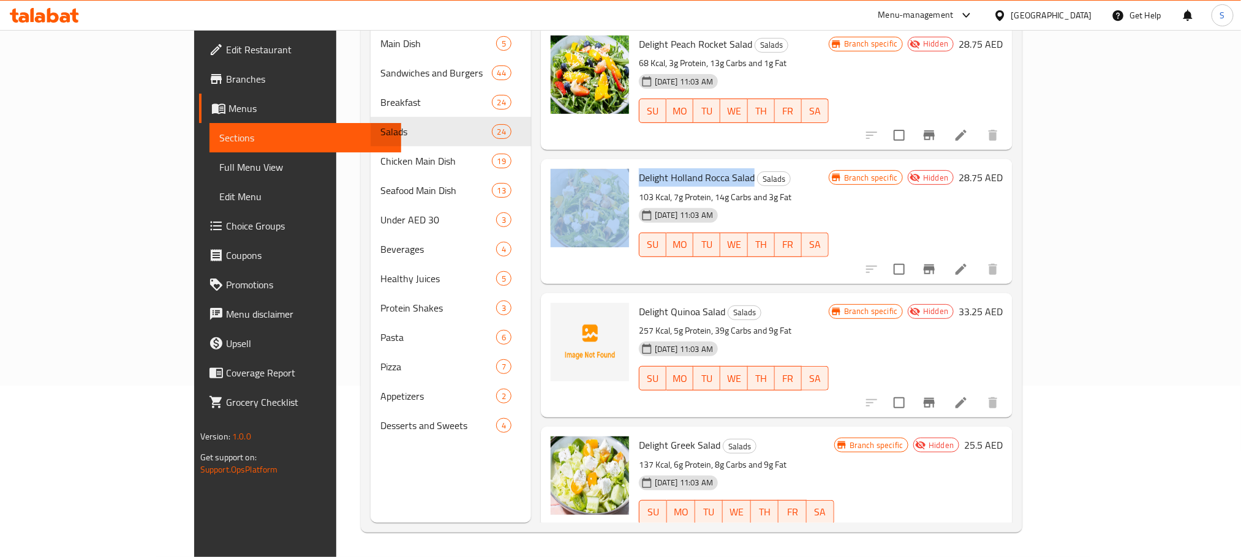
drag, startPoint x: 704, startPoint y: 159, endPoint x: 583, endPoint y: 162, distance: 120.7
click at [583, 164] on div "Delight Holland Rocca Salad Salads 103 Kcal, 7g Protein, 14g Carbs and 3g Fat 0…" at bounding box center [777, 221] width 462 height 114
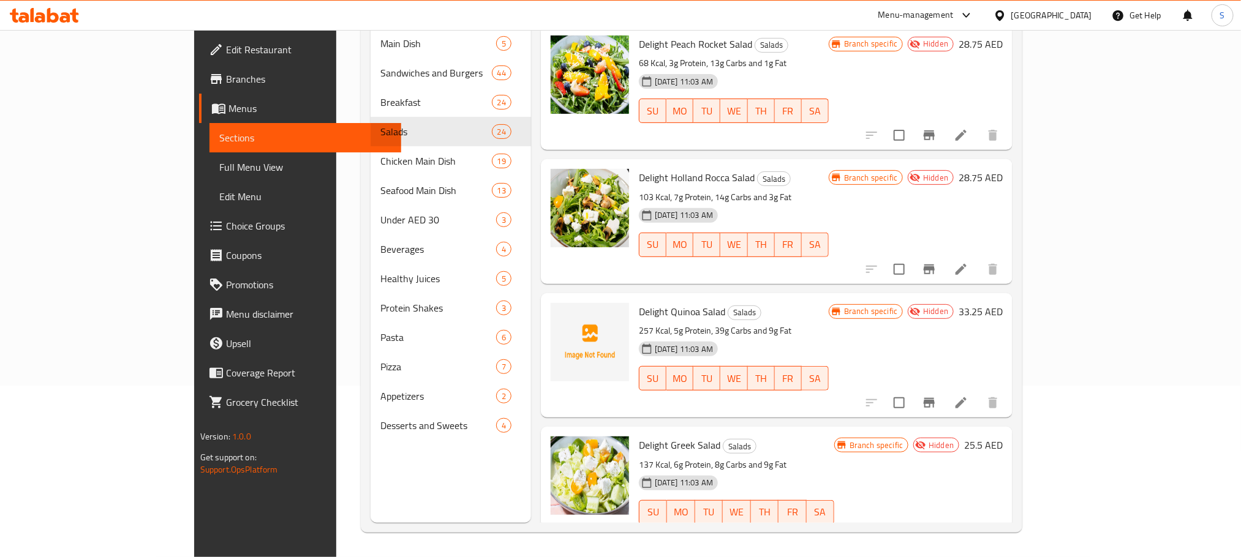
click at [643, 302] on span "Delight Quinoa Salad" at bounding box center [682, 311] width 86 height 18
click at [639, 436] on span "Delight Greek Salad" at bounding box center [679, 445] width 81 height 18
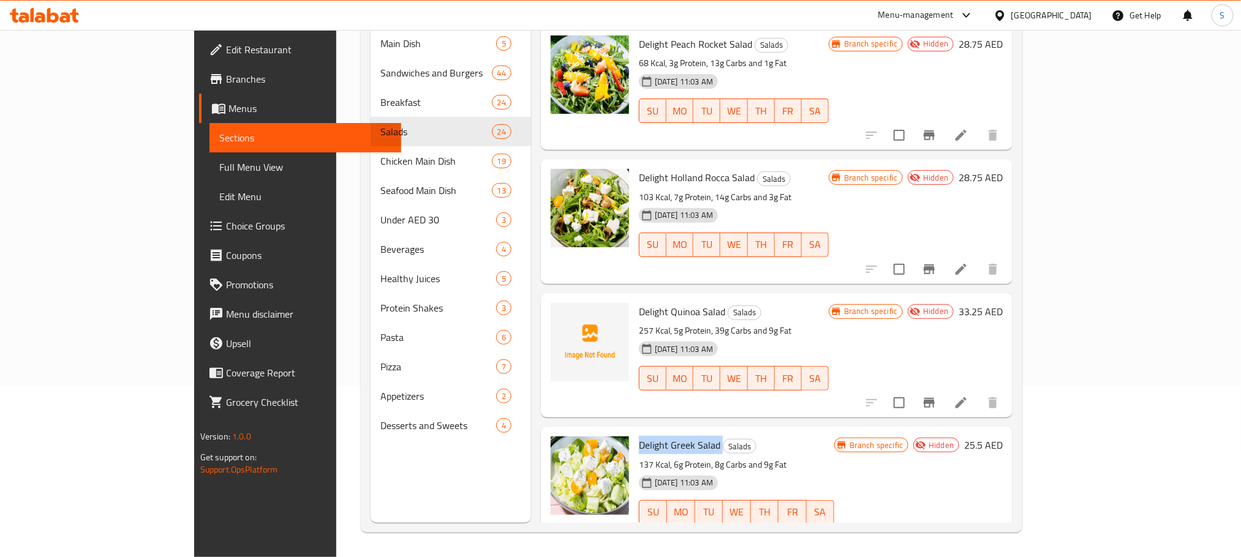
click at [639, 436] on span "Delight Greek Salad" at bounding box center [679, 445] width 81 height 18
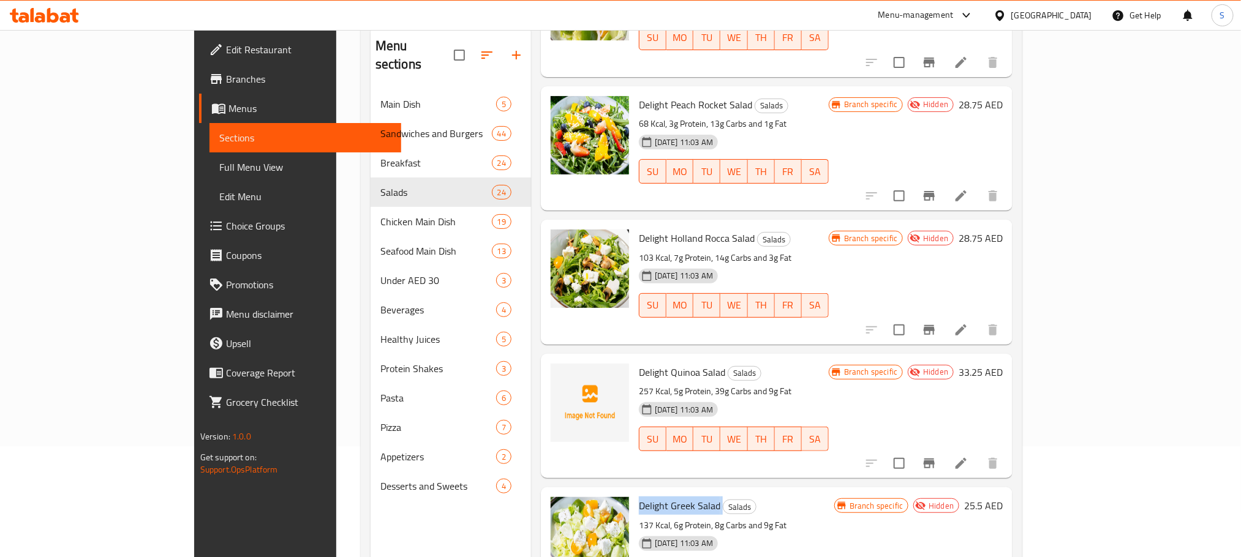
scroll to position [110, 0]
click at [509, 50] on icon "button" at bounding box center [516, 55] width 15 height 15
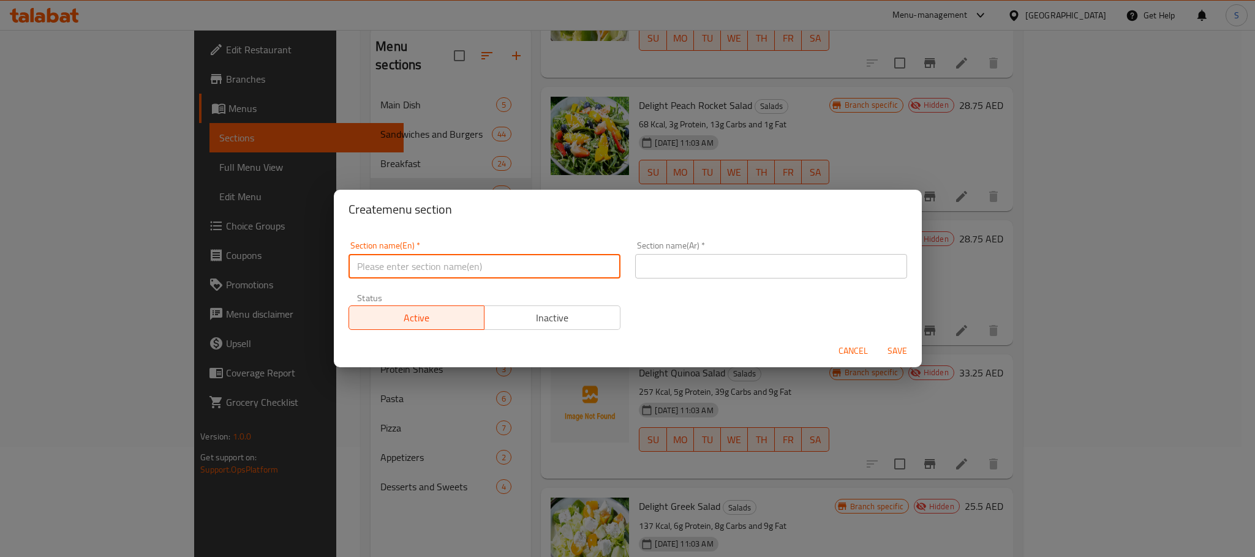
click at [448, 272] on input "text" at bounding box center [484, 266] width 272 height 24
click at [448, 272] on input "Side Items" at bounding box center [484, 266] width 272 height 24
click at [469, 276] on input "Side Items" at bounding box center [484, 266] width 272 height 24
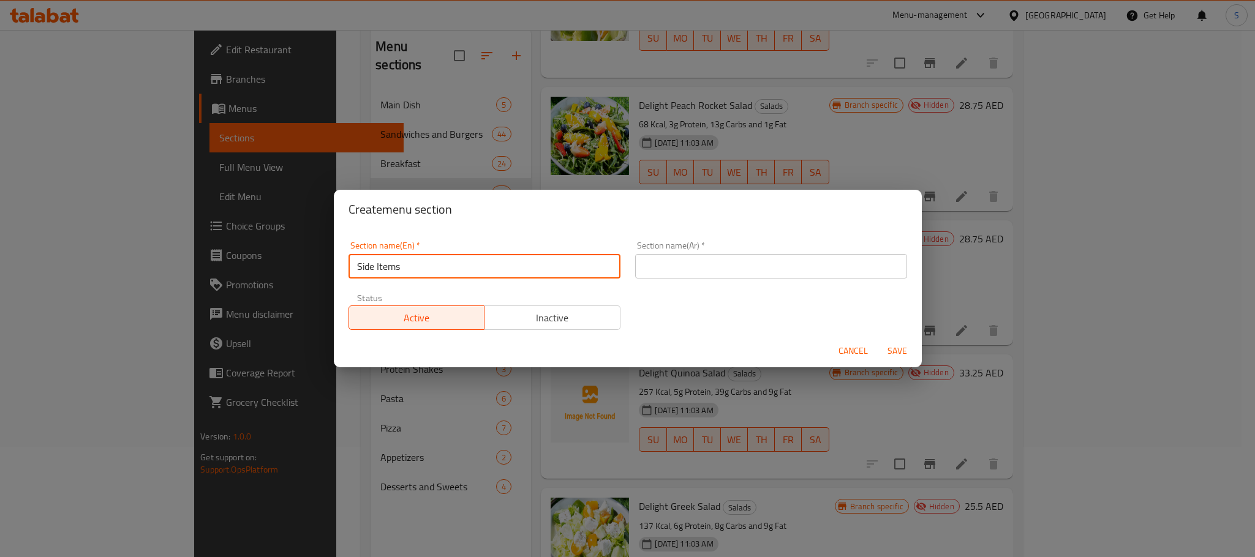
click at [469, 276] on input "Side Items" at bounding box center [484, 266] width 272 height 24
paste input "text"
click at [860, 351] on span "Cancel" at bounding box center [852, 350] width 29 height 15
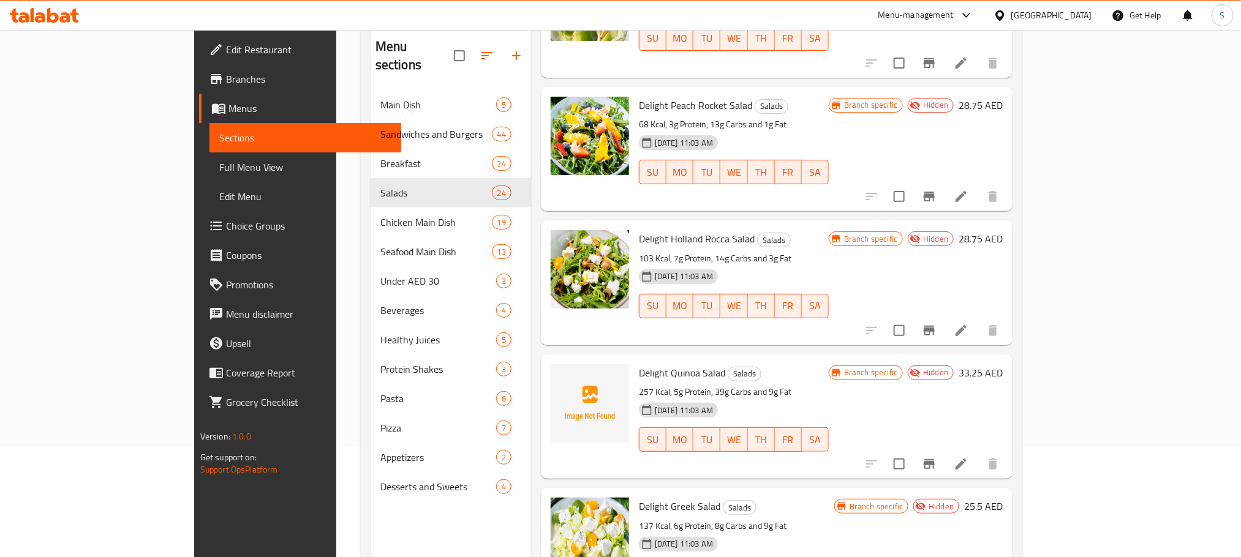
scroll to position [0, 0]
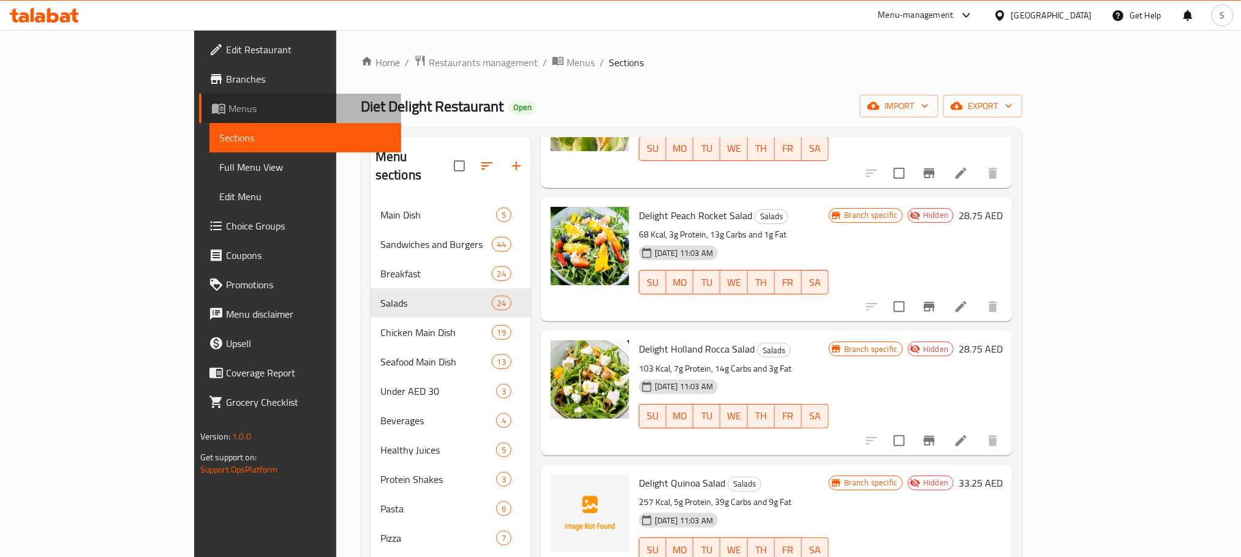
click at [228, 101] on span "Menus" at bounding box center [309, 108] width 163 height 15
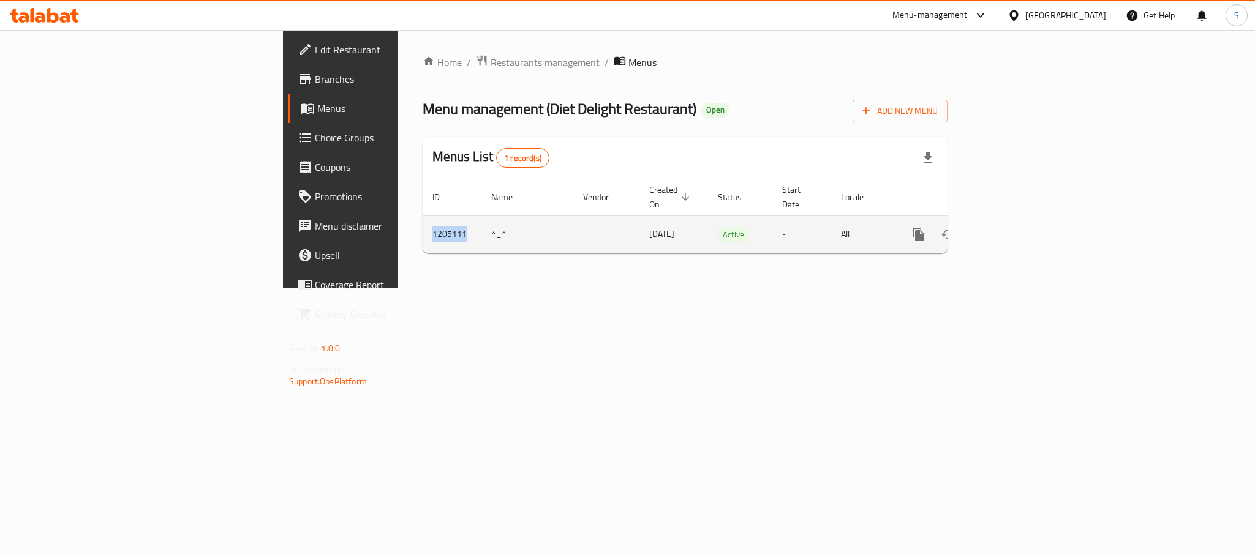
drag, startPoint x: 279, startPoint y: 230, endPoint x: 239, endPoint y: 220, distance: 40.8
click at [422, 220] on td "1205111" at bounding box center [451, 234] width 59 height 37
click at [1012, 229] on icon "enhanced table" at bounding box center [1006, 234] width 11 height 11
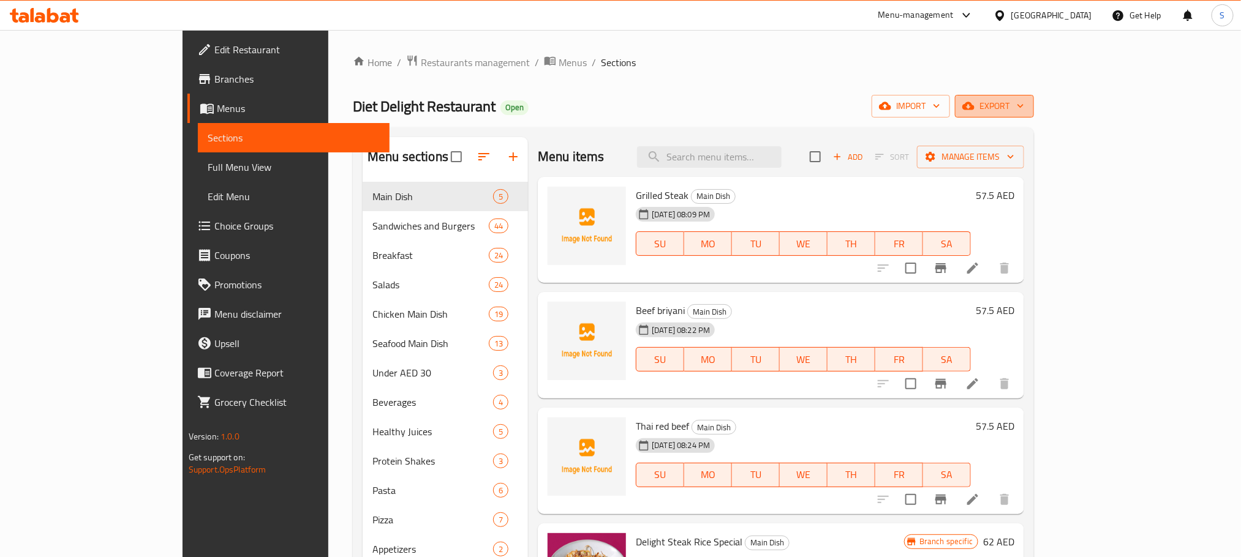
click at [1026, 103] on icon "button" at bounding box center [1020, 106] width 12 height 12
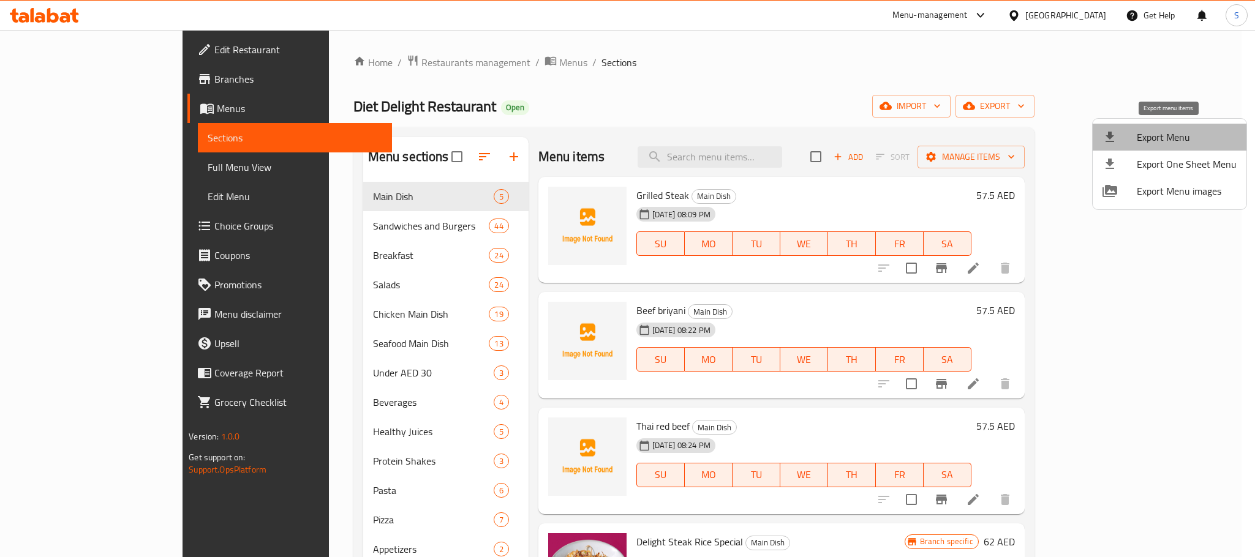
click at [1183, 133] on span "Export Menu" at bounding box center [1186, 137] width 100 height 15
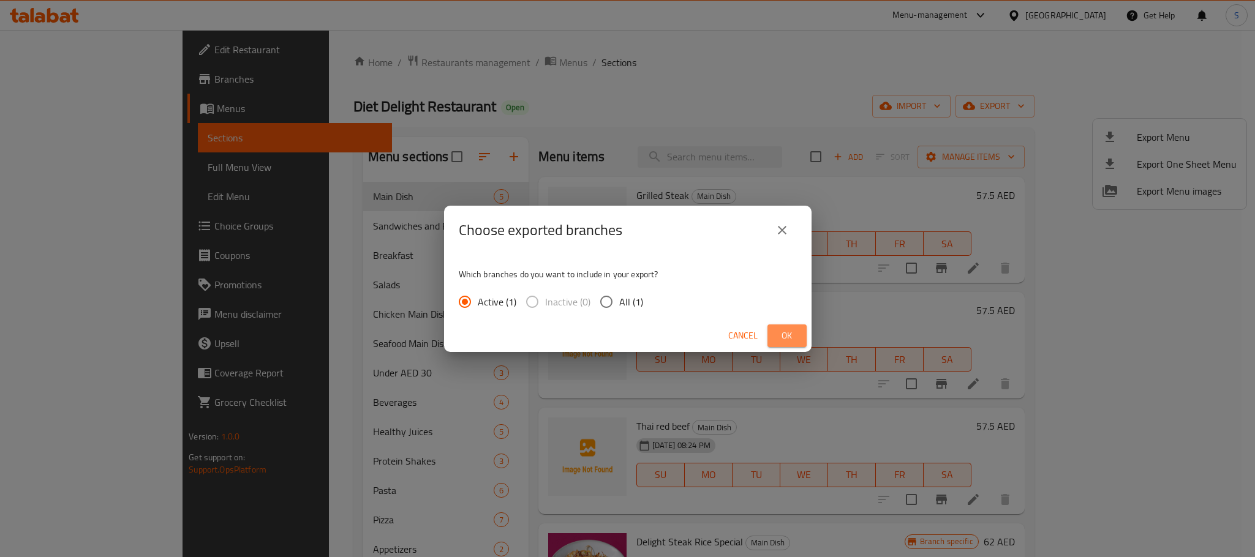
click at [790, 333] on span "Ok" at bounding box center [787, 335] width 20 height 15
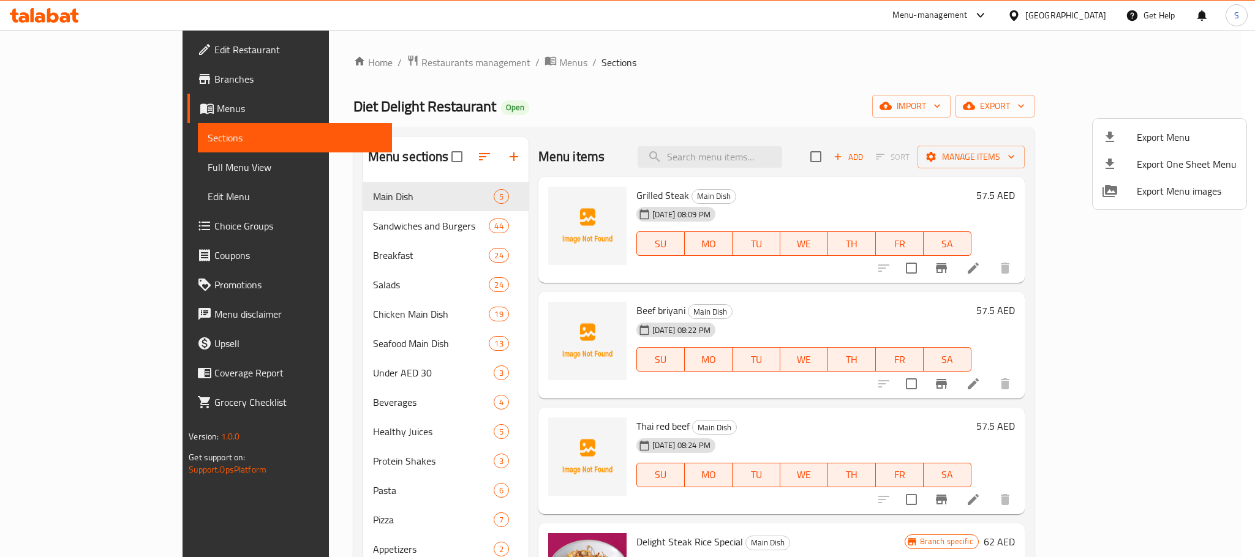
click at [467, 156] on div at bounding box center [627, 278] width 1255 height 557
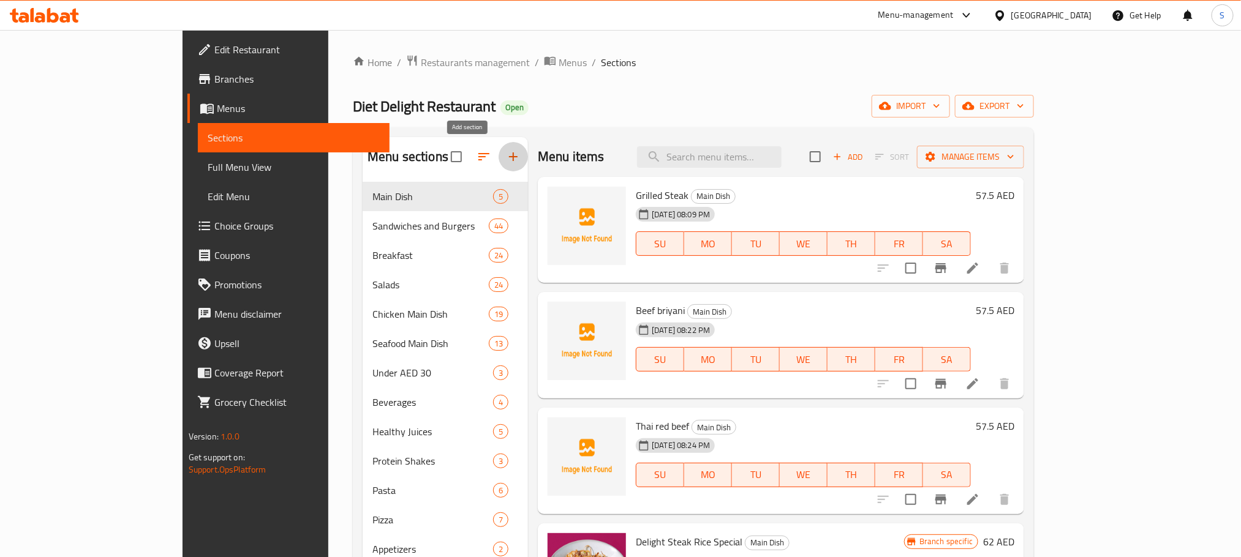
click at [509, 156] on icon "button" at bounding box center [513, 156] width 9 height 9
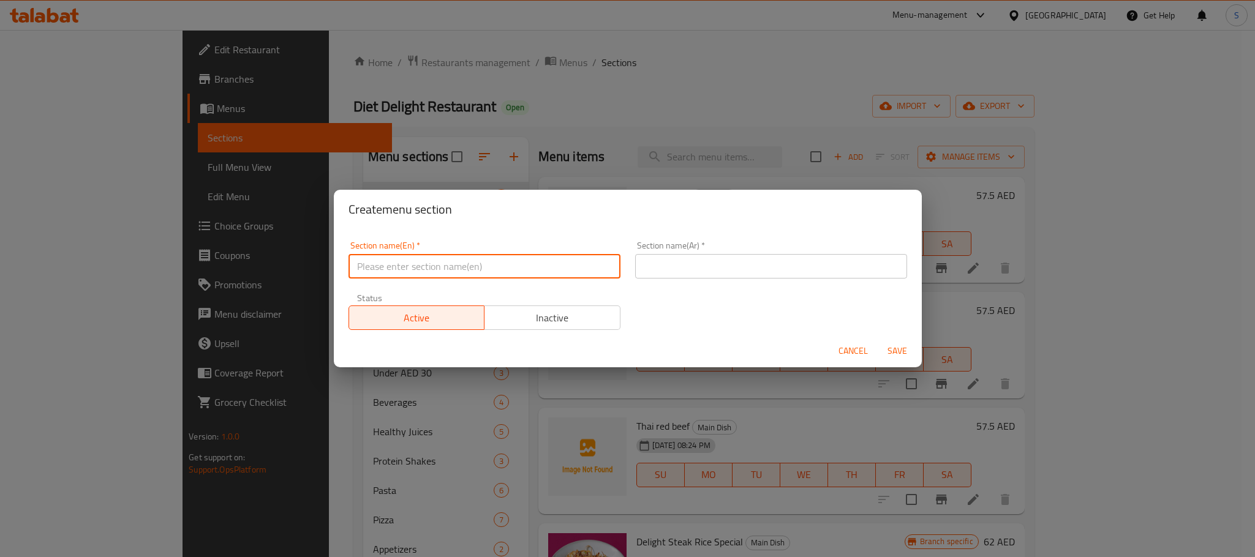
click at [463, 263] on input "text" at bounding box center [484, 266] width 272 height 24
click at [693, 270] on input "text" at bounding box center [771, 266] width 272 height 24
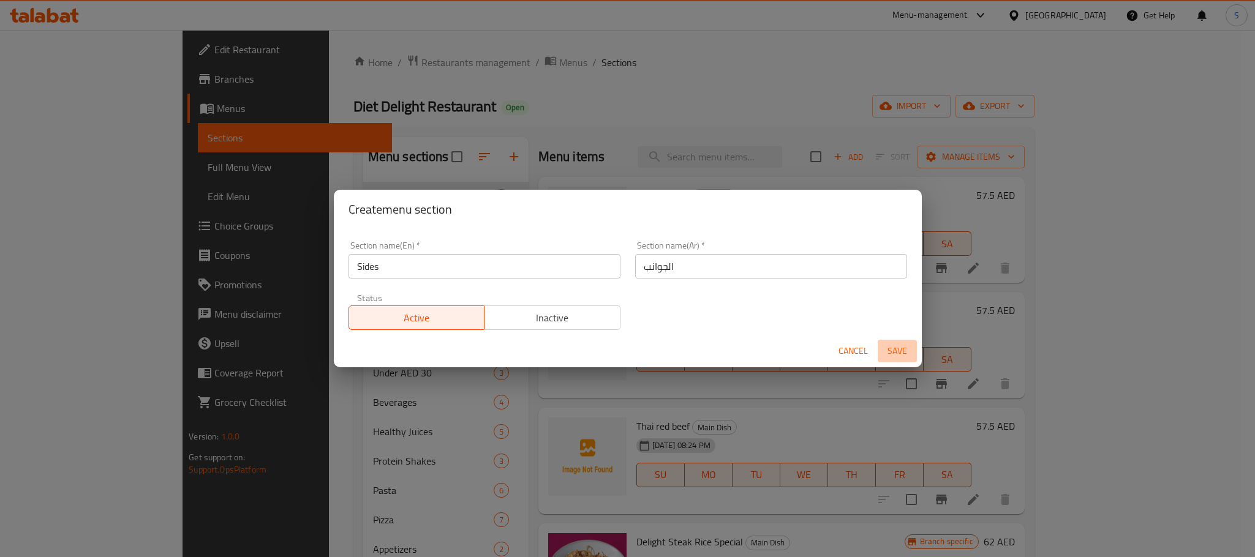
click at [896, 349] on span "Save" at bounding box center [896, 350] width 29 height 15
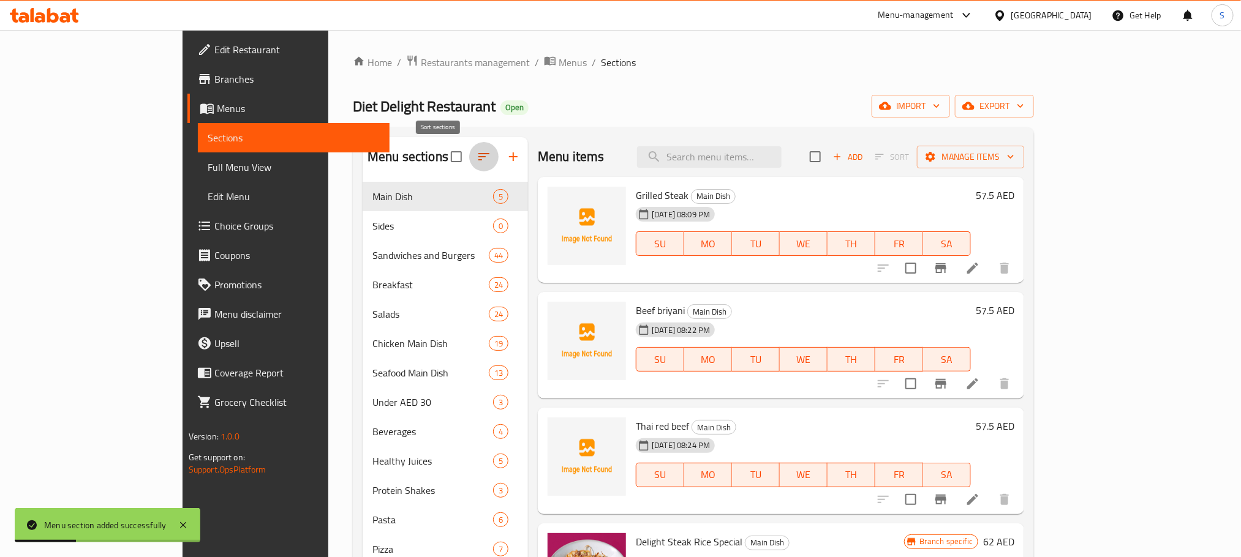
click at [476, 151] on icon "button" at bounding box center [483, 156] width 15 height 15
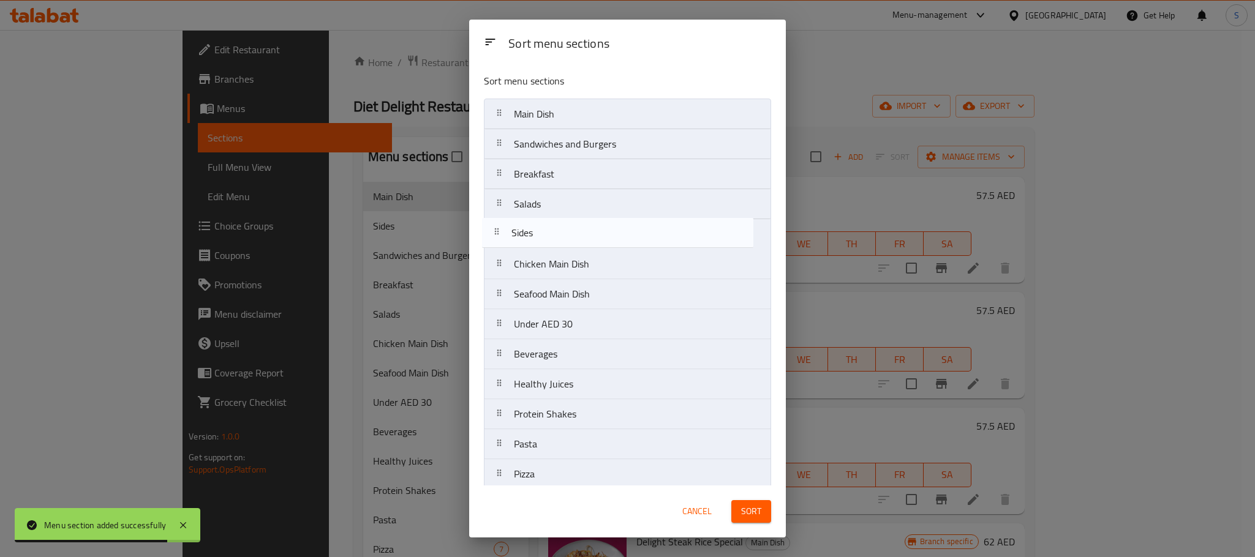
drag, startPoint x: 572, startPoint y: 145, endPoint x: 570, endPoint y: 236, distance: 90.6
click at [570, 236] on nav "Main Dish Sides Sandwiches and Burgers Breakfast Salads Chicken Main Dish Seafo…" at bounding box center [627, 324] width 287 height 451
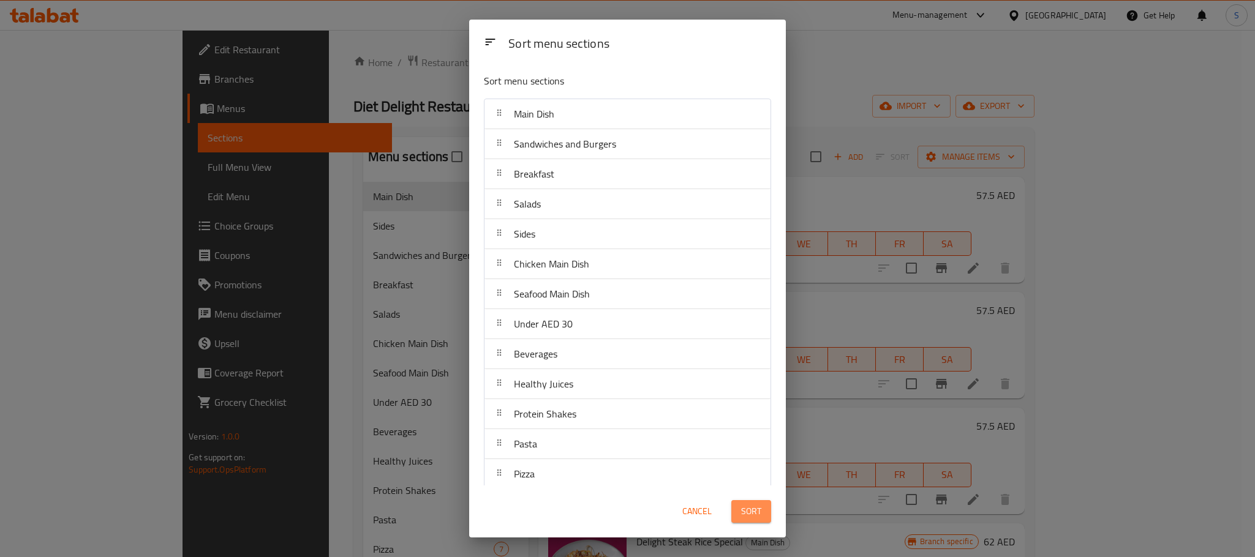
click at [754, 520] on button "Sort" at bounding box center [751, 511] width 40 height 23
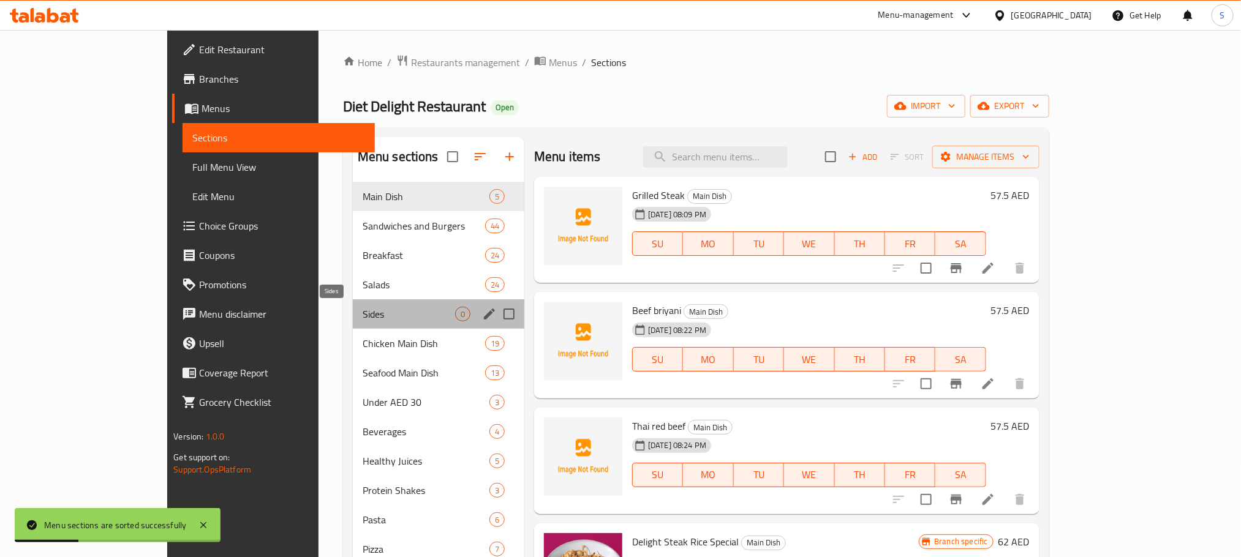
click at [381, 318] on span "Sides" at bounding box center [408, 314] width 92 height 15
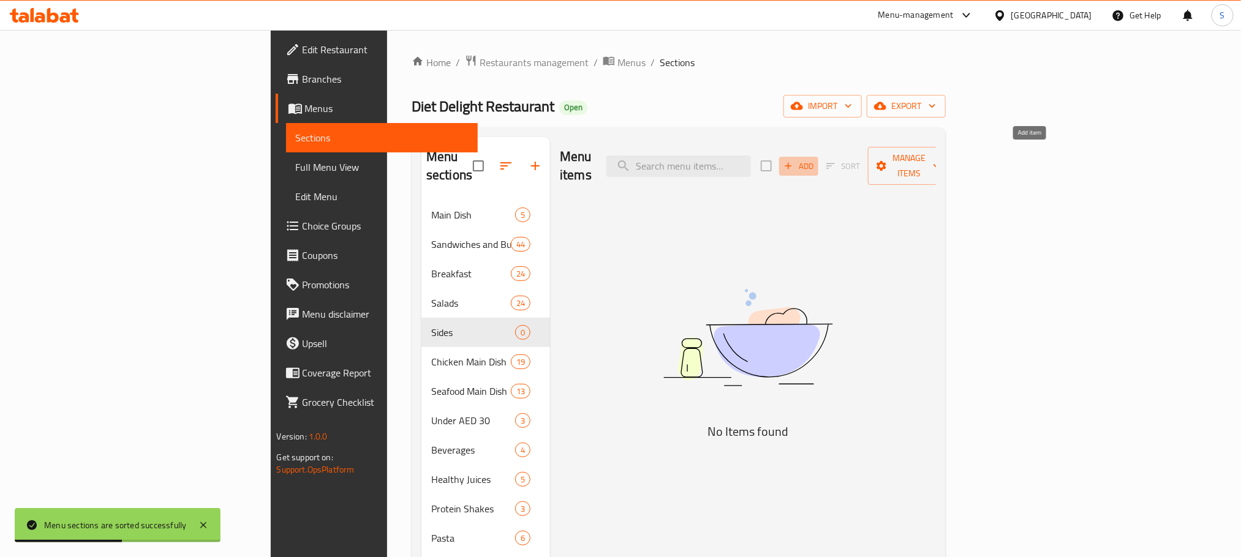
click at [794, 160] on icon "button" at bounding box center [788, 165] width 11 height 11
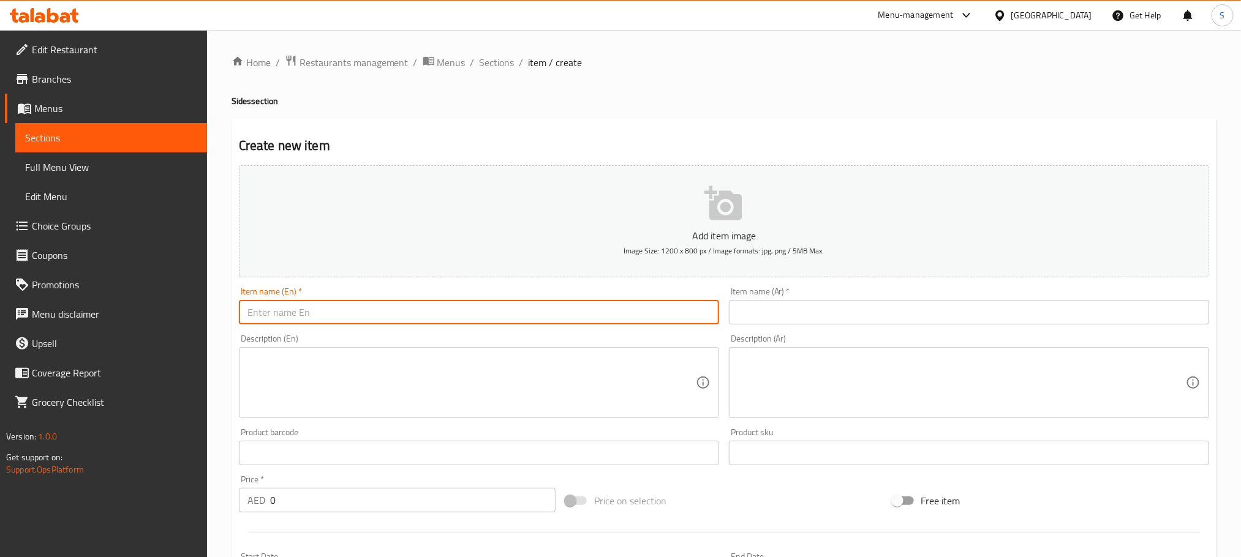
click at [350, 314] on input "text" at bounding box center [479, 312] width 480 height 24
paste input "Cajun Rice"
click at [770, 310] on input "text" at bounding box center [969, 312] width 480 height 24
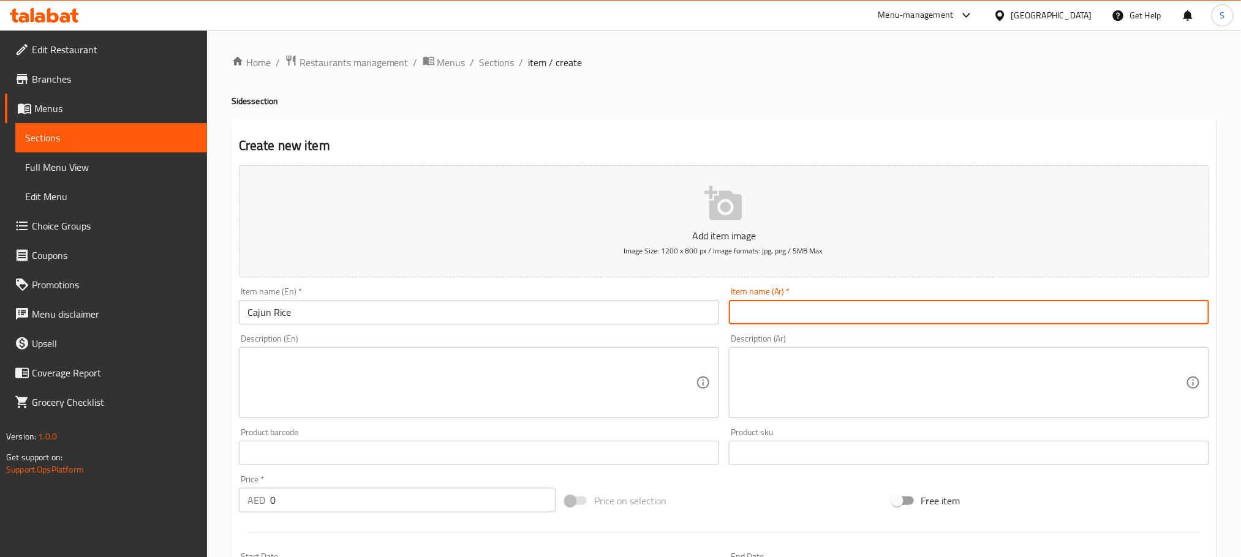
paste input "أرز الكاجون"
click at [315, 307] on input "Cajun Rice" at bounding box center [479, 312] width 480 height 24
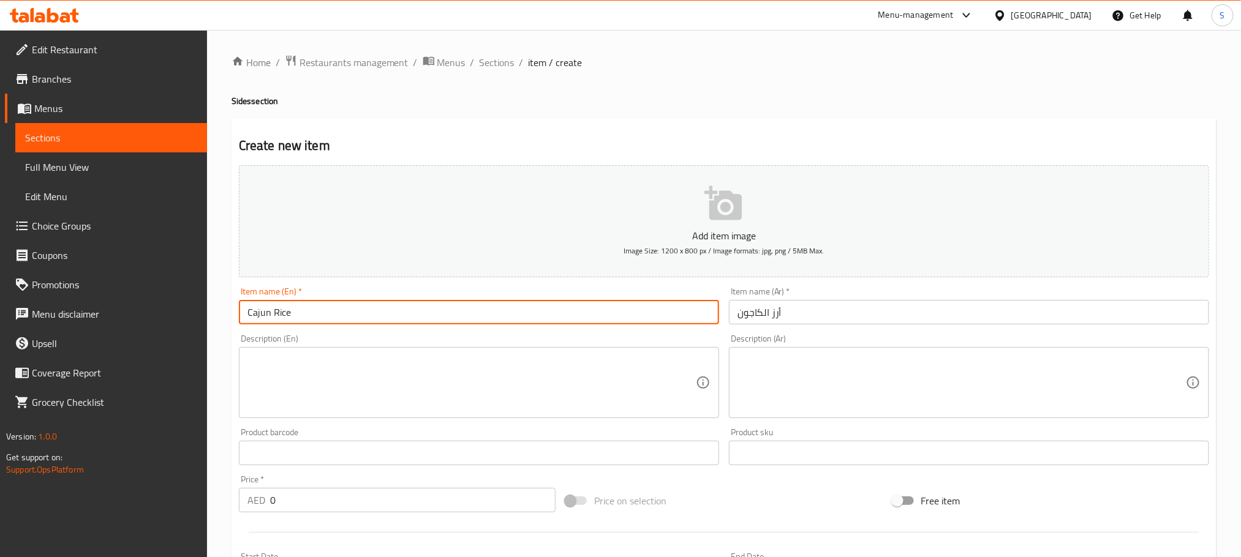
click at [315, 307] on input "Cajun Rice" at bounding box center [479, 312] width 480 height 24
click at [445, 371] on textarea at bounding box center [471, 383] width 448 height 58
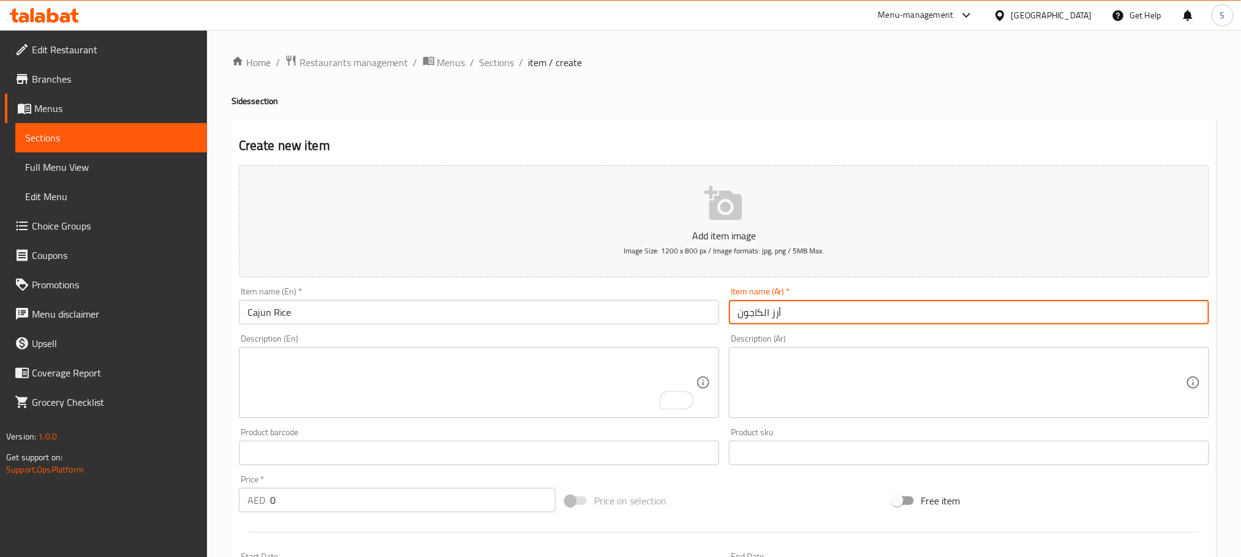
click at [768, 312] on input "أرز الكاجون" at bounding box center [969, 312] width 480 height 24
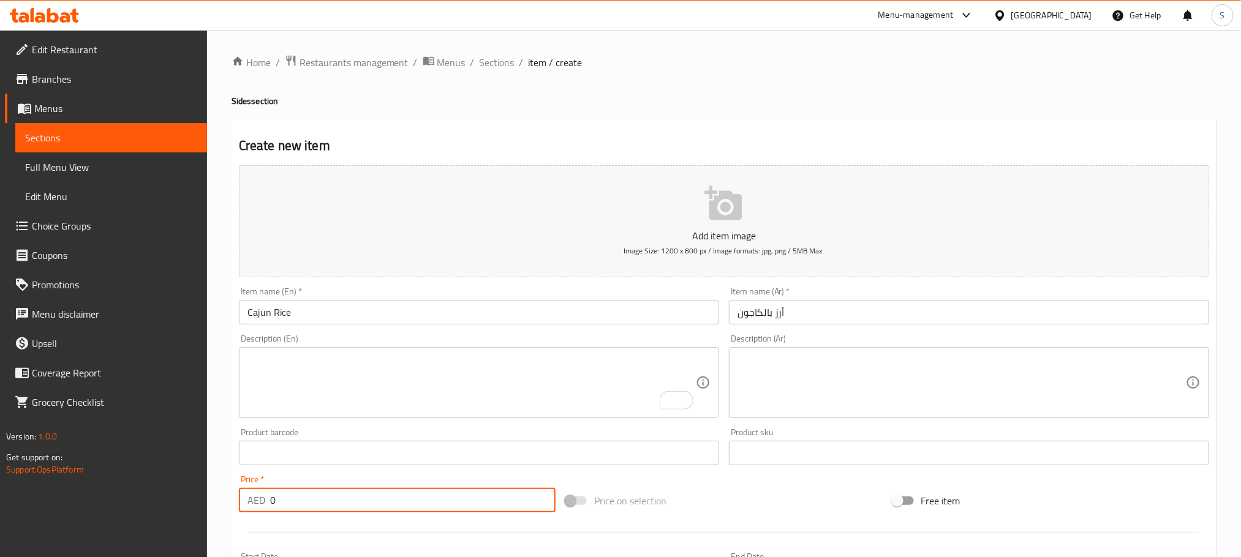
drag, startPoint x: 287, startPoint y: 495, endPoint x: 258, endPoint y: 501, distance: 29.6
click at [258, 501] on div "AED 0 Price *" at bounding box center [397, 500] width 317 height 24
drag, startPoint x: 355, startPoint y: 493, endPoint x: 263, endPoint y: 506, distance: 92.7
click at [263, 506] on div "AED -1 Price *" at bounding box center [397, 500] width 317 height 24
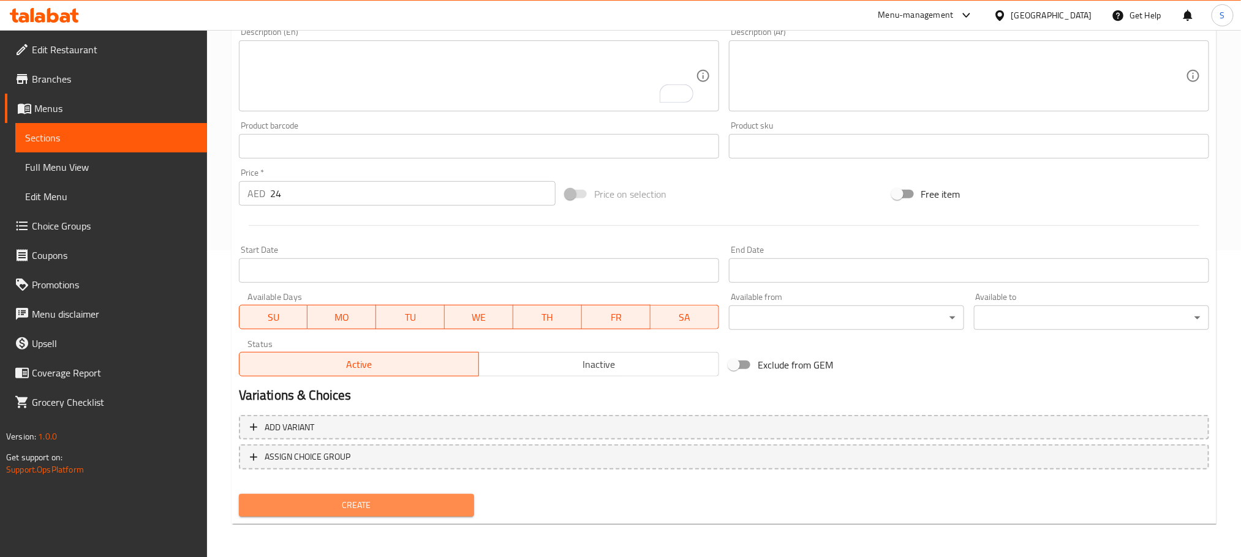
click at [445, 500] on span "Create" at bounding box center [357, 505] width 216 height 15
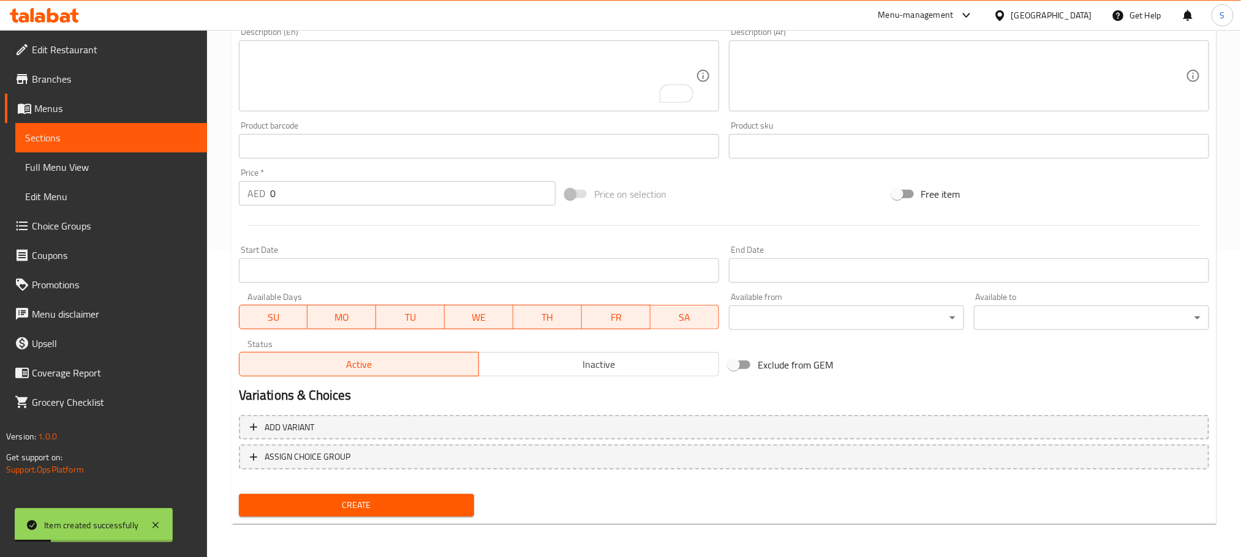
scroll to position [44, 0]
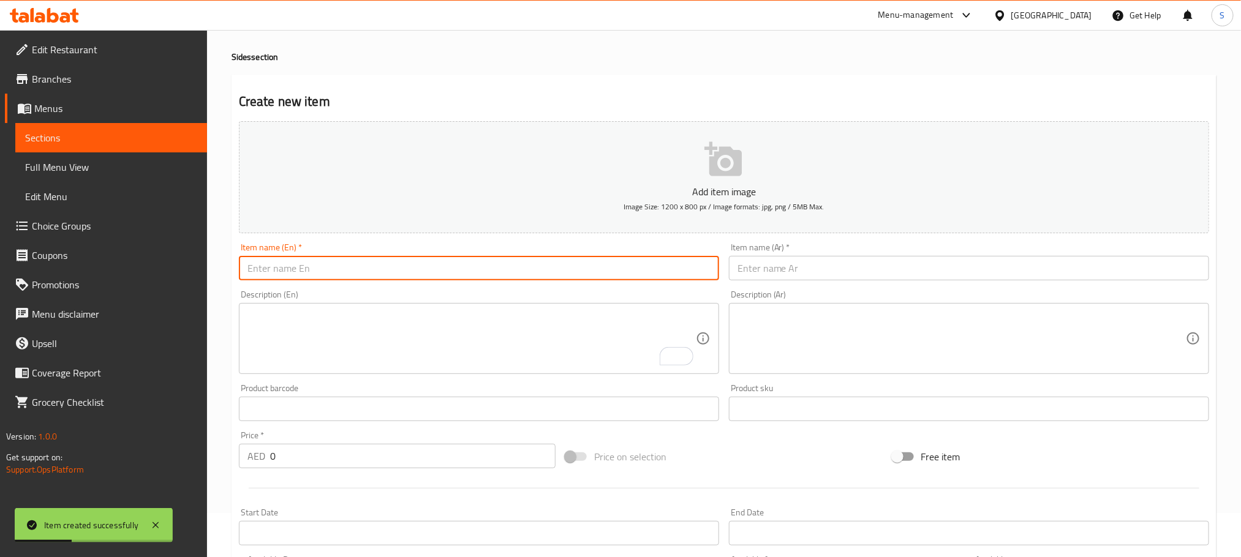
click at [426, 265] on input "text" at bounding box center [479, 268] width 480 height 24
paste input "Brown rice"
click at [281, 269] on input "Brown rice" at bounding box center [479, 268] width 480 height 24
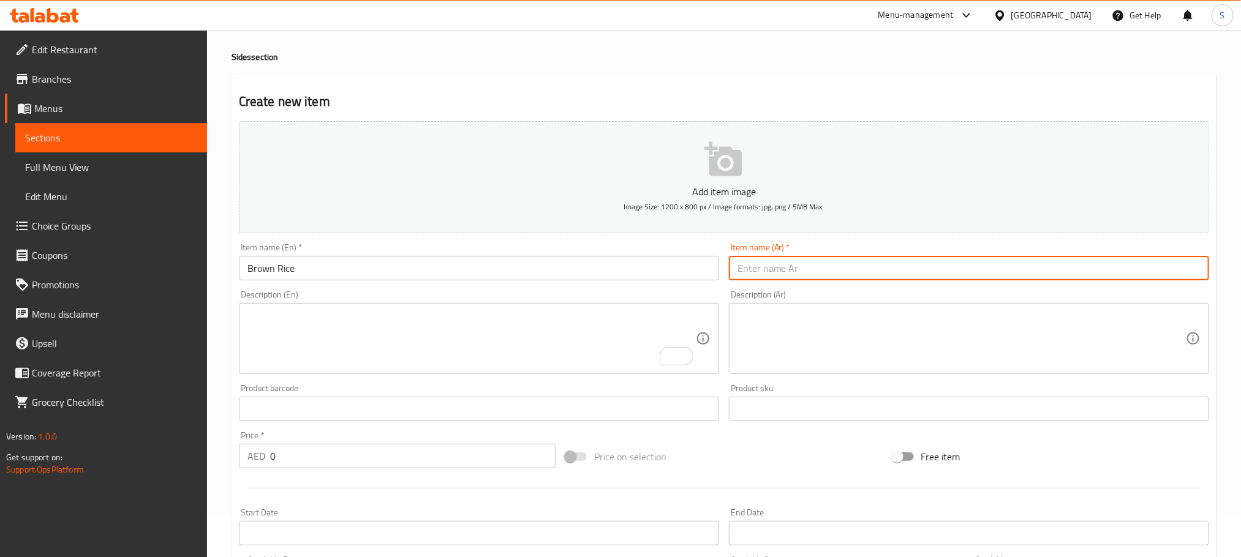
click at [770, 274] on input "text" at bounding box center [969, 268] width 480 height 24
paste input "الأرز البني"
click at [770, 272] on input "الأرز البني" at bounding box center [969, 268] width 480 height 24
click at [752, 274] on input "أرز البني" at bounding box center [969, 268] width 480 height 24
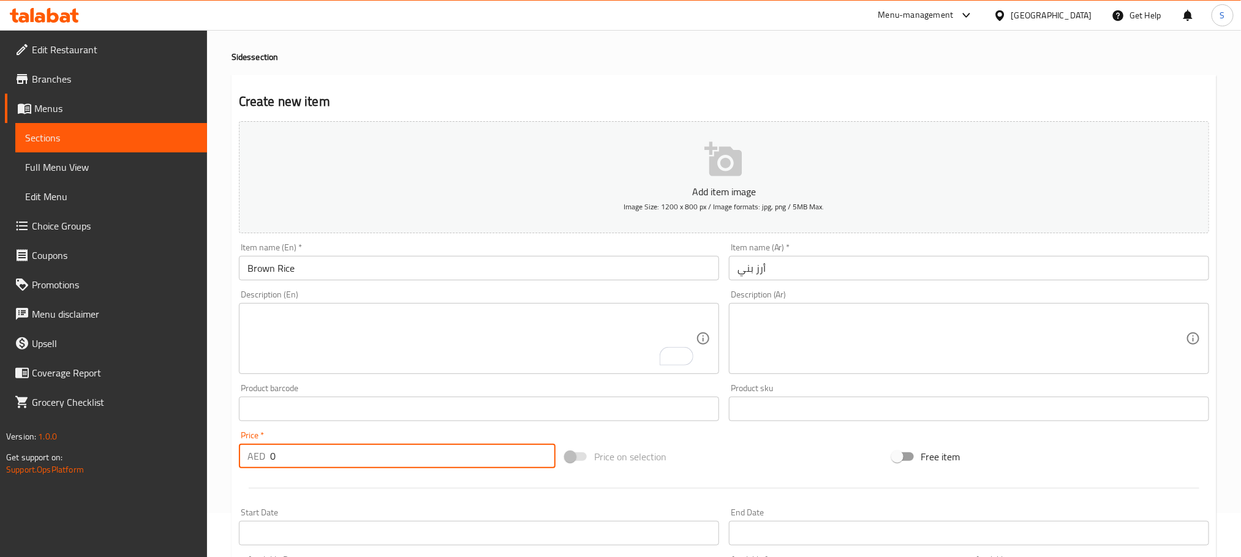
drag, startPoint x: 296, startPoint y: 449, endPoint x: 232, endPoint y: 467, distance: 66.7
click at [232, 467] on div "Create new item Add item image Image Size: 1200 x 800 px / Image formats: jpg, …" at bounding box center [723, 431] width 985 height 713
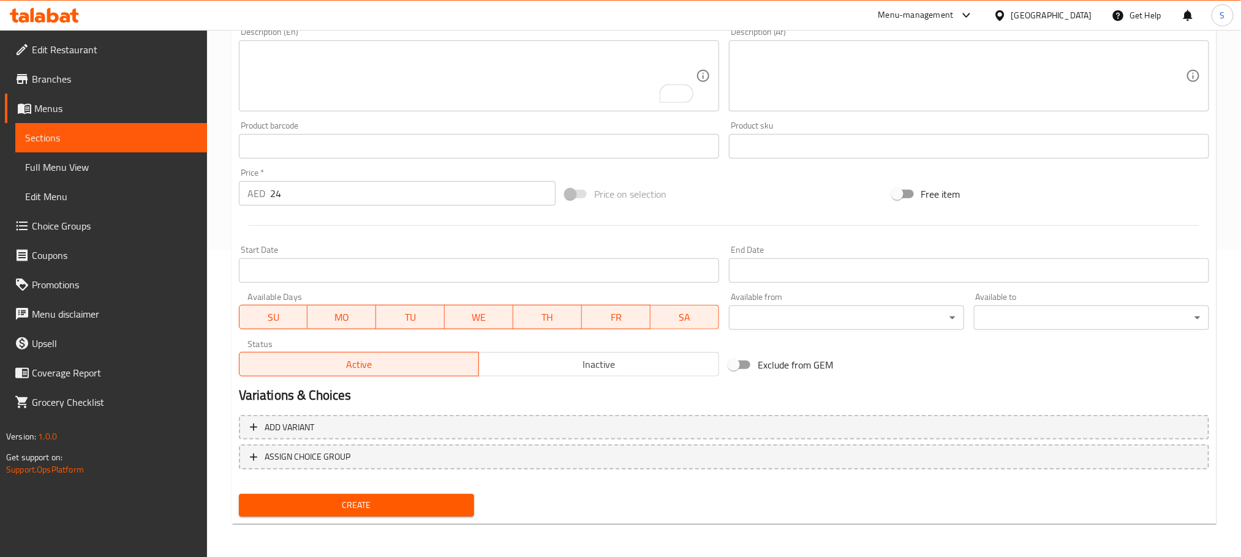
click at [416, 492] on div "Create" at bounding box center [356, 505] width 245 height 32
click at [436, 500] on span "Create" at bounding box center [357, 505] width 216 height 15
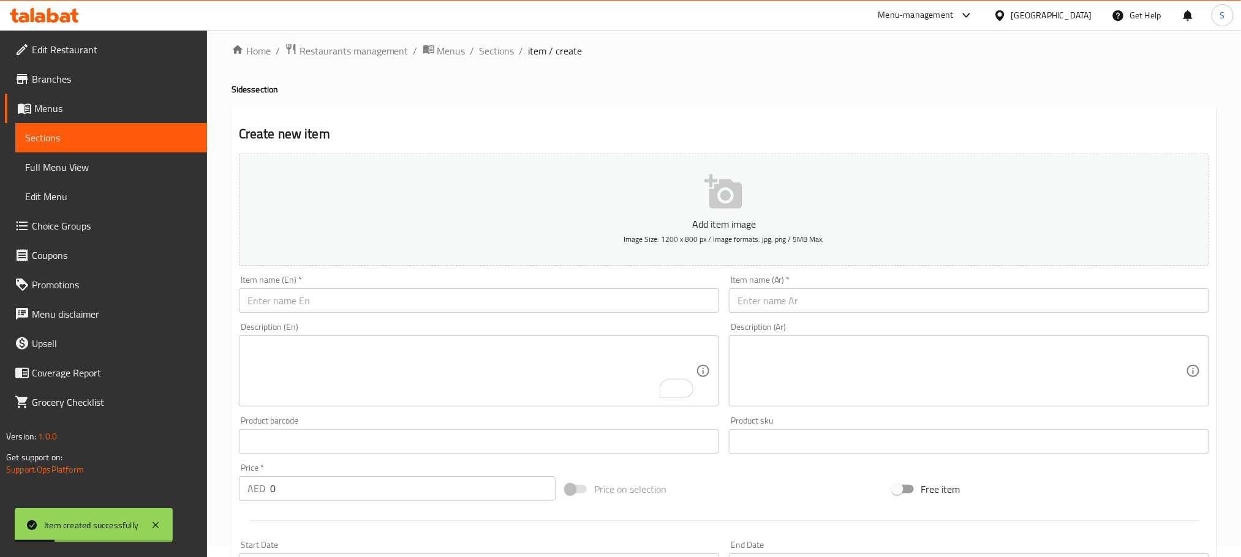
scroll to position [2, 0]
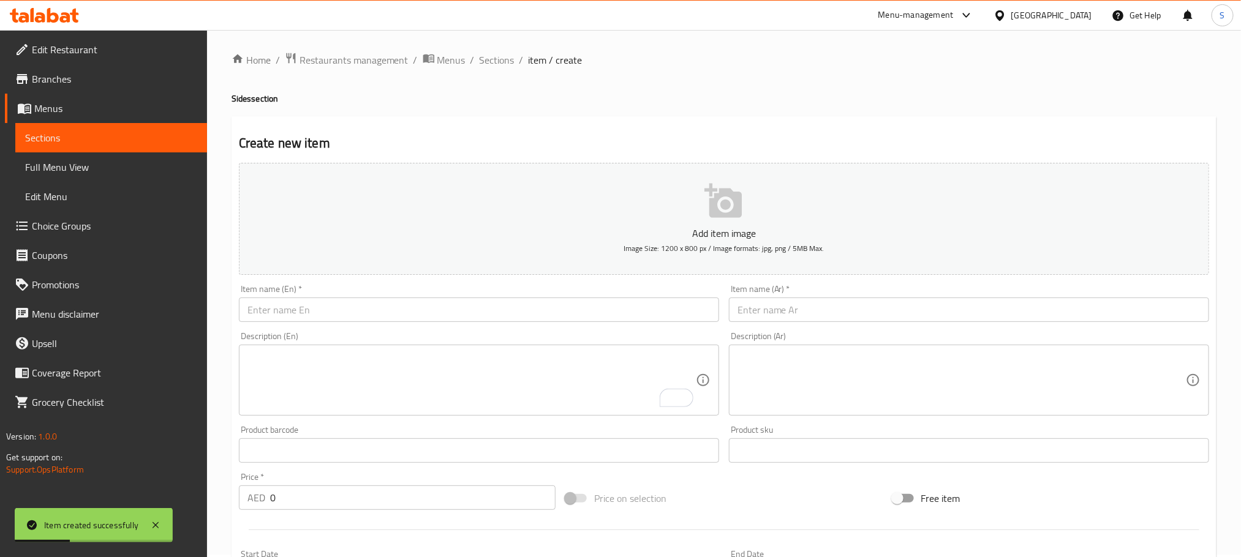
click at [397, 317] on input "text" at bounding box center [479, 310] width 480 height 24
paste input "White Rice"
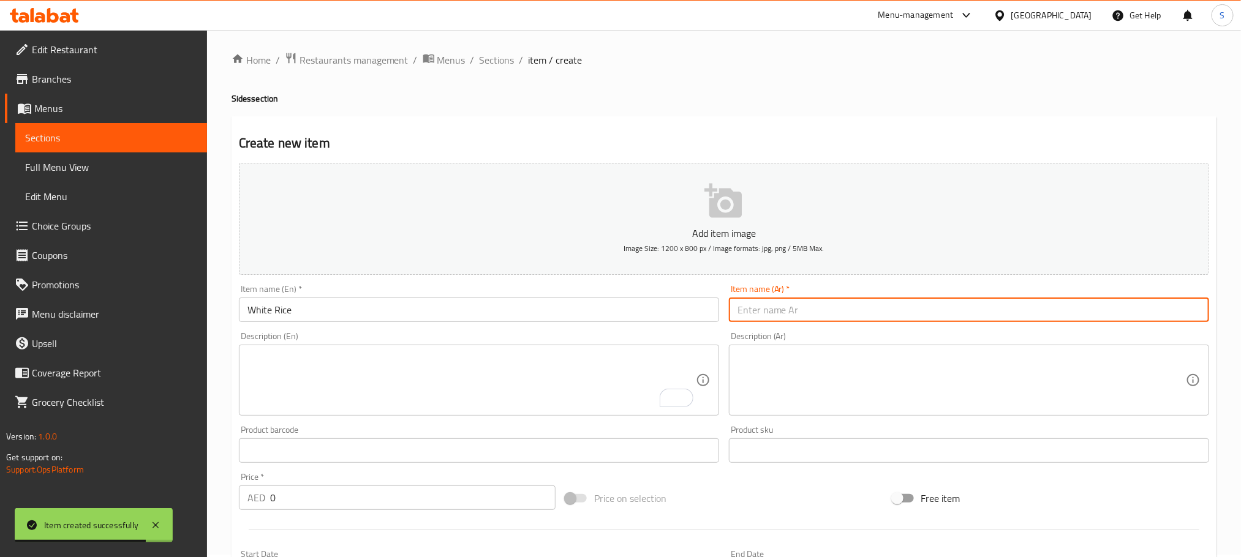
click at [765, 309] on input "text" at bounding box center [969, 310] width 480 height 24
paste input "الأرز الأبيض"
click at [776, 314] on input "الأرز الأبيض" at bounding box center [969, 310] width 480 height 24
click at [759, 313] on input "أرز الأبيض" at bounding box center [969, 310] width 480 height 24
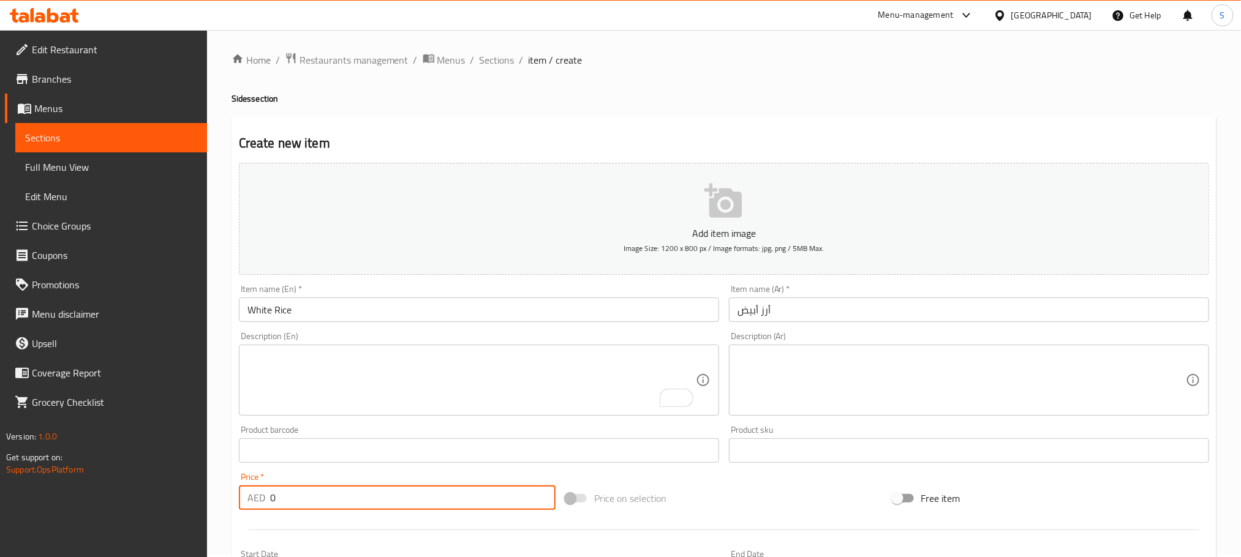
drag, startPoint x: 291, startPoint y: 504, endPoint x: 252, endPoint y: 508, distance: 39.4
click at [252, 508] on div "AED 0 Price *" at bounding box center [397, 498] width 317 height 24
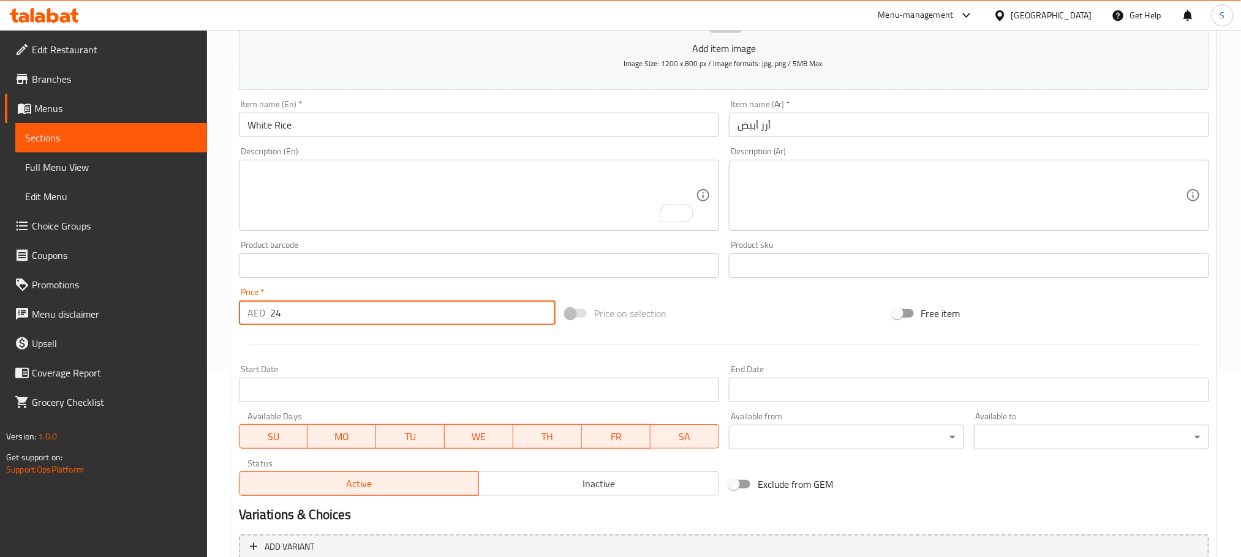
scroll to position [307, 0]
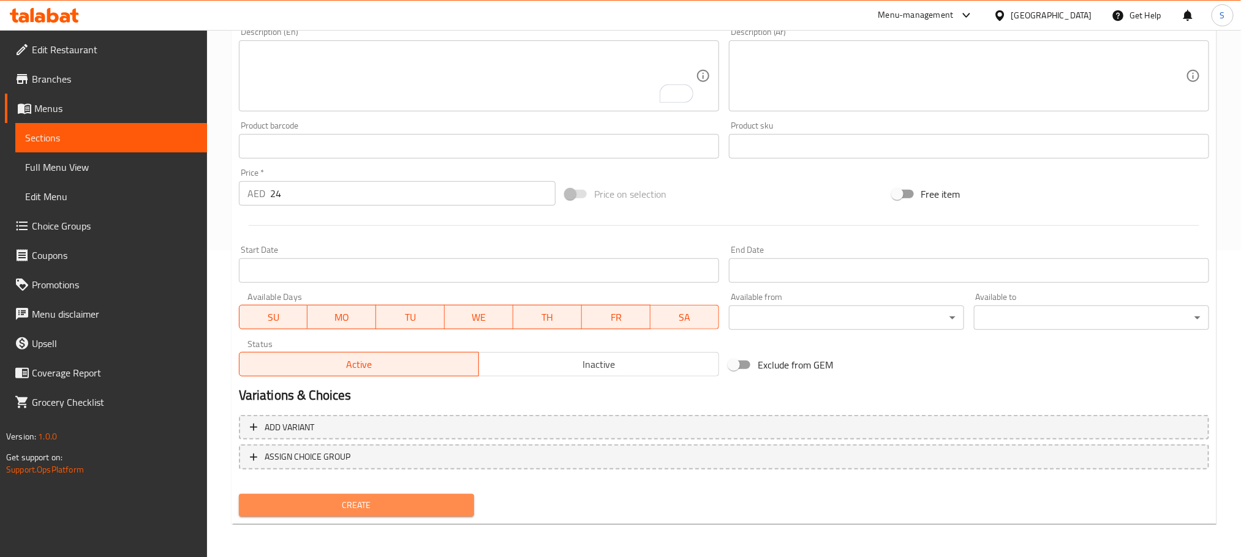
click at [440, 511] on span "Create" at bounding box center [357, 505] width 216 height 15
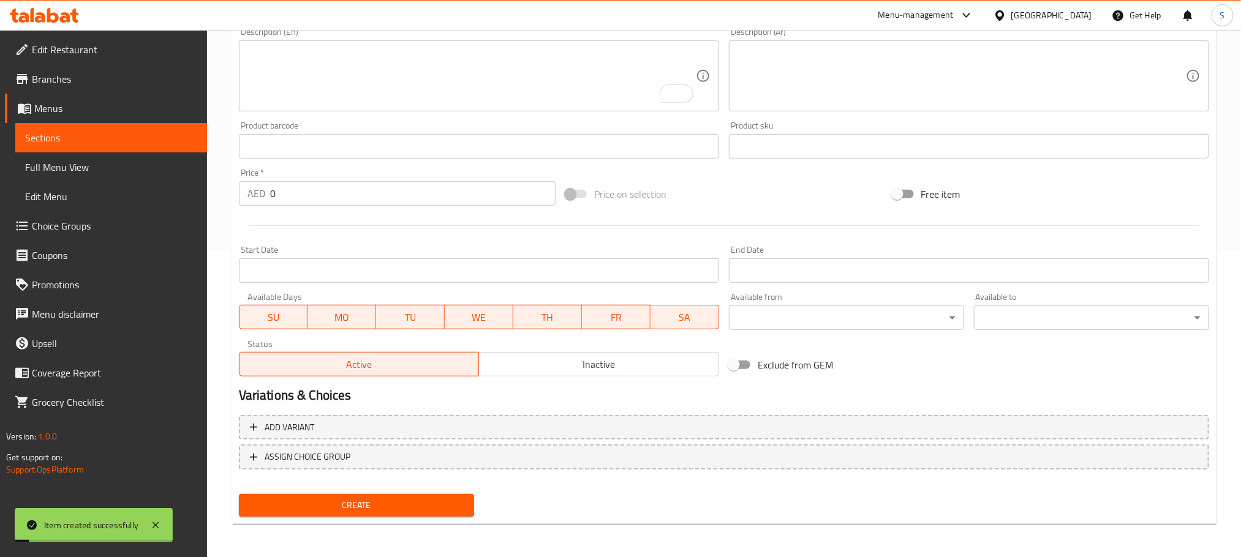
scroll to position [0, 0]
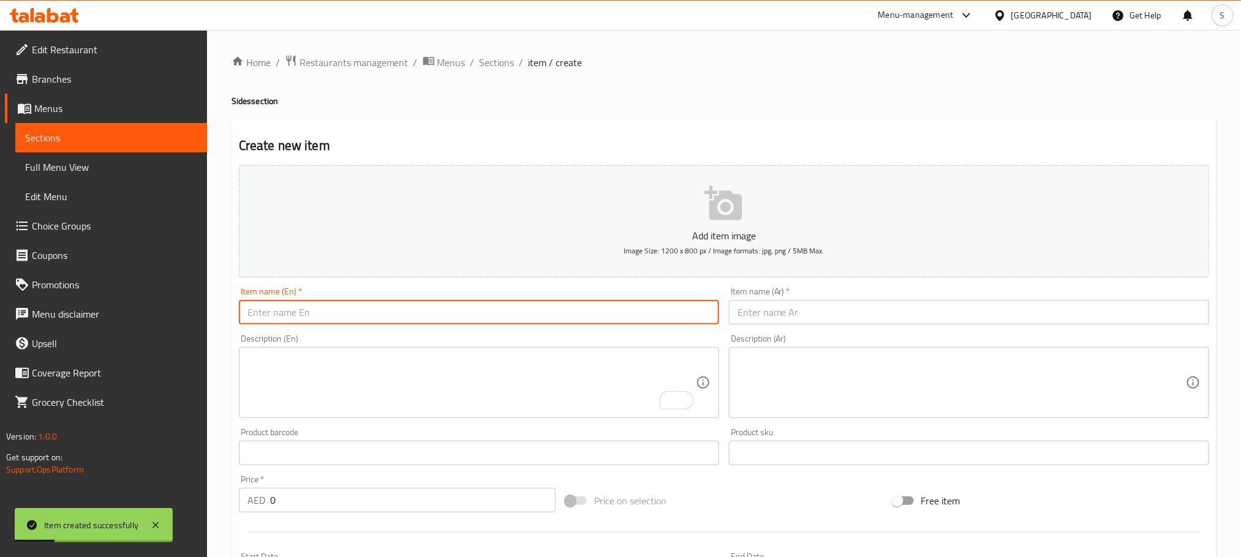
click at [373, 310] on input "text" at bounding box center [479, 312] width 480 height 24
paste input "Yellow Rice"
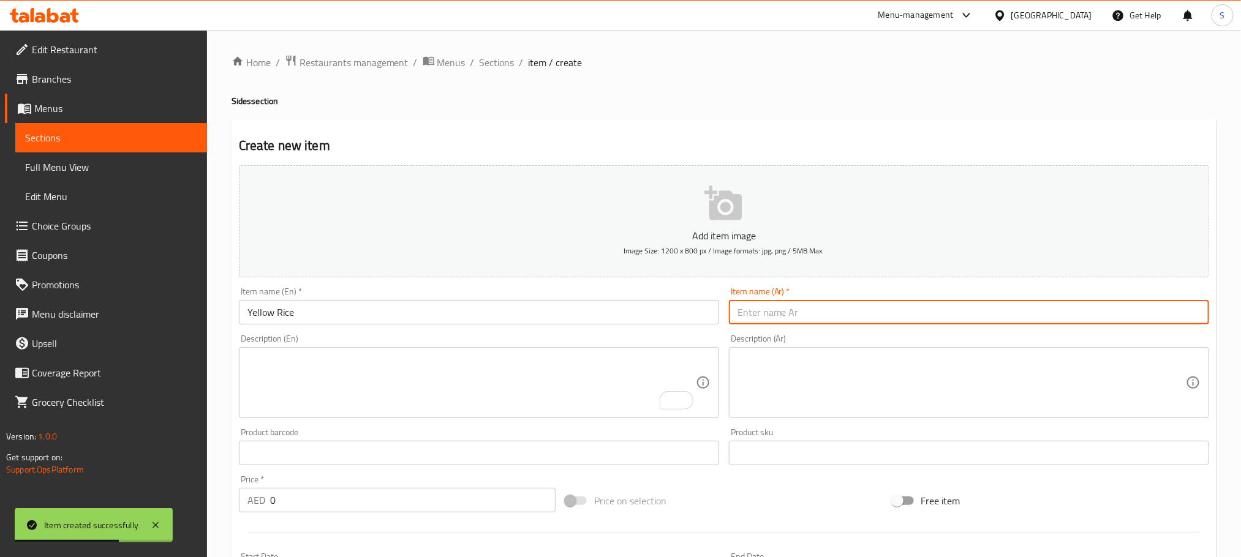
click at [781, 314] on input "text" at bounding box center [969, 312] width 480 height 24
paste input "الأرز الأصفر"
click at [774, 317] on input "الأرز الأصفر" at bounding box center [969, 312] width 480 height 24
click at [757, 317] on input "أرز الأصفر" at bounding box center [969, 312] width 480 height 24
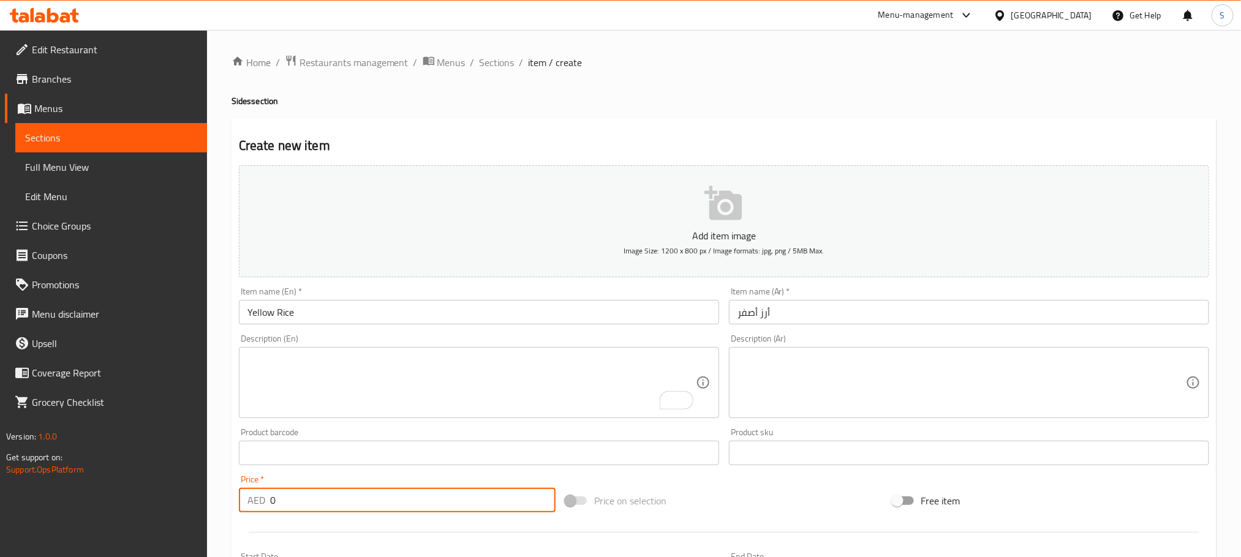
drag, startPoint x: 281, startPoint y: 512, endPoint x: 239, endPoint y: 508, distance: 42.5
click at [239, 508] on div "AED 0 Price *" at bounding box center [397, 500] width 317 height 24
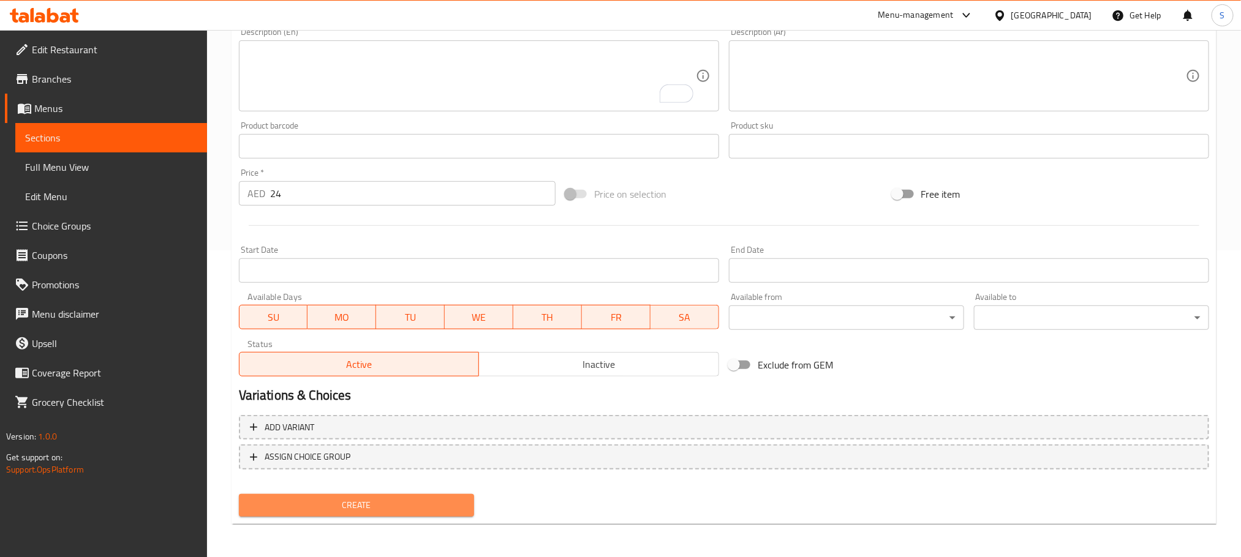
click at [452, 494] on button "Create" at bounding box center [356, 505] width 235 height 23
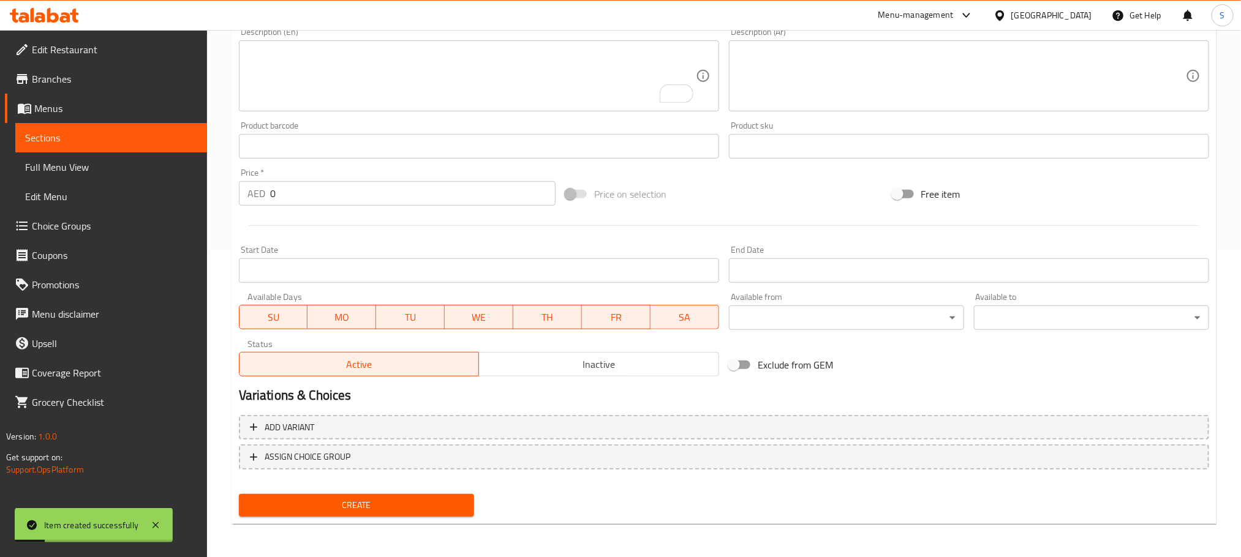
scroll to position [0, 0]
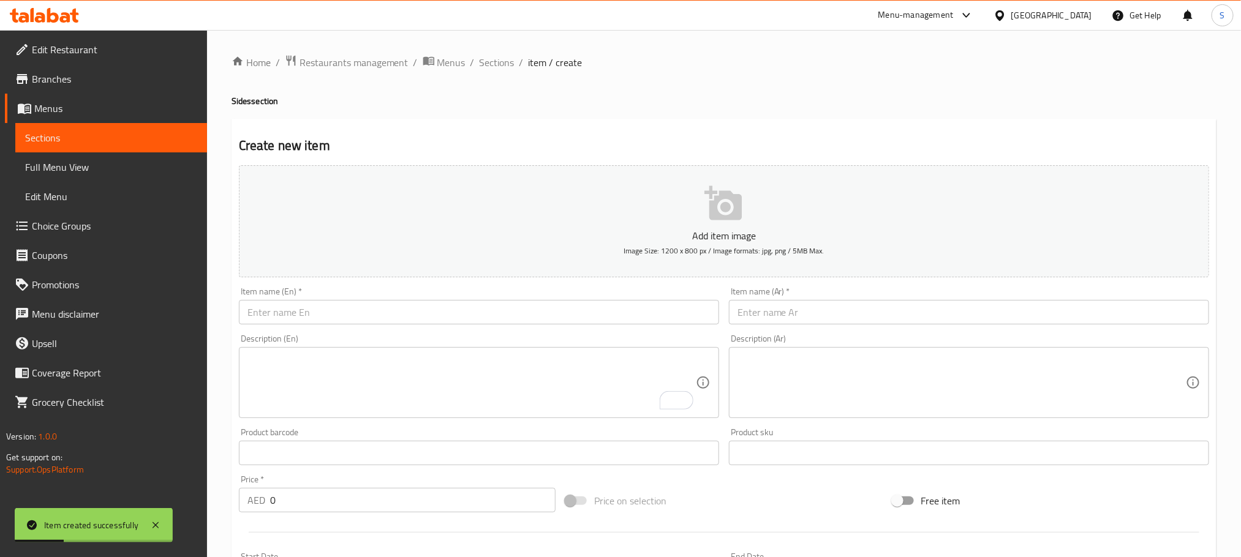
click at [373, 320] on input "text" at bounding box center [479, 312] width 480 height 24
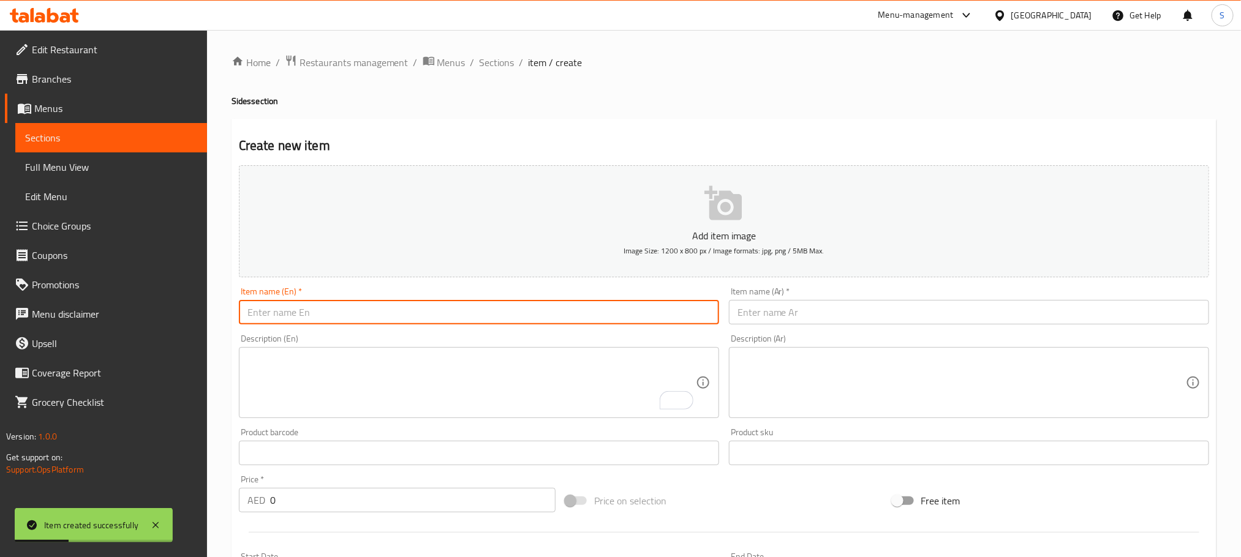
paste input "[PERSON_NAME]"
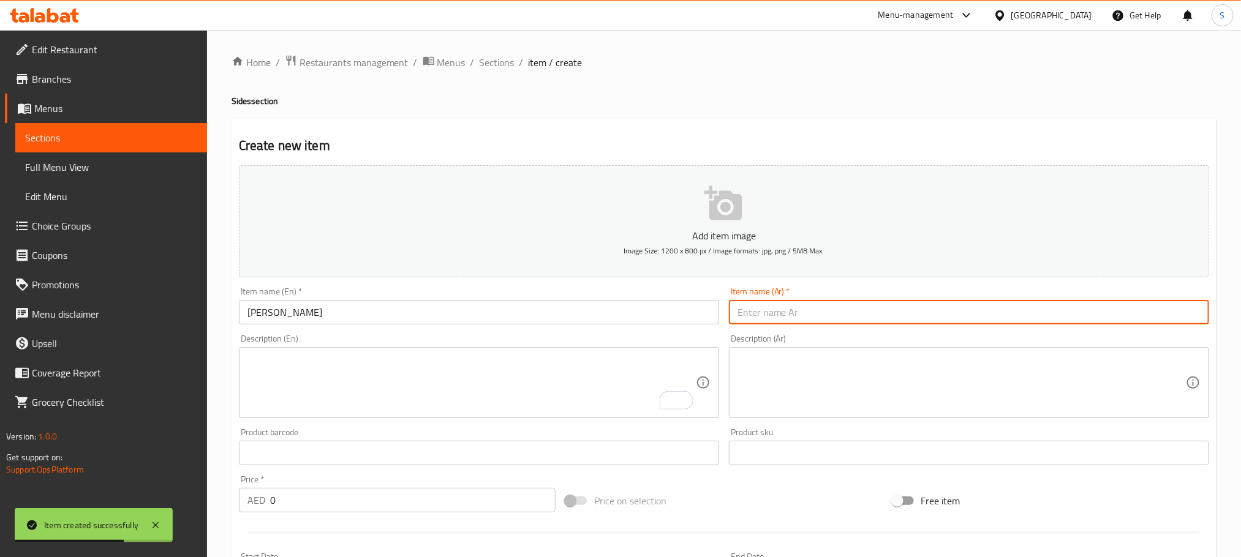
click at [787, 318] on input "text" at bounding box center [969, 312] width 480 height 24
paste input "أرز برياني"
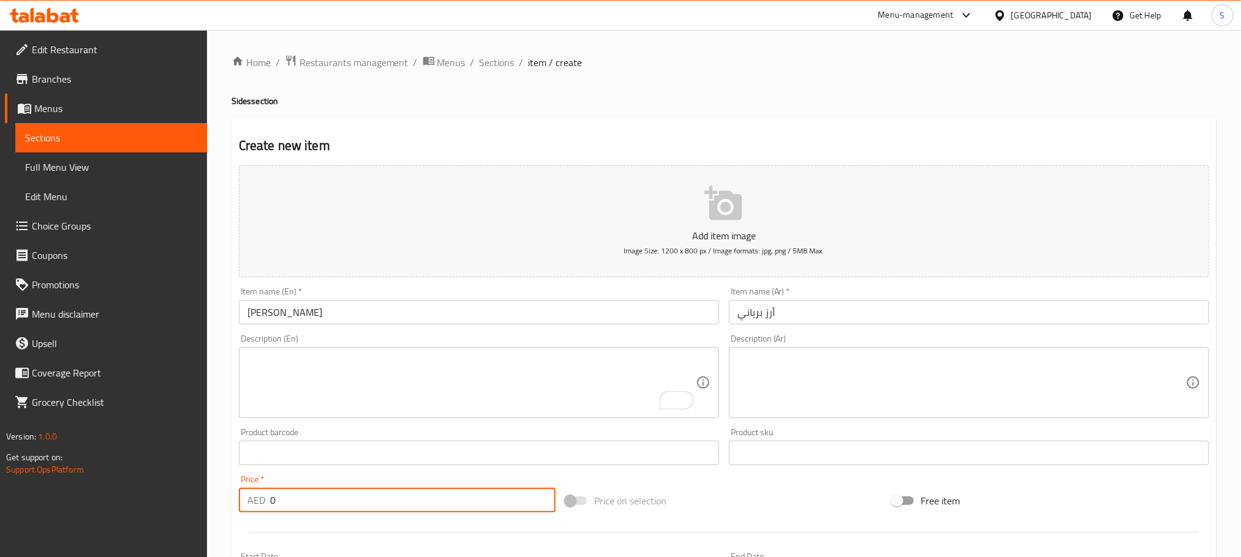
drag, startPoint x: 299, startPoint y: 501, endPoint x: 254, endPoint y: 505, distance: 45.5
click at [254, 505] on div "AED 0 Price *" at bounding box center [397, 500] width 317 height 24
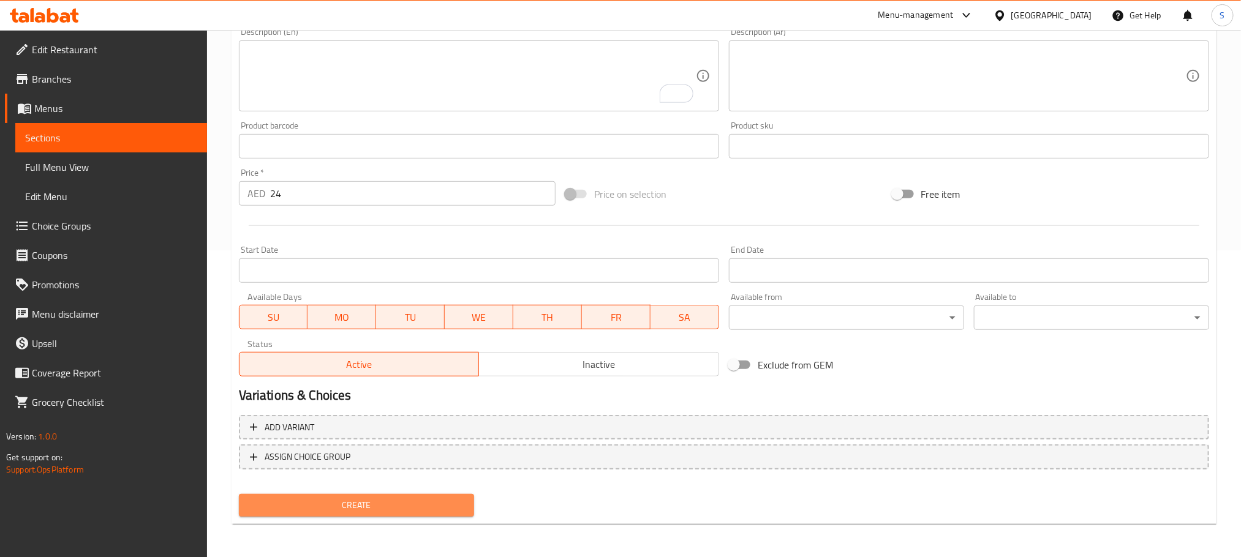
click at [437, 500] on span "Create" at bounding box center [357, 505] width 216 height 15
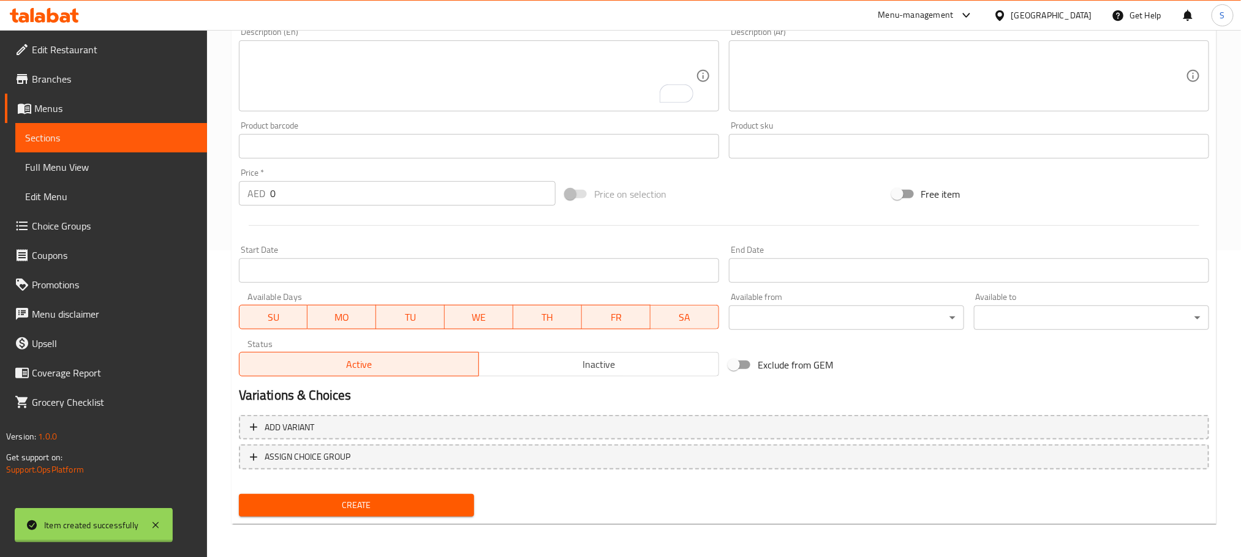
click at [437, 500] on div "Home / Restaurants management / Menus / Sections / item / create Sides section …" at bounding box center [723, 141] width 985 height 786
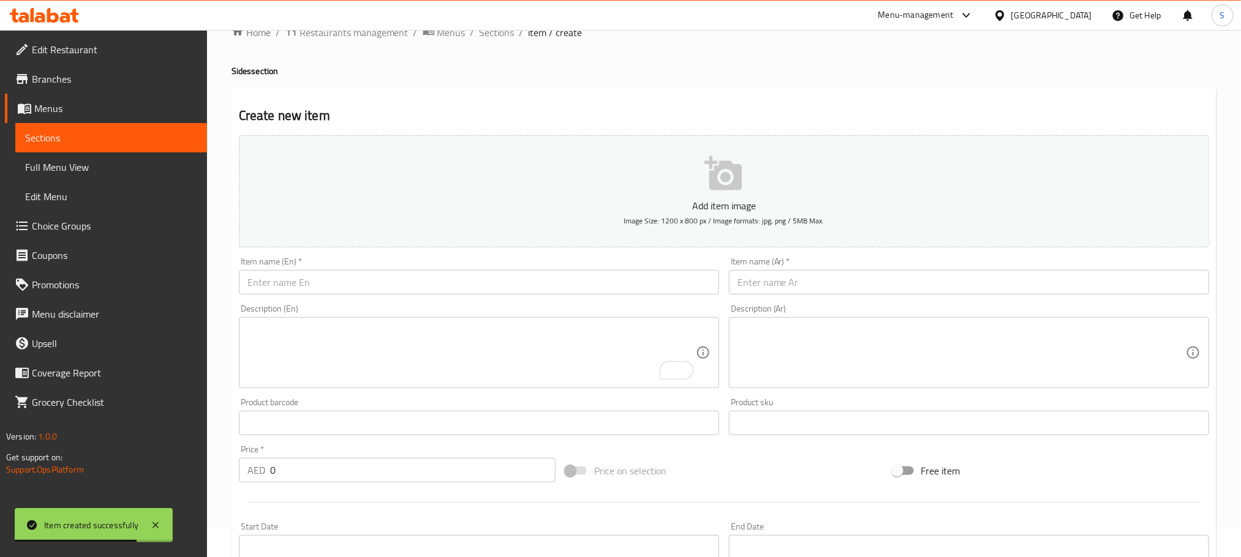
paste input "Seasoning Feta Cheese"
click at [424, 281] on input "text" at bounding box center [479, 282] width 480 height 24
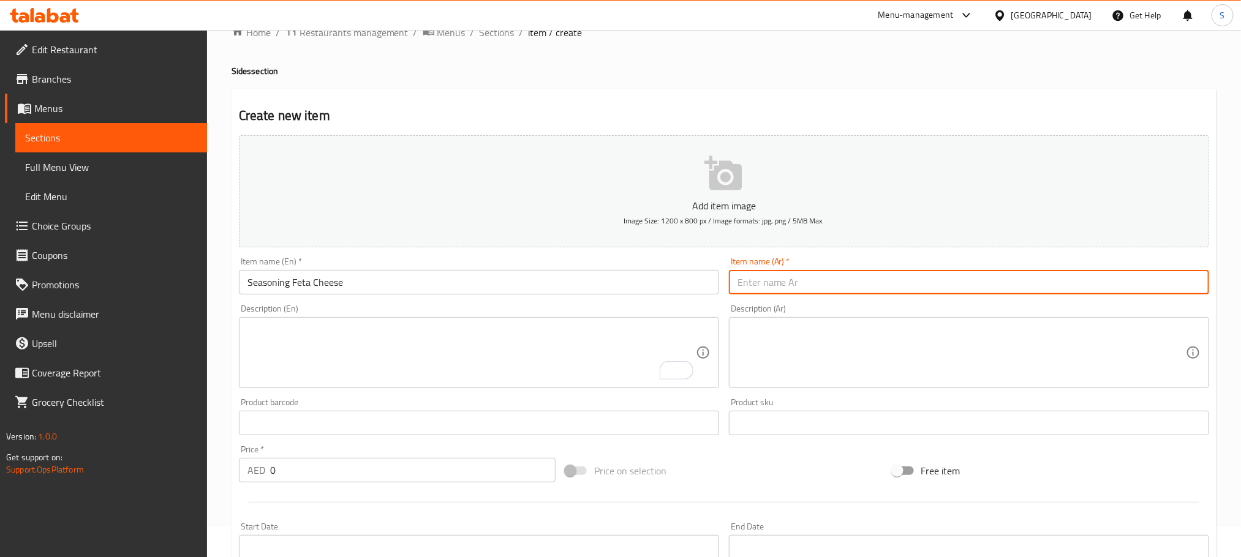
click at [792, 278] on input "text" at bounding box center [969, 282] width 480 height 24
paste input "جبنة الفيتا"
click at [778, 285] on input "جبنة الفيتا متبلة" at bounding box center [969, 282] width 480 height 24
click at [805, 283] on input "جبنة فيتا متبلة" at bounding box center [969, 282] width 480 height 24
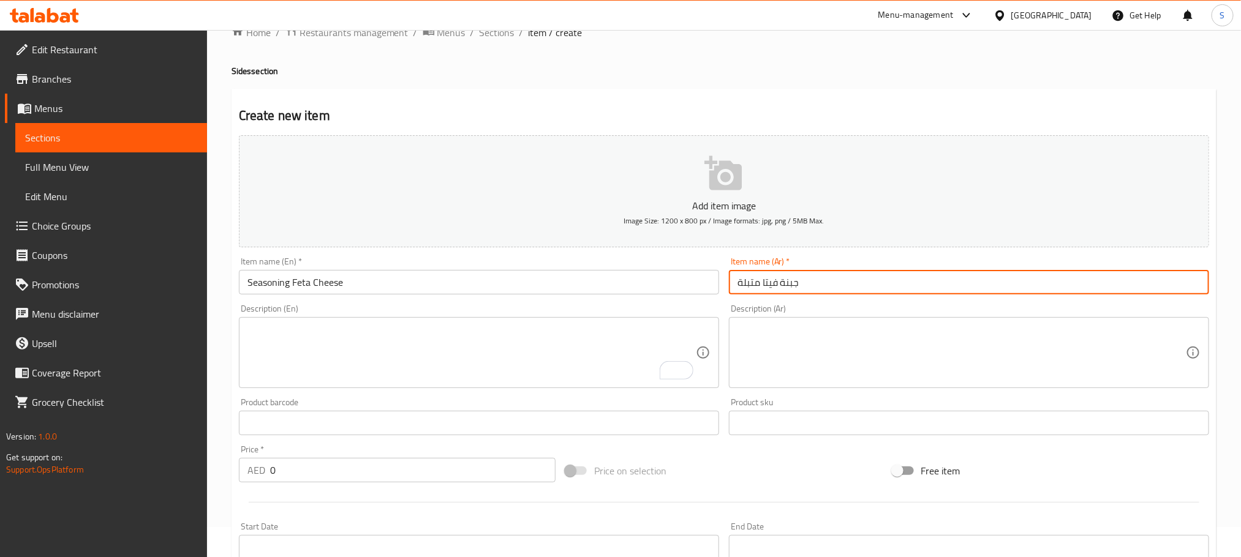
click at [805, 283] on input "جبنة فيتا متبلة" at bounding box center [969, 282] width 480 height 24
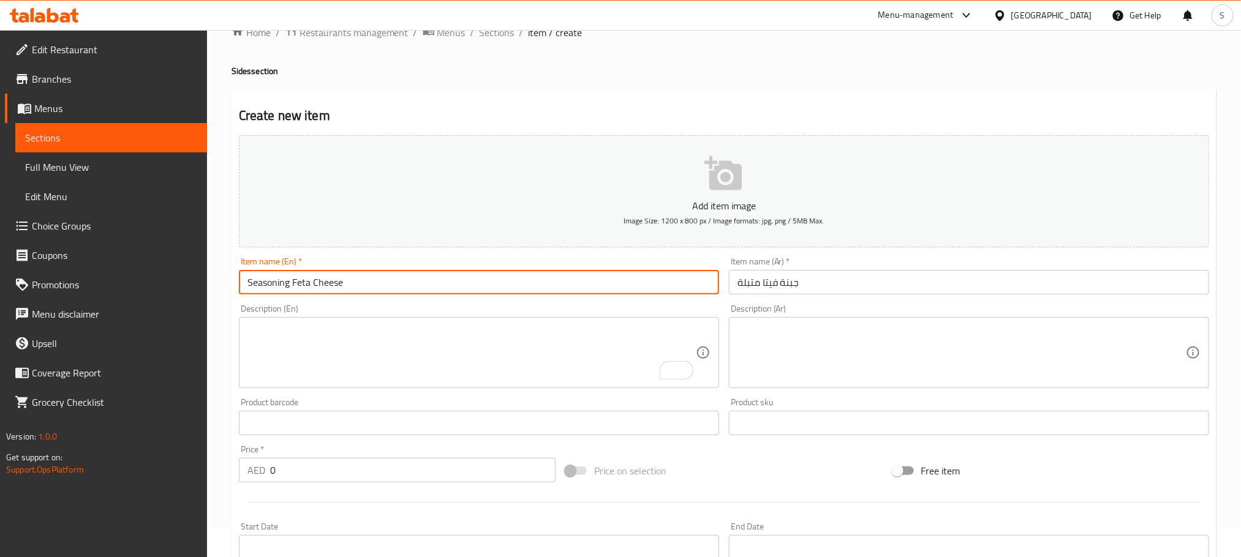
drag, startPoint x: 289, startPoint y: 289, endPoint x: 233, endPoint y: 291, distance: 55.7
click at [234, 291] on div "Item name (En)   * Seasoning Feta Cheese Item name (En) *" at bounding box center [479, 275] width 490 height 47
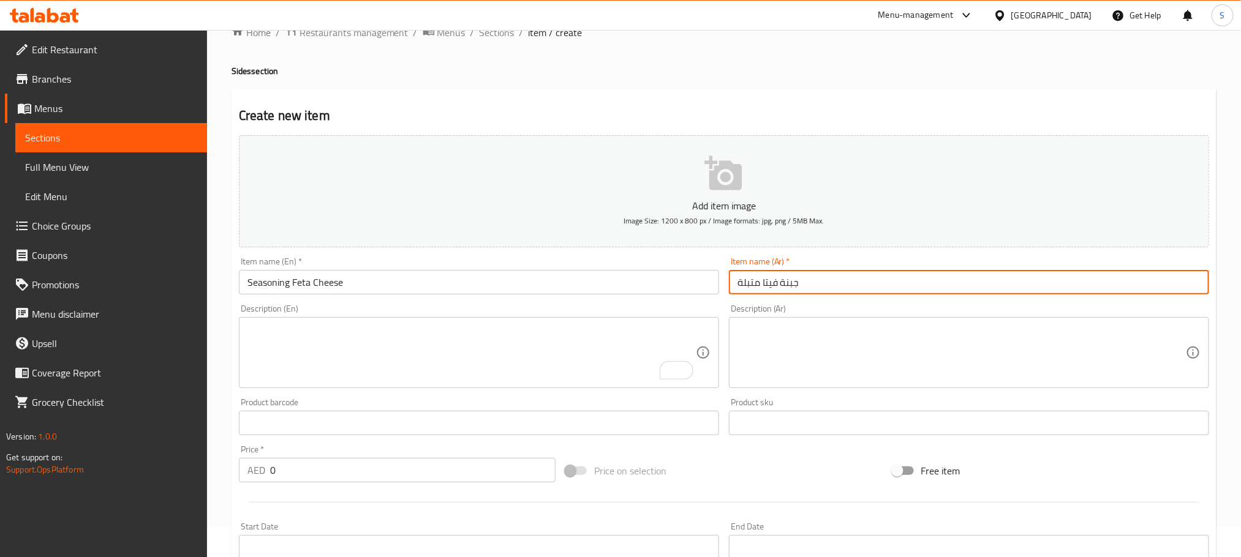
click at [836, 281] on input "جبنة فيتا متبلة" at bounding box center [969, 282] width 480 height 24
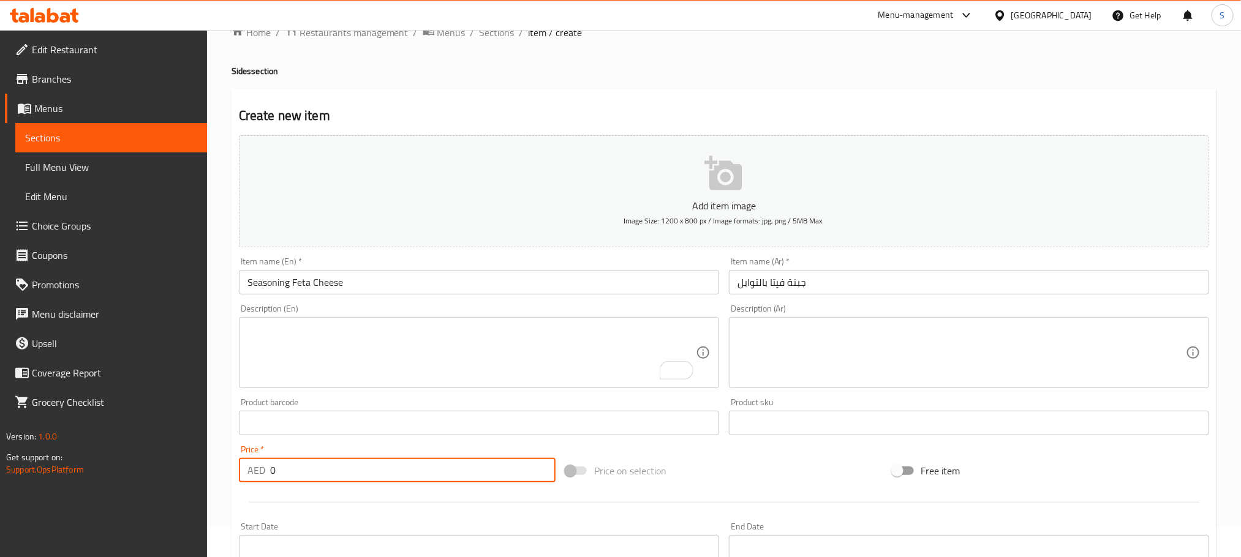
drag, startPoint x: 310, startPoint y: 474, endPoint x: 255, endPoint y: 480, distance: 55.4
click at [255, 480] on div "AED 0 Price *" at bounding box center [397, 470] width 317 height 24
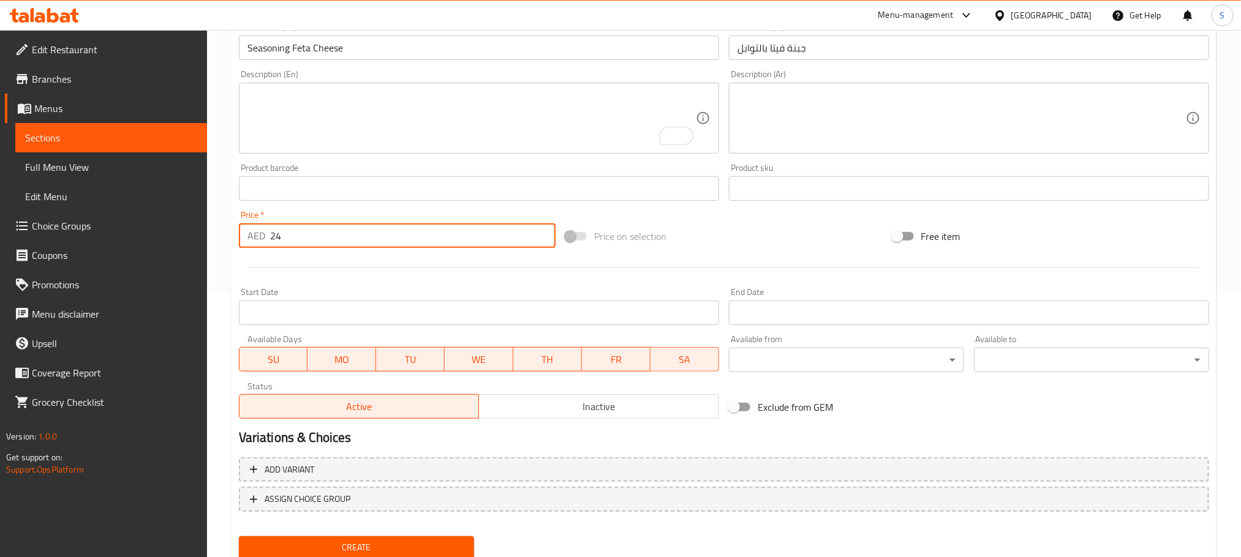
scroll to position [307, 0]
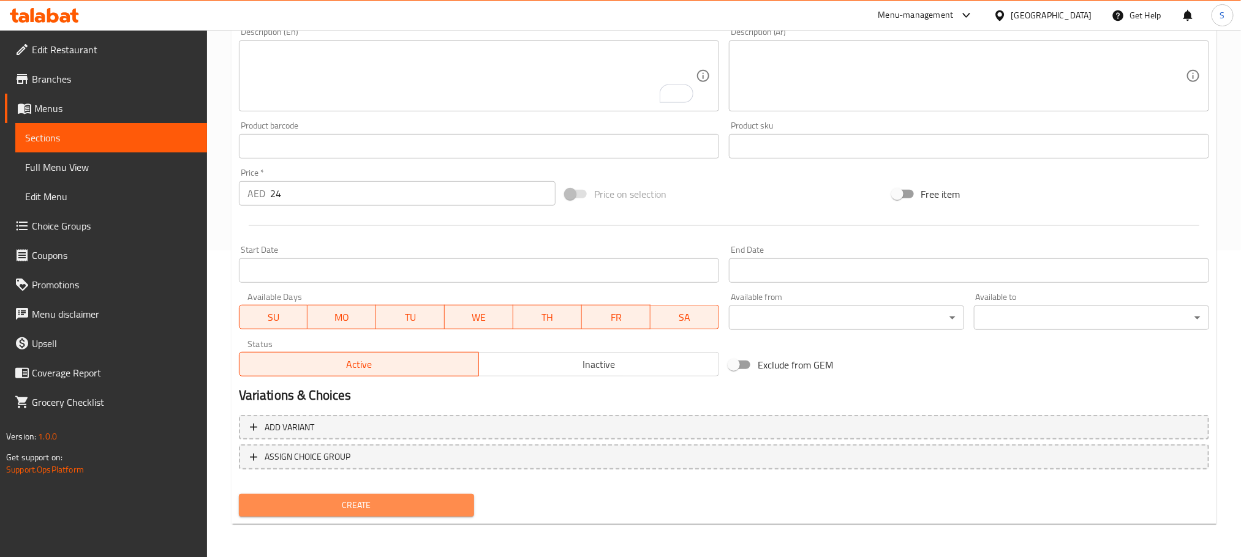
click at [395, 502] on span "Create" at bounding box center [357, 505] width 216 height 15
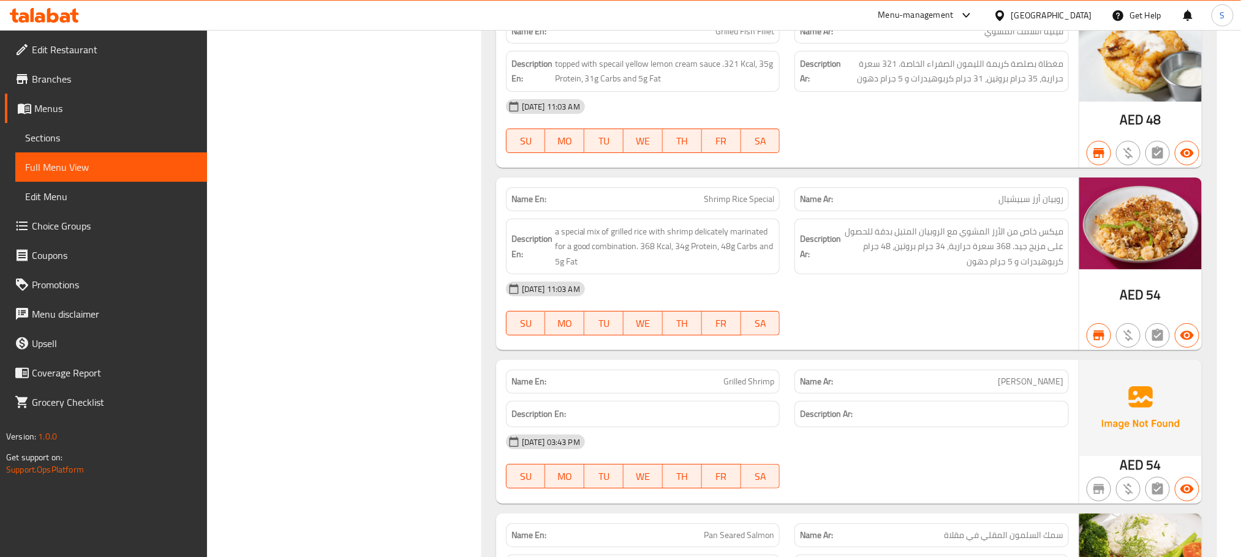
scroll to position [14003, 0]
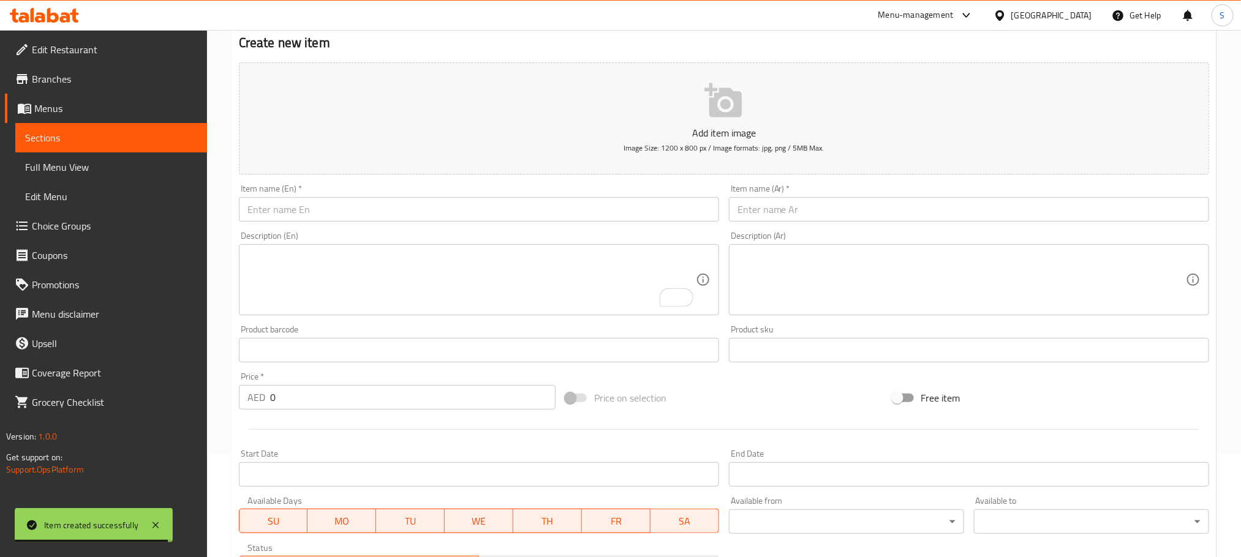
scroll to position [98, 0]
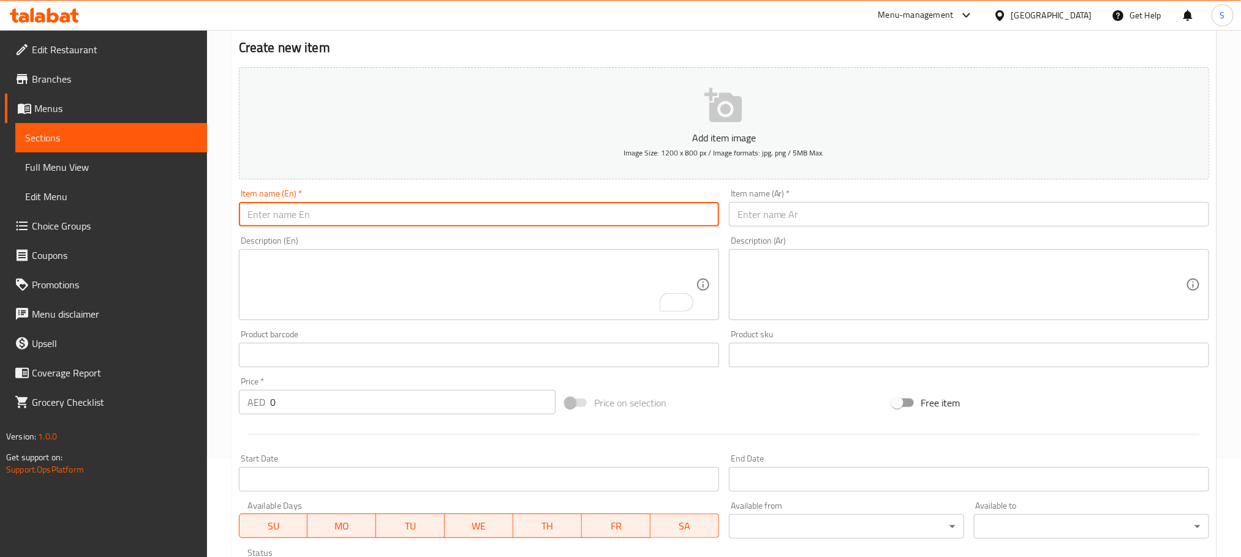
click at [318, 217] on input "text" at bounding box center [479, 214] width 480 height 24
paste input "Steam Asparagus"
type input "Steam Asparagus"
drag, startPoint x: 337, startPoint y: 208, endPoint x: 239, endPoint y: 219, distance: 98.7
click at [239, 219] on input "Steam Asparagus" at bounding box center [479, 214] width 480 height 24
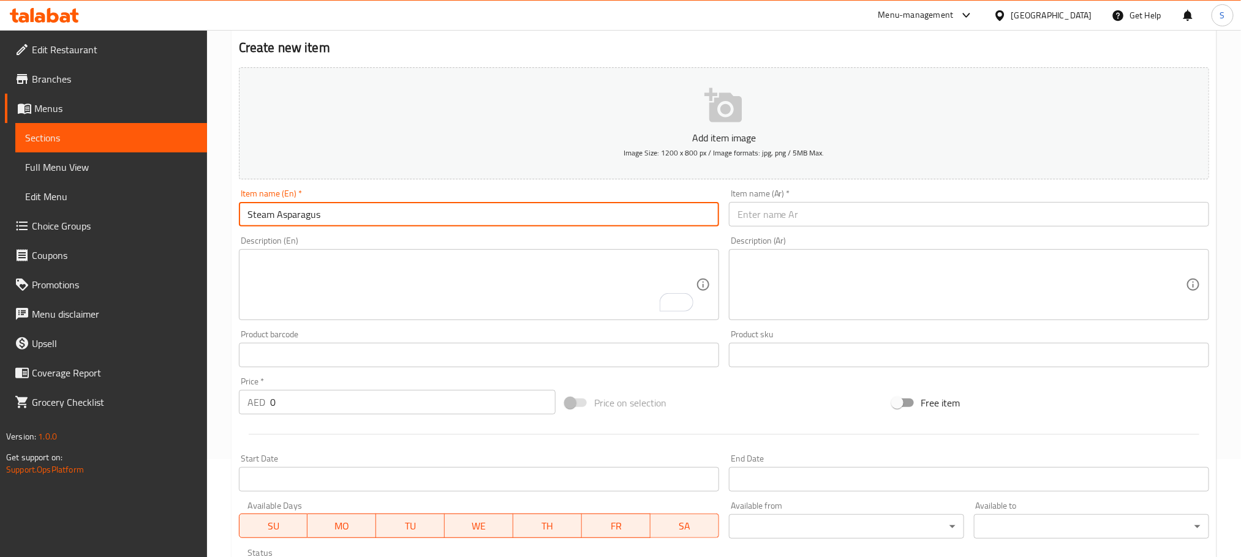
scroll to position [0, 0]
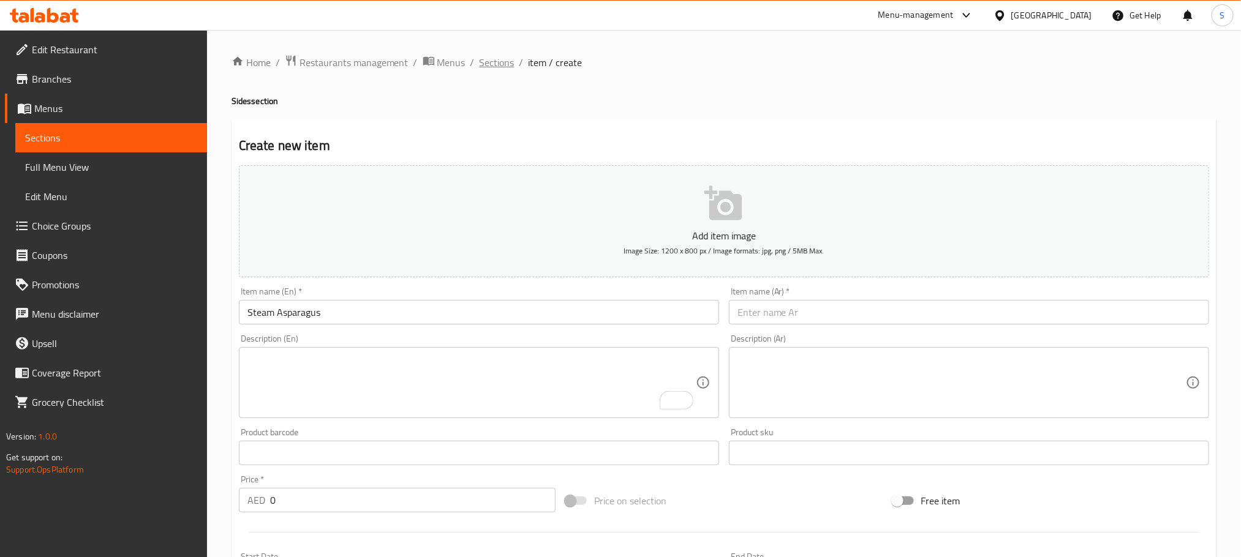
click at [489, 61] on span "Sections" at bounding box center [496, 62] width 35 height 15
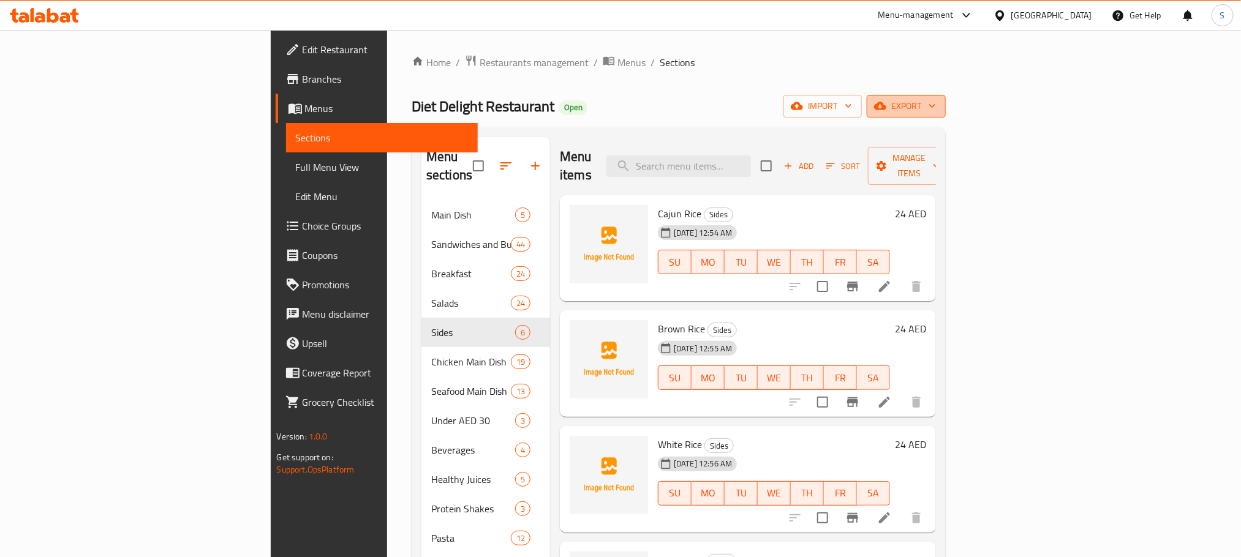
click at [936, 102] on span "export" at bounding box center [905, 106] width 59 height 15
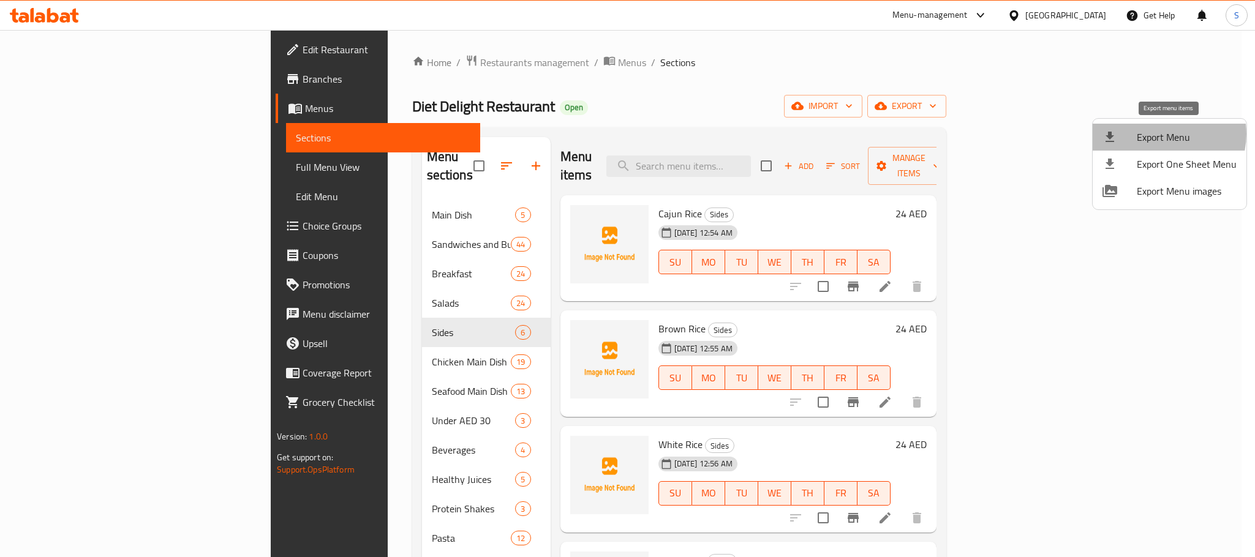
click at [1163, 134] on span "Export Menu" at bounding box center [1186, 137] width 100 height 15
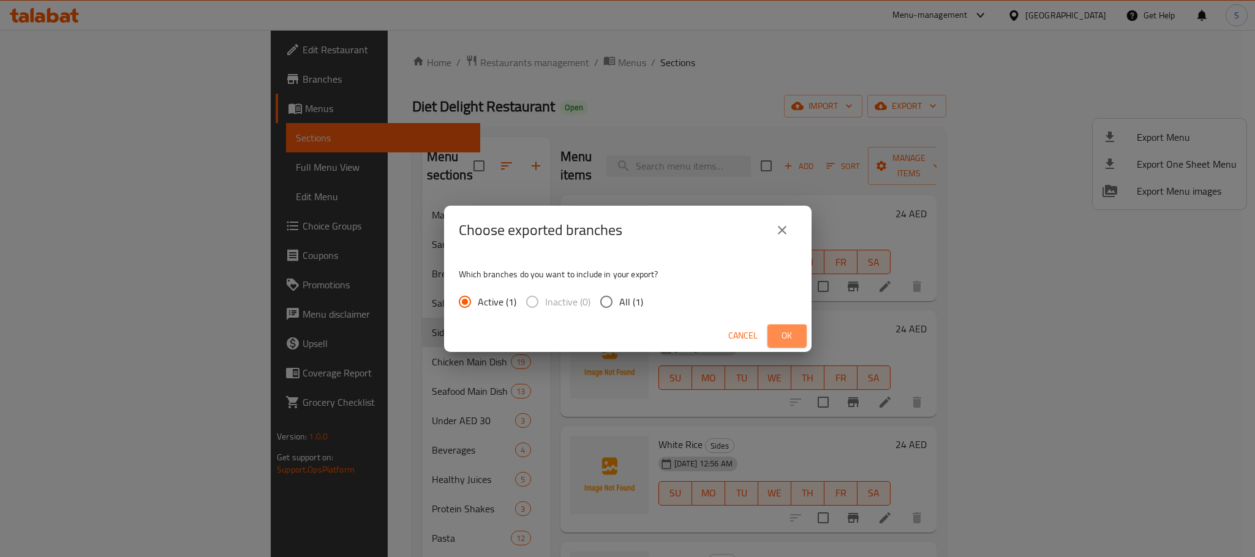
click at [798, 333] on button "Ok" at bounding box center [786, 336] width 39 height 23
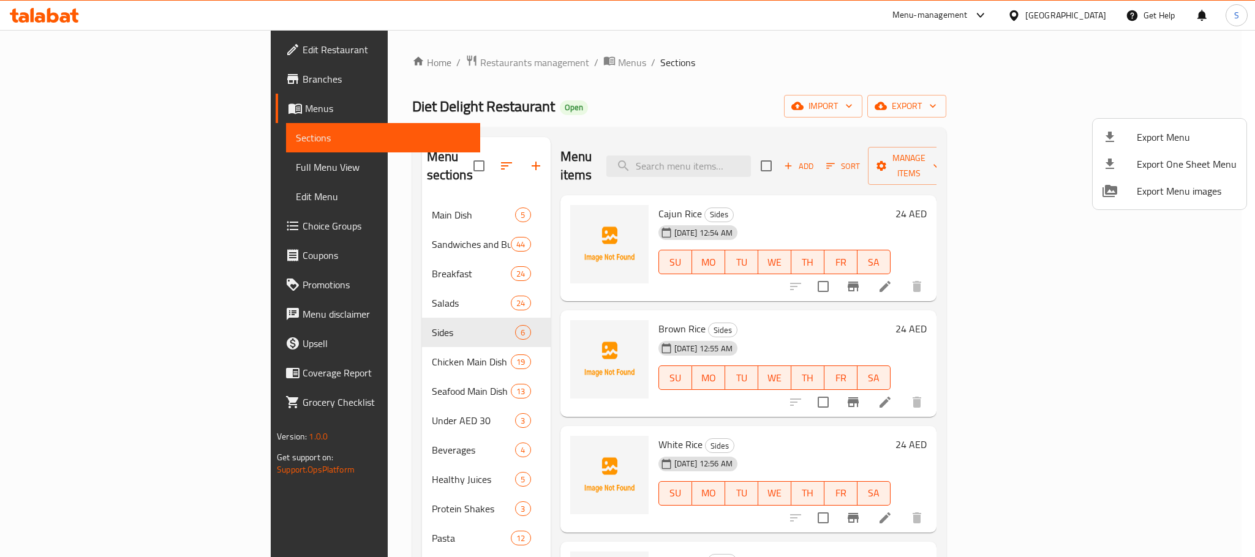
click at [961, 80] on div at bounding box center [627, 278] width 1255 height 557
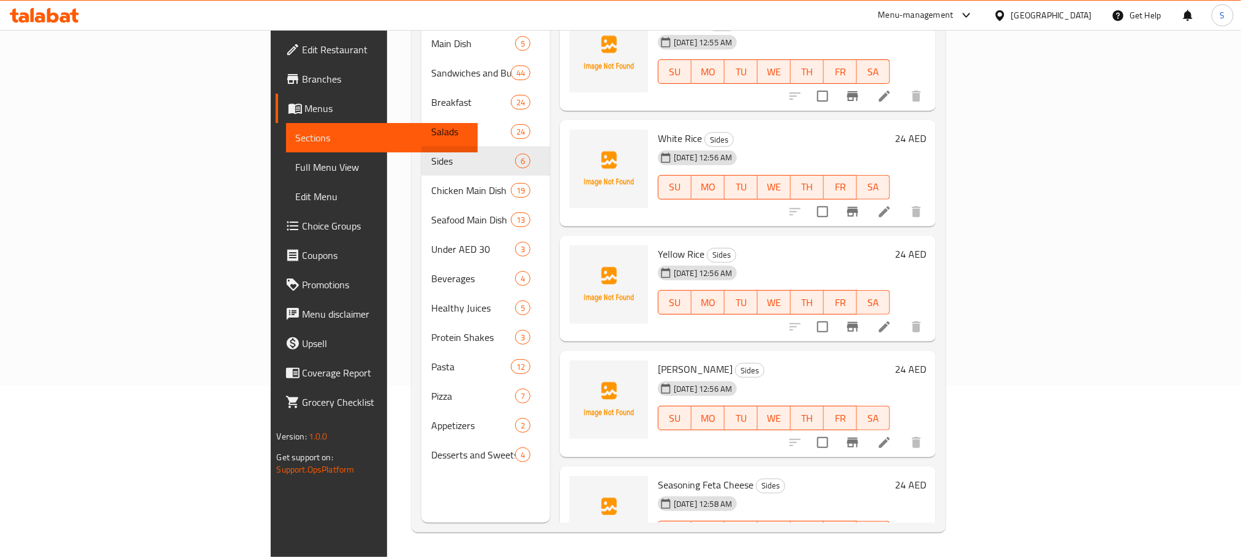
scroll to position [165, 0]
